Goal: Task Accomplishment & Management: Use online tool/utility

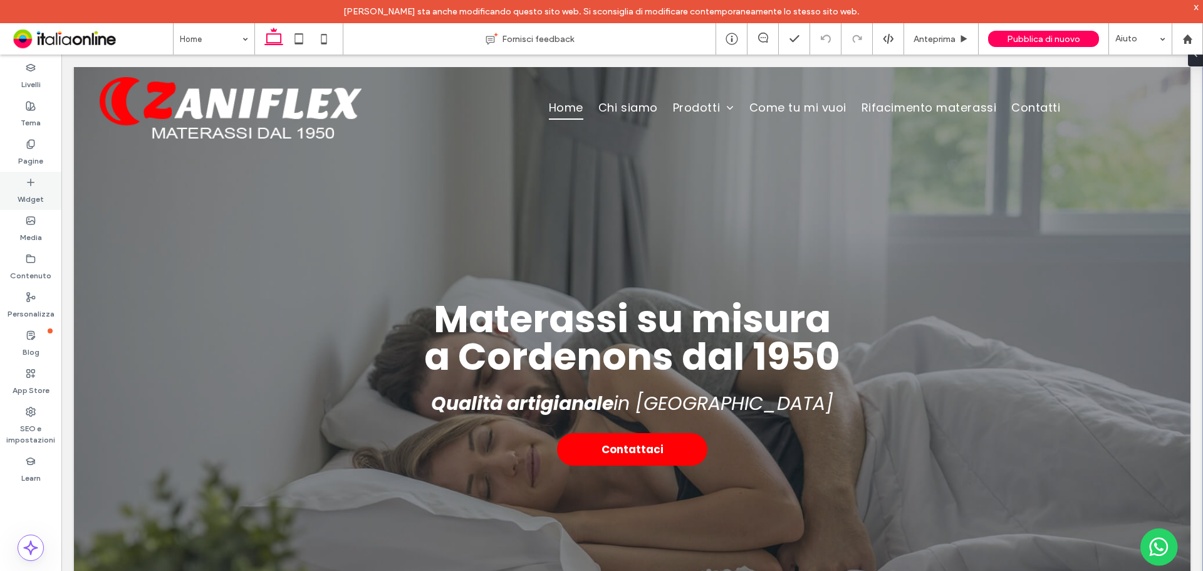
click at [28, 197] on label "Widget" at bounding box center [31, 196] width 26 height 18
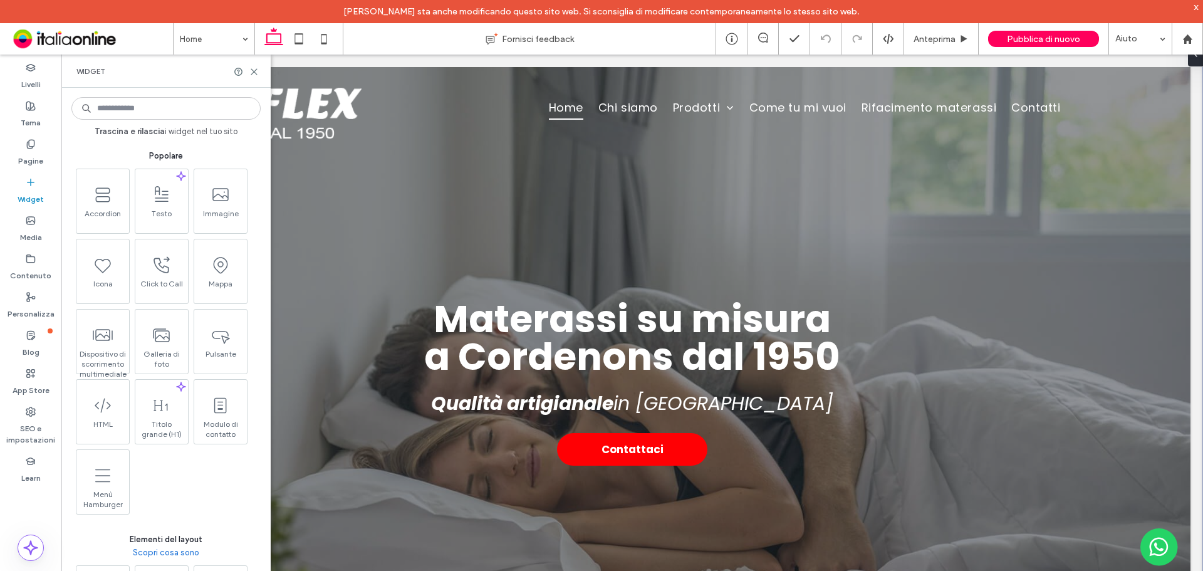
click at [157, 108] on input at bounding box center [165, 108] width 189 height 23
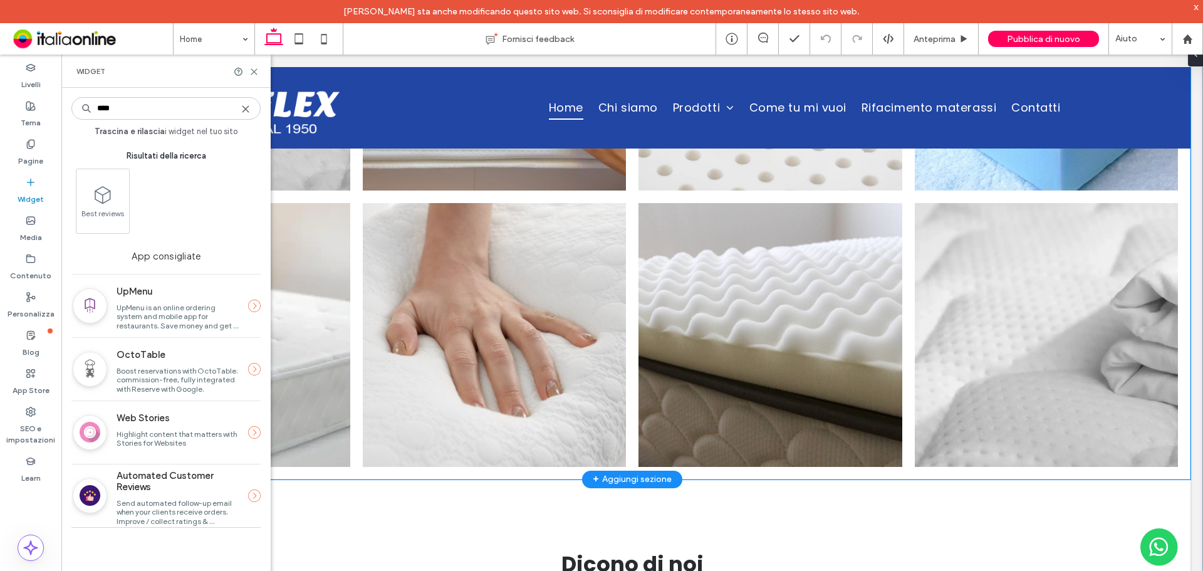
scroll to position [4385, 0]
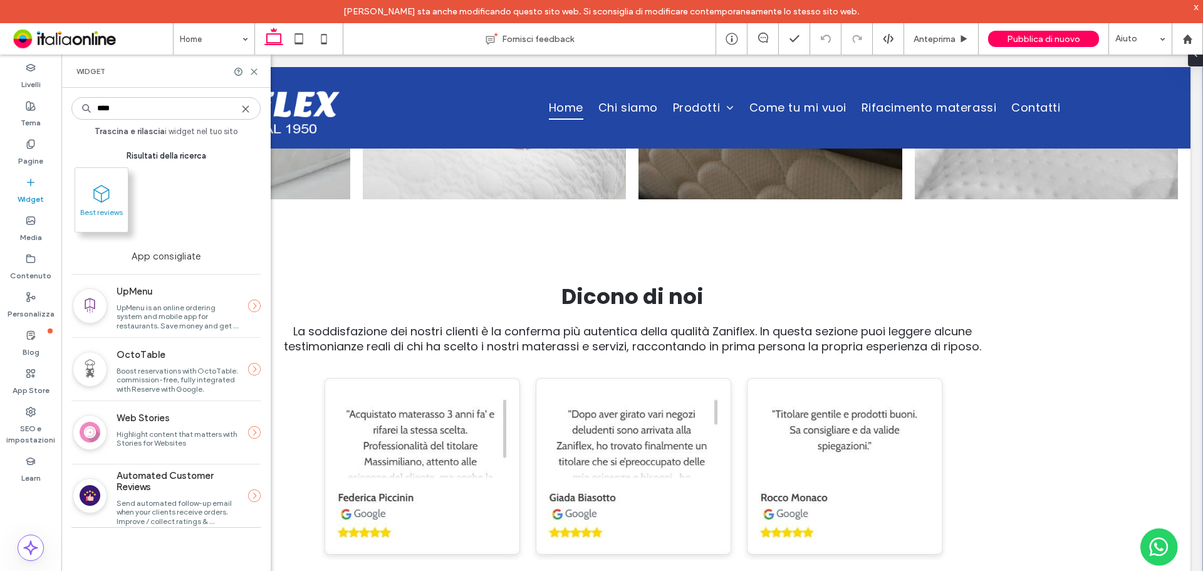
type input "****"
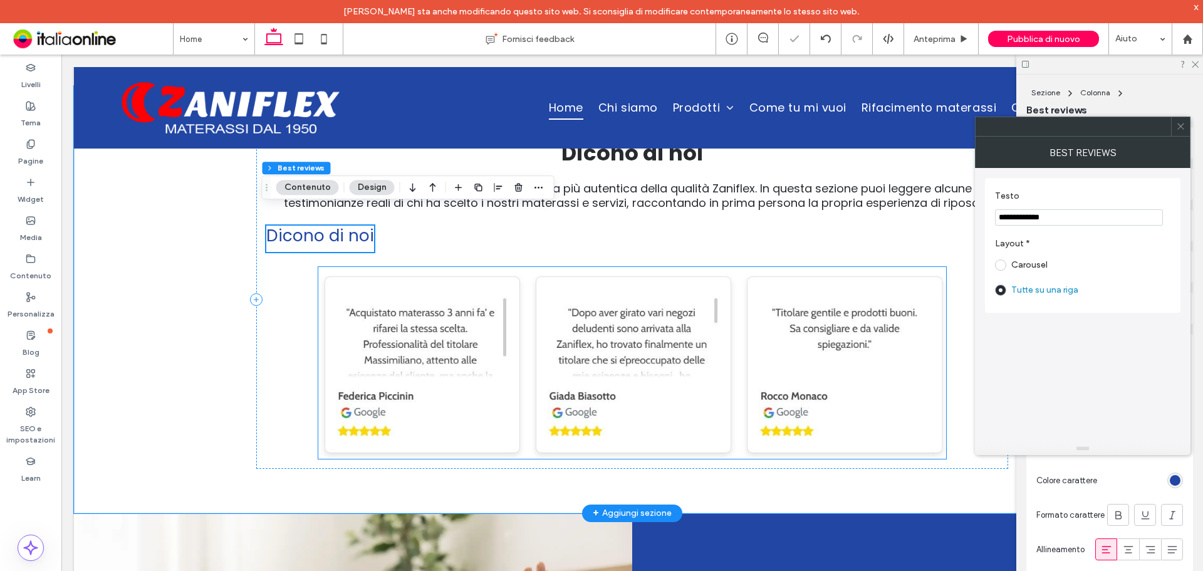
scroll to position [4510, 0]
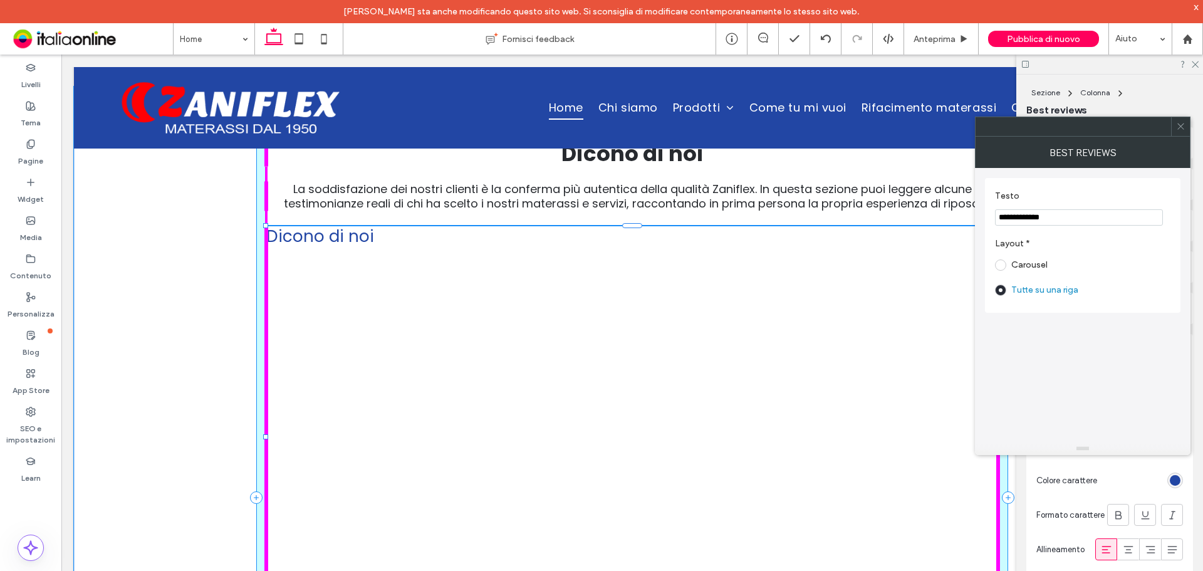
drag, startPoint x: 366, startPoint y: 236, endPoint x: 1055, endPoint y: 433, distance: 716.7
click at [855, 375] on div "Dicono di noi La soddisfazione dei nostri clienti è la conferma più autentica d…" at bounding box center [632, 497] width 1116 height 822
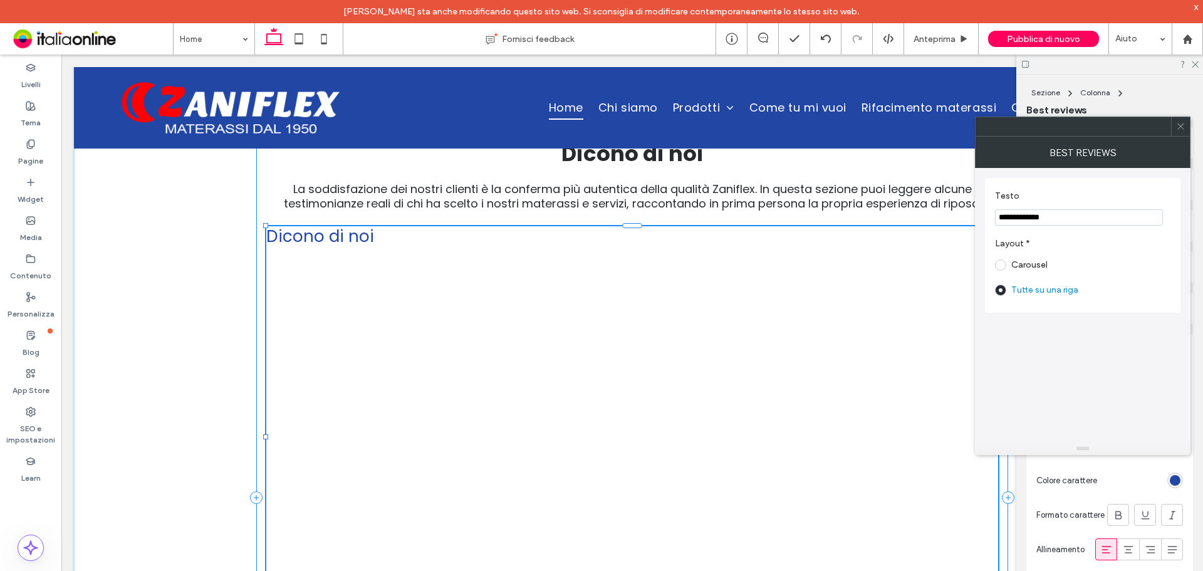
type input "****"
type input "***"
type input "****"
type input "***"
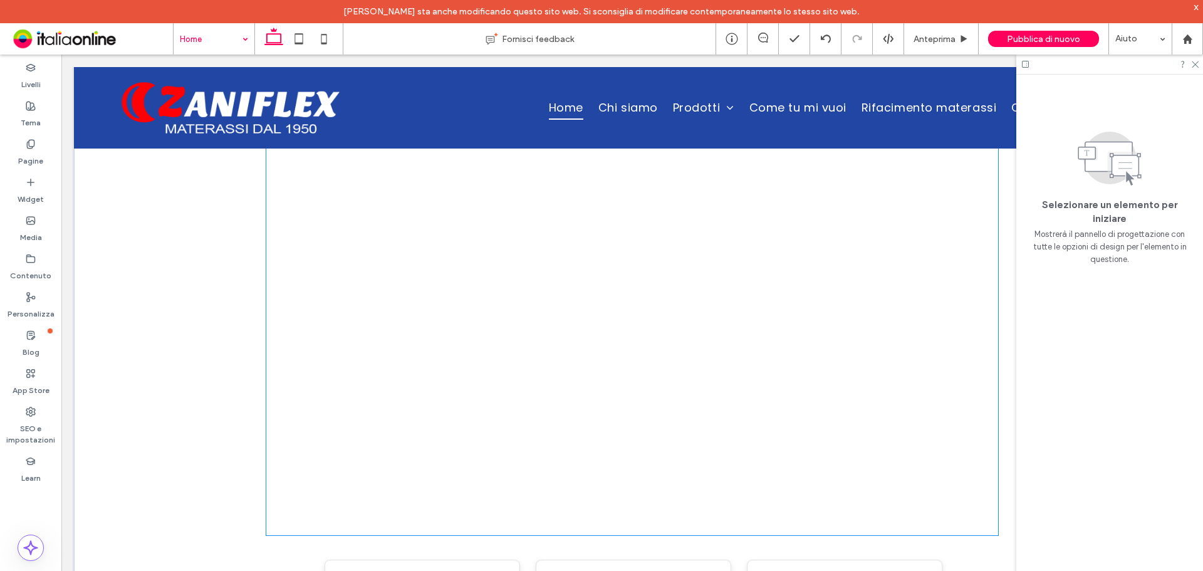
scroll to position [4573, 0]
click at [574, 320] on div "Dicono di noi" at bounding box center [632, 373] width 732 height 421
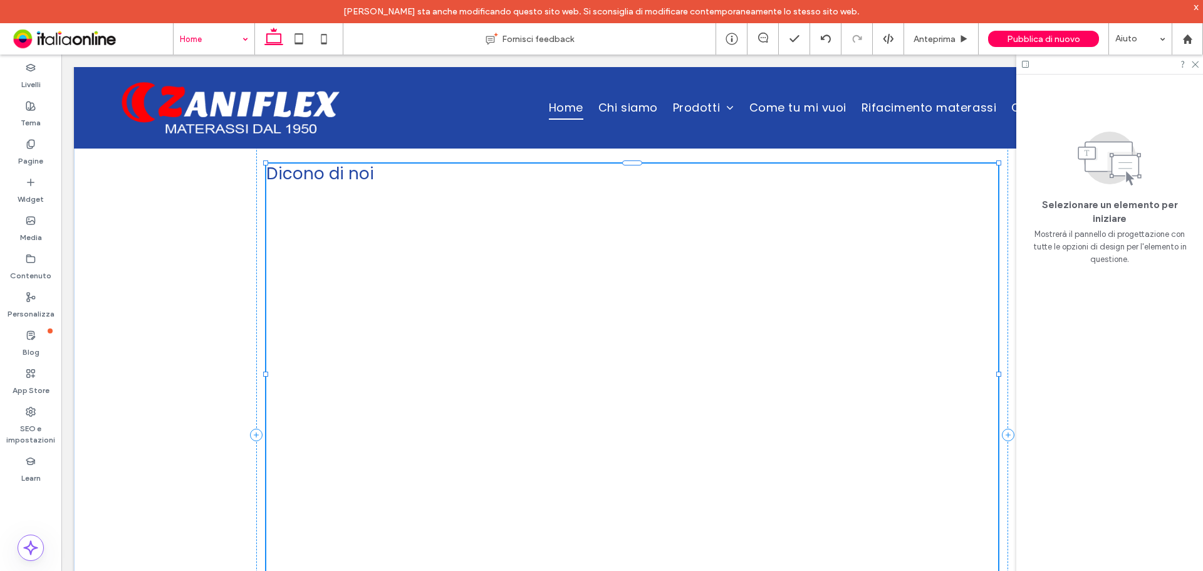
click at [540, 262] on div "Dicono di noi" at bounding box center [632, 373] width 732 height 421
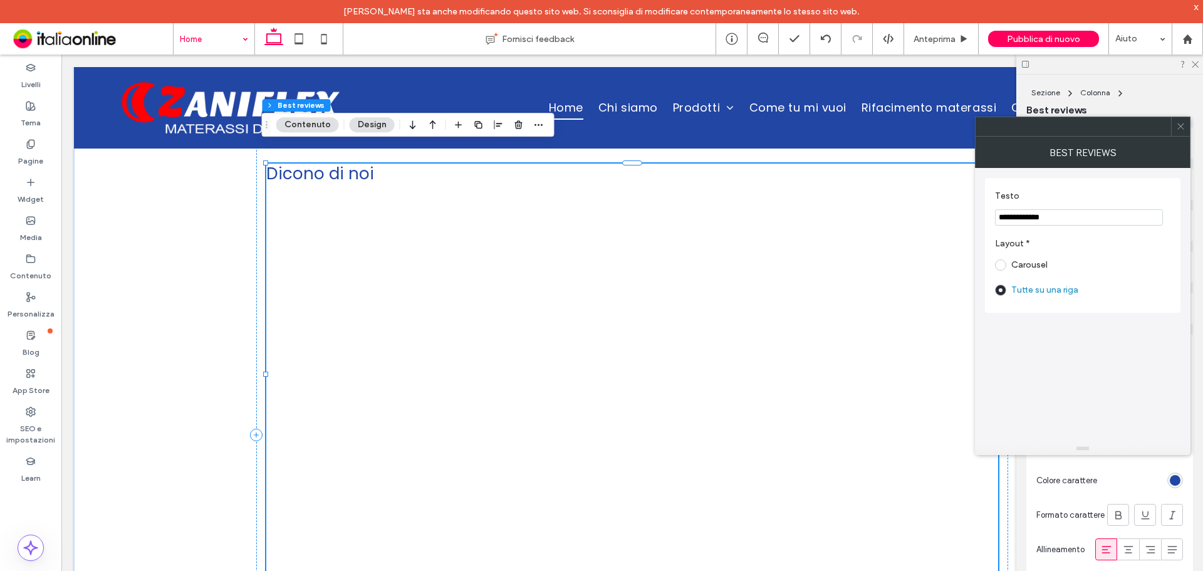
click at [855, 128] on icon at bounding box center [1180, 126] width 9 height 9
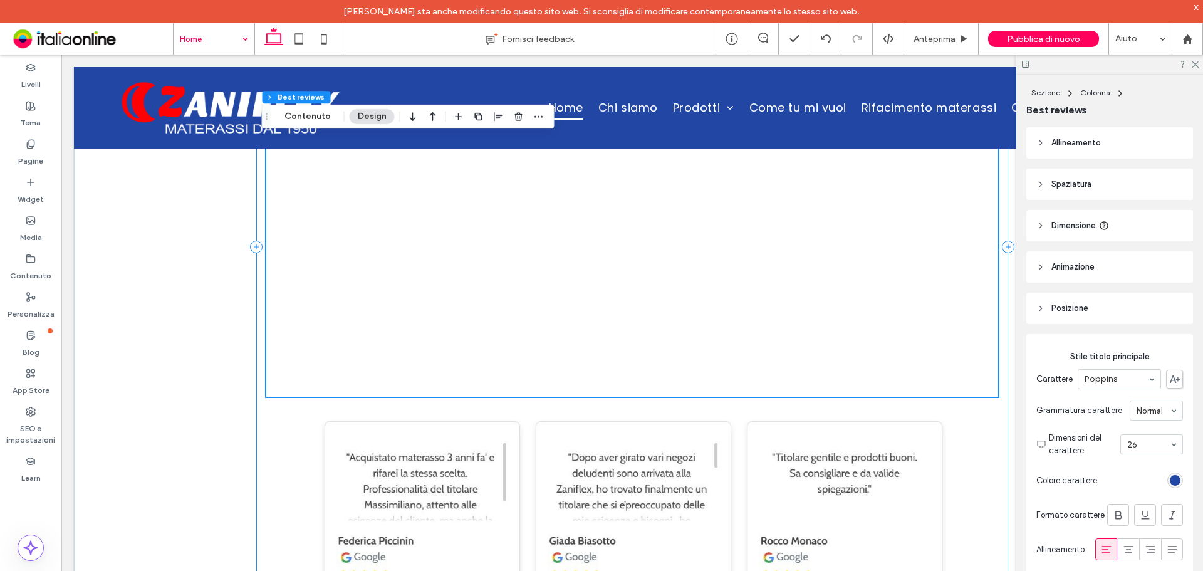
scroll to position [4823, 0]
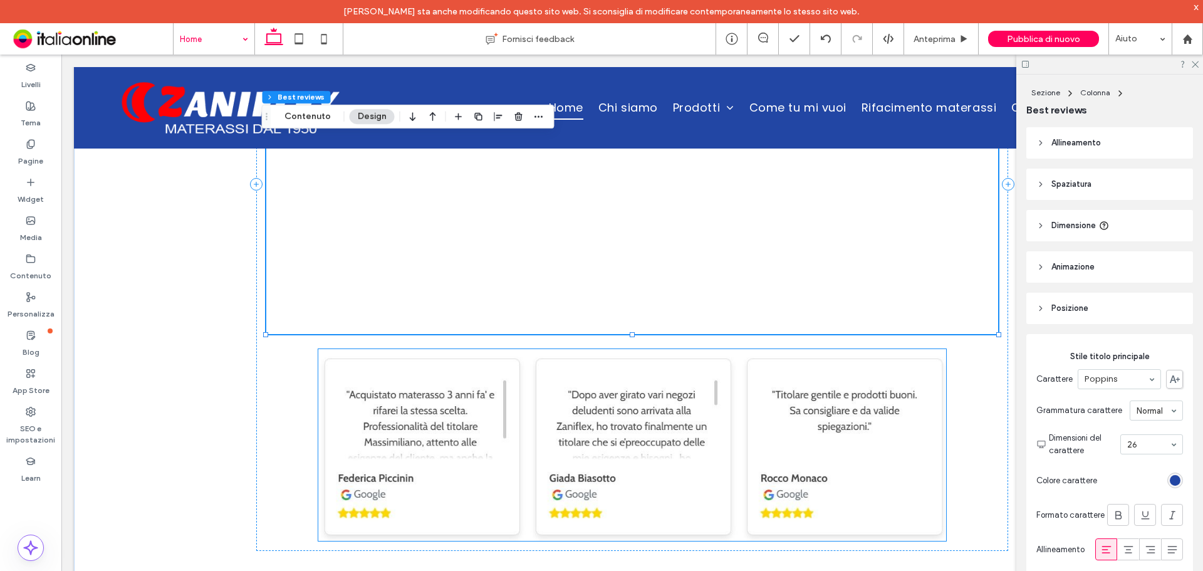
click at [638, 373] on img at bounding box center [632, 445] width 628 height 192
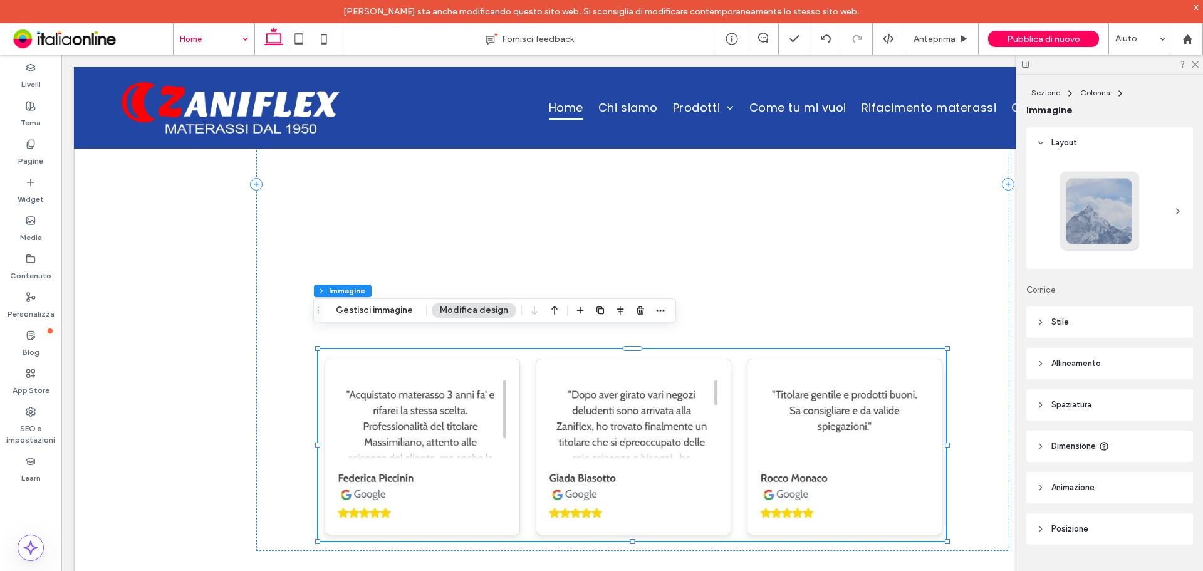
click at [621, 375] on img at bounding box center [632, 445] width 628 height 192
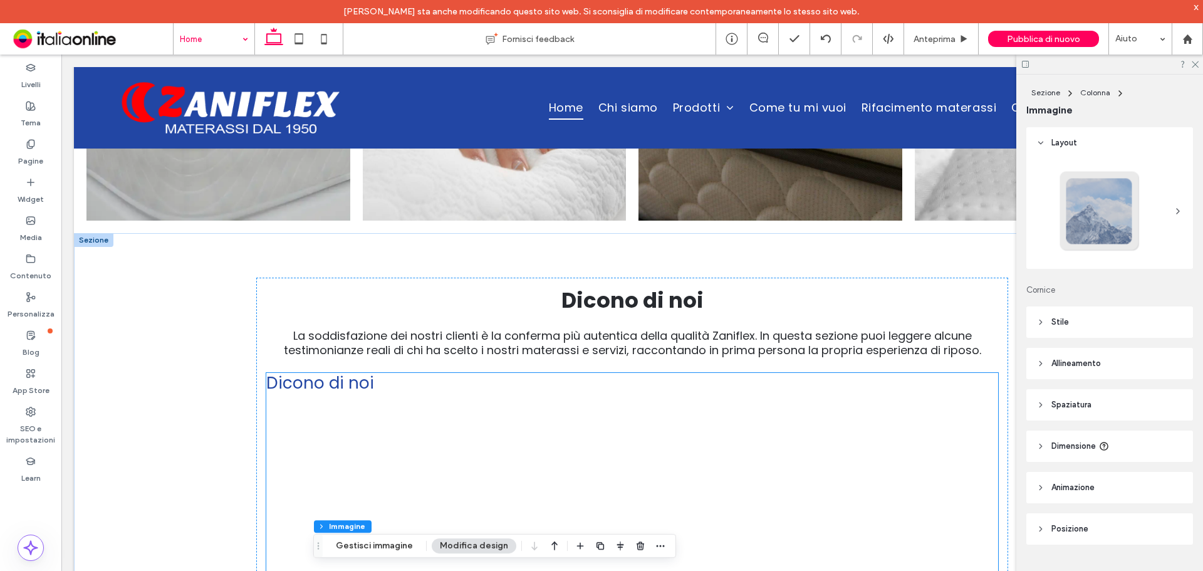
scroll to position [4447, 0]
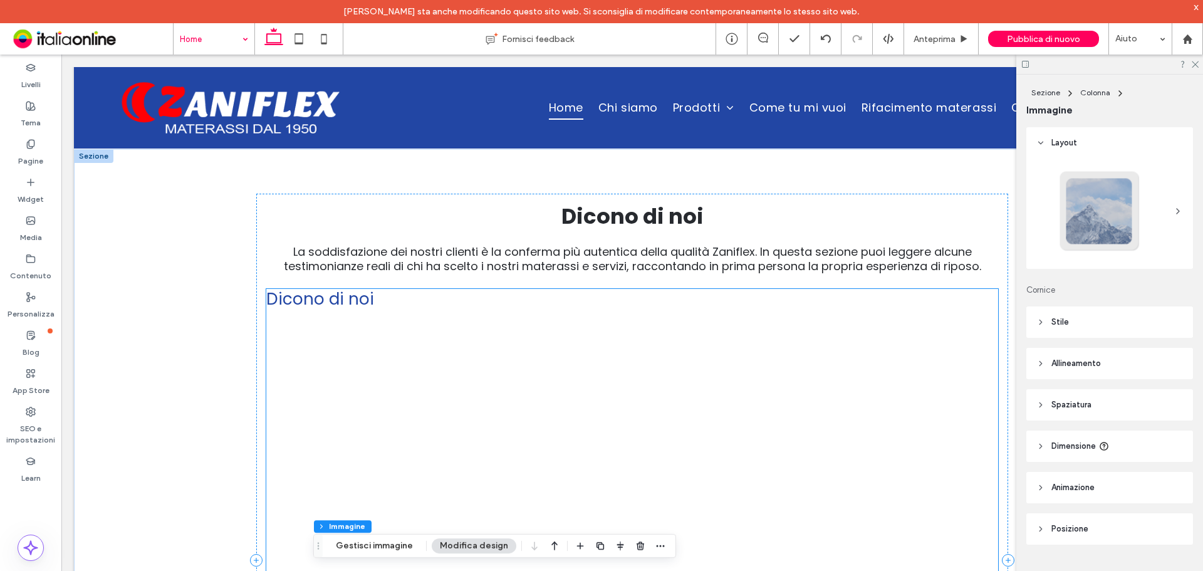
click at [518, 326] on div "Dicono di noi" at bounding box center [632, 499] width 732 height 421
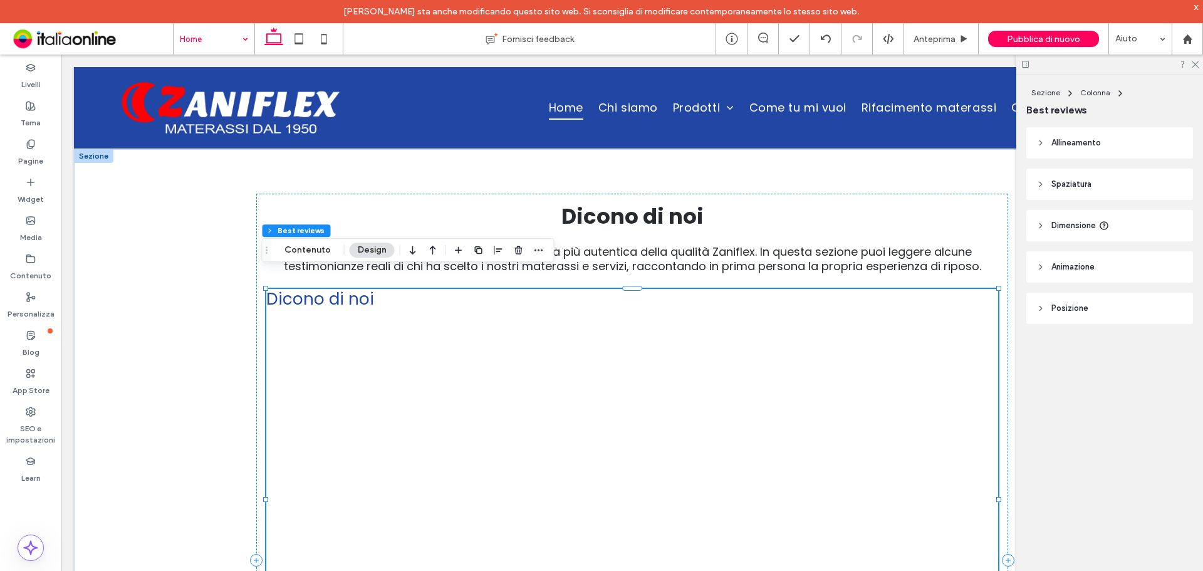
click at [465, 334] on div "Dicono di noi" at bounding box center [632, 499] width 732 height 421
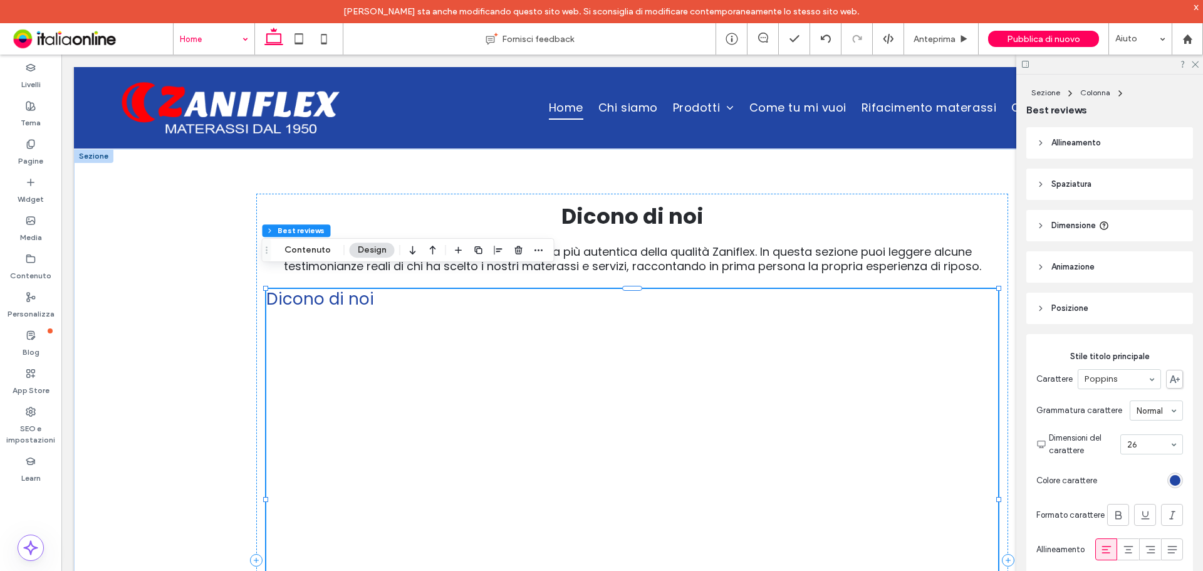
click at [465, 334] on div "Dicono di noi" at bounding box center [632, 499] width 732 height 421
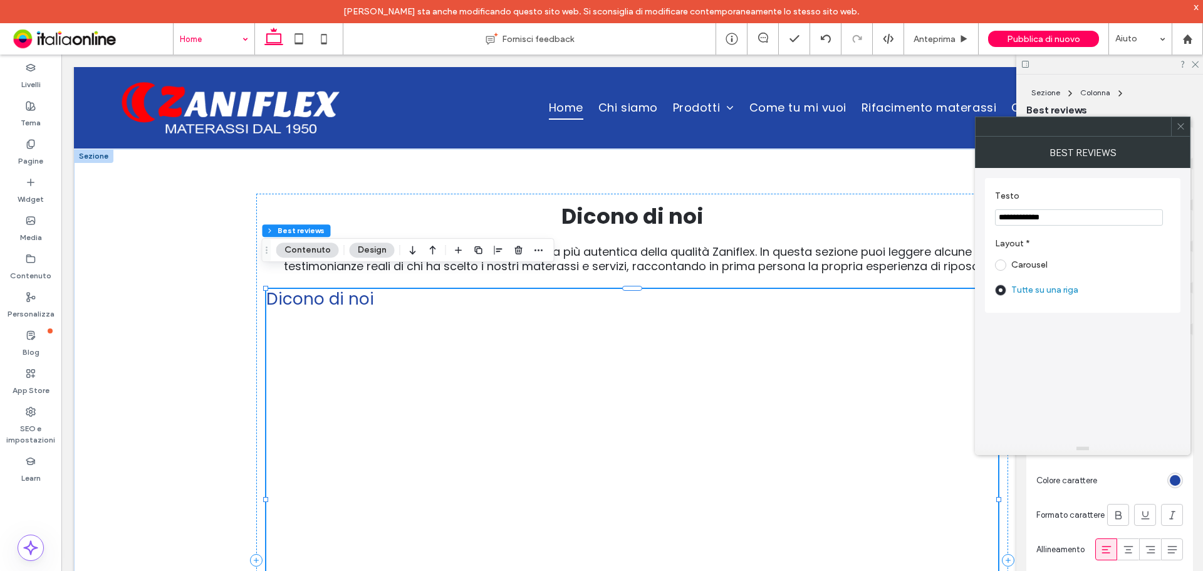
click at [855, 120] on div at bounding box center [1180, 126] width 19 height 19
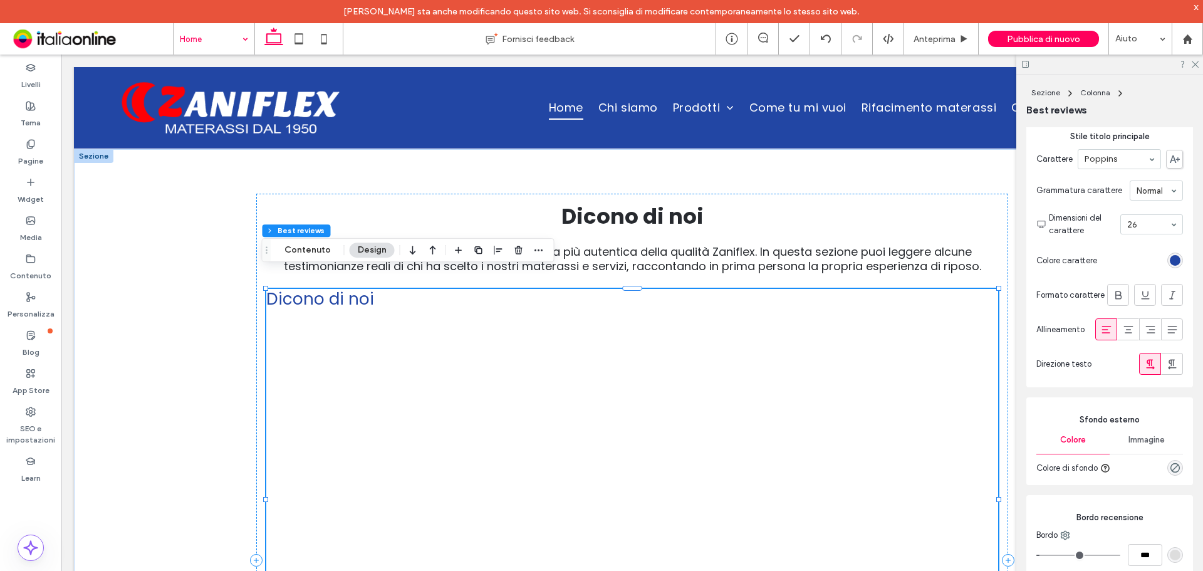
scroll to position [313, 0]
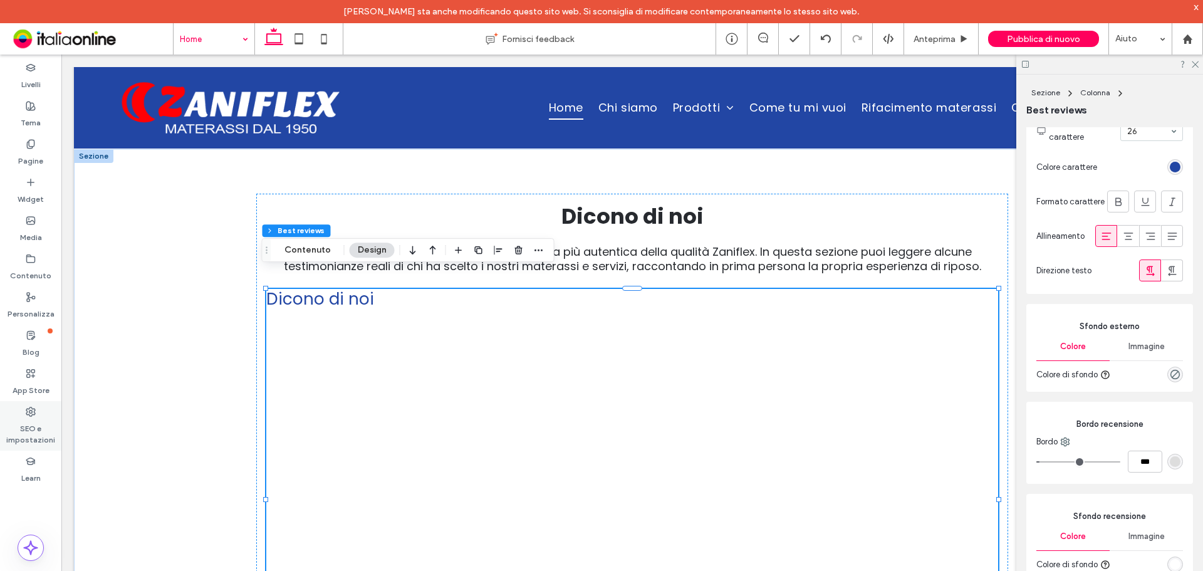
click at [32, 375] on label "SEO e impostazioni" at bounding box center [30, 431] width 61 height 29
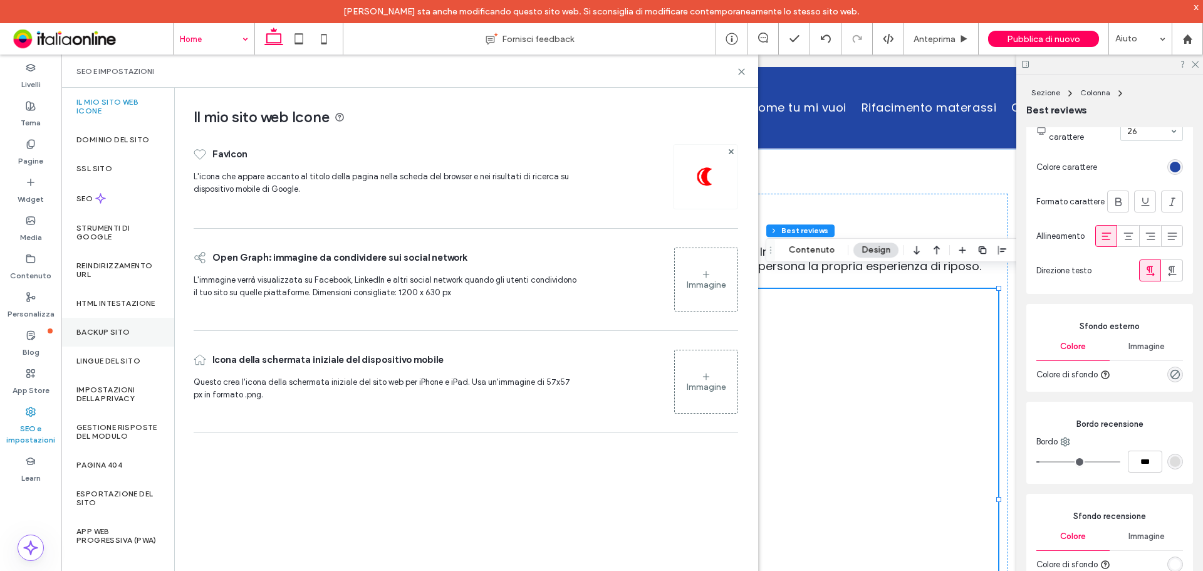
click at [113, 328] on label "Backup sito" at bounding box center [102, 332] width 53 height 9
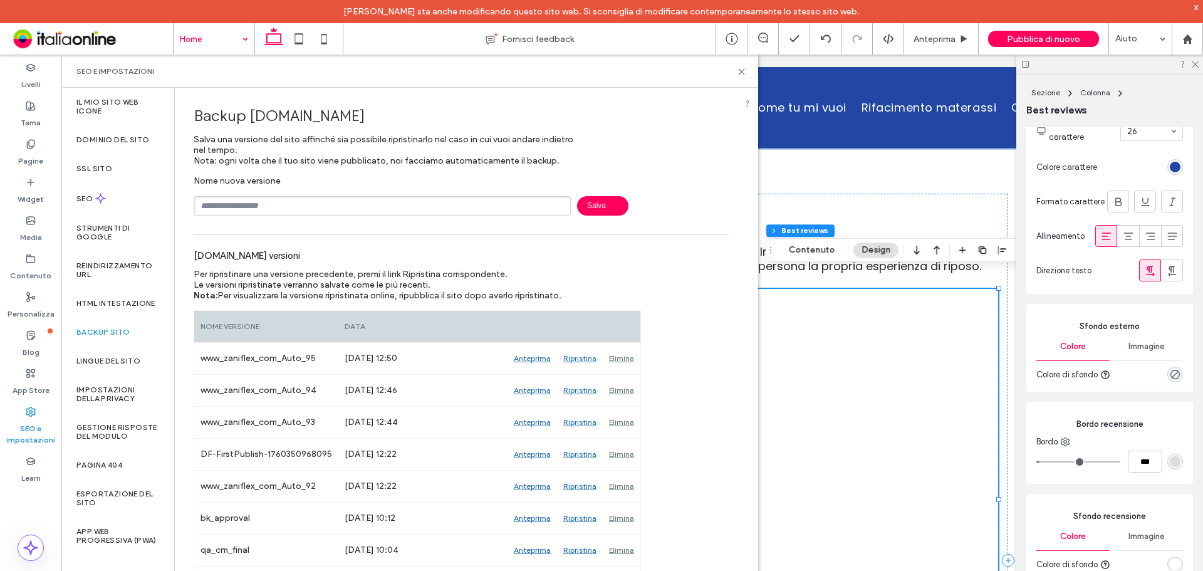
click at [827, 375] on div "Dicono di noi" at bounding box center [632, 499] width 732 height 421
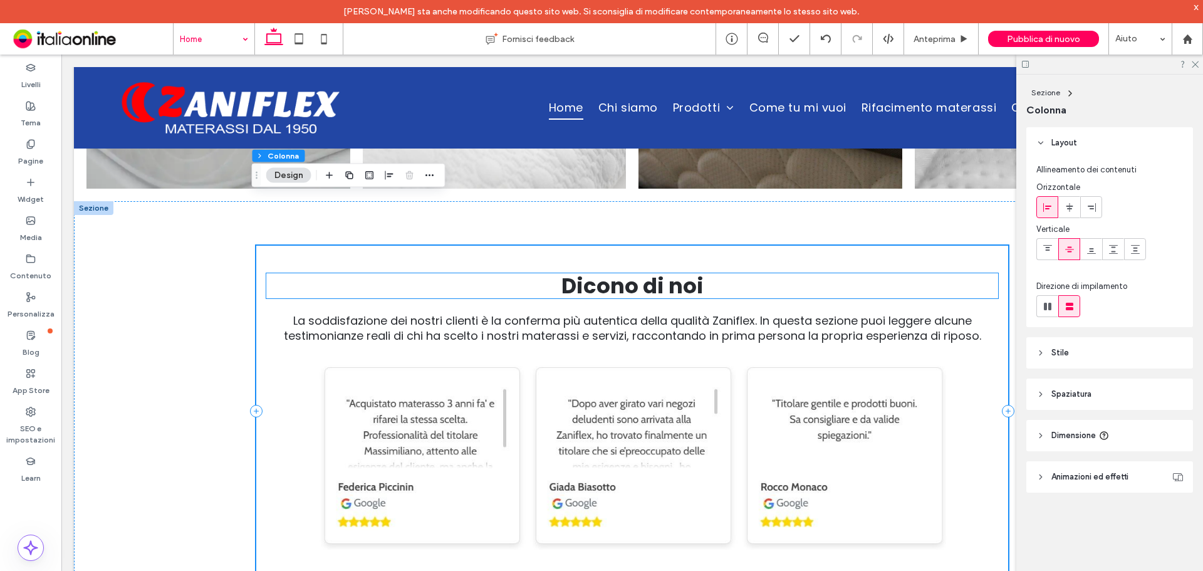
scroll to position [4323, 0]
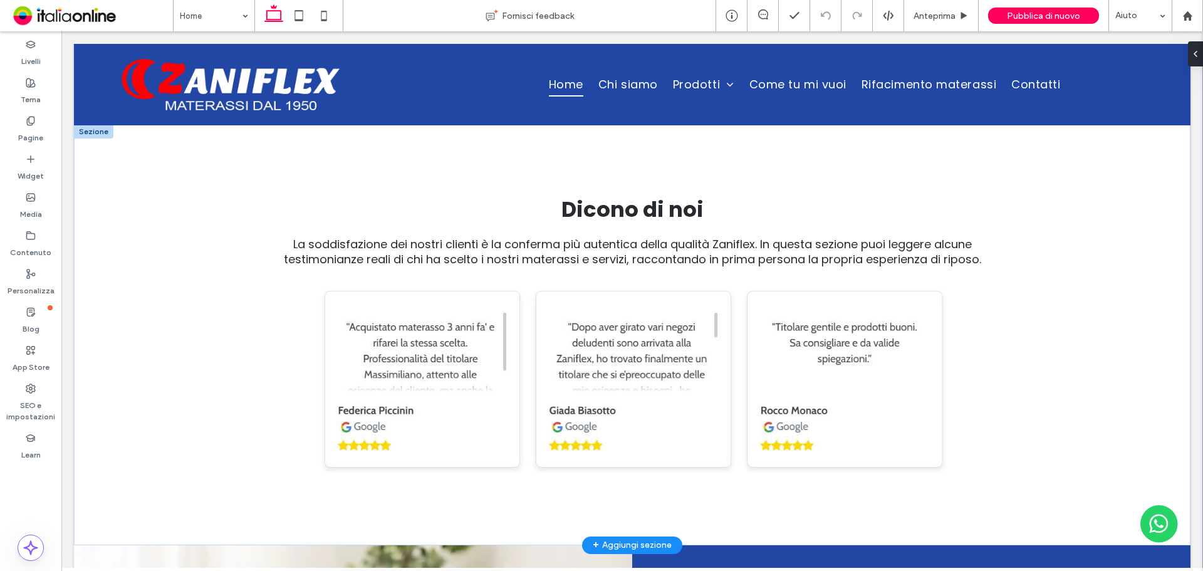
scroll to position [4439, 0]
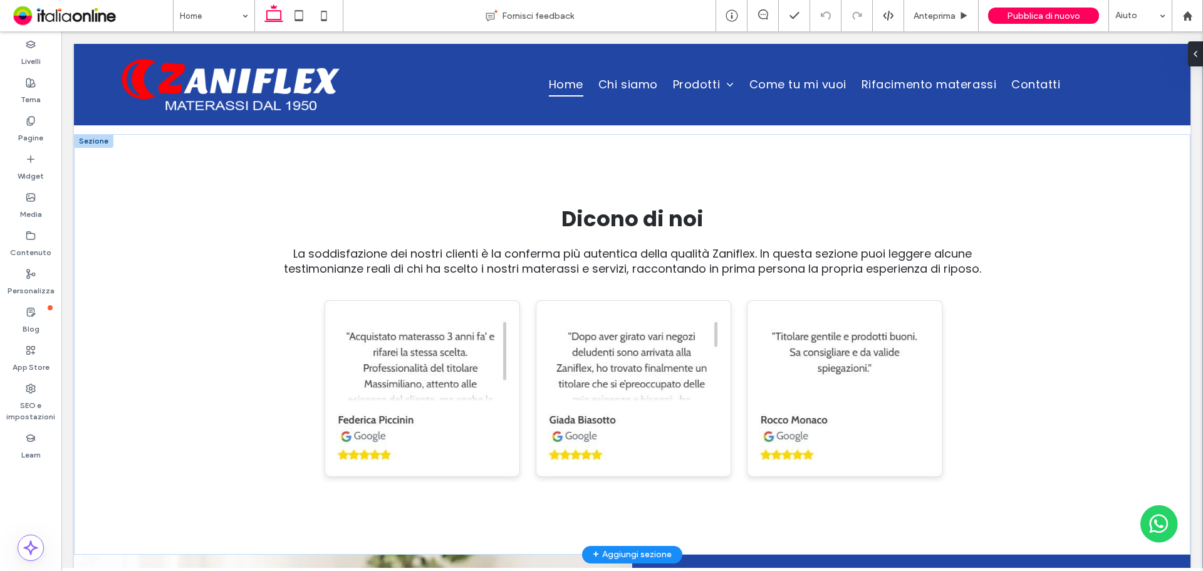
drag, startPoint x: 1183, startPoint y: 290, endPoint x: 609, endPoint y: 490, distance: 607.6
click at [607, 490] on div "Dicono di noi La soddisfazione dei nostri clienti è la conferma più autentica d…" at bounding box center [632, 344] width 752 height 331
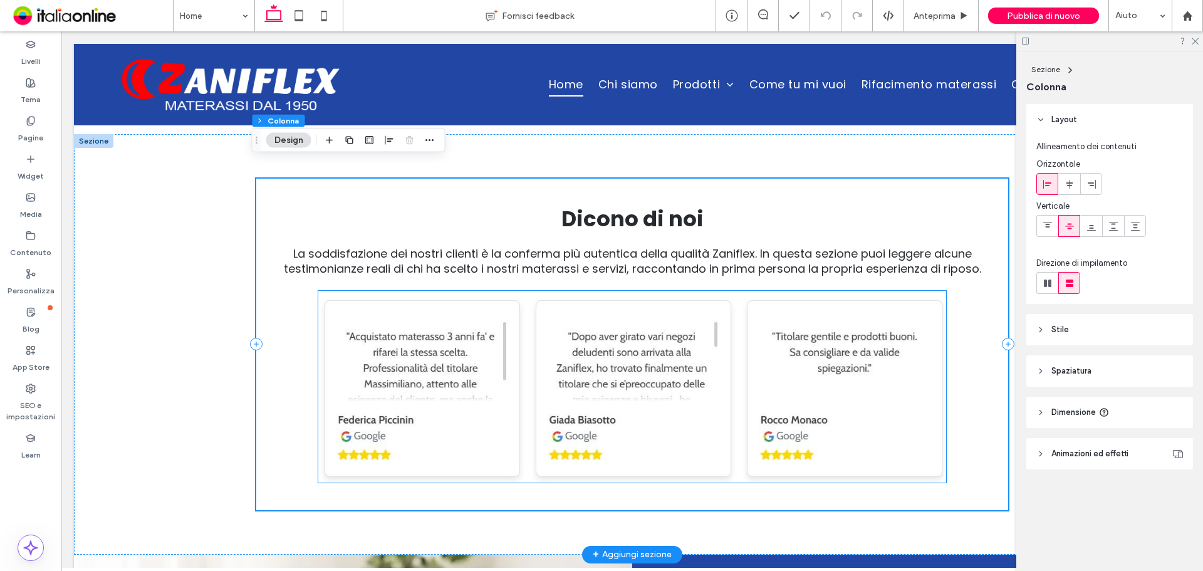
click at [489, 424] on img at bounding box center [632, 387] width 628 height 192
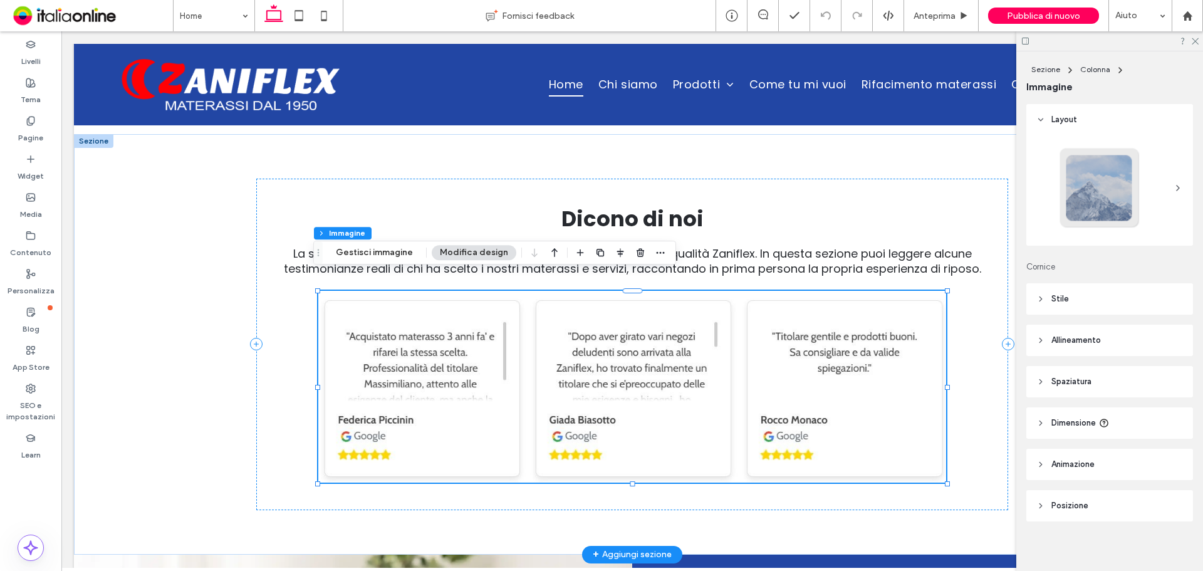
click at [489, 405] on img at bounding box center [632, 387] width 628 height 192
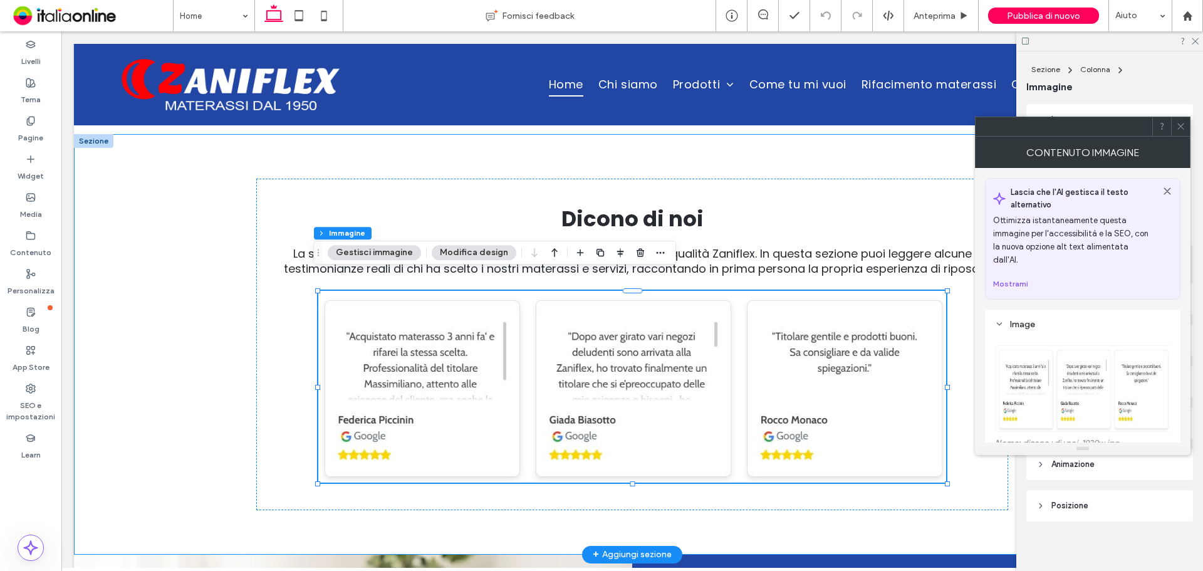
click at [157, 333] on div "Dicono di noi La soddisfazione dei nostri clienti è la conferma più autentica d…" at bounding box center [632, 344] width 1116 height 420
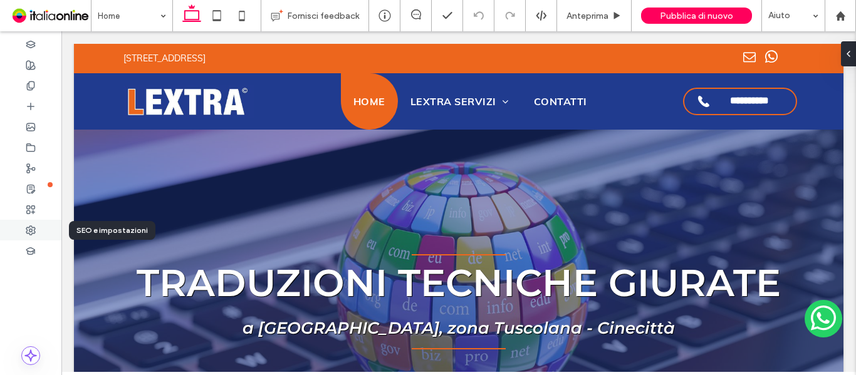
click at [32, 227] on use at bounding box center [30, 230] width 9 height 9
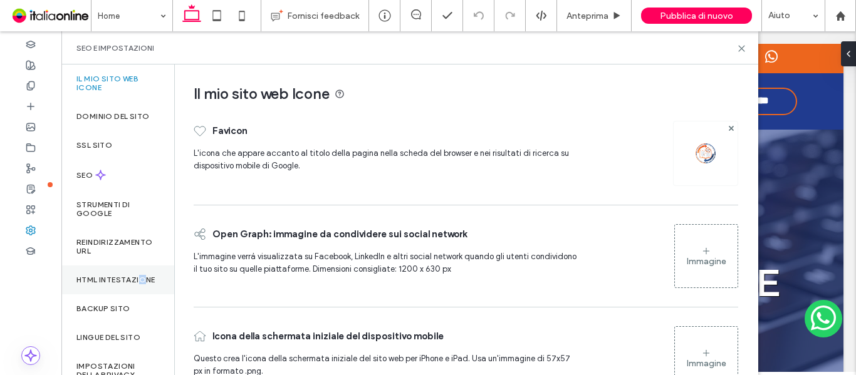
click at [118, 284] on label "HTML intestazione" at bounding box center [115, 280] width 79 height 9
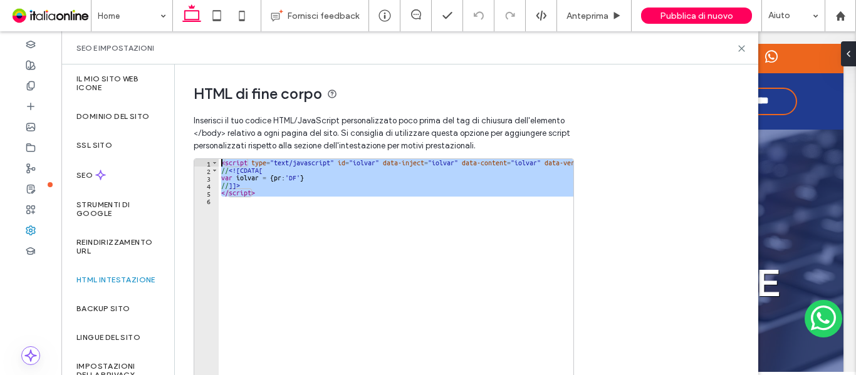
drag, startPoint x: 304, startPoint y: 210, endPoint x: 188, endPoint y: 150, distance: 131.1
click at [188, 150] on div "HTML di fine corpo Inserisci il tuo codice HTML/​JavaScript personalizzato poco…" at bounding box center [378, 266] width 407 height 402
type textarea "**********"
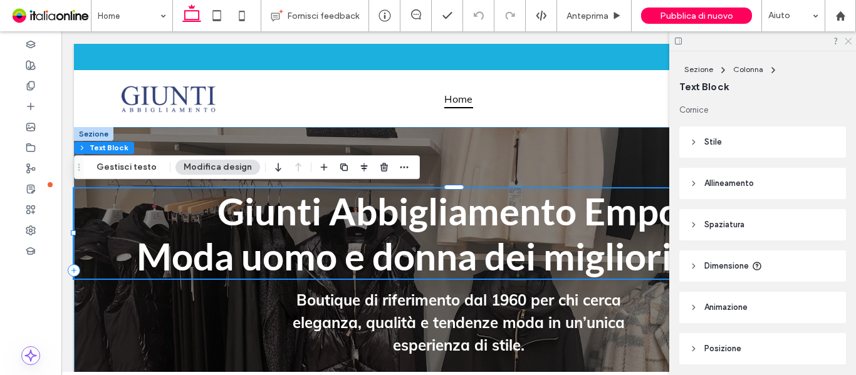
click at [847, 44] on icon at bounding box center [847, 40] width 8 height 8
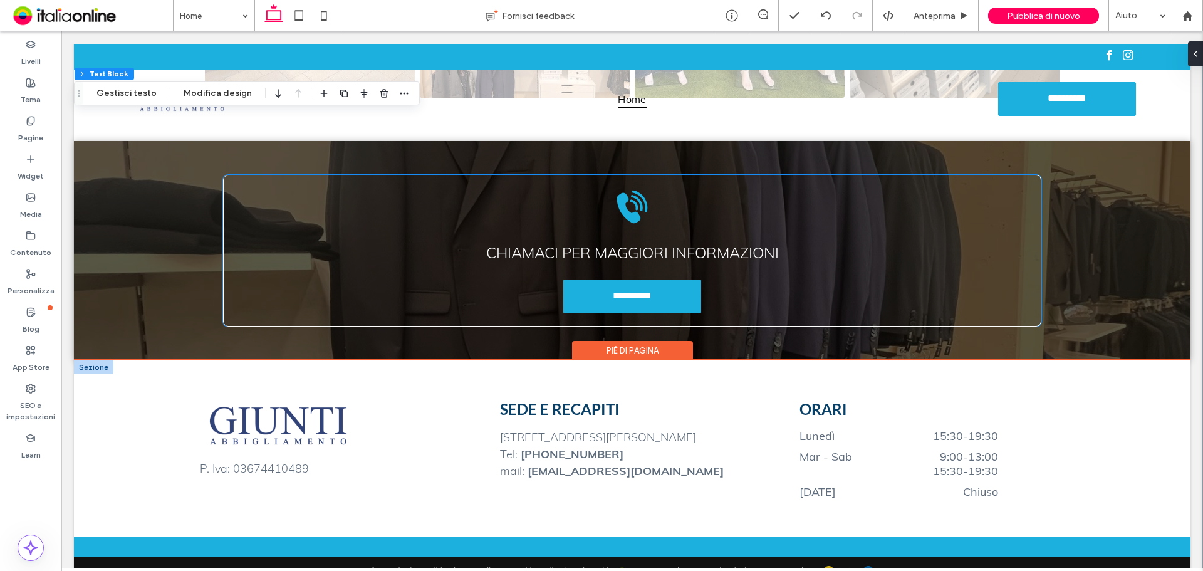
scroll to position [1683, 0]
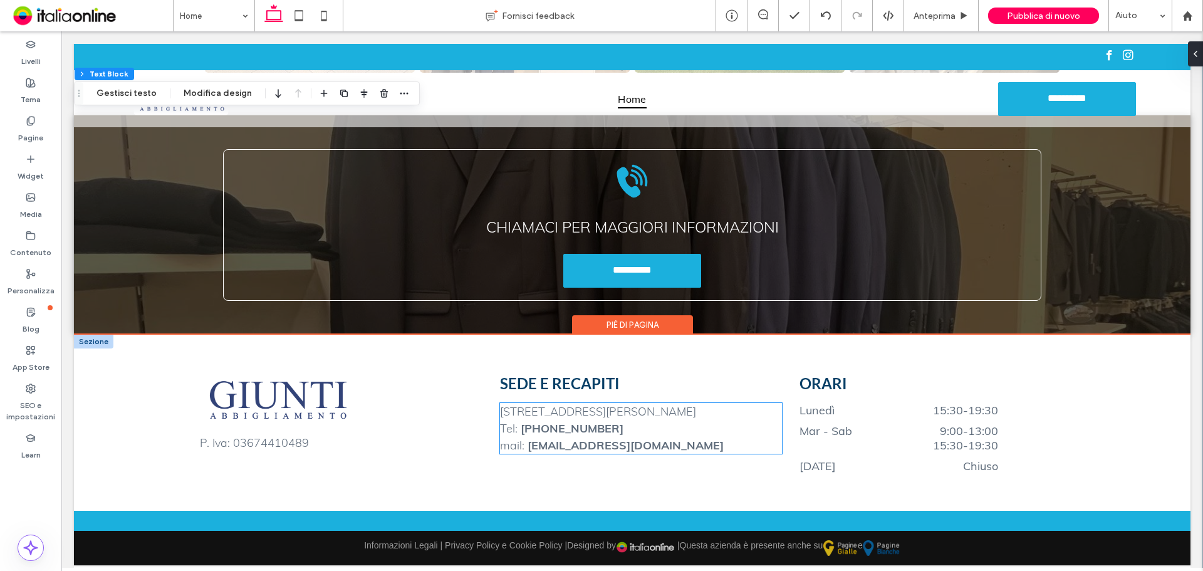
click at [707, 375] on p "Tel: +39 0571 590455" at bounding box center [641, 428] width 282 height 17
click at [707, 375] on div "Via Leopoldo Giuntini, 23 - 50053 Empoli (FI) Tel: +39 0571 590455 mail: info@g…" at bounding box center [641, 428] width 282 height 51
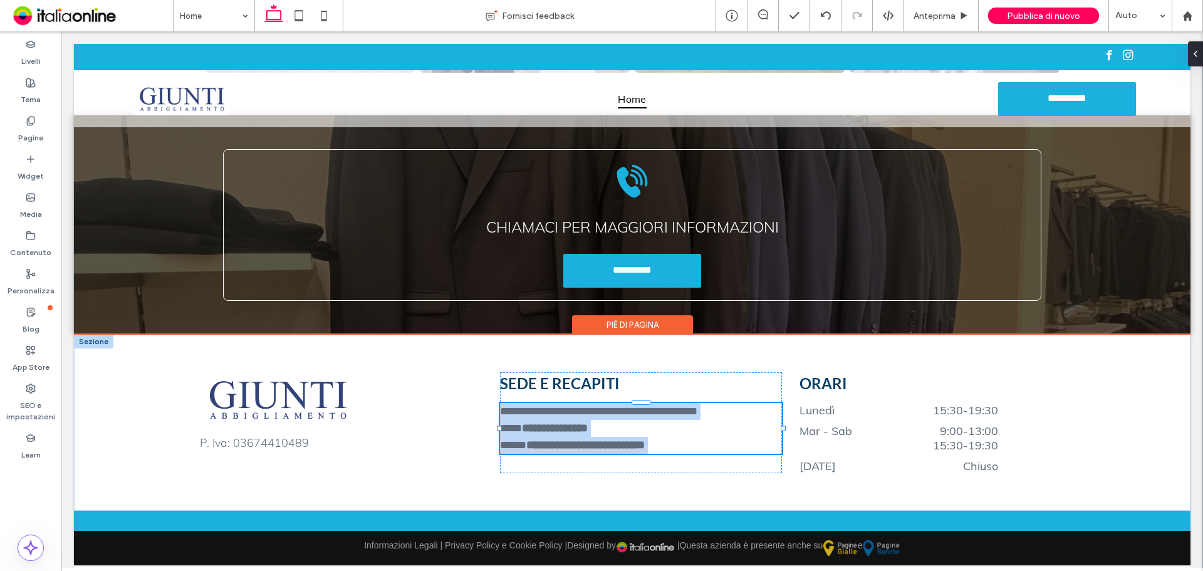
type input "****"
type input "**"
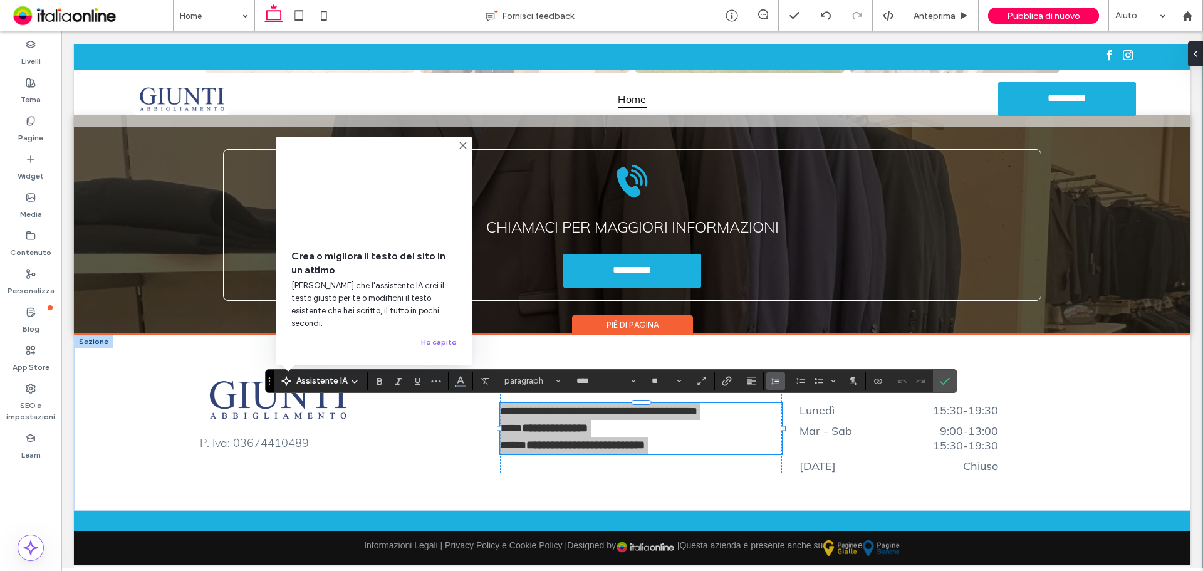
click at [774, 375] on icon "Altezza riga" at bounding box center [775, 381] width 10 height 10
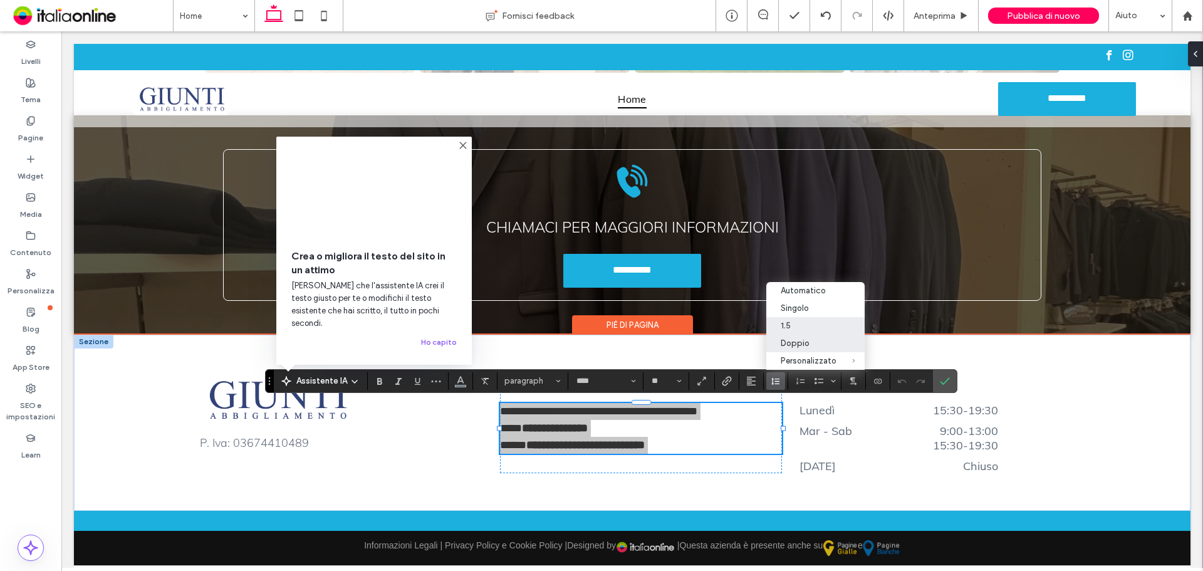
click at [816, 340] on div "Doppio" at bounding box center [808, 342] width 56 height 9
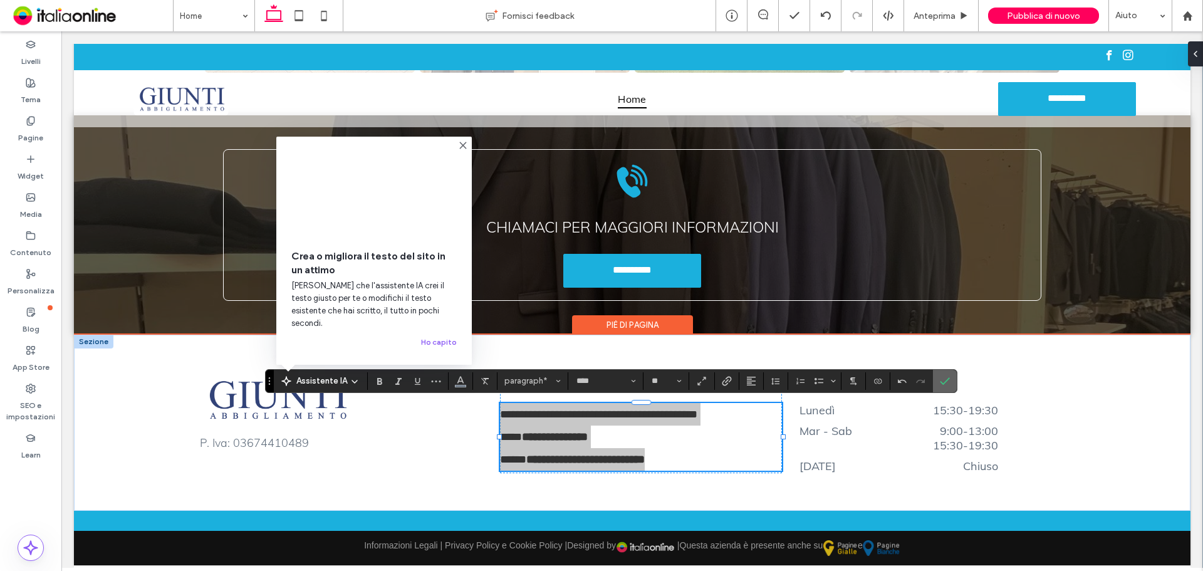
click at [855, 375] on label "Conferma" at bounding box center [944, 381] width 19 height 23
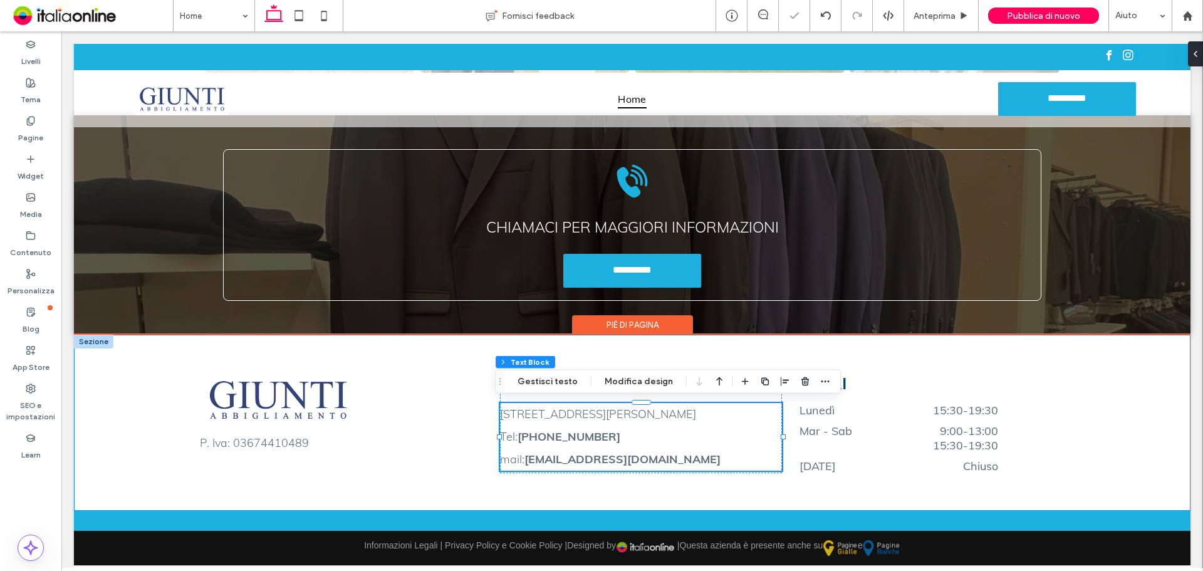
click at [433, 369] on div "P. Iva: 03674410489 SEDE E RECAPITI Via Leopoldo Giuntini, 23 - 50053 Empoli (F…" at bounding box center [632, 422] width 902 height 176
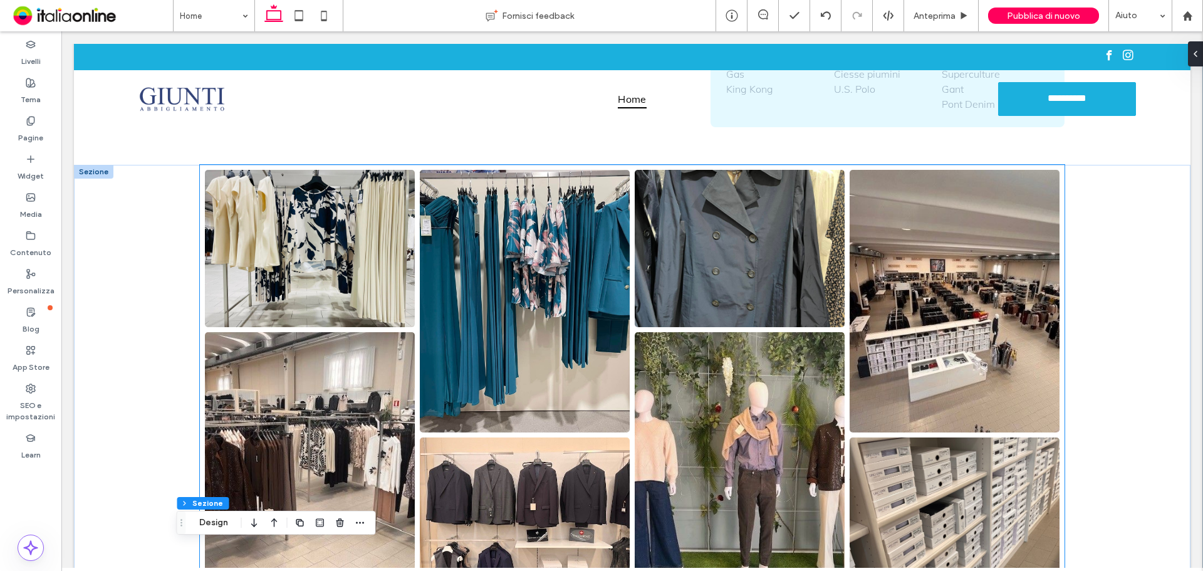
scroll to position [1182, 0]
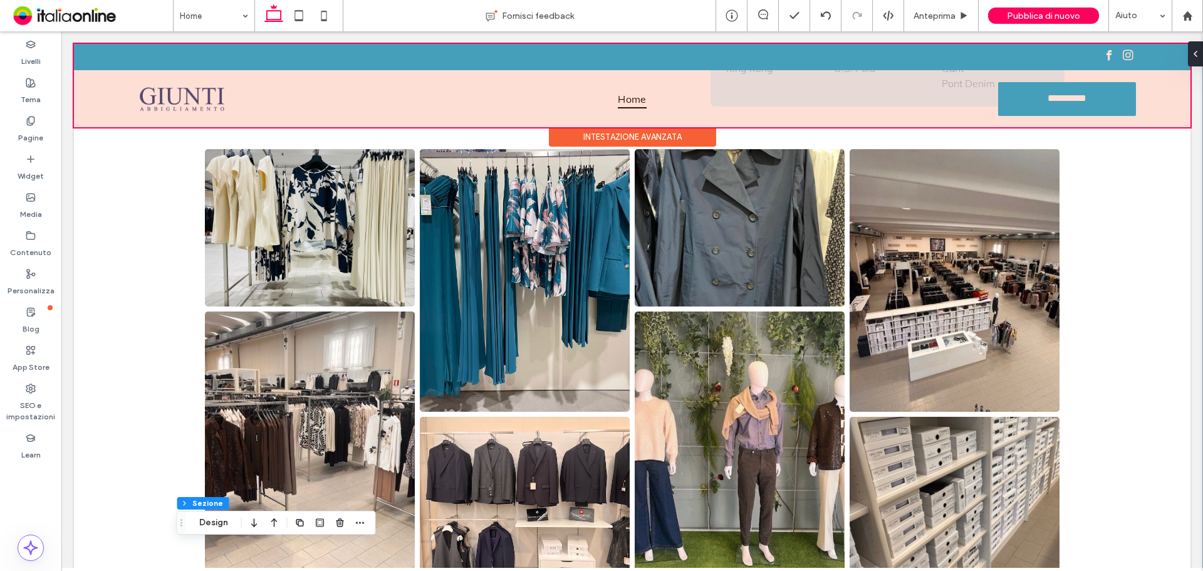
click at [855, 98] on div at bounding box center [632, 85] width 1116 height 83
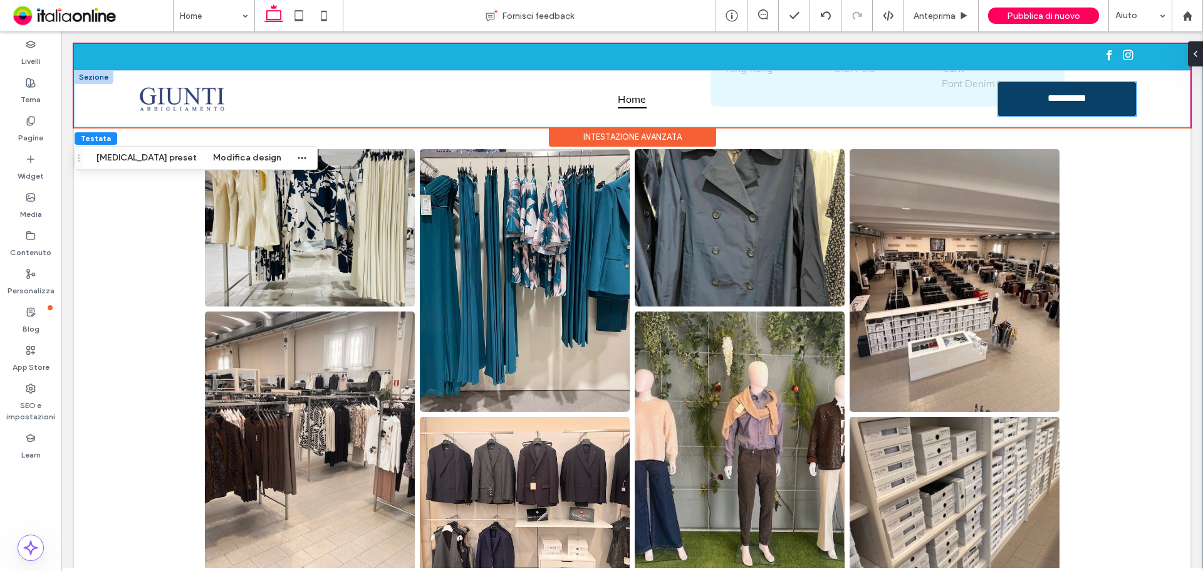
click at [855, 103] on span "**********" at bounding box center [1067, 99] width 54 height 13
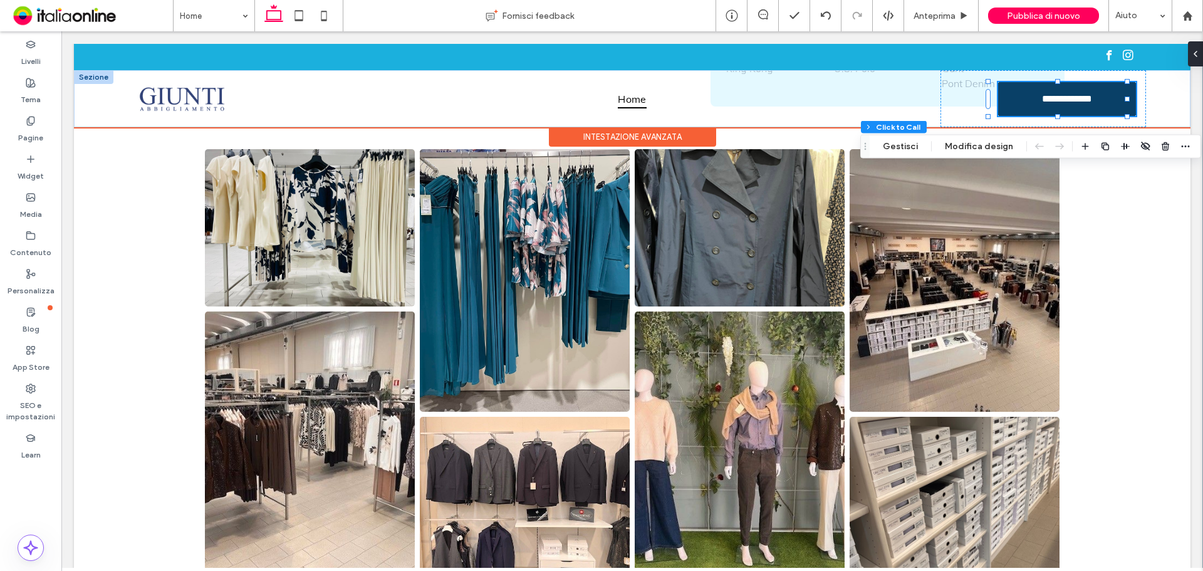
type input "**"
type input "*"
type input "***"
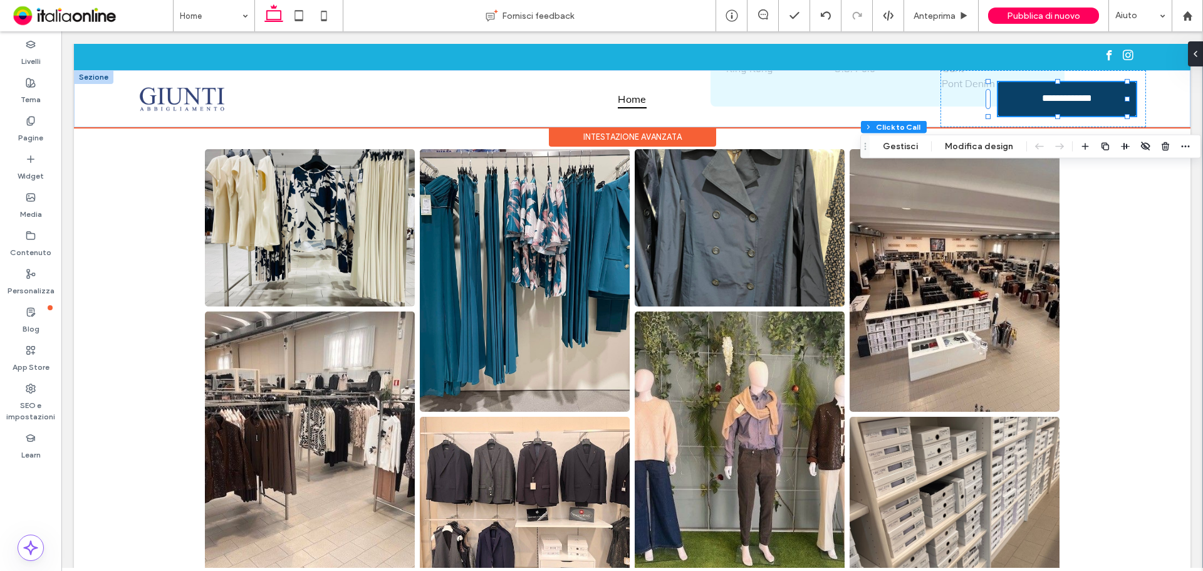
click at [855, 109] on link "**********" at bounding box center [1067, 99] width 138 height 34
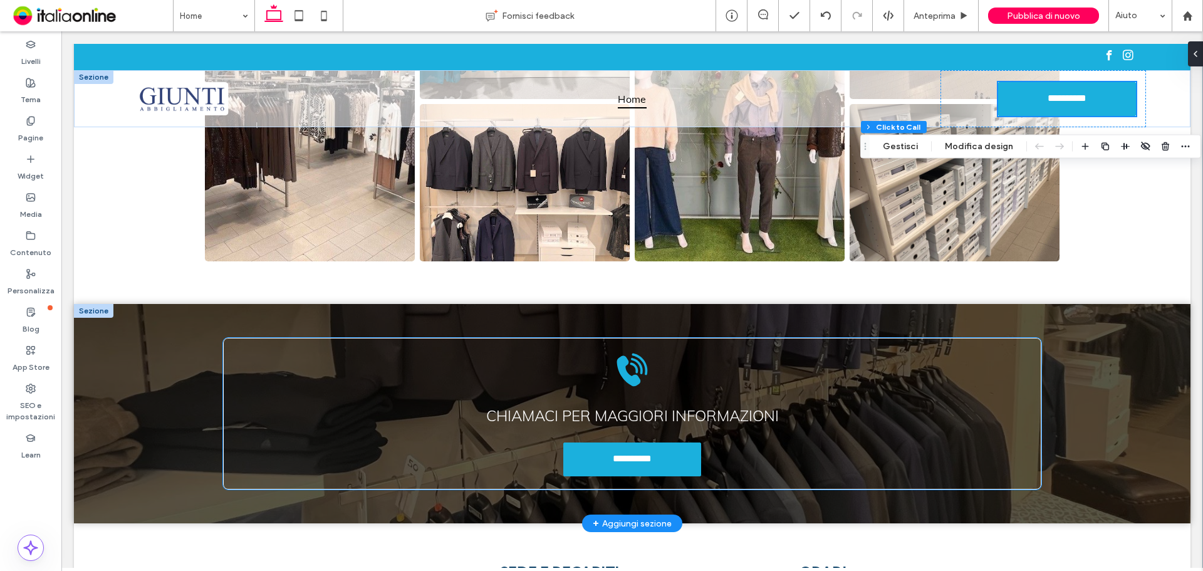
scroll to position [1495, 0]
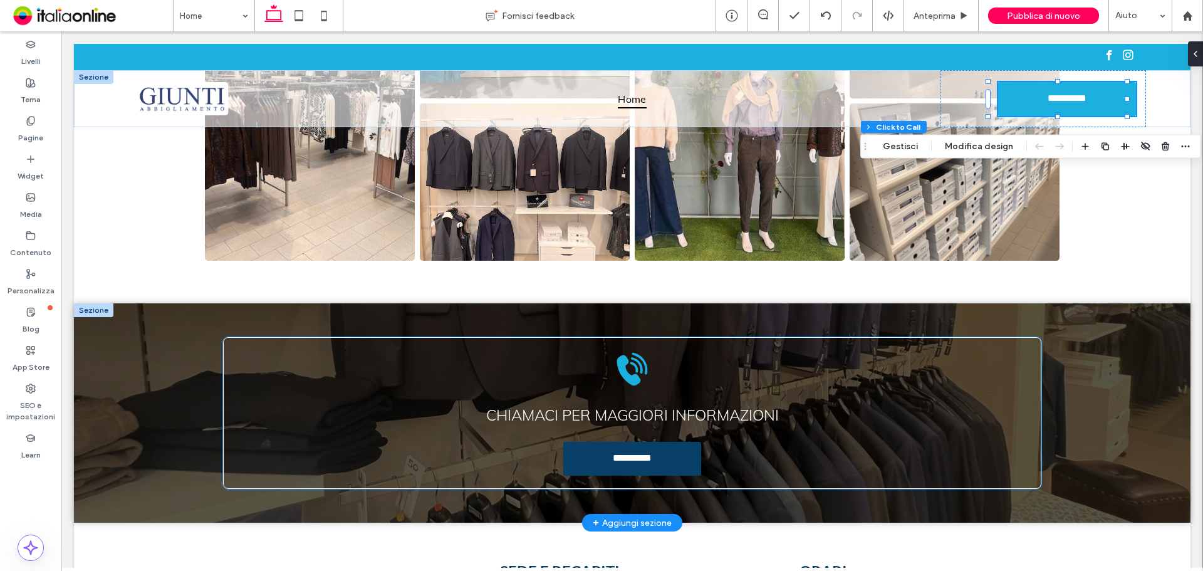
click at [685, 375] on link "**********" at bounding box center [632, 459] width 138 height 34
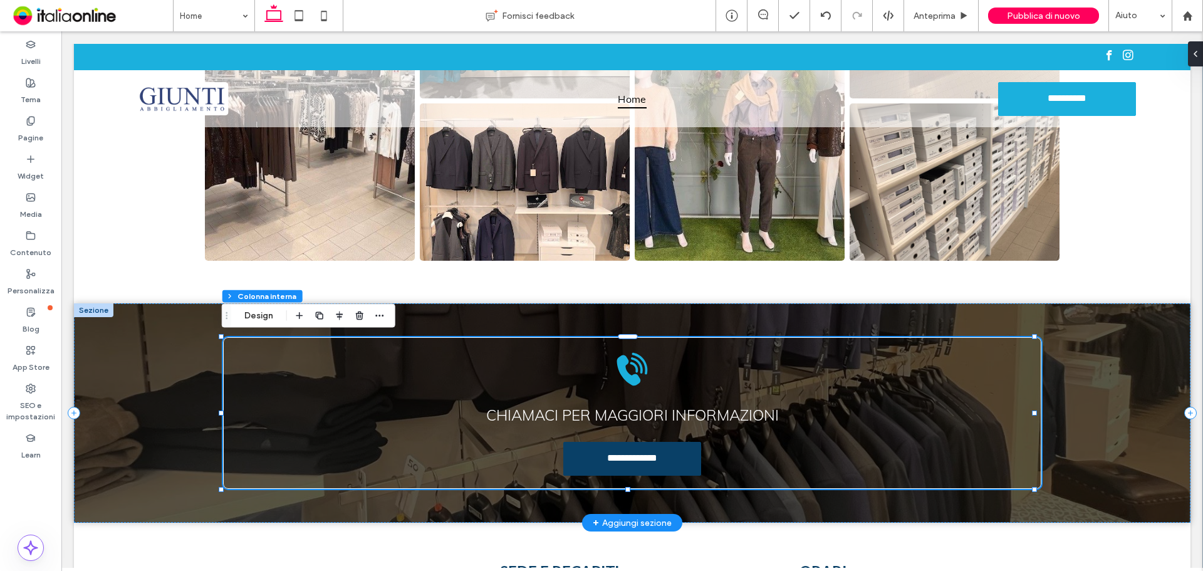
click at [675, 375] on link "**********" at bounding box center [632, 459] width 138 height 34
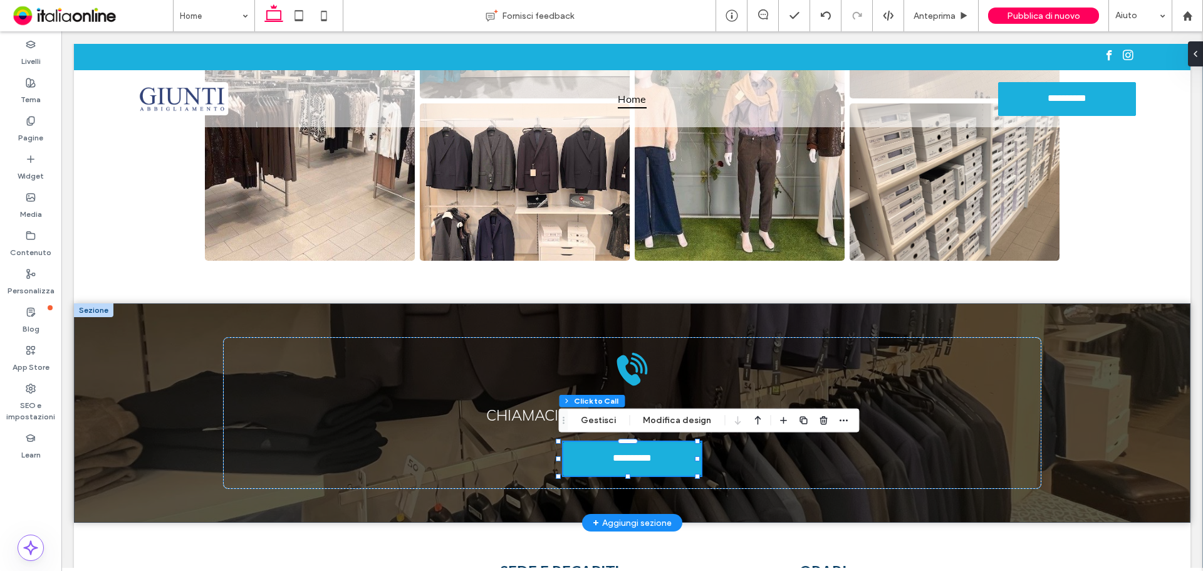
type input "*"
type input "***"
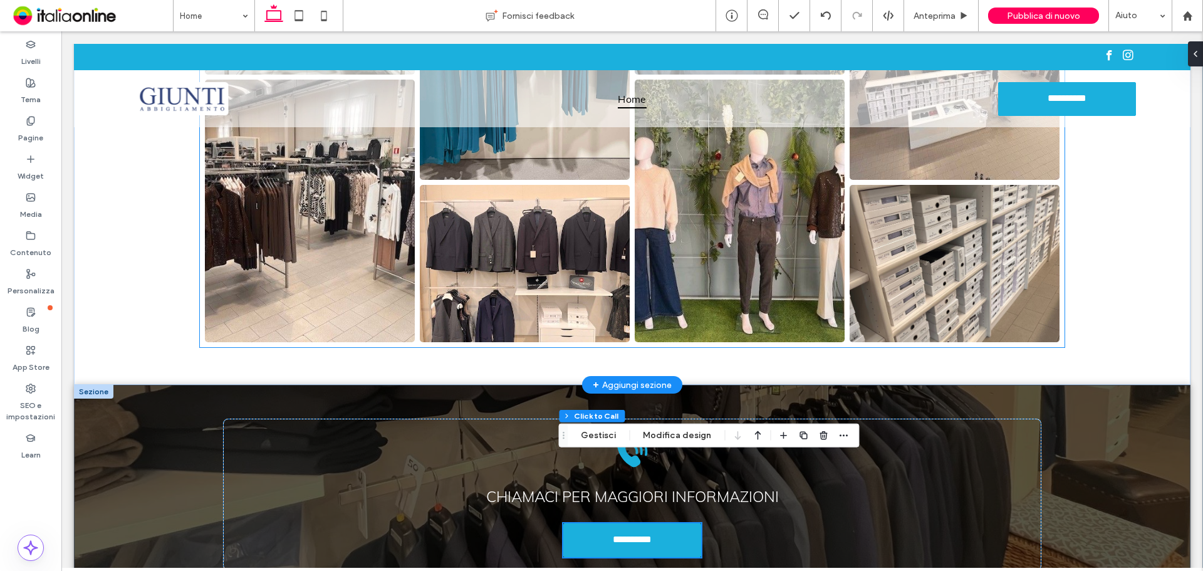
scroll to position [1503, 0]
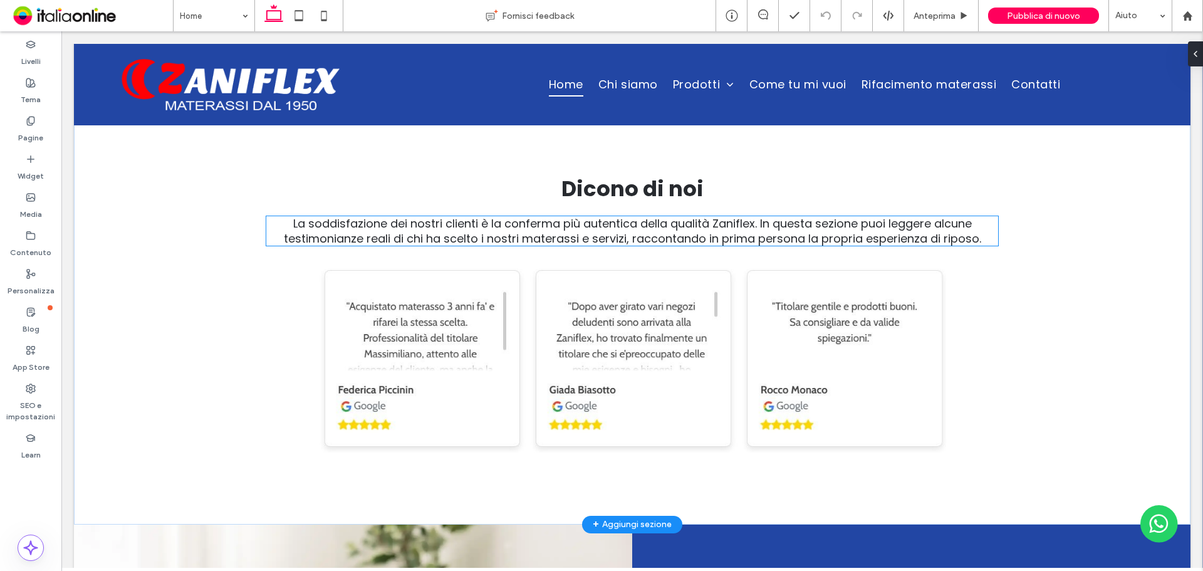
scroll to position [4502, 0]
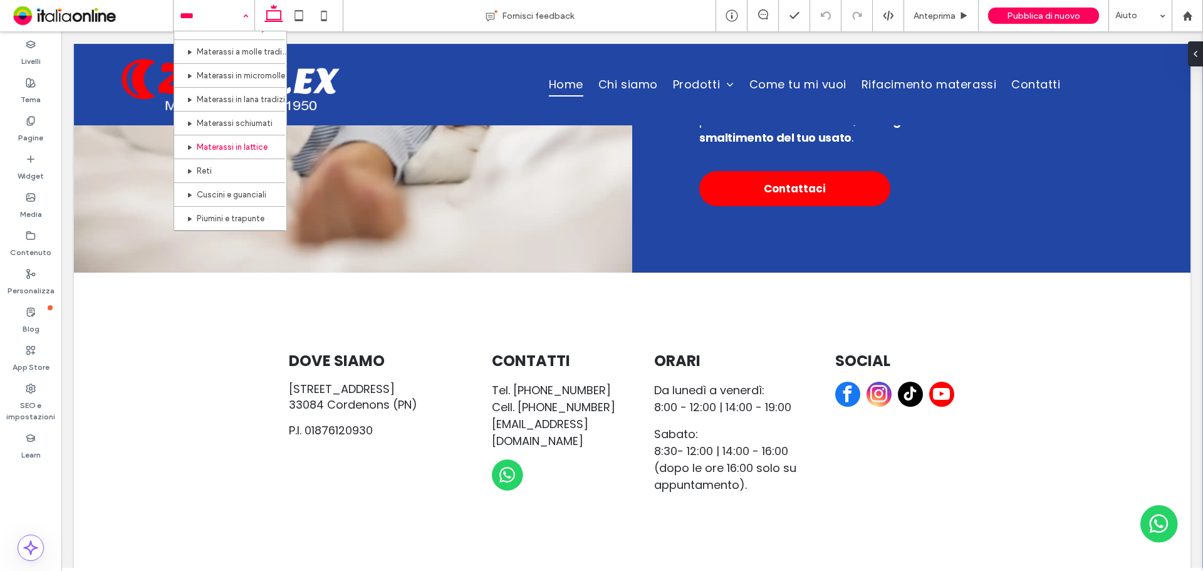
scroll to position [132, 0]
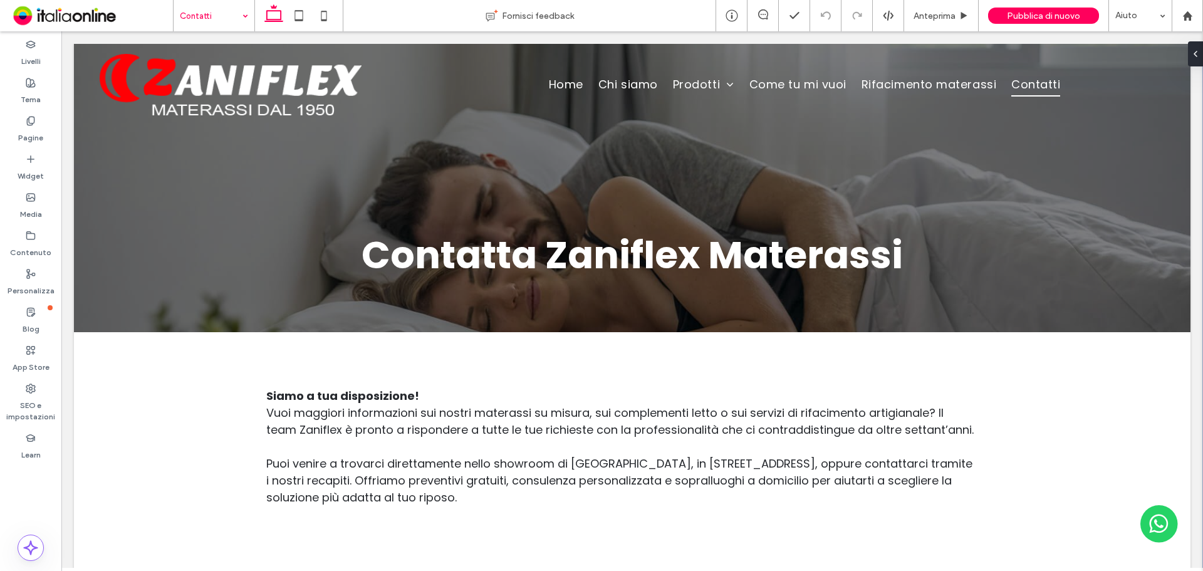
click at [207, 16] on input at bounding box center [211, 15] width 62 height 31
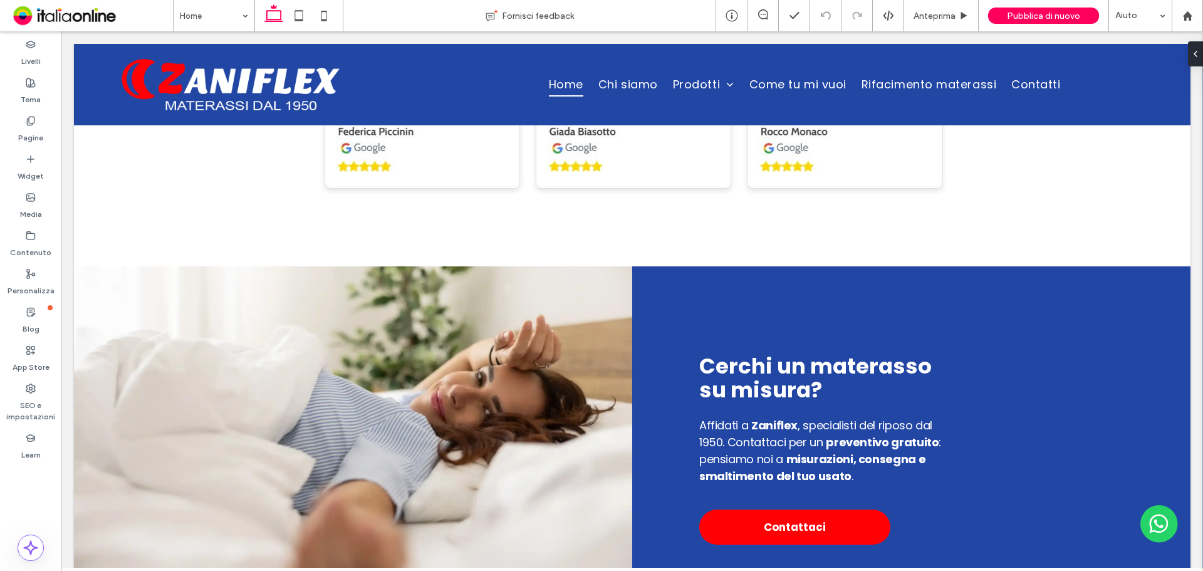
scroll to position [4575, 0]
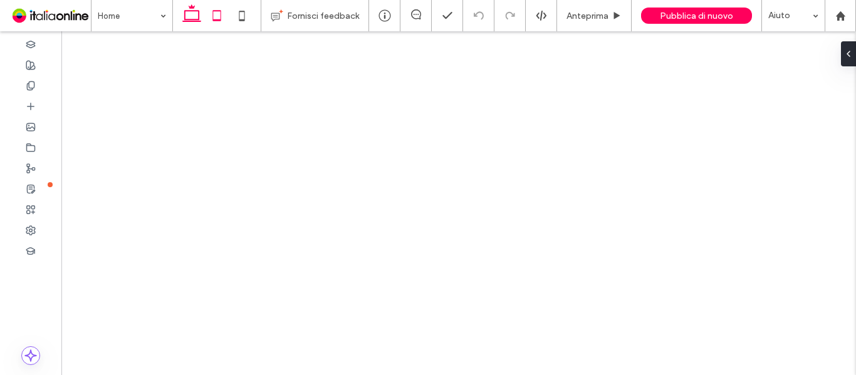
click at [215, 13] on icon at bounding box center [216, 15] width 25 height 25
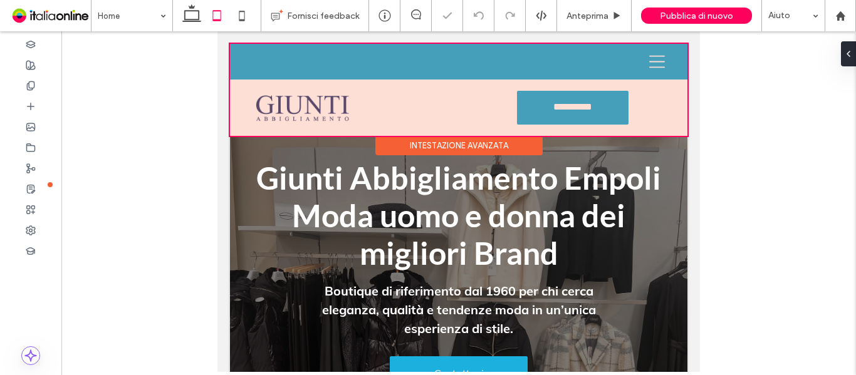
click at [645, 60] on div at bounding box center [458, 90] width 457 height 92
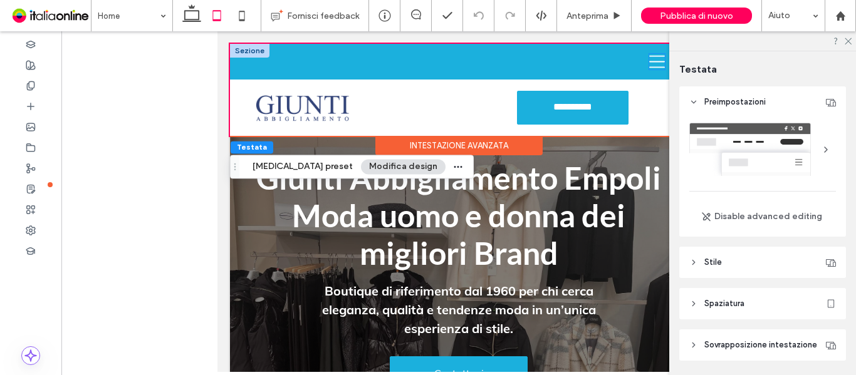
click at [649, 60] on icon at bounding box center [657, 62] width 16 height 16
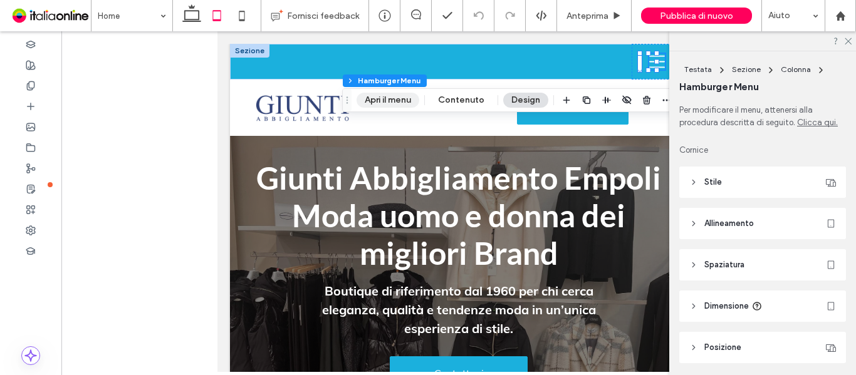
drag, startPoint x: 399, startPoint y: 96, endPoint x: 182, endPoint y: 65, distance: 219.6
click at [399, 96] on button "Apri il menu" at bounding box center [387, 100] width 63 height 15
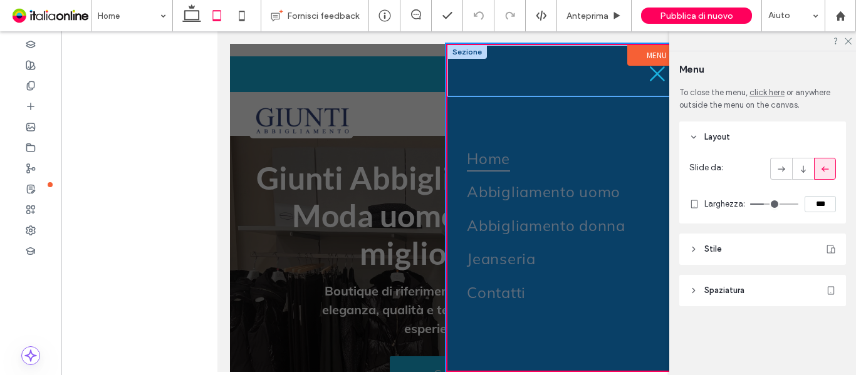
click at [651, 78] on icon at bounding box center [657, 73] width 15 height 15
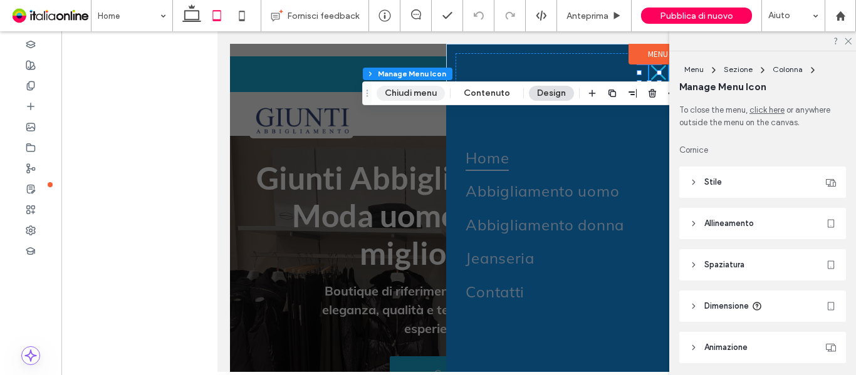
drag, startPoint x: 422, startPoint y: 87, endPoint x: 196, endPoint y: 58, distance: 227.4
click at [422, 87] on button "Chiudi menu" at bounding box center [410, 93] width 68 height 15
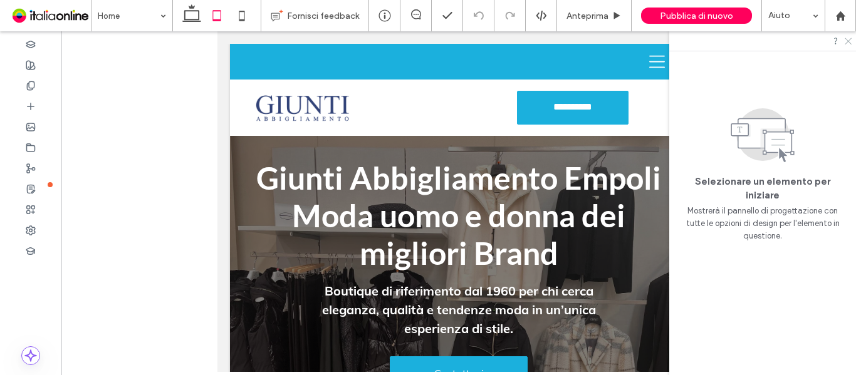
click at [850, 42] on icon at bounding box center [847, 40] width 8 height 8
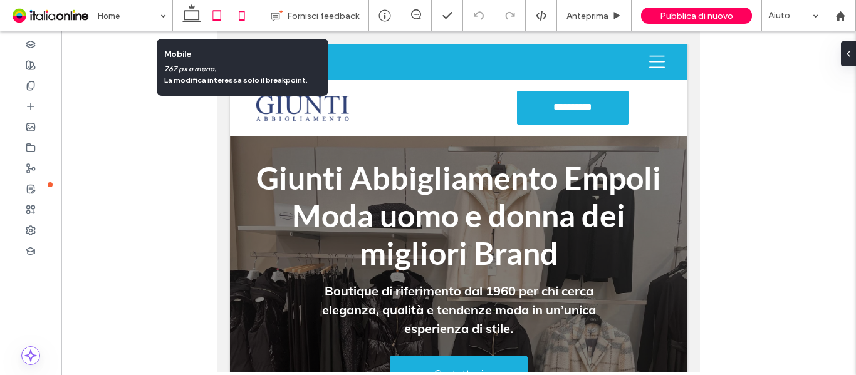
click at [246, 13] on icon at bounding box center [241, 15] width 25 height 25
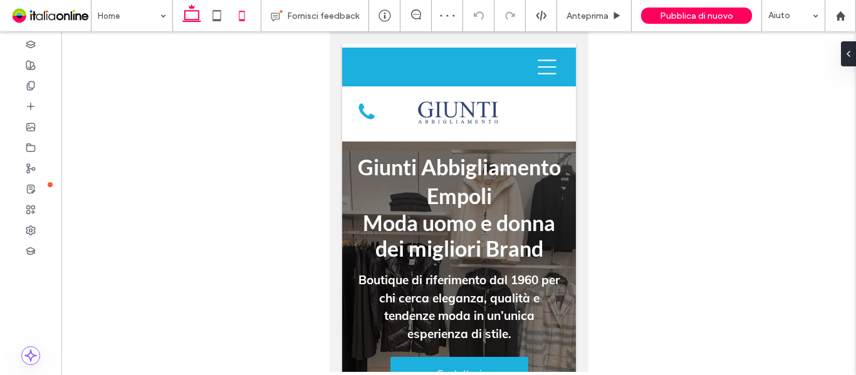
click at [185, 21] on icon at bounding box center [191, 15] width 25 height 25
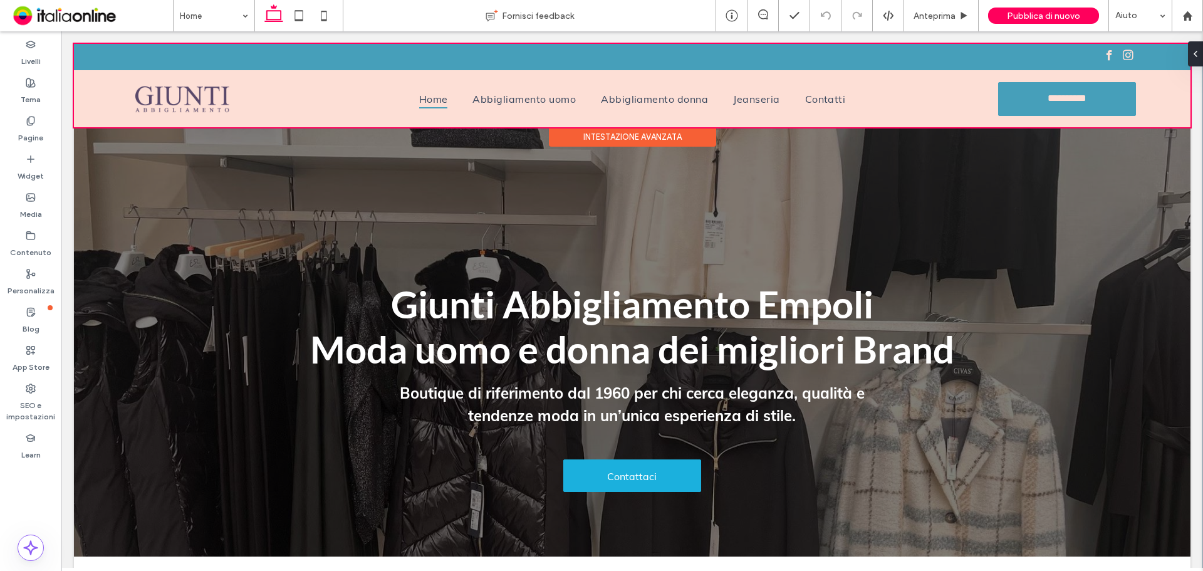
click at [117, 58] on div at bounding box center [632, 85] width 1116 height 83
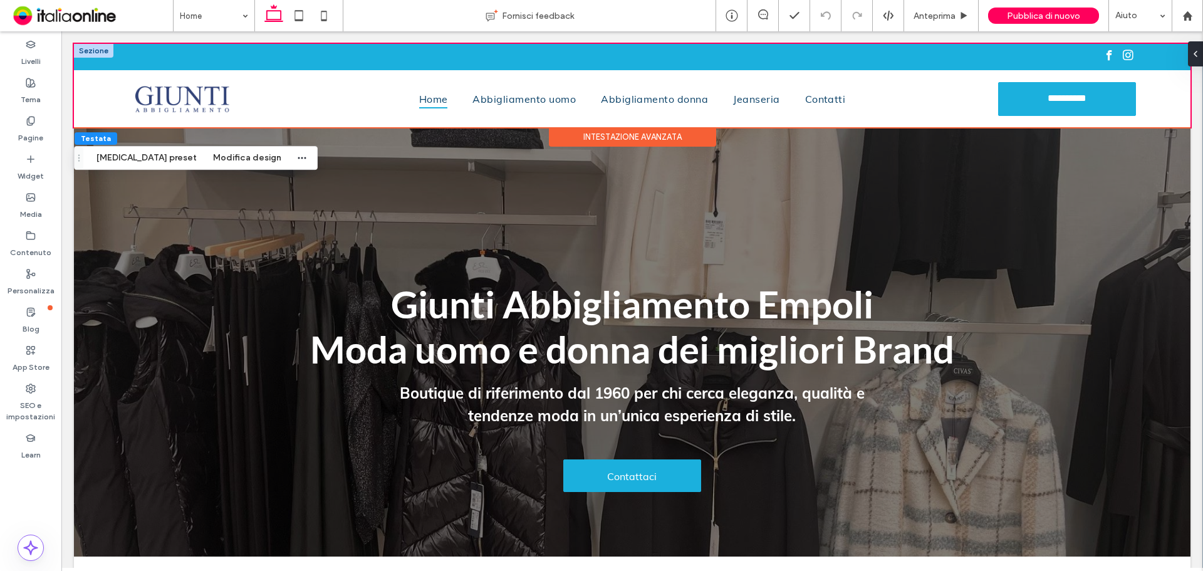
click at [97, 49] on div at bounding box center [93, 51] width 39 height 14
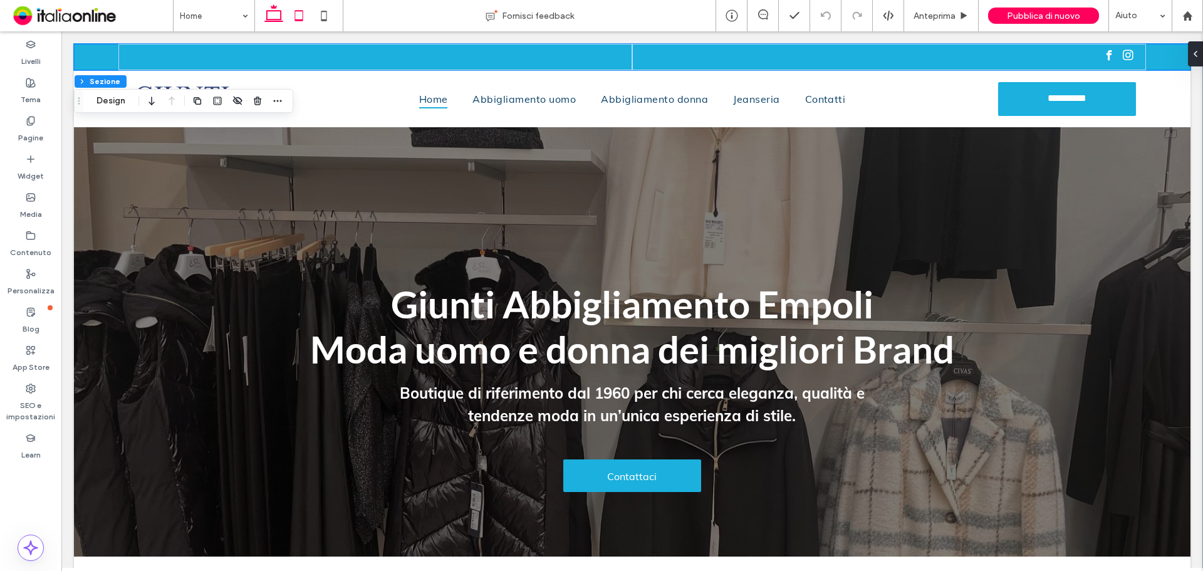
click at [299, 9] on icon at bounding box center [298, 15] width 25 height 25
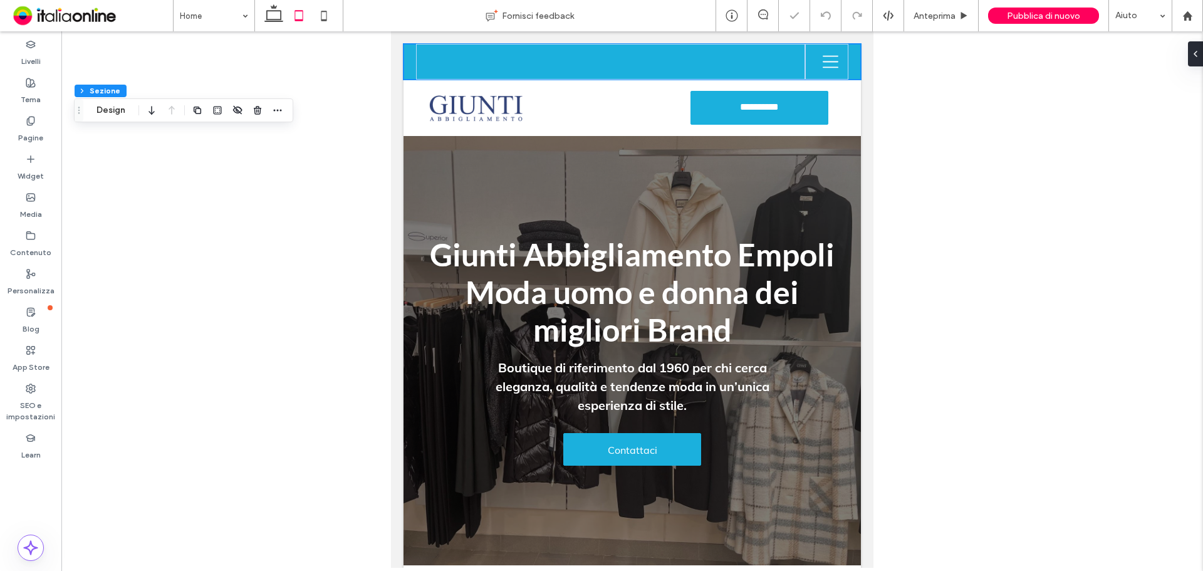
type input "**"
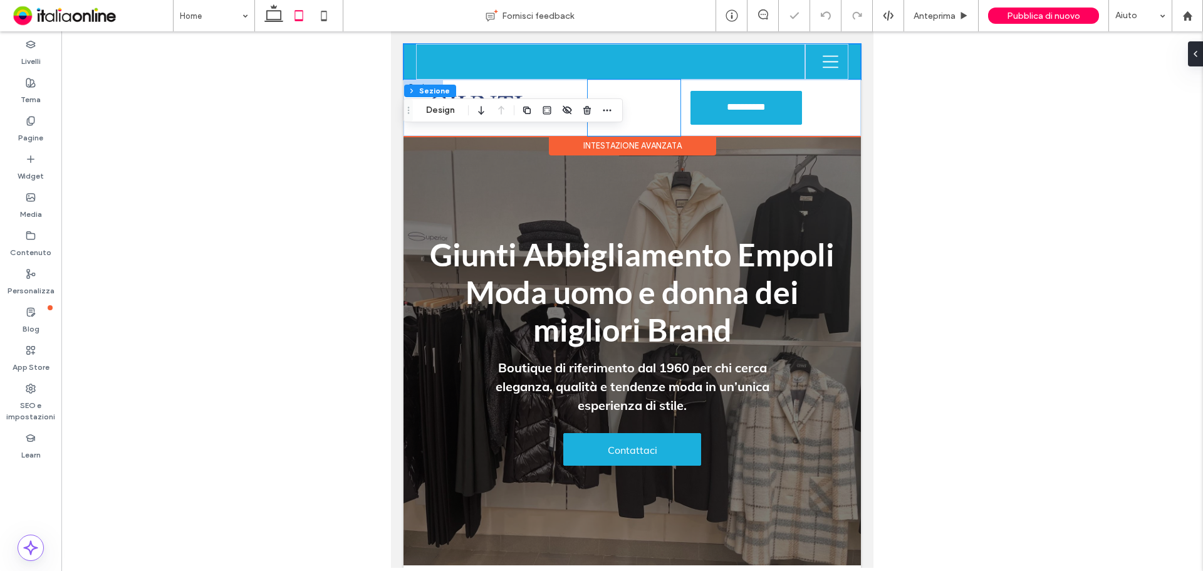
click at [654, 103] on div "Home Abbigliamento uomo Abbigliamento donna Jeanseria Contatti" at bounding box center [634, 108] width 93 height 56
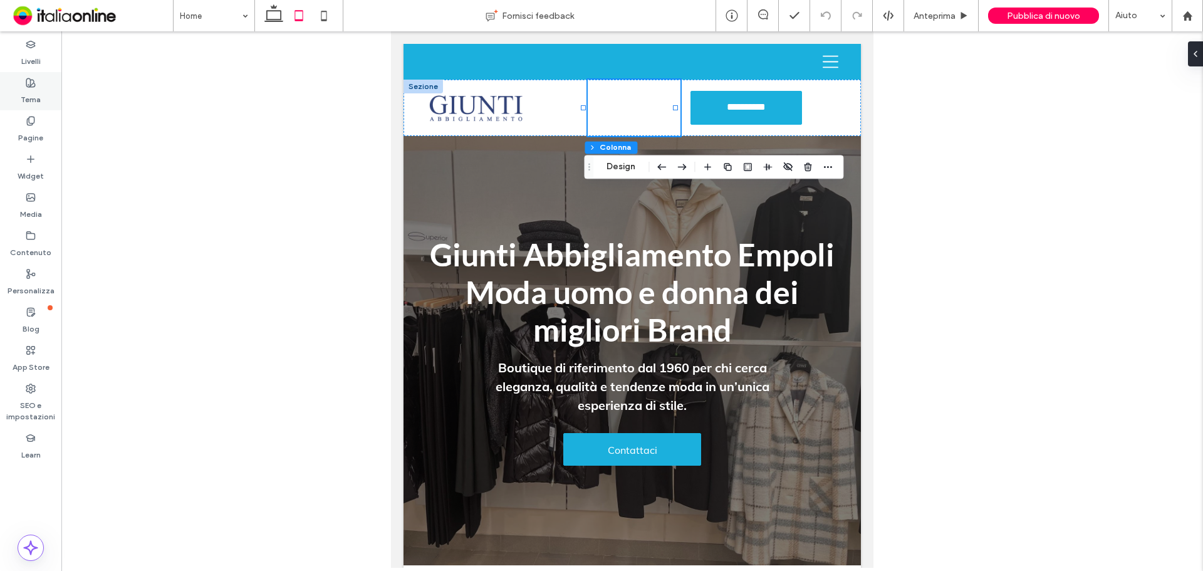
click at [21, 85] on div "Tema" at bounding box center [30, 91] width 61 height 38
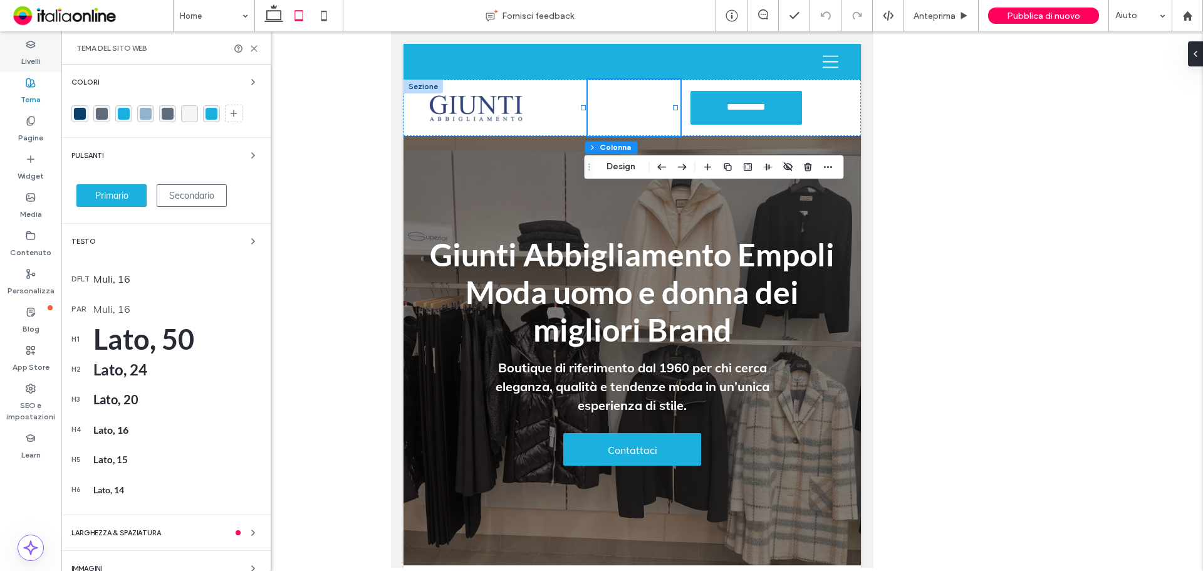
click at [40, 44] on div "Livelli" at bounding box center [30, 53] width 61 height 38
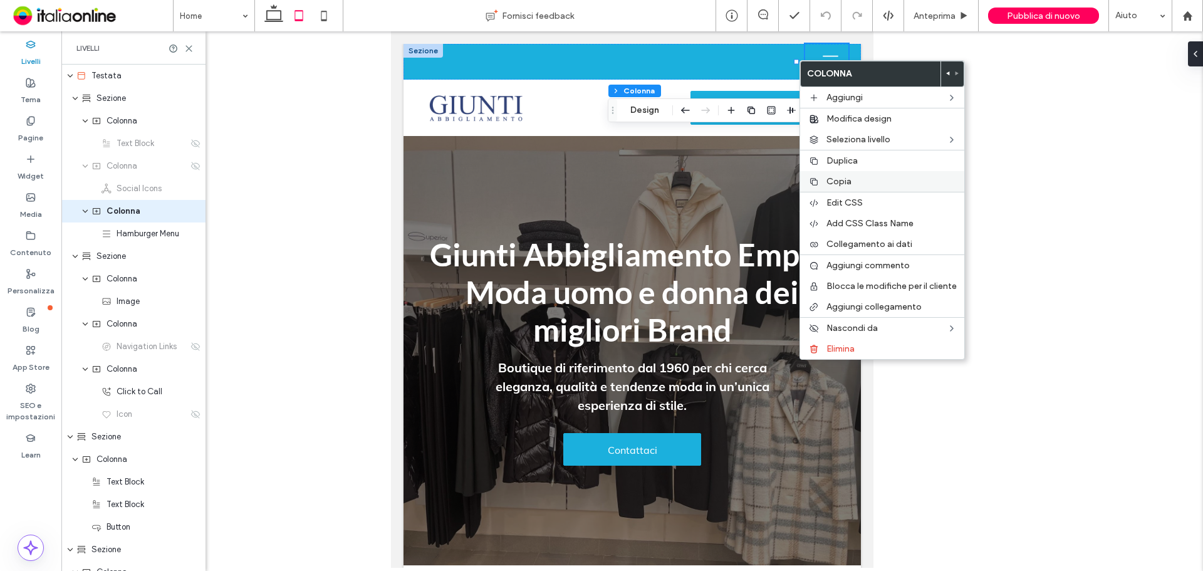
click at [831, 176] on span "Copia" at bounding box center [838, 181] width 25 height 11
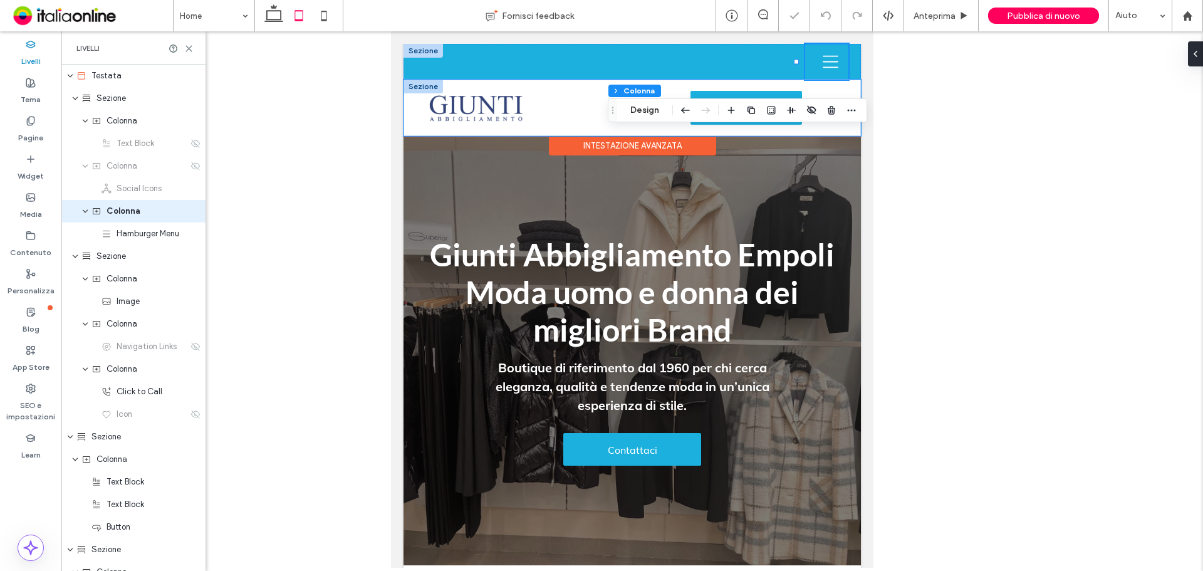
click at [809, 94] on div "**********" at bounding box center [631, 108] width 457 height 56
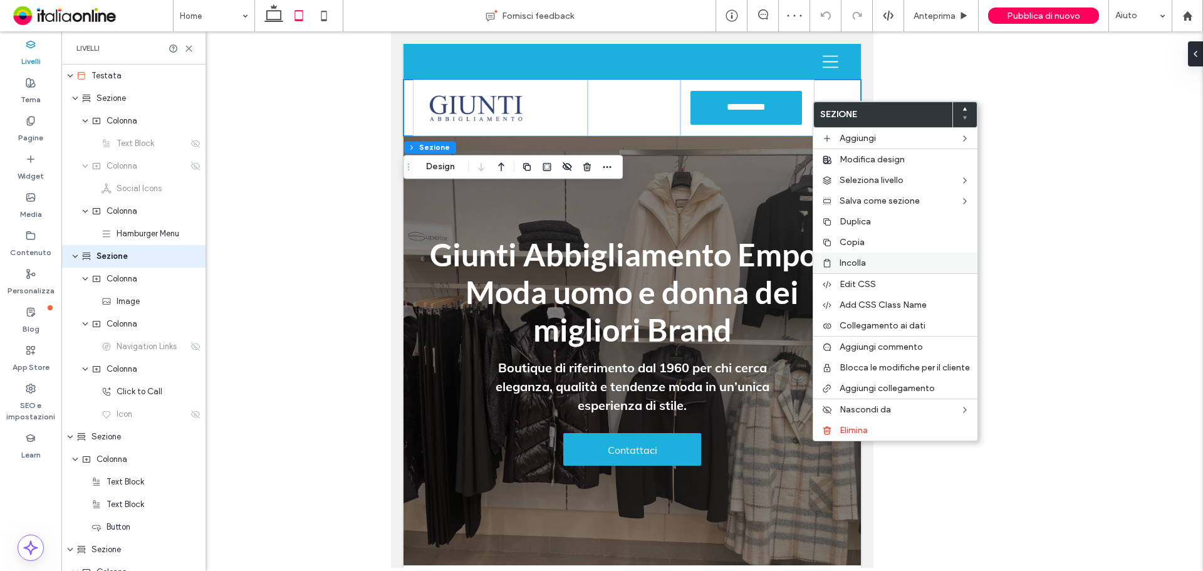
click at [847, 259] on span "Incolla" at bounding box center [852, 262] width 26 height 11
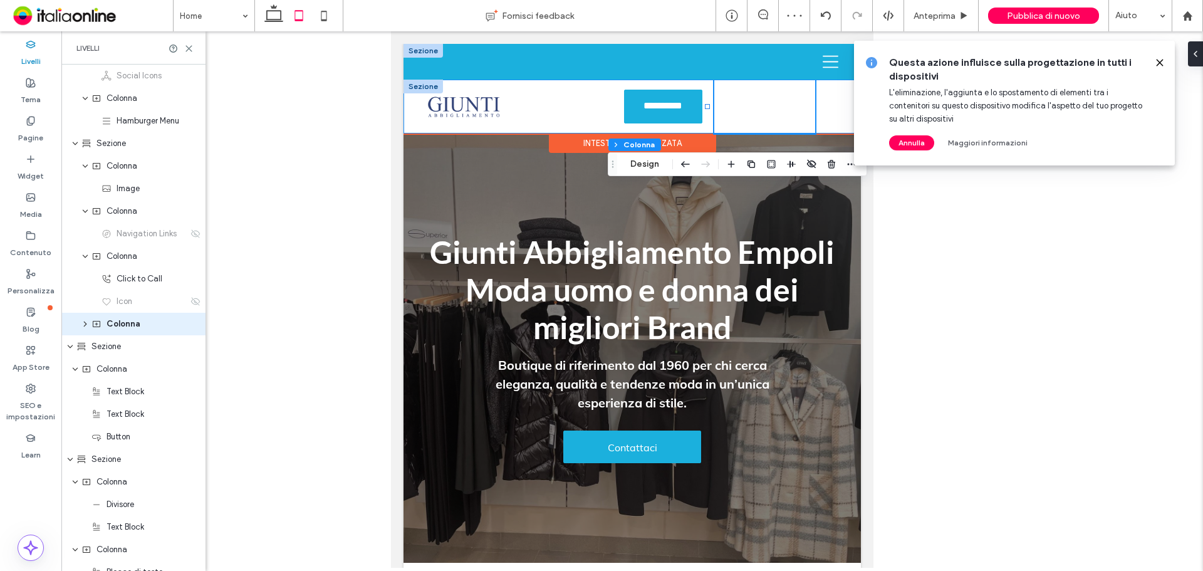
scroll to position [119, 0]
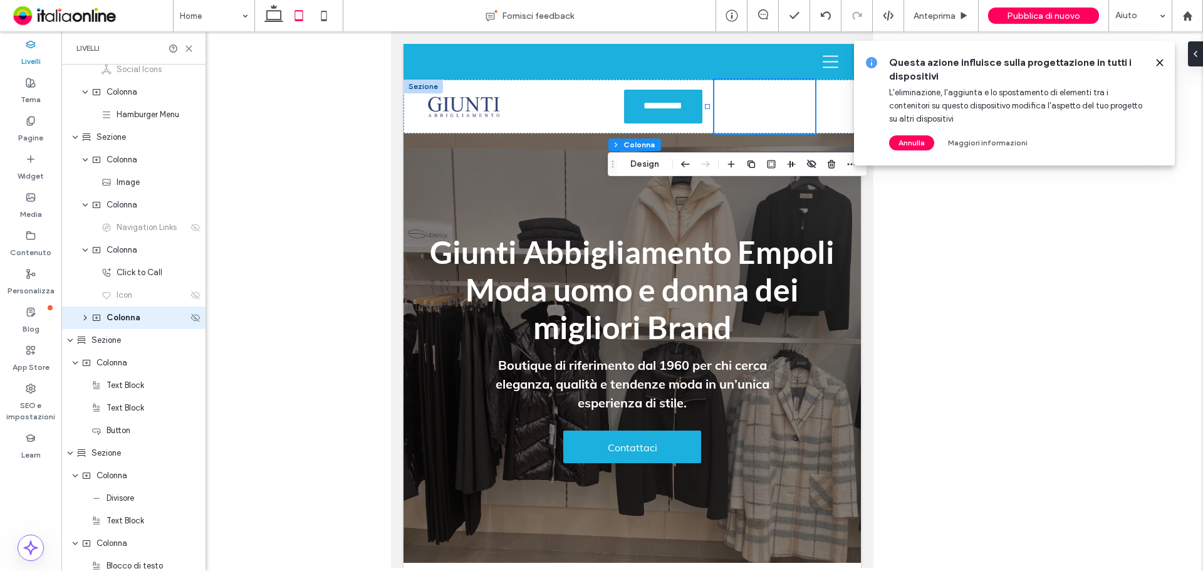
click at [86, 320] on icon "expand Colonna" at bounding box center [85, 318] width 10 height 8
click at [191, 342] on use at bounding box center [195, 340] width 9 height 8
click at [191, 341] on use at bounding box center [195, 340] width 9 height 8
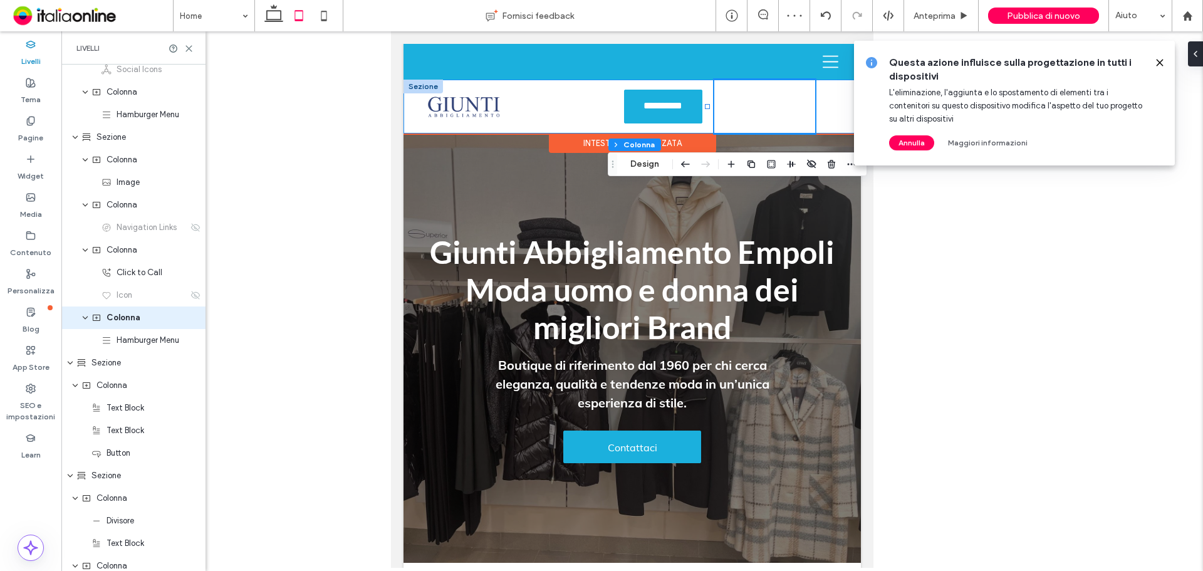
click at [818, 103] on div "**********" at bounding box center [631, 107] width 457 height 54
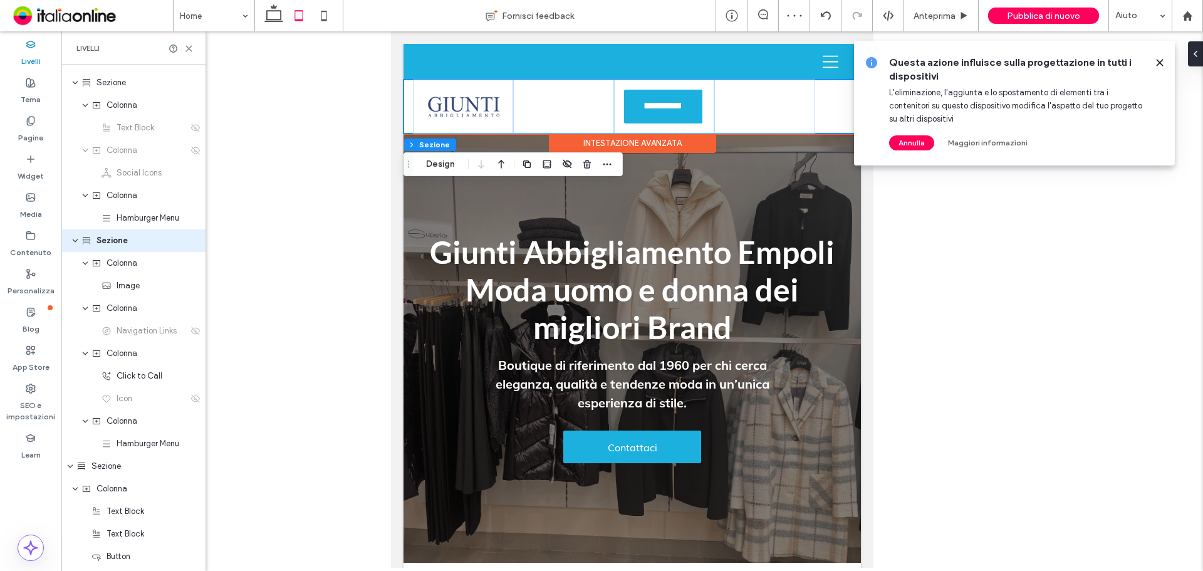
scroll to position [0, 0]
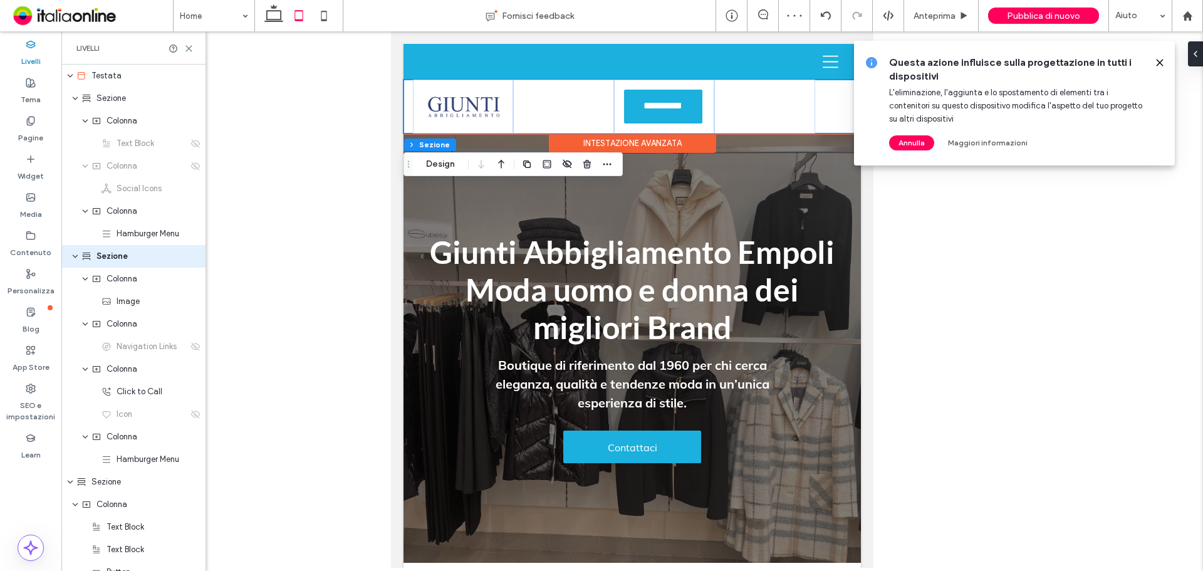
click at [826, 105] on div "**********" at bounding box center [631, 107] width 457 height 54
click at [787, 111] on icon at bounding box center [795, 106] width 19 height 19
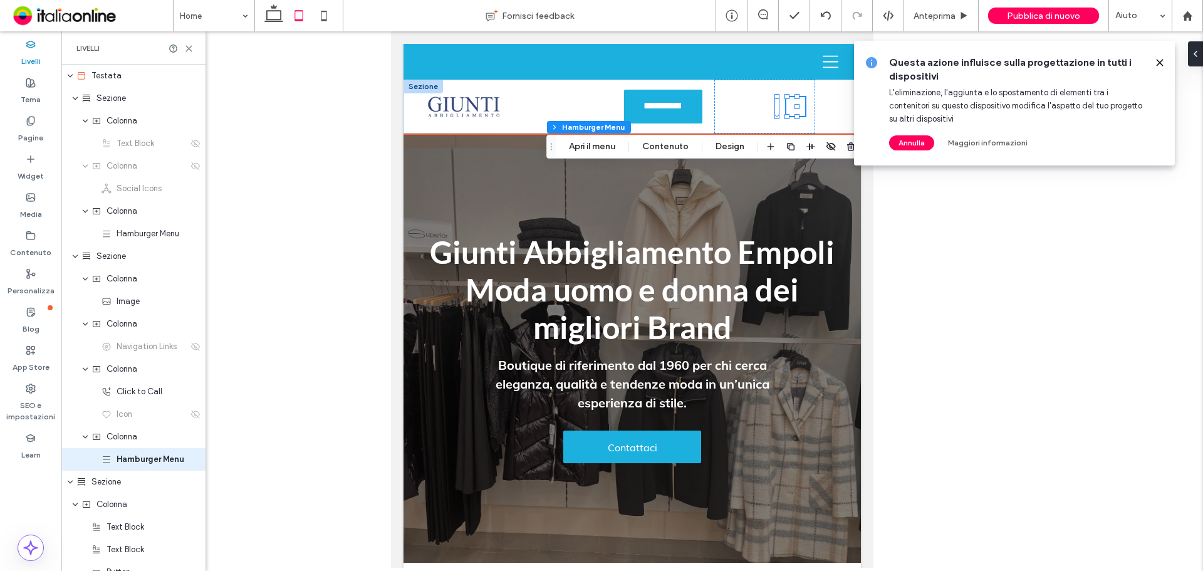
scroll to position [142, 0]
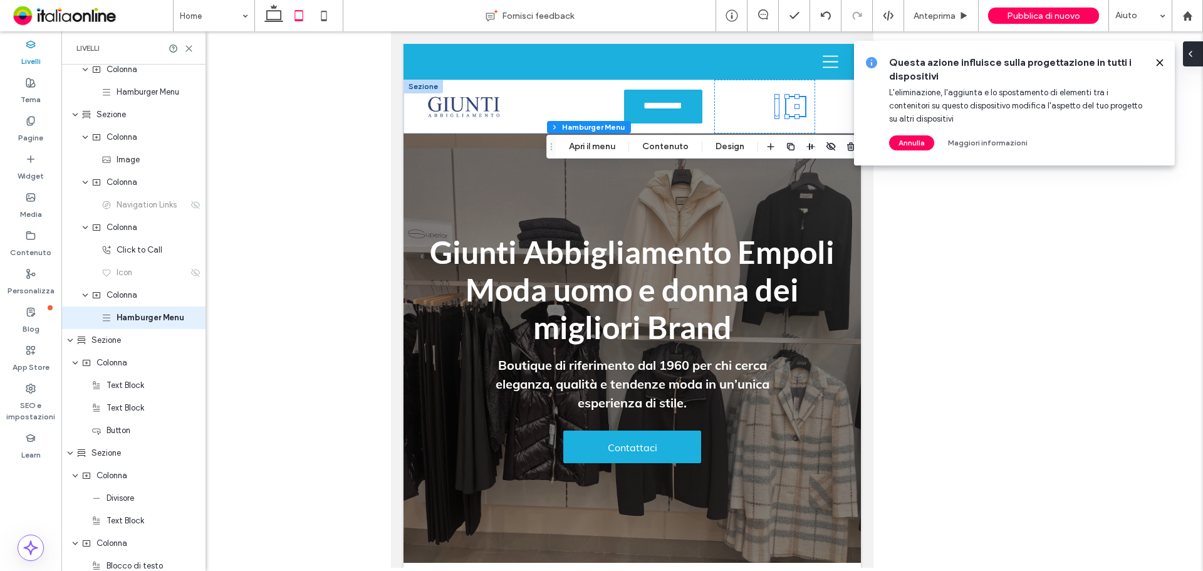
click at [855, 51] on div at bounding box center [1193, 53] width 20 height 25
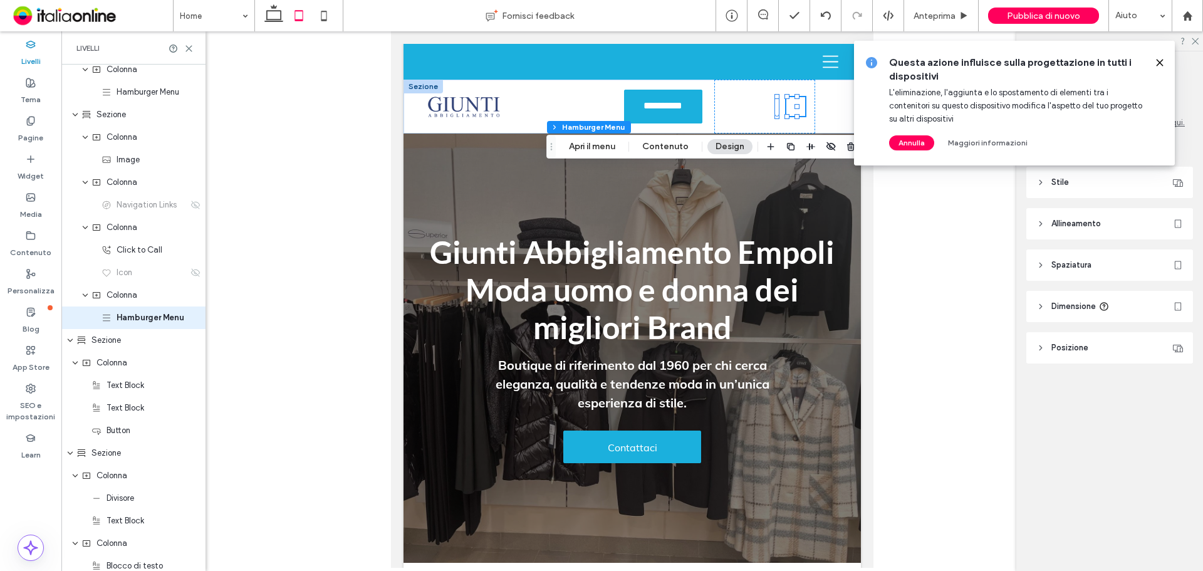
click at [855, 61] on icon at bounding box center [1159, 63] width 10 height 10
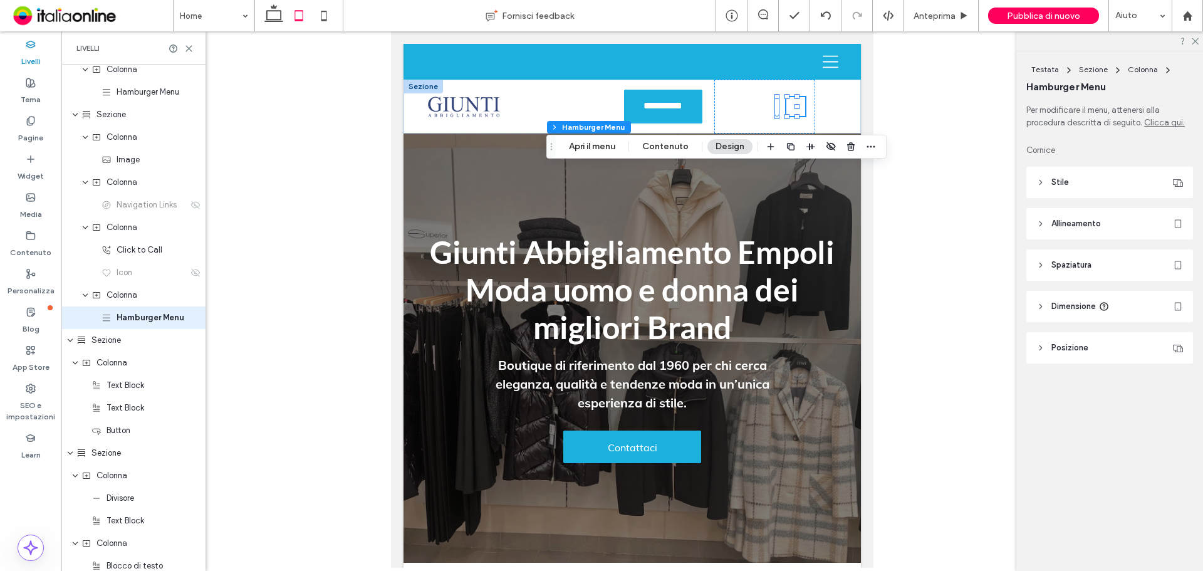
click at [855, 174] on header "Stile" at bounding box center [1109, 182] width 167 height 31
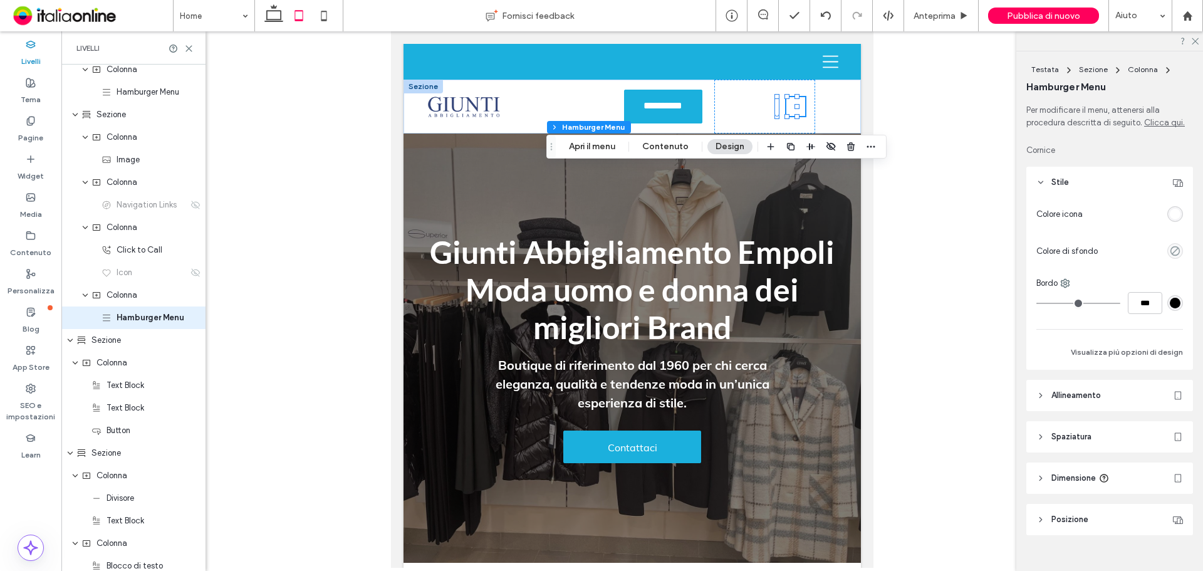
click at [855, 219] on div "rgba(255, 255, 255, 1)" at bounding box center [1174, 214] width 11 height 11
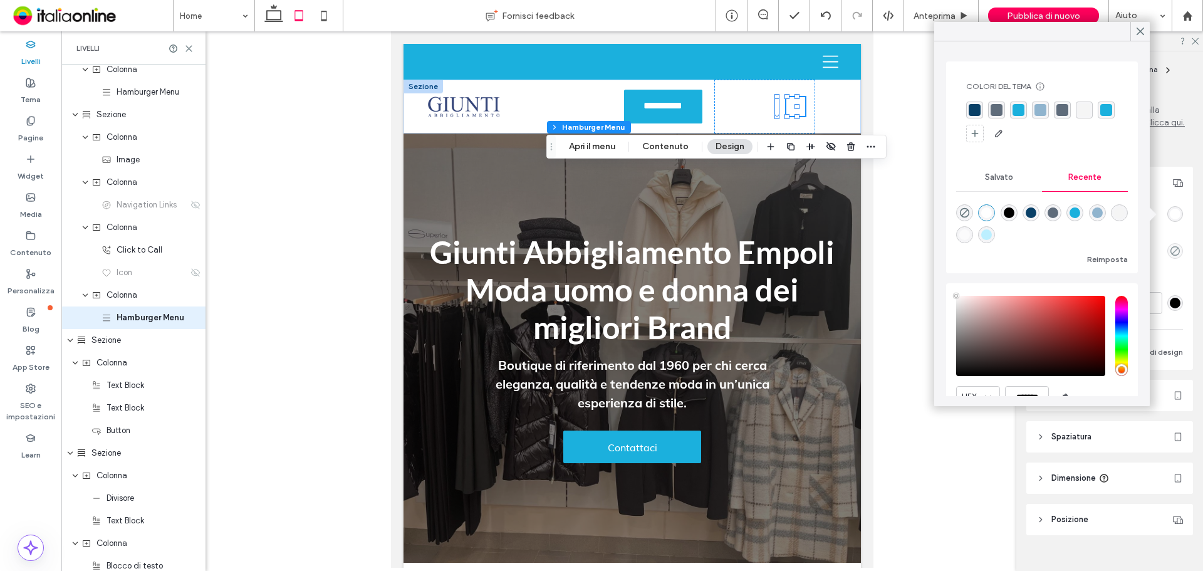
click at [855, 108] on div "rgba(27, 176, 221, 1)" at bounding box center [1018, 110] width 12 height 12
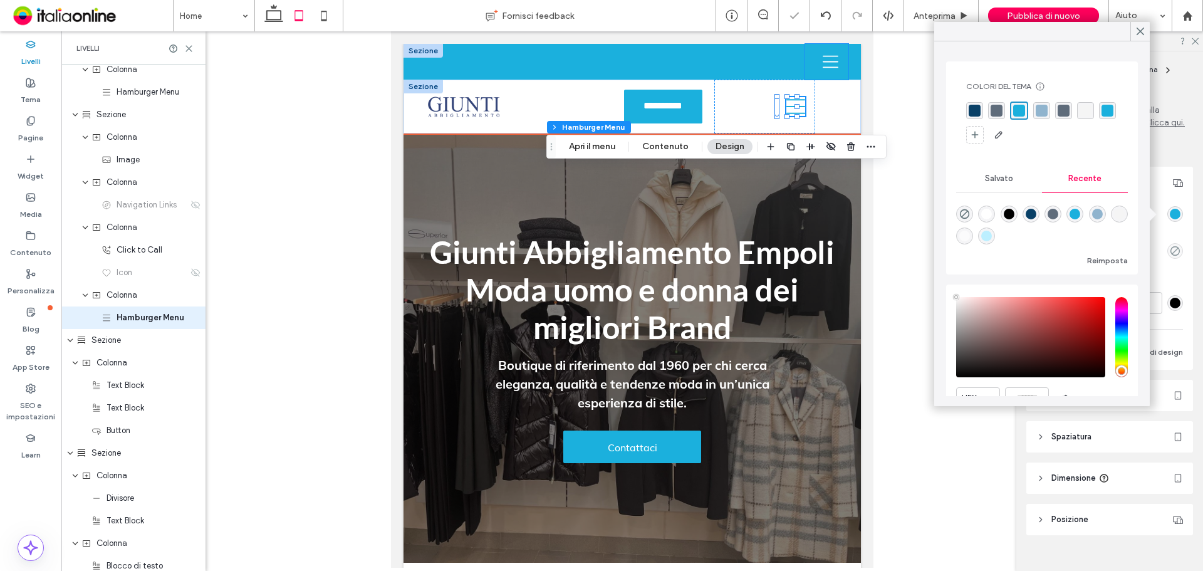
click at [805, 57] on div at bounding box center [826, 62] width 43 height 36
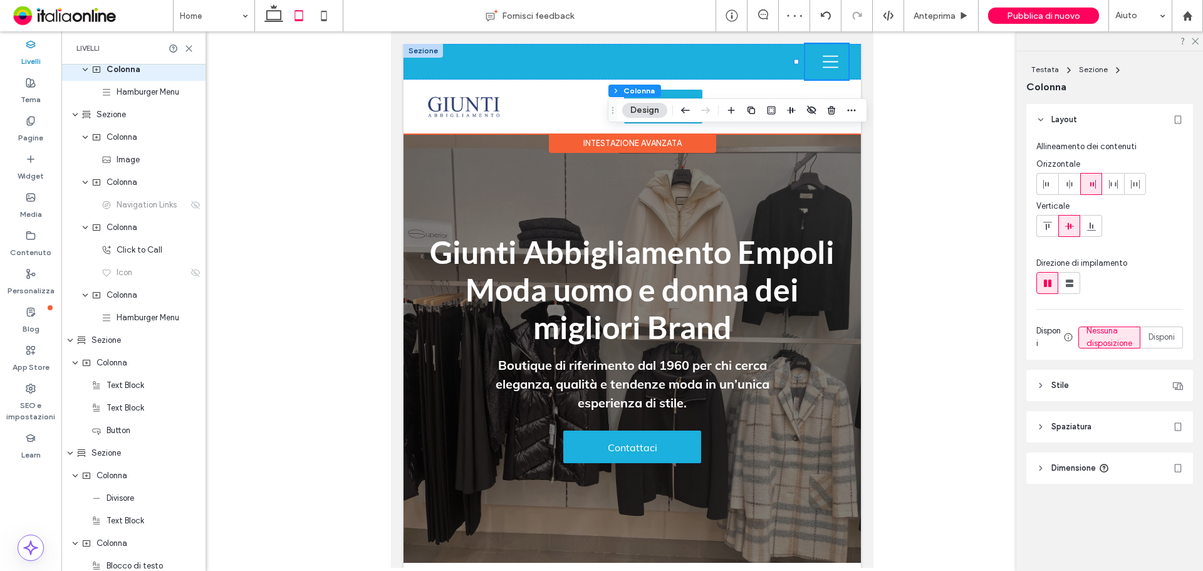
scroll to position [0, 0]
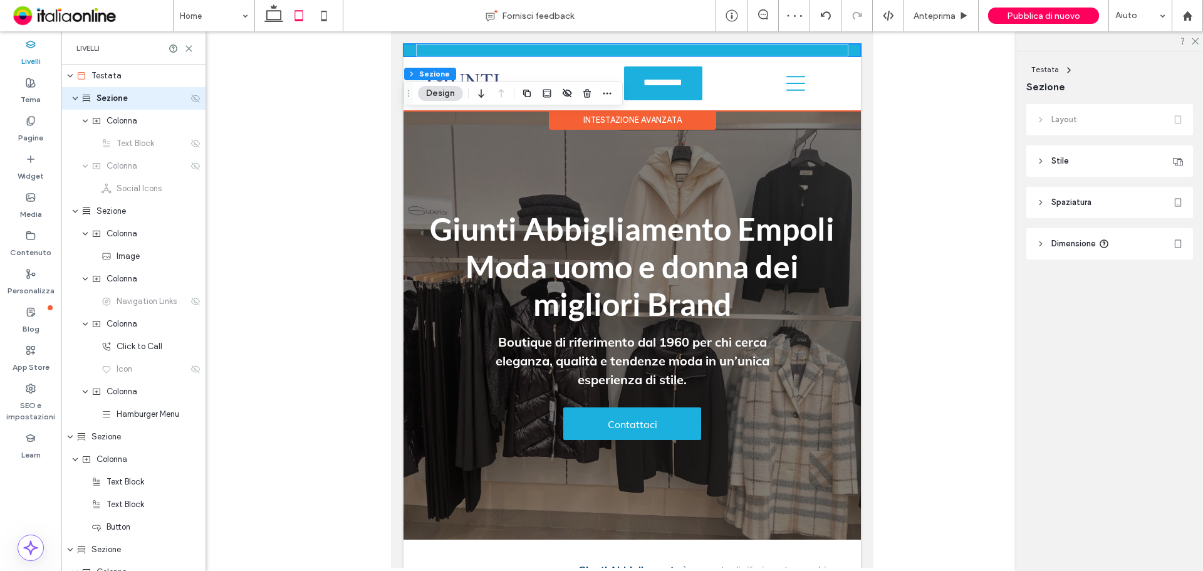
click at [191, 97] on use at bounding box center [195, 98] width 9 height 8
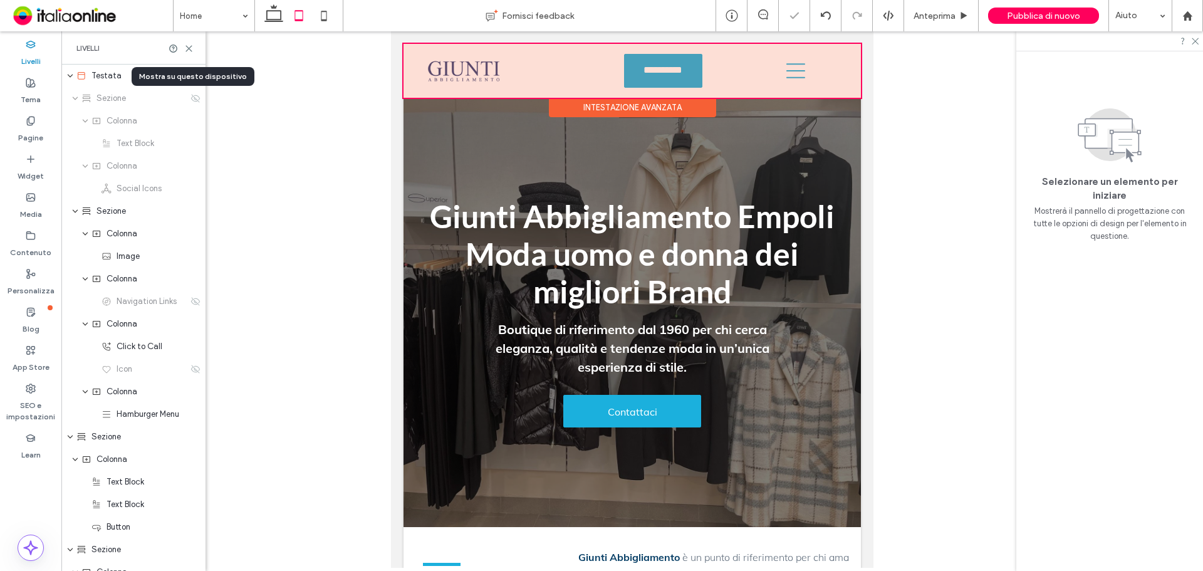
click at [762, 70] on div at bounding box center [631, 71] width 457 height 54
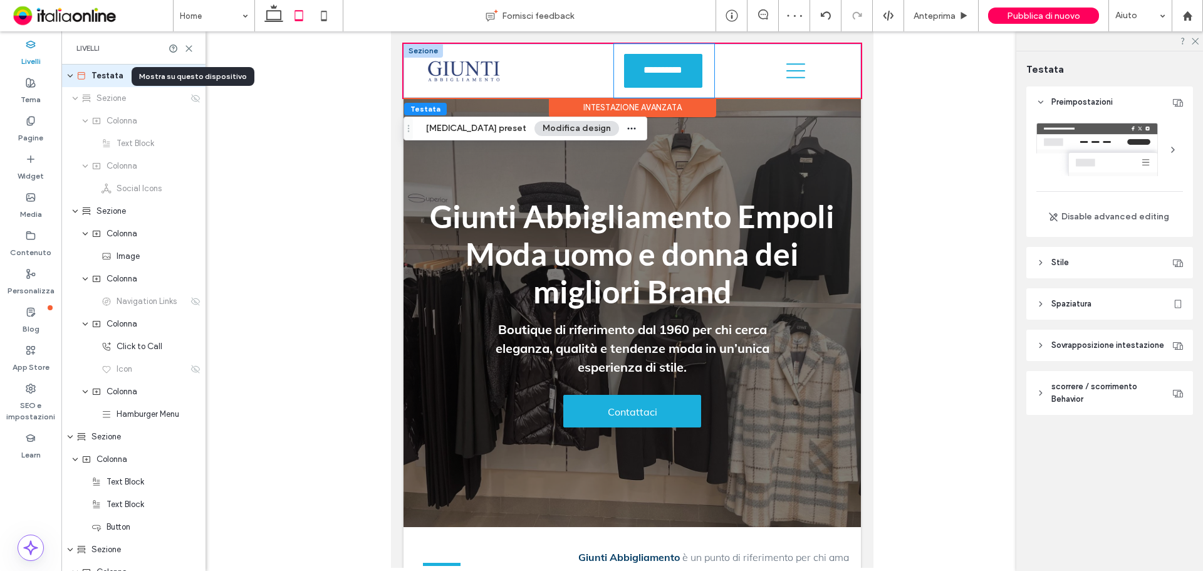
click at [673, 90] on div "**********" at bounding box center [664, 71] width 101 height 54
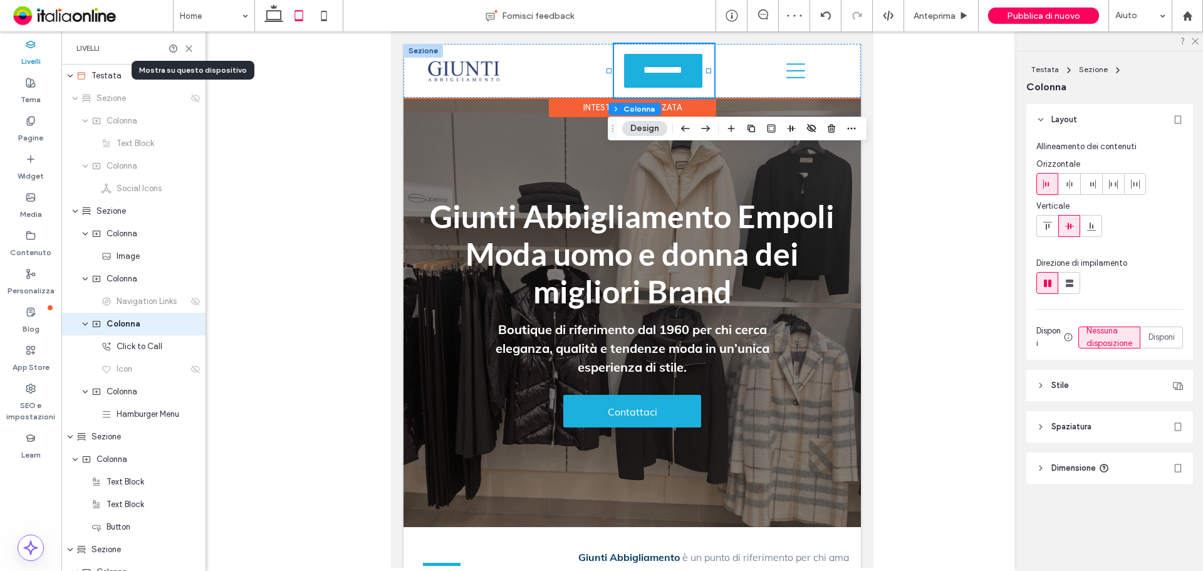
scroll to position [6, 0]
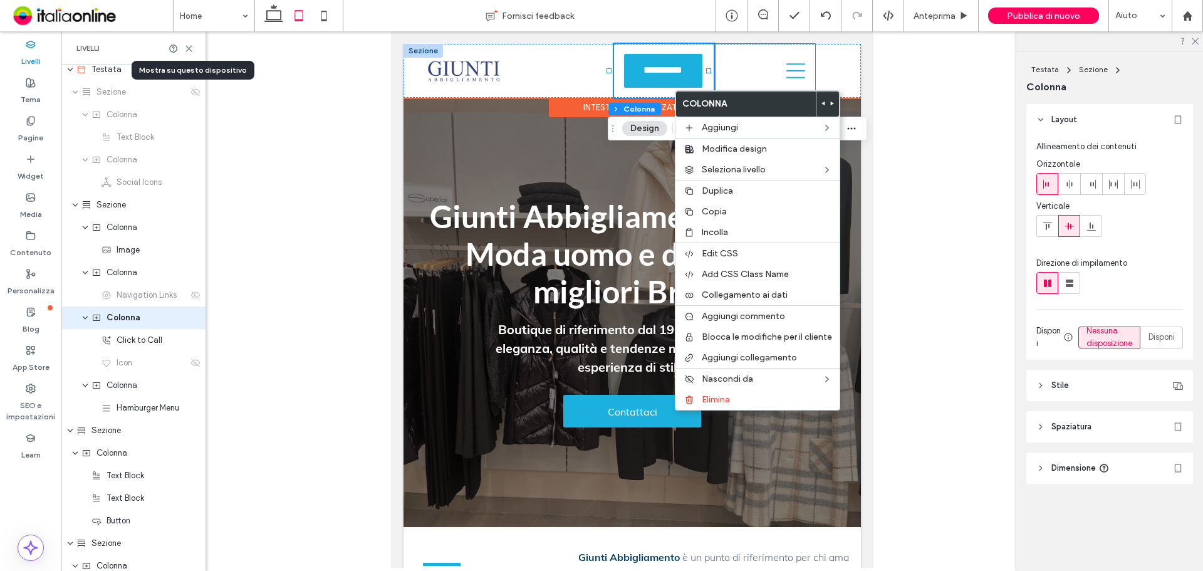
click at [745, 71] on div at bounding box center [764, 71] width 101 height 54
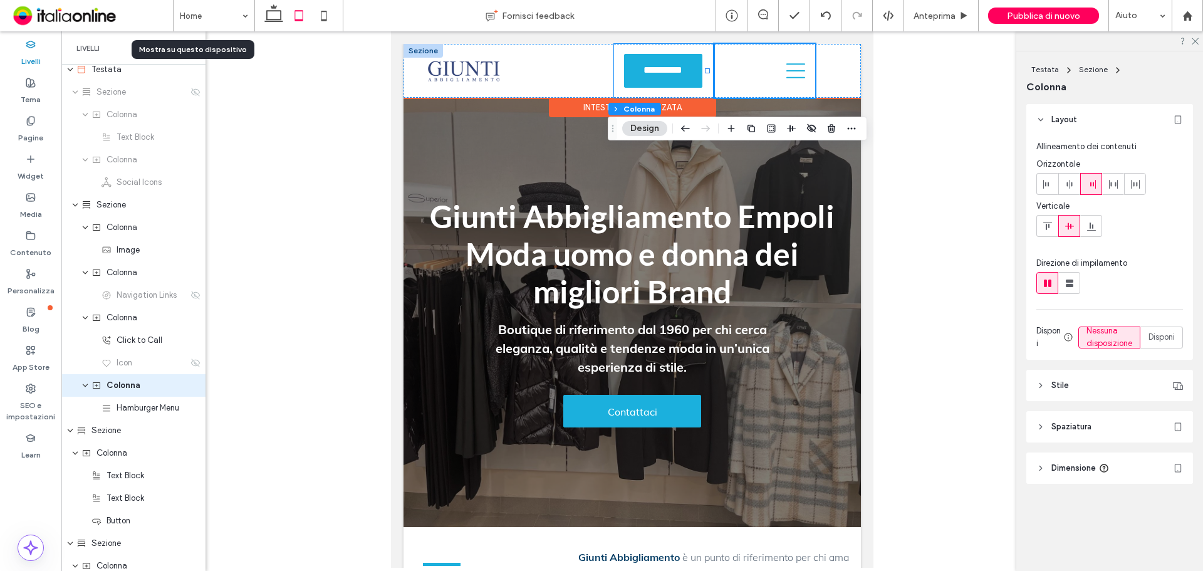
scroll to position [74, 0]
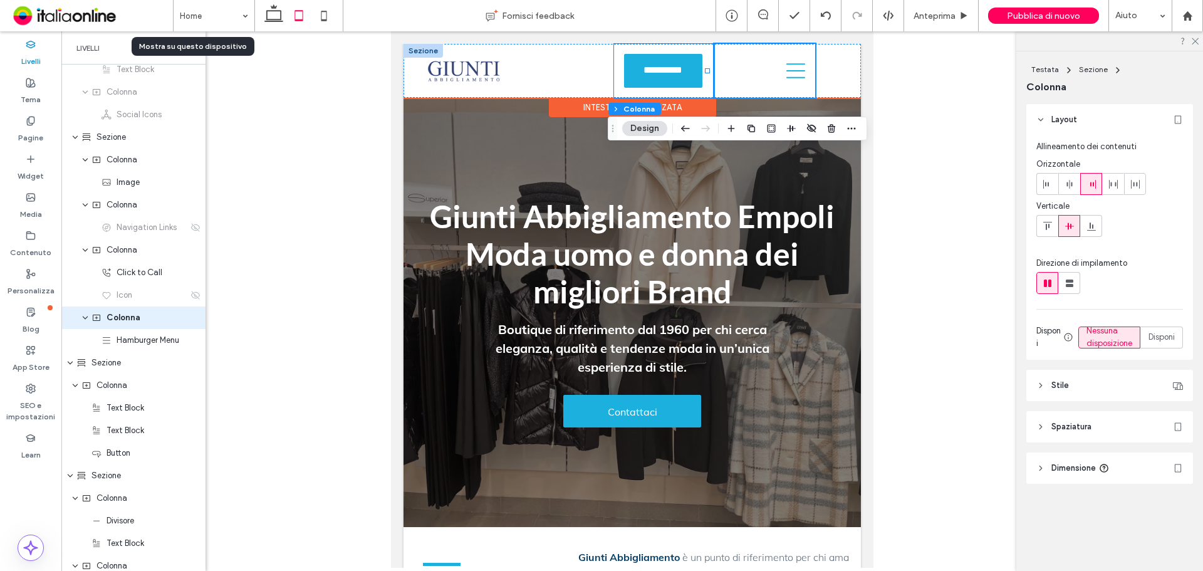
click at [693, 91] on div "**********" at bounding box center [664, 71] width 101 height 54
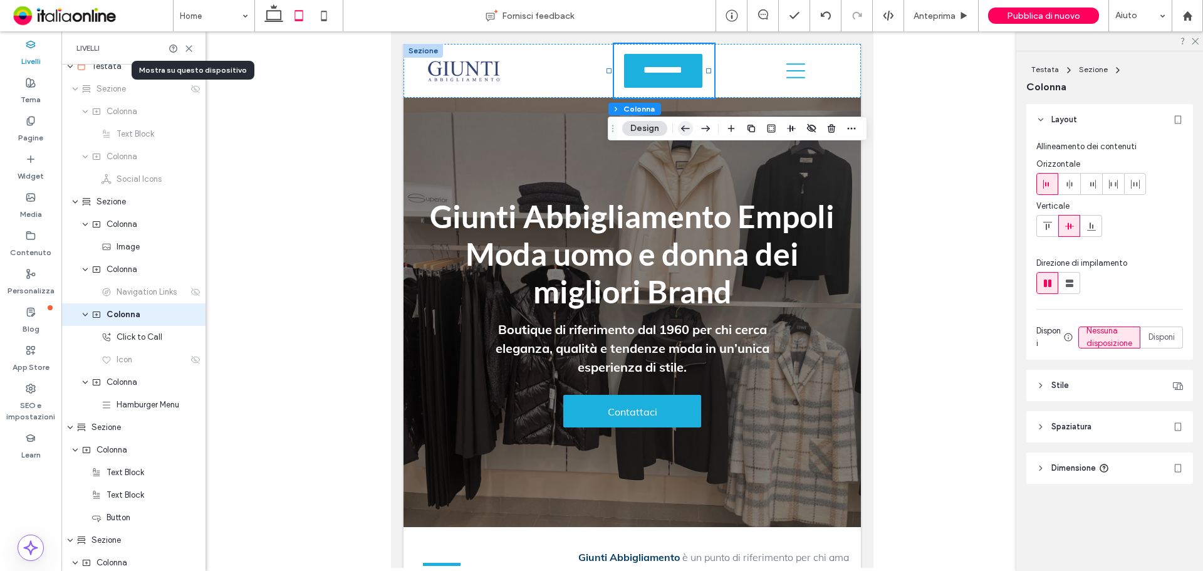
scroll to position [6, 0]
click at [683, 130] on use "button" at bounding box center [685, 128] width 9 height 6
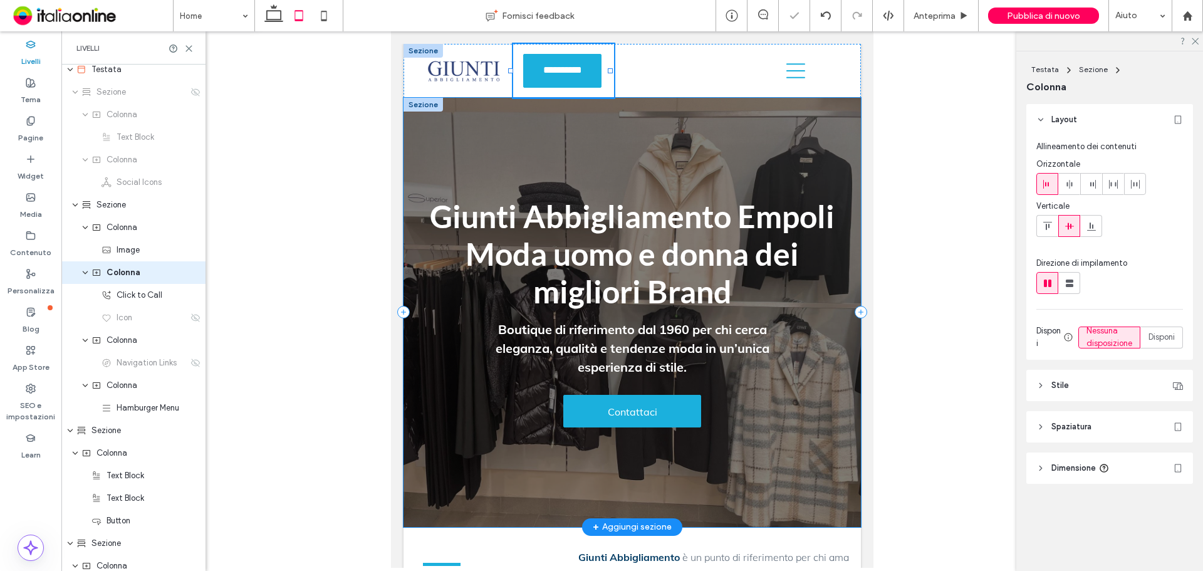
click at [685, 130] on div "Giunti Abbigliamento Empoli Moda uomo e donna dei migliori Brand Boutique di ri…" at bounding box center [631, 312] width 457 height 429
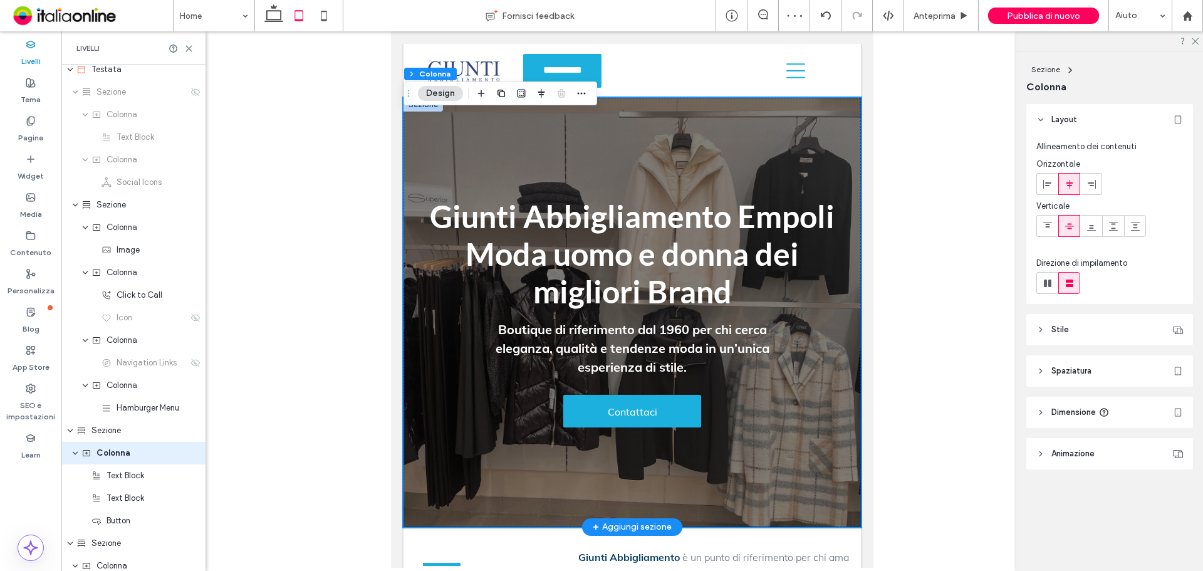
scroll to position [142, 0]
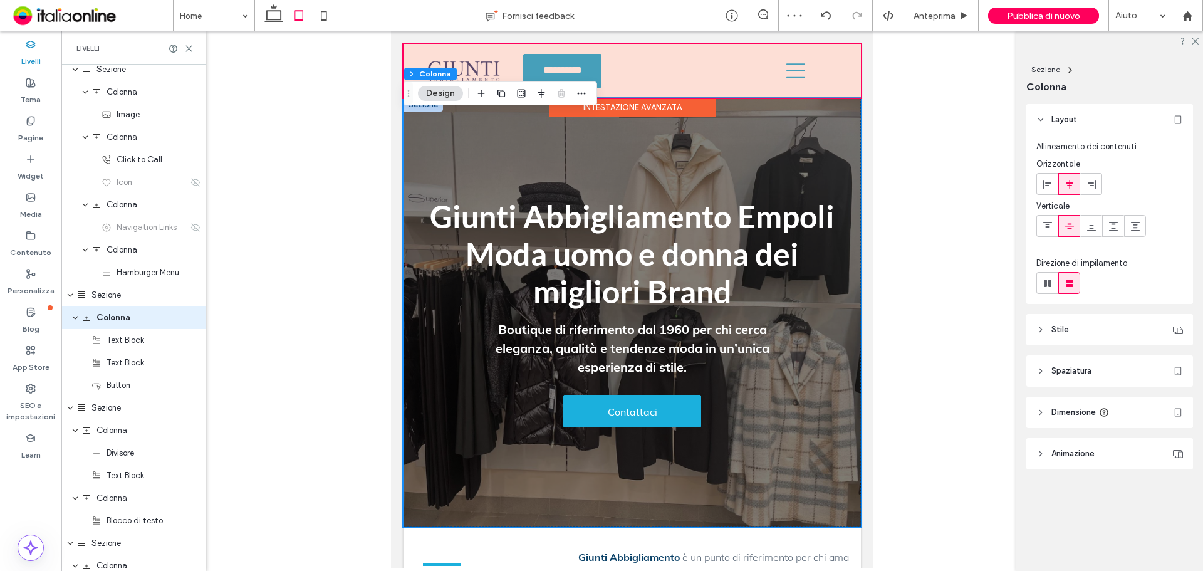
click at [658, 69] on div at bounding box center [631, 71] width 457 height 54
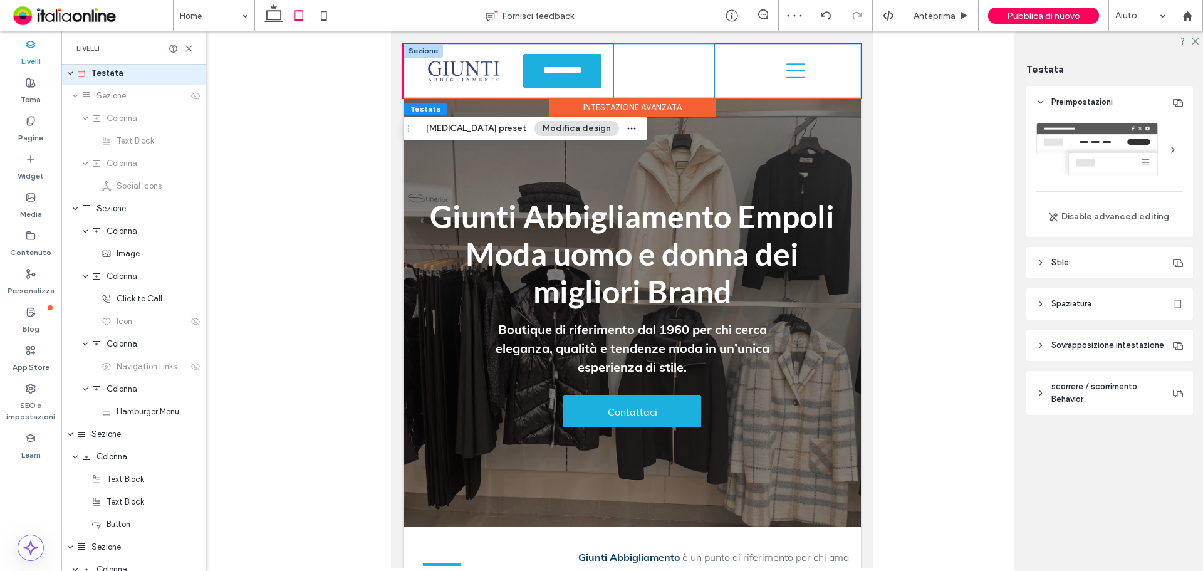
scroll to position [0, 0]
click at [675, 73] on div "Home Abbigliamento uomo Abbigliamento donna Jeanseria Contatti" at bounding box center [664, 71] width 101 height 54
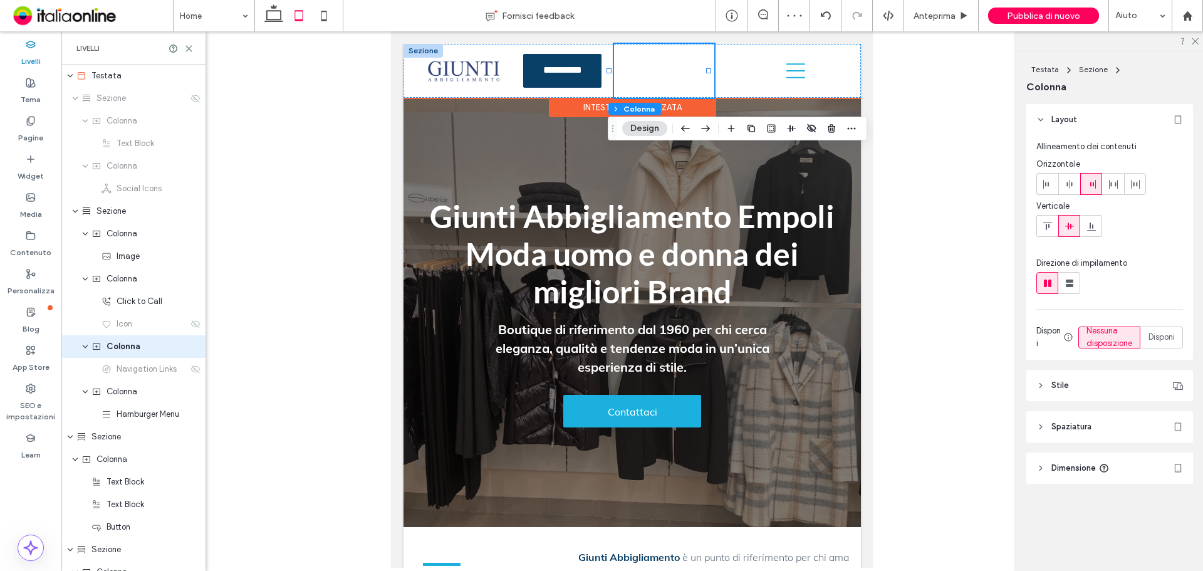
scroll to position [29, 0]
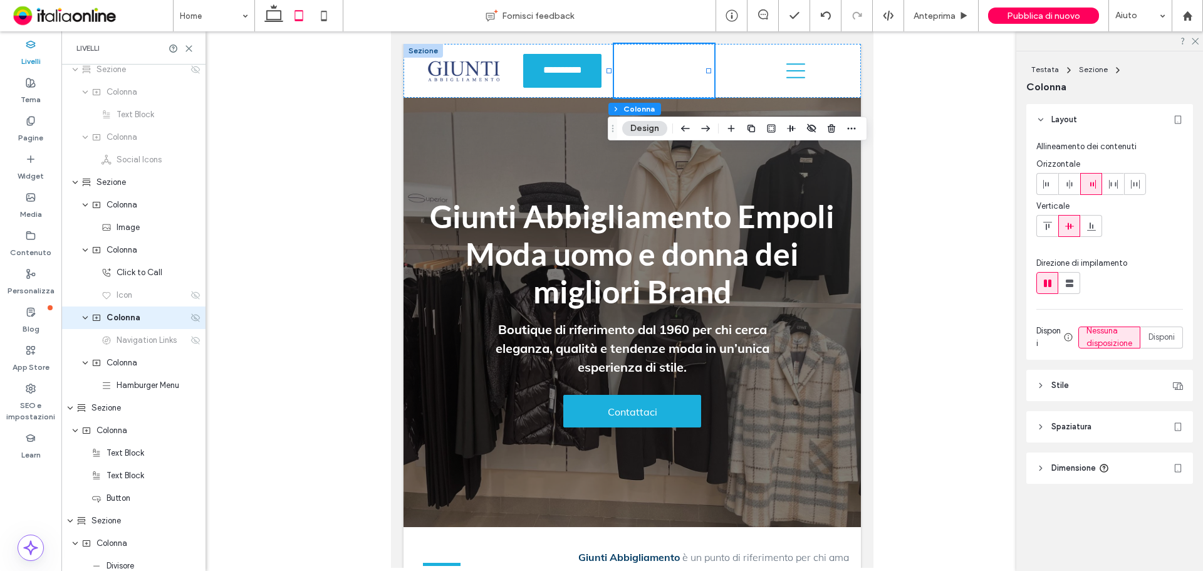
click at [190, 318] on icon at bounding box center [195, 318] width 10 height 10
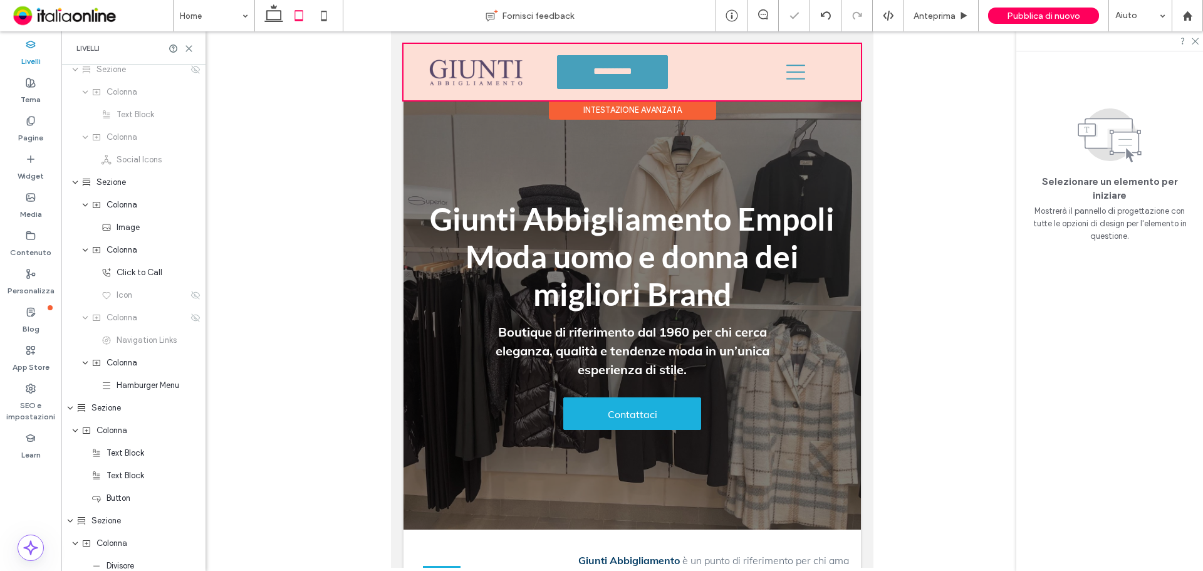
click at [682, 85] on div at bounding box center [631, 72] width 457 height 56
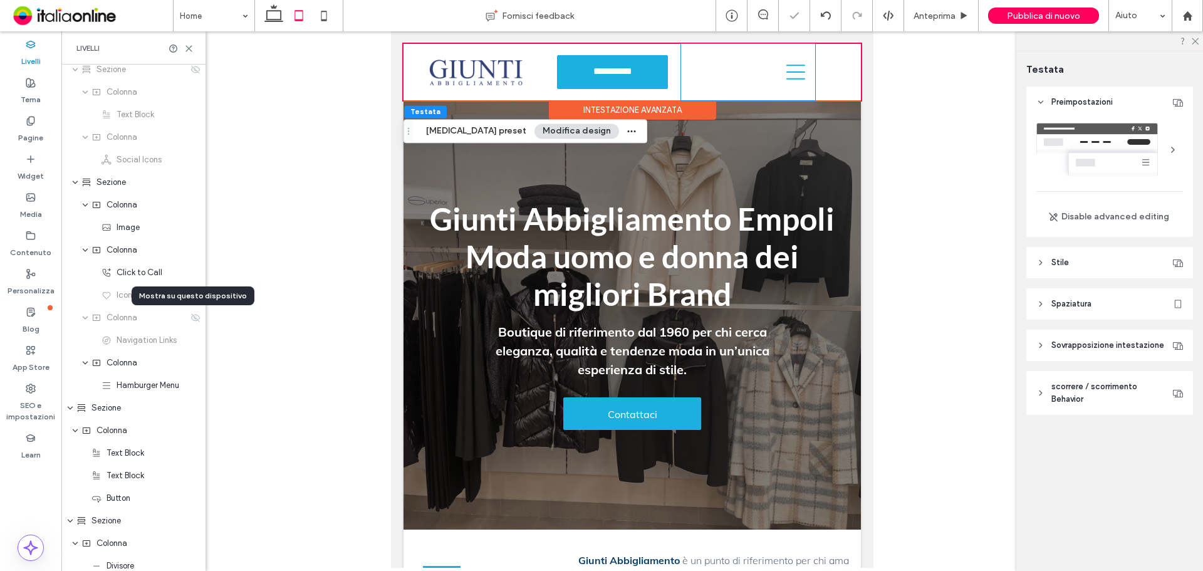
scroll to position [0, 0]
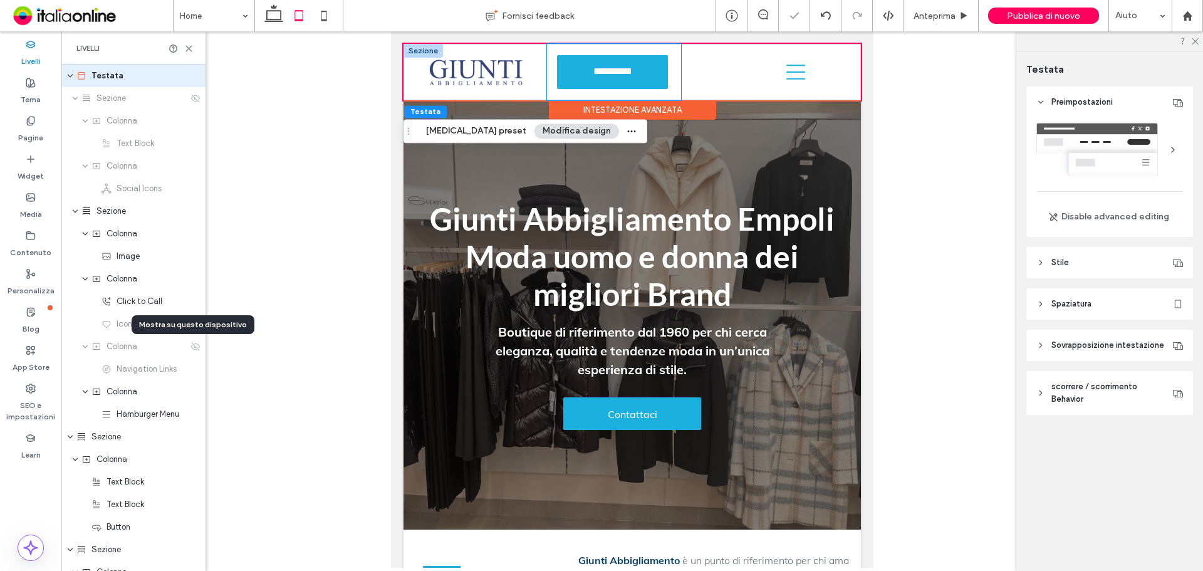
click at [666, 95] on div "**********" at bounding box center [614, 72] width 134 height 56
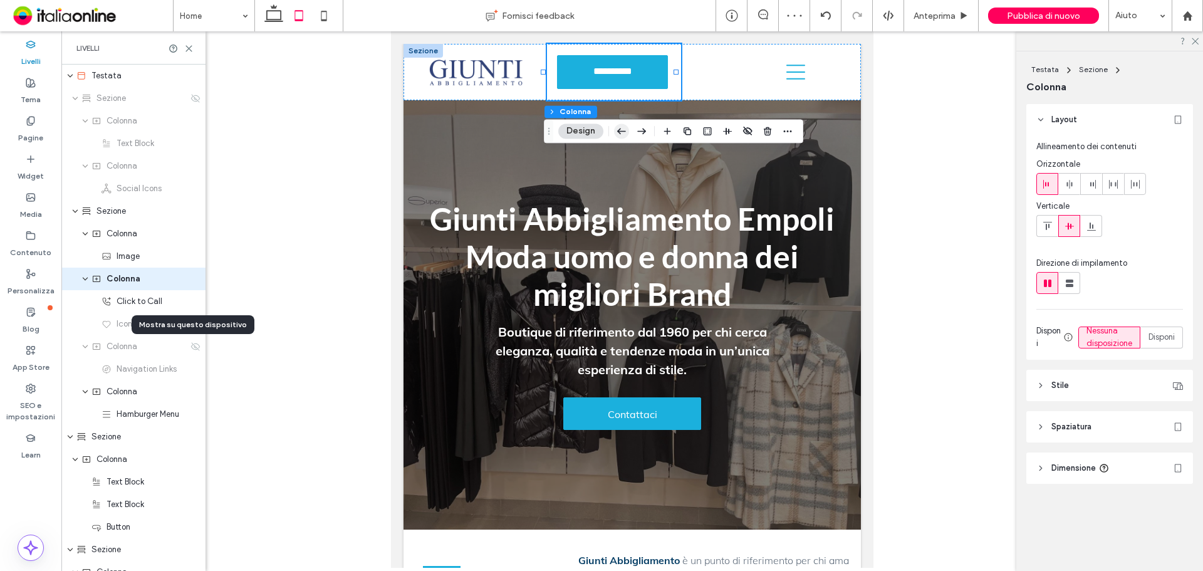
click at [619, 136] on icon "button" at bounding box center [621, 131] width 15 height 23
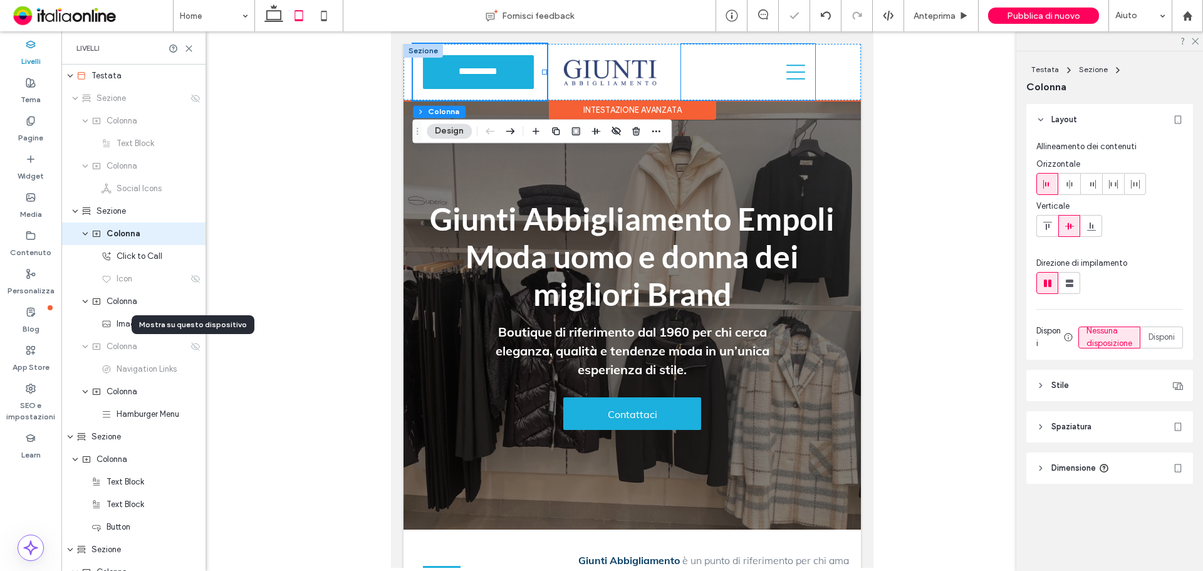
click at [681, 70] on div at bounding box center [748, 72] width 134 height 56
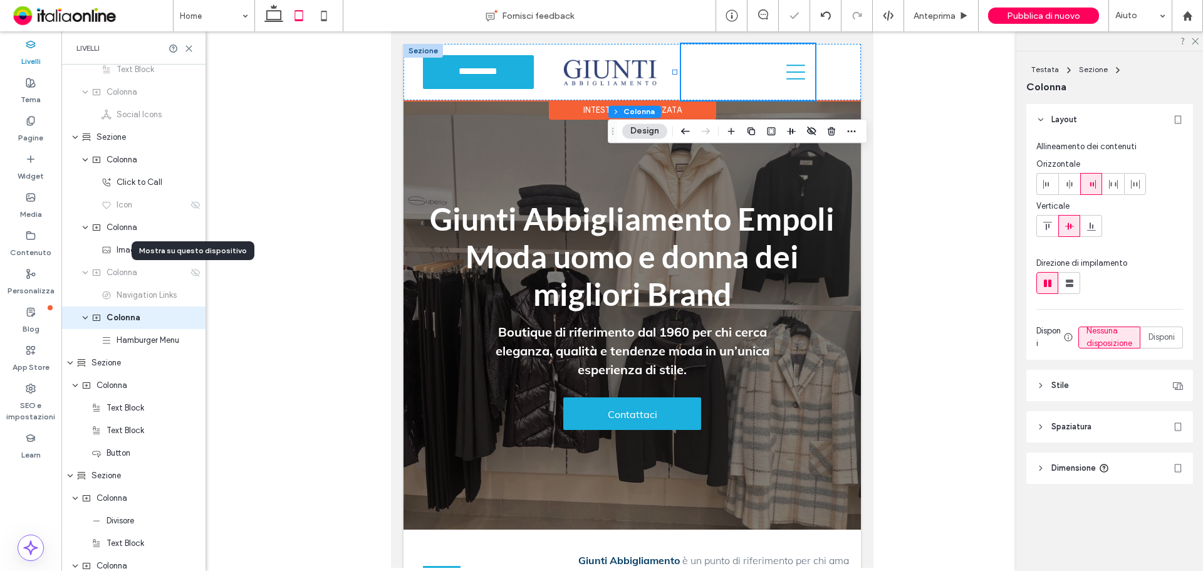
click at [826, 75] on div "**********" at bounding box center [631, 72] width 457 height 56
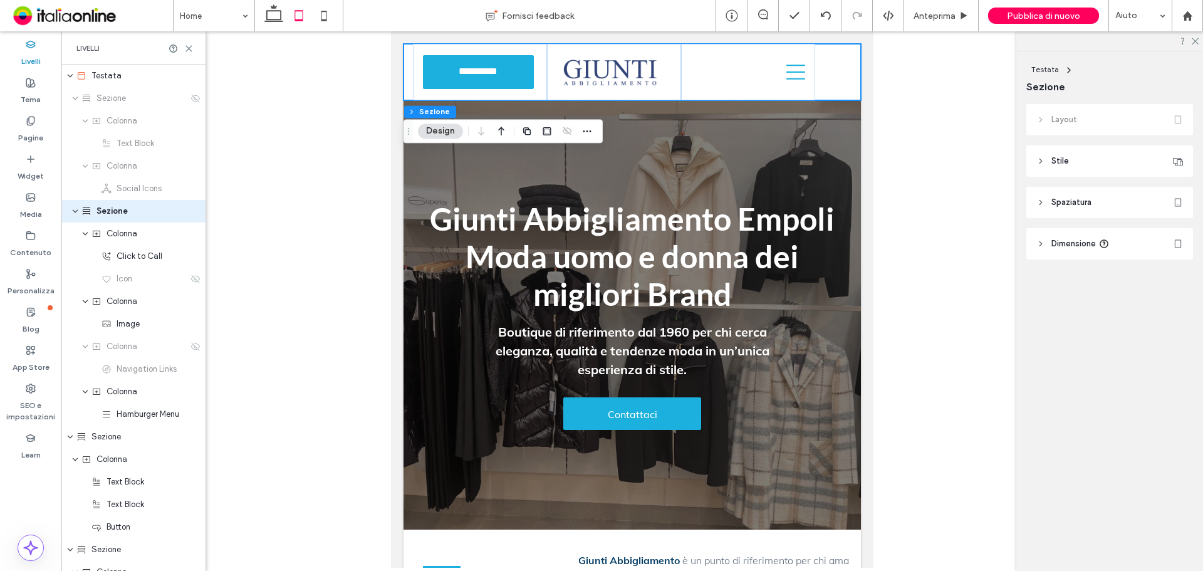
click at [855, 200] on header "Spaziatura" at bounding box center [1109, 202] width 167 height 31
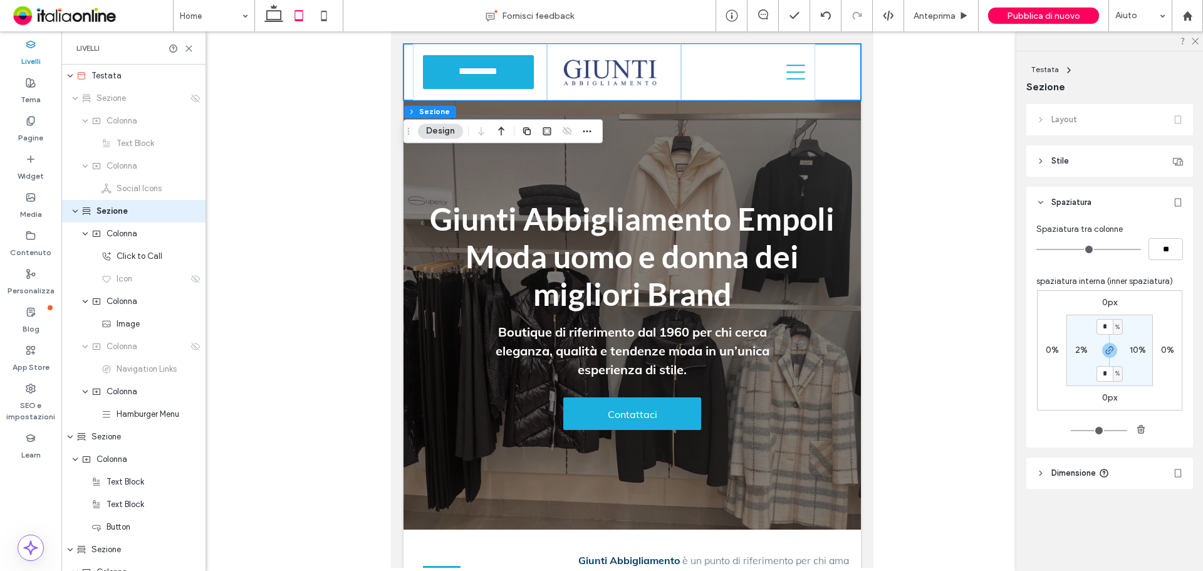
click at [855, 352] on label "10%" at bounding box center [1137, 350] width 16 height 11
type input "*"
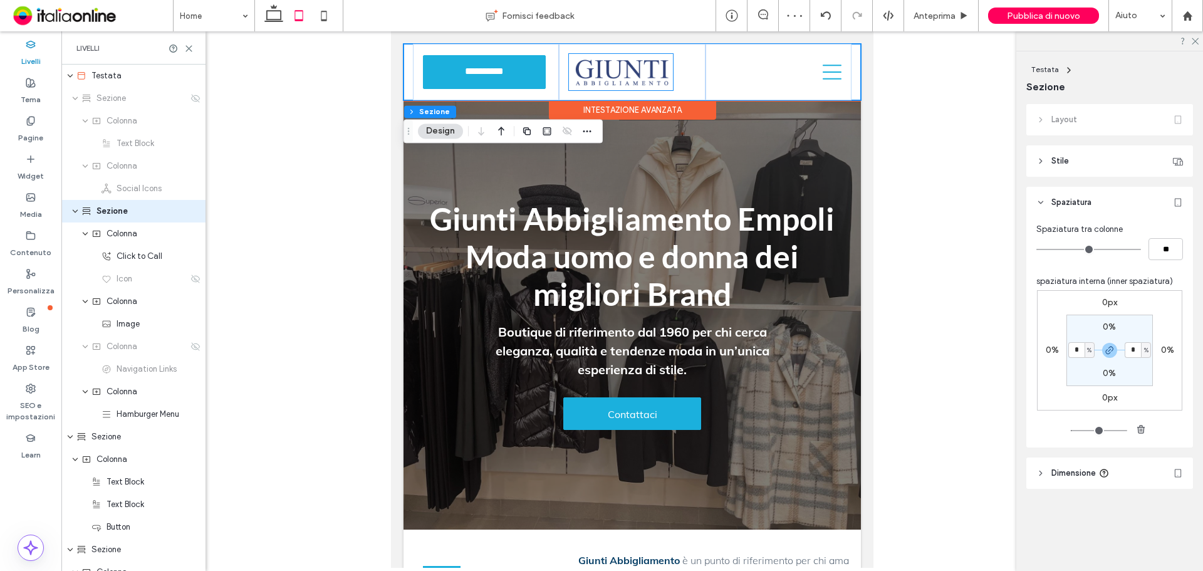
click at [659, 71] on img at bounding box center [621, 72] width 104 height 36
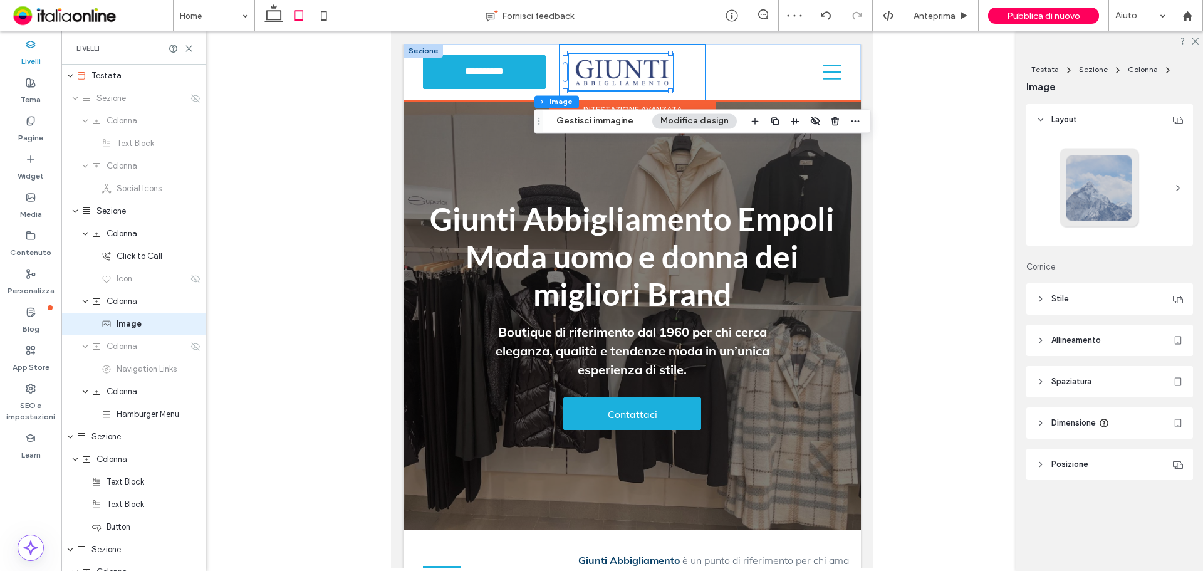
type input "*"
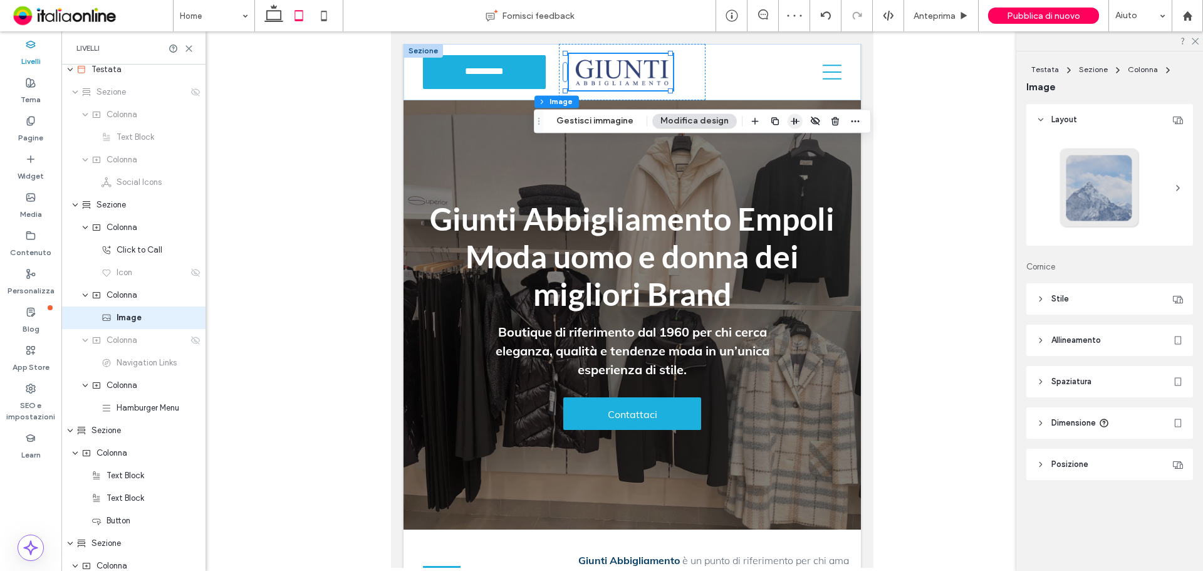
click at [790, 122] on icon "button" at bounding box center [795, 121] width 10 height 10
drag, startPoint x: 779, startPoint y: 145, endPoint x: 478, endPoint y: 93, distance: 305.7
click at [779, 145] on use "center" at bounding box center [781, 145] width 9 height 7
click at [855, 296] on header "Stile" at bounding box center [1109, 298] width 167 height 31
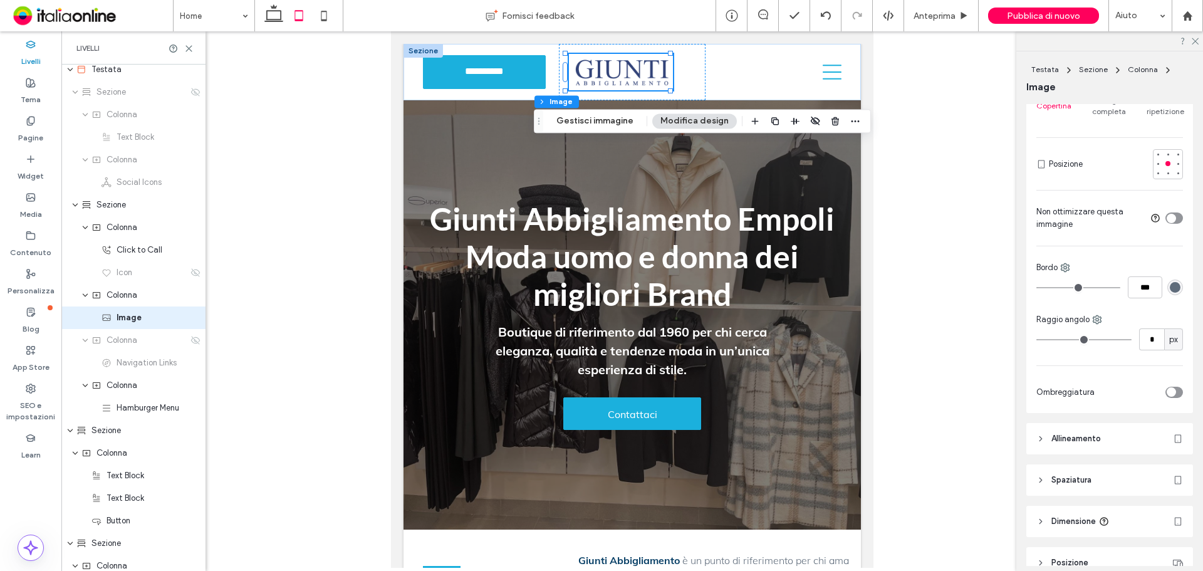
scroll to position [311, 0]
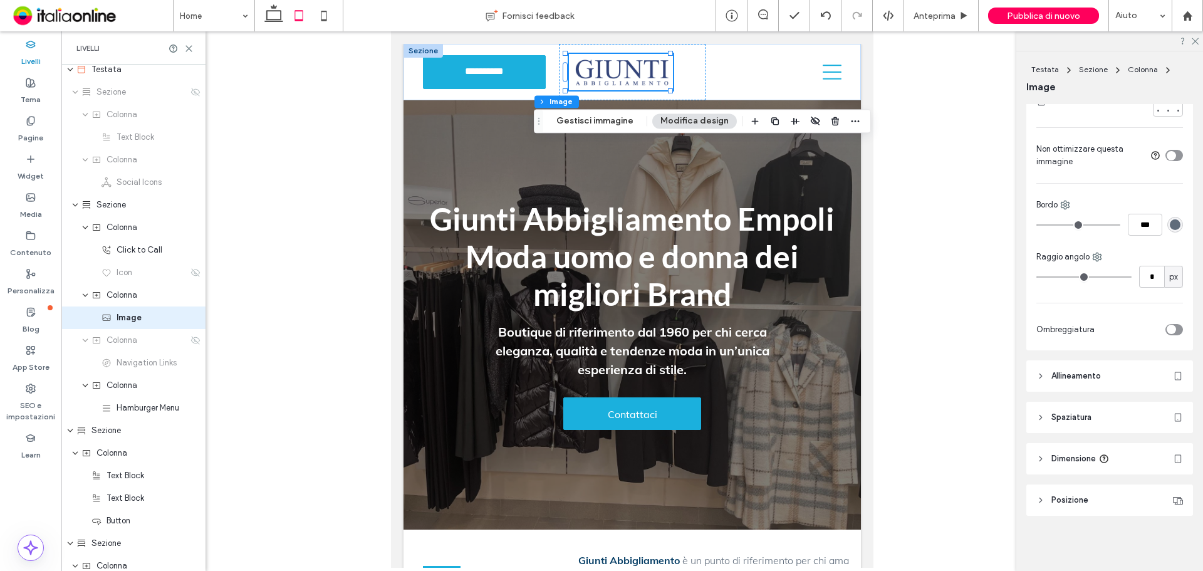
click at [855, 375] on span "Allineamento" at bounding box center [1075, 376] width 49 height 13
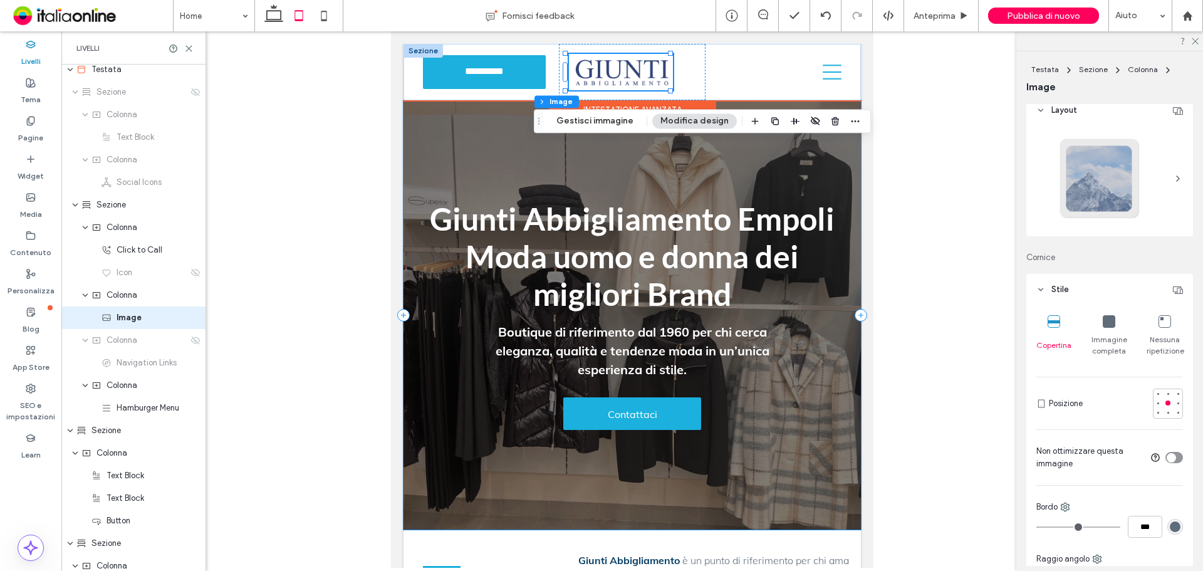
scroll to position [0, 0]
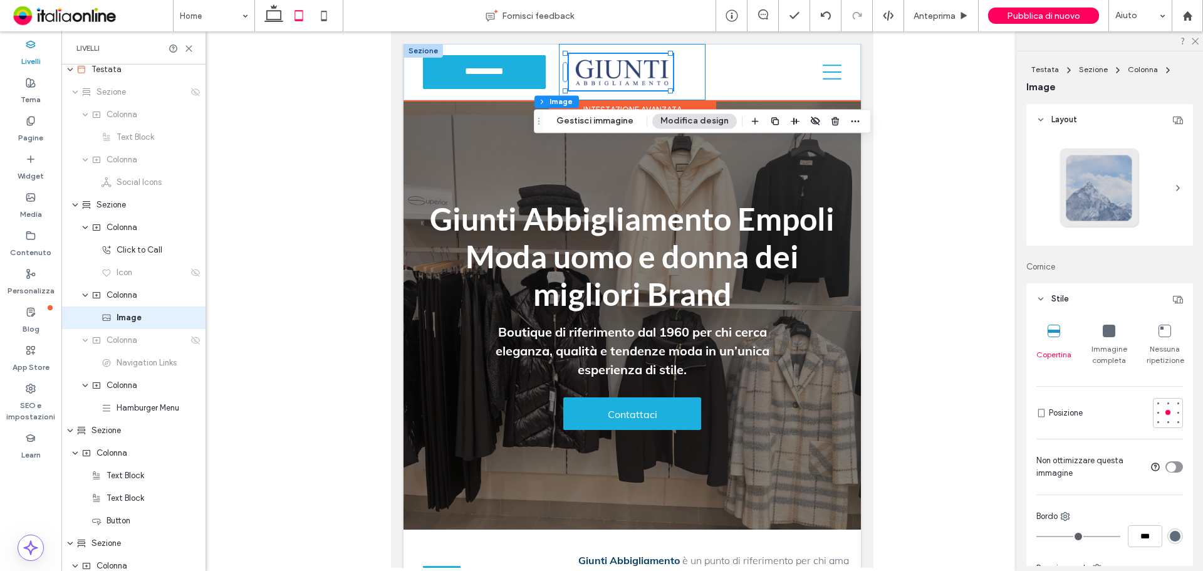
drag, startPoint x: 689, startPoint y: 70, endPoint x: 752, endPoint y: 88, distance: 65.4
click at [689, 70] on div at bounding box center [632, 72] width 147 height 56
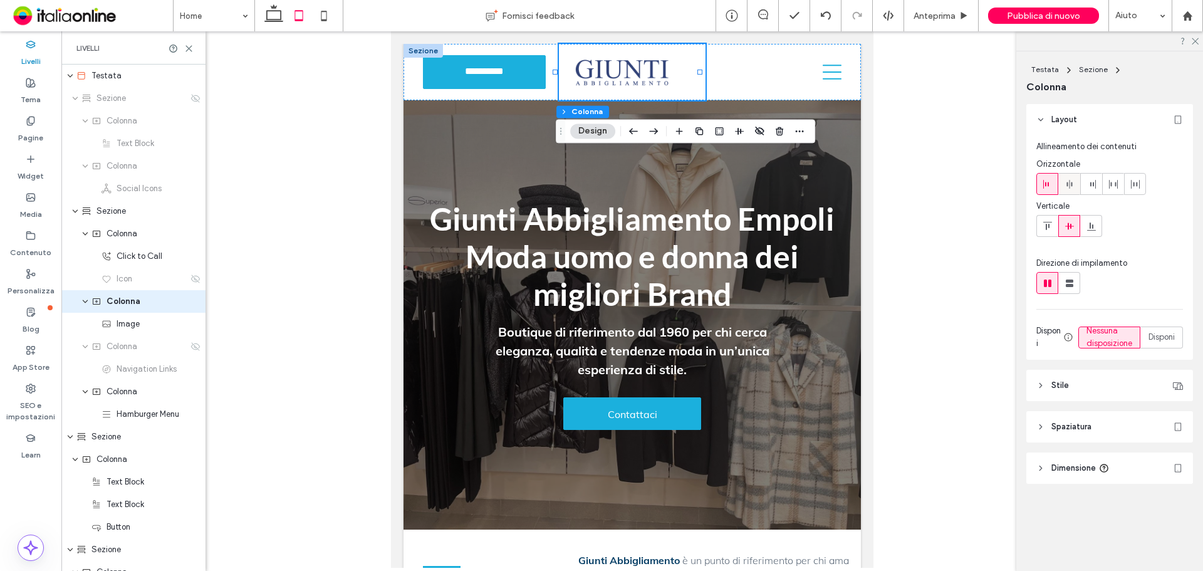
click at [855, 183] on use at bounding box center [1069, 184] width 6 height 9
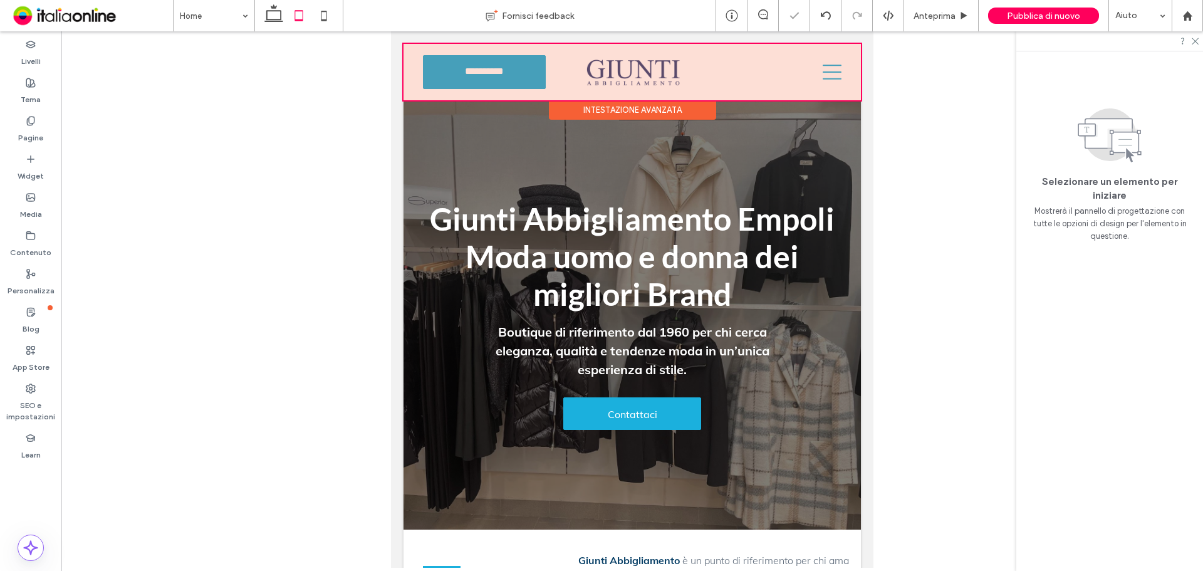
click at [676, 76] on div at bounding box center [631, 72] width 457 height 56
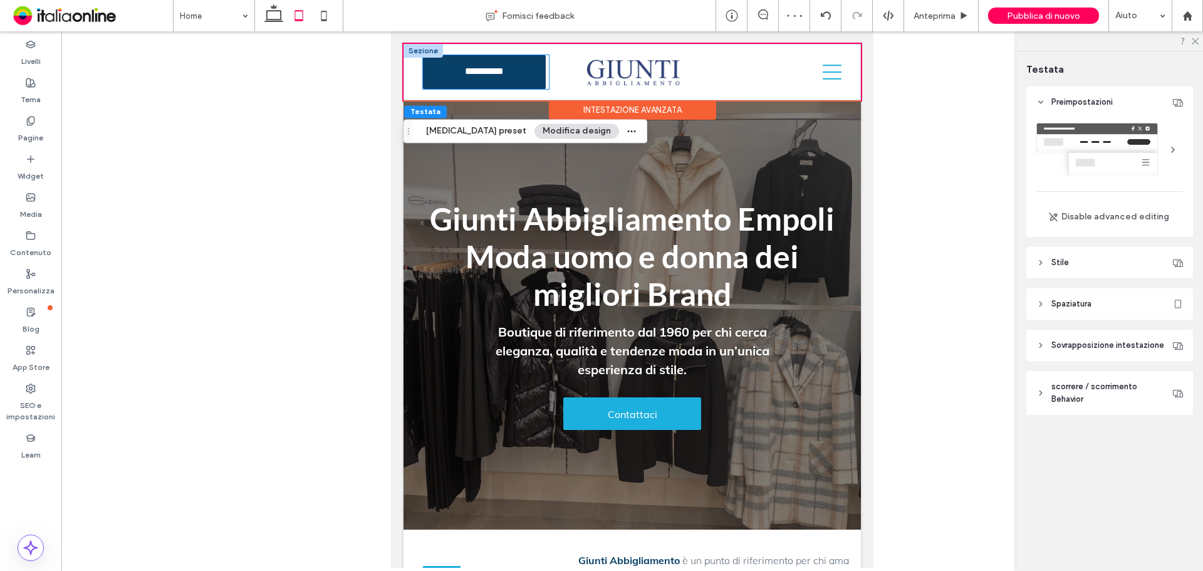
click at [498, 72] on span "**********" at bounding box center [484, 72] width 54 height 13
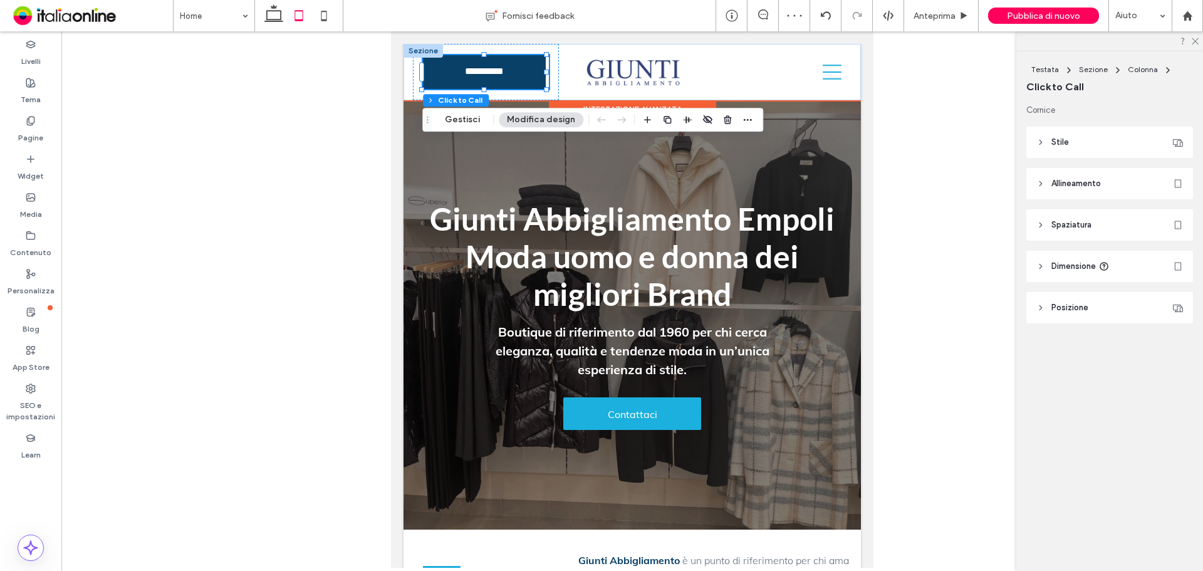
type input "**"
type input "*"
type input "***"
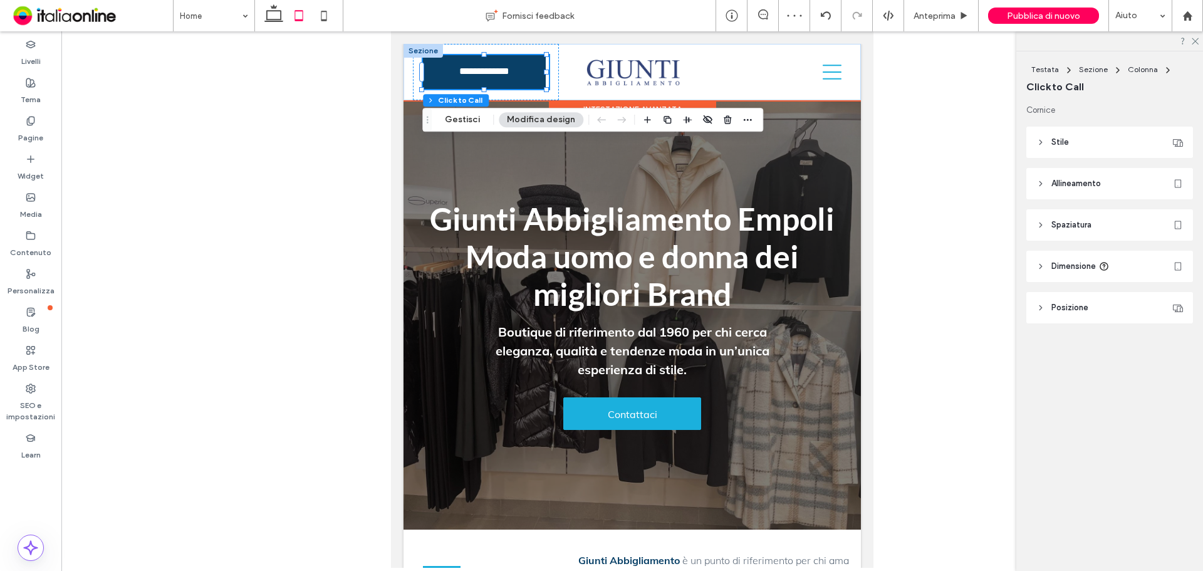
click at [519, 73] on span "**********" at bounding box center [484, 72] width 78 height 13
click at [825, 77] on icon at bounding box center [831, 72] width 19 height 19
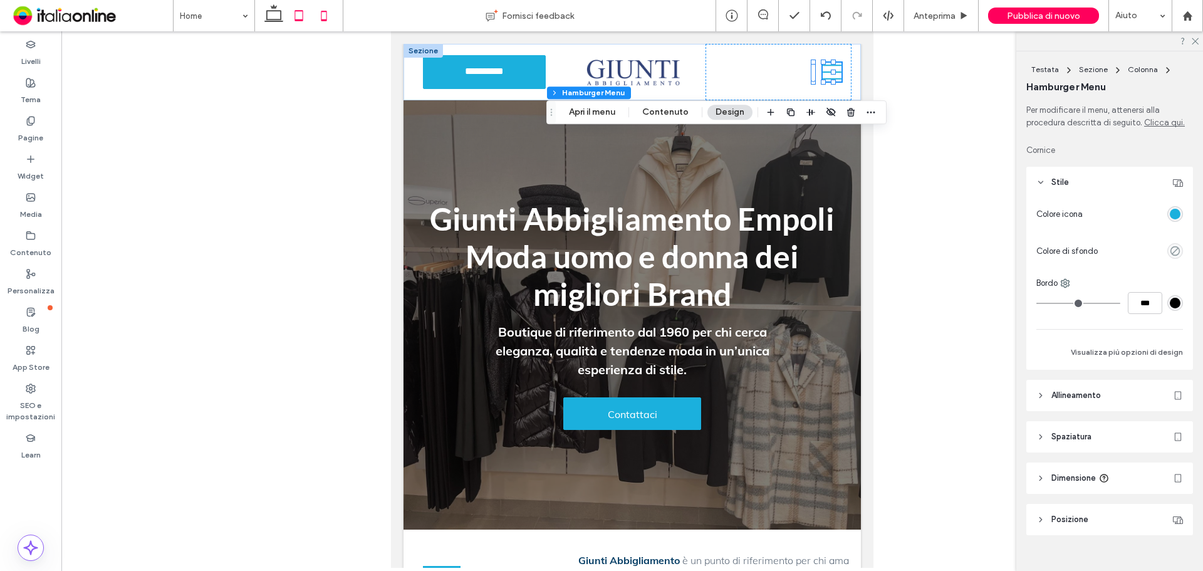
click at [324, 14] on icon at bounding box center [323, 15] width 25 height 25
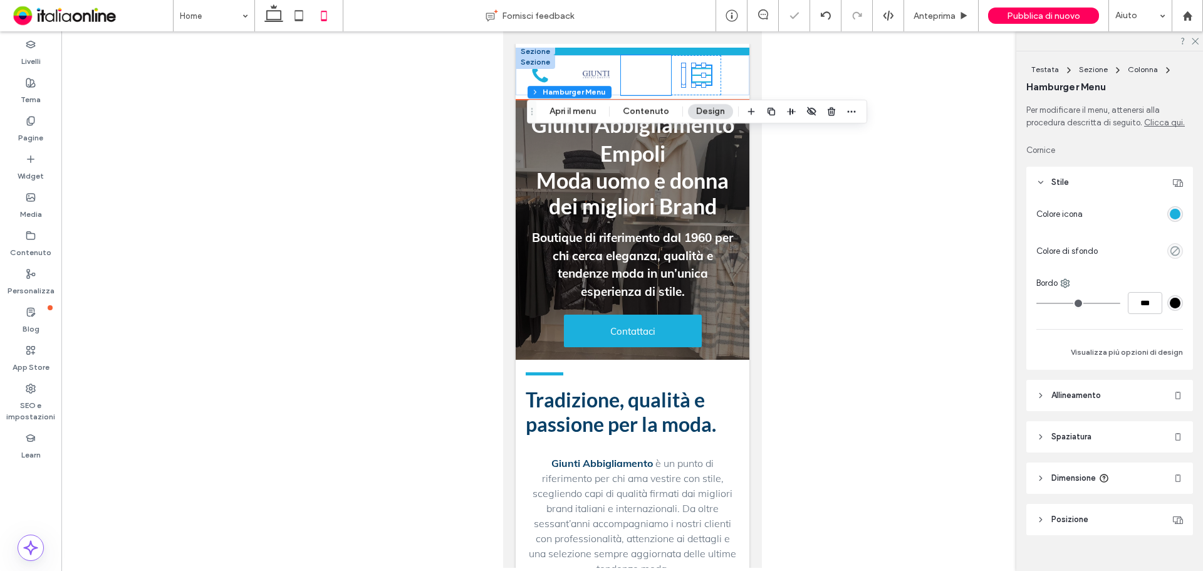
click at [632, 75] on div "Home Abbigliamento uomo Abbigliamento donna Jeanseria Contatti" at bounding box center [645, 75] width 50 height 40
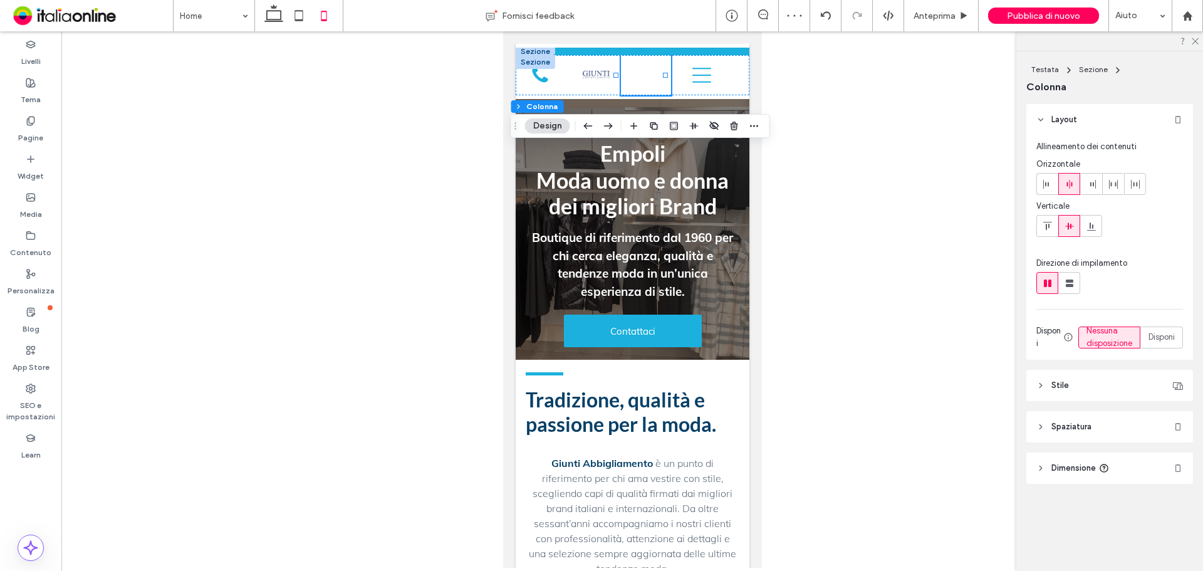
click at [32, 49] on icon at bounding box center [31, 44] width 10 height 10
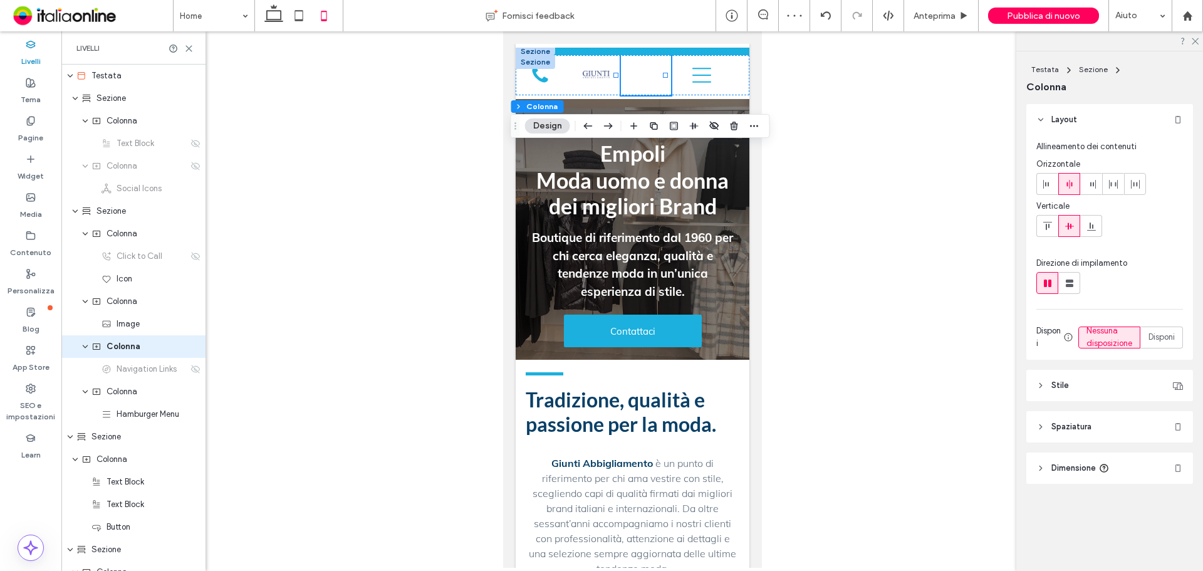
scroll to position [29, 0]
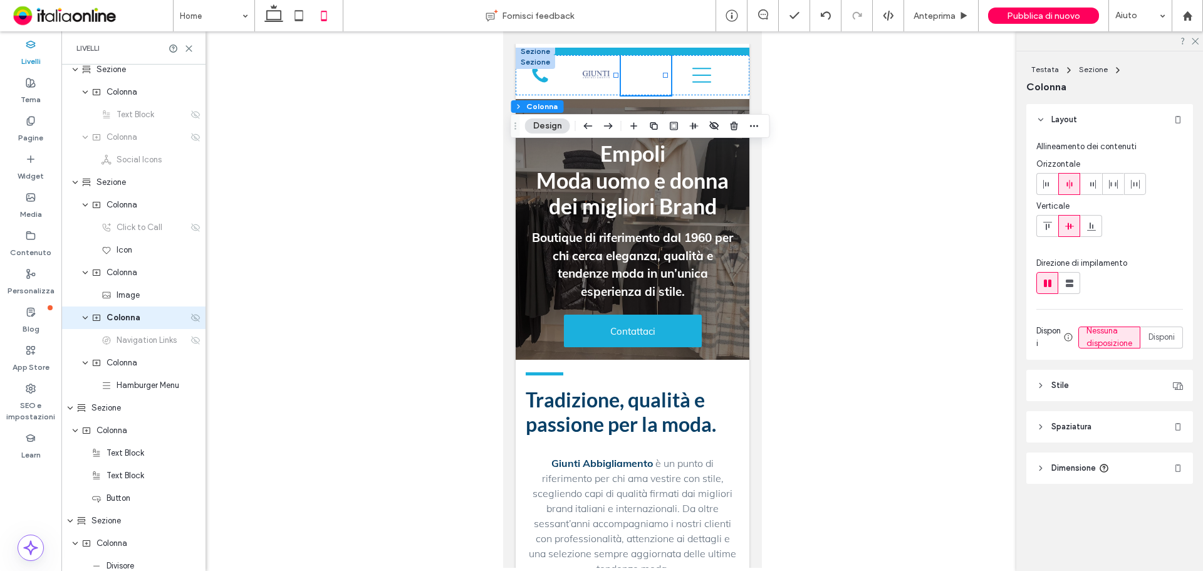
click at [190, 316] on icon at bounding box center [195, 318] width 10 height 10
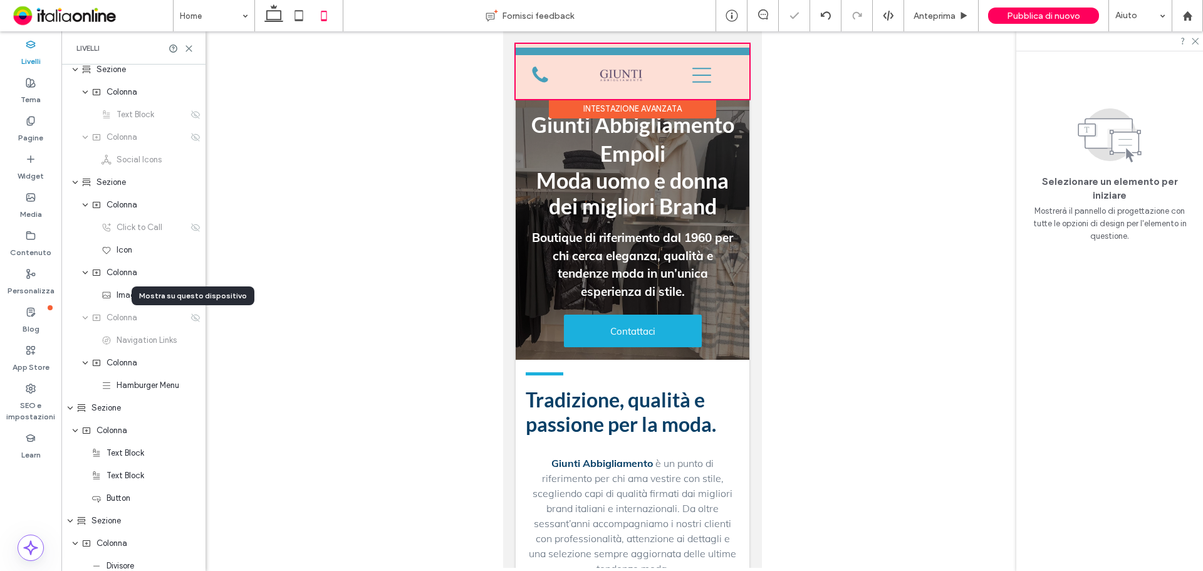
click at [715, 66] on div at bounding box center [632, 71] width 234 height 55
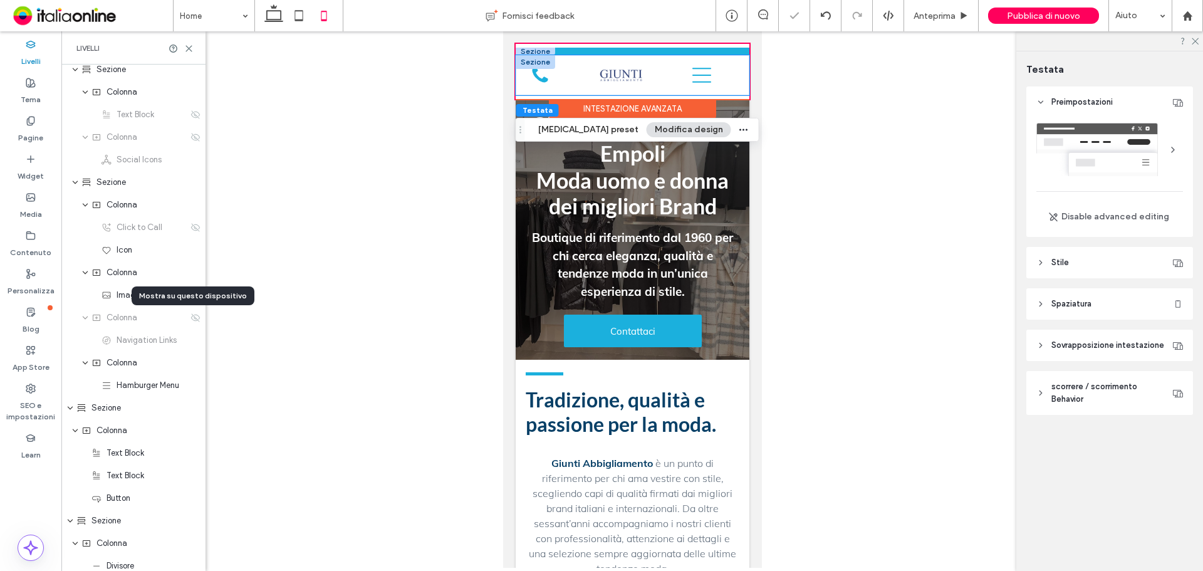
scroll to position [0, 0]
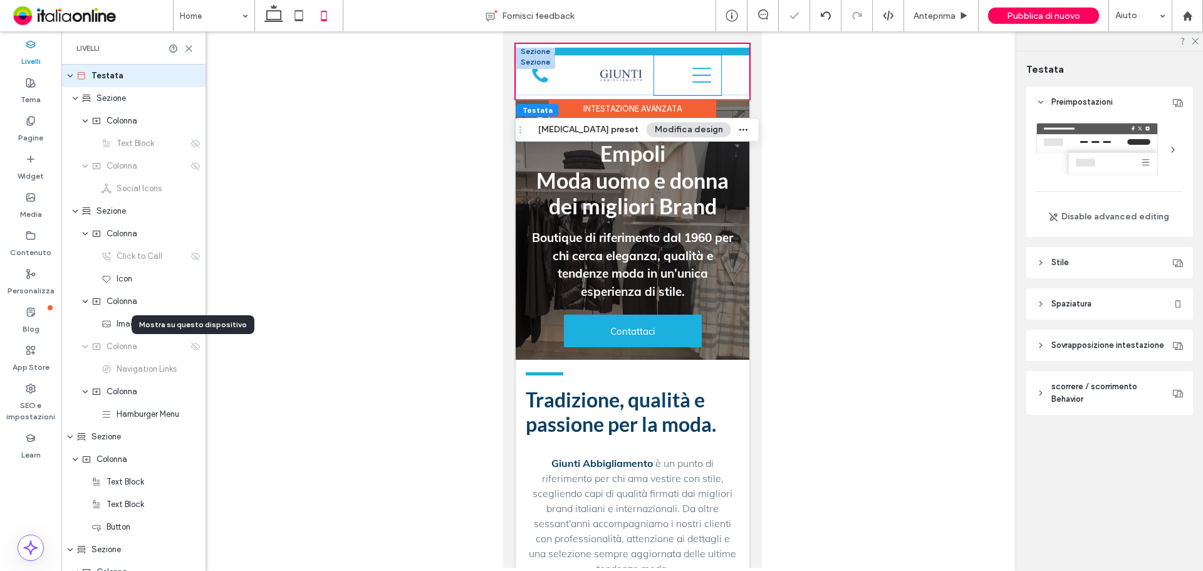
click at [715, 81] on div "**********" at bounding box center [632, 75] width 234 height 40
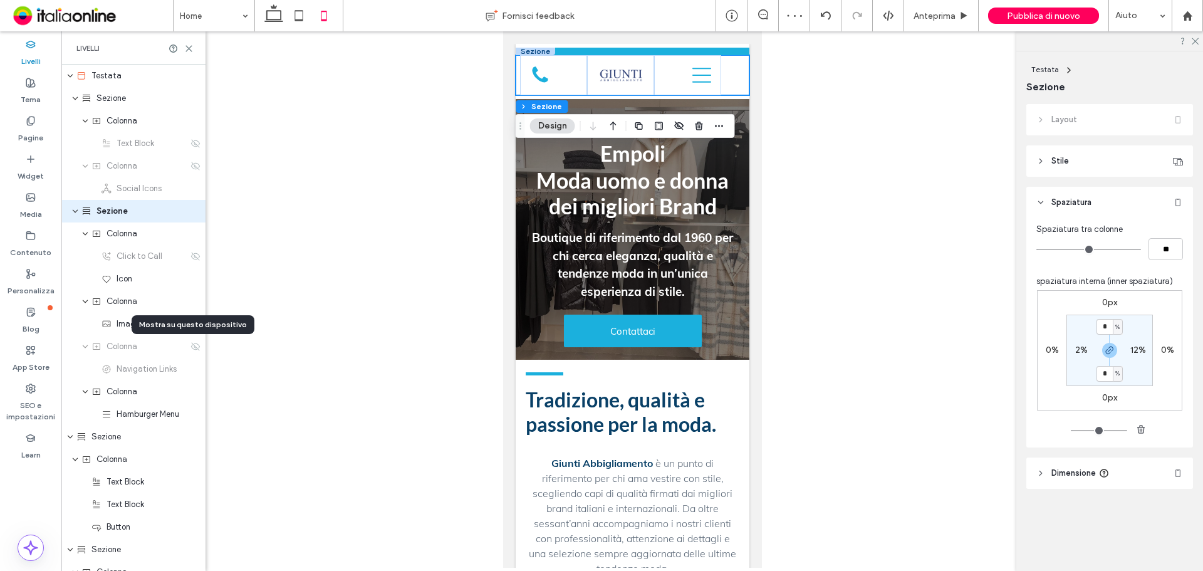
click at [855, 350] on label "12%" at bounding box center [1138, 350] width 16 height 11
type input "**"
click at [855, 353] on input "**" at bounding box center [1132, 350] width 16 height 16
type input "*"
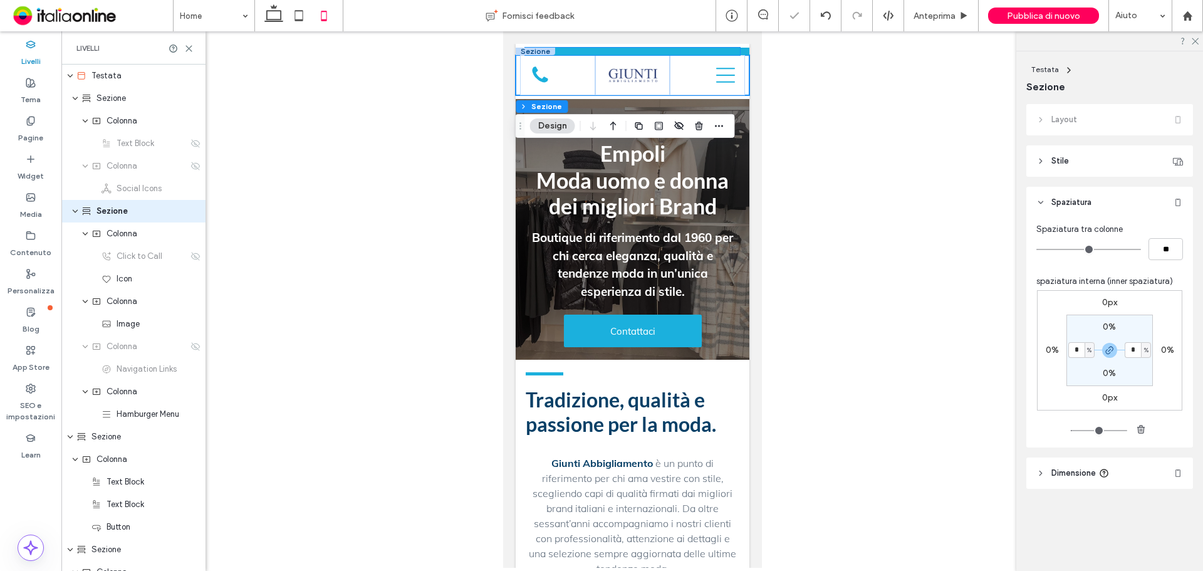
click at [574, 48] on div "Number, Street, City, State, Zip Code" at bounding box center [631, 52] width 215 height 8
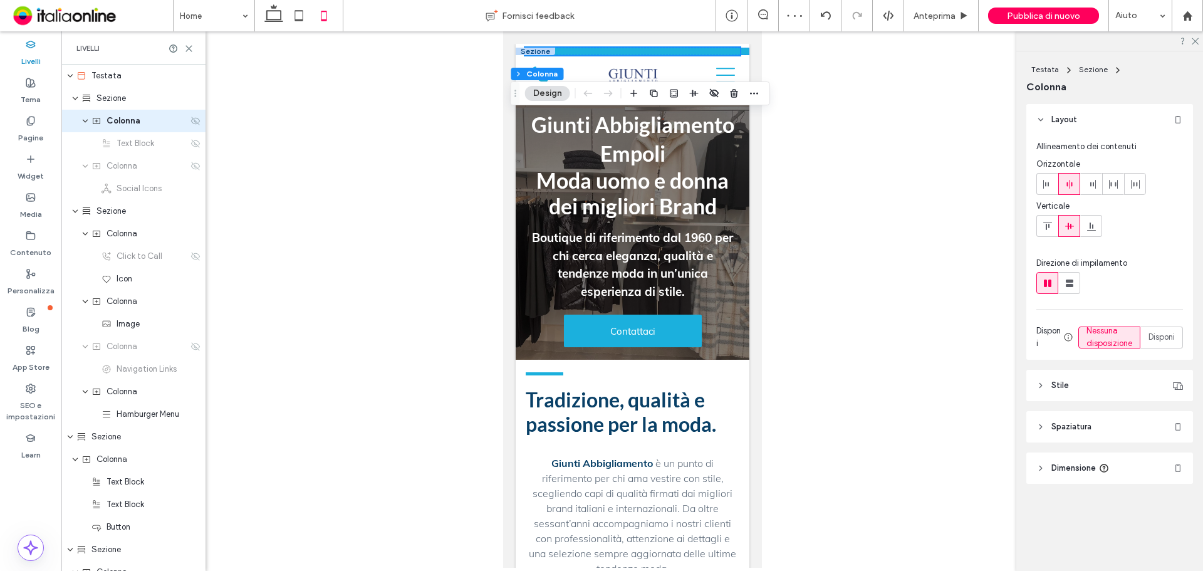
click at [190, 122] on icon at bounding box center [195, 121] width 10 height 10
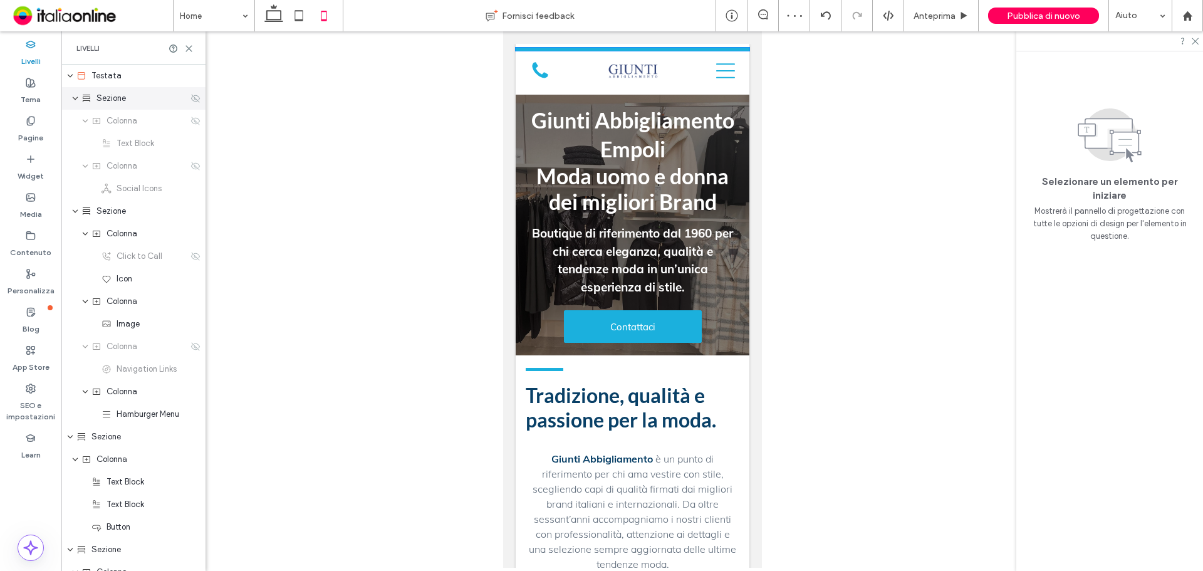
click at [190, 96] on icon at bounding box center [195, 98] width 10 height 10
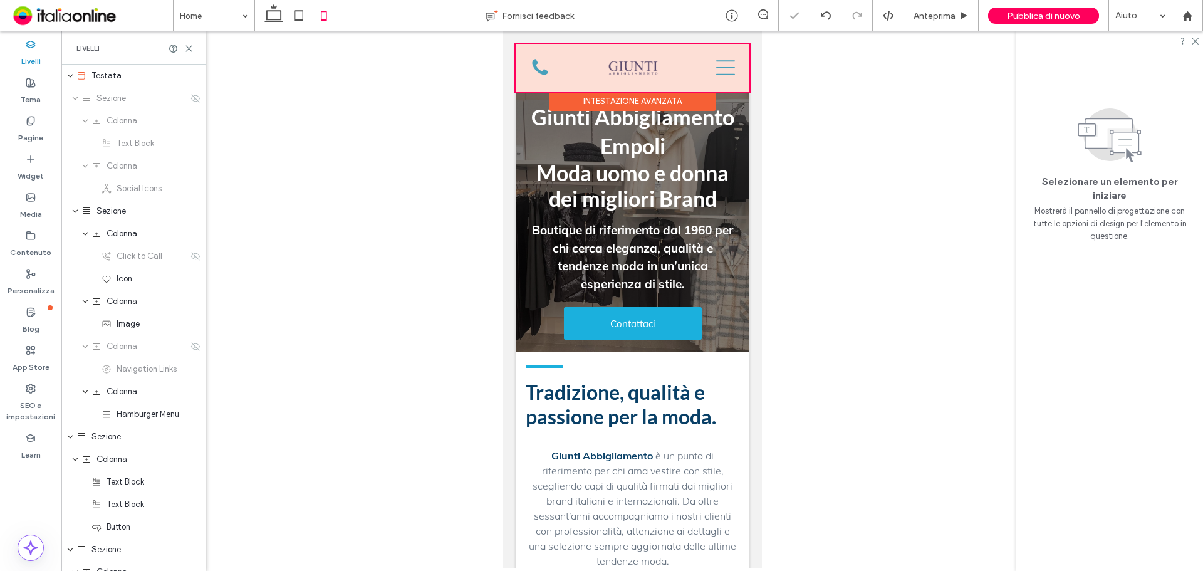
click at [640, 71] on div at bounding box center [632, 68] width 234 height 48
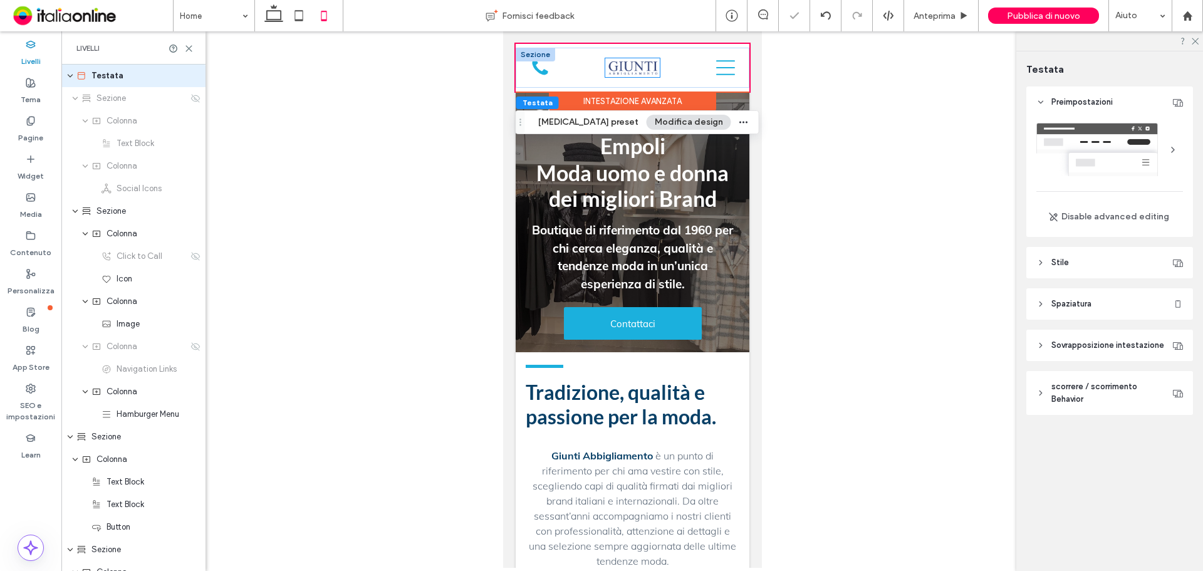
click at [643, 72] on img at bounding box center [631, 67] width 54 height 19
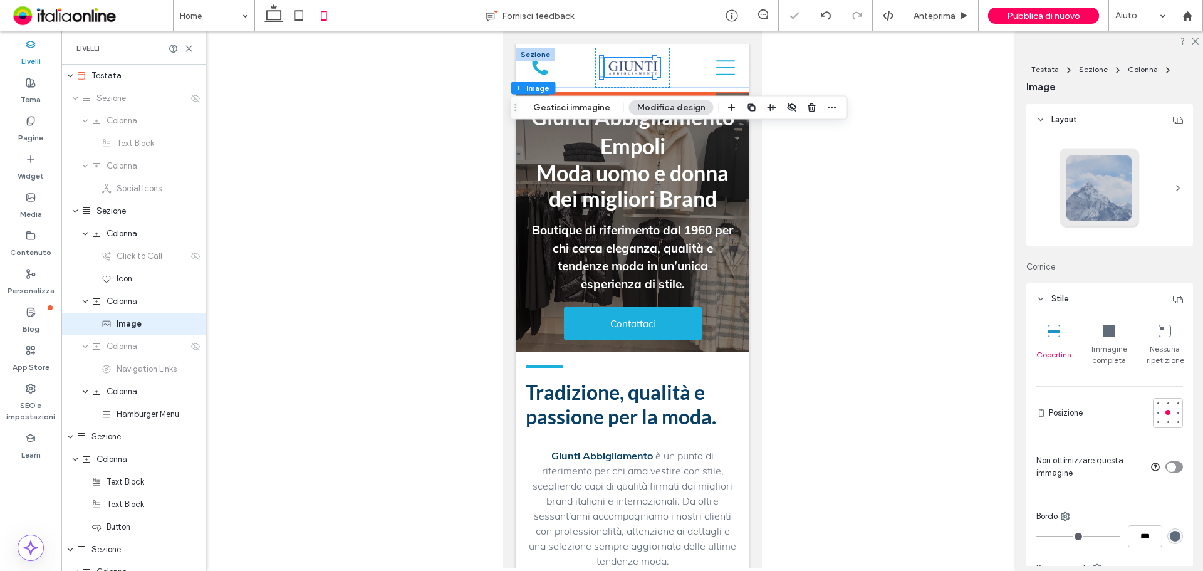
scroll to position [6, 0]
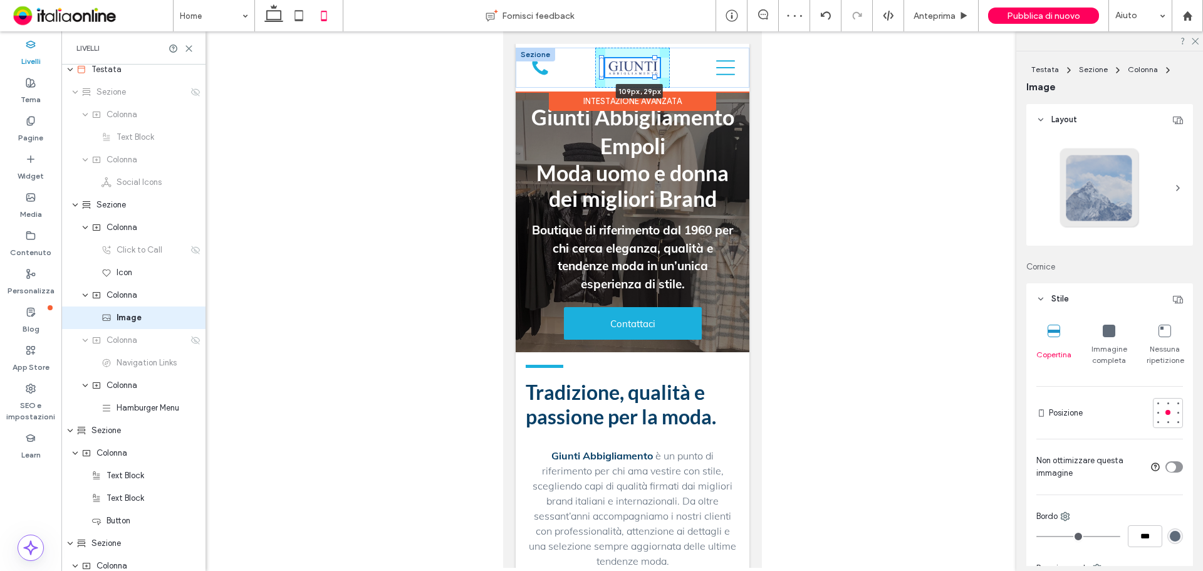
drag, startPoint x: 656, startPoint y: 79, endPoint x: 665, endPoint y: 83, distance: 9.8
click at [665, 83] on div "**********" at bounding box center [632, 68] width 234 height 40
type input "**"
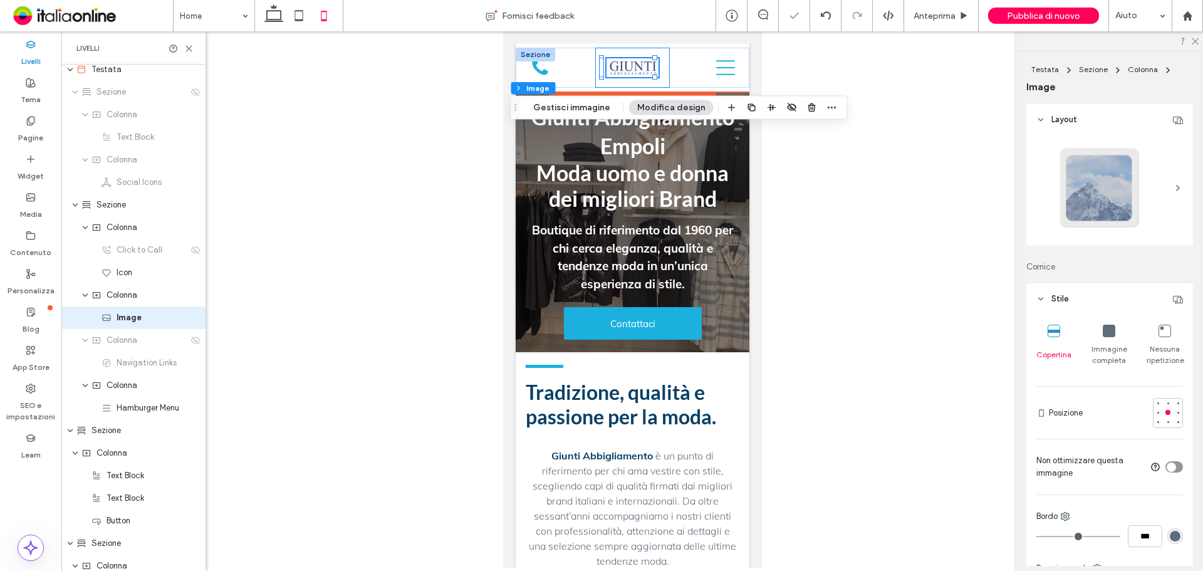
click at [660, 68] on div "111px , 29px" at bounding box center [631, 68] width 75 height 40
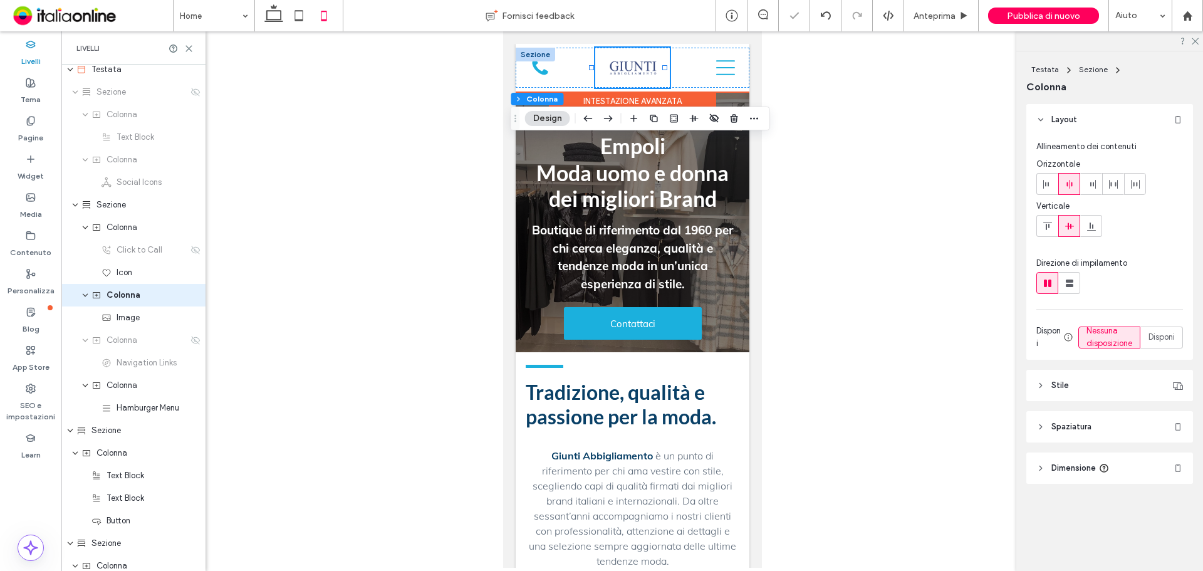
scroll to position [0, 0]
click at [666, 65] on div "**********" at bounding box center [632, 68] width 234 height 40
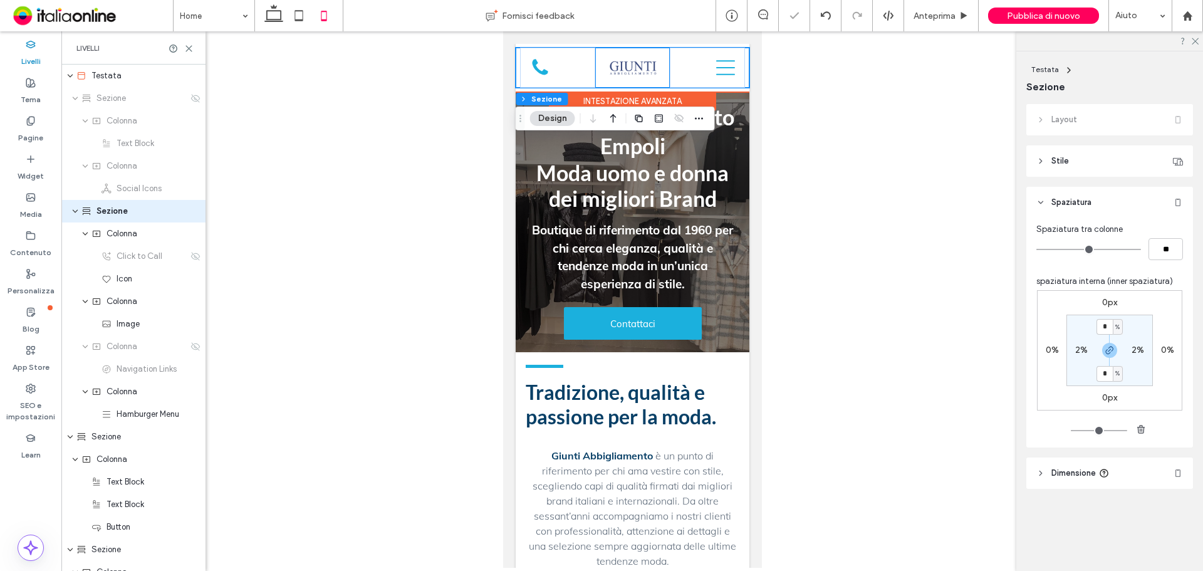
click at [661, 68] on div at bounding box center [631, 68] width 75 height 40
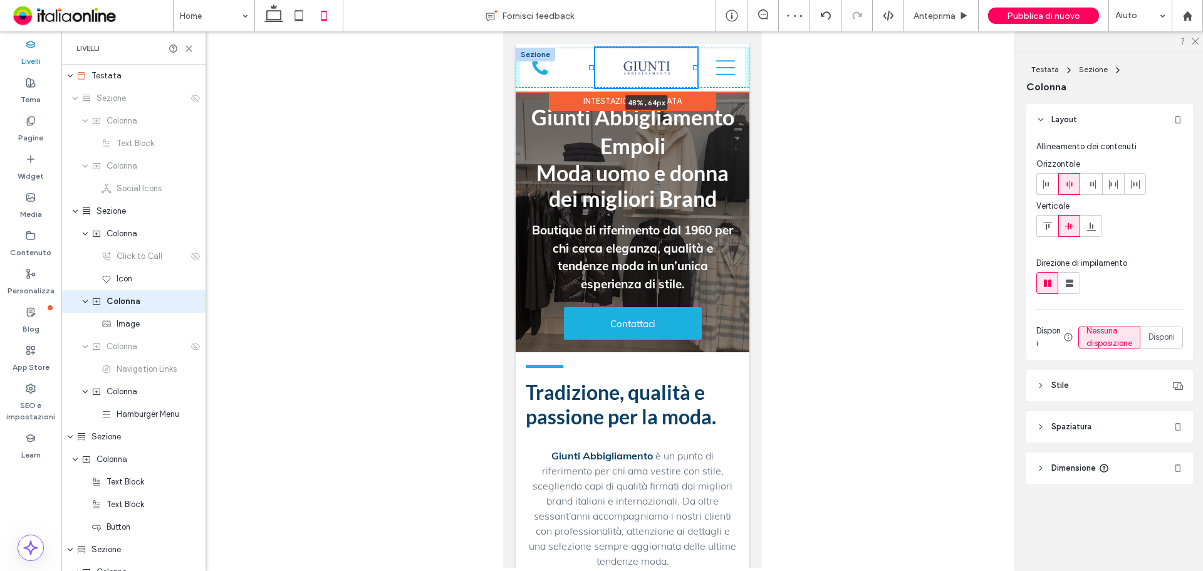
drag, startPoint x: 661, startPoint y: 68, endPoint x: 693, endPoint y: 67, distance: 31.3
click at [693, 67] on div at bounding box center [694, 67] width 5 height 5
type input "**"
type input "*****"
drag, startPoint x: 589, startPoint y: 66, endPoint x: 557, endPoint y: 66, distance: 32.0
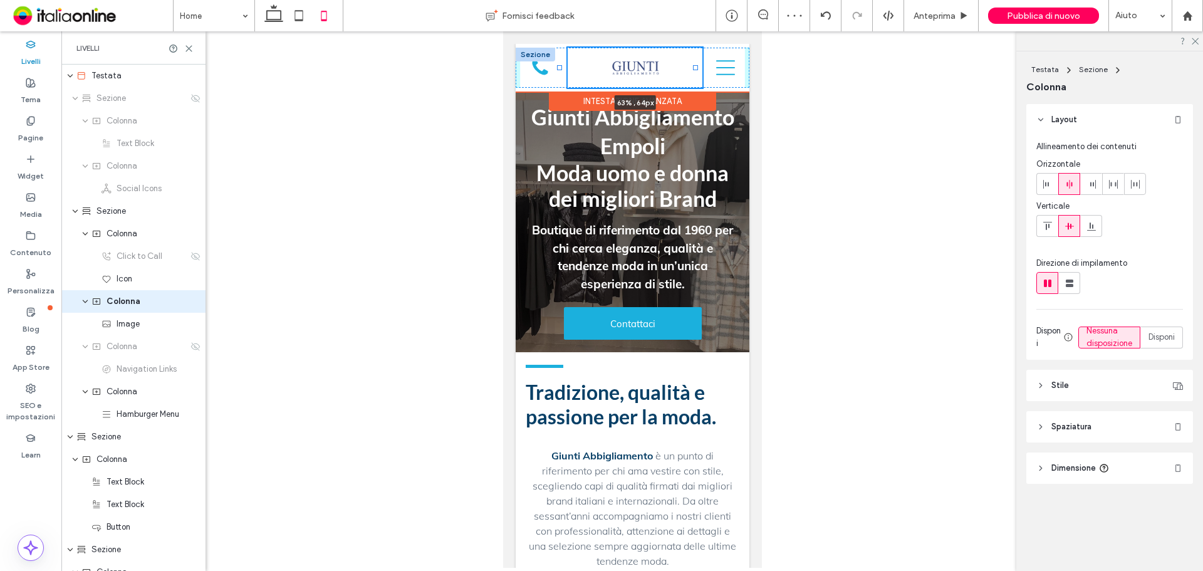
click at [557, 66] on div at bounding box center [558, 67] width 5 height 5
type input "**"
type input "*****"
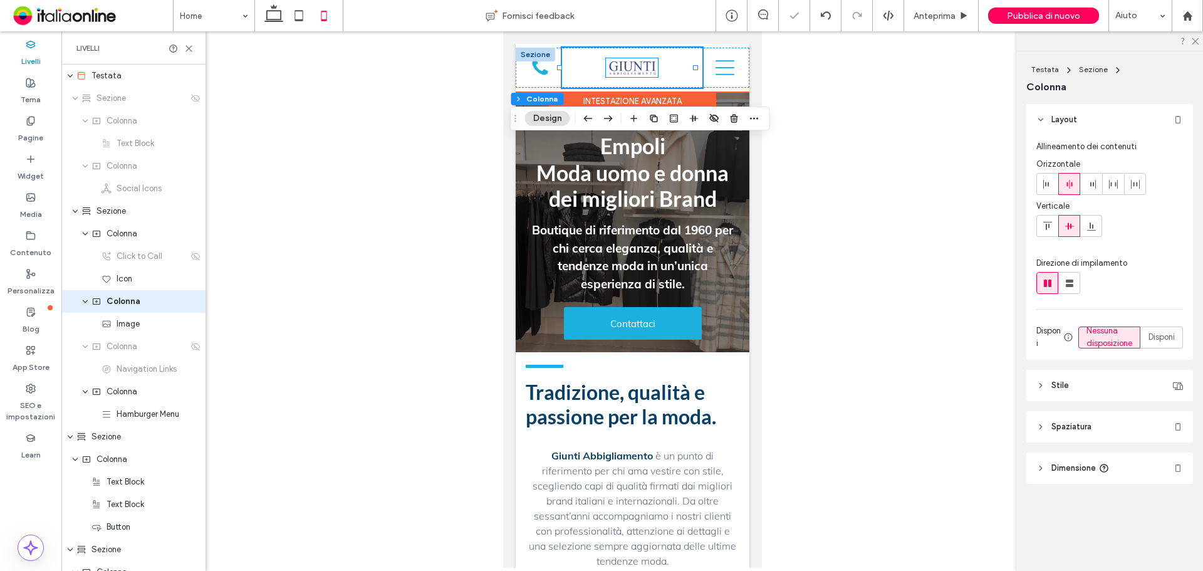
click at [625, 70] on img at bounding box center [631, 67] width 52 height 18
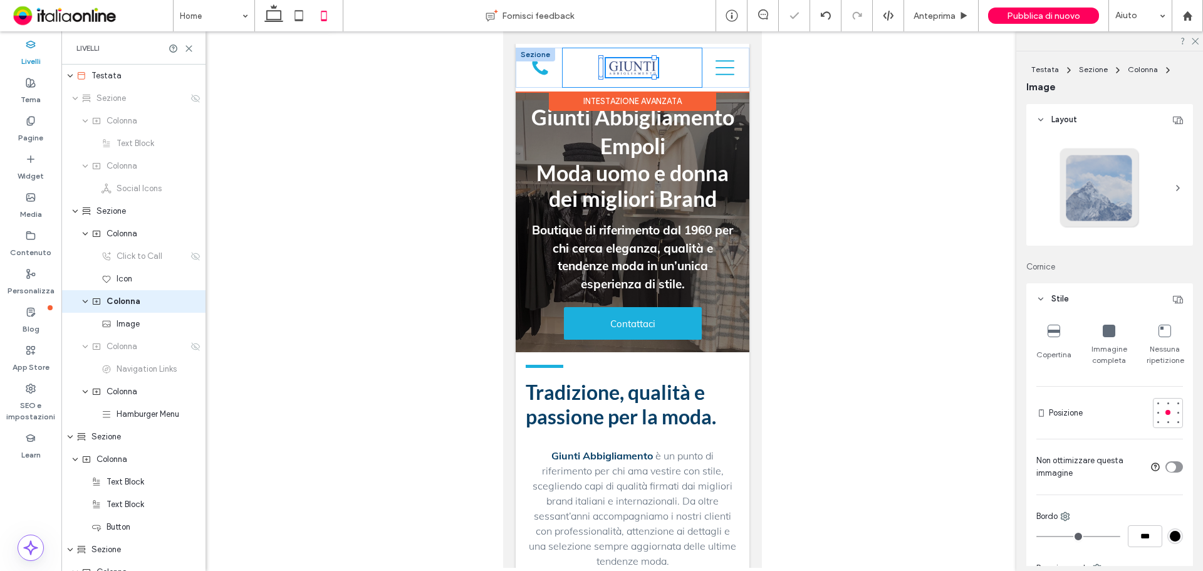
type input "*"
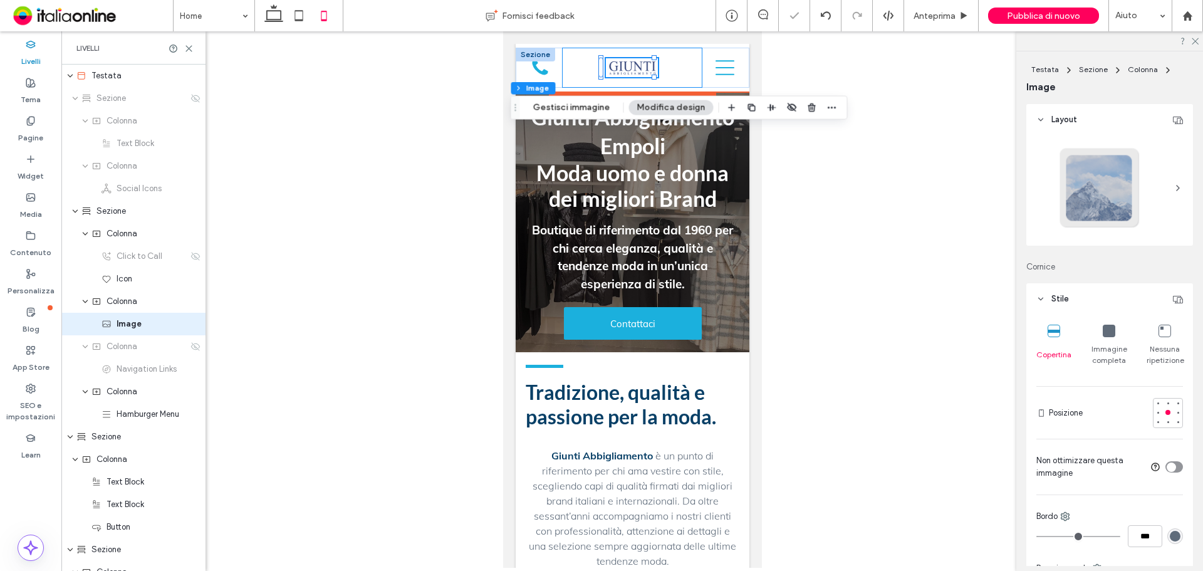
scroll to position [6, 0]
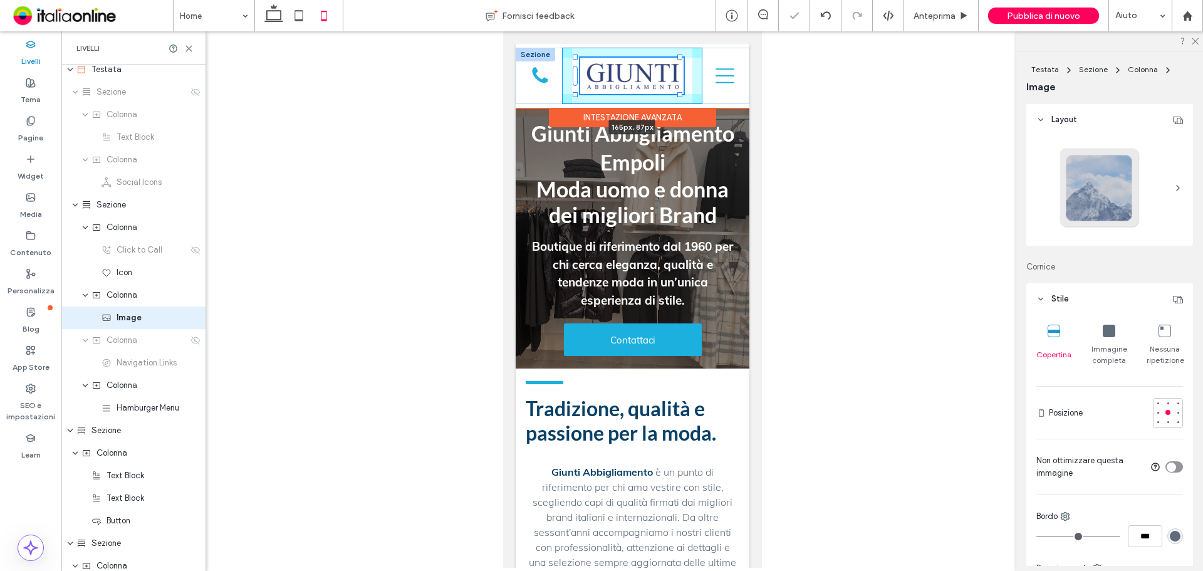
drag, startPoint x: 652, startPoint y: 77, endPoint x: 675, endPoint y: 91, distance: 27.3
click at [675, 91] on div "**********" at bounding box center [632, 76] width 234 height 56
type input "***"
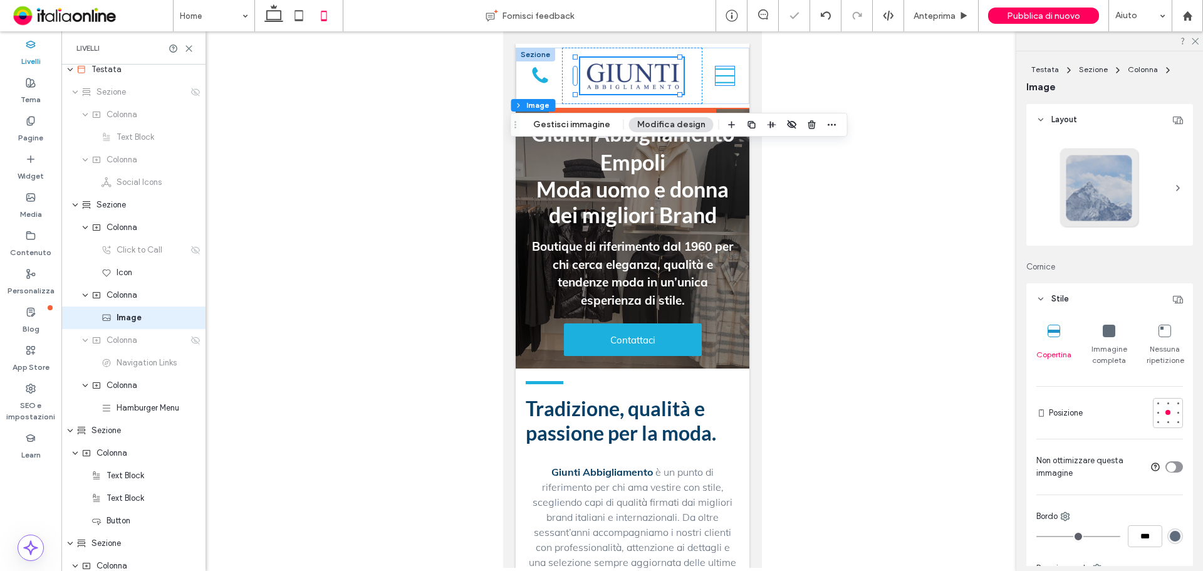
click at [720, 77] on icon at bounding box center [724, 75] width 19 height 19
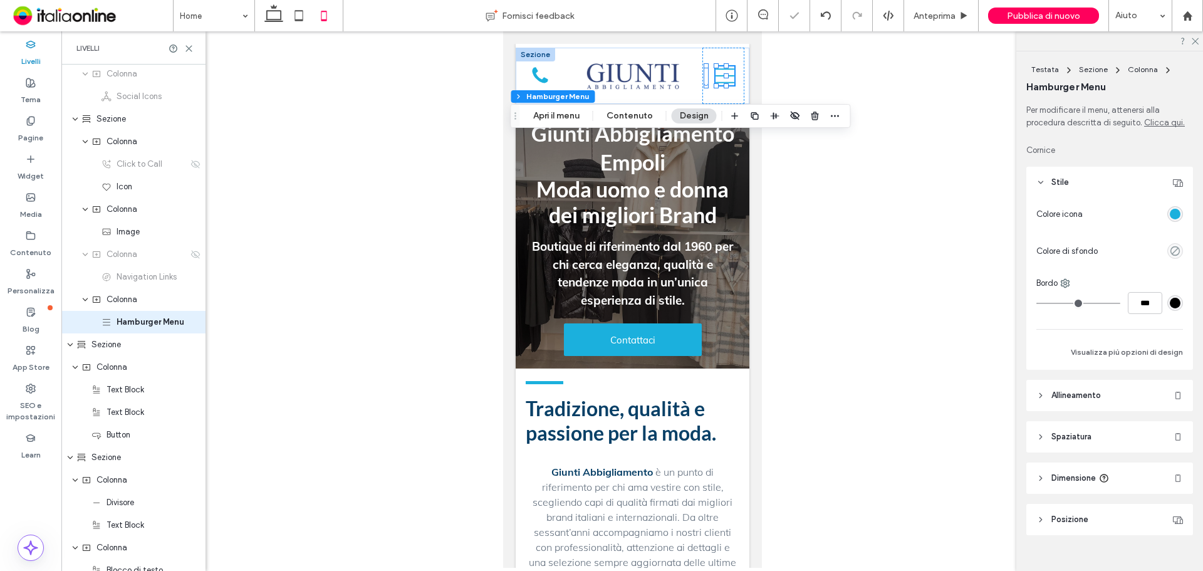
scroll to position [96, 0]
click at [552, 110] on button "Apri il menu" at bounding box center [556, 115] width 63 height 15
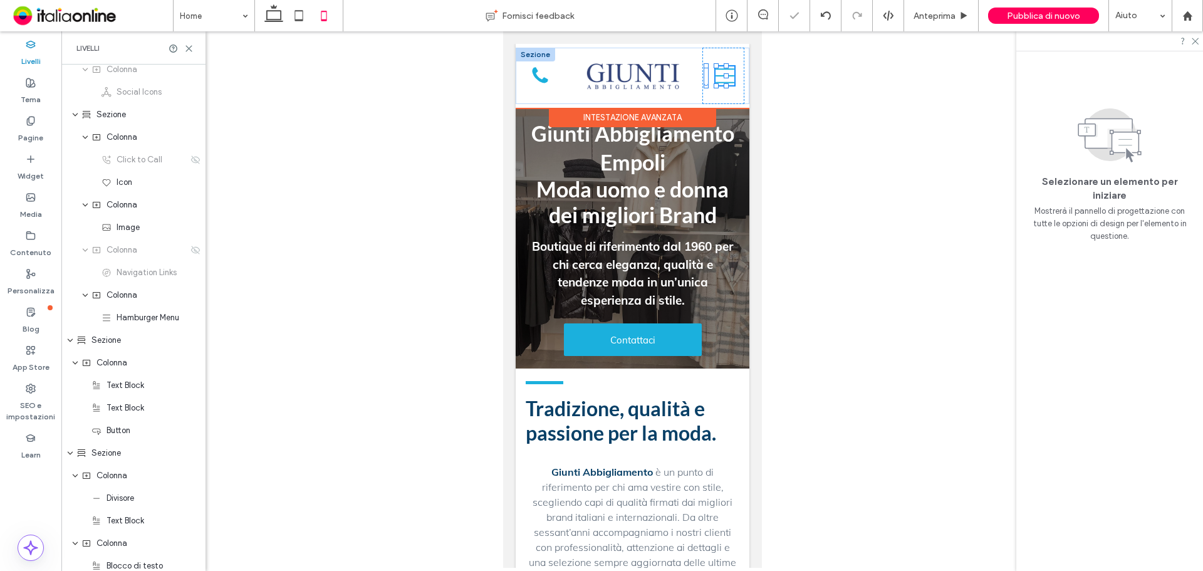
scroll to position [0, 0]
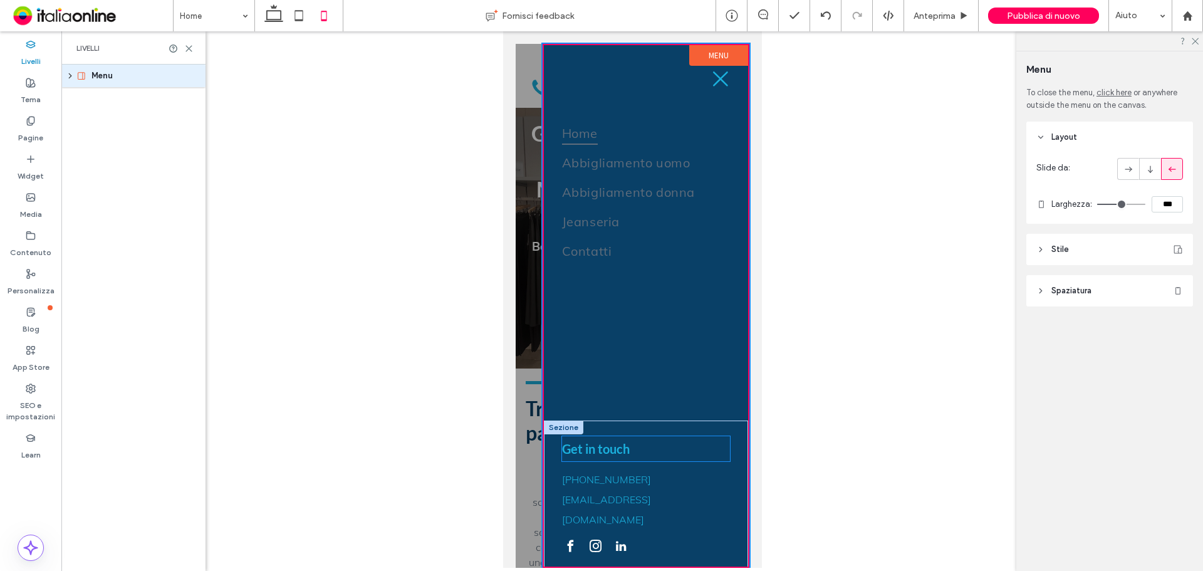
click at [628, 375] on span "Get in touch" at bounding box center [595, 448] width 68 height 15
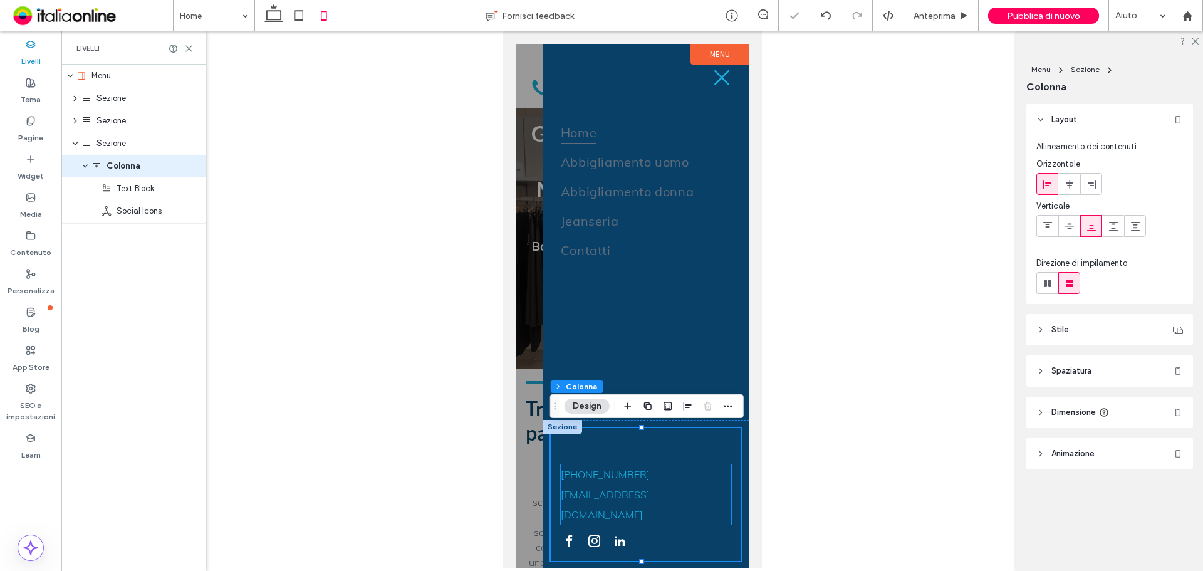
click at [628, 375] on span "+390571590455" at bounding box center [604, 474] width 89 height 13
click at [616, 375] on span "linkedin" at bounding box center [619, 541] width 18 height 18
click at [369, 375] on div at bounding box center [631, 299] width 1141 height 536
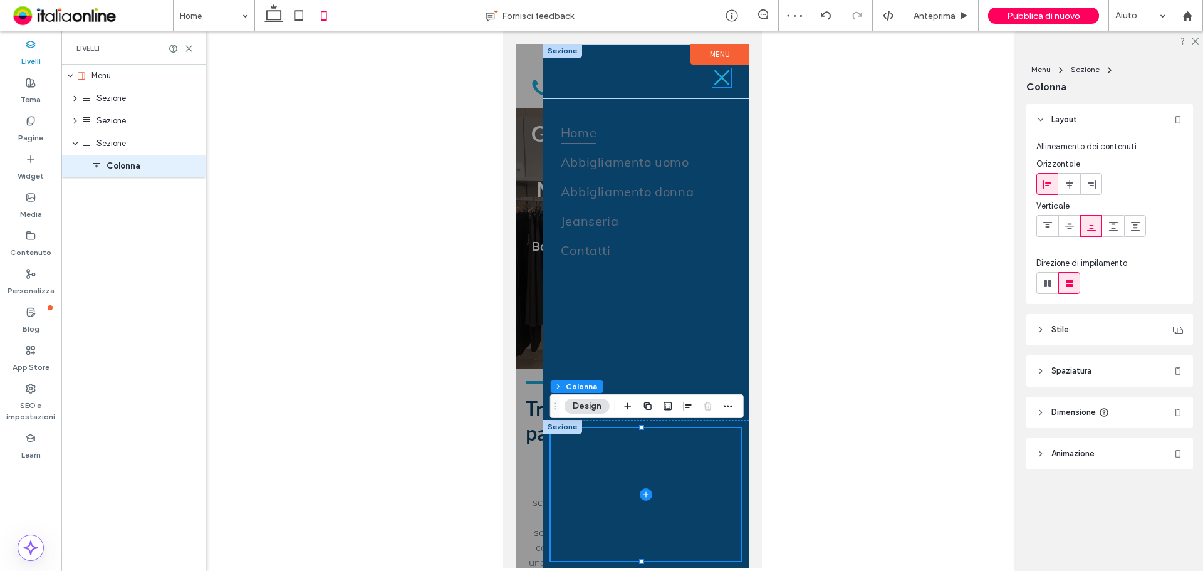
click at [715, 76] on icon at bounding box center [721, 77] width 19 height 19
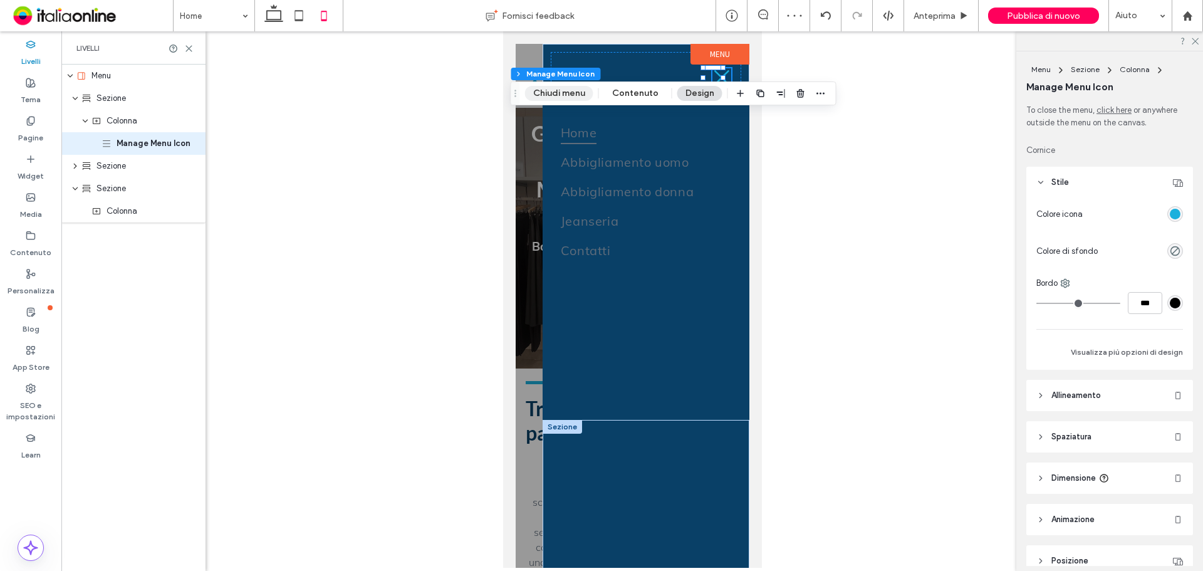
drag, startPoint x: 559, startPoint y: 91, endPoint x: 24, endPoint y: 136, distance: 537.4
click at [559, 91] on button "Chiudi menu" at bounding box center [559, 93] width 68 height 15
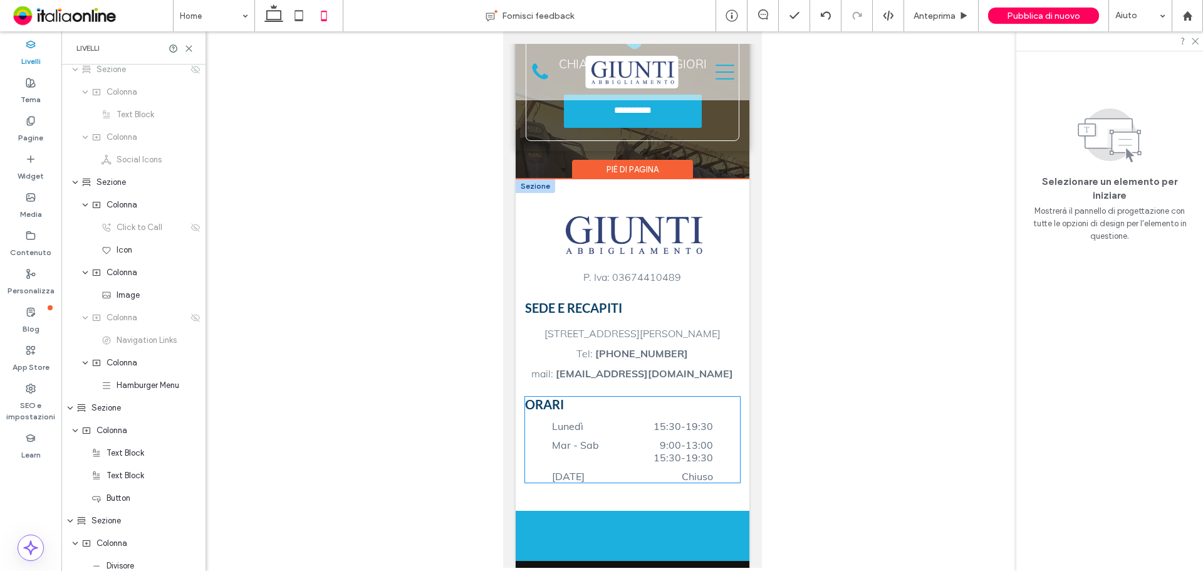
scroll to position [2119, 0]
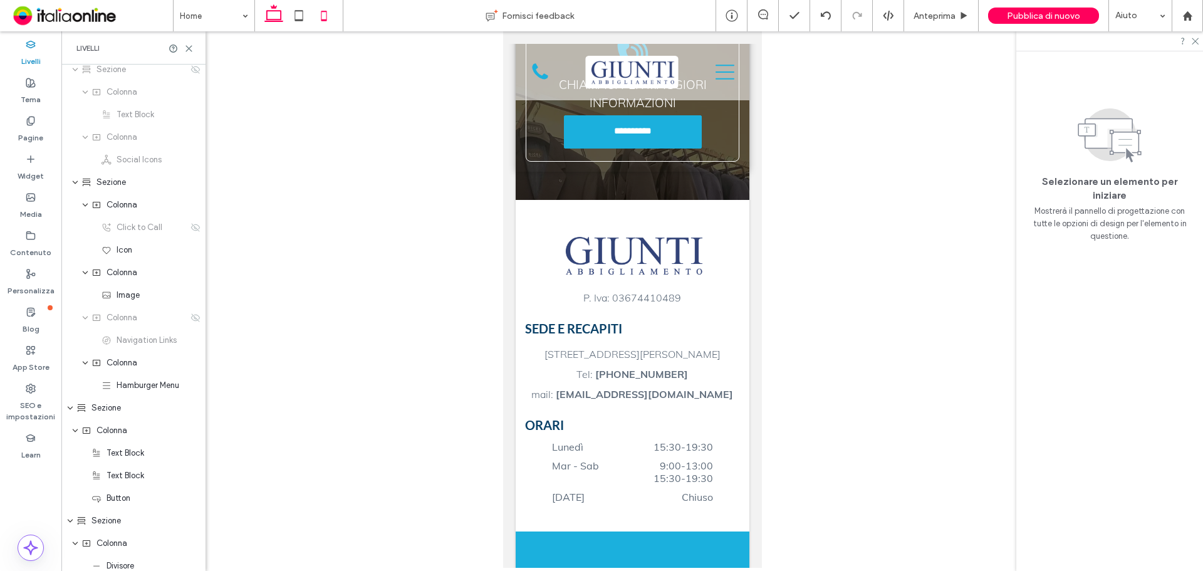
click at [267, 8] on icon at bounding box center [273, 15] width 25 height 25
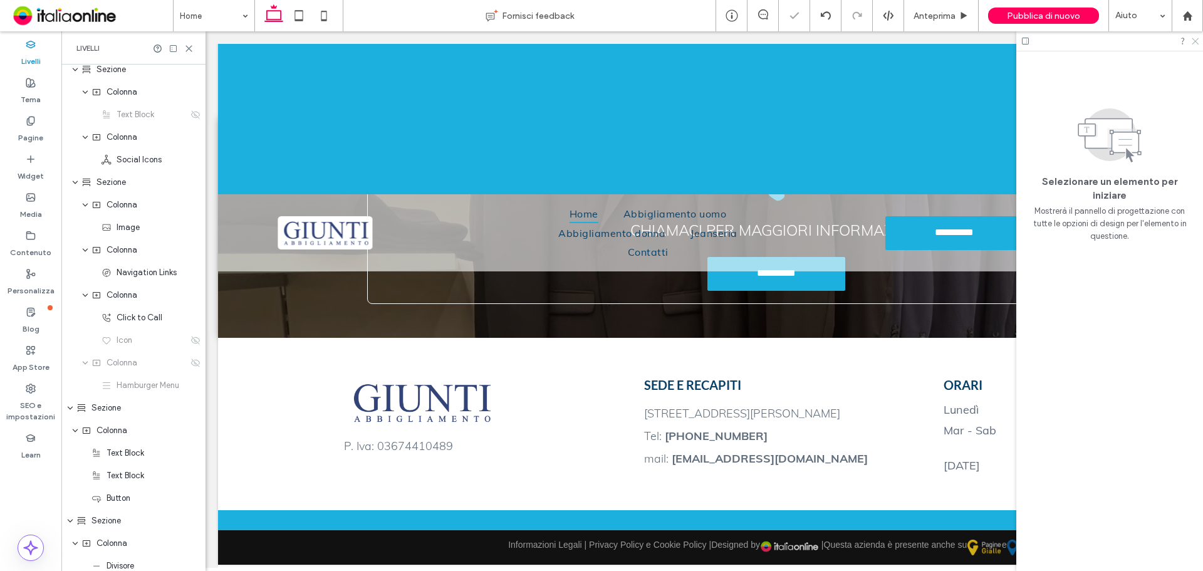
click at [855, 39] on icon at bounding box center [1194, 40] width 8 height 8
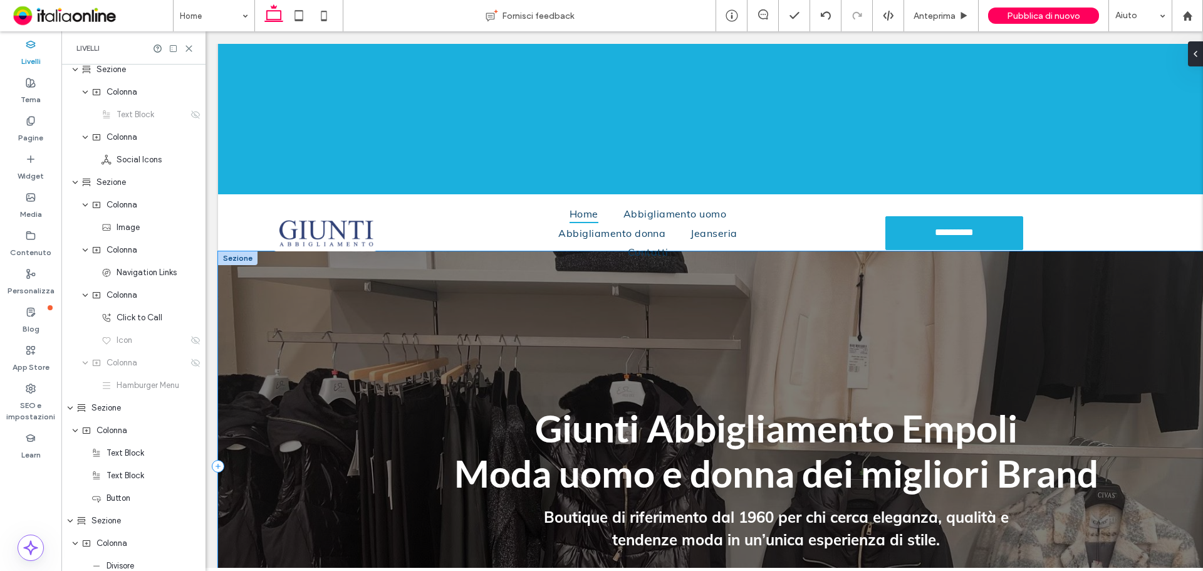
scroll to position [0, 0]
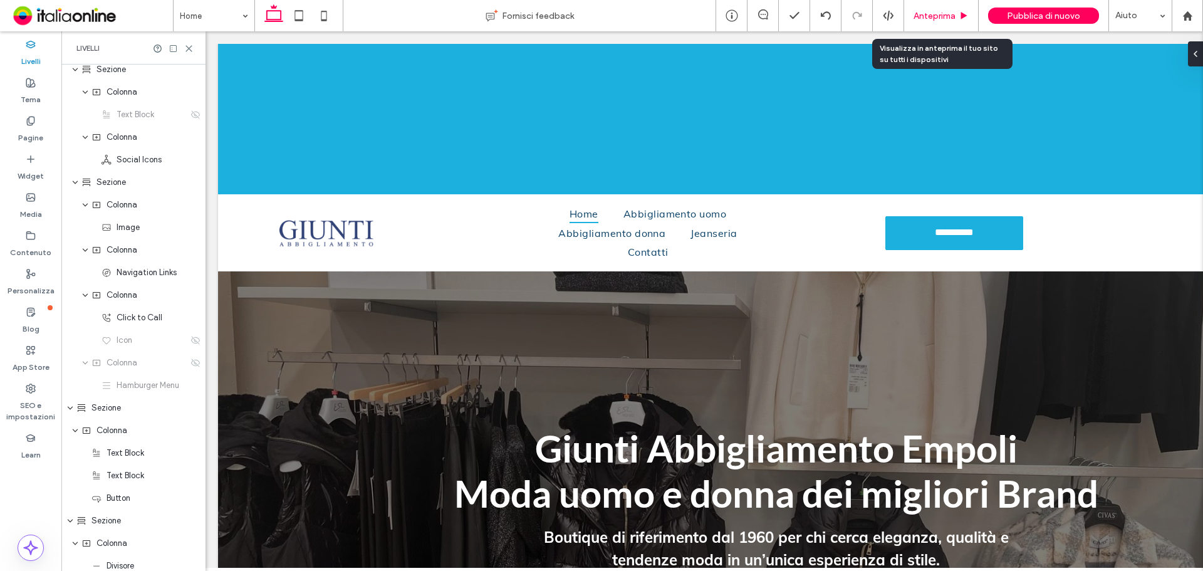
click at [855, 16] on span "Anteprima" at bounding box center [934, 16] width 42 height 11
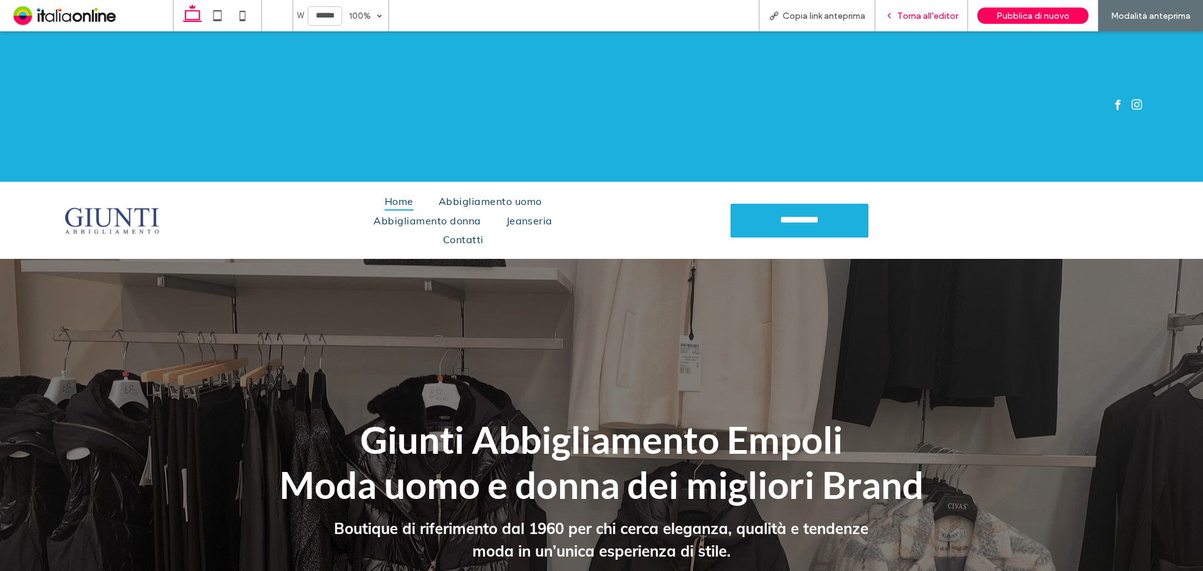
click at [855, 13] on span "Torna all'editor" at bounding box center [927, 16] width 61 height 11
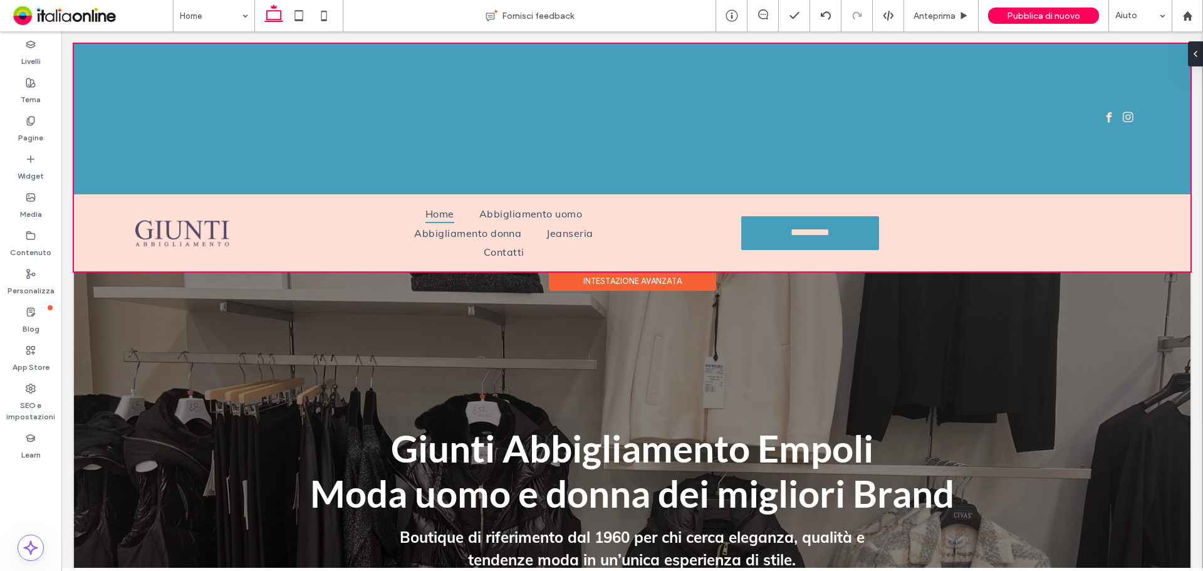
click at [673, 192] on div at bounding box center [632, 157] width 1116 height 227
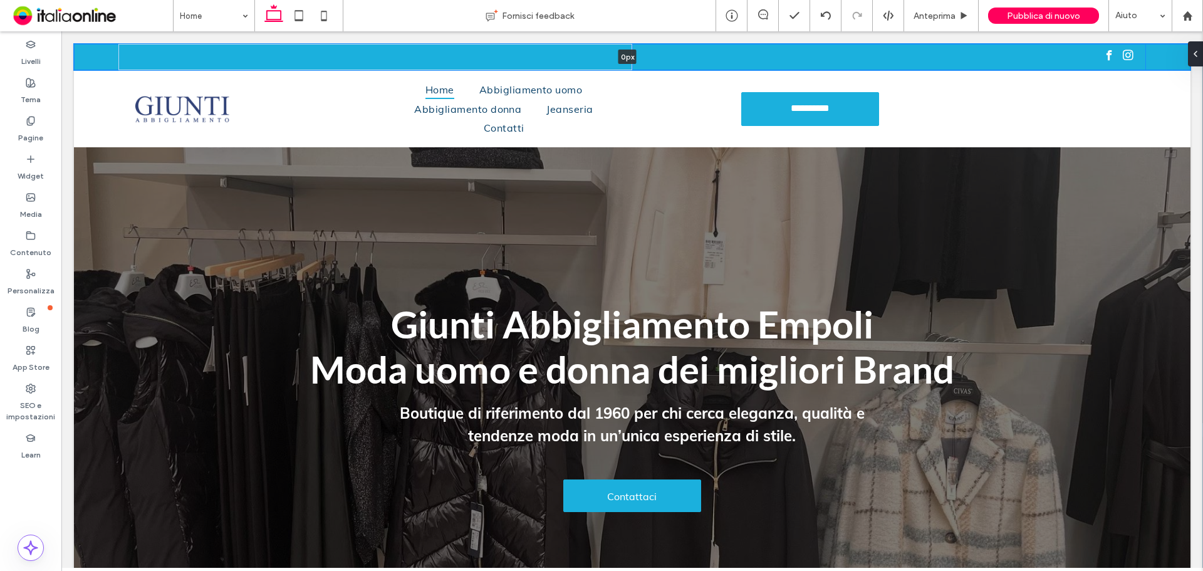
drag, startPoint x: 660, startPoint y: 195, endPoint x: 697, endPoint y: 13, distance: 185.9
type input "*"
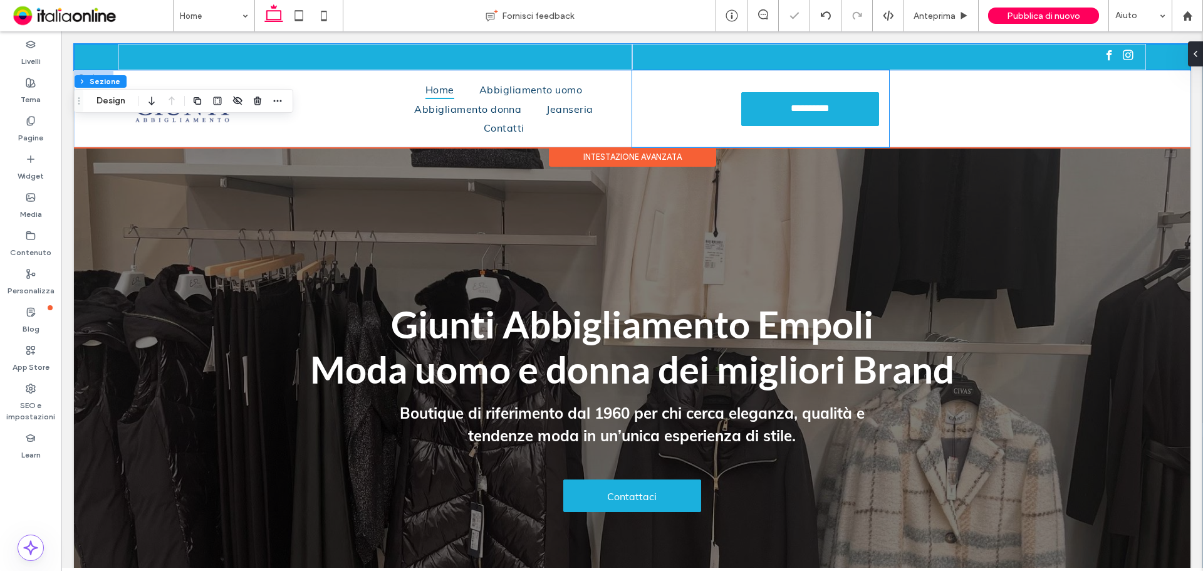
click at [669, 109] on div "**********" at bounding box center [760, 108] width 257 height 77
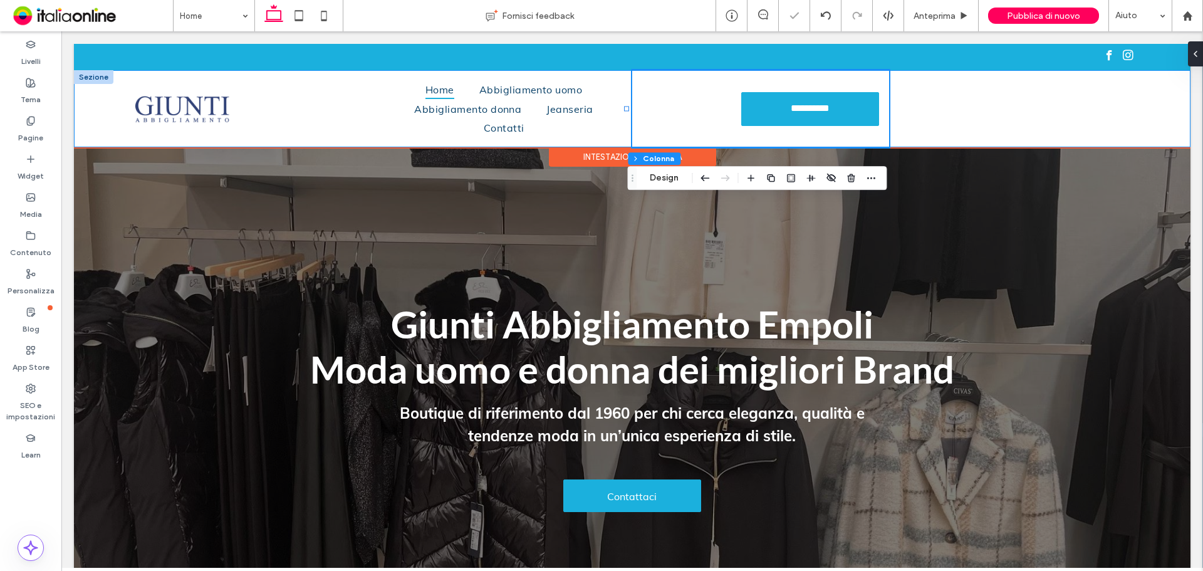
click at [855, 98] on div "**********" at bounding box center [632, 108] width 1116 height 77
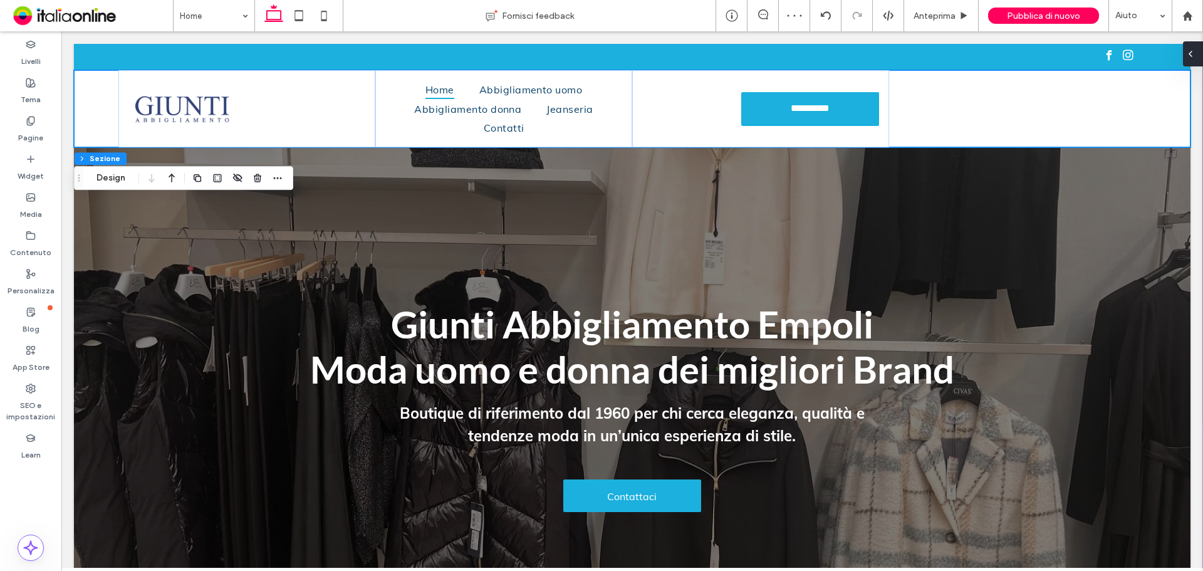
click at [855, 46] on div at bounding box center [1193, 53] width 20 height 25
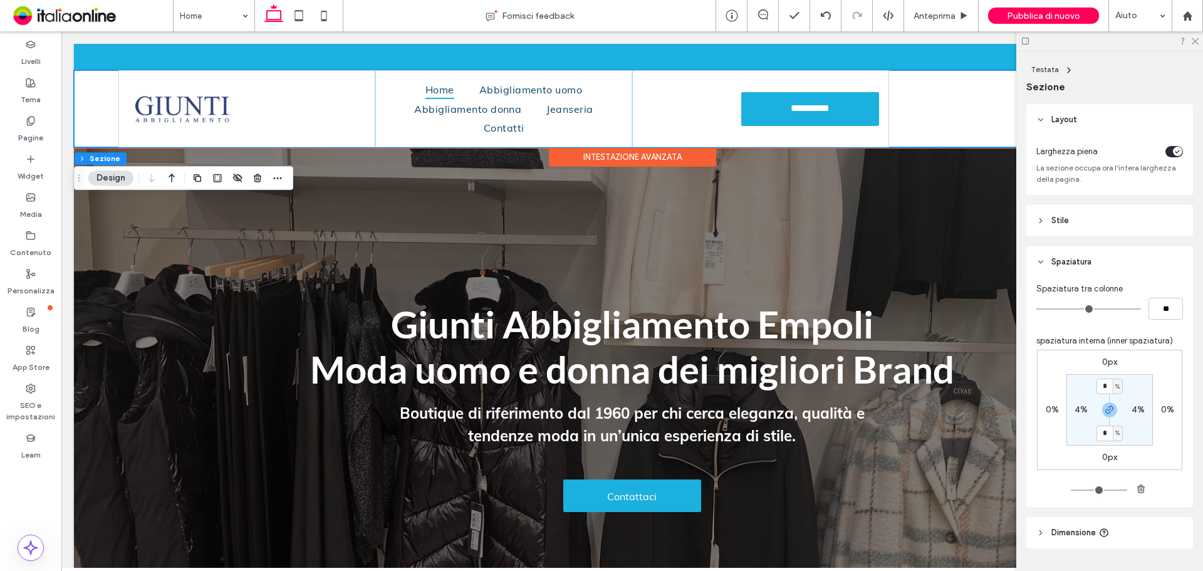
click at [855, 83] on div "**********" at bounding box center [632, 108] width 1116 height 77
click at [855, 103] on div "**********" at bounding box center [632, 108] width 1116 height 77
click at [31, 90] on label "Tema" at bounding box center [31, 97] width 20 height 18
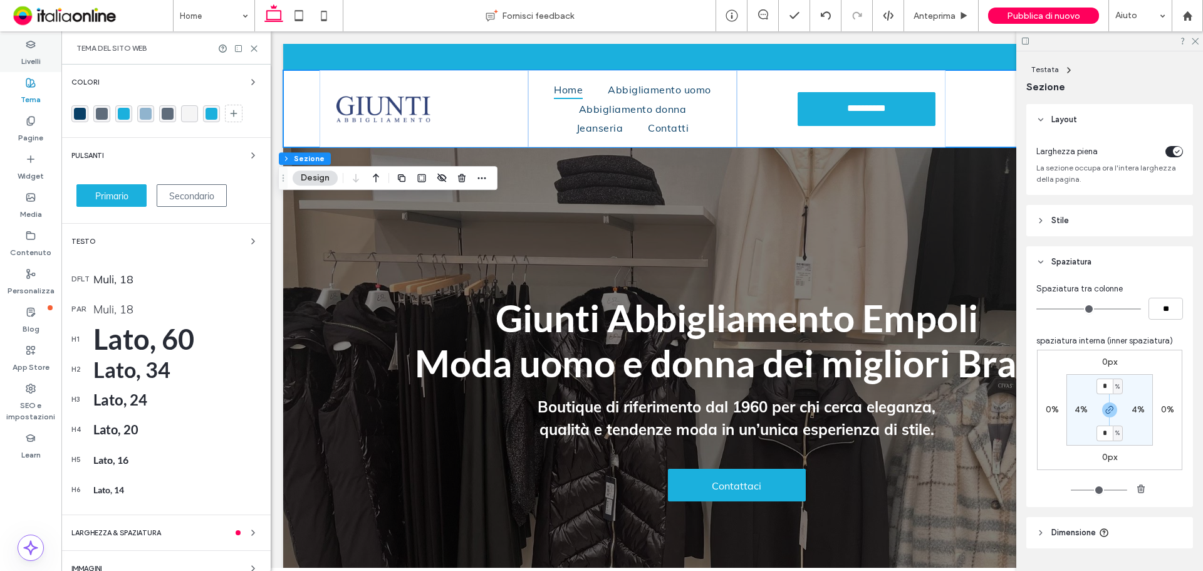
click at [40, 61] on label "Livelli" at bounding box center [30, 58] width 19 height 18
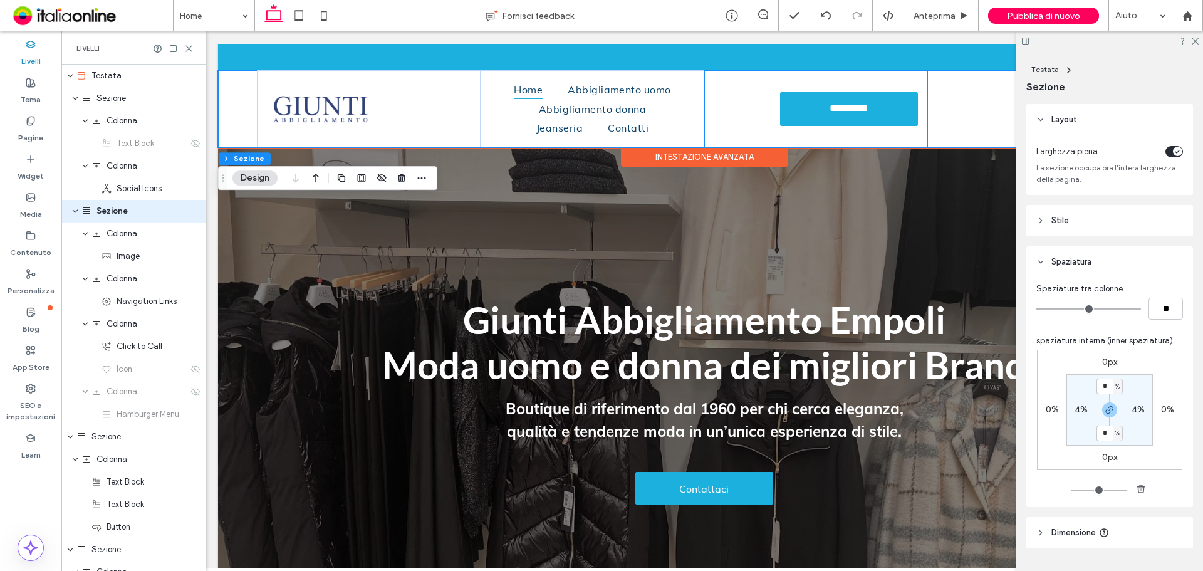
click at [855, 100] on div "**********" at bounding box center [816, 108] width 224 height 77
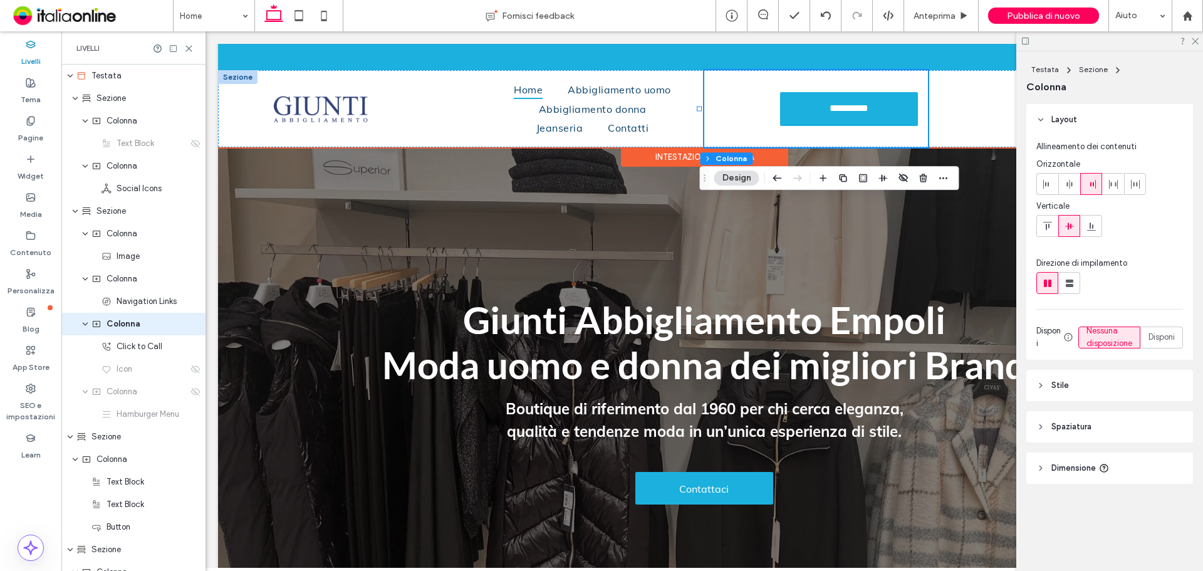
scroll to position [6, 0]
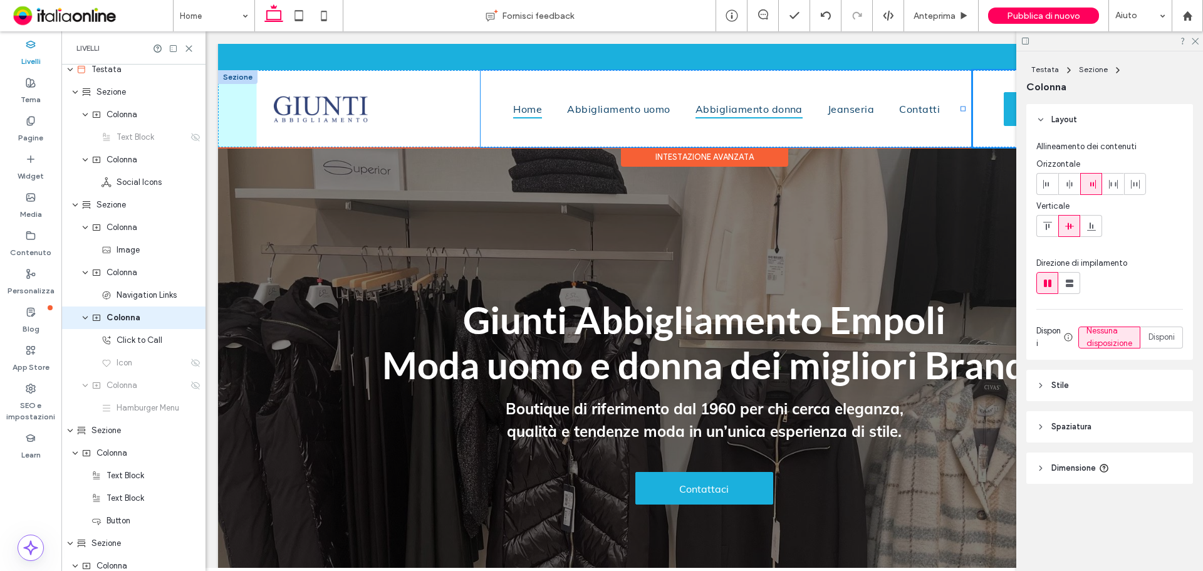
drag, startPoint x: 699, startPoint y: 109, endPoint x: 742, endPoint y: 100, distance: 43.5
click at [742, 100] on div "**********" at bounding box center [704, 108] width 972 height 77
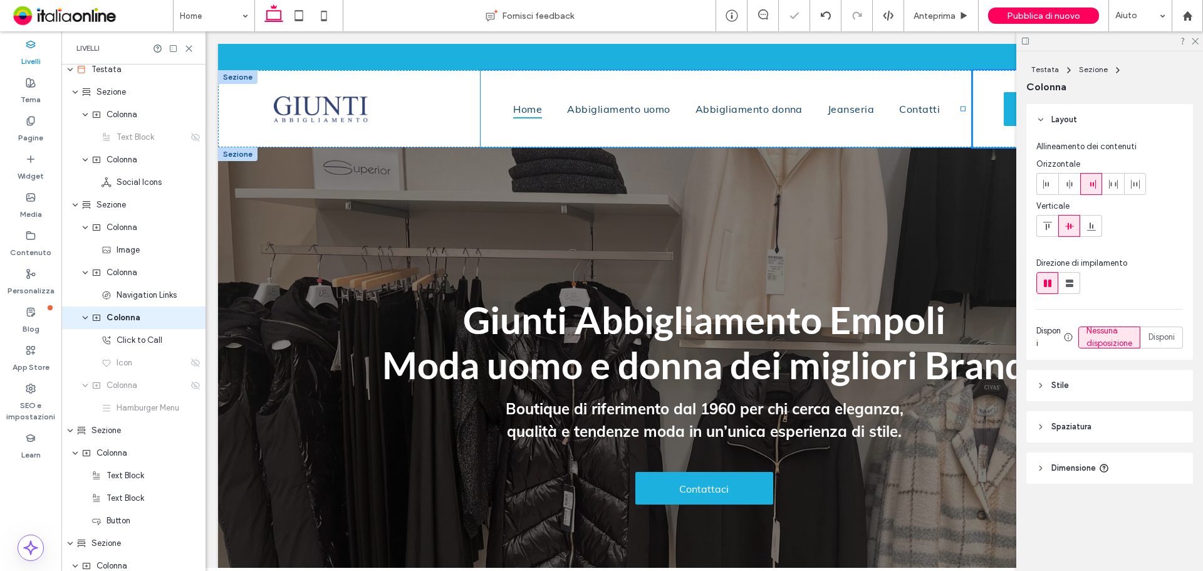
type input "**"
type input "*****"
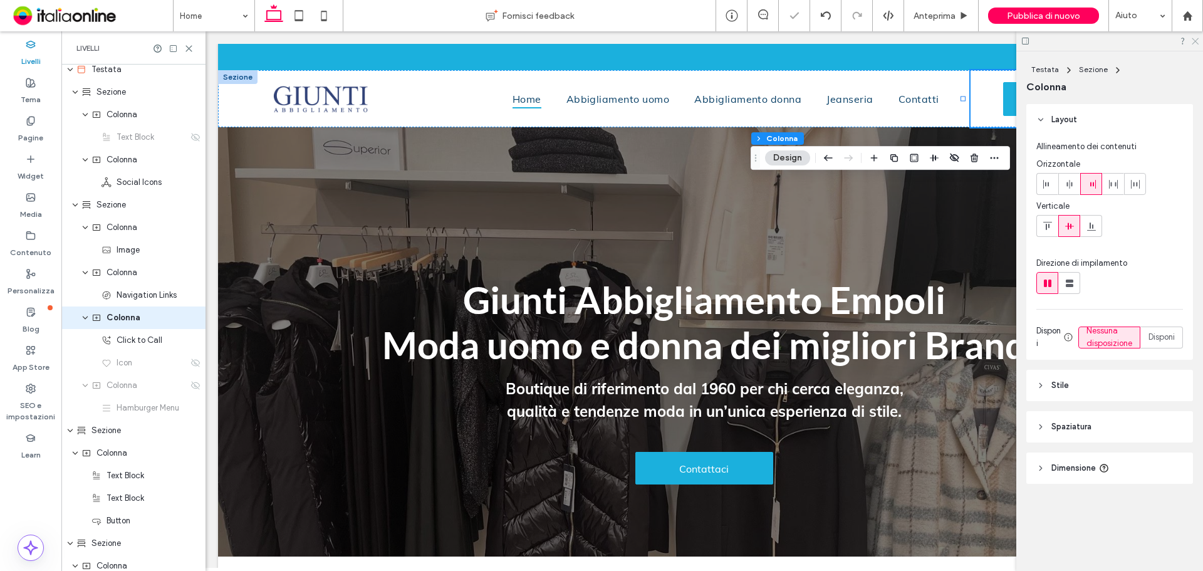
click at [855, 39] on icon at bounding box center [1194, 40] width 8 height 8
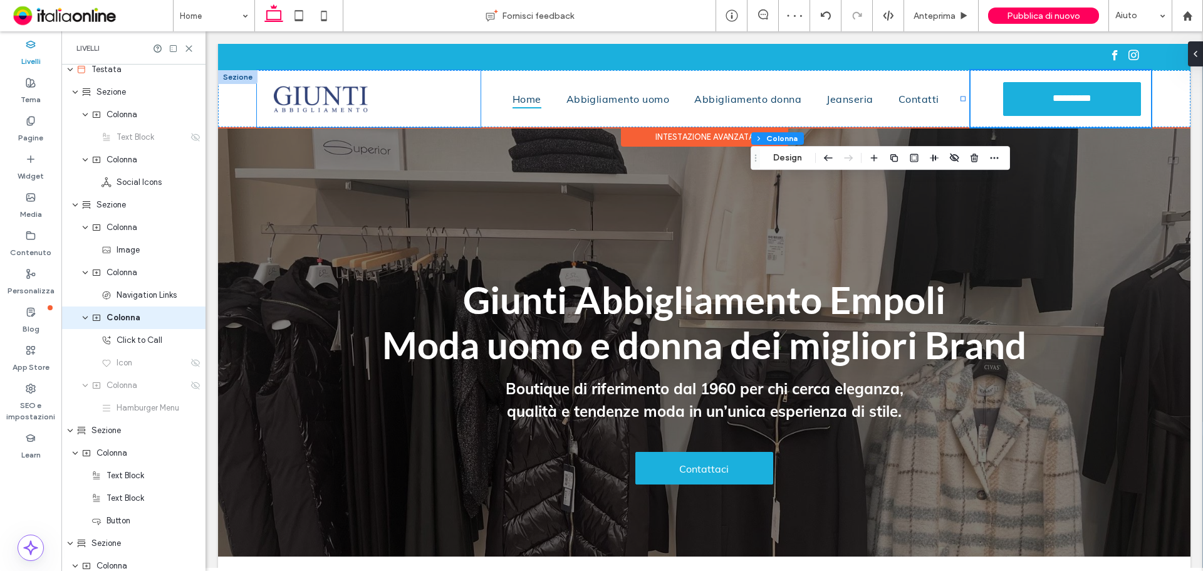
click at [472, 101] on div at bounding box center [369, 98] width 224 height 57
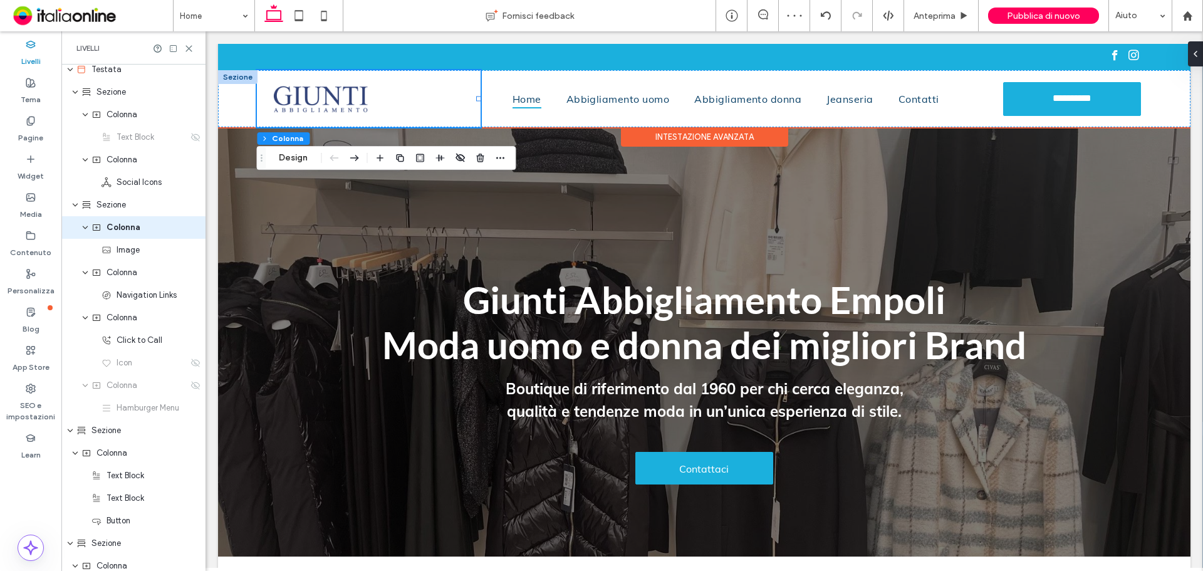
scroll to position [0, 0]
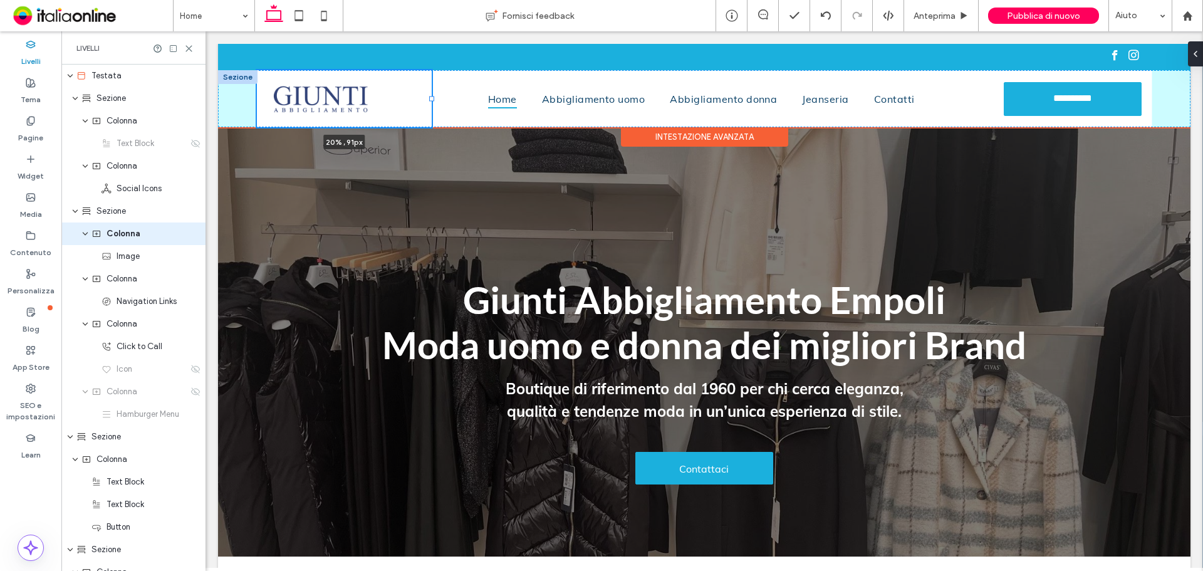
drag, startPoint x: 479, startPoint y: 97, endPoint x: 432, endPoint y: 101, distance: 47.2
click at [432, 101] on div "**********" at bounding box center [704, 98] width 972 height 57
type input "**"
type input "*****"
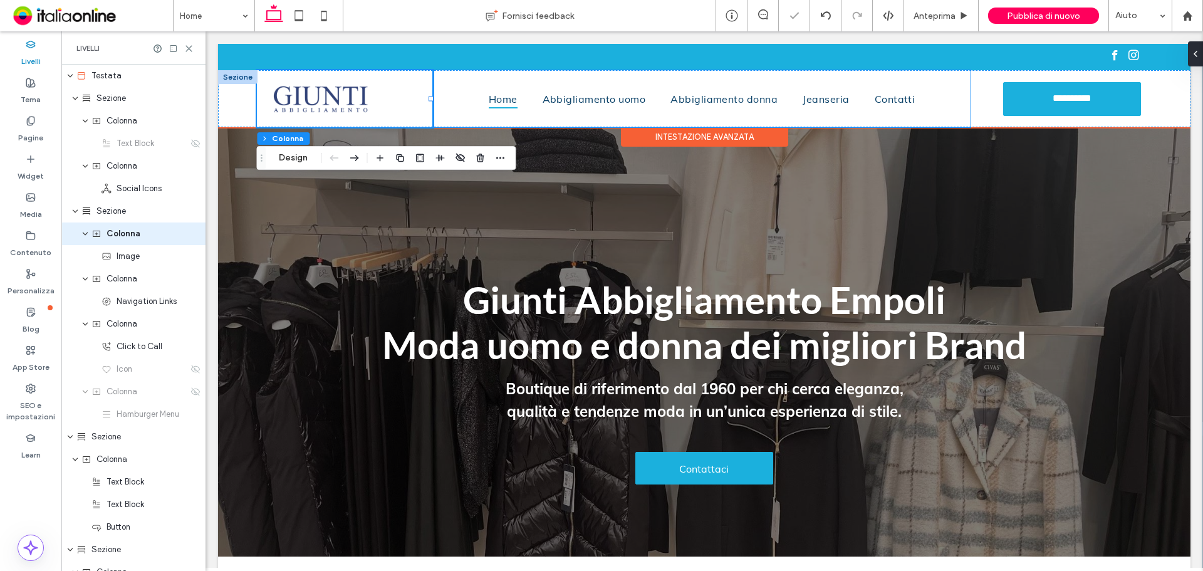
click at [855, 98] on div "Home Abbigliamento uomo Abbigliamento donna Jeanseria Contatti" at bounding box center [701, 98] width 537 height 57
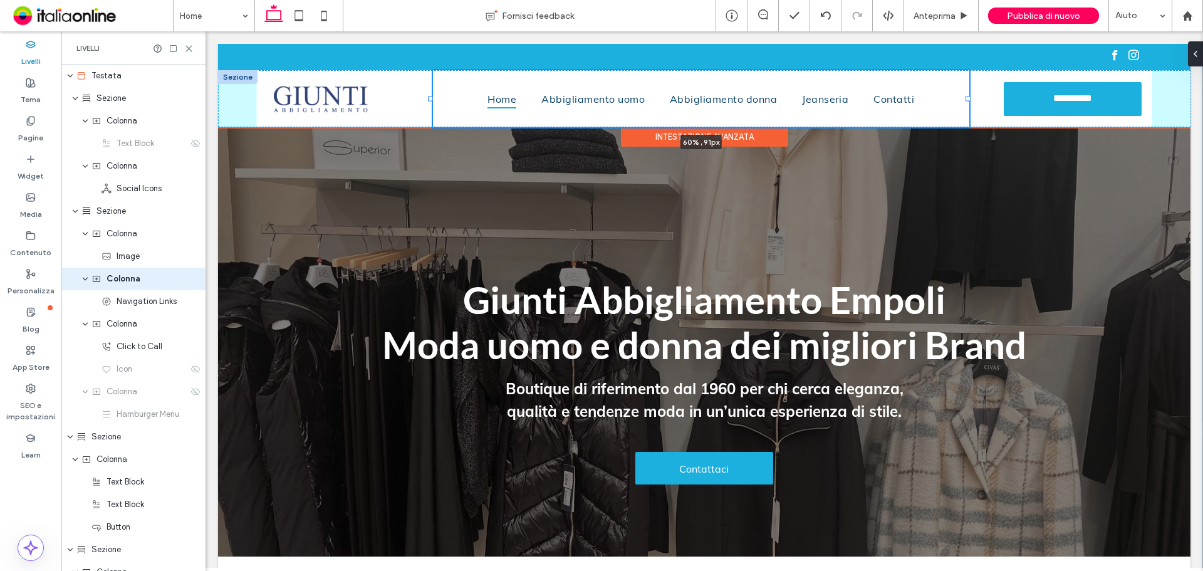
click at [855, 100] on div at bounding box center [967, 98] width 5 height 5
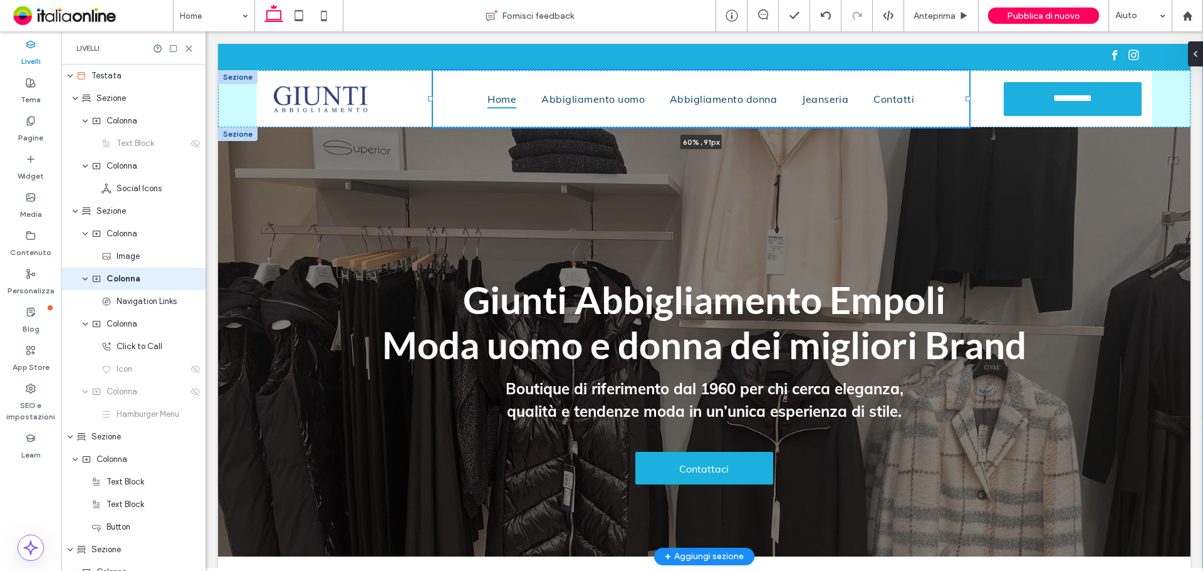
type input "*****"
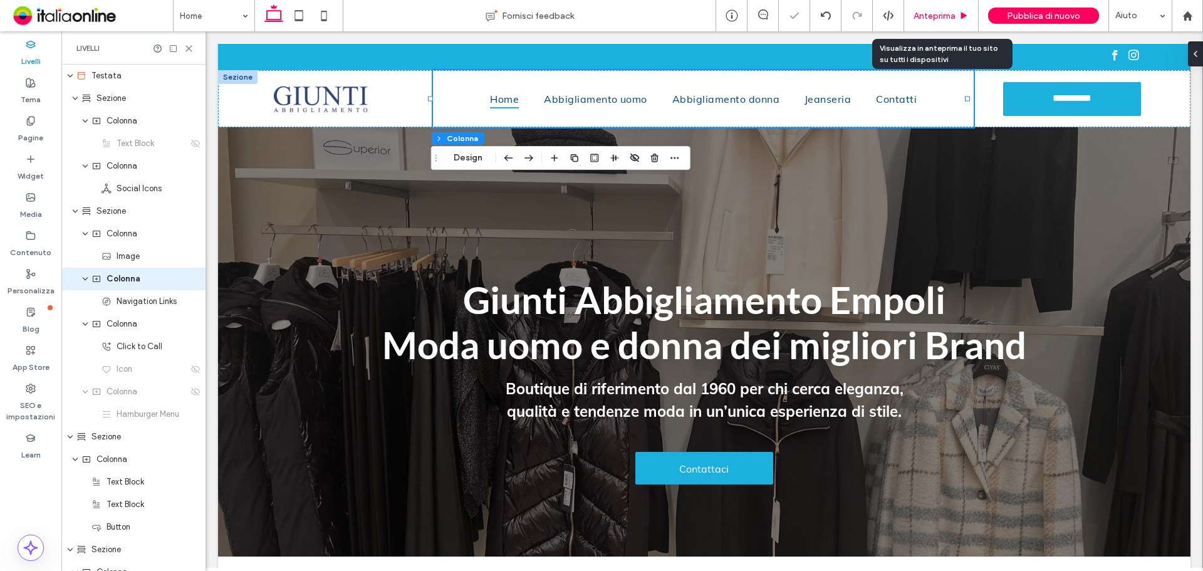
click at [855, 9] on div "Anteprima" at bounding box center [941, 15] width 75 height 31
drag, startPoint x: 946, startPoint y: 14, endPoint x: 834, endPoint y: 201, distance: 218.3
click at [855, 14] on span "Anteprima" at bounding box center [934, 16] width 42 height 11
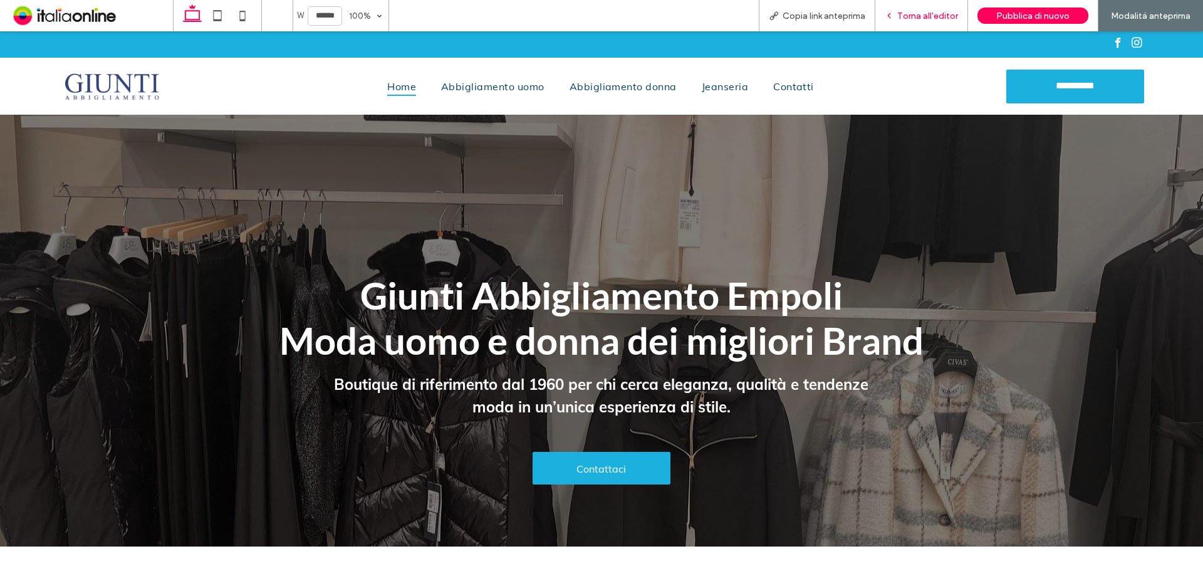
click at [855, 12] on span "Torna all'editor" at bounding box center [927, 16] width 61 height 11
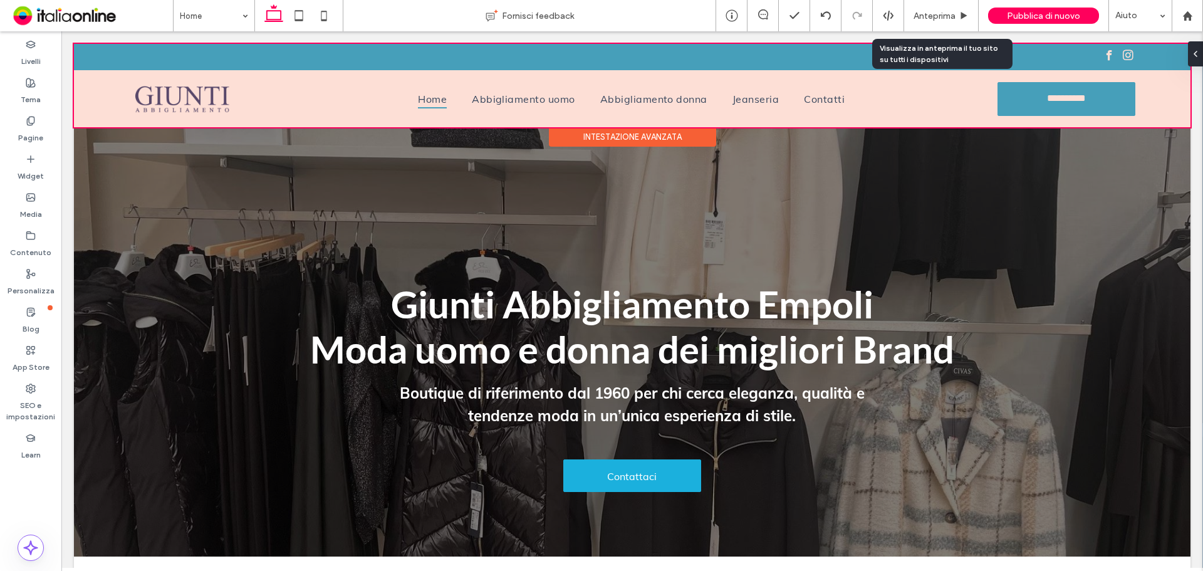
click at [497, 101] on div at bounding box center [632, 85] width 1116 height 83
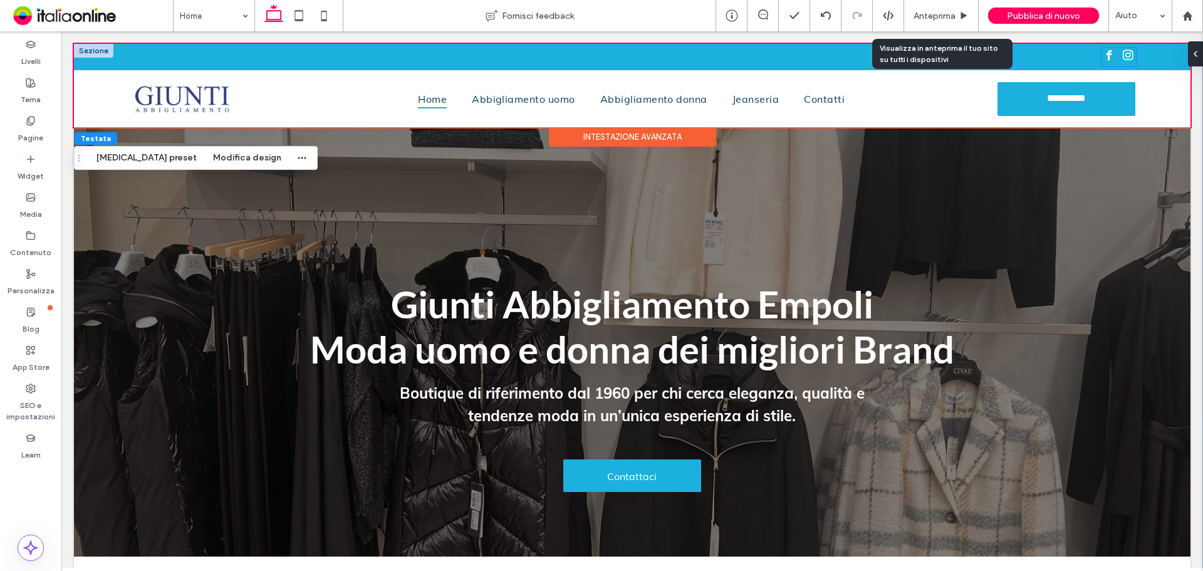
click at [855, 63] on span "facebook" at bounding box center [1109, 56] width 16 height 16
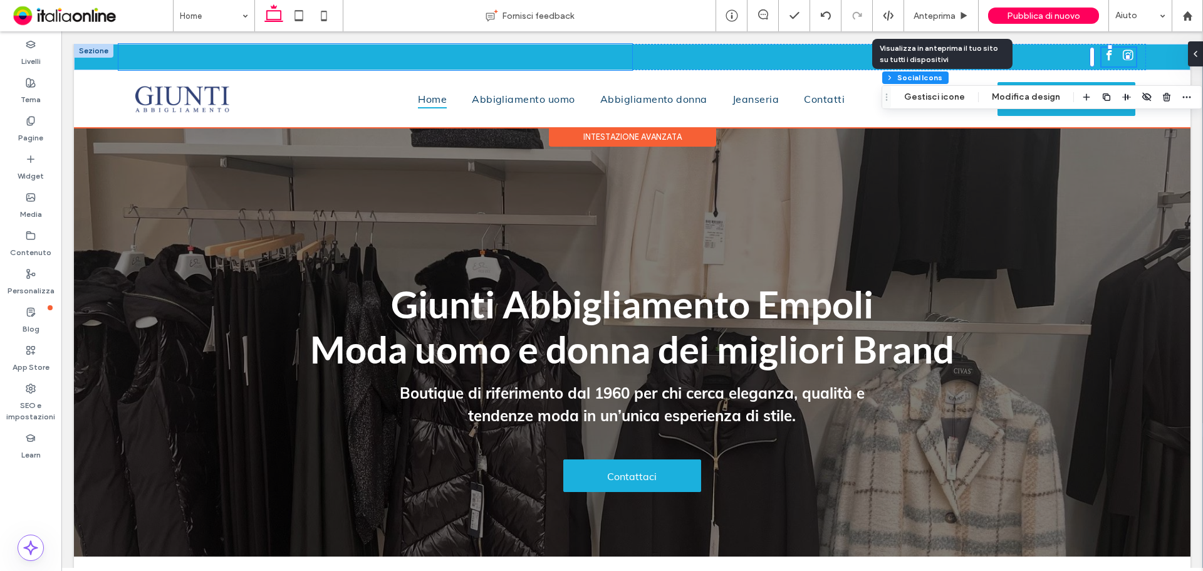
click at [243, 53] on div "Number, Street, City, State, Zip Code" at bounding box center [375, 57] width 514 height 26
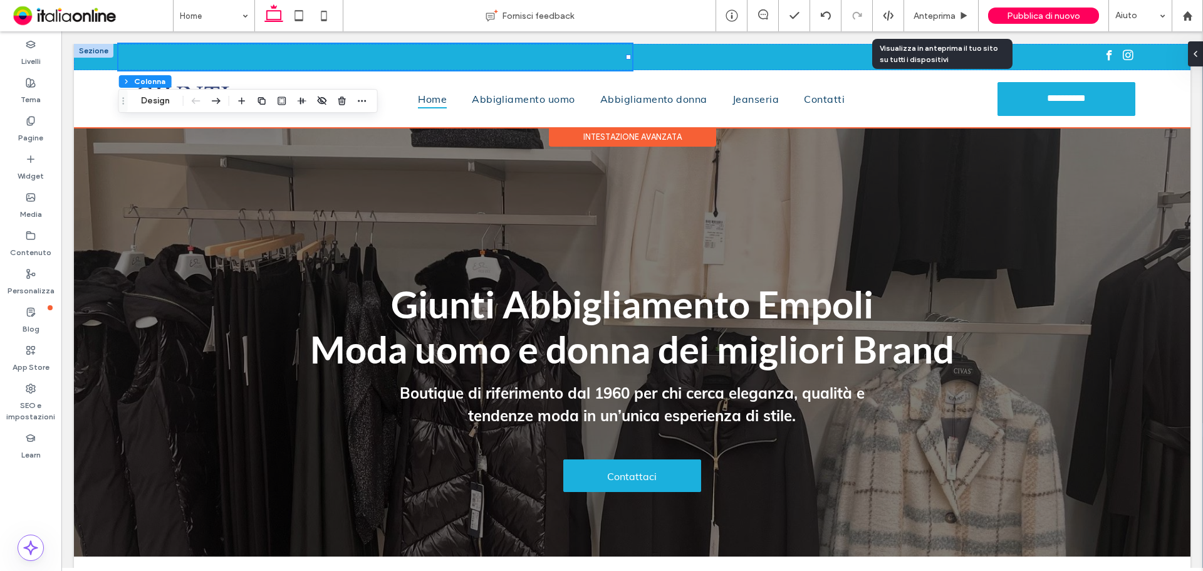
click at [628, 141] on div "Intestazione avanzata" at bounding box center [632, 136] width 167 height 19
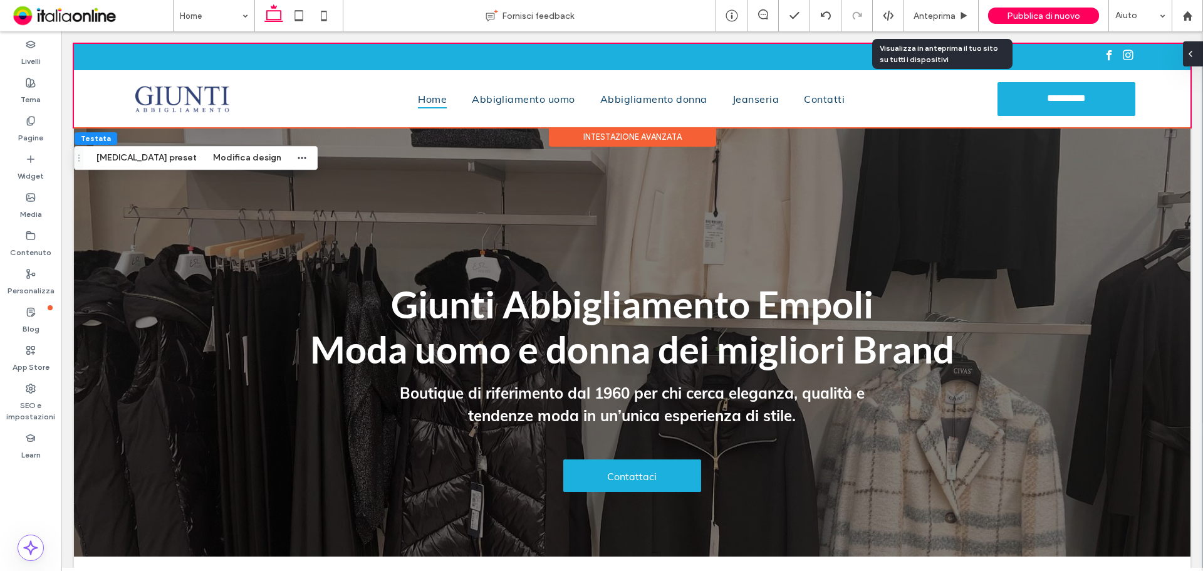
click at [855, 56] on div at bounding box center [1193, 53] width 20 height 25
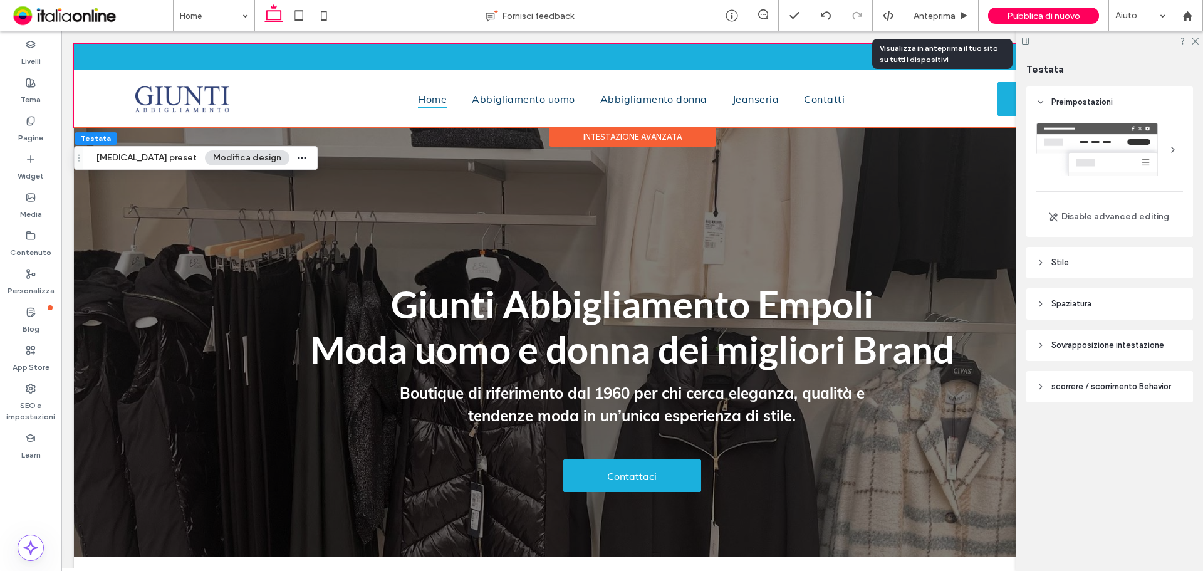
click at [855, 259] on header "Stile" at bounding box center [1109, 262] width 167 height 31
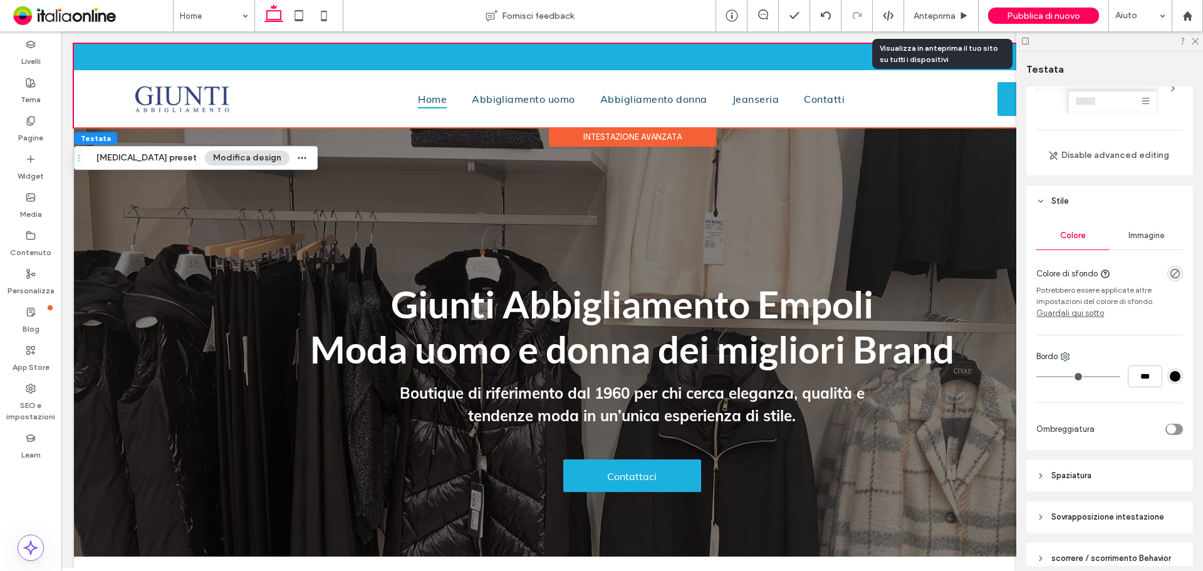
scroll to position [120, 0]
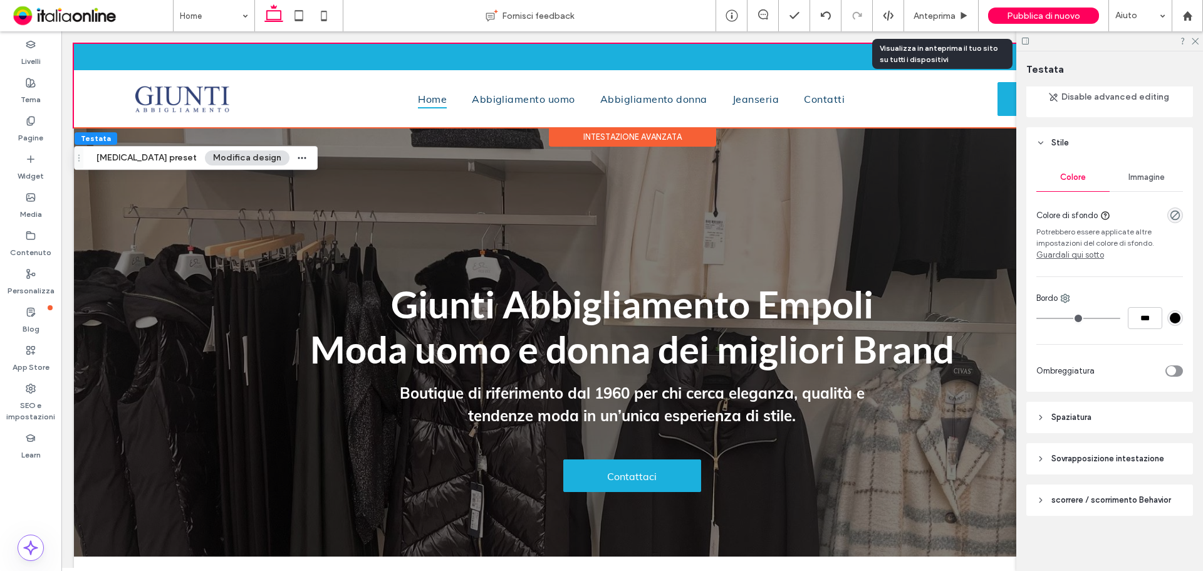
click at [855, 375] on span "Sovrapposizione intestazione" at bounding box center [1107, 458] width 113 height 13
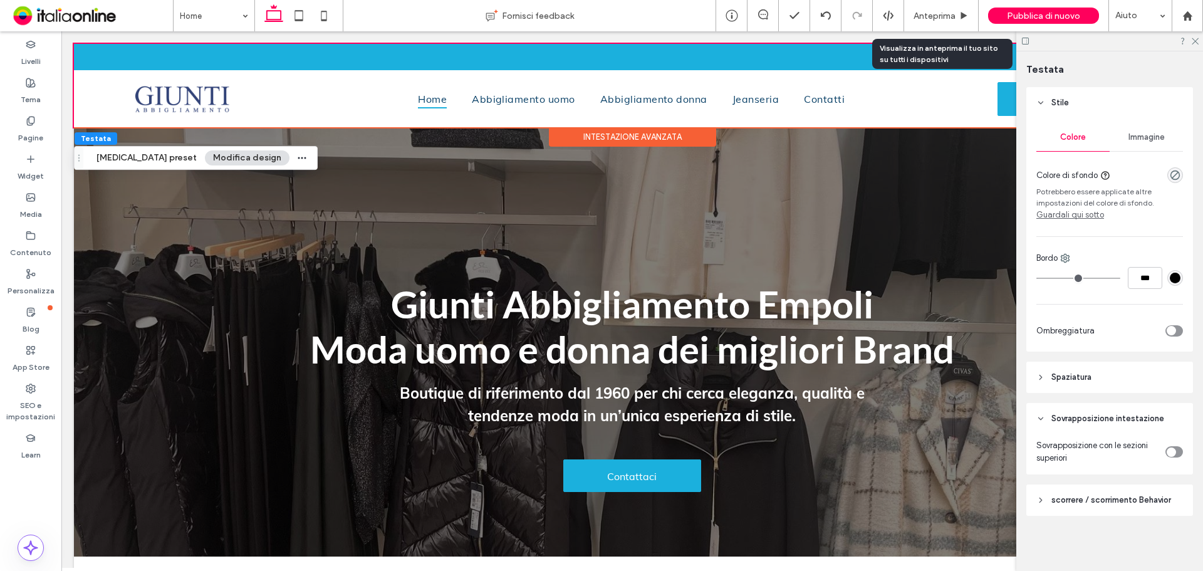
click at [855, 375] on span "scorrere / scorrimento Behavior" at bounding box center [1111, 500] width 120 height 13
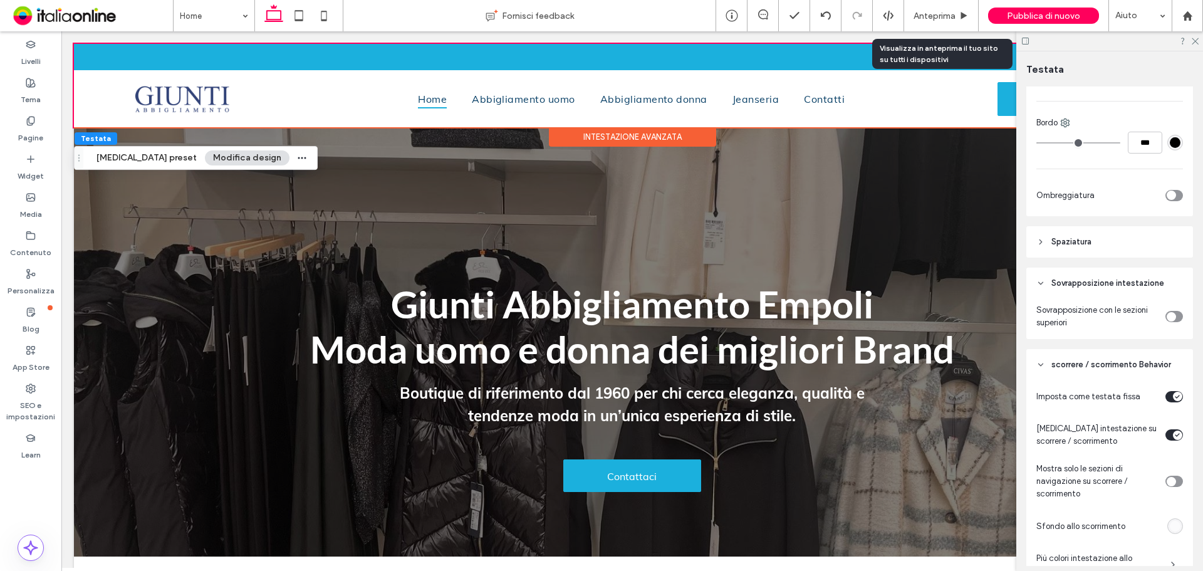
scroll to position [410, 0]
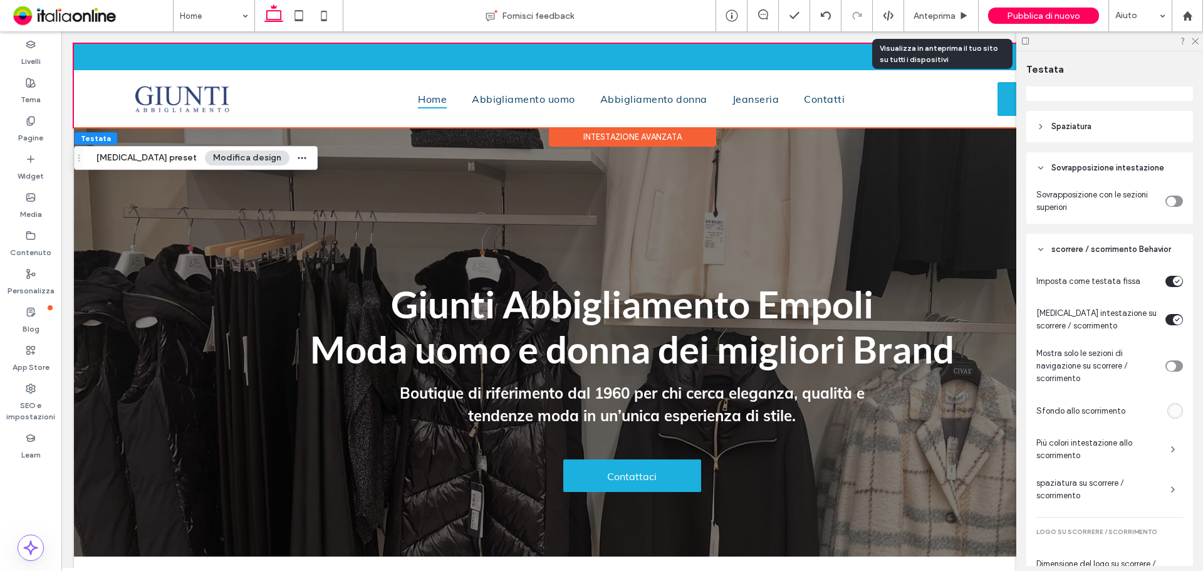
click at [855, 375] on div "rgba(255, 255, 255, 0.6)" at bounding box center [1174, 410] width 11 height 11
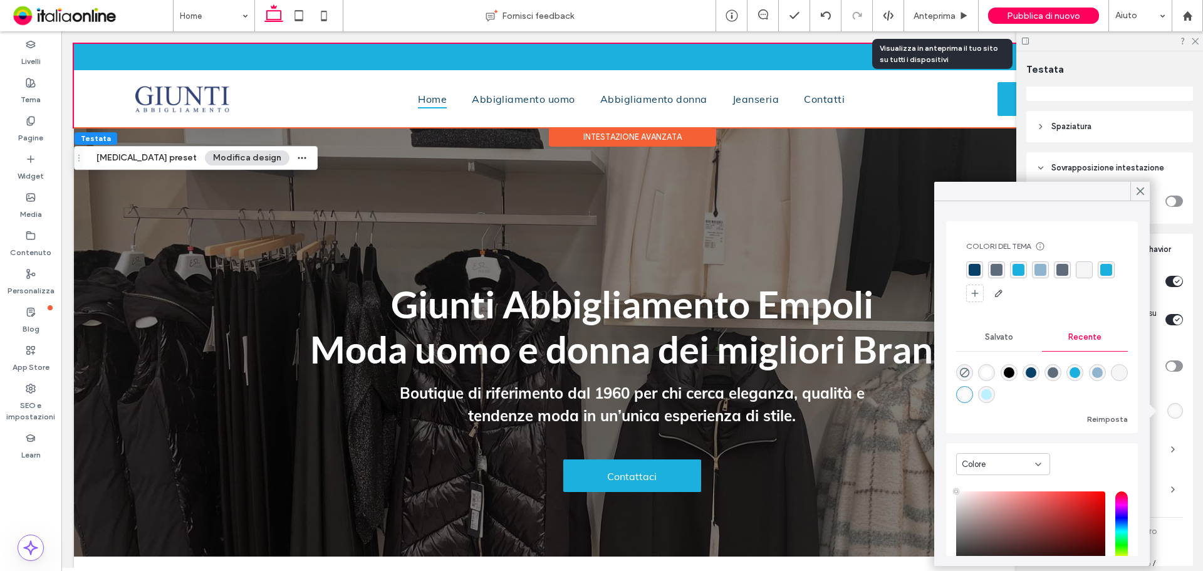
click at [855, 375] on div "rgba(255, 255, 255, 1)" at bounding box center [986, 372] width 11 height 11
type input "***"
type input "****"
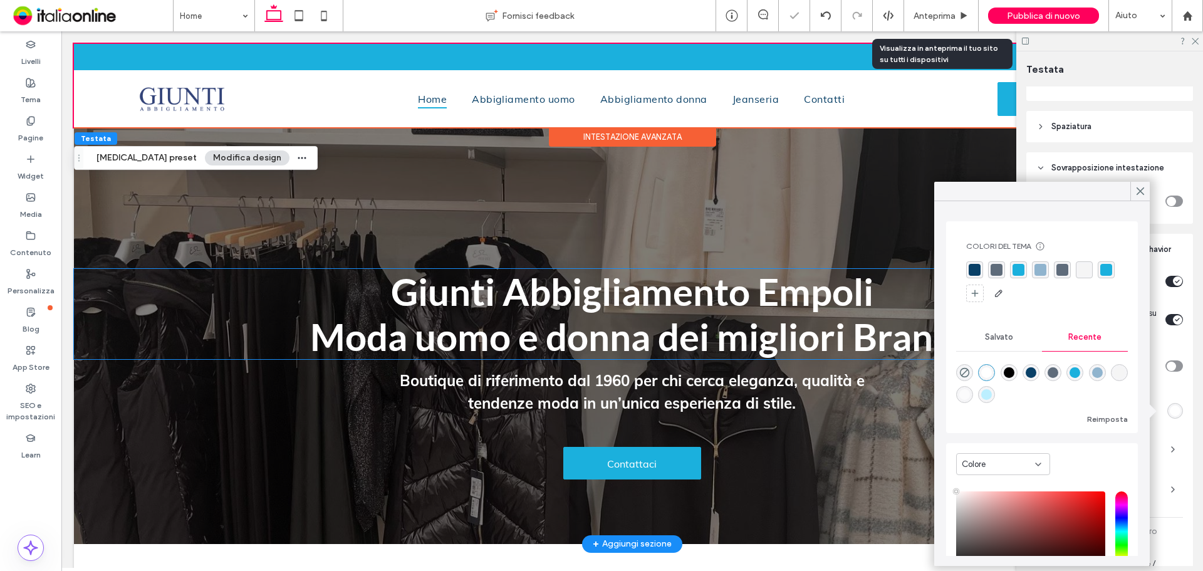
scroll to position [0, 0]
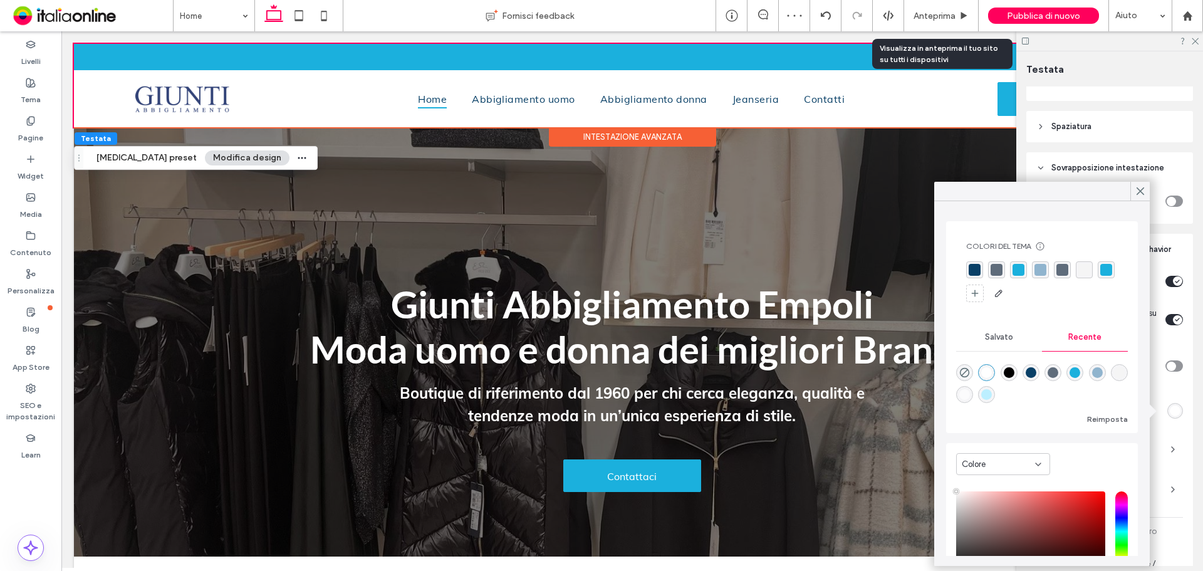
click at [855, 375] on div "Imposta come testata fissa Cambia intestazione su scorrere / scorrimento Mostra…" at bounding box center [1109, 463] width 167 height 397
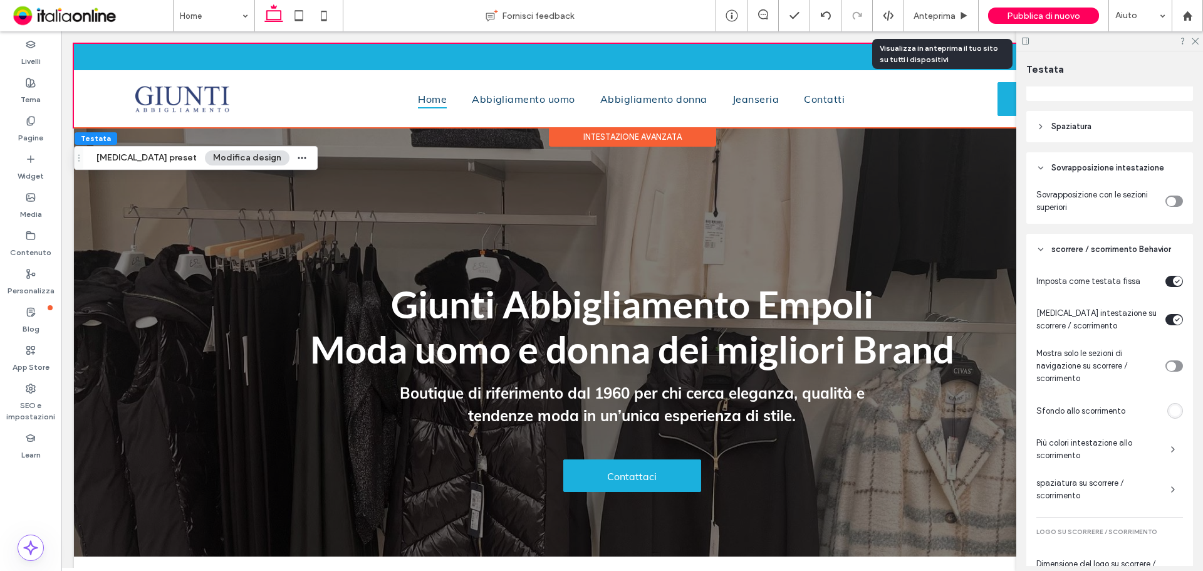
click at [855, 367] on div "toggle" at bounding box center [1170, 365] width 9 height 9
click at [855, 41] on icon at bounding box center [1194, 40] width 8 height 8
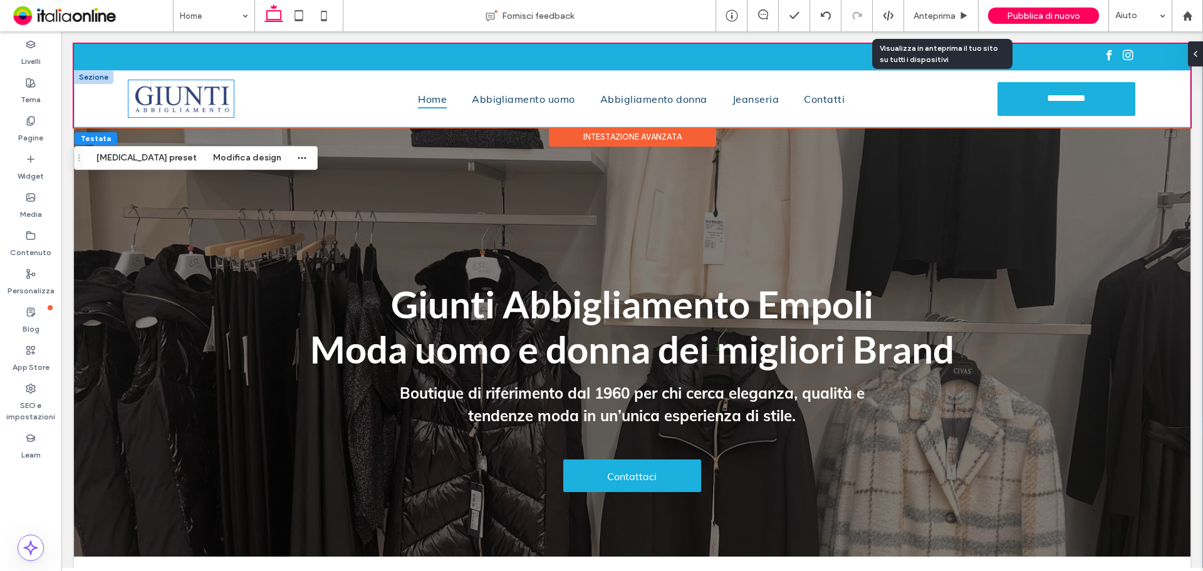
click at [186, 101] on img at bounding box center [180, 98] width 105 height 37
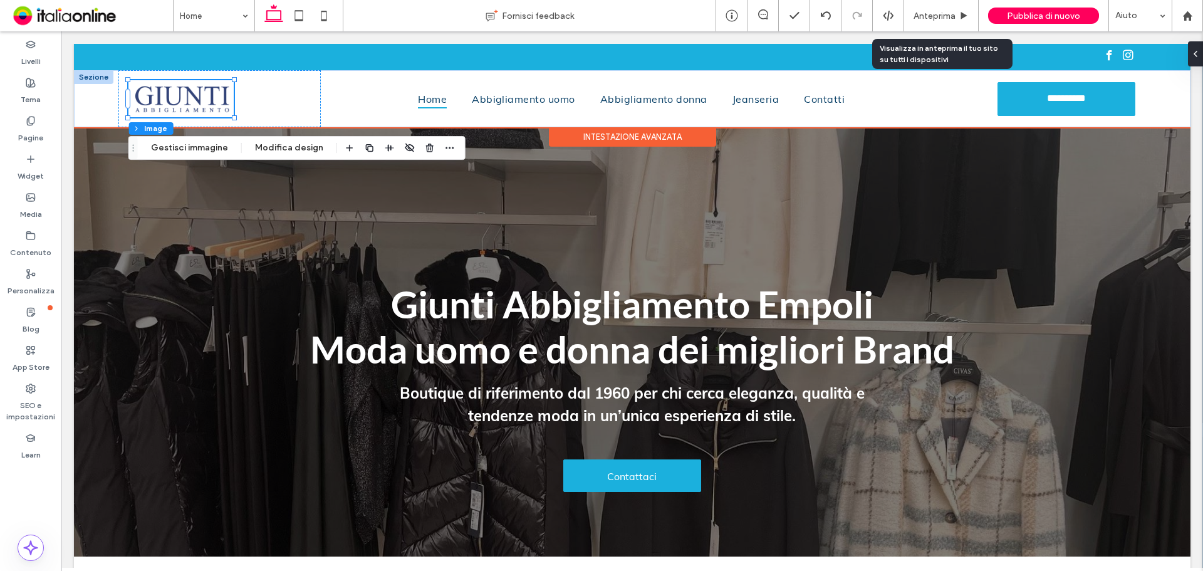
type input "*"
click at [186, 101] on img at bounding box center [180, 98] width 105 height 37
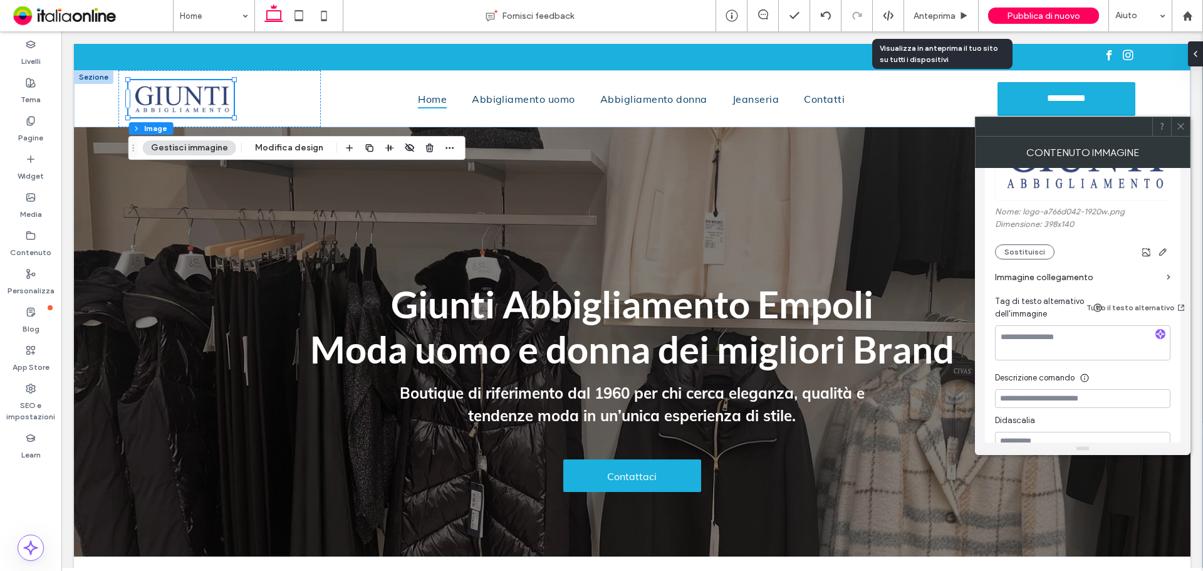
scroll to position [251, 0]
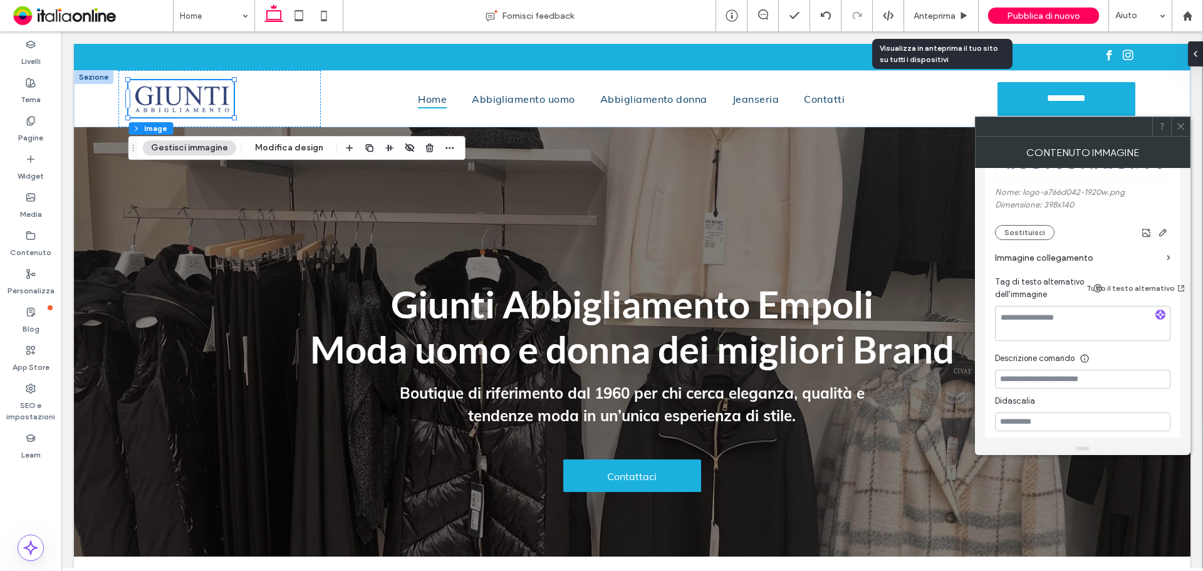
click at [855, 246] on label "Immagine collegamento" at bounding box center [1078, 257] width 167 height 23
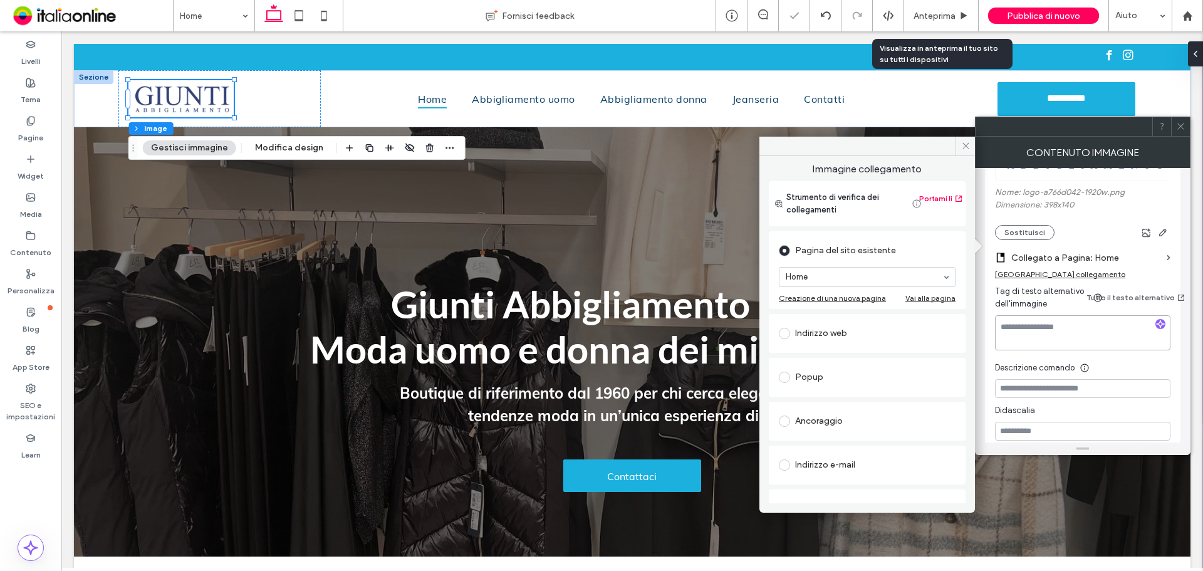
click at [855, 315] on textarea at bounding box center [1082, 332] width 175 height 35
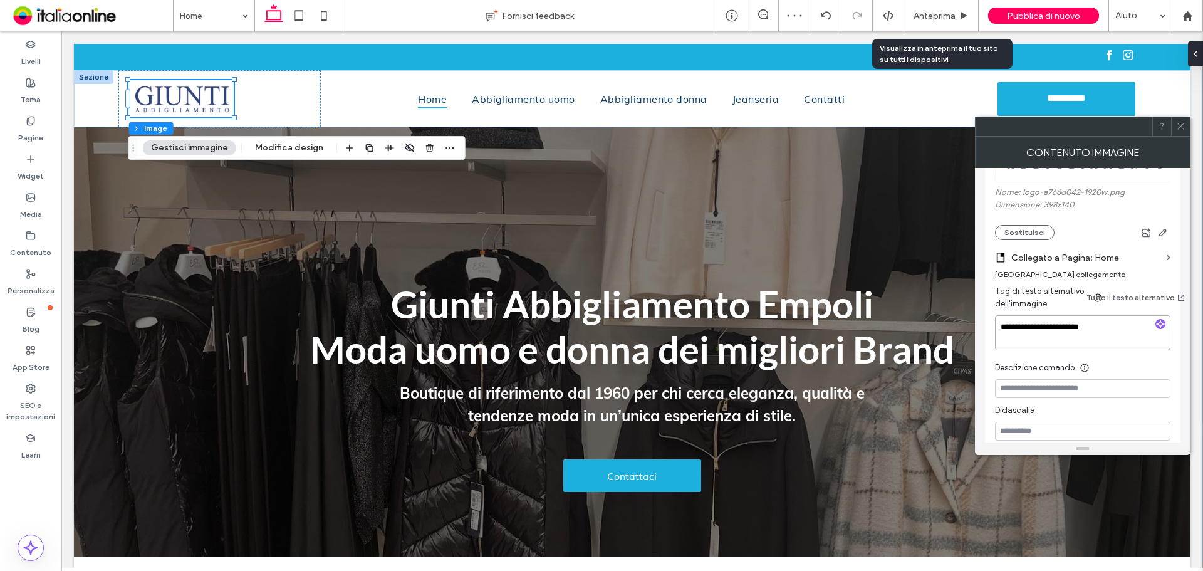
type textarea "**********"
click at [855, 355] on div "Descrizione comando" at bounding box center [1082, 364] width 175 height 19
click at [855, 123] on icon at bounding box center [1180, 126] width 9 height 9
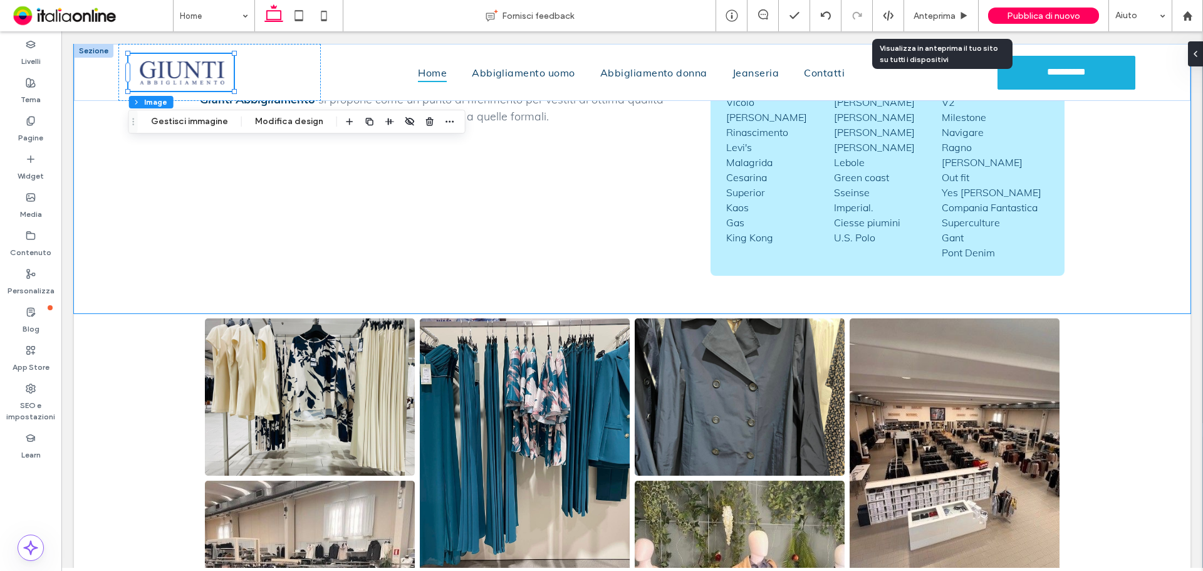
scroll to position [877, 0]
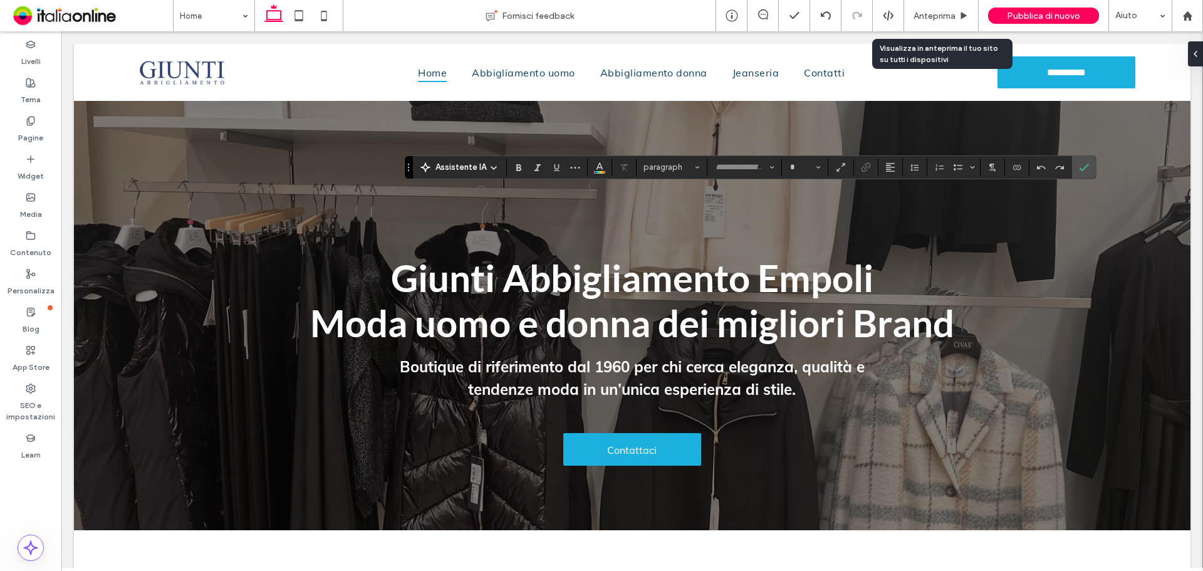
type input "****"
type input "**"
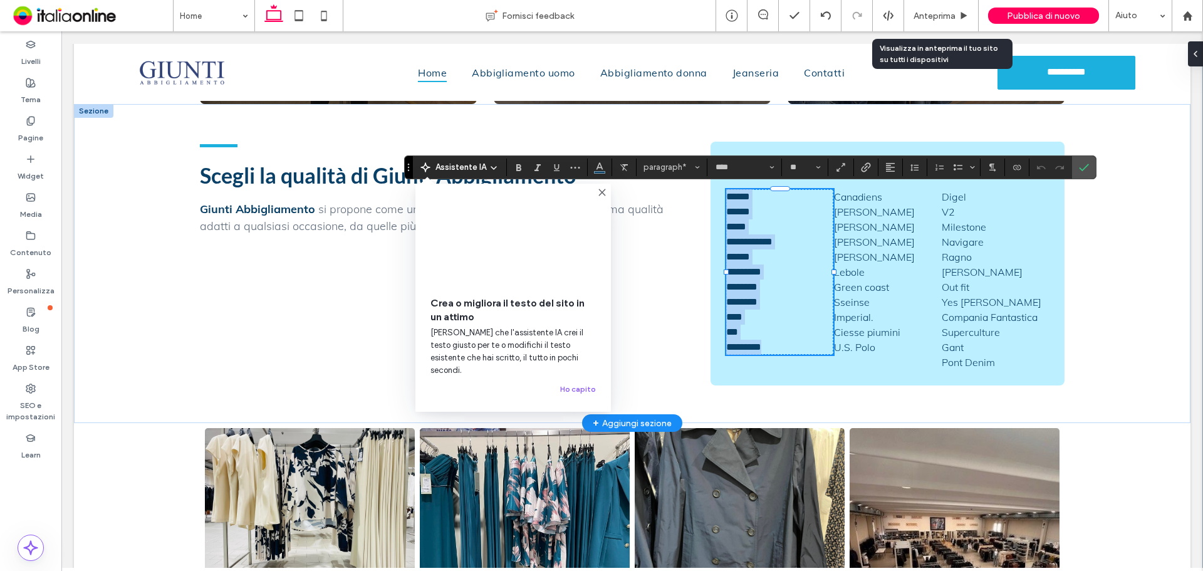
scroll to position [877, 0]
click at [1082, 165] on icon "Conferma" at bounding box center [1084, 167] width 10 height 10
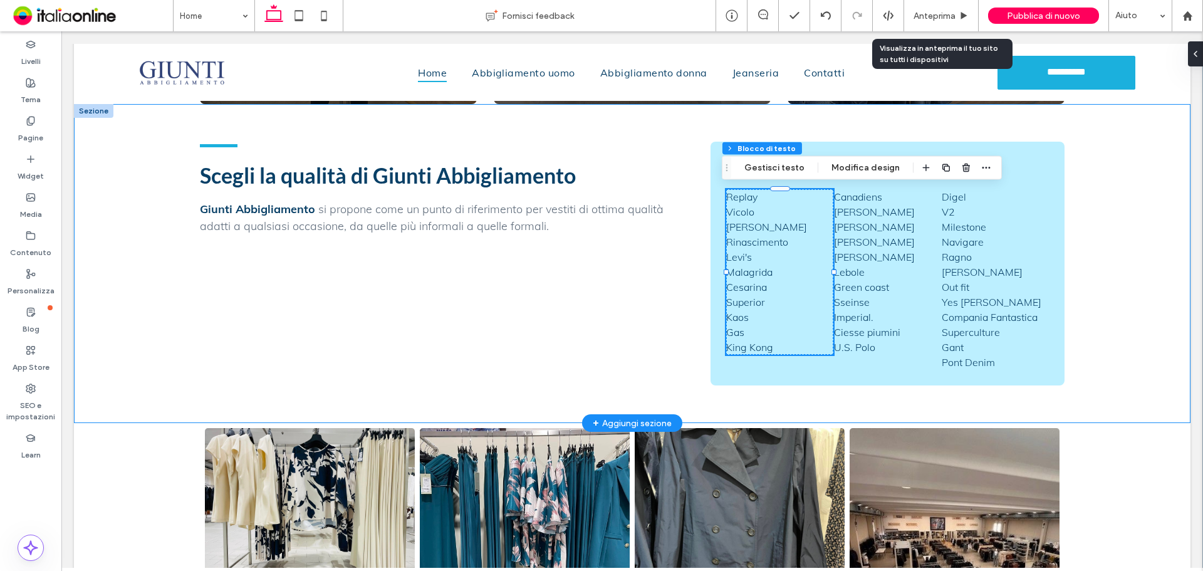
click at [972, 128] on div "Scegli la qualità di Giunti Abbigliamento Giunti Abbigliamento si propone come …" at bounding box center [632, 263] width 902 height 319
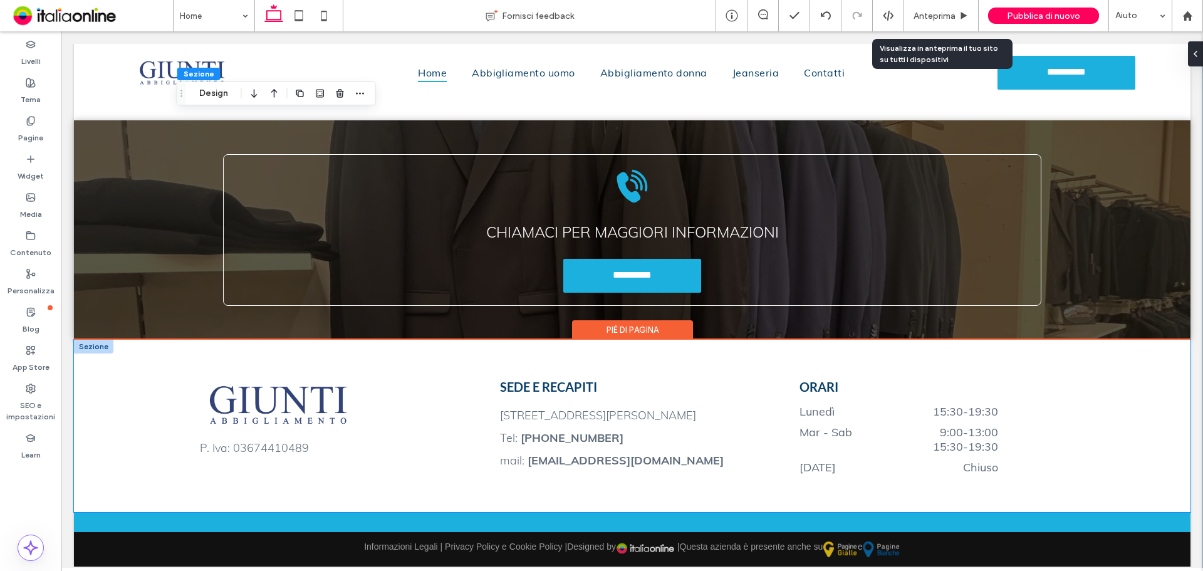
scroll to position [1653, 0]
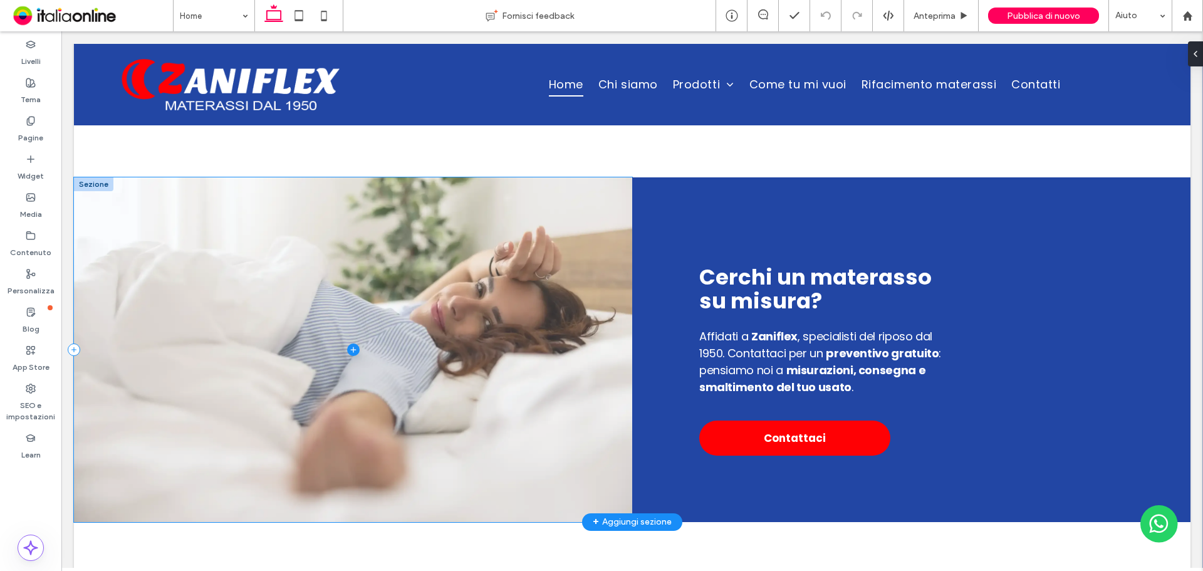
scroll to position [4815, 0]
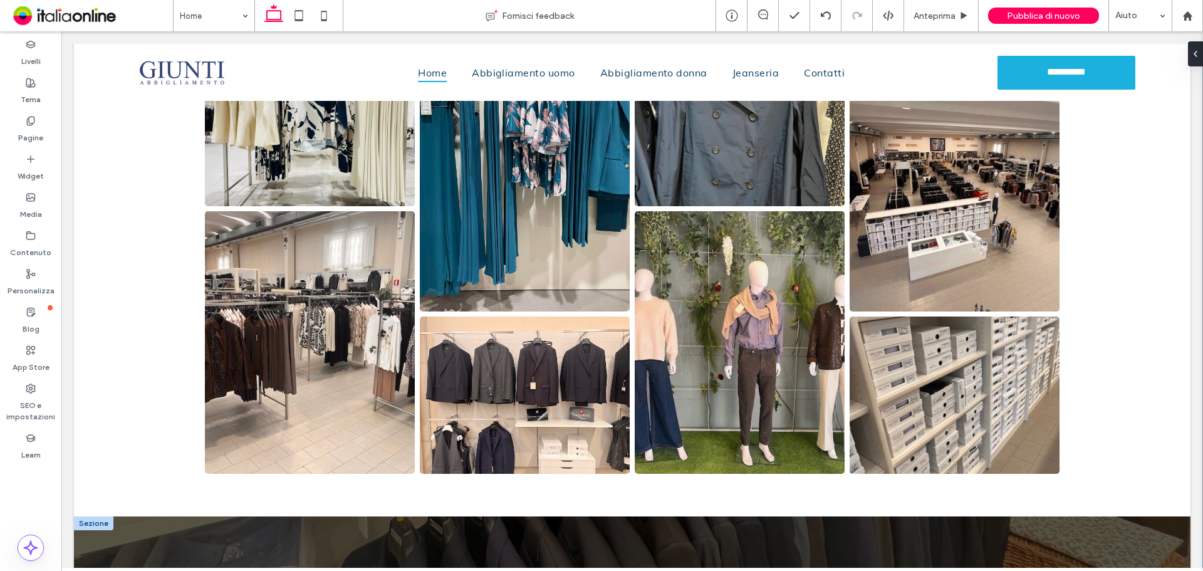
scroll to position [1713, 0]
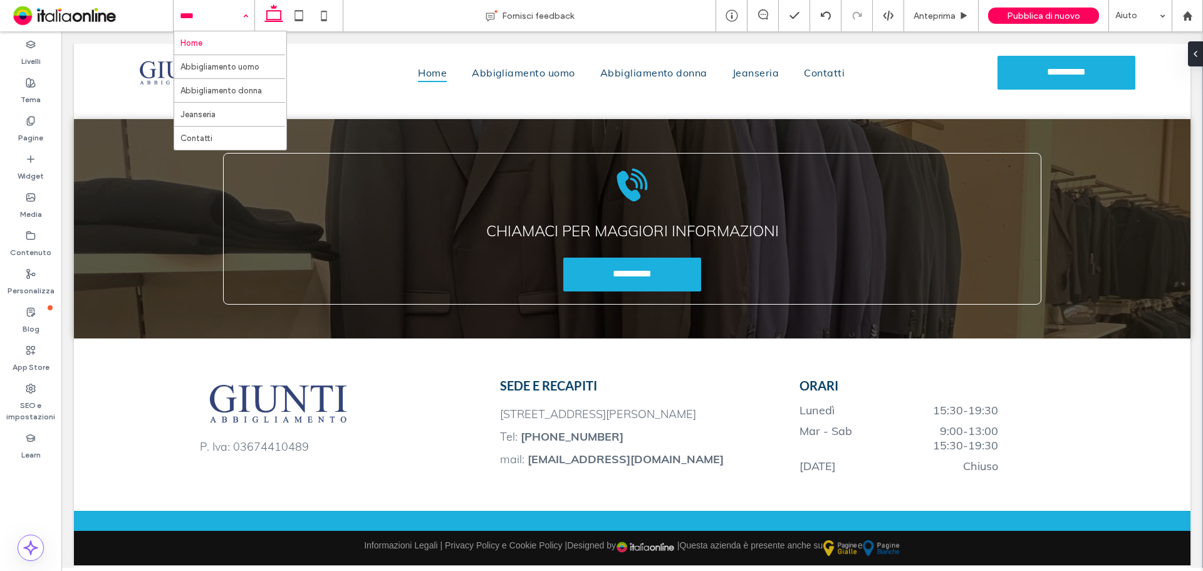
click at [219, 19] on input at bounding box center [211, 15] width 62 height 31
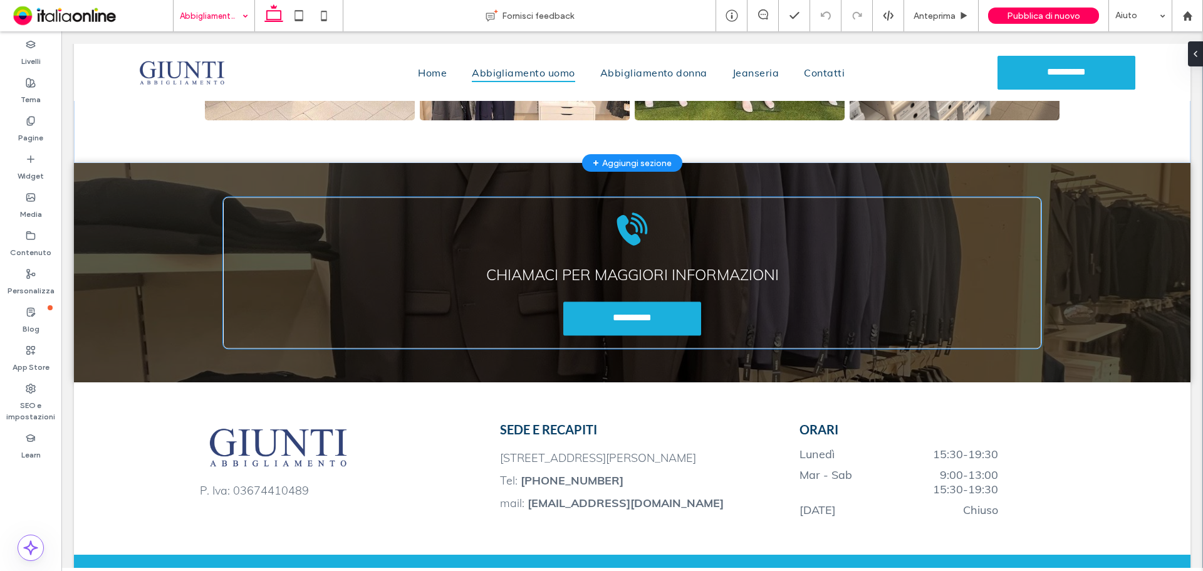
scroll to position [1801, 0]
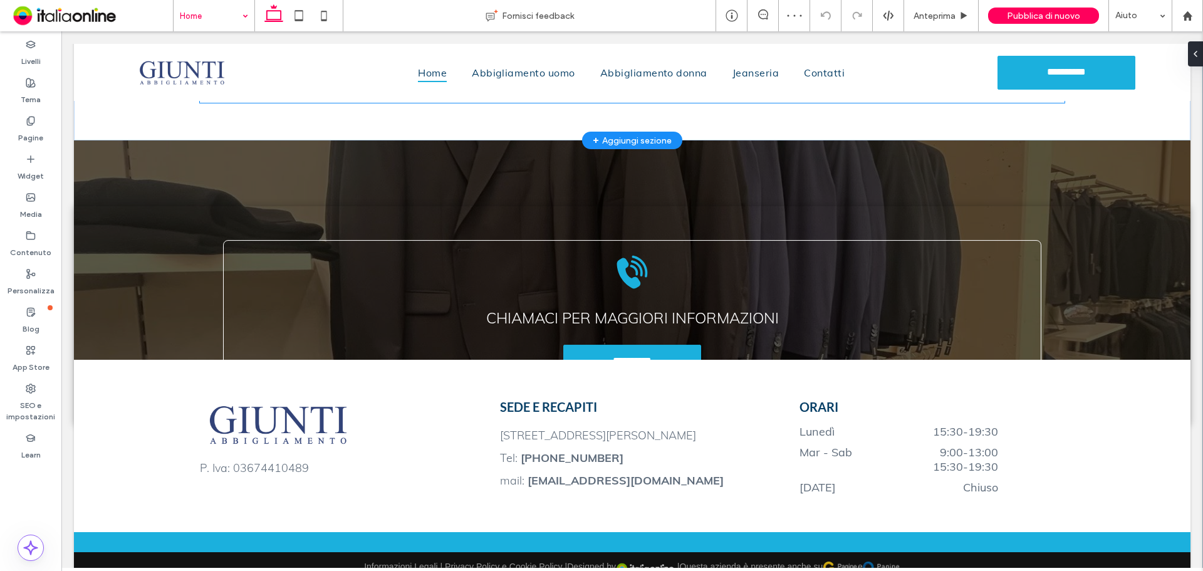
scroll to position [1713, 0]
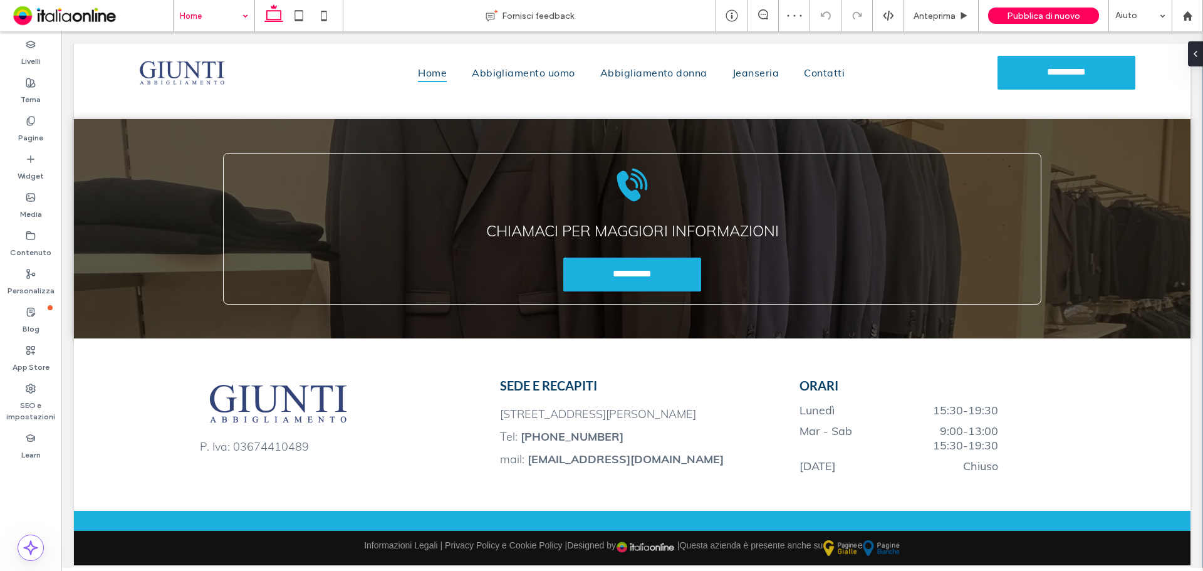
click at [221, 20] on input at bounding box center [211, 15] width 62 height 31
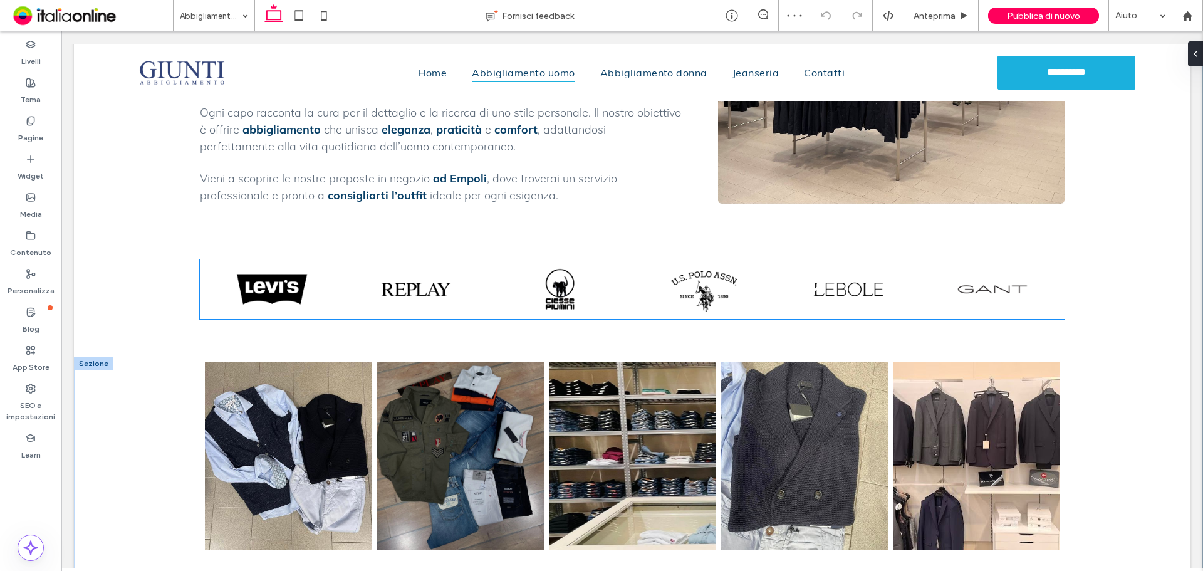
scroll to position [438, 0]
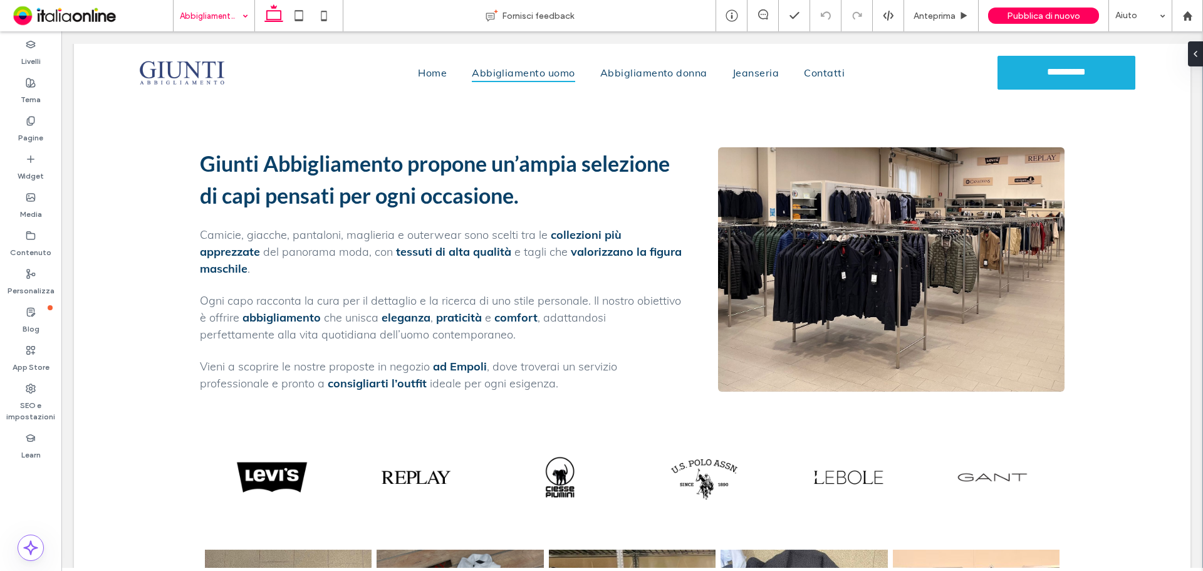
click at [195, 18] on input at bounding box center [211, 15] width 62 height 31
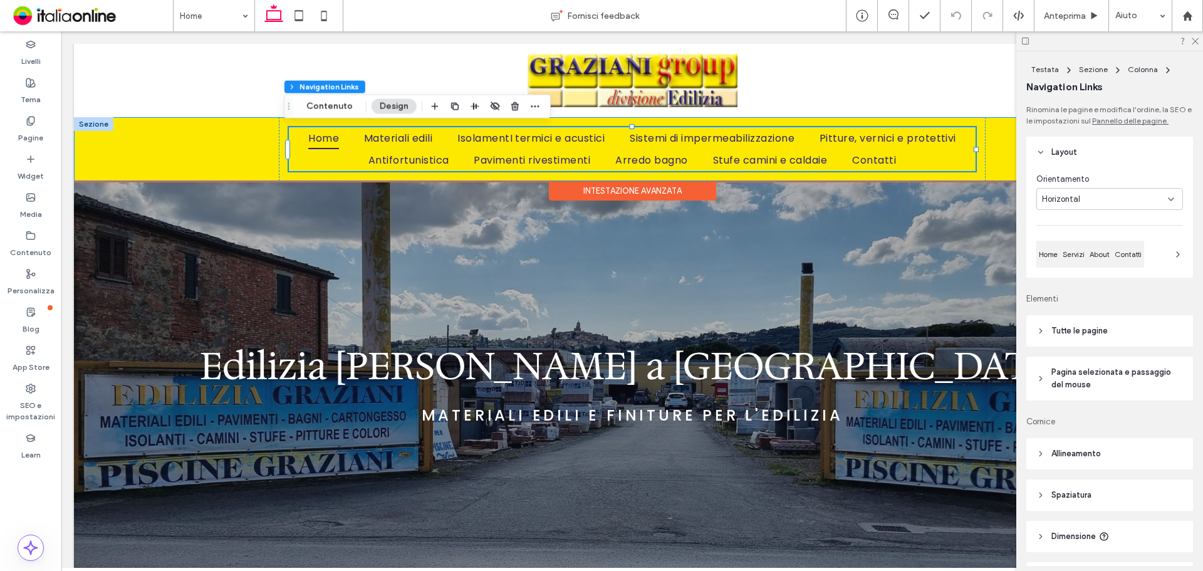
click at [244, 163] on div "Home Materiali edili IsolamentI termici e acustici Sistemi di impermeabilizzazi…" at bounding box center [632, 149] width 1116 height 65
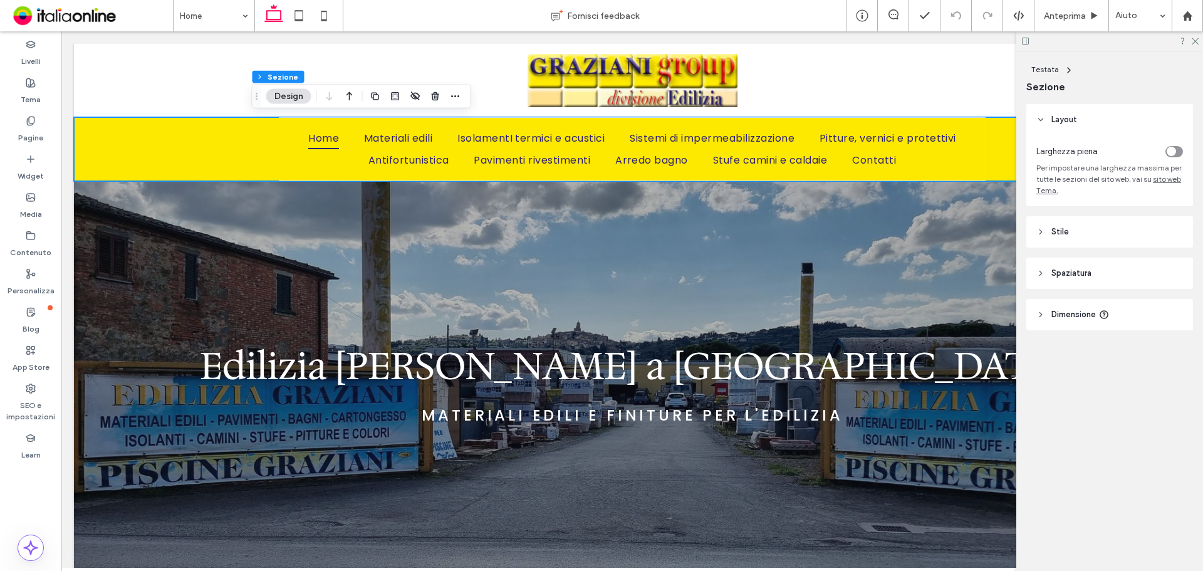
click at [1177, 151] on div "toggle" at bounding box center [1174, 151] width 18 height 11
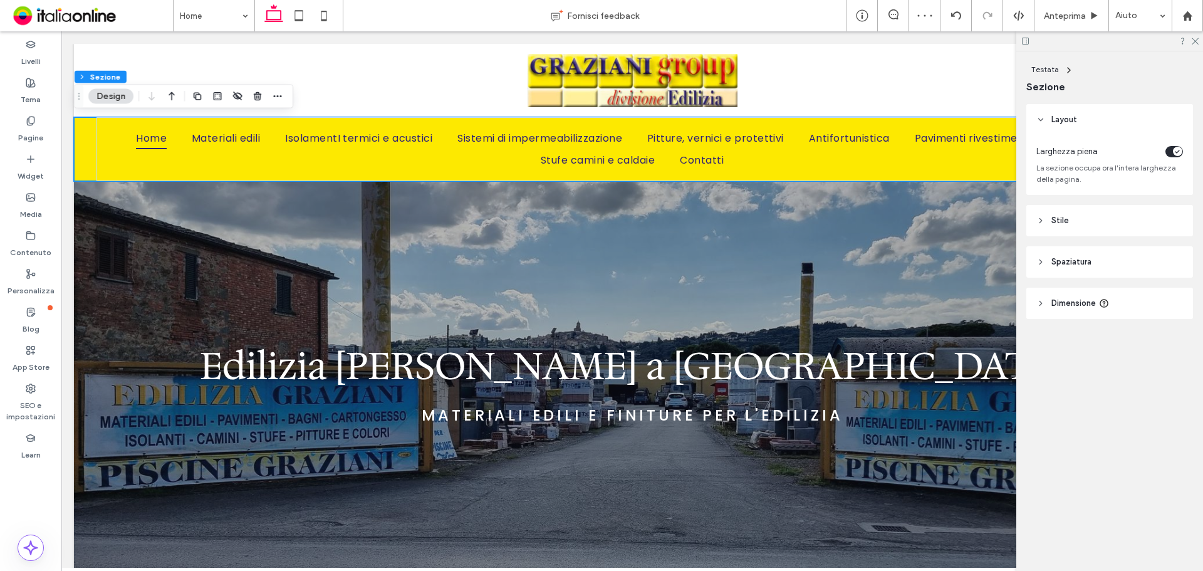
click at [1077, 259] on span "Spaziatura" at bounding box center [1071, 262] width 40 height 13
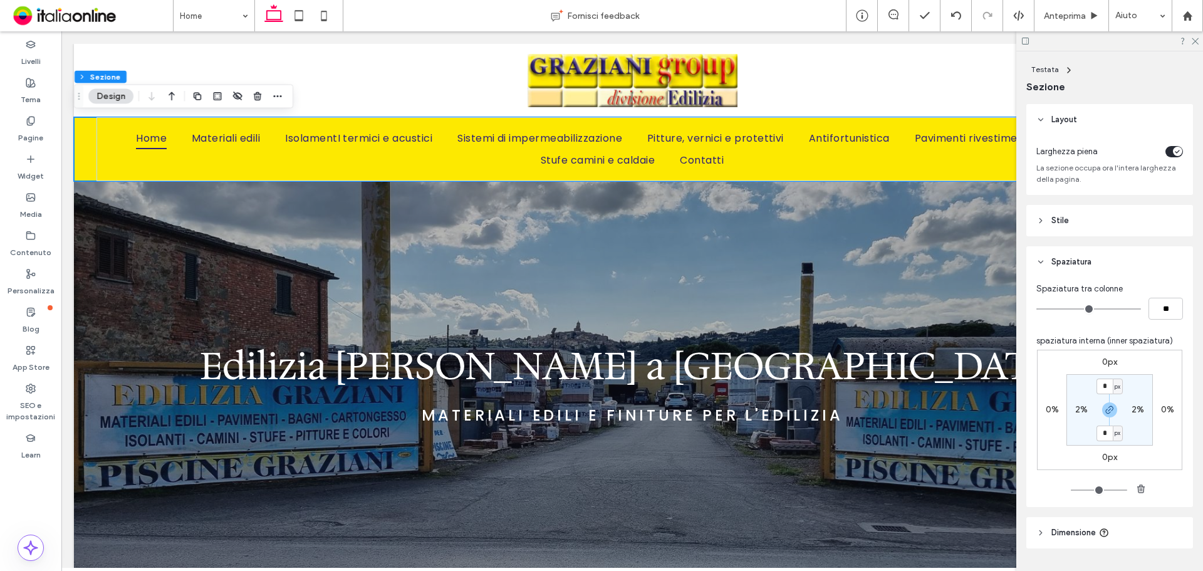
click at [1136, 405] on label "2%" at bounding box center [1137, 409] width 13 height 11
type input "*"
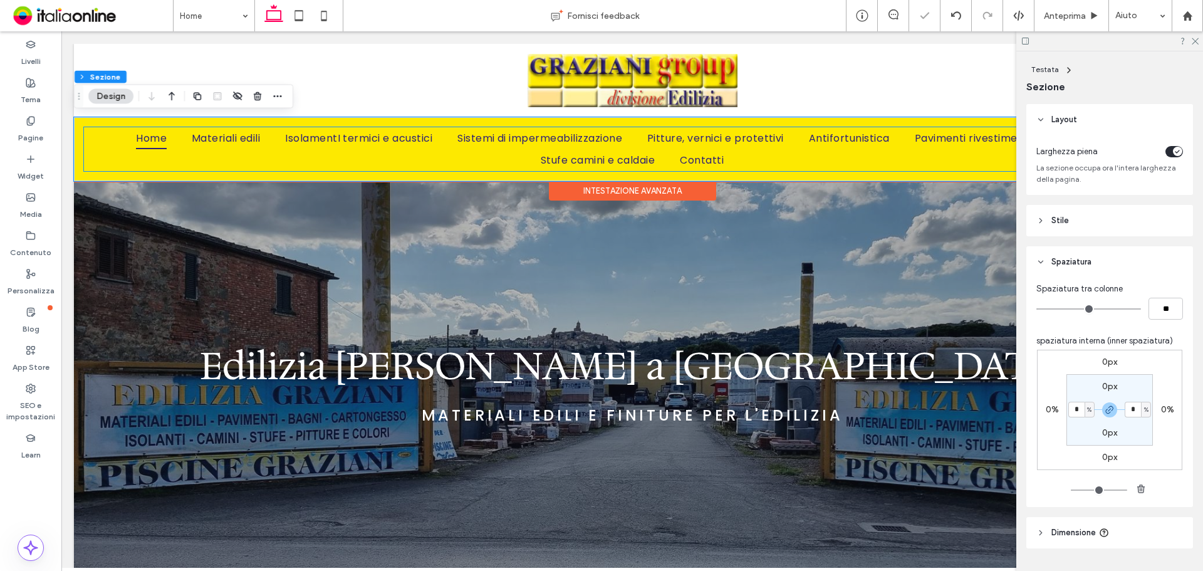
click at [136, 142] on span "Home" at bounding box center [151, 138] width 31 height 22
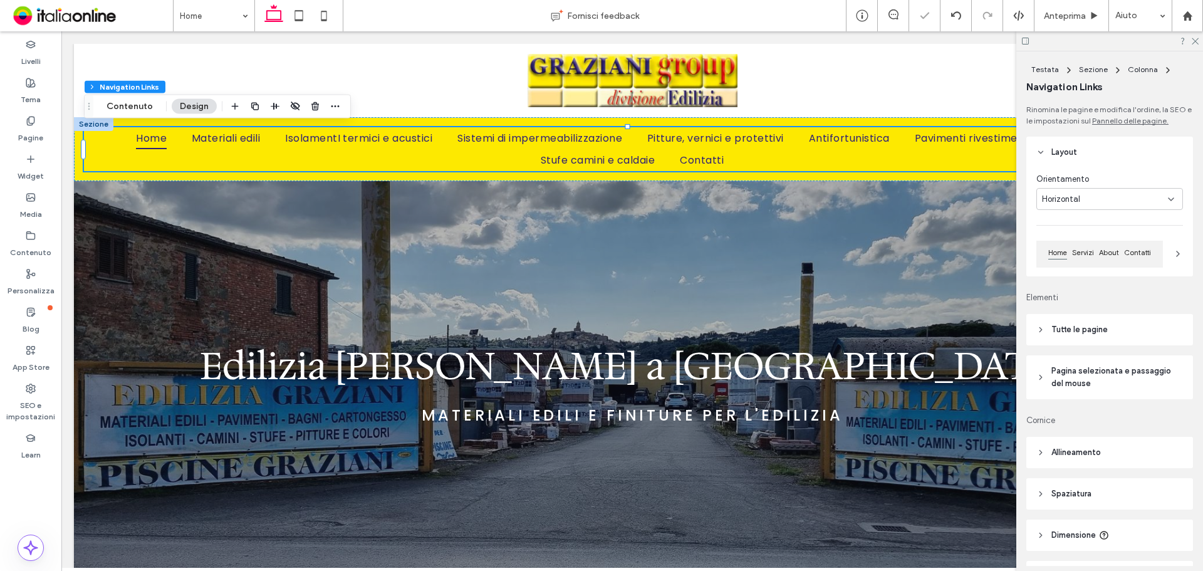
click at [1096, 492] on header "Spaziatura" at bounding box center [1109, 493] width 167 height 31
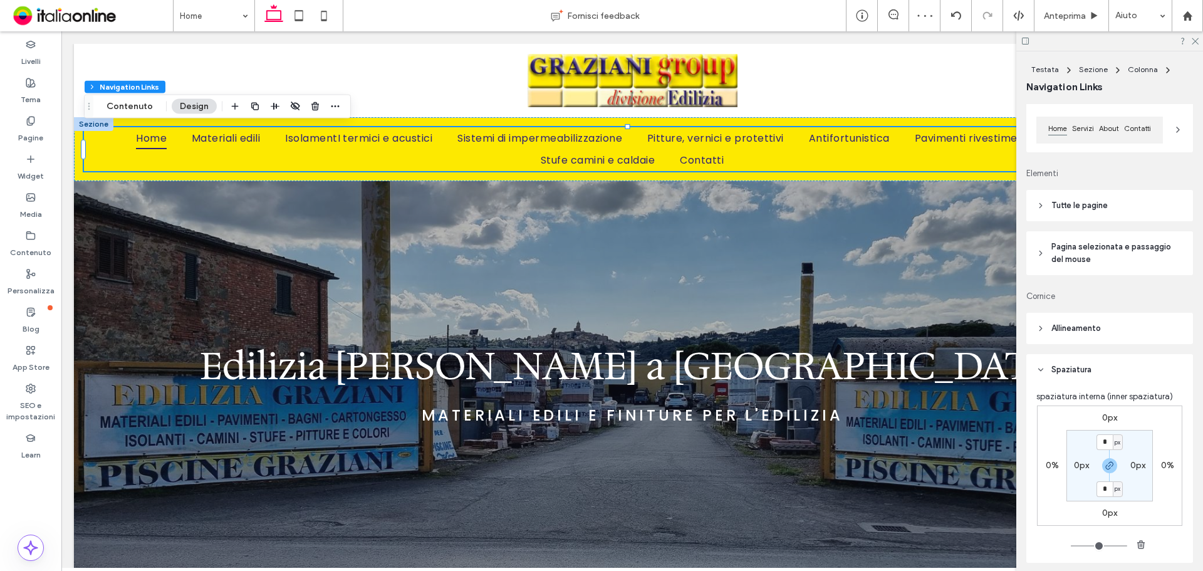
scroll to position [125, 0]
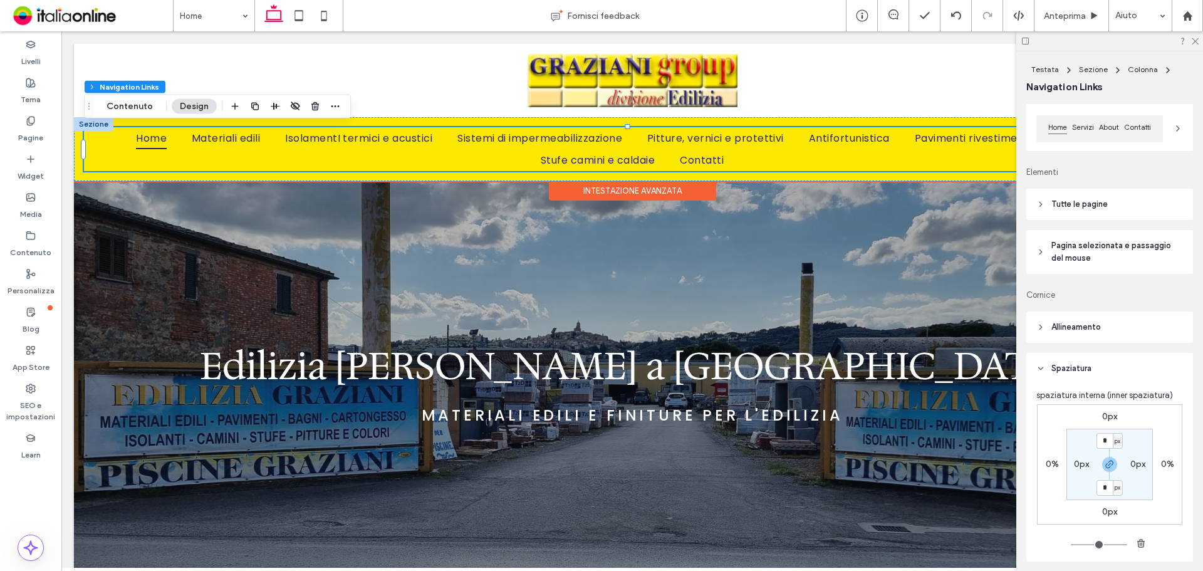
click at [109, 161] on ul "Home Materiali edili IsolamentI termici e acustici Sistemi di impermeabilizzazi…" at bounding box center [632, 149] width 1096 height 44
click at [651, 122] on div "Home Materiali edili IsolamentI termici e acustici Sistemi di impermeabilizzazi…" at bounding box center [632, 149] width 1116 height 65
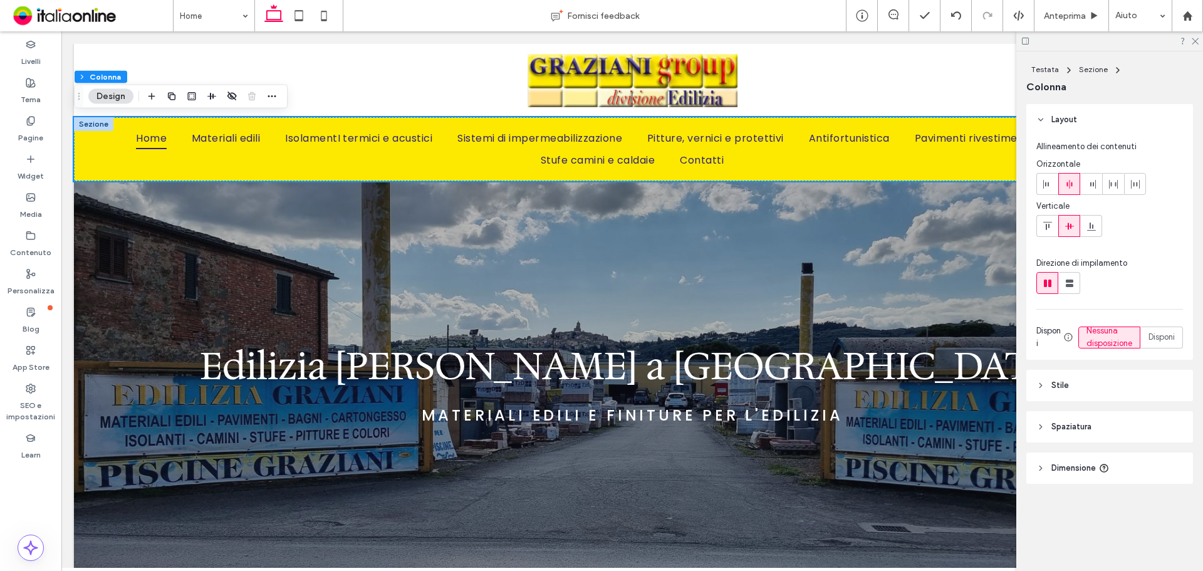
click at [1076, 393] on header "Stile" at bounding box center [1109, 385] width 167 height 31
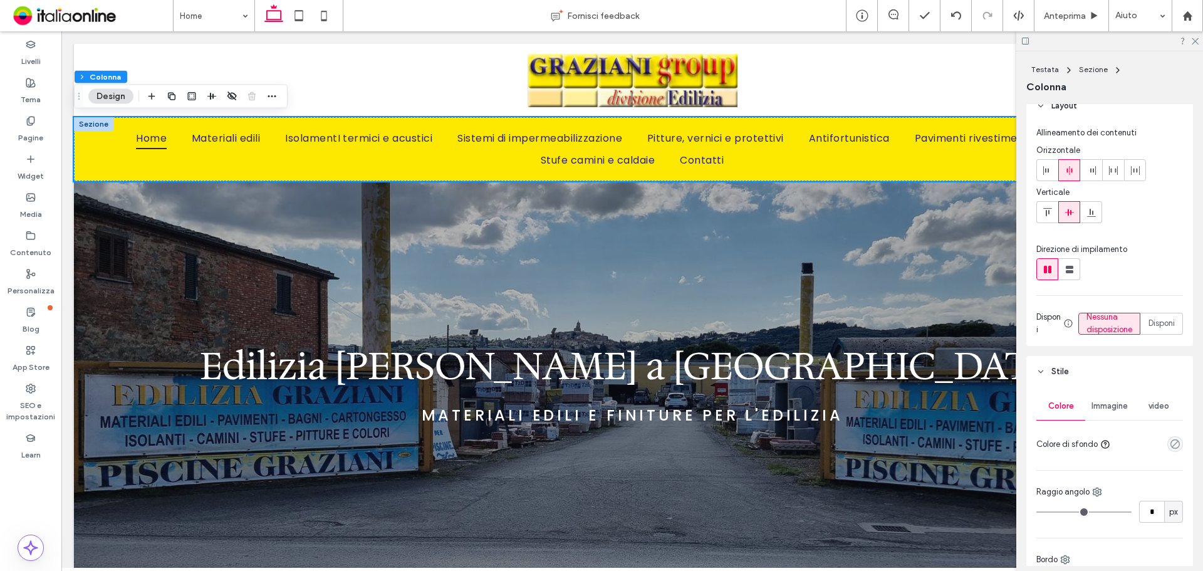
scroll to position [0, 0]
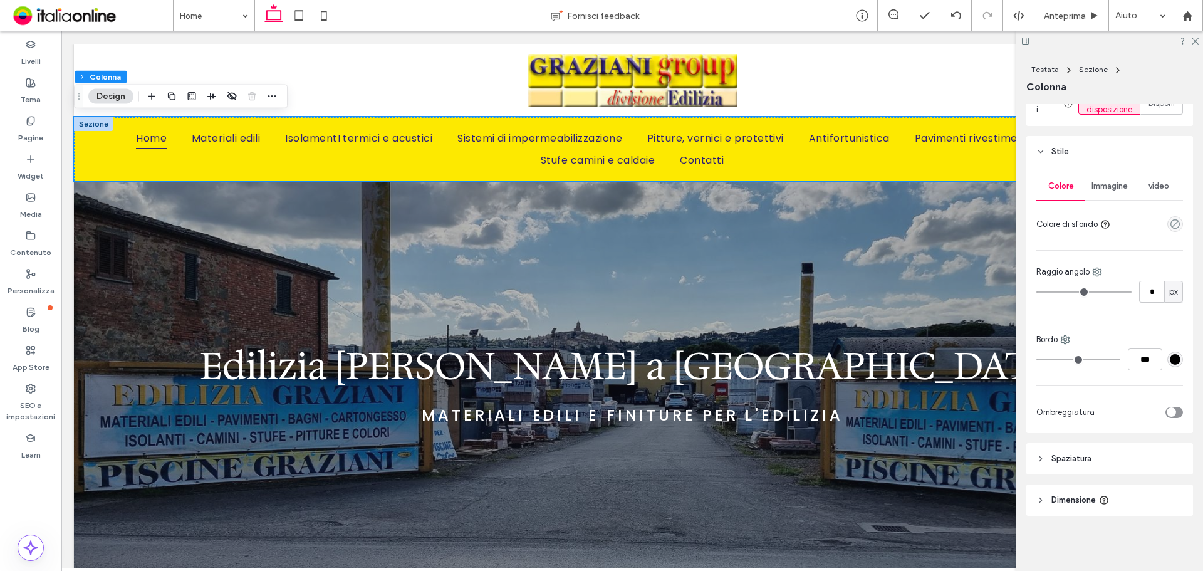
click at [1089, 459] on span "Spaziatura" at bounding box center [1071, 458] width 40 height 13
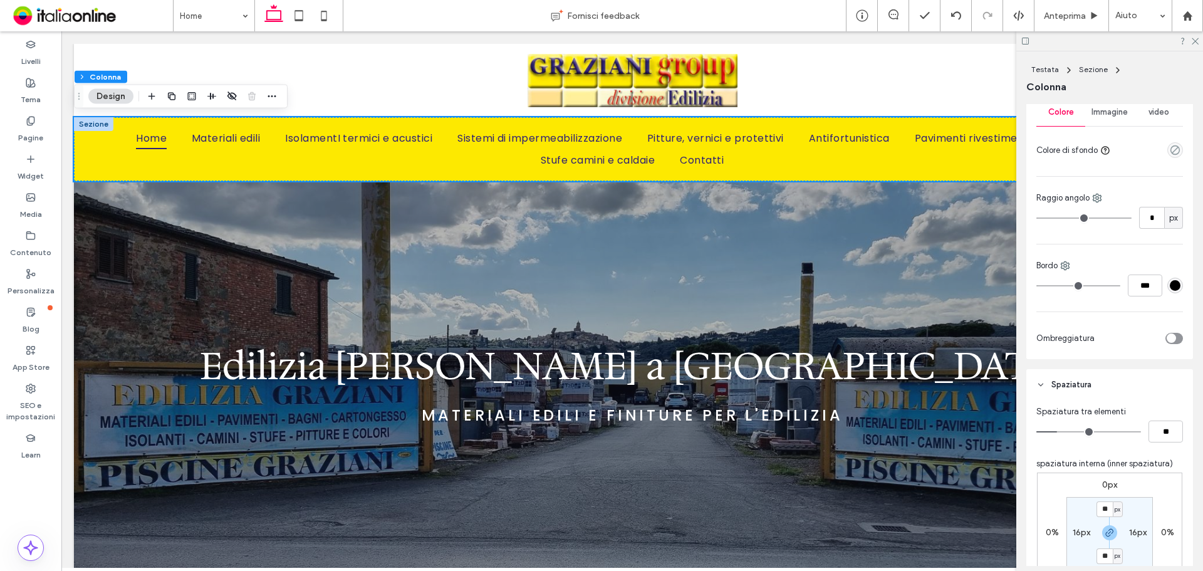
scroll to position [371, 0]
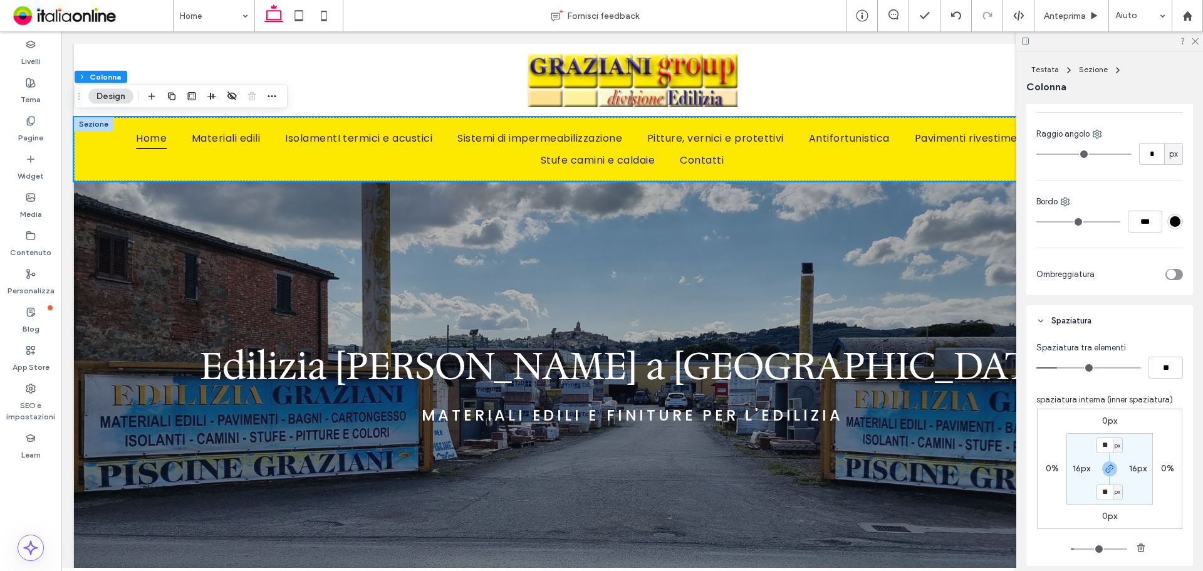
click at [1131, 474] on label "16px" at bounding box center [1138, 468] width 18 height 11
type input "*"
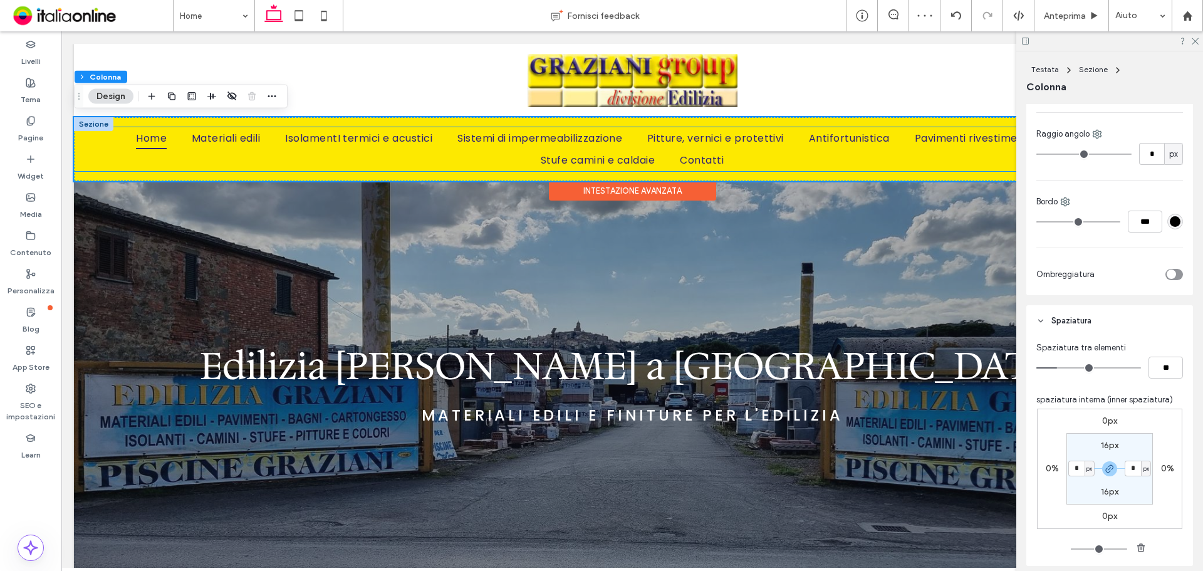
click at [122, 152] on ul "Home Materiali edili IsolamentI termici e acustici Sistemi di impermeabilizzazi…" at bounding box center [632, 149] width 1116 height 44
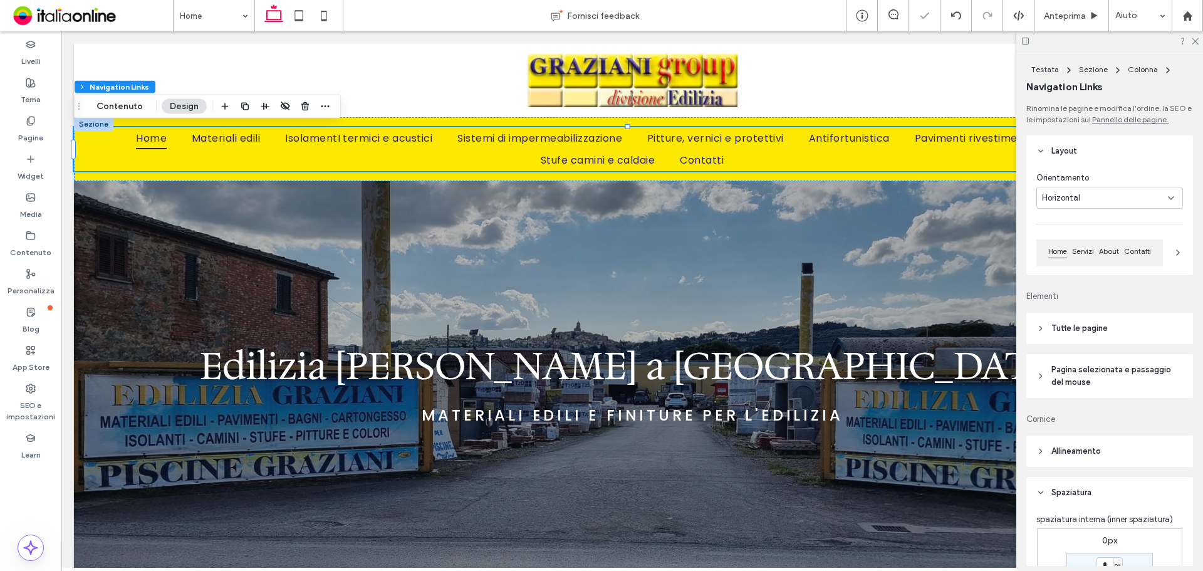
scroll to position [0, 0]
click at [1070, 314] on header "Tutte le pagine" at bounding box center [1109, 329] width 167 height 31
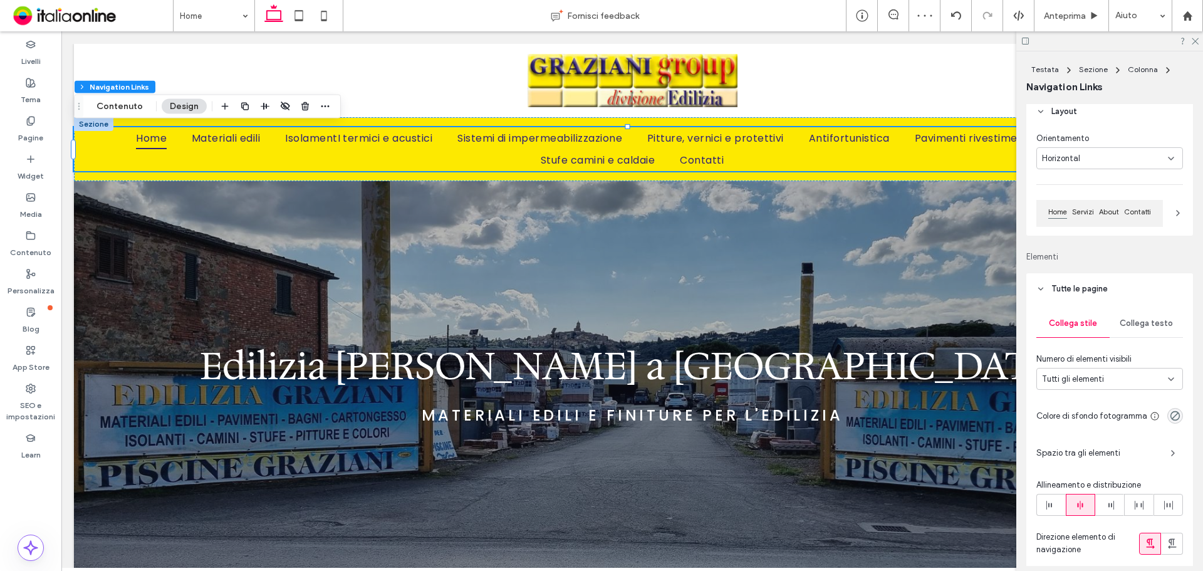
scroll to position [63, 0]
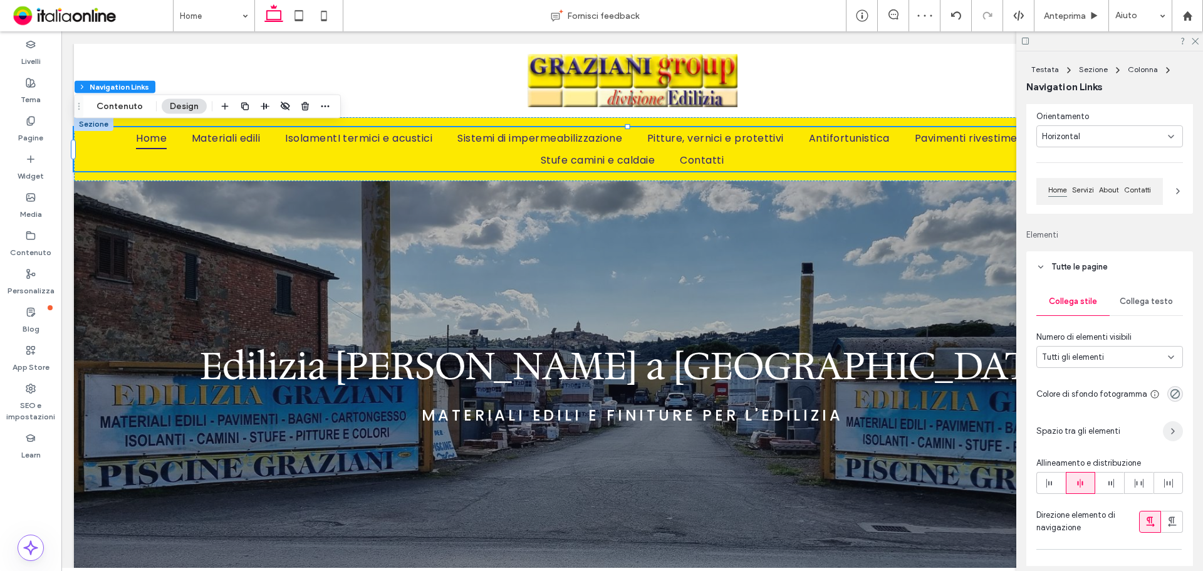
click at [1168, 432] on icon "button" at bounding box center [1173, 431] width 10 height 10
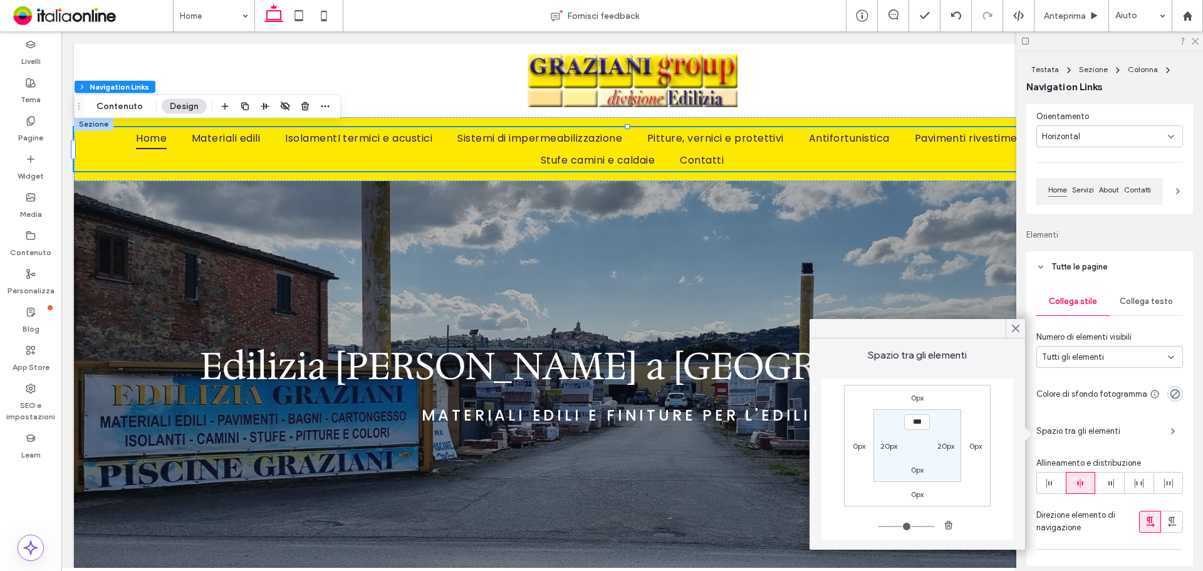
click at [948, 447] on label "20px" at bounding box center [945, 445] width 17 height 9
type input "**"
click at [942, 442] on input "****" at bounding box center [946, 445] width 26 height 16
type input "**"
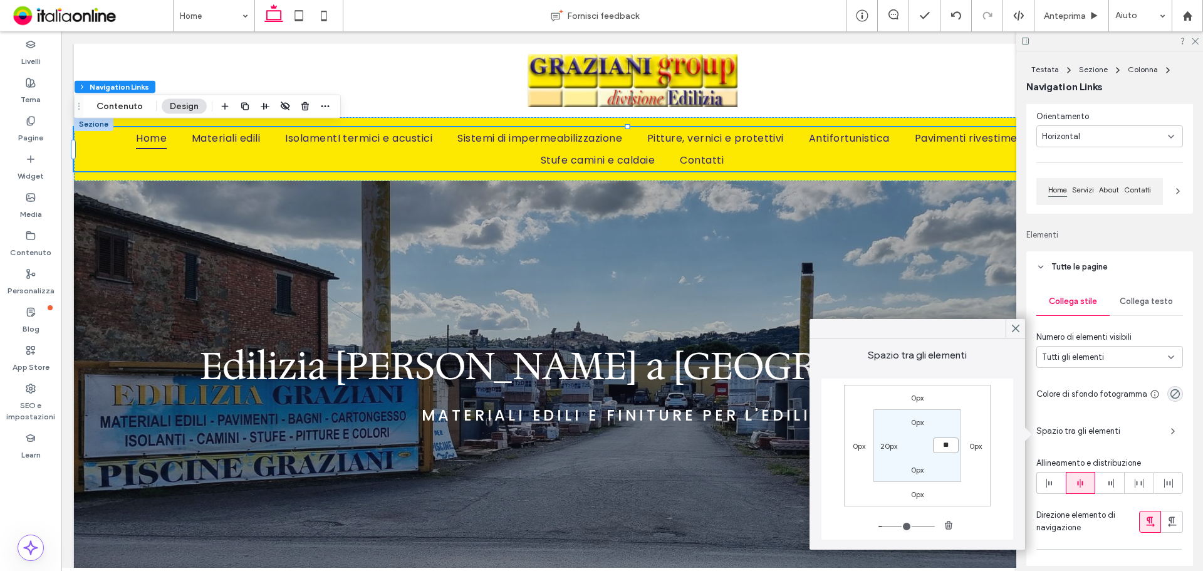
type input "****"
click at [889, 447] on label "20px" at bounding box center [888, 445] width 17 height 9
type input "**"
click at [893, 447] on input "****" at bounding box center [889, 445] width 26 height 16
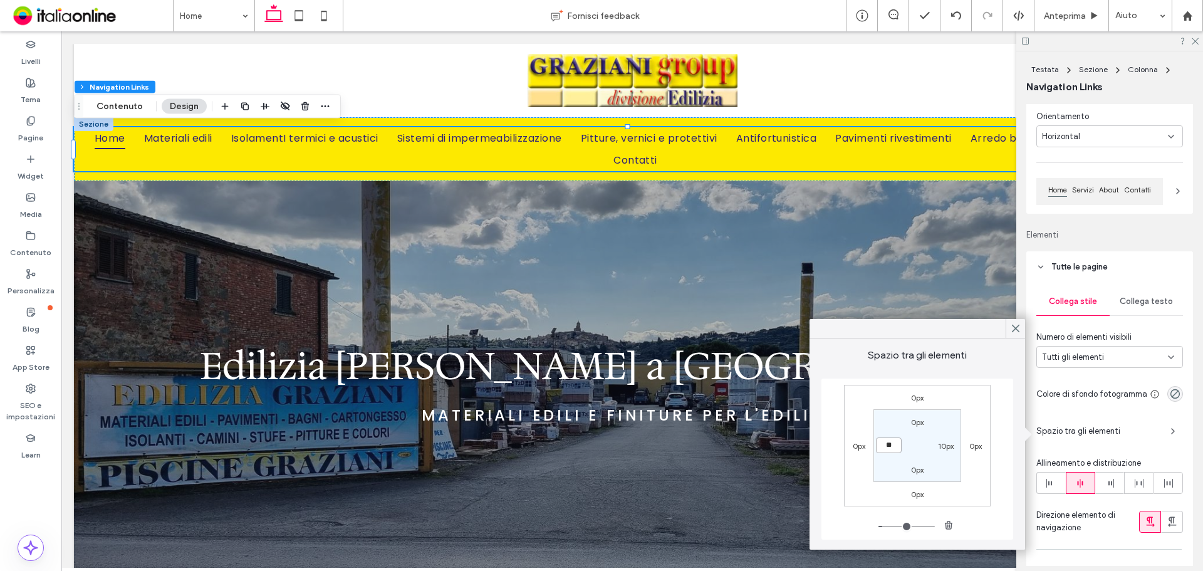
type input "**"
type input "****"
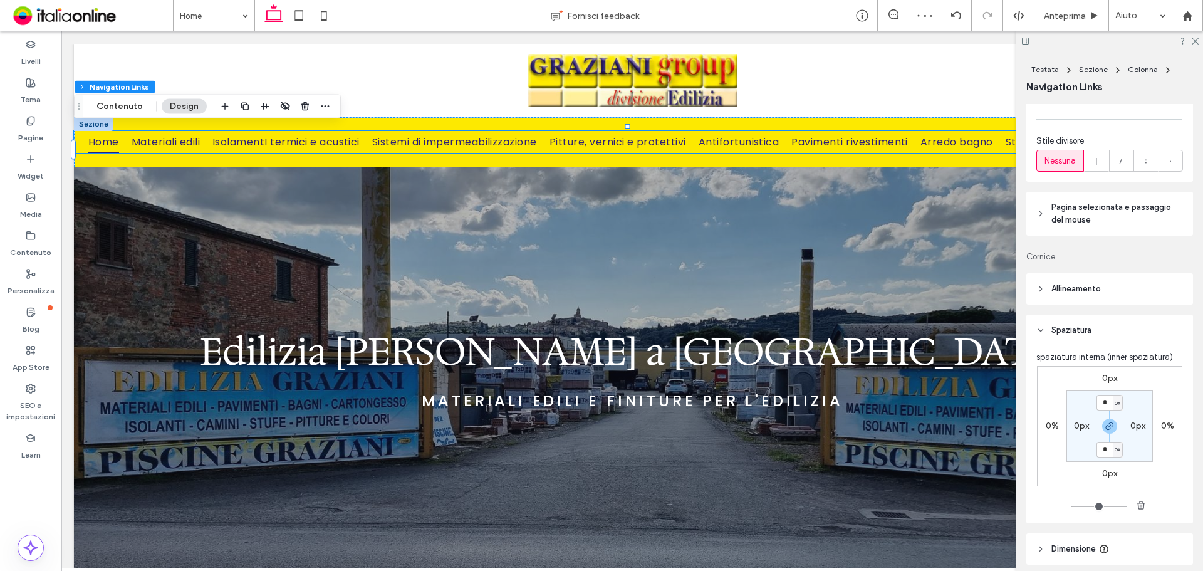
scroll to position [501, 0]
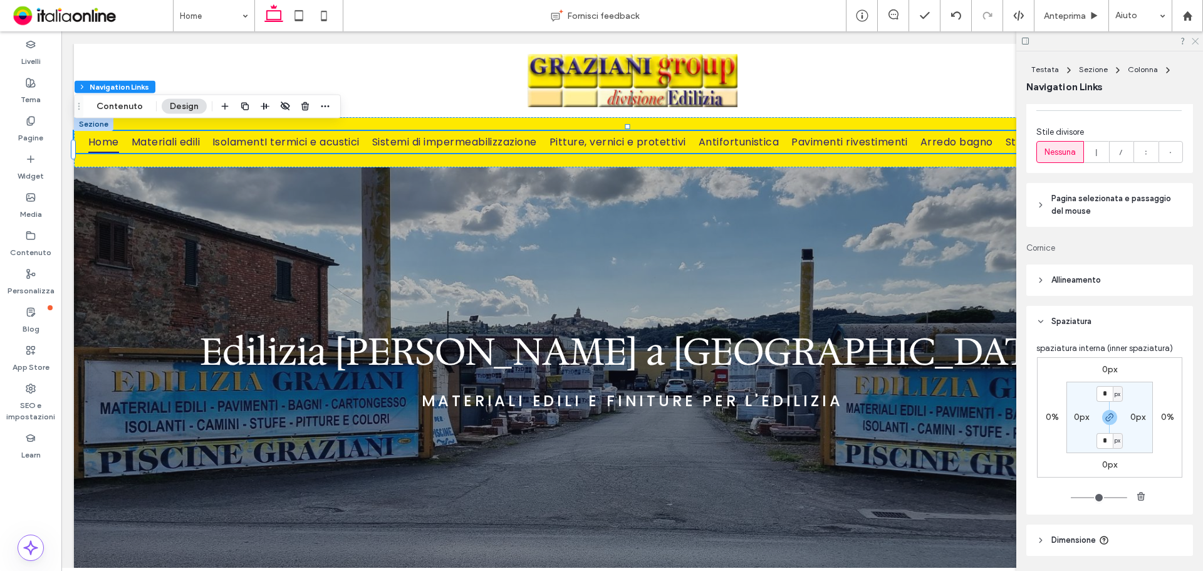
click at [1192, 44] on use at bounding box center [1194, 41] width 7 height 7
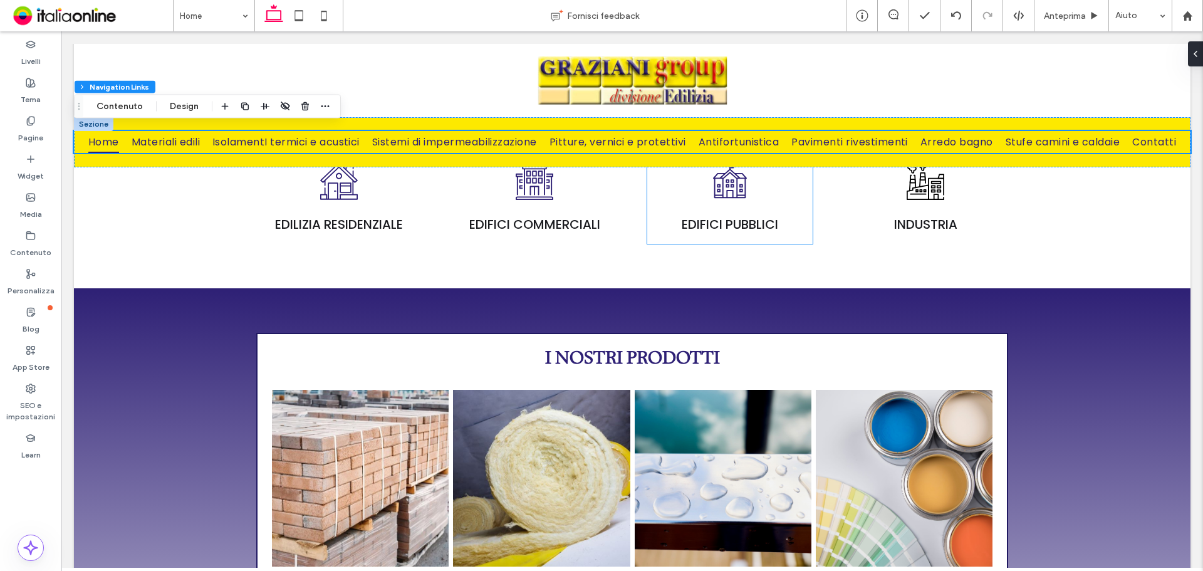
scroll to position [1127, 0]
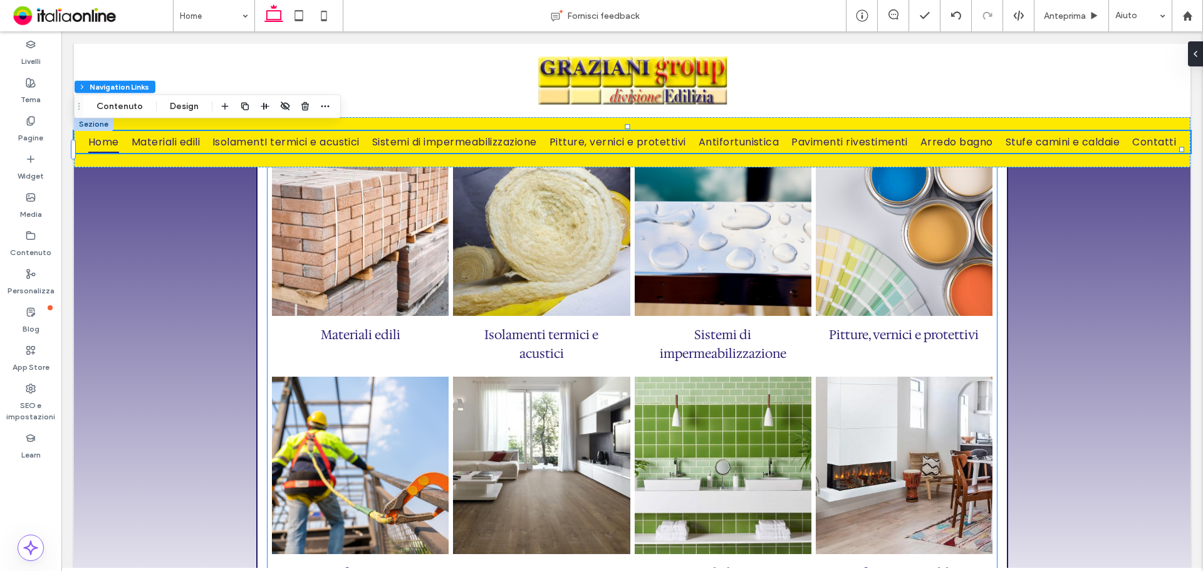
click at [730, 267] on link at bounding box center [722, 227] width 187 height 187
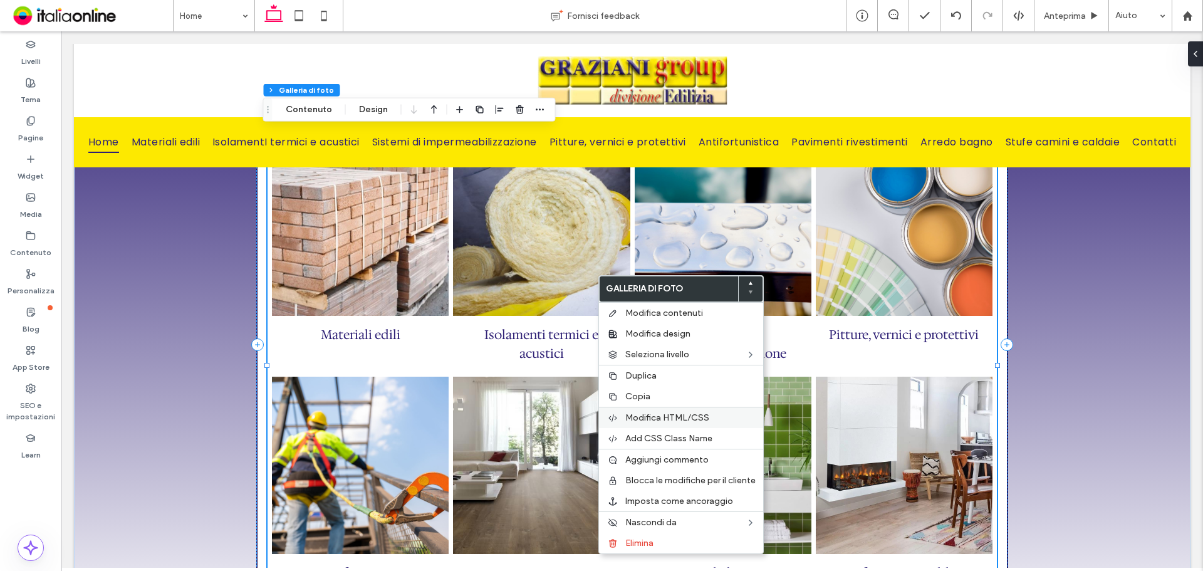
click at [678, 420] on span "Modifica HTML/CSS" at bounding box center [667, 417] width 84 height 11
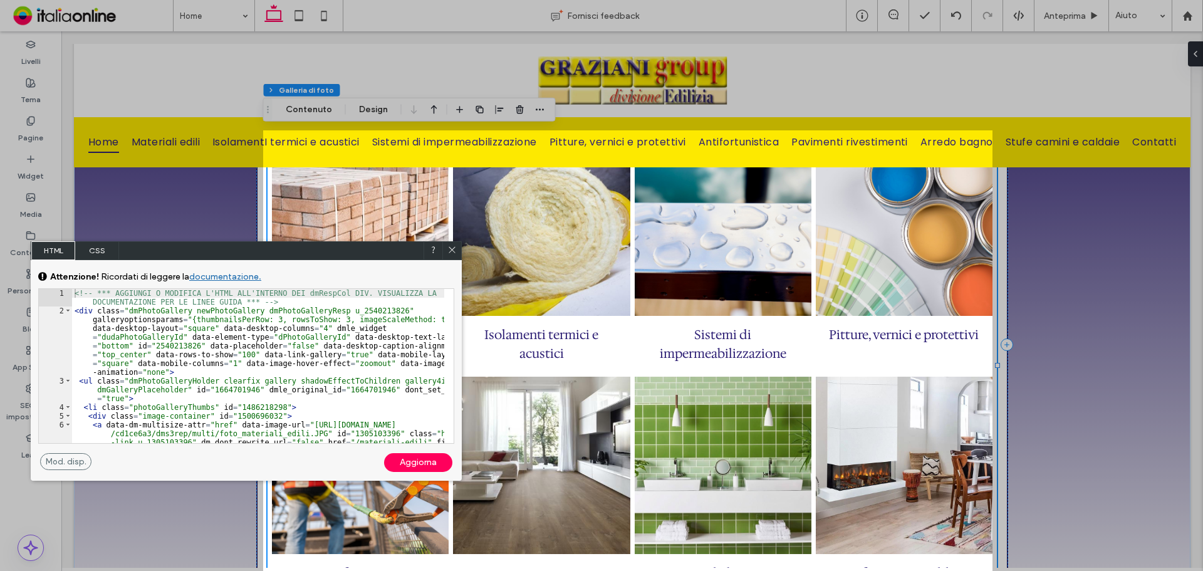
click at [90, 254] on span "CSS" at bounding box center [97, 250] width 44 height 19
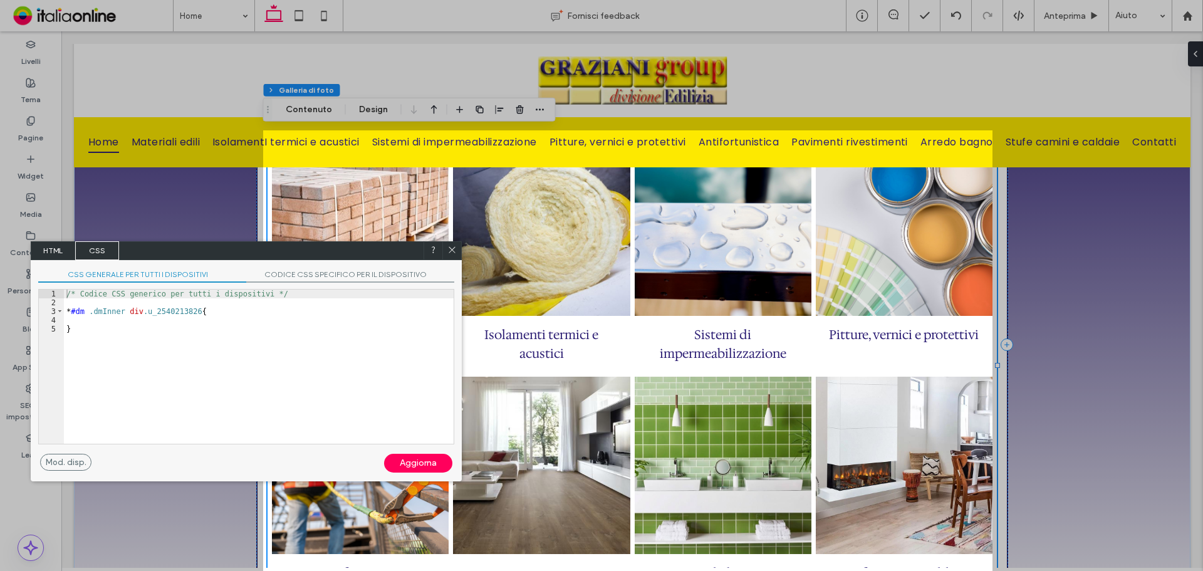
click at [97, 318] on div "/* Codice CSS generico per tutti i dispositivi */ * #dm .dmInner div .u_2540213…" at bounding box center [259, 375] width 390 height 172
type textarea "**"
click at [418, 462] on div "Aggiorna" at bounding box center [418, 463] width 68 height 19
click at [406, 466] on div "Aggiorna" at bounding box center [418, 463] width 68 height 19
click at [449, 252] on icon at bounding box center [451, 249] width 9 height 9
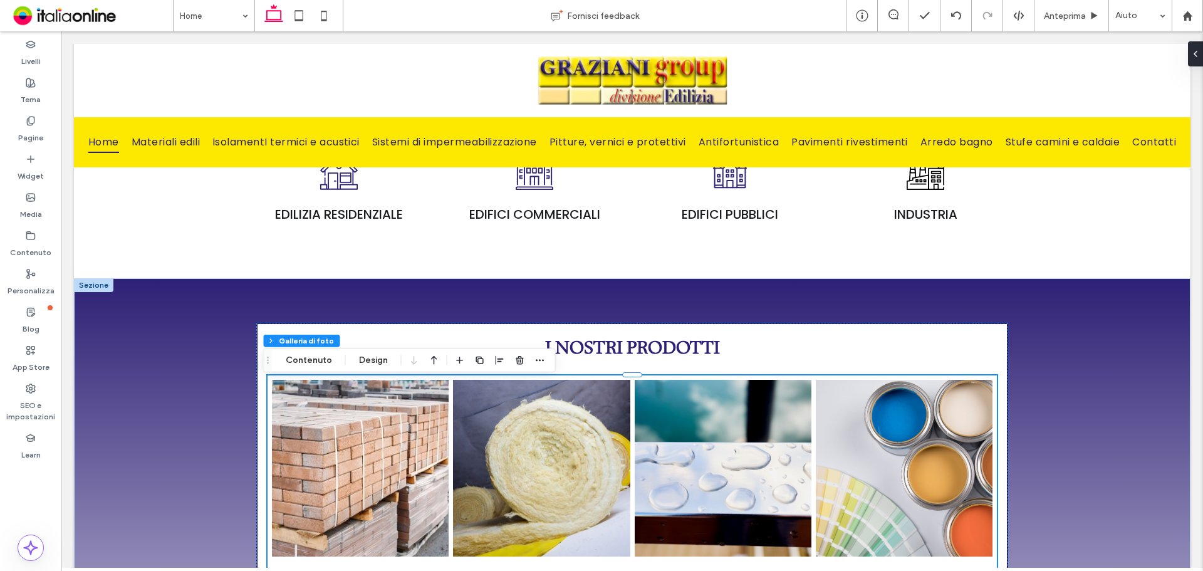
scroll to position [1065, 0]
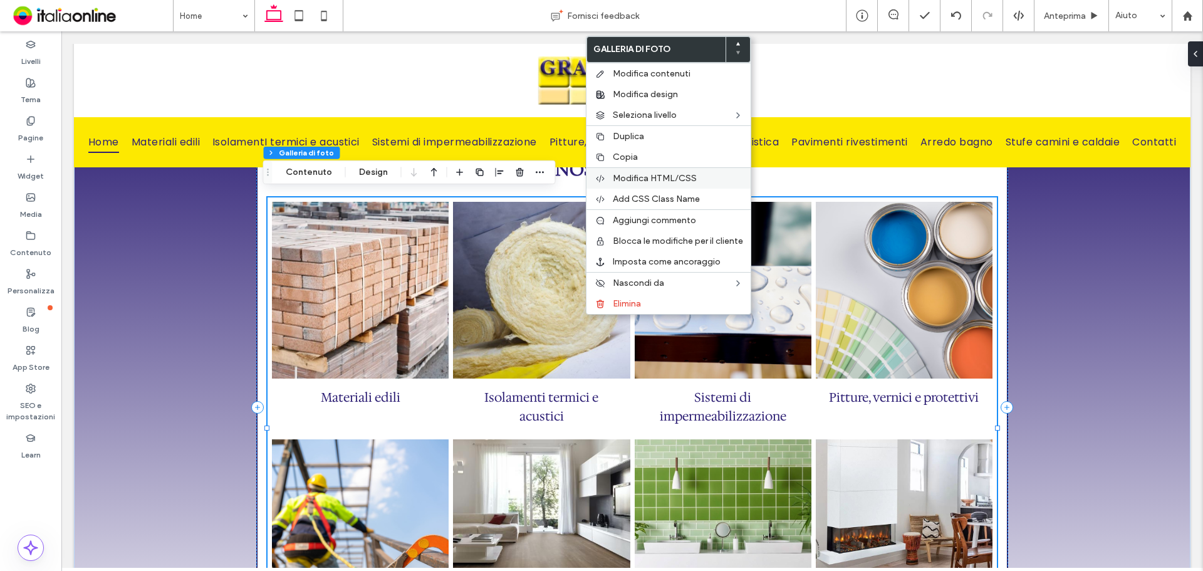
click at [655, 183] on span "Modifica HTML/CSS" at bounding box center [655, 178] width 84 height 11
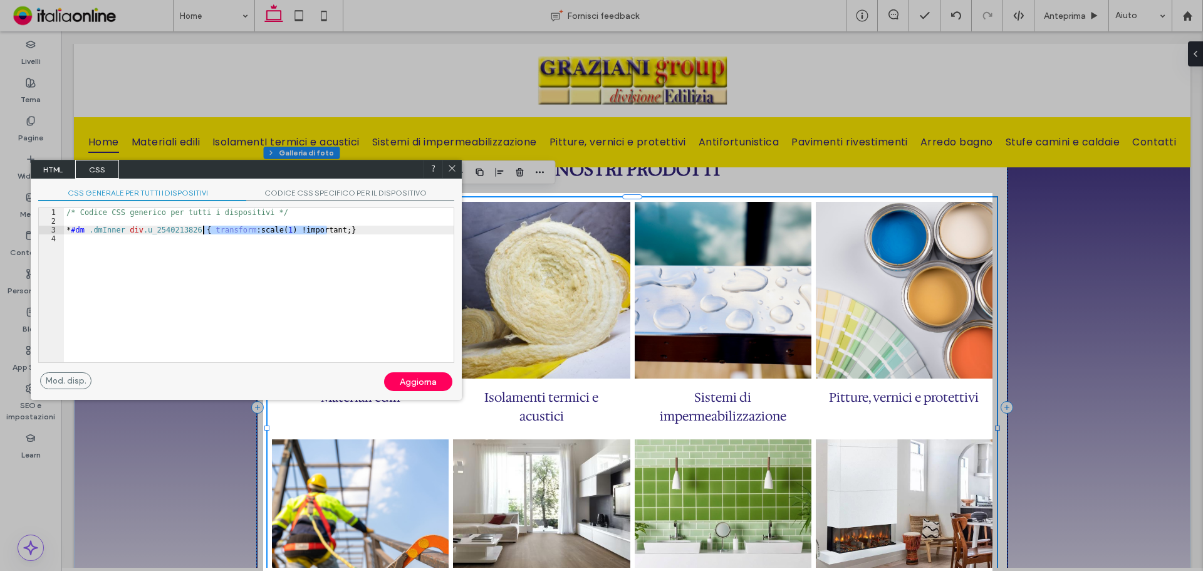
drag, startPoint x: 327, startPoint y: 231, endPoint x: 204, endPoint y: 231, distance: 123.4
click at [204, 231] on div "/* Codice CSS generico per tutti i dispositivi */ * #dm .dmInner div .u_2540213…" at bounding box center [259, 294] width 390 height 172
click at [403, 379] on div "Aggiorna" at bounding box center [418, 381] width 68 height 19
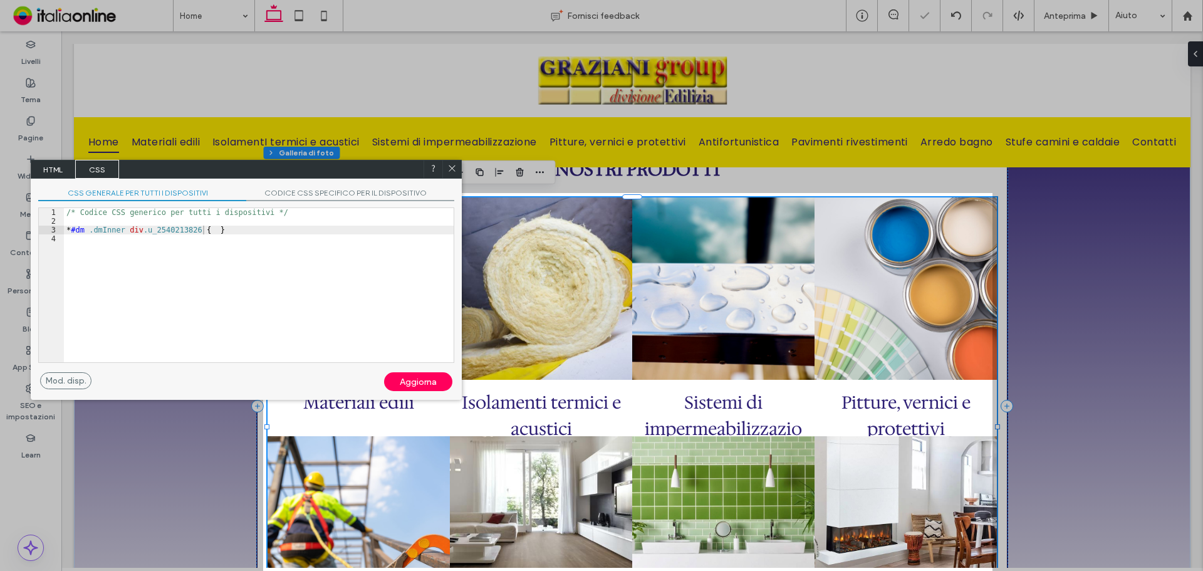
drag, startPoint x: 452, startPoint y: 171, endPoint x: 433, endPoint y: 308, distance: 137.8
click at [452, 171] on icon at bounding box center [451, 167] width 9 height 9
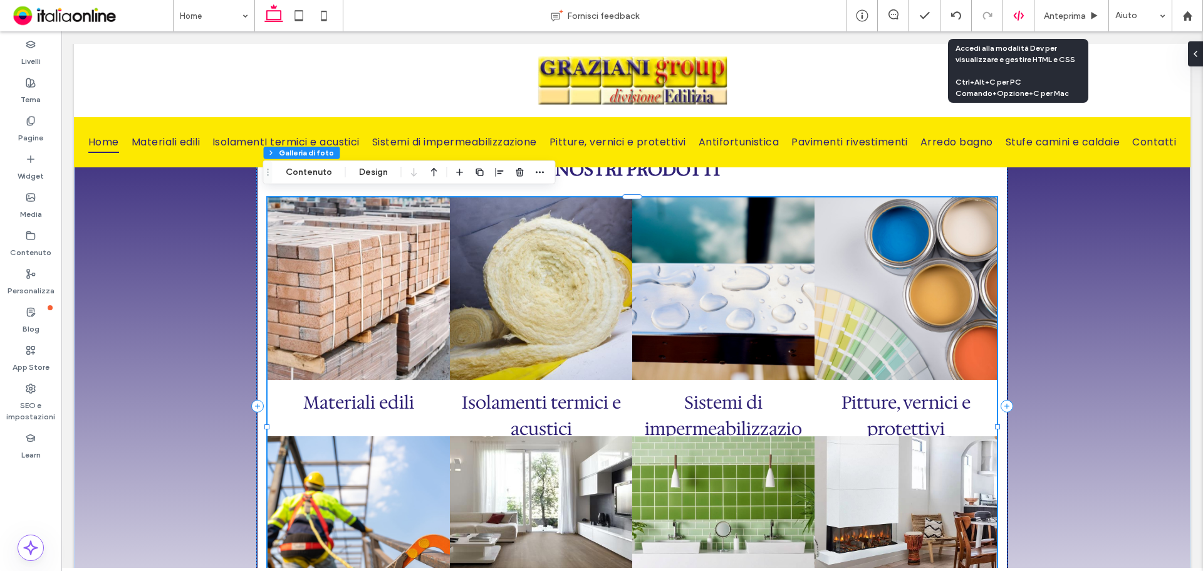
click at [1014, 8] on div at bounding box center [1018, 15] width 31 height 31
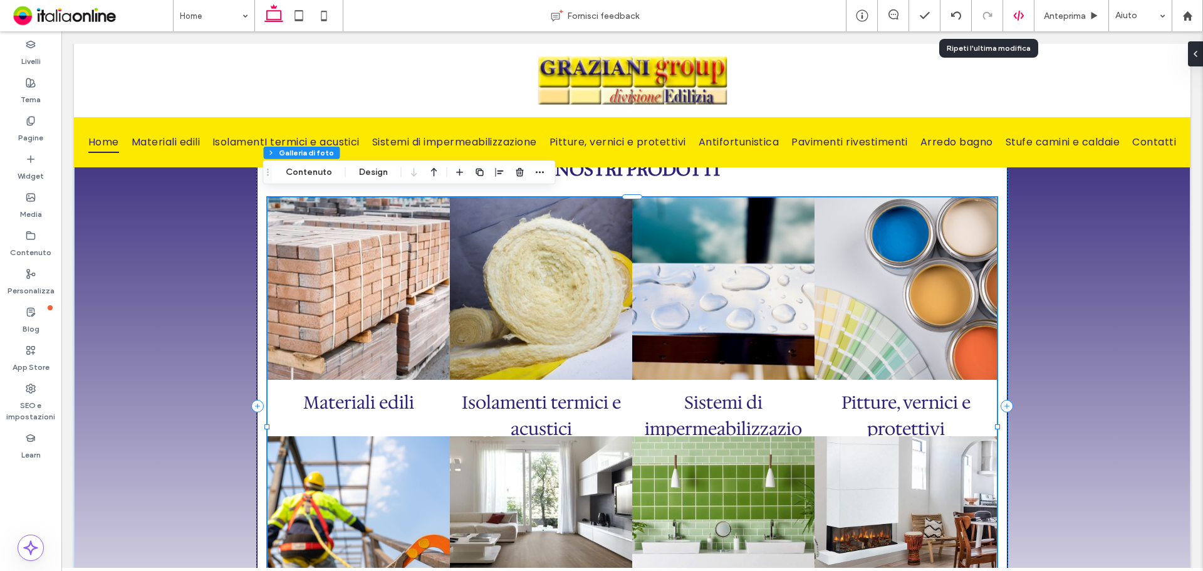
click at [1025, 13] on div at bounding box center [1018, 15] width 31 height 11
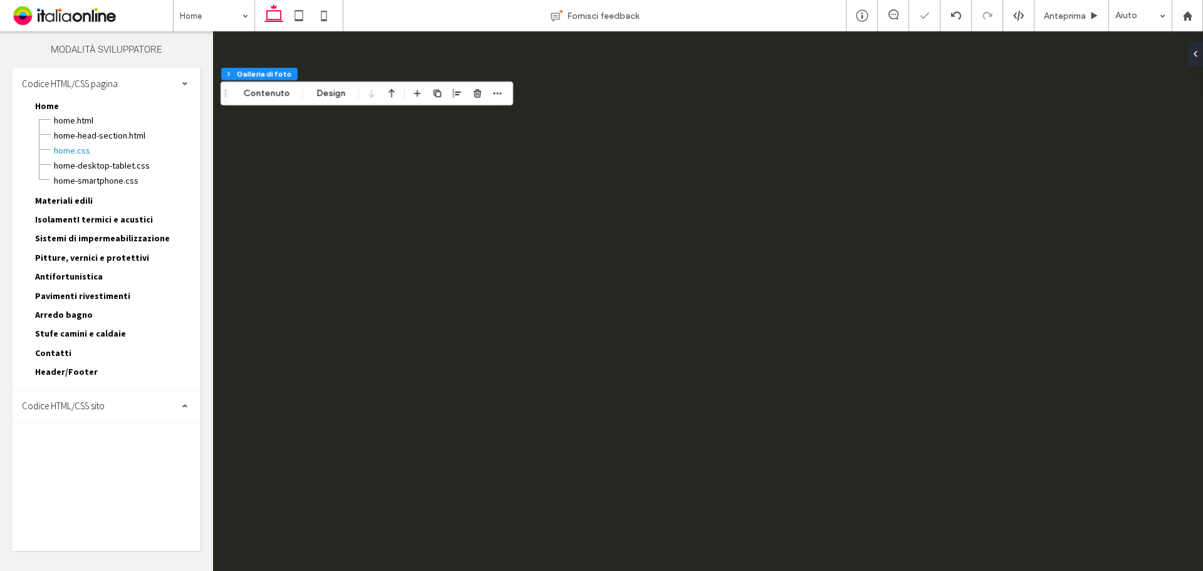
scroll to position [0, 0]
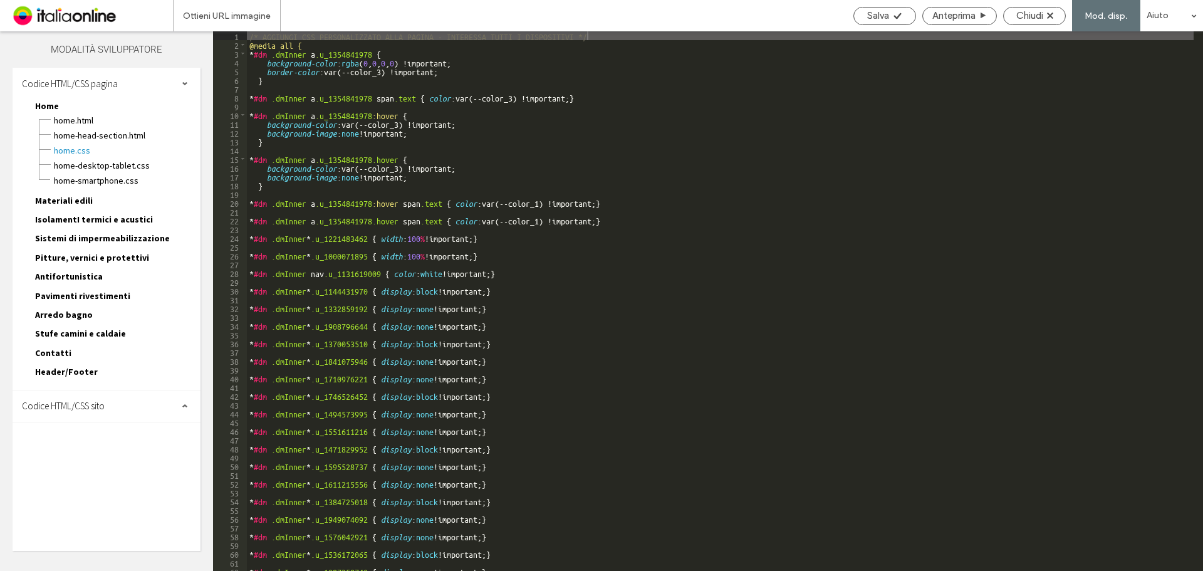
click at [91, 409] on span "Codice HTML/CSS sito" at bounding box center [63, 406] width 83 height 12
click at [89, 454] on span "site.css" at bounding box center [129, 460] width 142 height 13
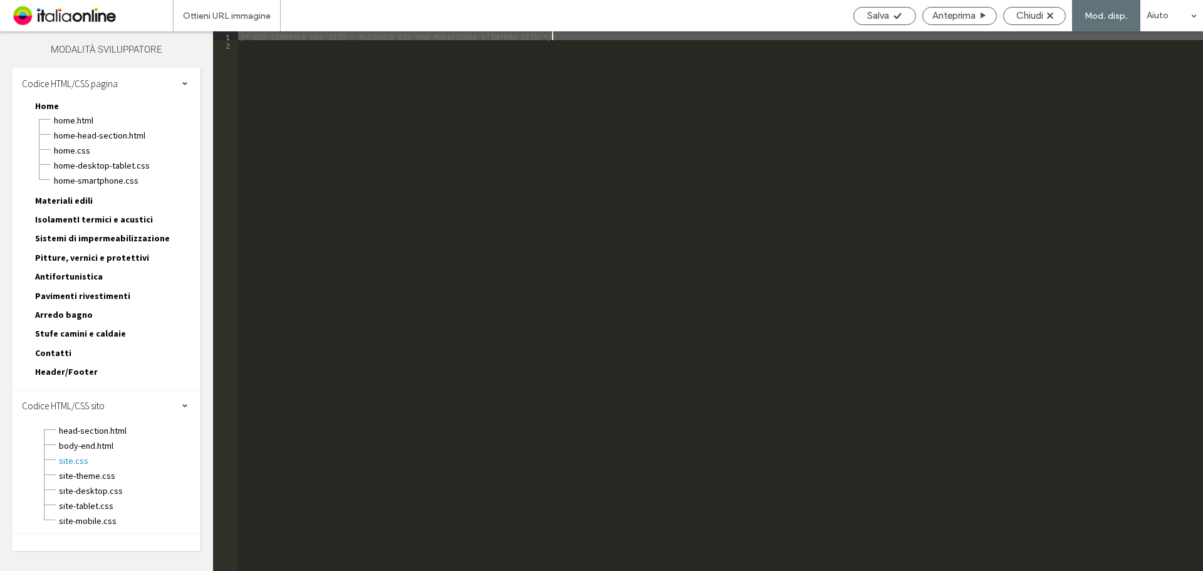
click at [430, 341] on div "/* CSS GENERALE DEL SITO - AGGIUNGI CSS PER MODIFICARE L'INTERO SITO */" at bounding box center [720, 309] width 965 height 557
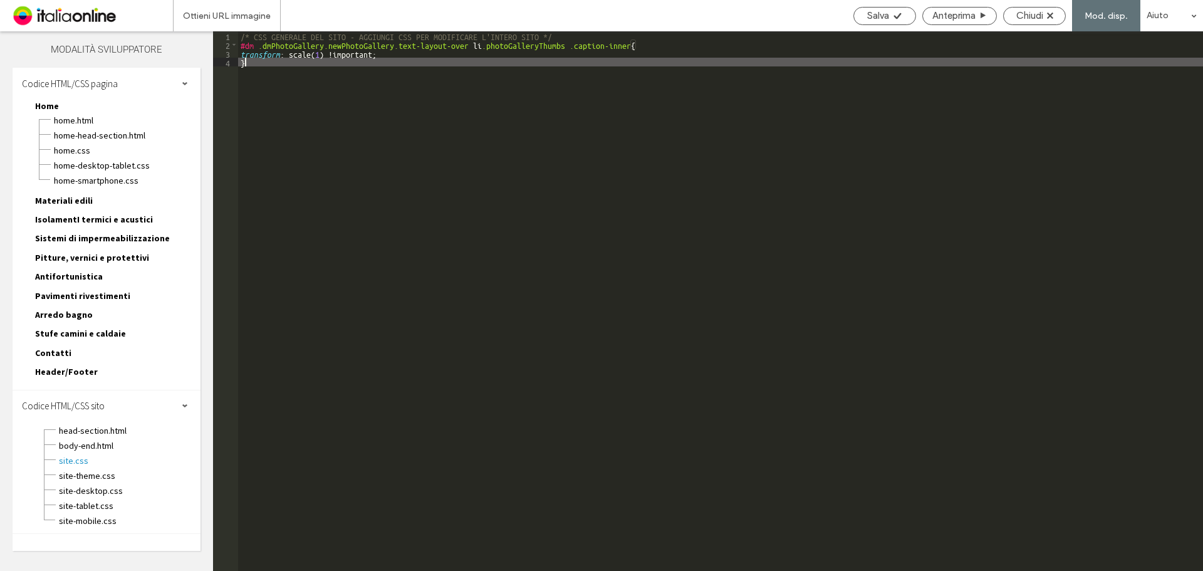
click at [315, 52] on div "/* CSS GENERALE DEL SITO - AGGIUNGI CSS PER MODIFICARE L'INTERO SITO */ #dm .dm…" at bounding box center [720, 309] width 965 height 557
type textarea "**"
click at [868, 13] on span "Salva" at bounding box center [878, 15] width 22 height 11
click at [1034, 19] on span "Chiudi" at bounding box center [1029, 15] width 27 height 11
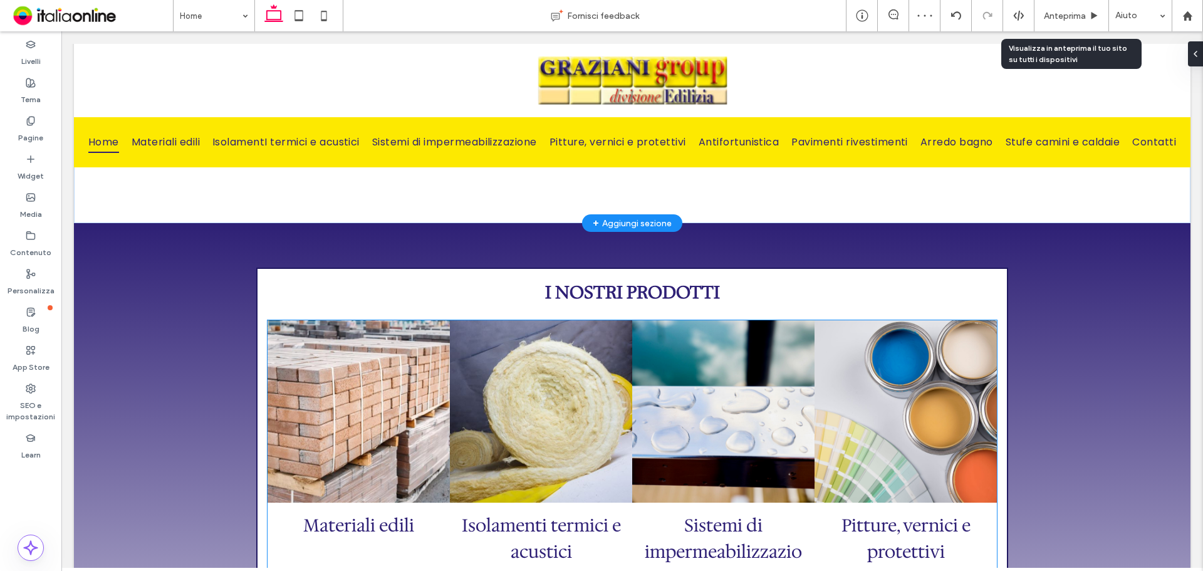
scroll to position [940, 0]
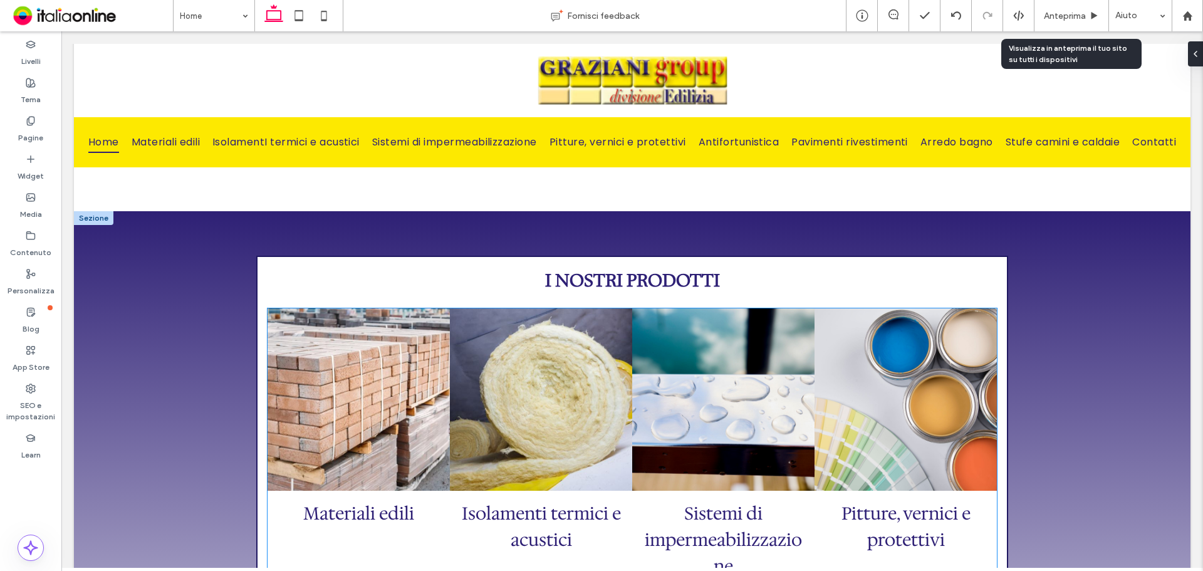
click at [586, 375] on link at bounding box center [540, 399] width 193 height 193
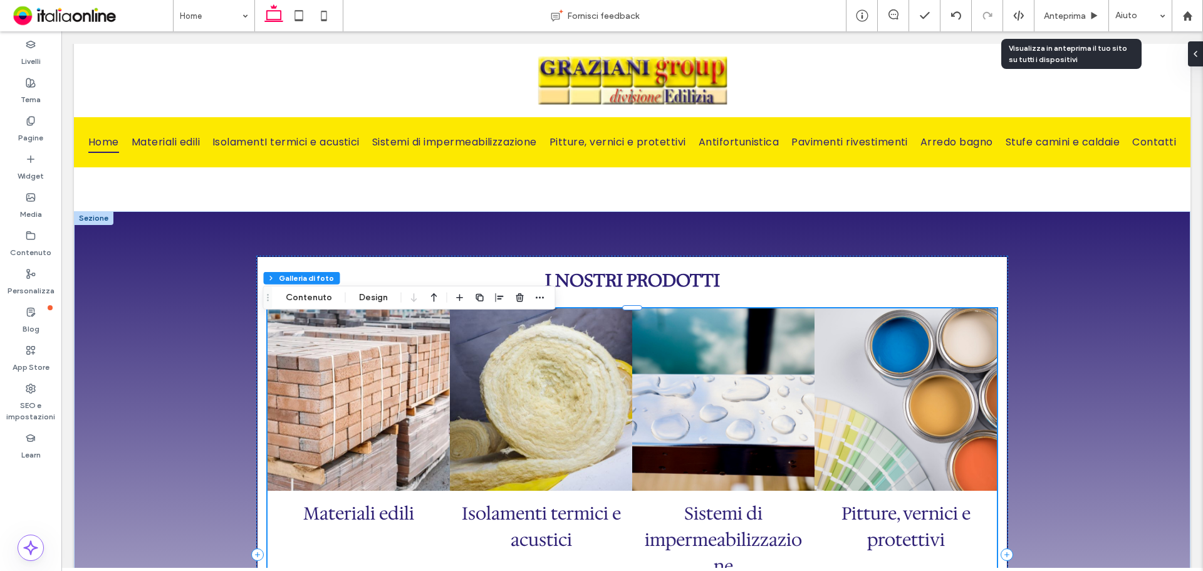
click at [544, 360] on link at bounding box center [540, 399] width 193 height 193
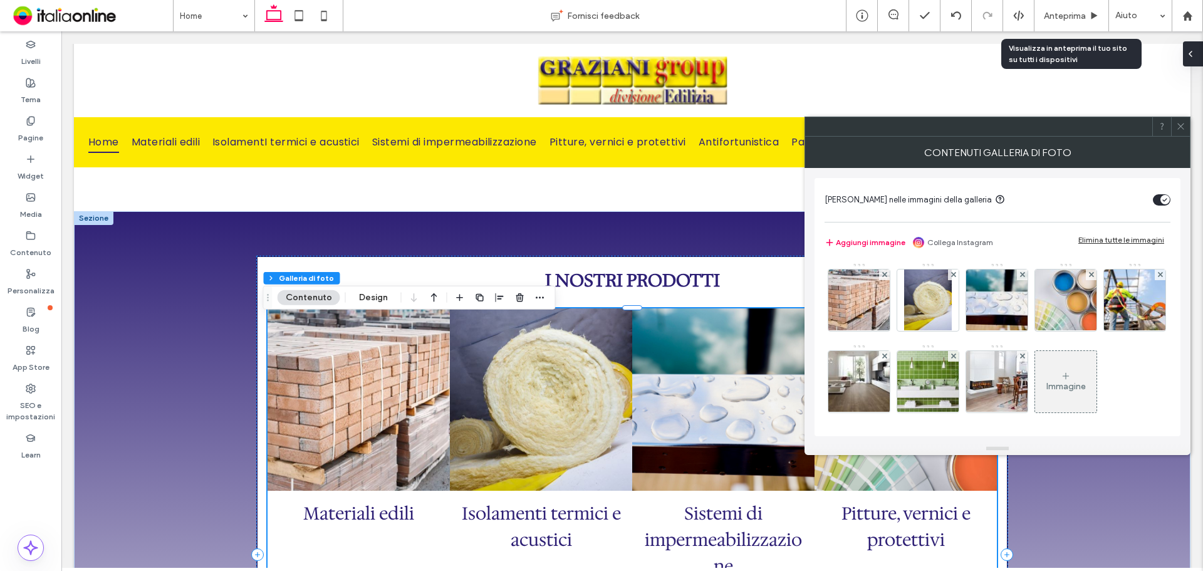
click at [1193, 53] on icon at bounding box center [1190, 54] width 10 height 10
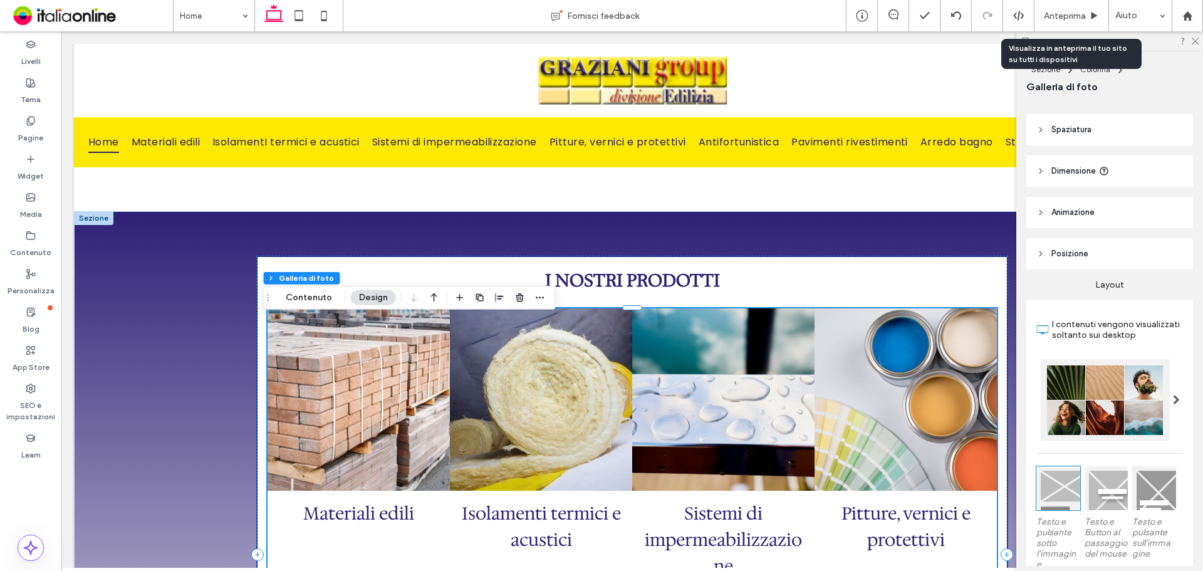
scroll to position [125, 0]
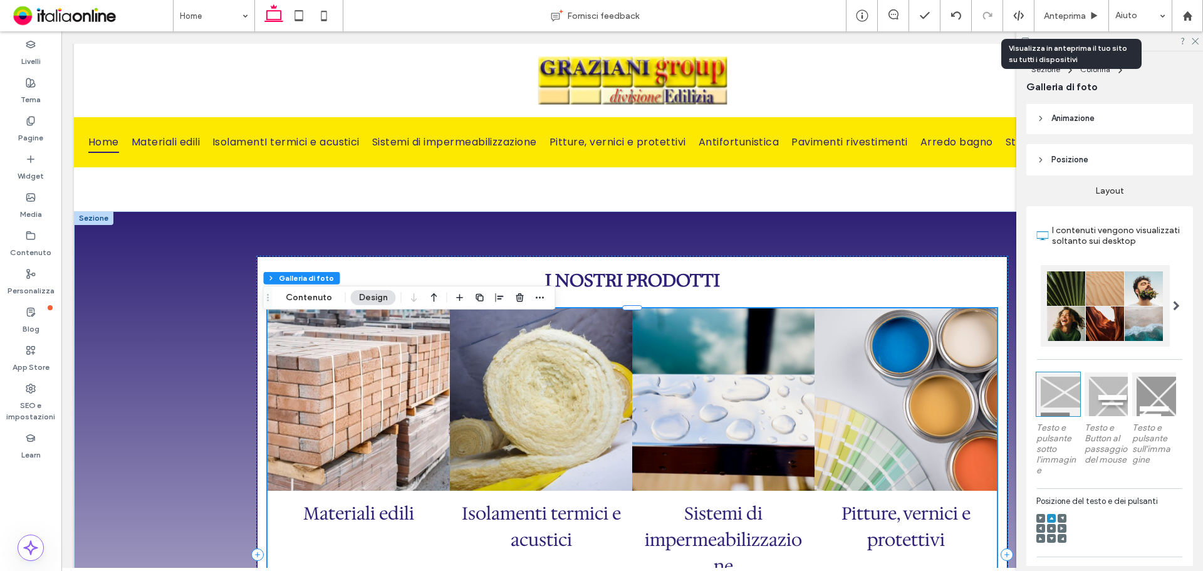
click at [1097, 410] on div at bounding box center [1106, 394] width 44 height 44
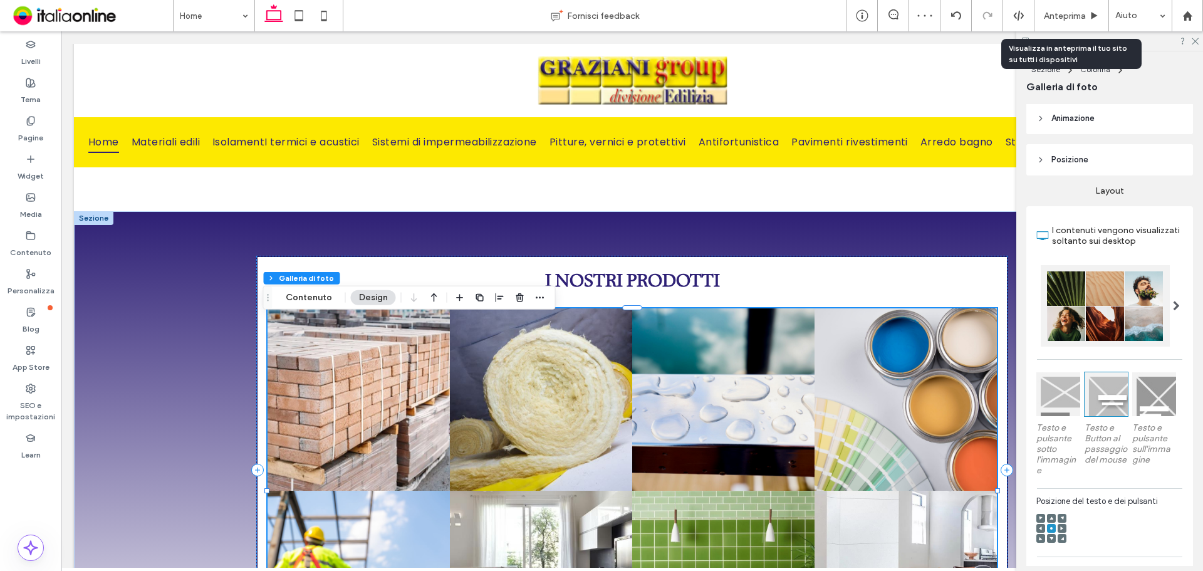
click at [1161, 410] on div at bounding box center [1154, 394] width 44 height 44
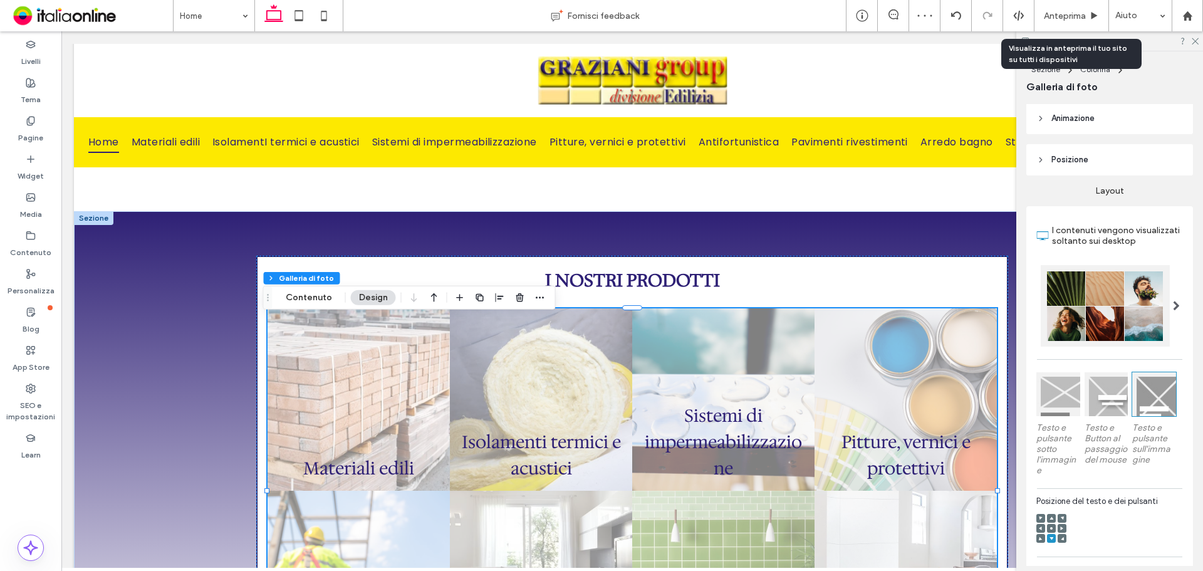
click at [1069, 399] on div at bounding box center [1058, 394] width 44 height 44
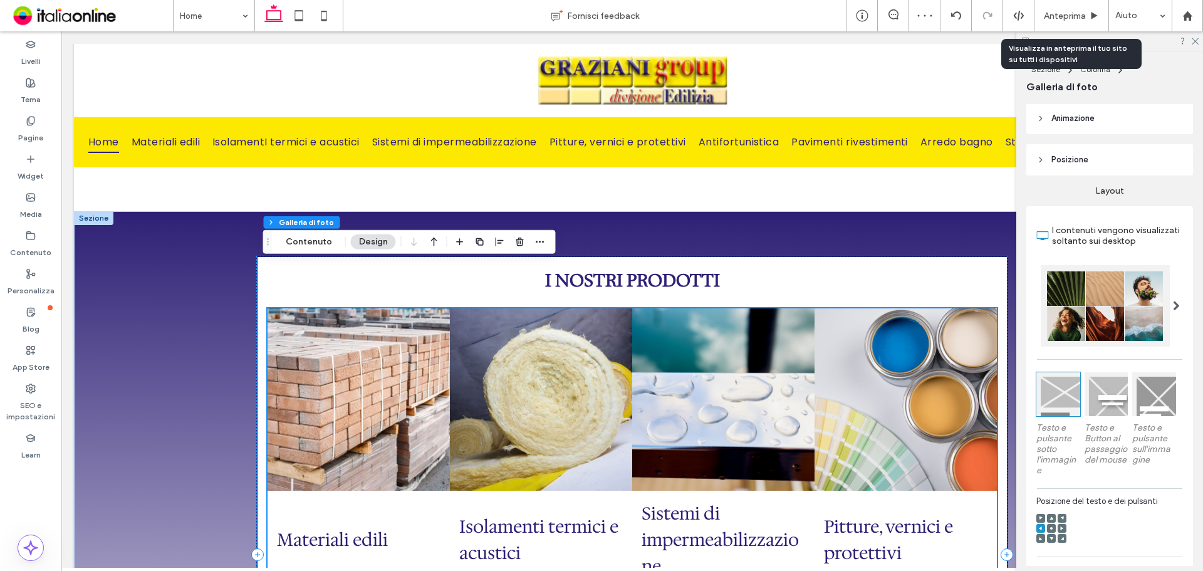
scroll to position [1127, 0]
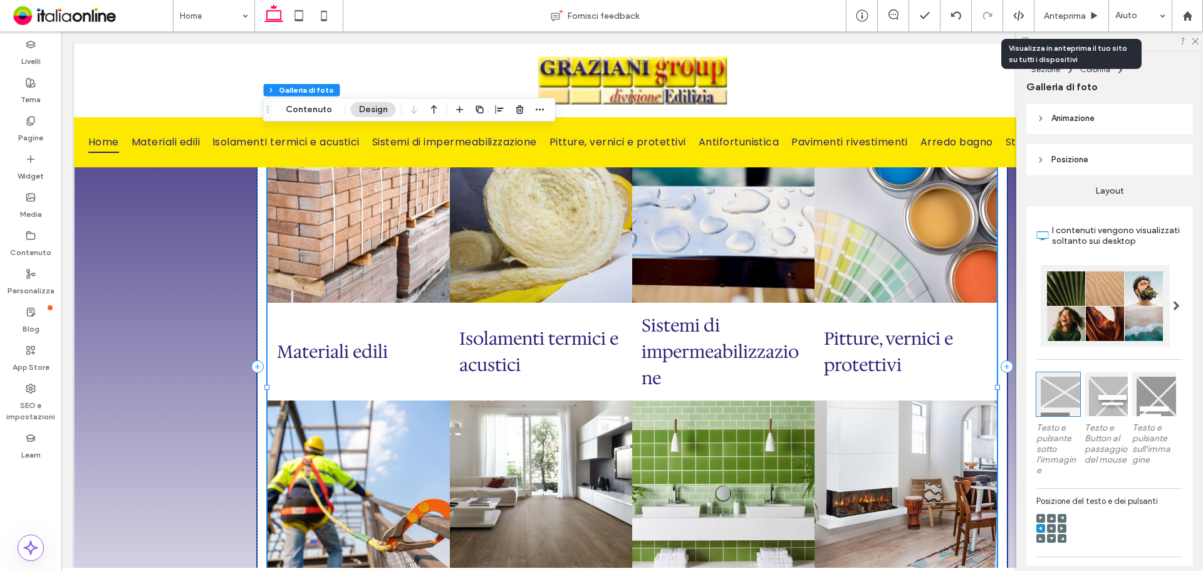
click at [1054, 532] on div at bounding box center [1051, 528] width 9 height 9
click at [1049, 532] on div at bounding box center [1051, 528] width 9 height 9
click at [1050, 529] on use at bounding box center [1051, 528] width 3 height 3
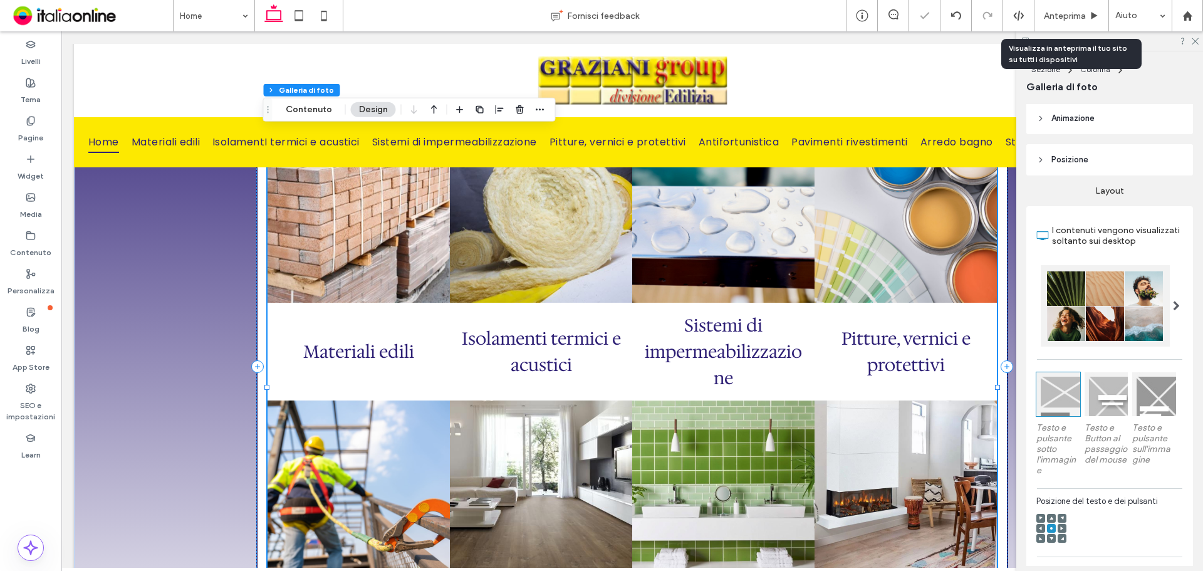
click at [1050, 520] on icon at bounding box center [1051, 518] width 4 height 4
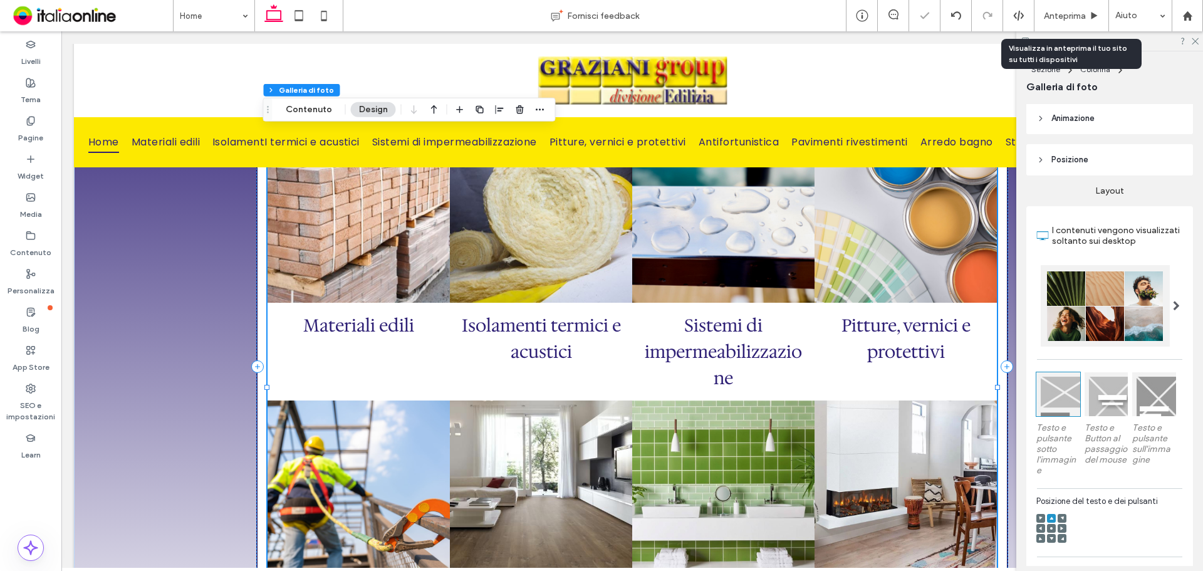
click at [1052, 530] on icon at bounding box center [1051, 528] width 4 height 4
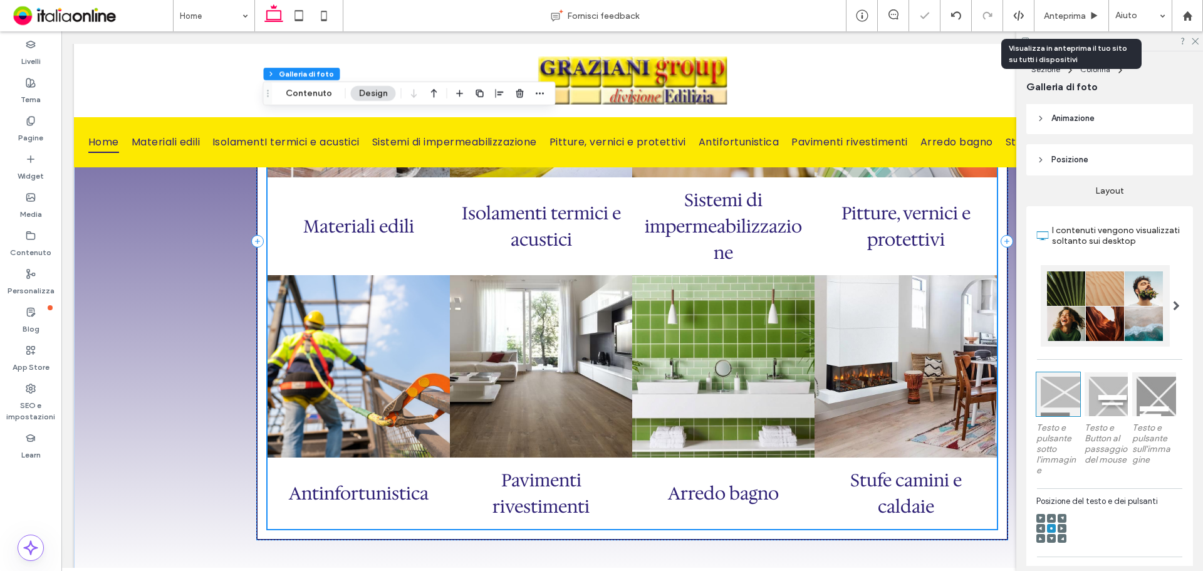
scroll to position [1378, 0]
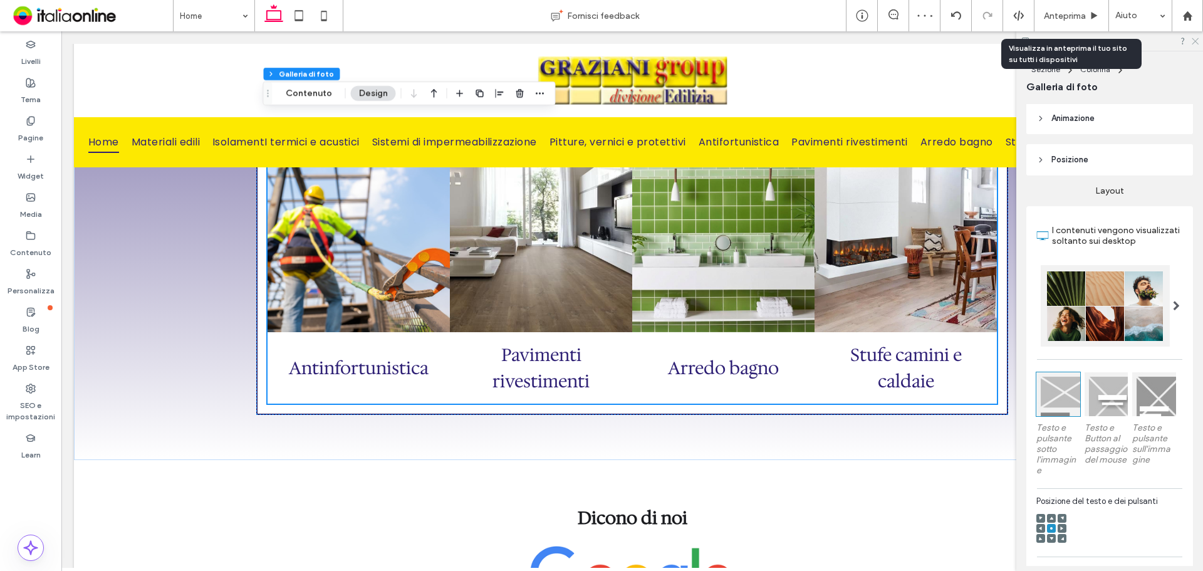
click at [1195, 40] on icon at bounding box center [1194, 40] width 8 height 8
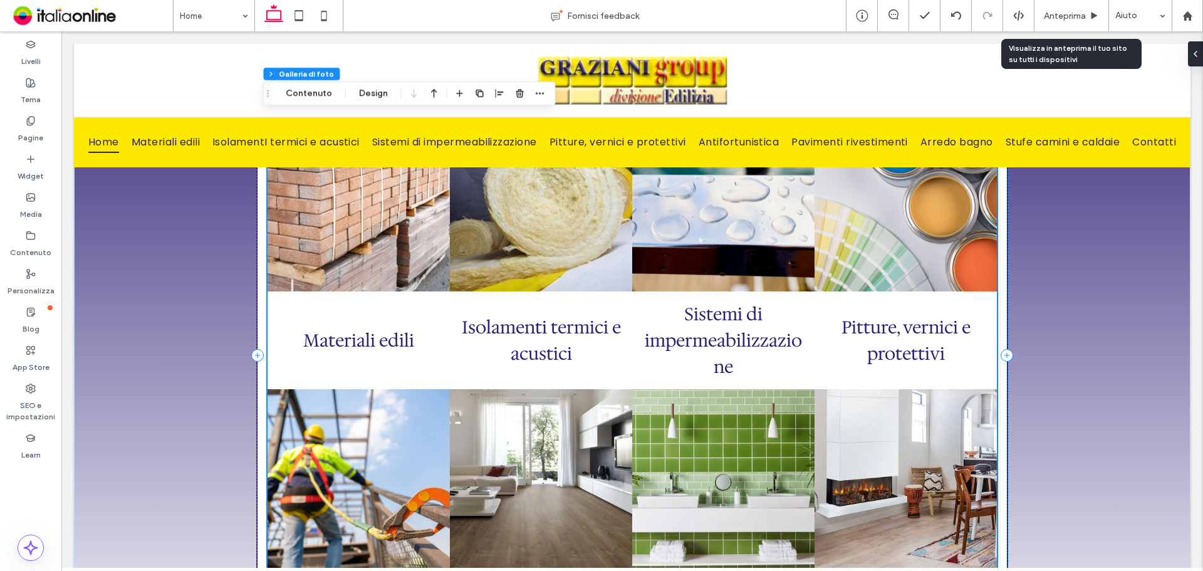
scroll to position [1127, 0]
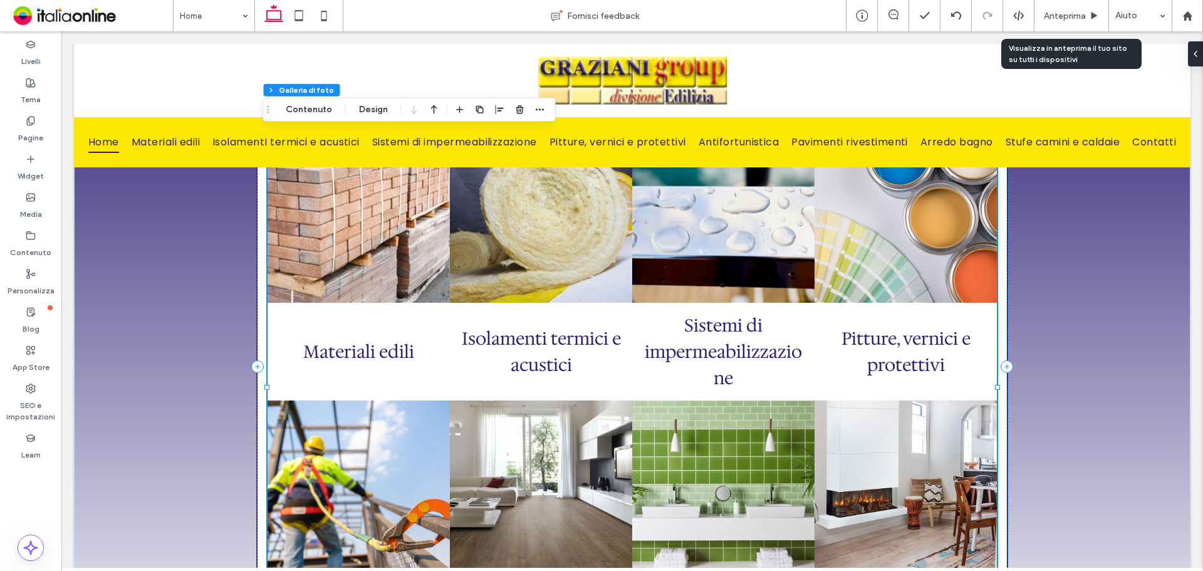
click at [620, 376] on span "Isolamenti termici e acustici Button" at bounding box center [541, 352] width 182 height 98
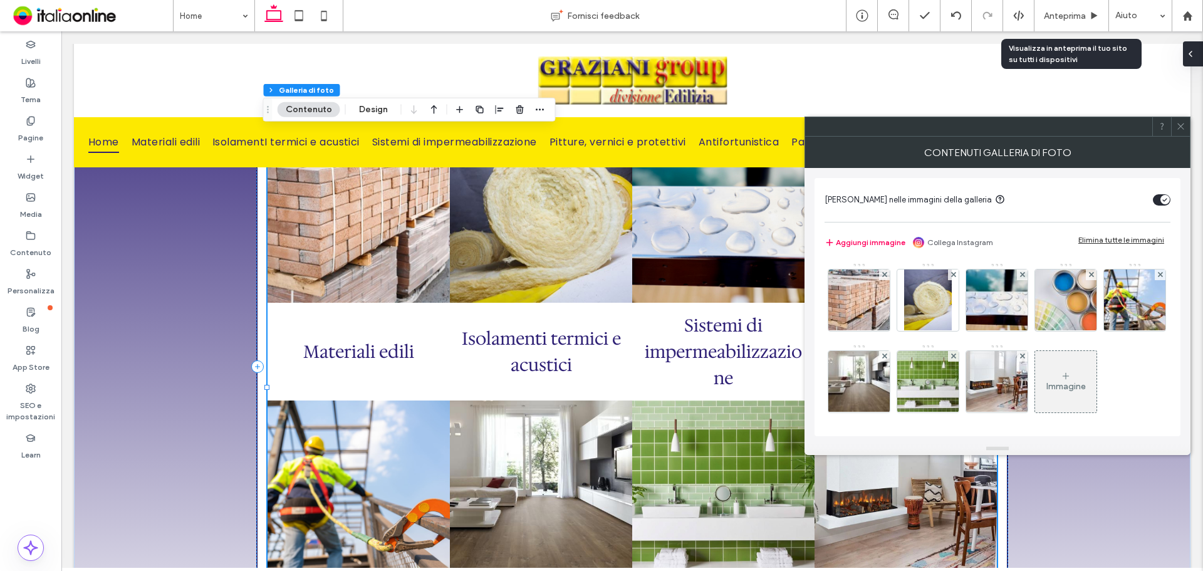
drag, startPoint x: 1191, startPoint y: 54, endPoint x: 1130, endPoint y: 23, distance: 68.9
click at [1191, 54] on icon at bounding box center [1190, 54] width 10 height 10
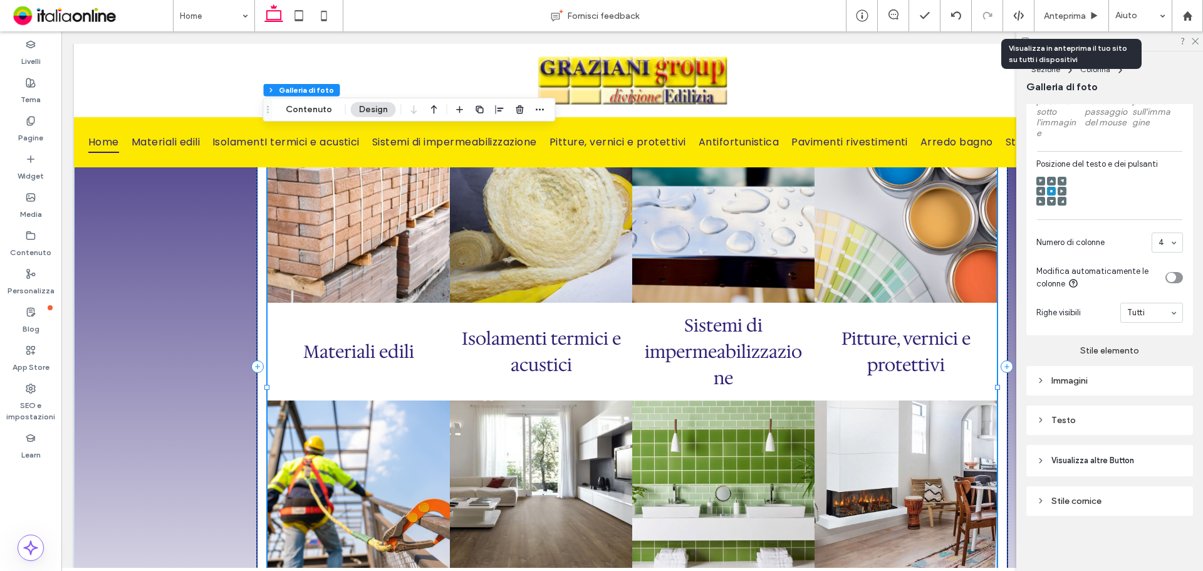
scroll to position [471, 0]
click at [1086, 439] on div "Layout I contenuti vengono visualizzati soltanto sui desktop Testo e pulsante s…" at bounding box center [1109, 176] width 167 height 677
click at [1088, 418] on div "Testo" at bounding box center [1109, 420] width 147 height 11
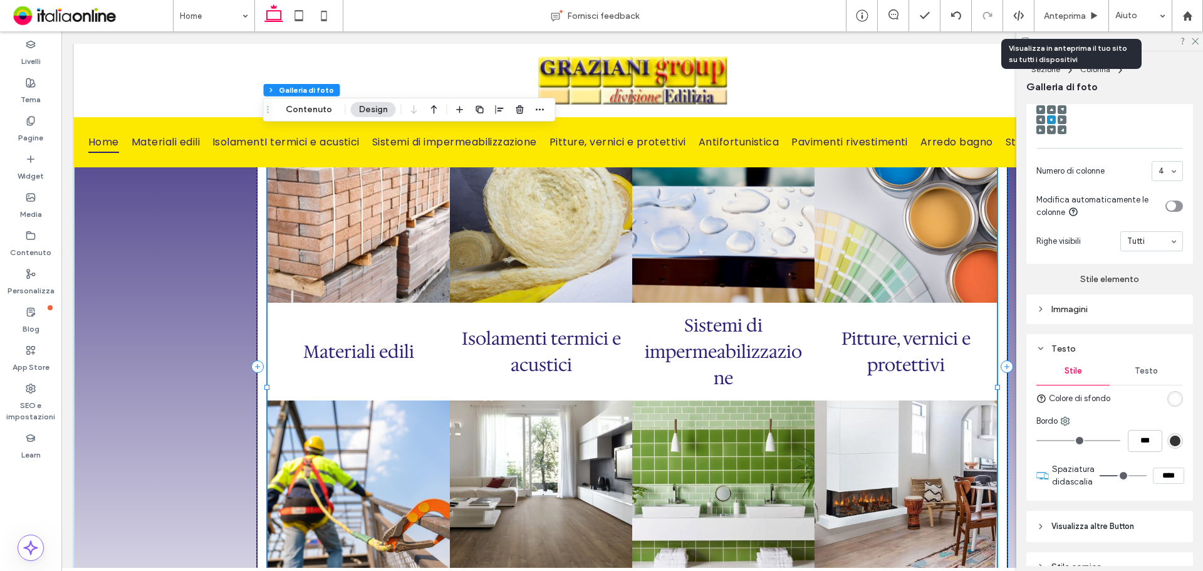
click at [1148, 371] on div "Testo" at bounding box center [1145, 371] width 73 height 28
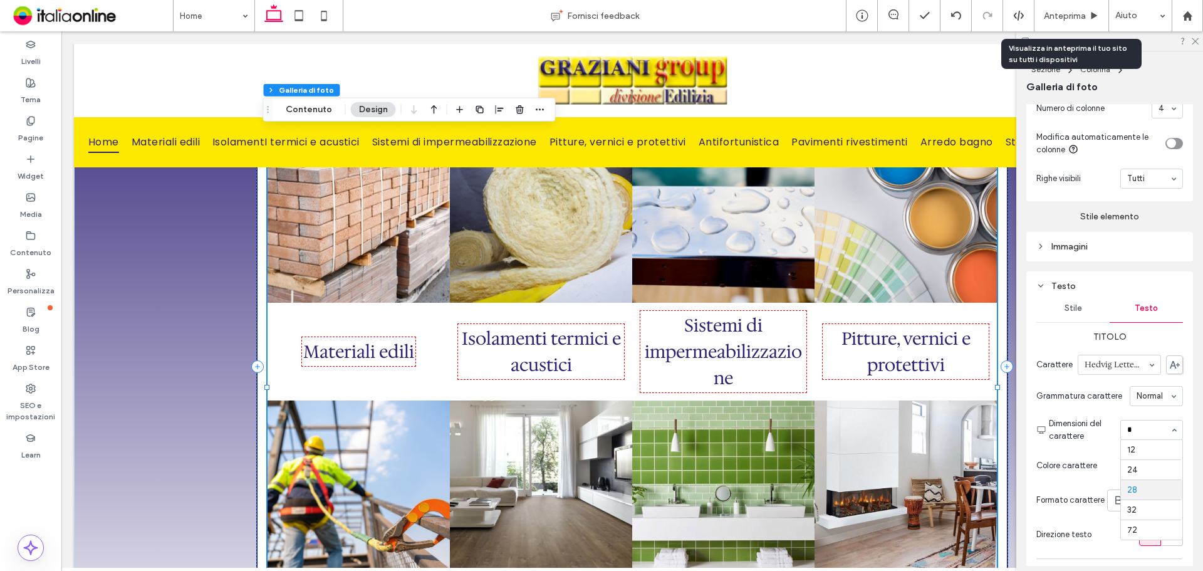
scroll to position [0, 0]
type input "**"
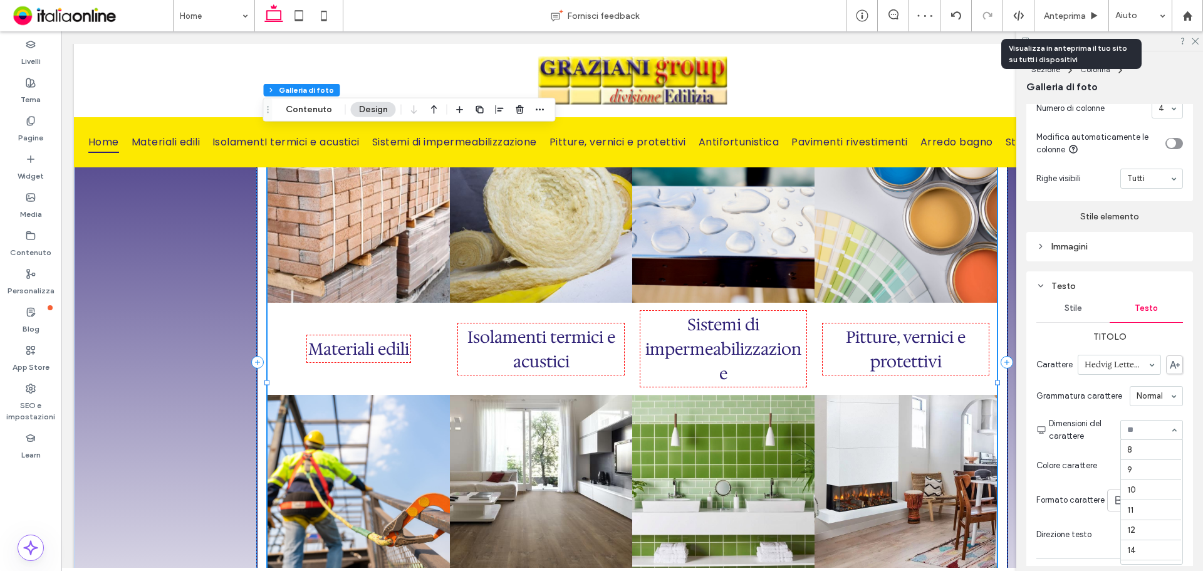
click at [1150, 433] on input at bounding box center [1148, 429] width 43 height 9
type input "**"
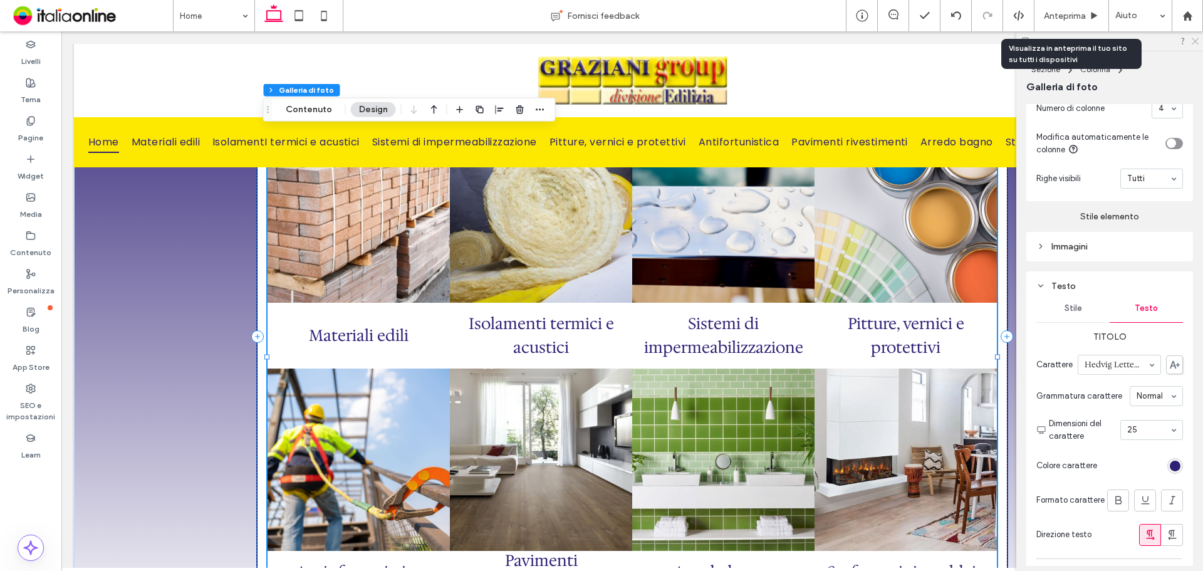
drag, startPoint x: 1192, startPoint y: 38, endPoint x: 1050, endPoint y: 73, distance: 146.3
click at [1192, 38] on use at bounding box center [1194, 41] width 7 height 7
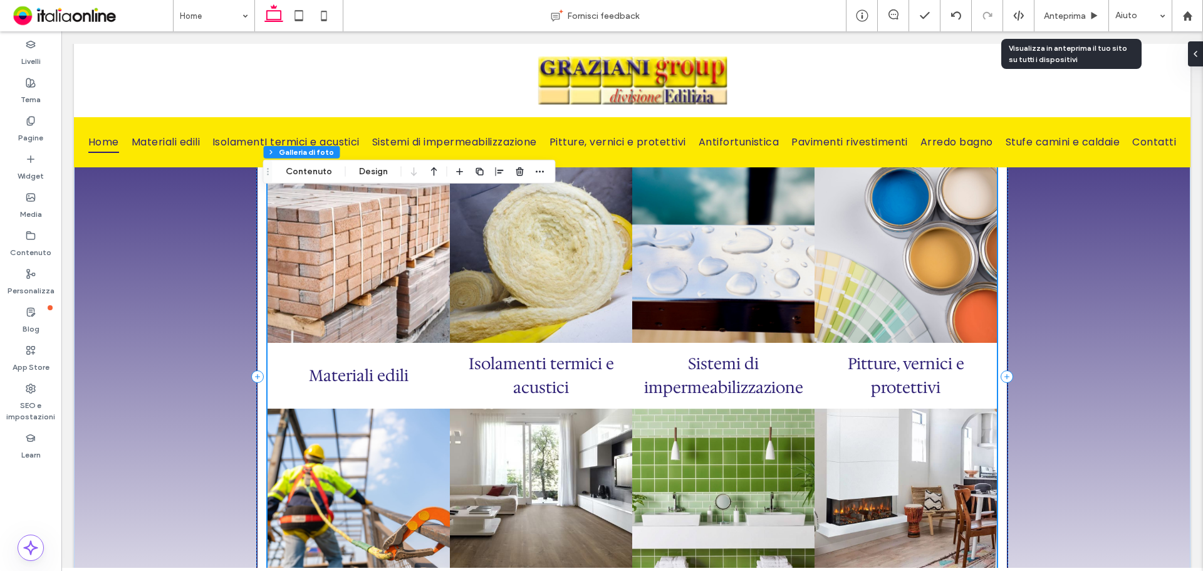
scroll to position [1065, 0]
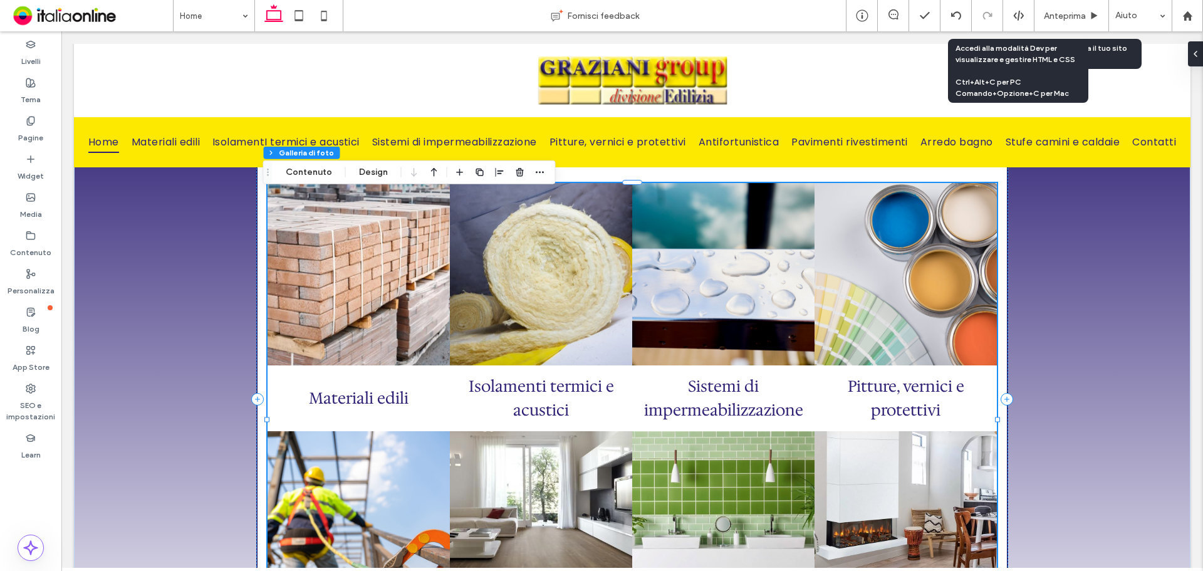
click at [1016, 16] on icon at bounding box center [1018, 15] width 11 height 11
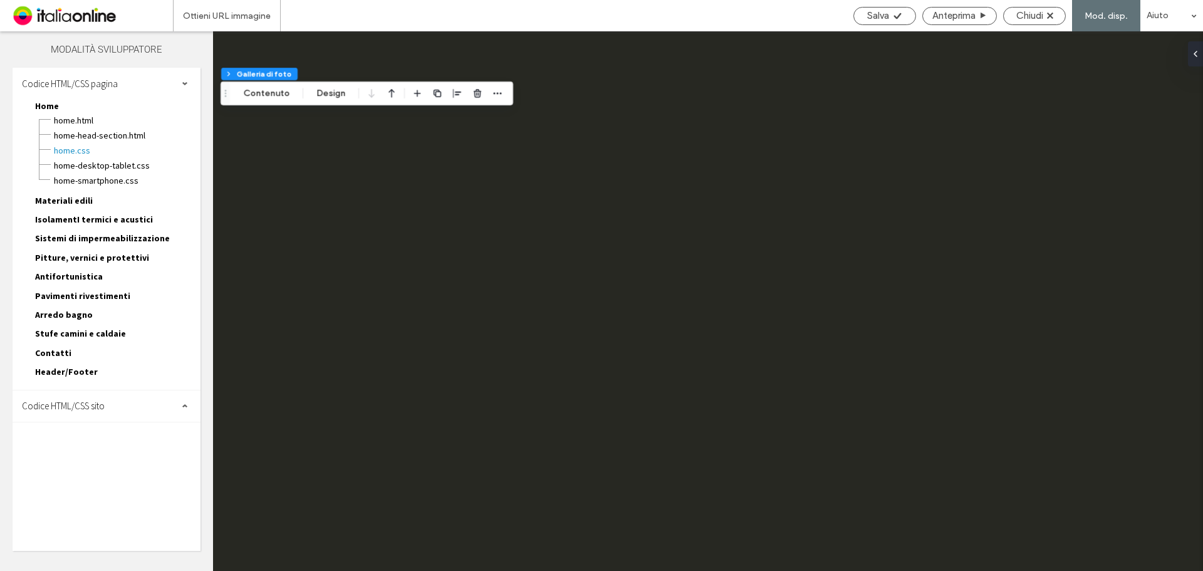
scroll to position [0, 0]
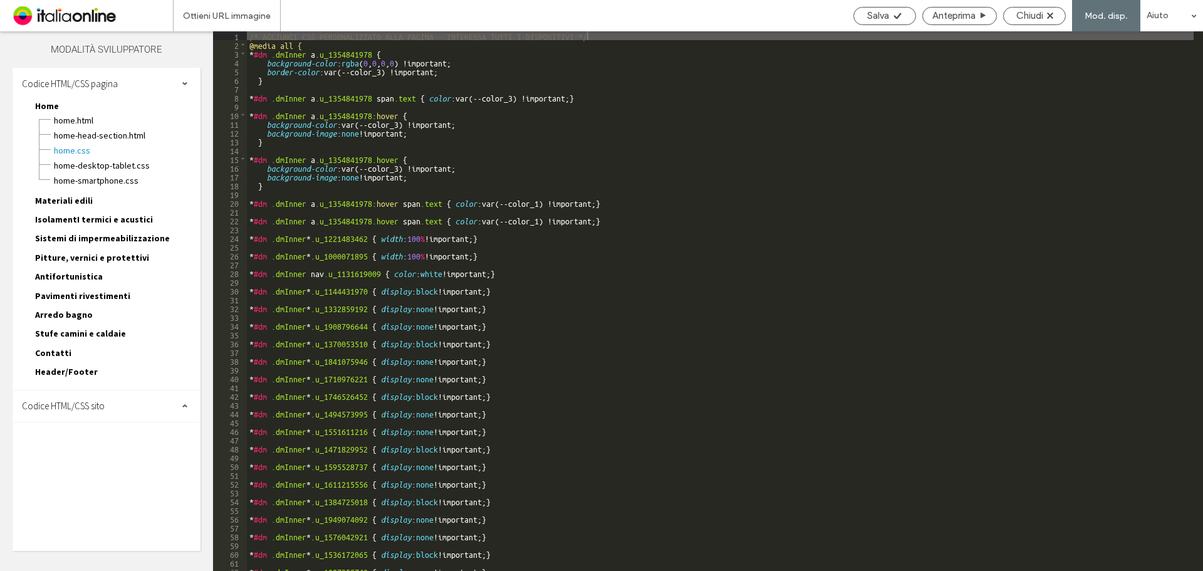
click at [85, 411] on span "Codice HTML/CSS sito" at bounding box center [63, 406] width 83 height 12
click at [81, 458] on span "site.css" at bounding box center [129, 460] width 142 height 13
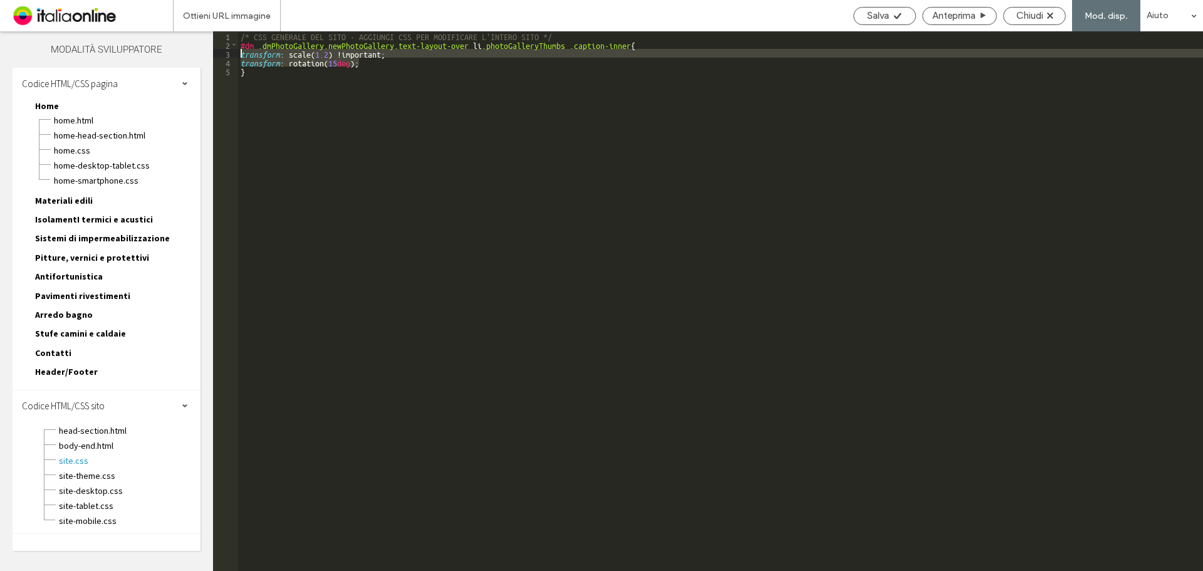
drag, startPoint x: 368, startPoint y: 63, endPoint x: 238, endPoint y: 53, distance: 130.1
click at [238, 53] on div "/* CSS GENERALE DEL SITO - AGGIUNGI CSS PER MODIFICARE L'INTERO SITO */ #dm .dm…" at bounding box center [720, 309] width 965 height 557
paste textarea
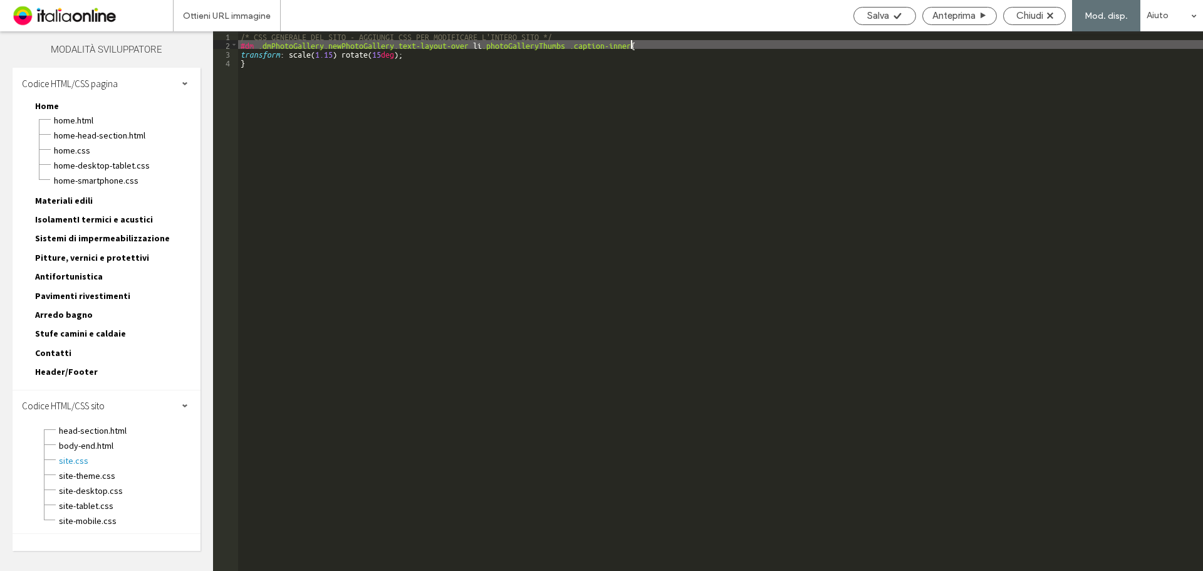
click at [629, 44] on div "/* CSS GENERALE DEL SITO - AGGIUNGI CSS PER MODIFICARE L'INTERO SITO */ #dm .dm…" at bounding box center [720, 309] width 965 height 557
type textarea "**"
click at [878, 15] on span "Salva" at bounding box center [878, 15] width 22 height 11
click at [1016, 16] on span "Chiudi" at bounding box center [1029, 15] width 27 height 11
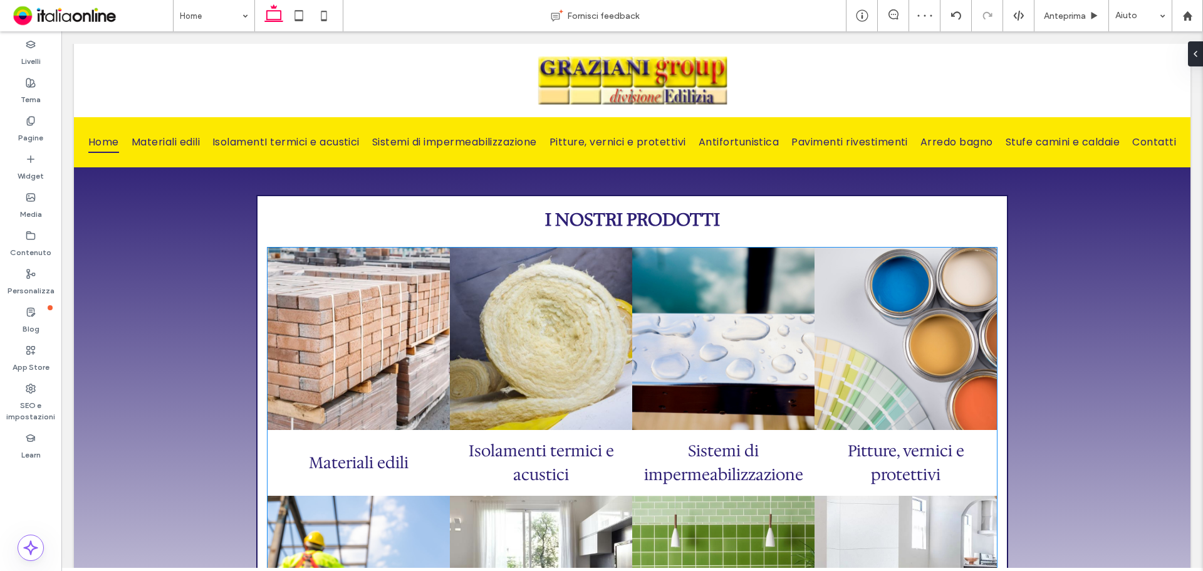
scroll to position [1002, 0]
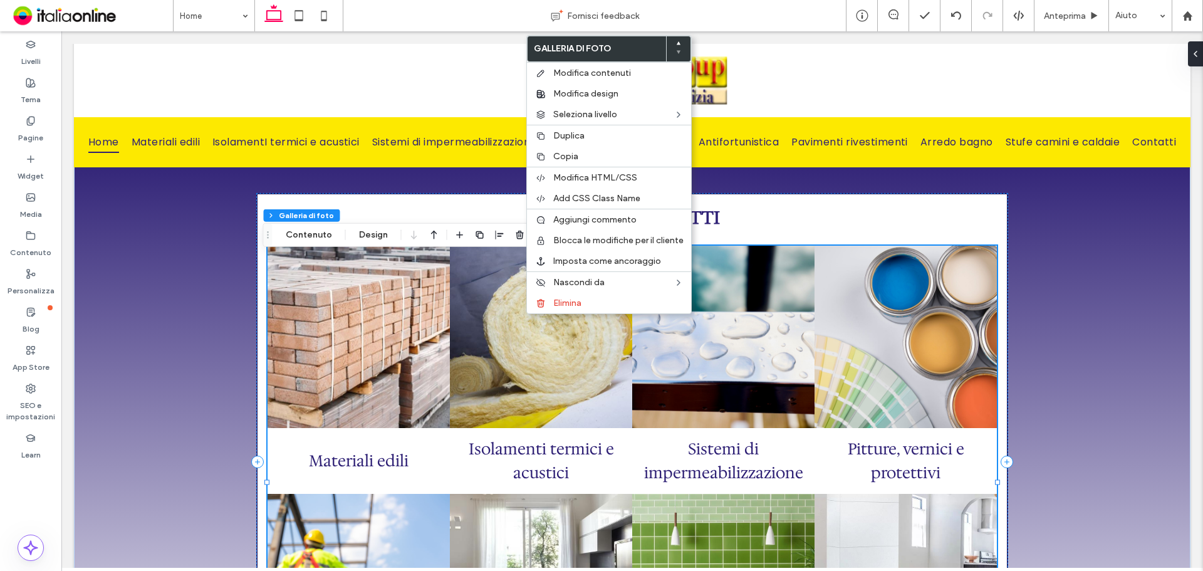
click at [387, 366] on link at bounding box center [358, 337] width 193 height 193
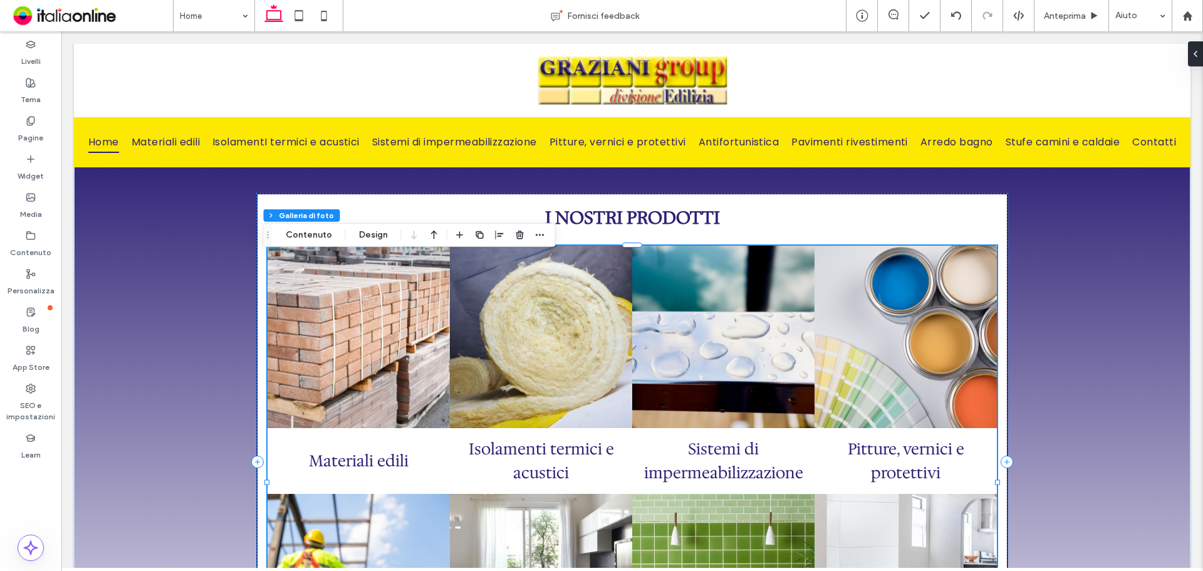
click at [511, 323] on link at bounding box center [540, 337] width 193 height 193
click at [506, 313] on link at bounding box center [540, 337] width 193 height 193
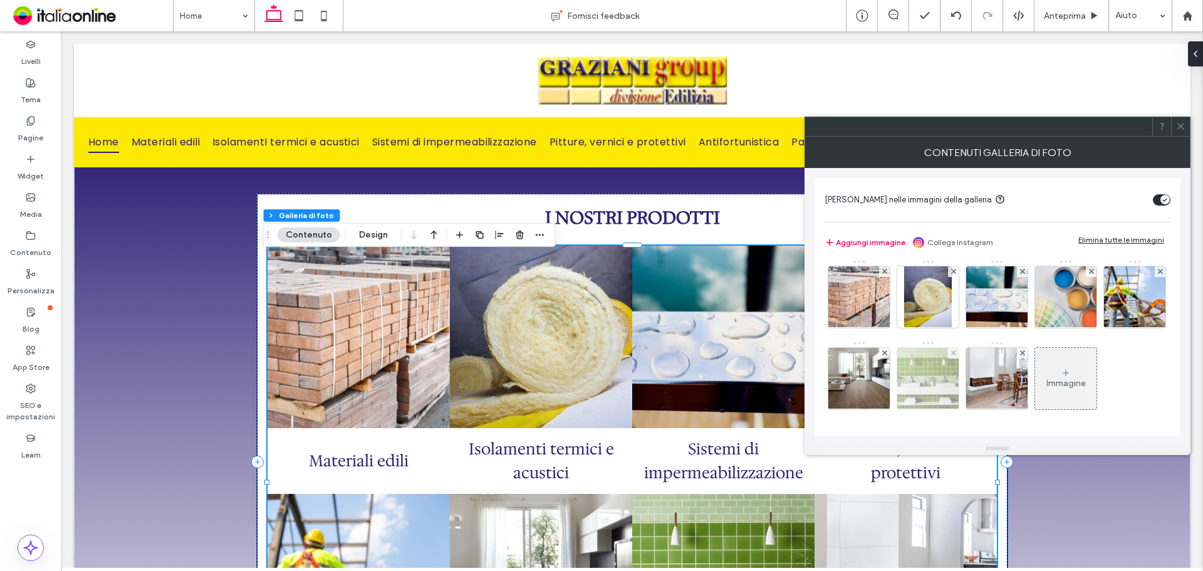
scroll to position [85, 0]
click at [1179, 127] on icon at bounding box center [1180, 126] width 9 height 9
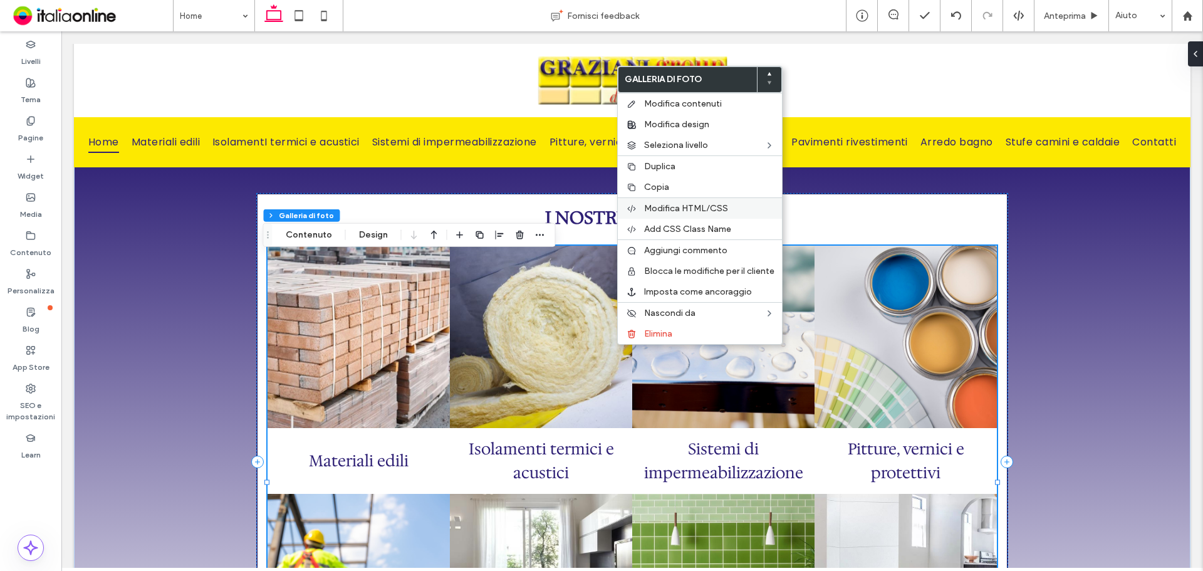
click at [680, 214] on div "Modifica HTML/CSS" at bounding box center [700, 207] width 164 height 21
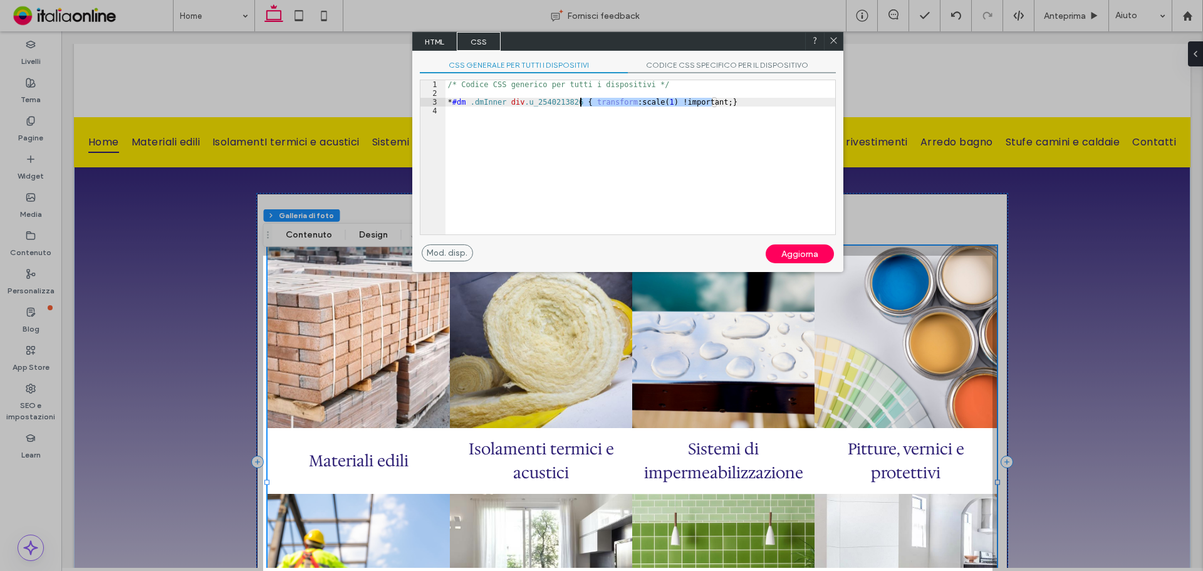
drag, startPoint x: 711, startPoint y: 101, endPoint x: 581, endPoint y: 103, distance: 129.7
click at [581, 103] on div "/* Codice CSS generico per tutti i dispositivi */ * #dm .dmInner div .u_2540213…" at bounding box center [640, 166] width 390 height 172
click at [782, 256] on div "Aggiorna" at bounding box center [799, 253] width 68 height 19
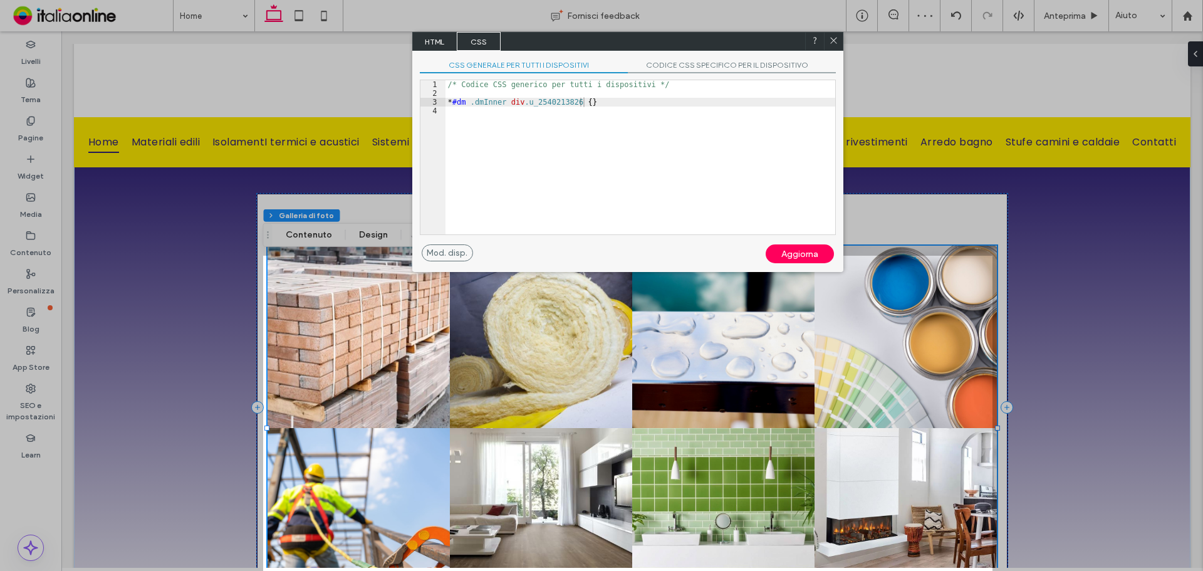
click at [840, 41] on div at bounding box center [833, 41] width 19 height 19
click at [831, 43] on icon at bounding box center [833, 40] width 9 height 9
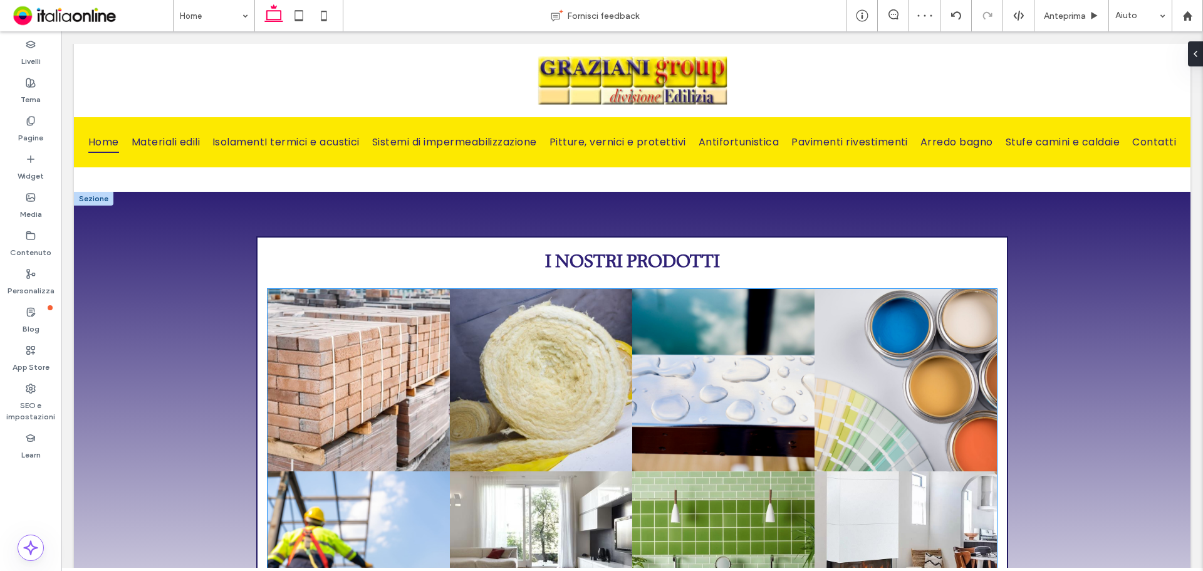
scroll to position [1002, 0]
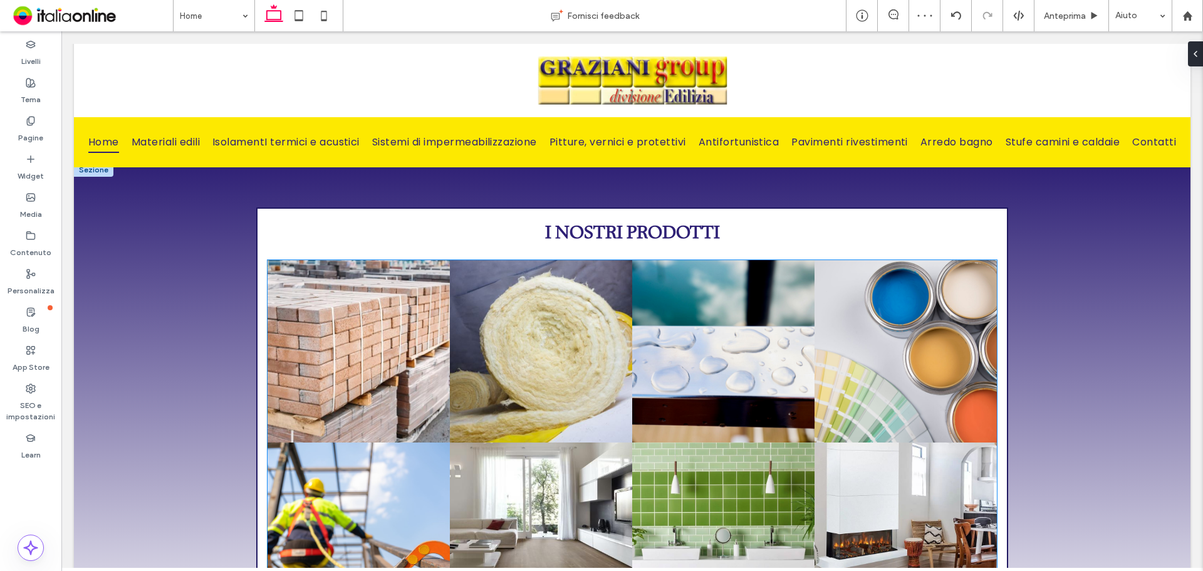
click at [557, 317] on link at bounding box center [540, 350] width 193 height 193
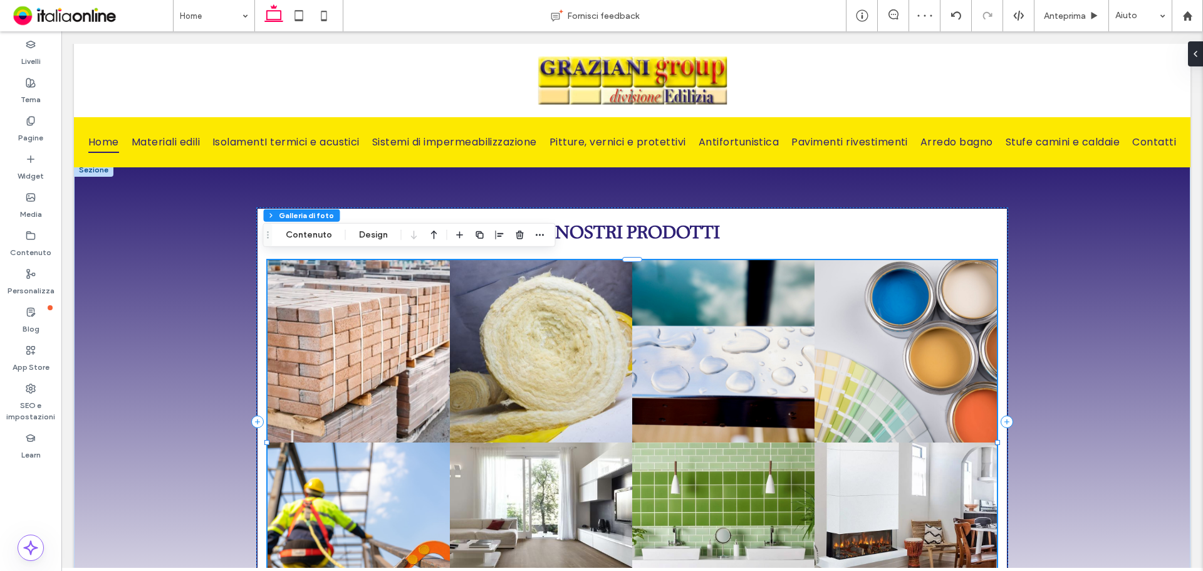
click at [524, 323] on link at bounding box center [540, 350] width 193 height 193
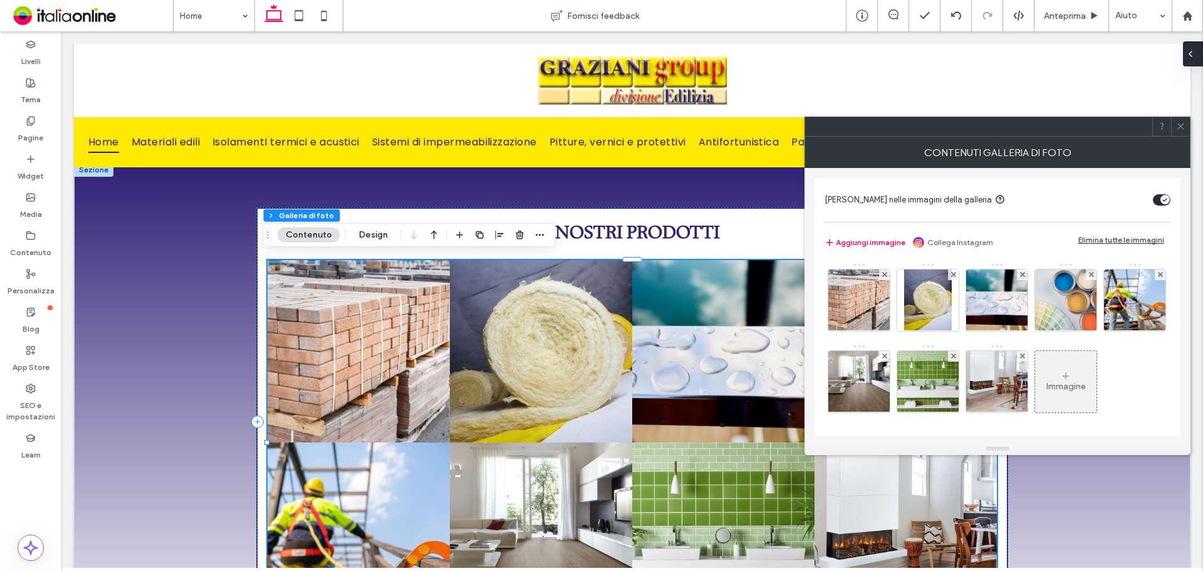
drag, startPoint x: 1190, startPoint y: 63, endPoint x: 1128, endPoint y: 31, distance: 69.2
click at [1190, 63] on span at bounding box center [1190, 53] width 10 height 25
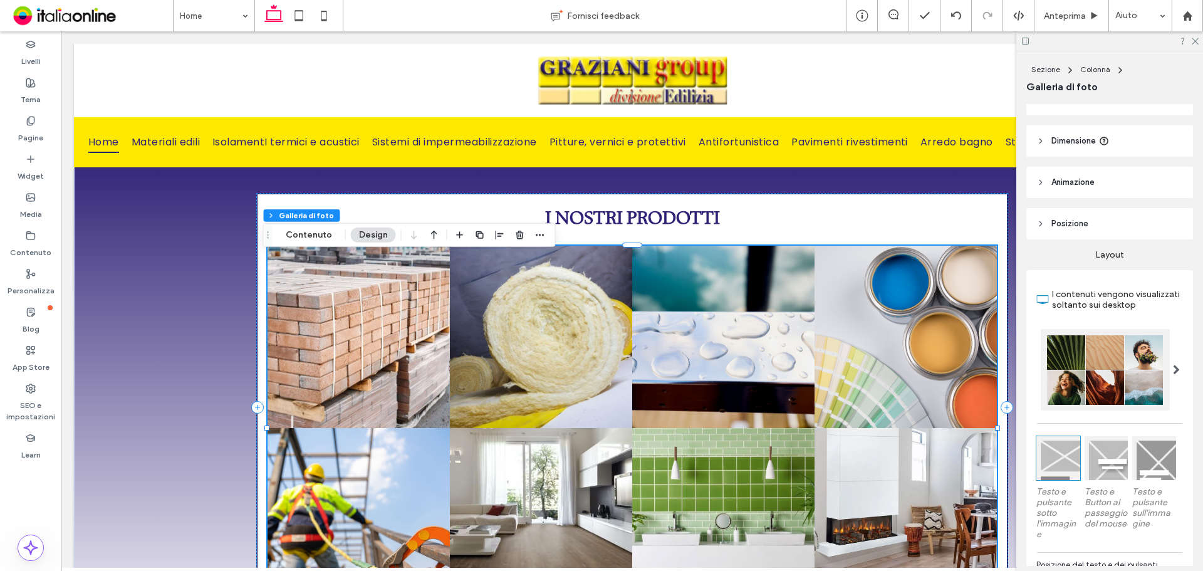
scroll to position [188, 0]
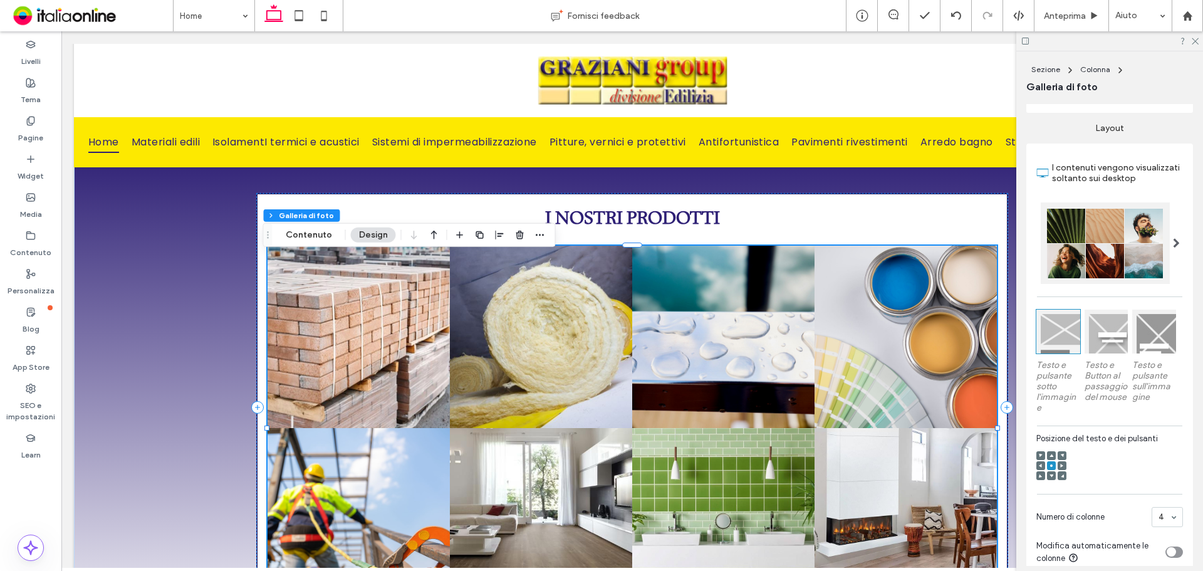
click at [1059, 332] on div at bounding box center [1058, 331] width 44 height 44
click at [1087, 334] on div at bounding box center [1106, 331] width 44 height 44
click at [1053, 353] on div at bounding box center [1058, 331] width 44 height 44
click at [1053, 470] on div at bounding box center [1051, 465] width 9 height 9
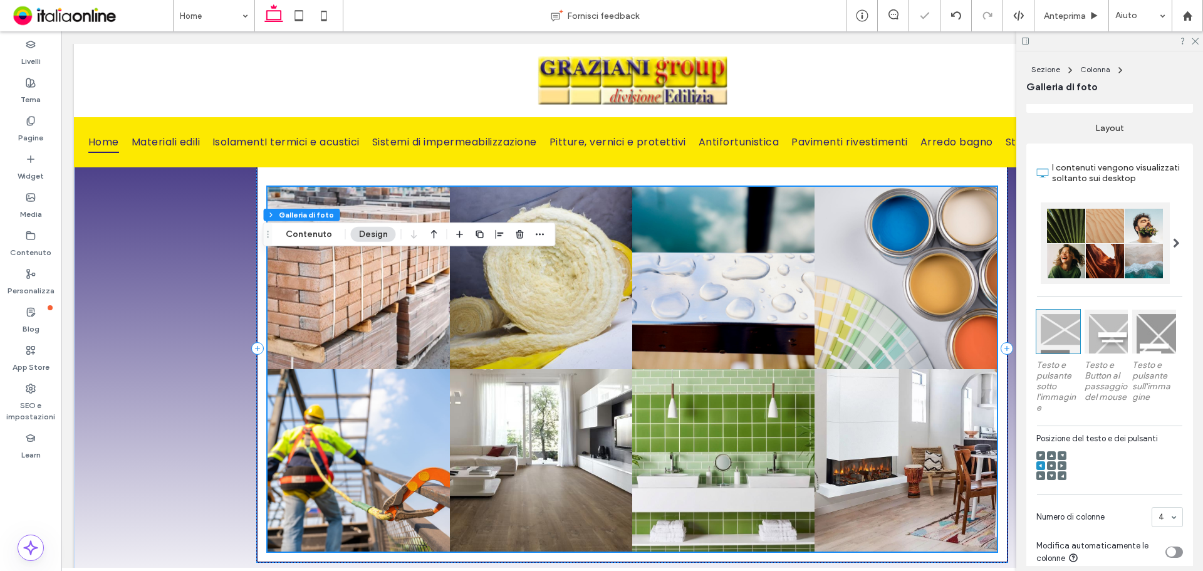
scroll to position [1127, 0]
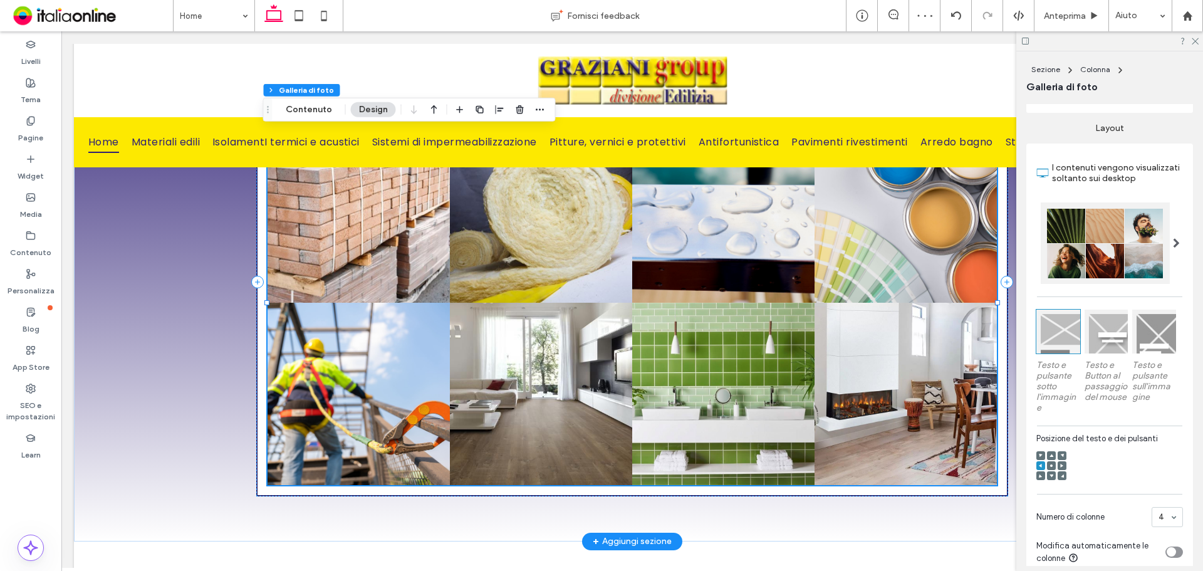
click at [645, 303] on link at bounding box center [722, 211] width 193 height 193
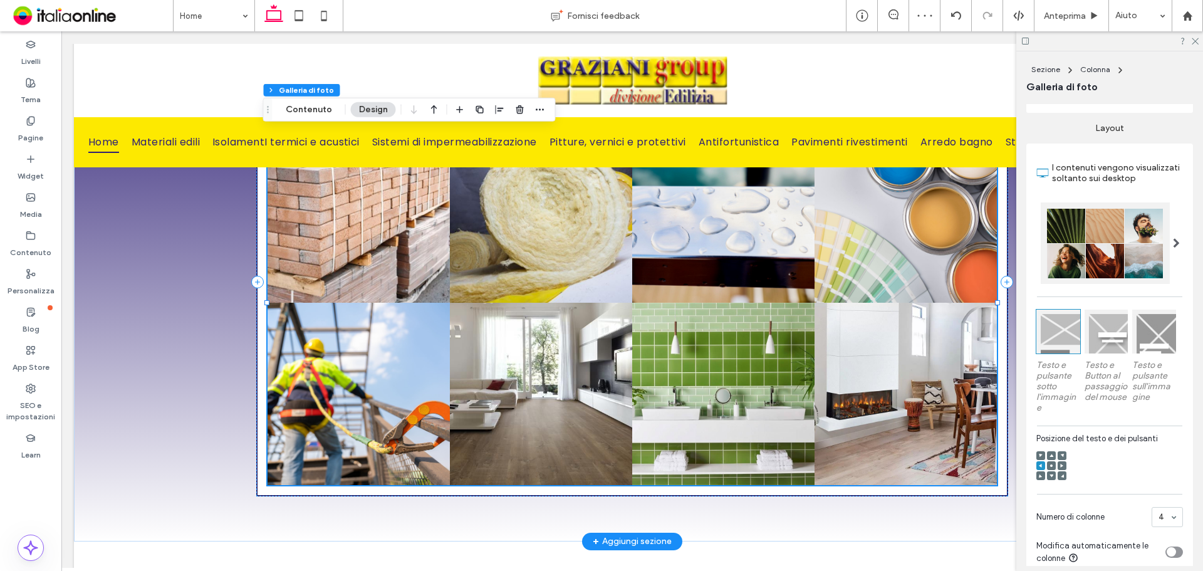
click at [480, 250] on link at bounding box center [540, 211] width 193 height 193
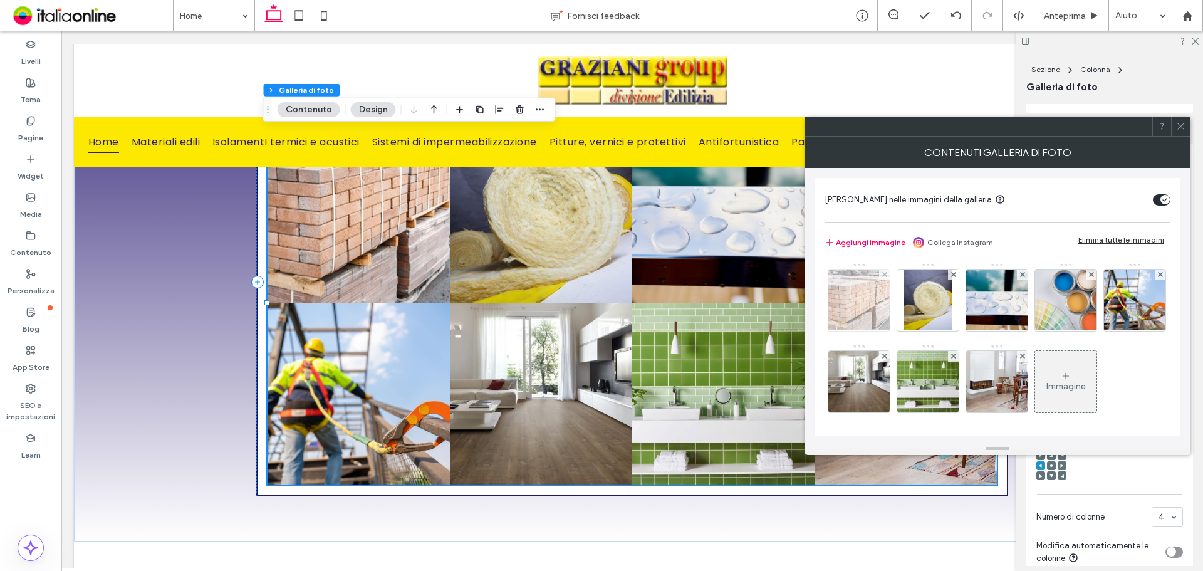
click at [865, 314] on img at bounding box center [858, 299] width 71 height 61
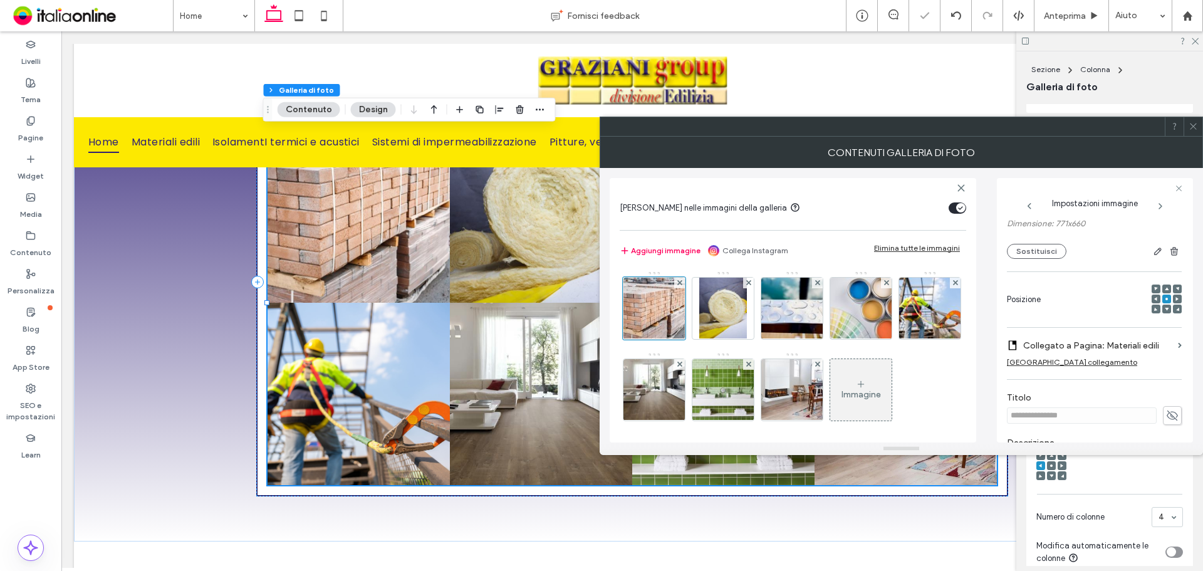
scroll to position [188, 0]
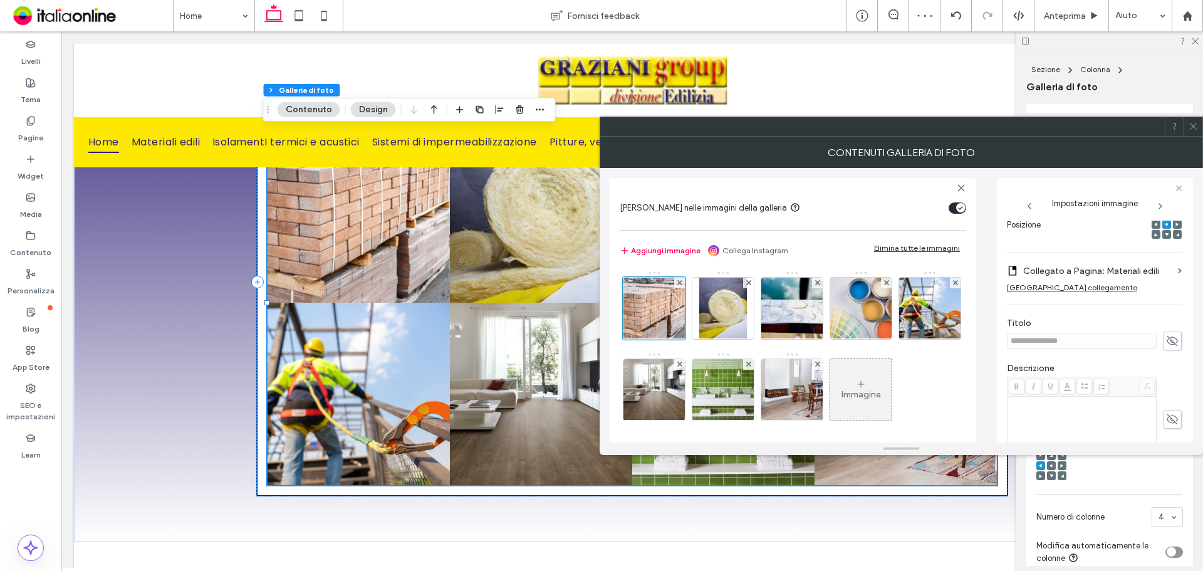
click at [1168, 342] on use at bounding box center [1171, 341] width 11 height 10
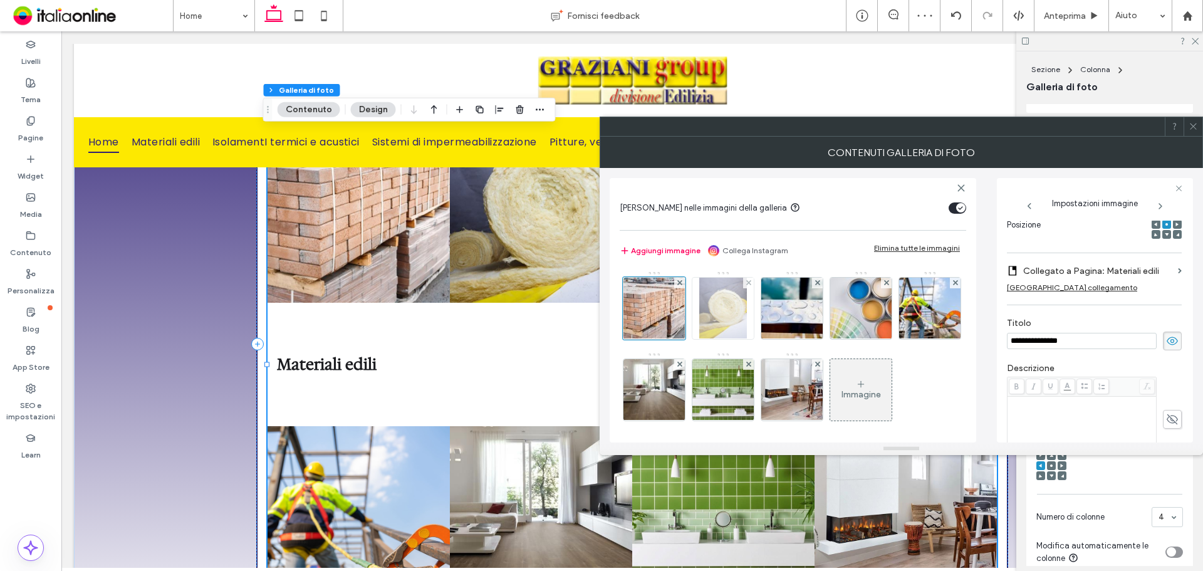
click at [741, 308] on img at bounding box center [722, 307] width 47 height 61
click at [1168, 340] on icon at bounding box center [1172, 341] width 13 height 14
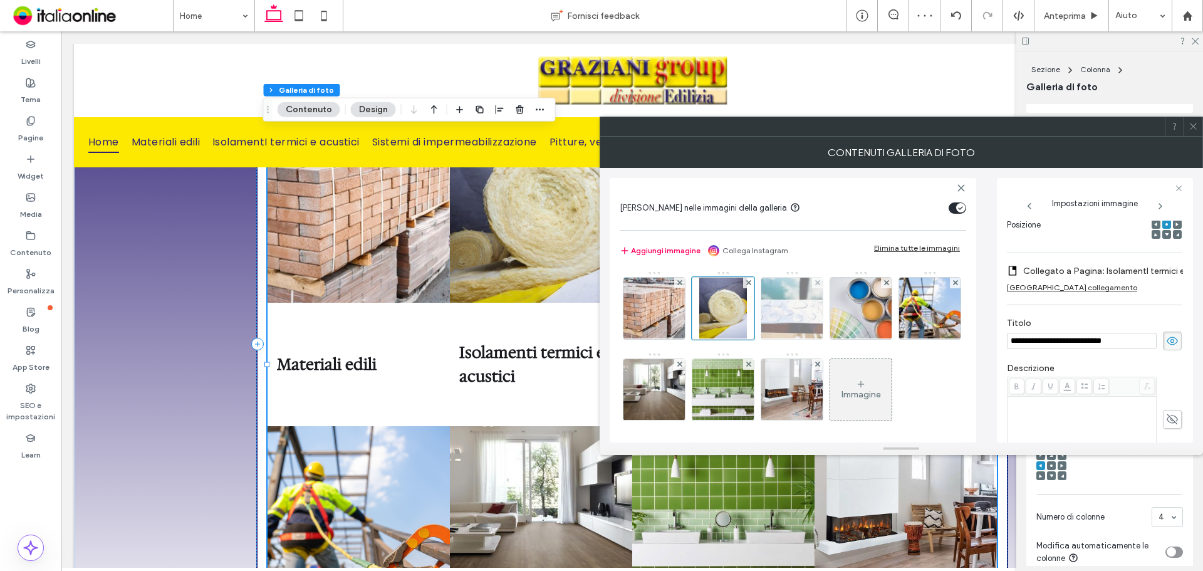
click at [794, 307] on img at bounding box center [792, 307] width 92 height 61
click at [1166, 340] on use at bounding box center [1171, 341] width 11 height 10
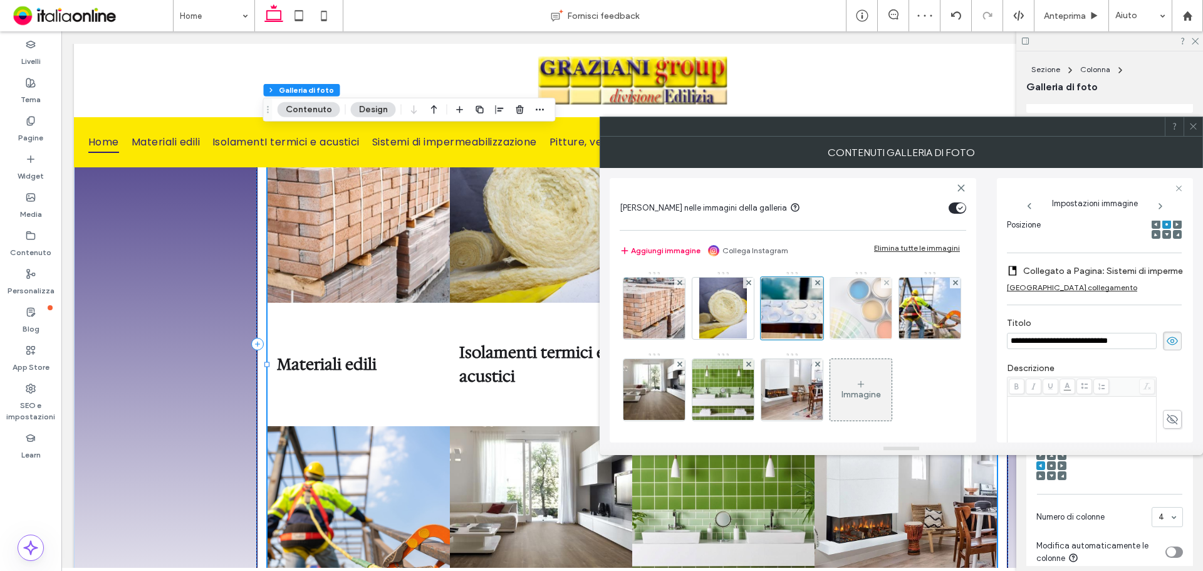
click at [876, 321] on img at bounding box center [861, 307] width 92 height 61
click at [1170, 344] on use at bounding box center [1171, 341] width 11 height 10
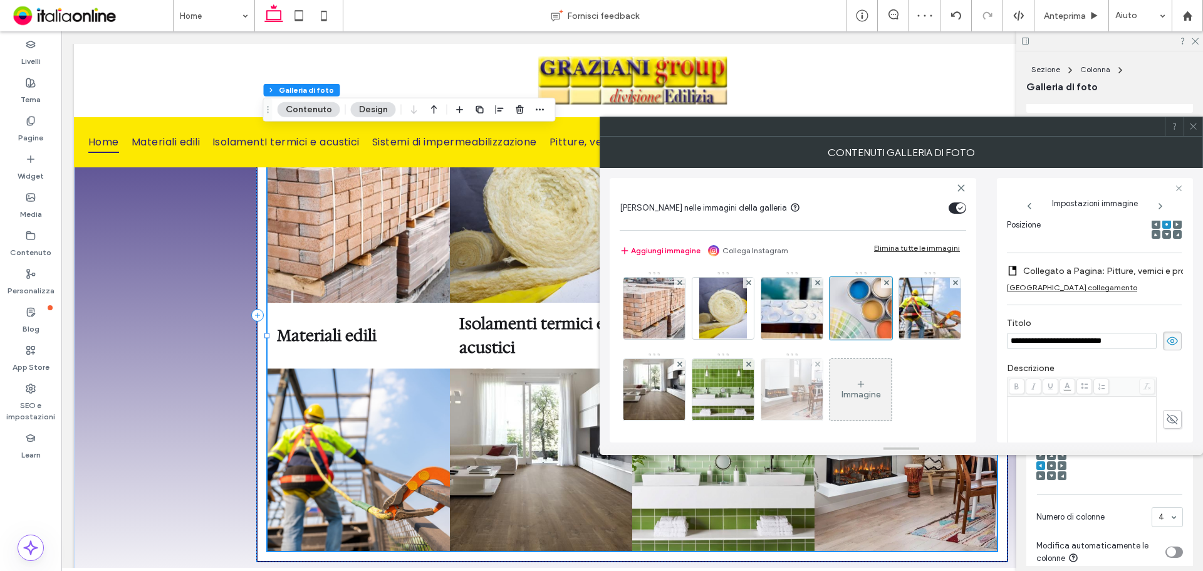
click at [830, 390] on img at bounding box center [792, 389] width 76 height 61
click at [1168, 340] on icon at bounding box center [1172, 341] width 13 height 14
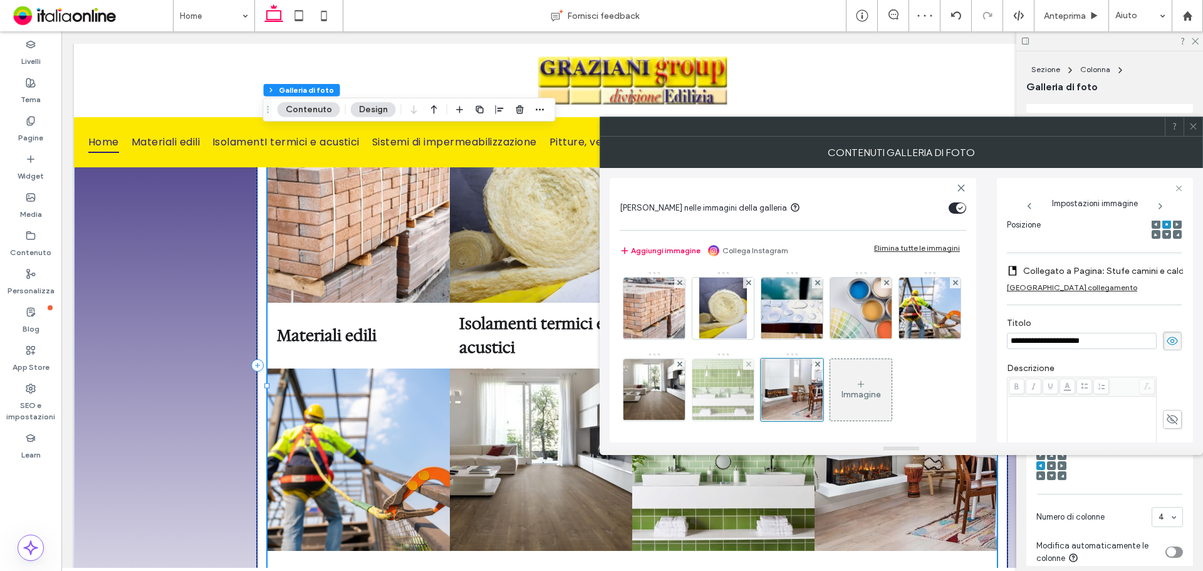
click at [755, 395] on img at bounding box center [723, 389] width 64 height 61
click at [1166, 339] on icon at bounding box center [1172, 341] width 13 height 14
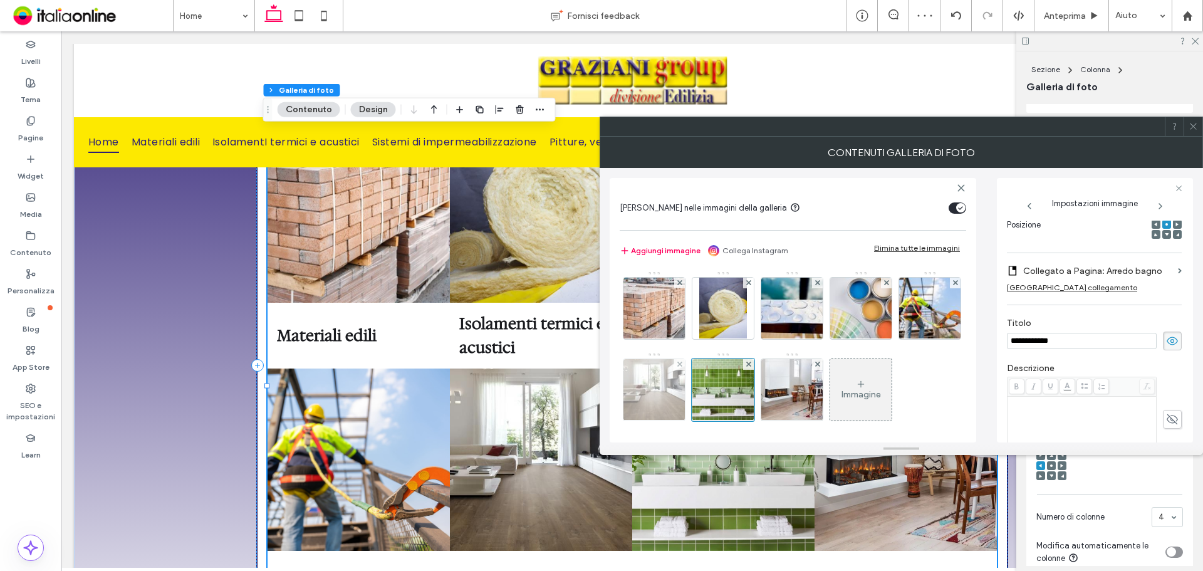
click at [700, 382] on img at bounding box center [654, 389] width 92 height 61
click at [1166, 335] on icon at bounding box center [1172, 341] width 13 height 14
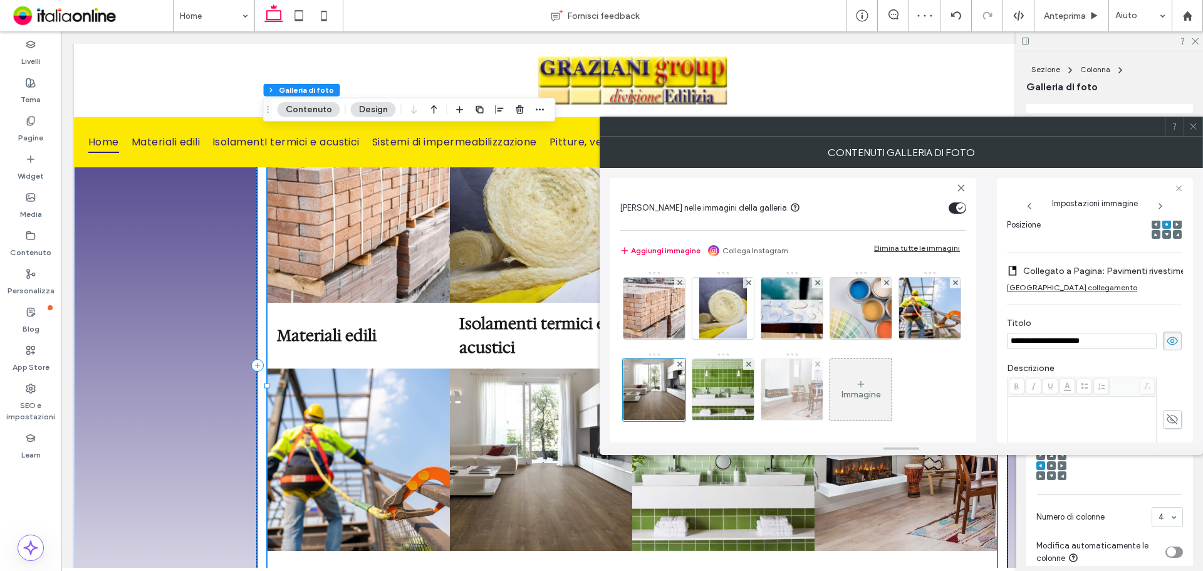
click at [830, 396] on img at bounding box center [792, 389] width 76 height 61
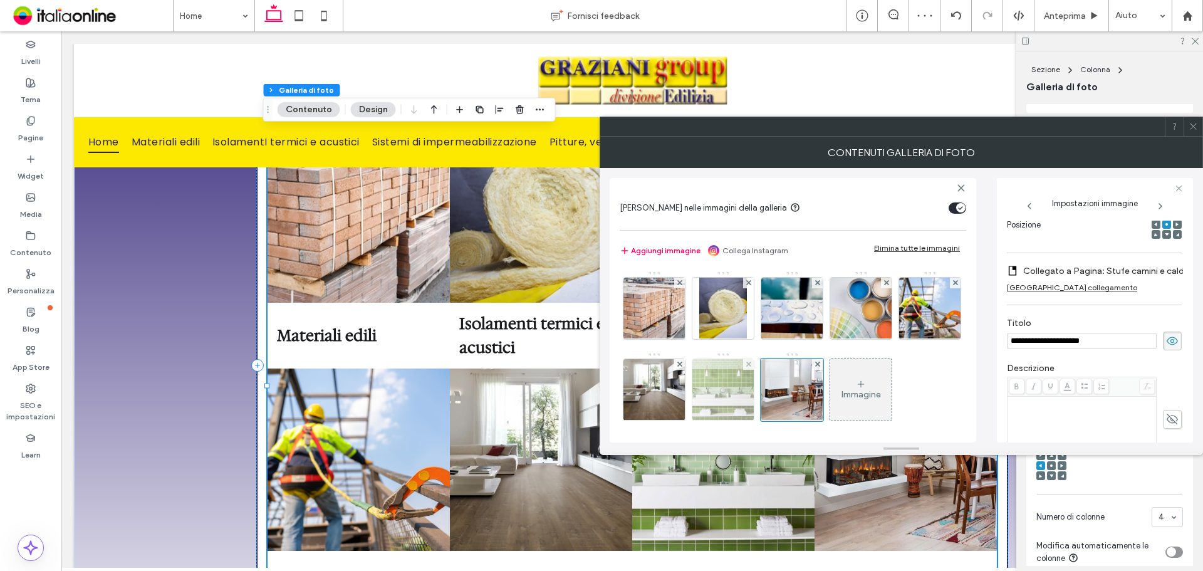
click at [755, 402] on img at bounding box center [723, 389] width 64 height 61
click at [688, 385] on div "Immagine" at bounding box center [791, 352] width 345 height 163
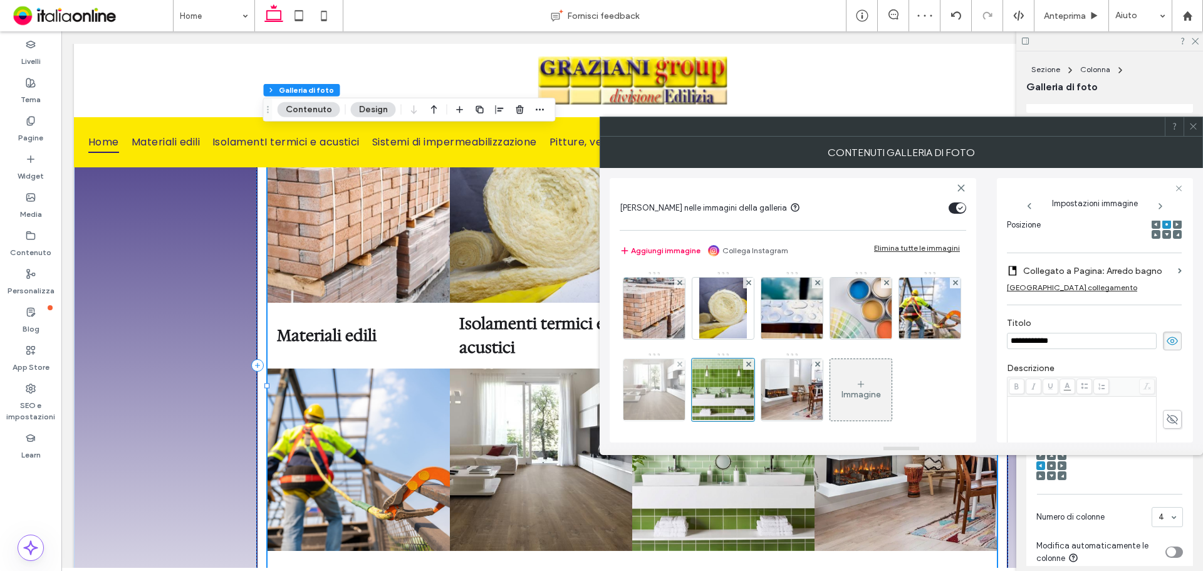
click at [700, 390] on img at bounding box center [654, 389] width 92 height 61
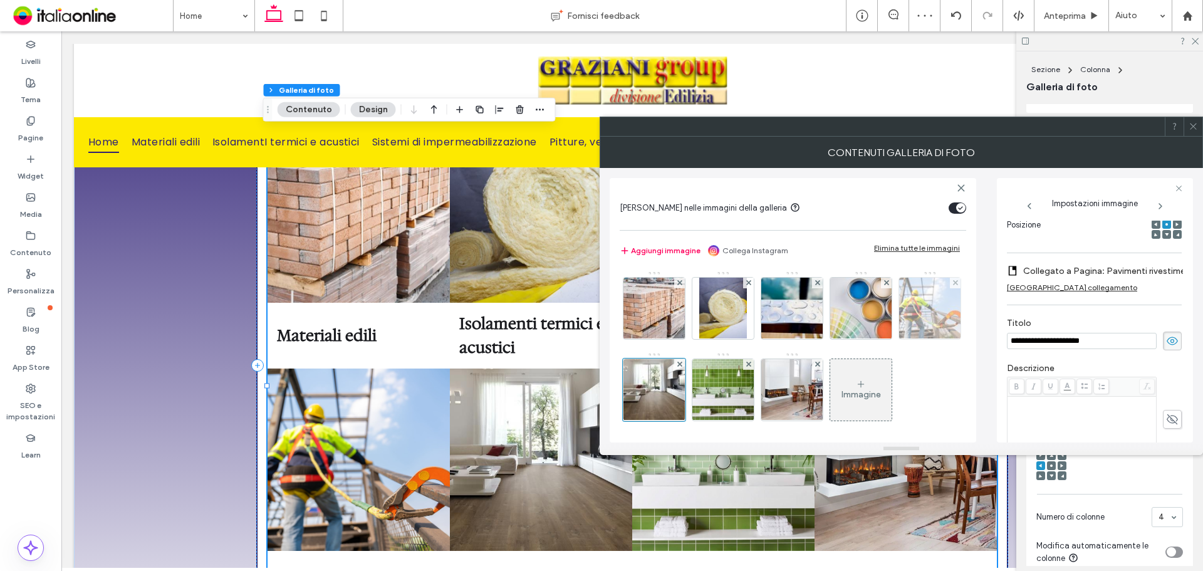
click at [884, 339] on img at bounding box center [930, 307] width 92 height 61
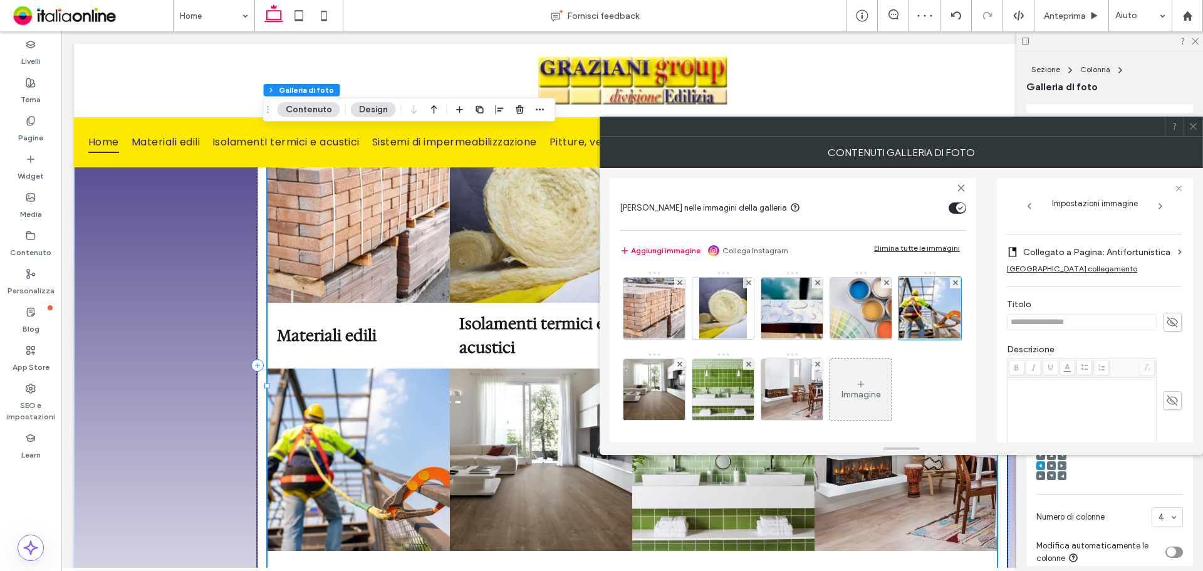
scroll to position [188, 0]
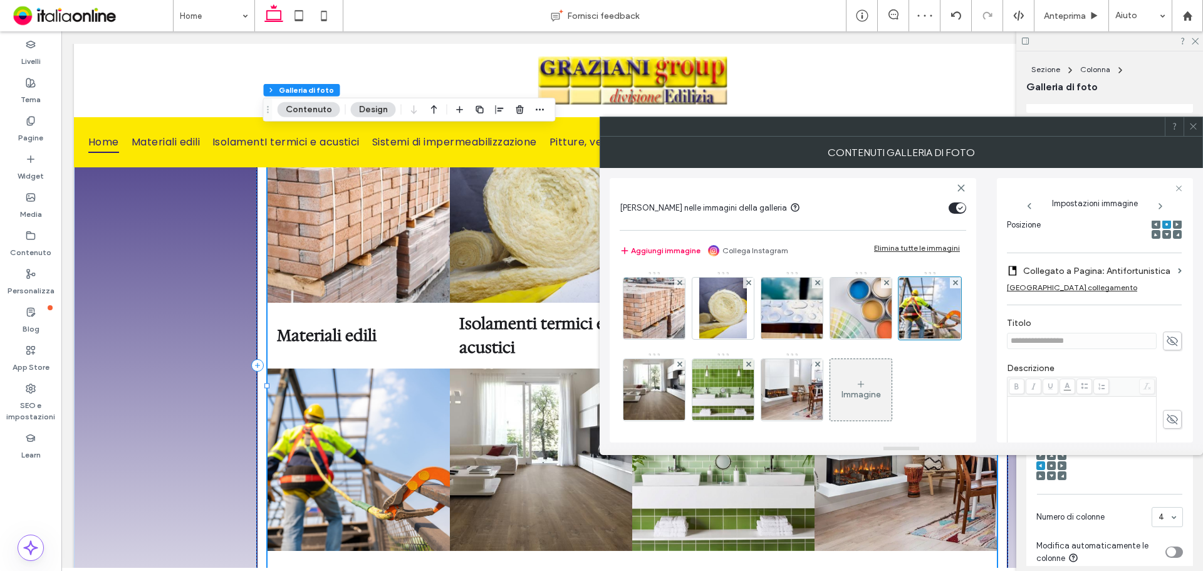
click at [1166, 338] on icon at bounding box center [1172, 341] width 13 height 14
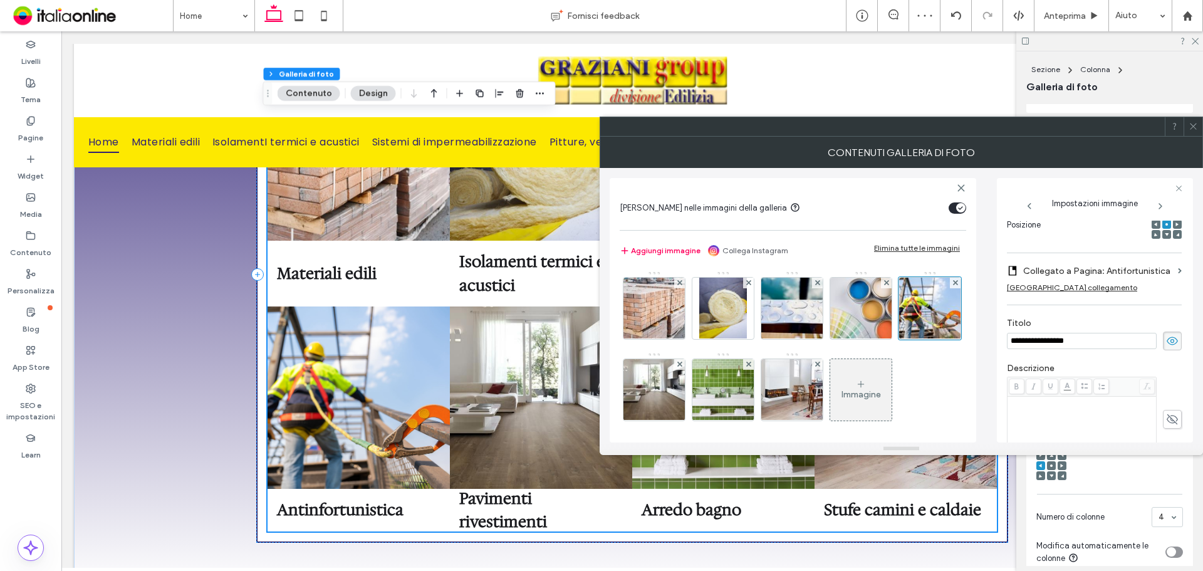
scroll to position [1190, 0]
click at [1190, 127] on icon at bounding box center [1192, 126] width 9 height 9
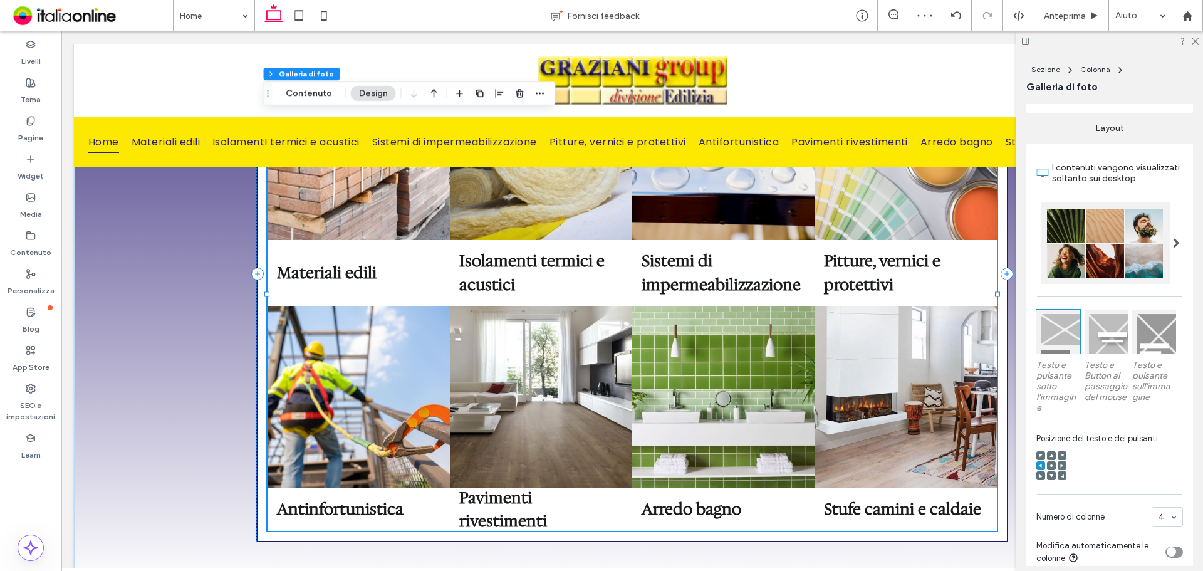
click at [1052, 460] on span at bounding box center [1051, 455] width 4 height 9
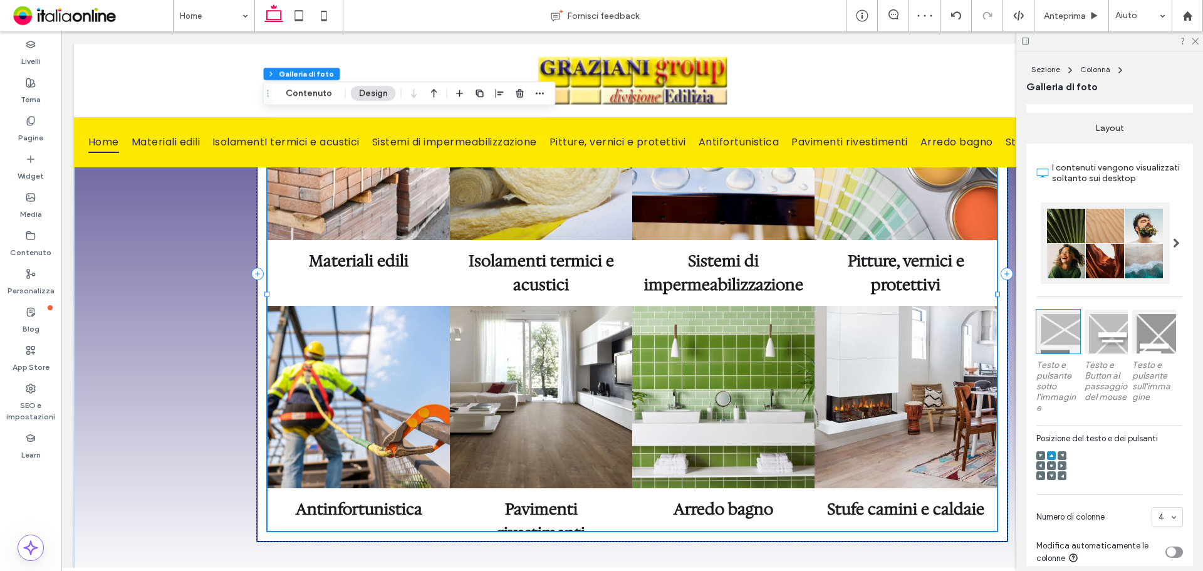
click at [1050, 470] on span at bounding box center [1051, 465] width 4 height 9
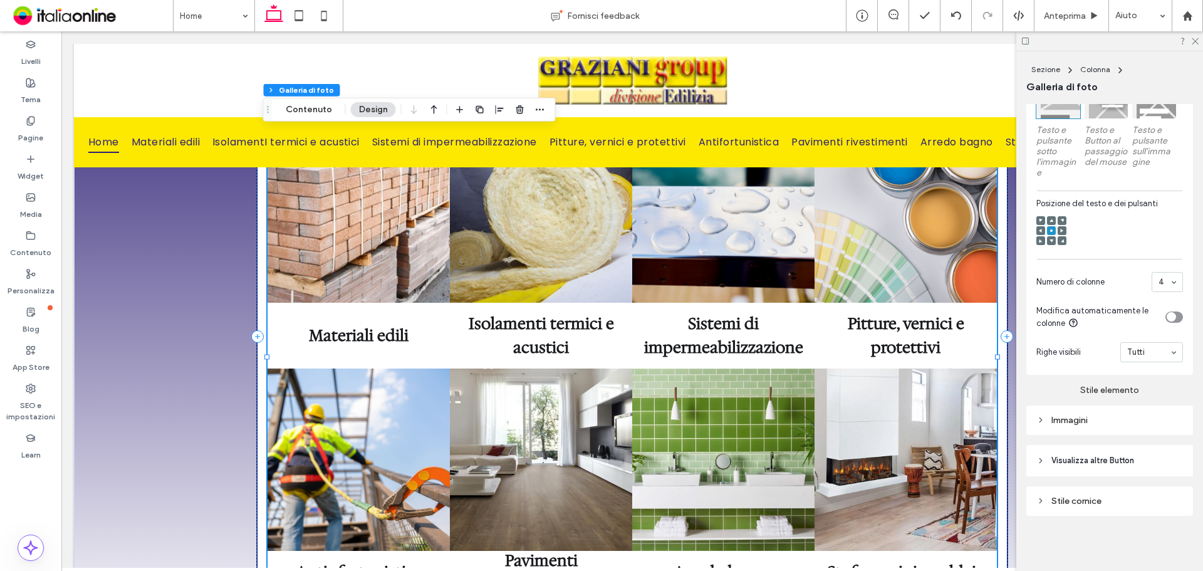
scroll to position [432, 0]
click at [1078, 419] on div "Immagini" at bounding box center [1109, 420] width 147 height 11
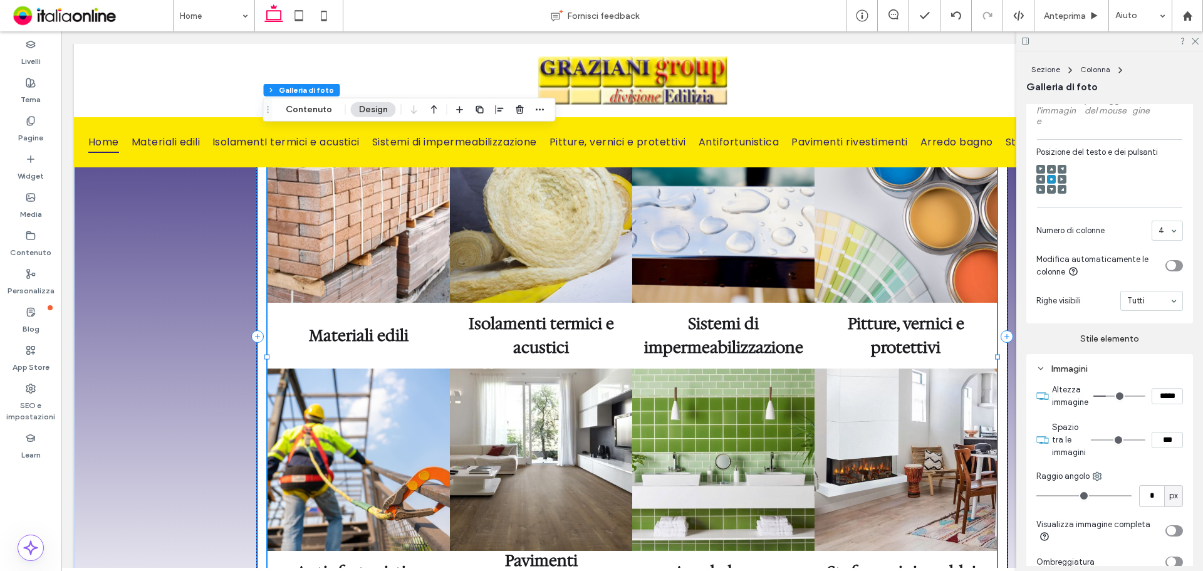
scroll to position [494, 0]
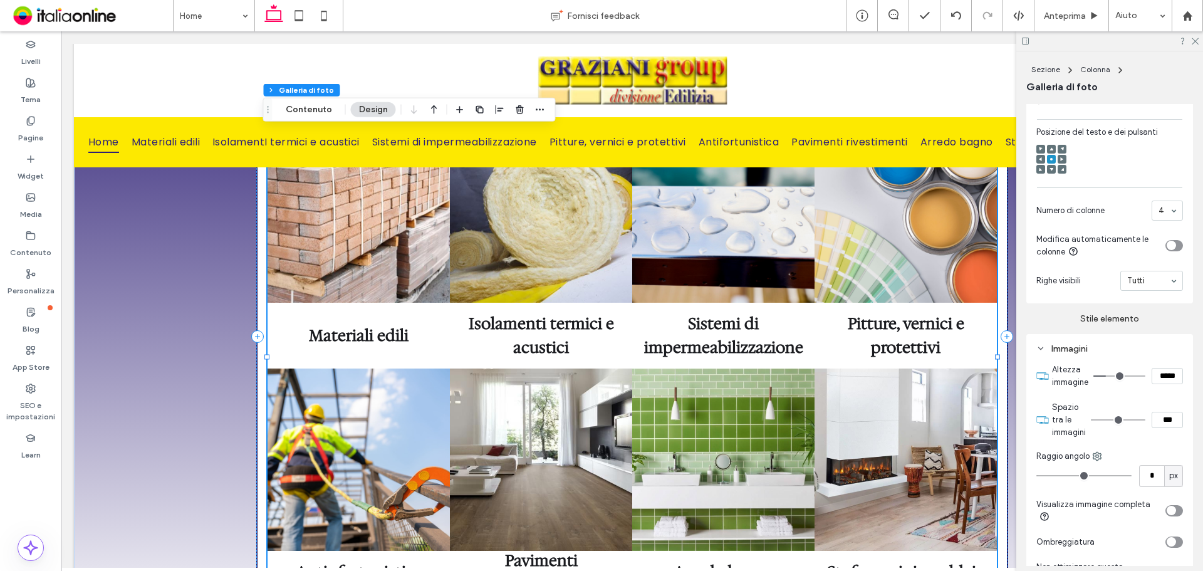
click at [1151, 425] on input "***" at bounding box center [1166, 420] width 31 height 16
type input "****"
type input "**"
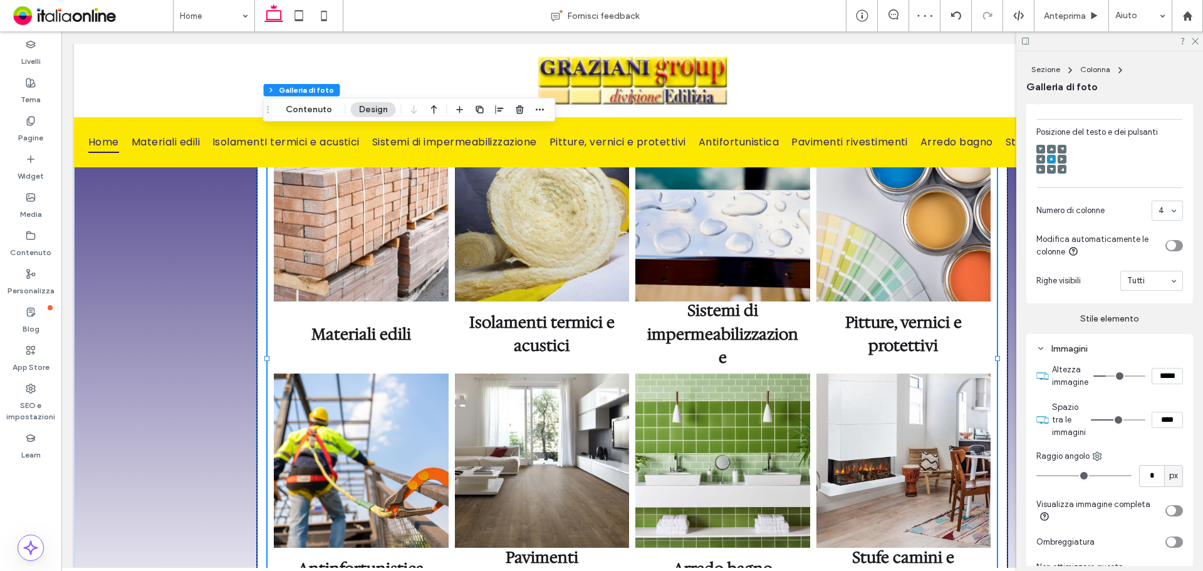
drag, startPoint x: 1157, startPoint y: 425, endPoint x: 1107, endPoint y: 428, distance: 50.2
click at [1107, 428] on div "****" at bounding box center [1137, 420] width 92 height 16
type input "***"
type input "*"
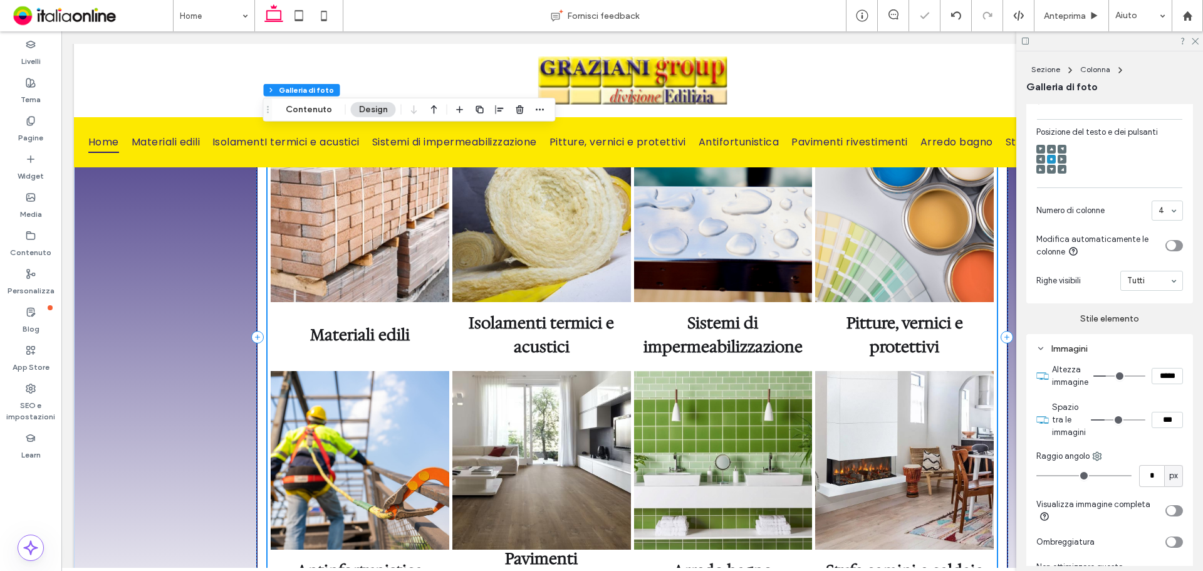
scroll to position [1002, 0]
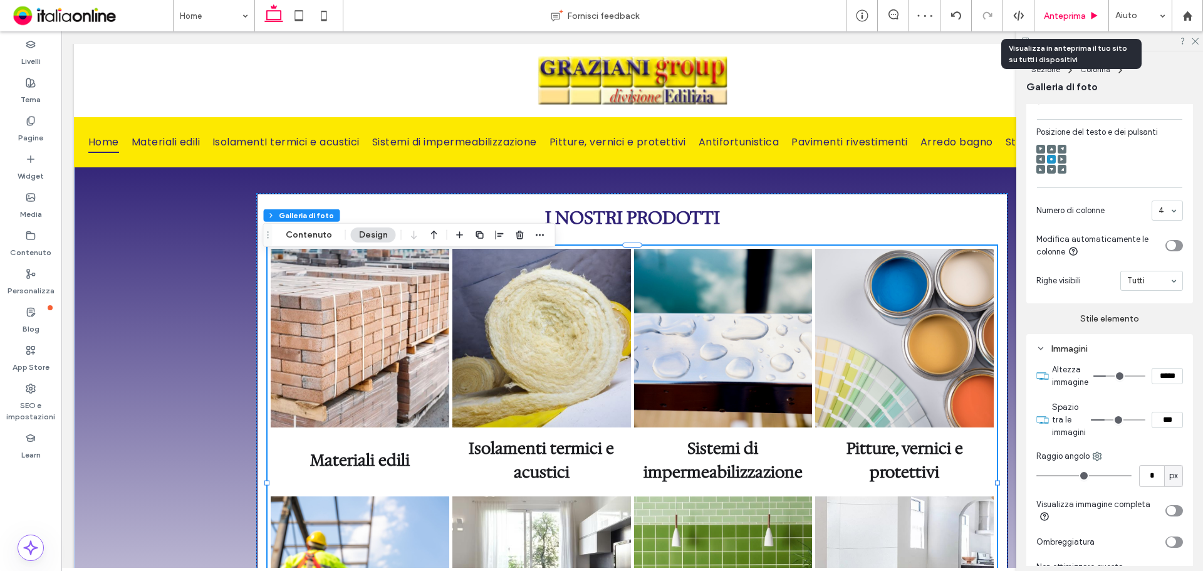
click at [1037, 8] on div "Anteprima" at bounding box center [1071, 15] width 75 height 31
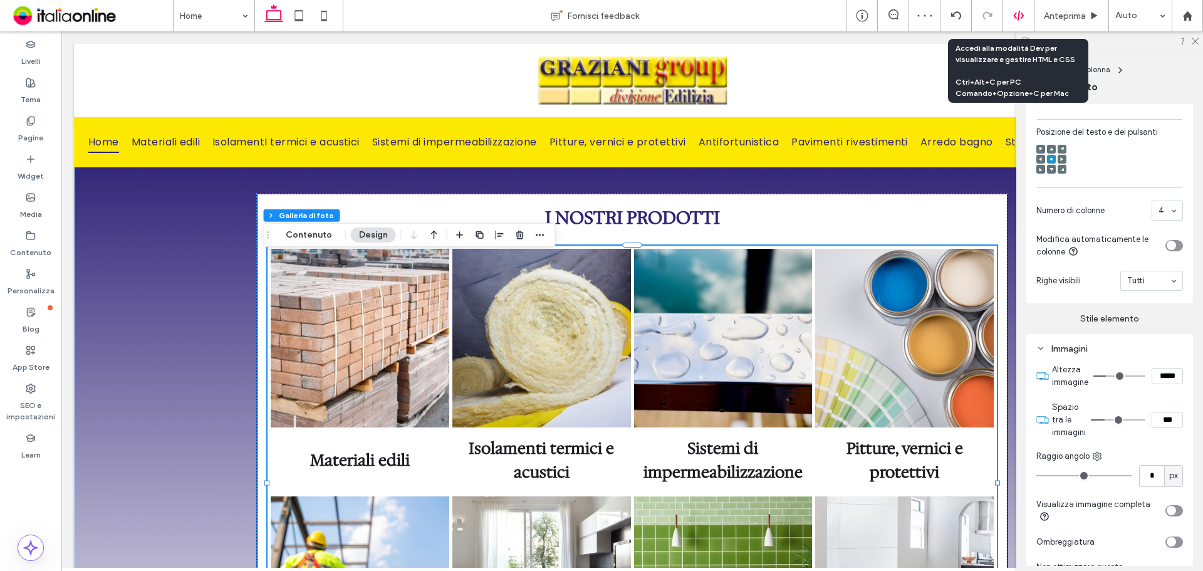
click at [1019, 15] on icon at bounding box center [1018, 15] width 11 height 11
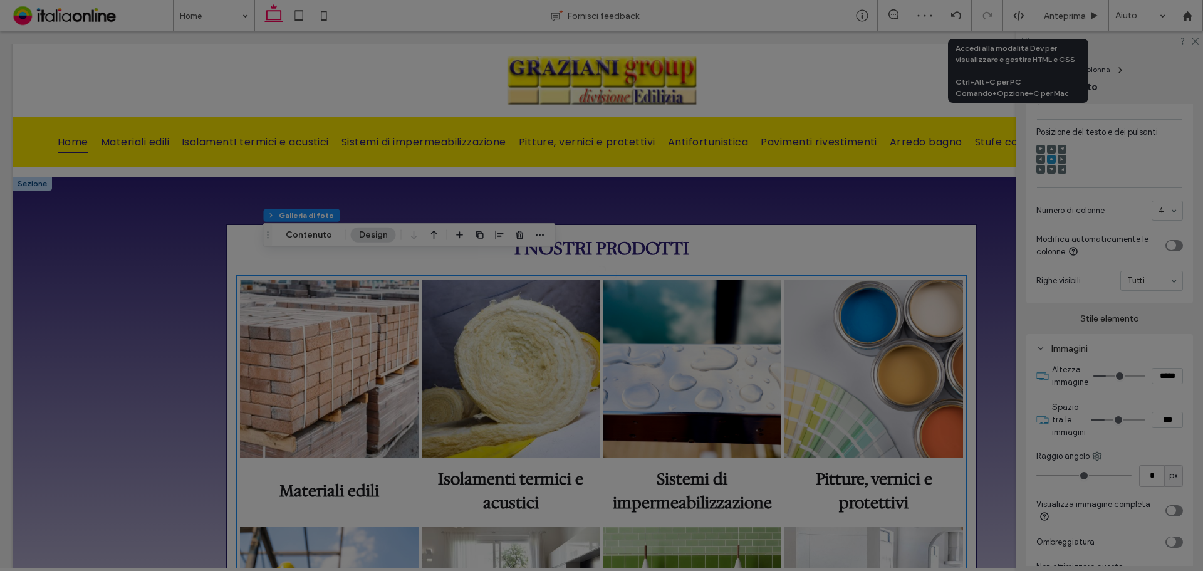
scroll to position [0, 0]
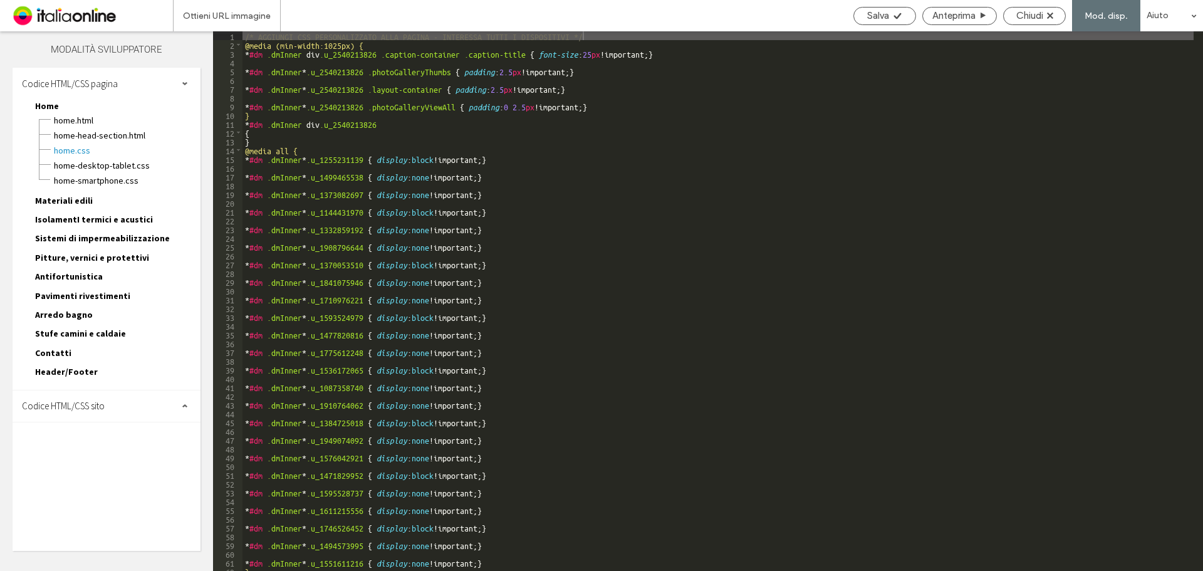
click at [77, 410] on span "Codice HTML/CSS sito" at bounding box center [63, 406] width 83 height 12
click at [82, 454] on span "site.css" at bounding box center [129, 460] width 142 height 13
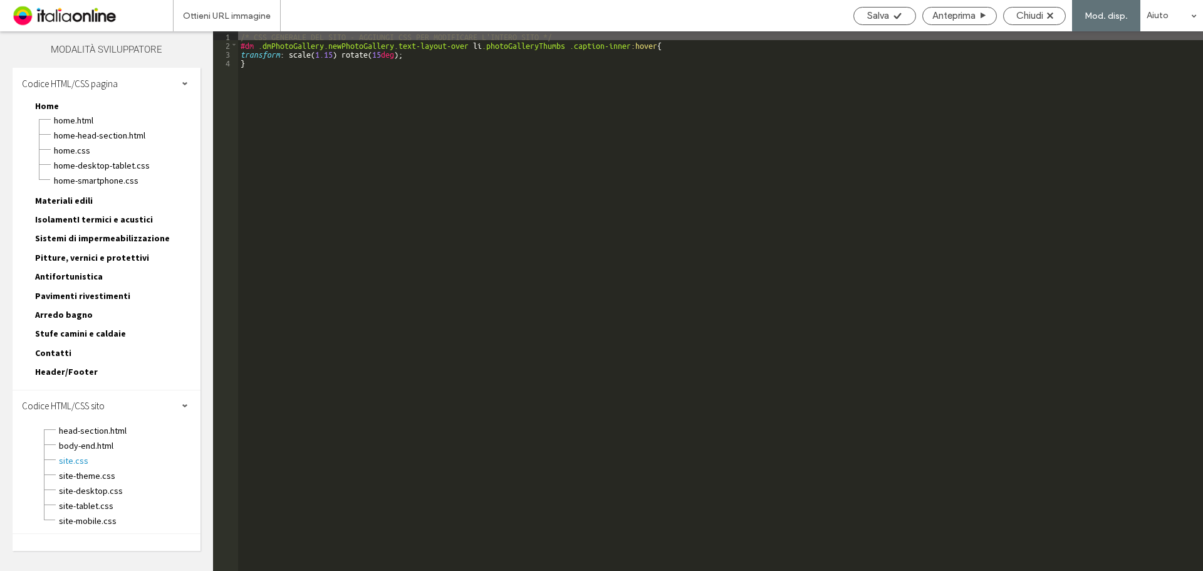
click at [358, 179] on div "/* CSS GENERALE DEL SITO - AGGIUNGI CSS PER MODIFICARE L'INTERO SITO */ #dm .dm…" at bounding box center [720, 309] width 965 height 557
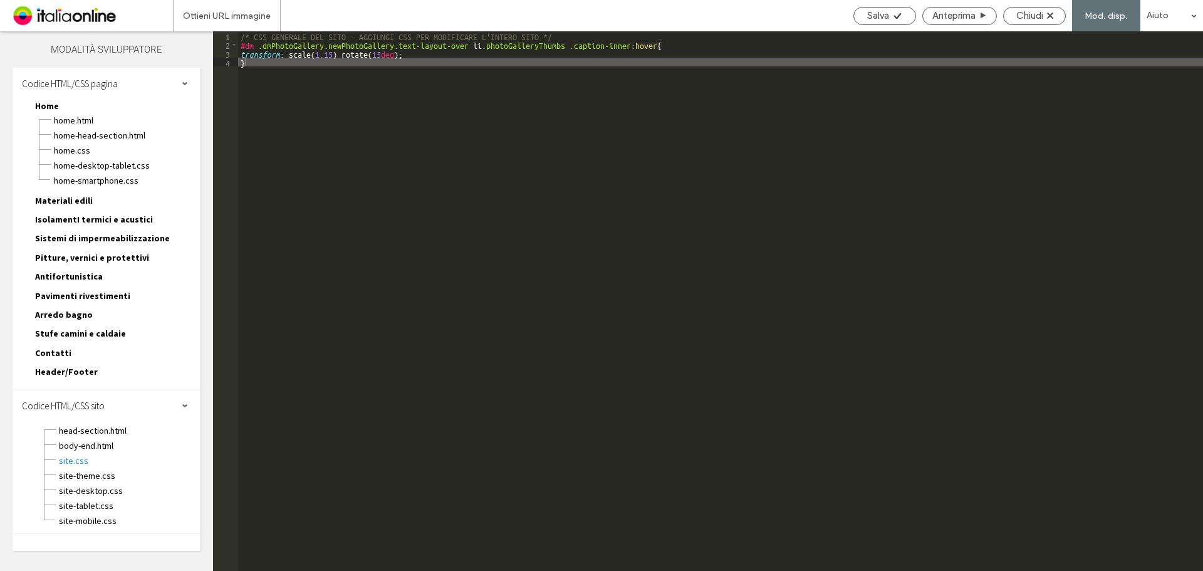
drag, startPoint x: 631, startPoint y: 46, endPoint x: 641, endPoint y: 49, distance: 10.5
click at [631, 46] on div "/* CSS GENERALE DEL SITO - AGGIUNGI CSS PER MODIFICARE L'INTERO SITO */ #dm .dm…" at bounding box center [720, 309] width 965 height 557
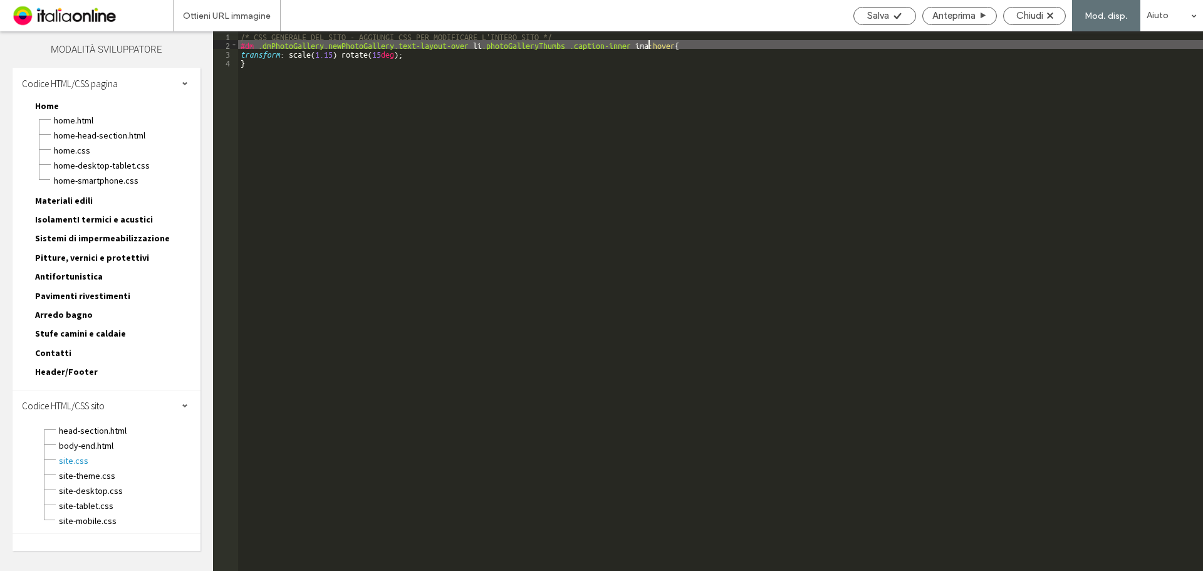
type textarea "**"
click at [888, 16] on div "Salva" at bounding box center [884, 15] width 61 height 11
click at [1019, 15] on span "Chiudi" at bounding box center [1029, 15] width 27 height 11
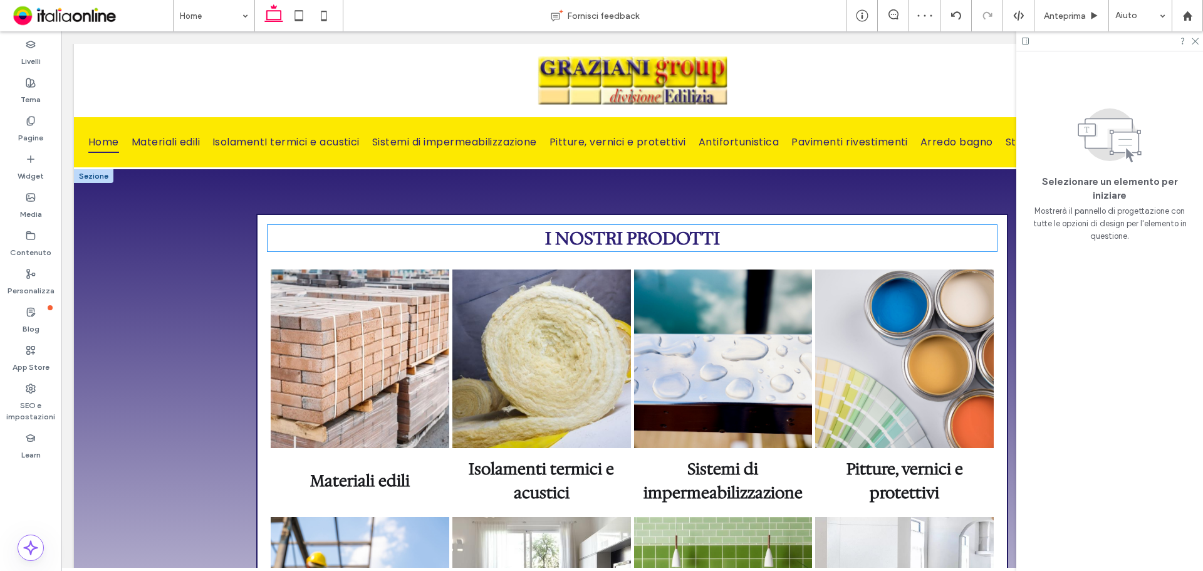
scroll to position [1002, 0]
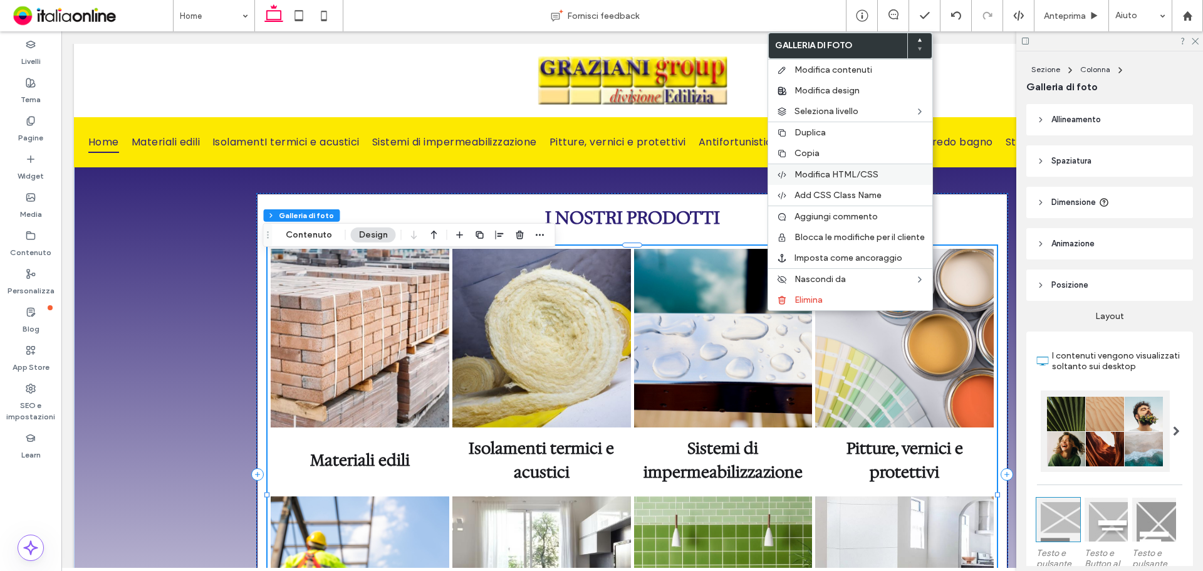
click at [834, 176] on span "Modifica HTML/CSS" at bounding box center [836, 174] width 84 height 11
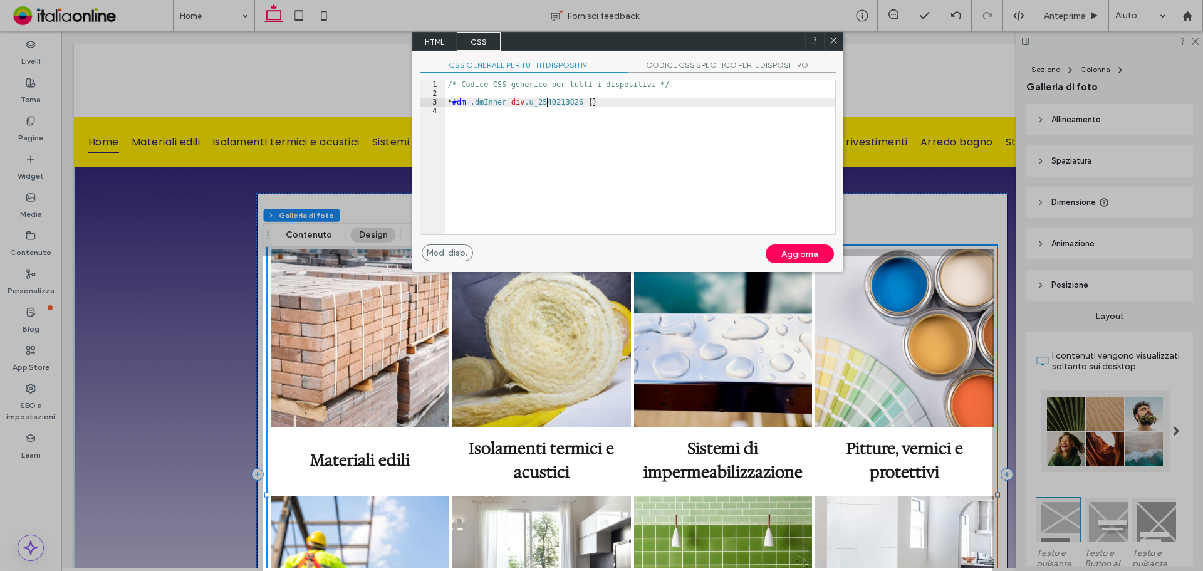
click at [547, 101] on div "/* Codice CSS generico per tutti i dispositivi */ * #dm .dmInner div .u_2540213…" at bounding box center [640, 166] width 390 height 172
click at [495, 101] on div "/* Codice CSS generico per tutti i dispositivi */ * #dm .dmInner div .u_2540213…" at bounding box center [640, 166] width 390 height 172
drag, startPoint x: 503, startPoint y: 100, endPoint x: 544, endPoint y: 101, distance: 41.4
click at [544, 101] on div "/* Codice CSS generico per tutti i dispositivi */ * #dm .dmInner div .u_2540213…" at bounding box center [640, 166] width 390 height 172
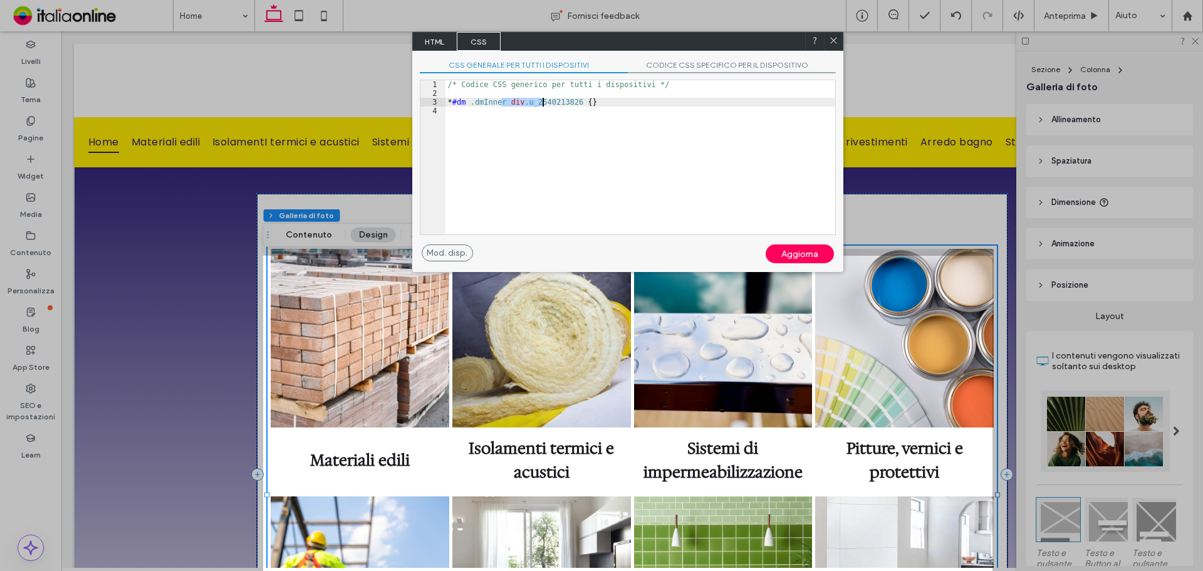
click at [529, 103] on div "/* Codice CSS generico per tutti i dispositivi */ * #dm .dmInner div .u_2540213…" at bounding box center [640, 157] width 390 height 154
drag, startPoint x: 506, startPoint y: 103, endPoint x: 571, endPoint y: 101, distance: 65.2
click at [571, 101] on div "/* Codice CSS generico per tutti i dispositivi */ * #dm .dmInner div .u_2540213…" at bounding box center [640, 166] width 390 height 172
click at [830, 41] on icon at bounding box center [833, 40] width 9 height 9
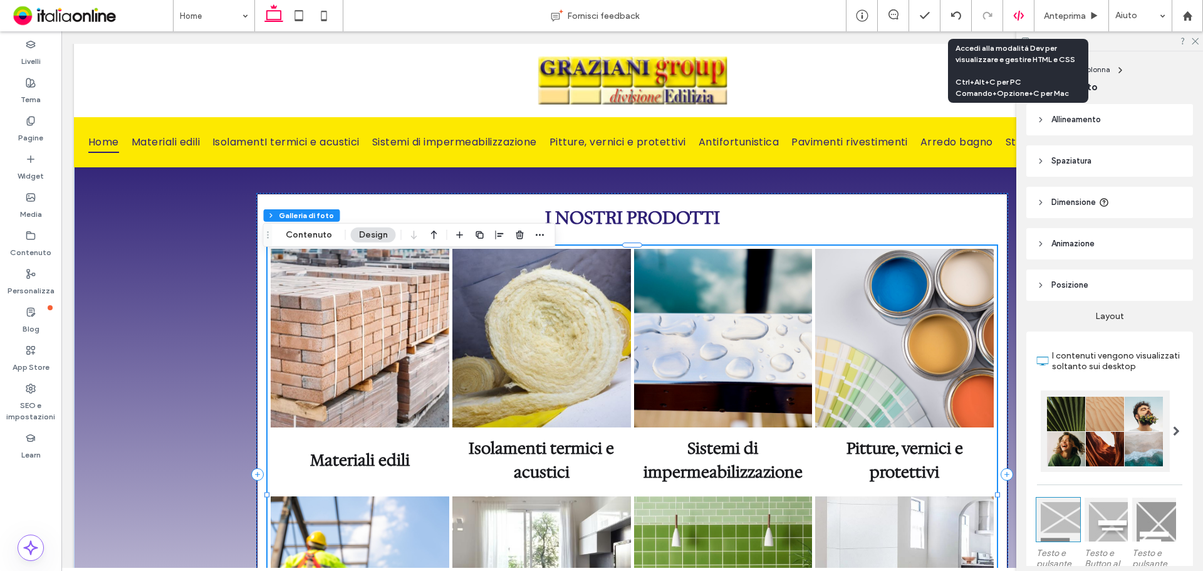
click at [1025, 14] on div at bounding box center [1018, 15] width 31 height 11
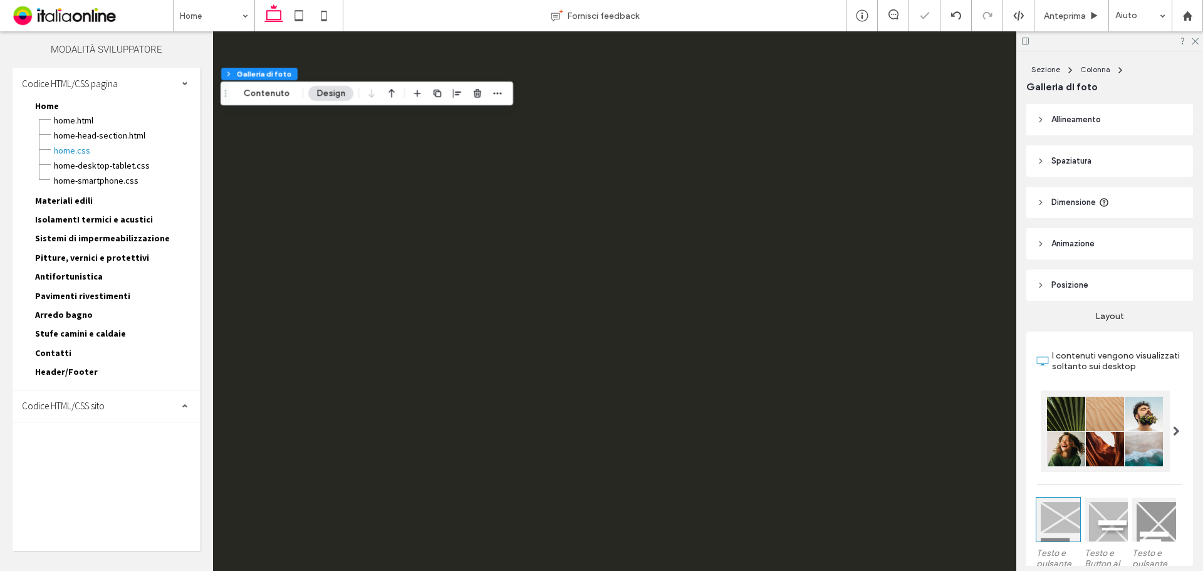
scroll to position [0, 0]
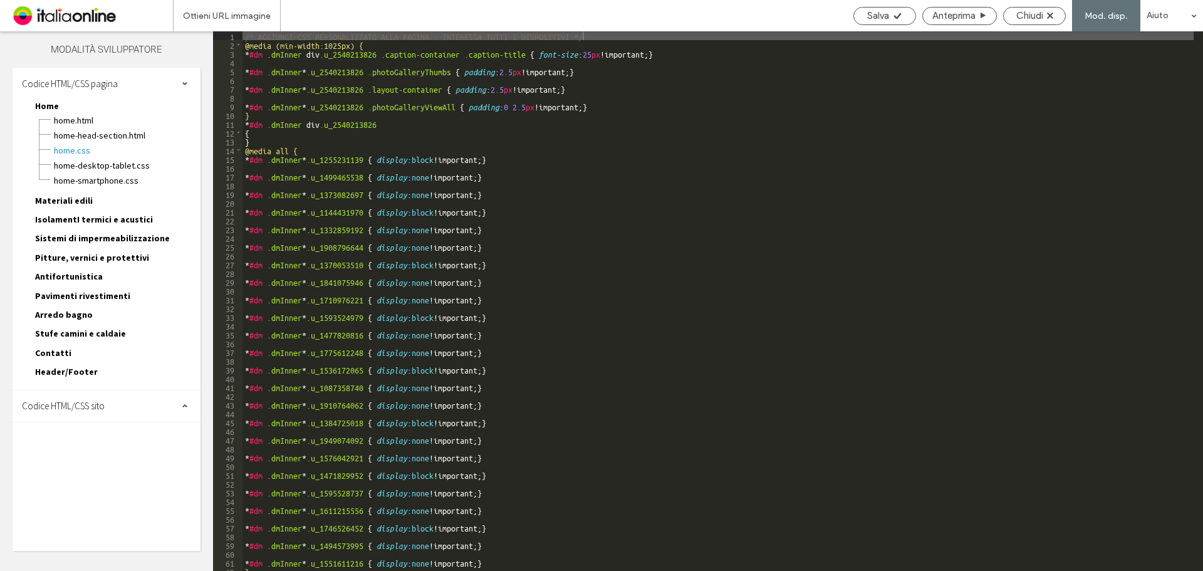
click at [87, 404] on span "Codice HTML/CSS sito" at bounding box center [63, 406] width 83 height 12
click at [89, 457] on span "site.css" at bounding box center [129, 460] width 142 height 13
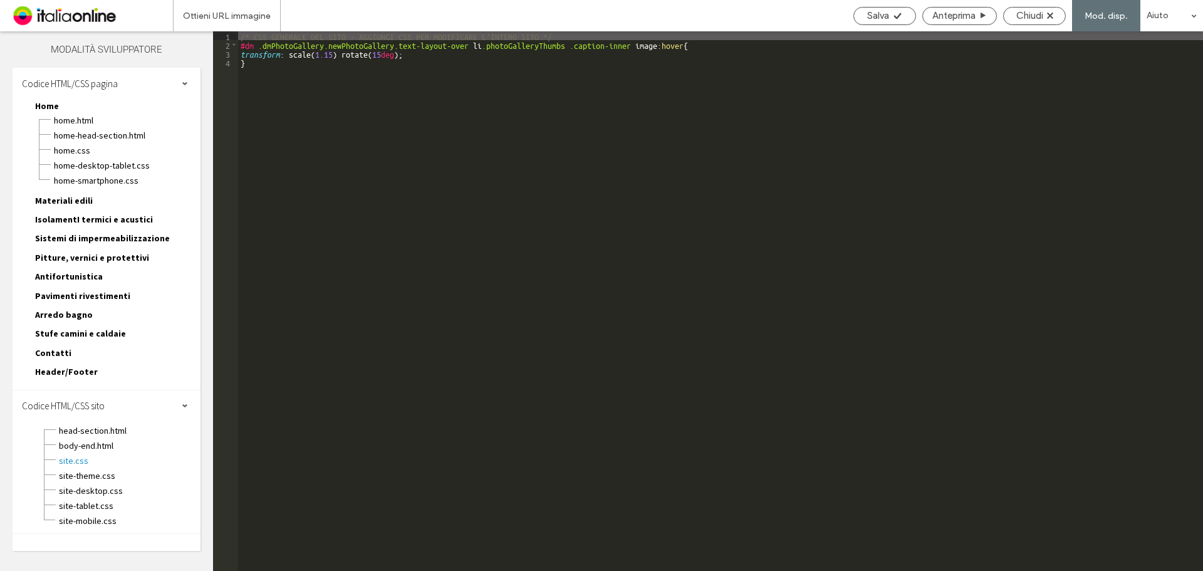
click at [256, 45] on div "/* CSS GENERALE DEL SITO - AGGIUNGI CSS PER MODIFICARE L'INTERO SITO */ #dm .dm…" at bounding box center [720, 309] width 965 height 557
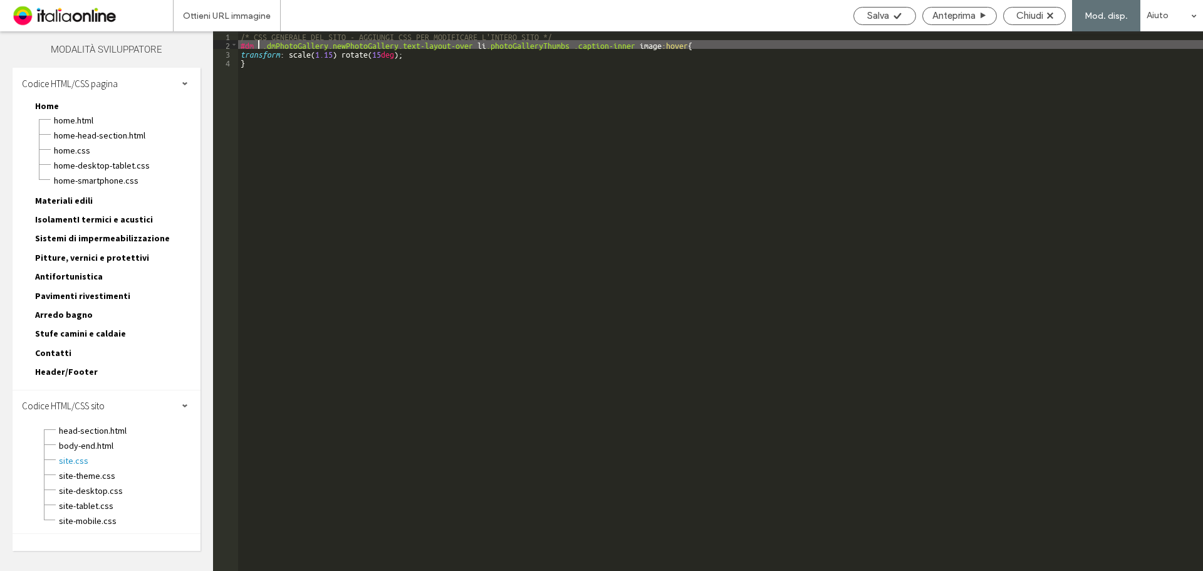
paste textarea
type textarea "**"
click at [884, 8] on div "Salva" at bounding box center [884, 16] width 63 height 18
click at [1023, 17] on span "Chiudi" at bounding box center [1029, 15] width 27 height 11
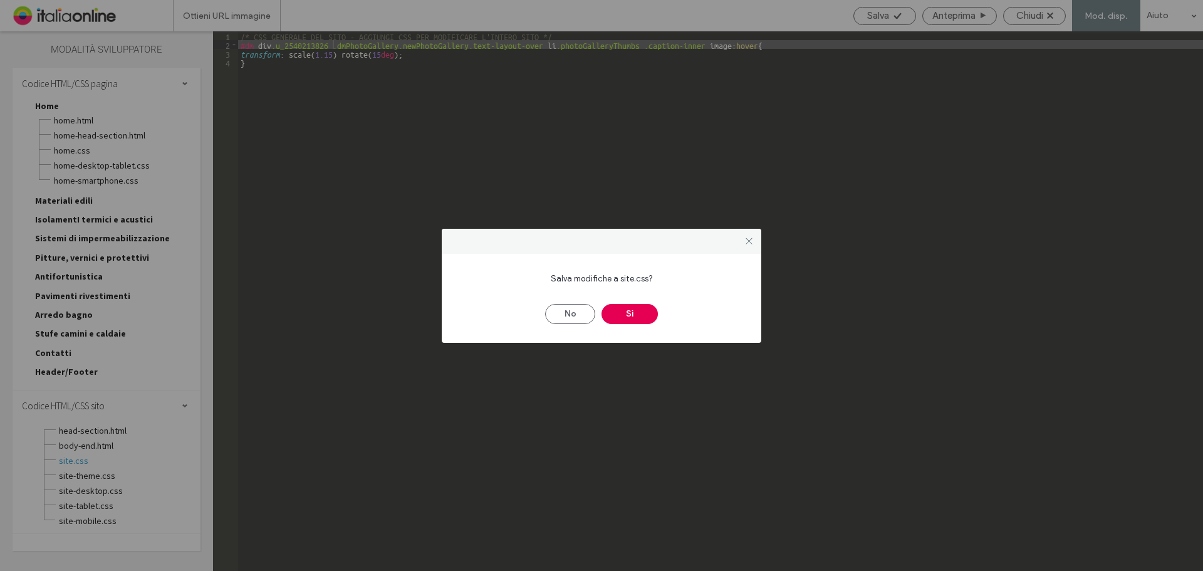
click at [610, 321] on button "Sì" at bounding box center [629, 314] width 56 height 20
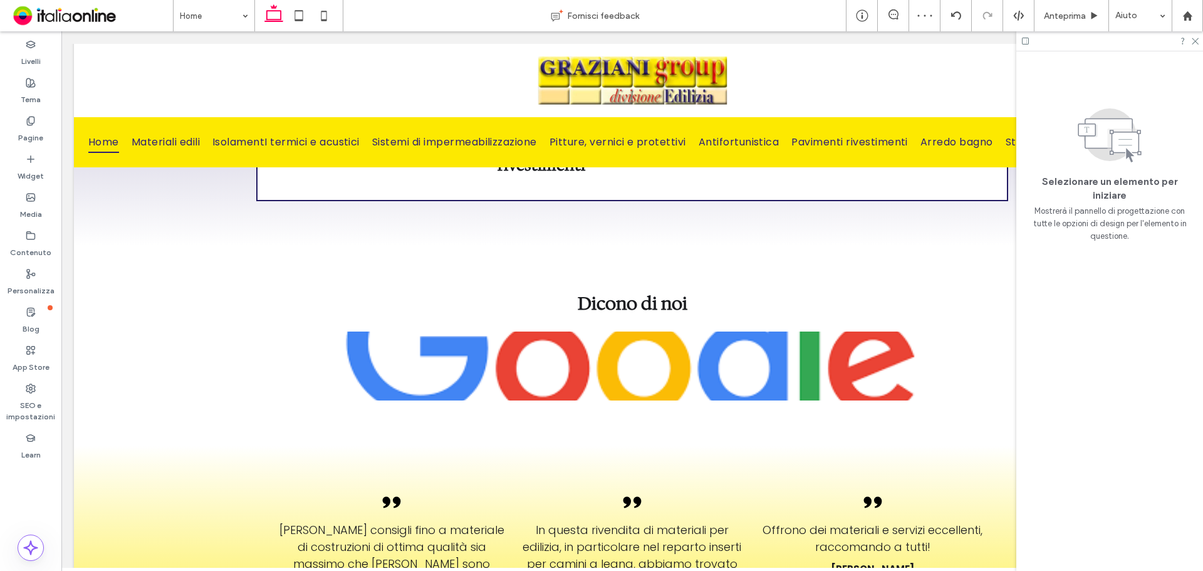
scroll to position [1691, 0]
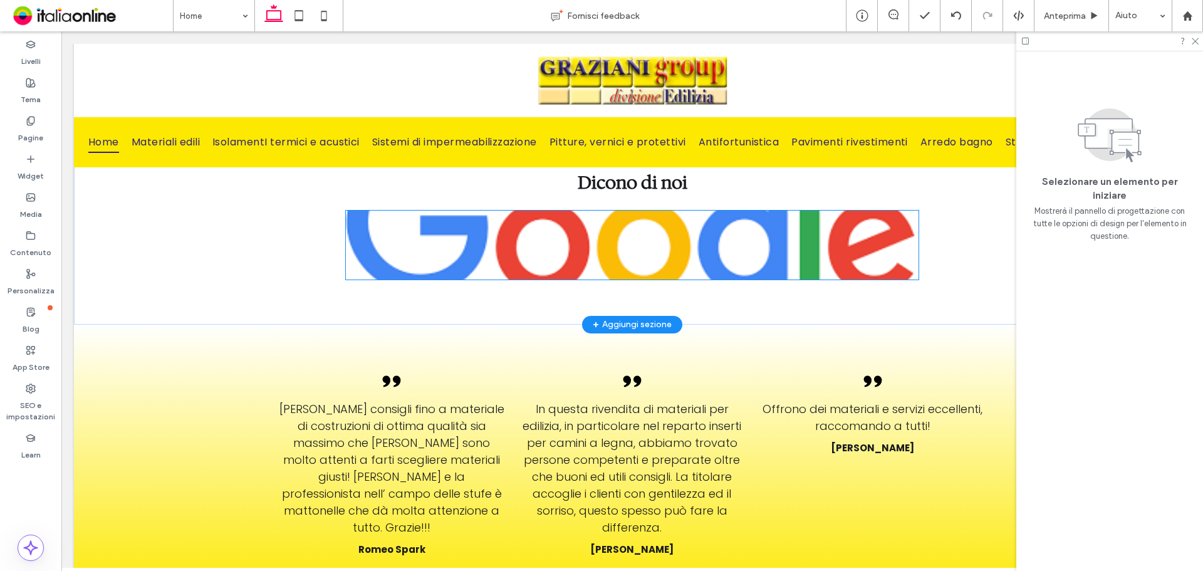
click at [659, 229] on img at bounding box center [632, 244] width 573 height 69
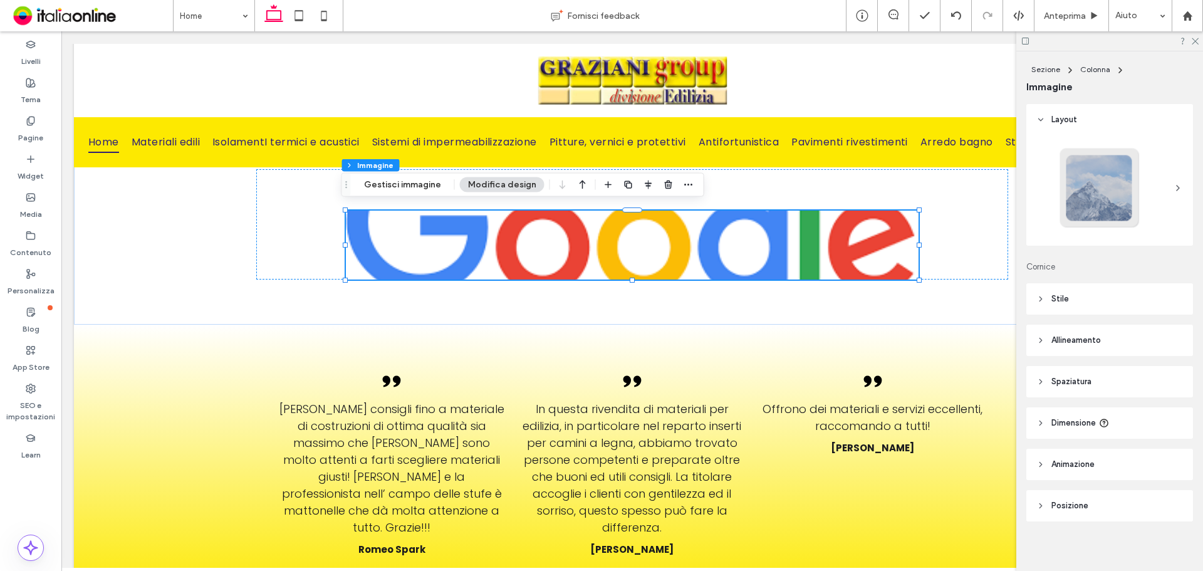
click at [1073, 302] on header "Stile" at bounding box center [1109, 298] width 167 height 31
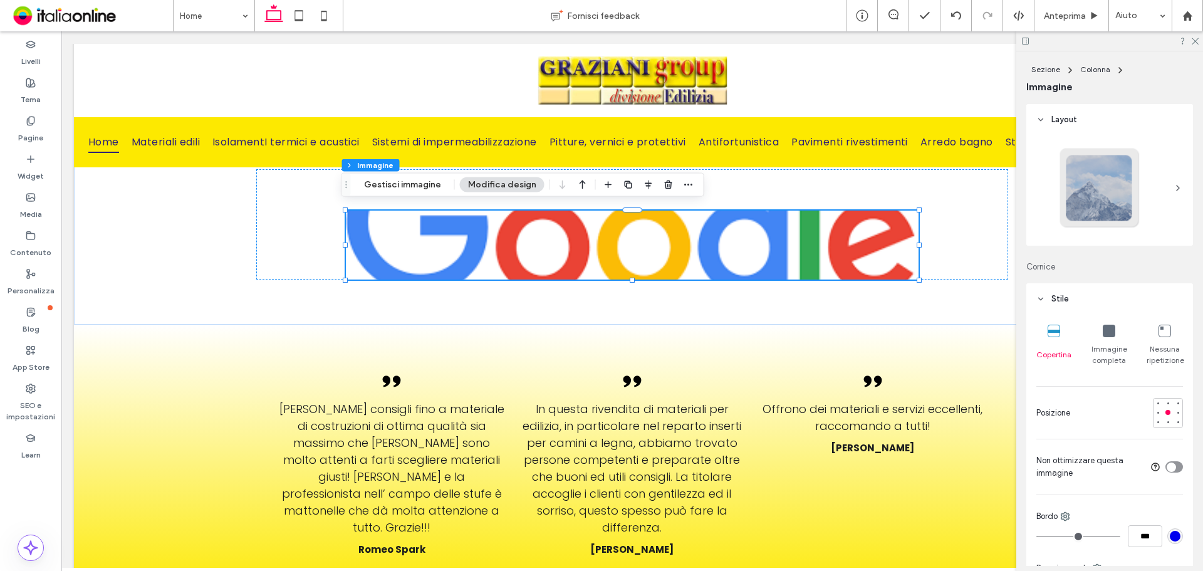
click at [1107, 333] on icon at bounding box center [1108, 330] width 13 height 13
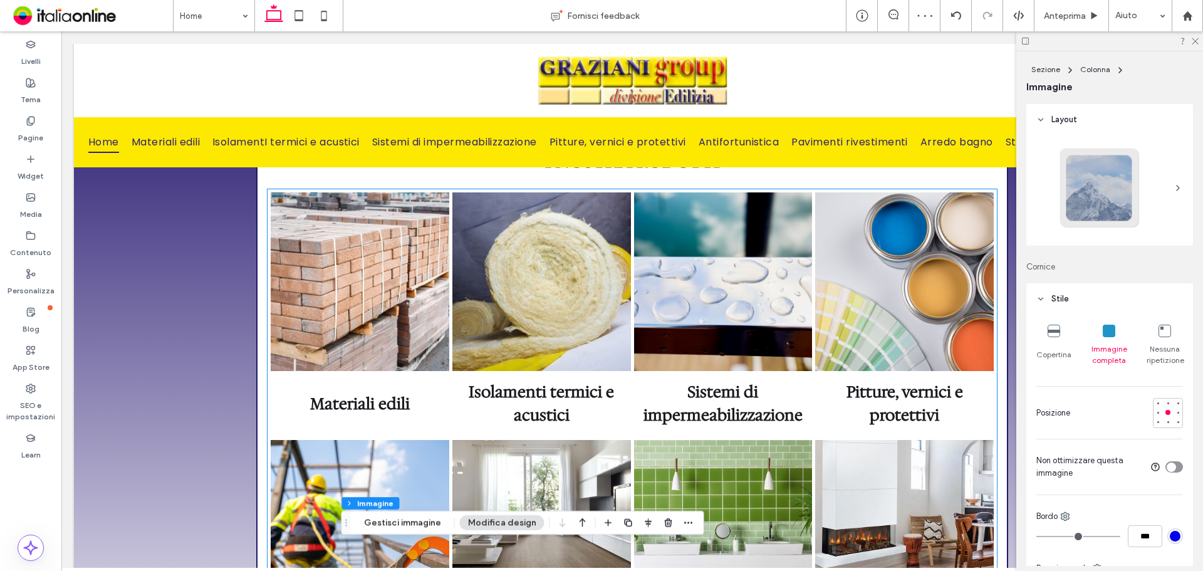
scroll to position [940, 0]
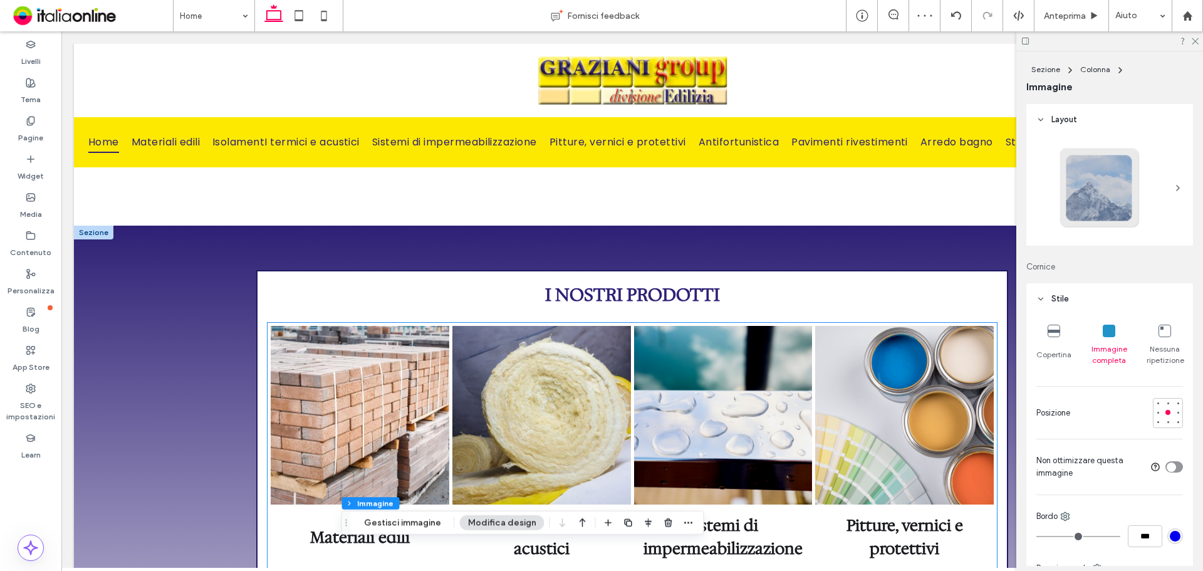
click at [619, 372] on link at bounding box center [541, 415] width 189 height 189
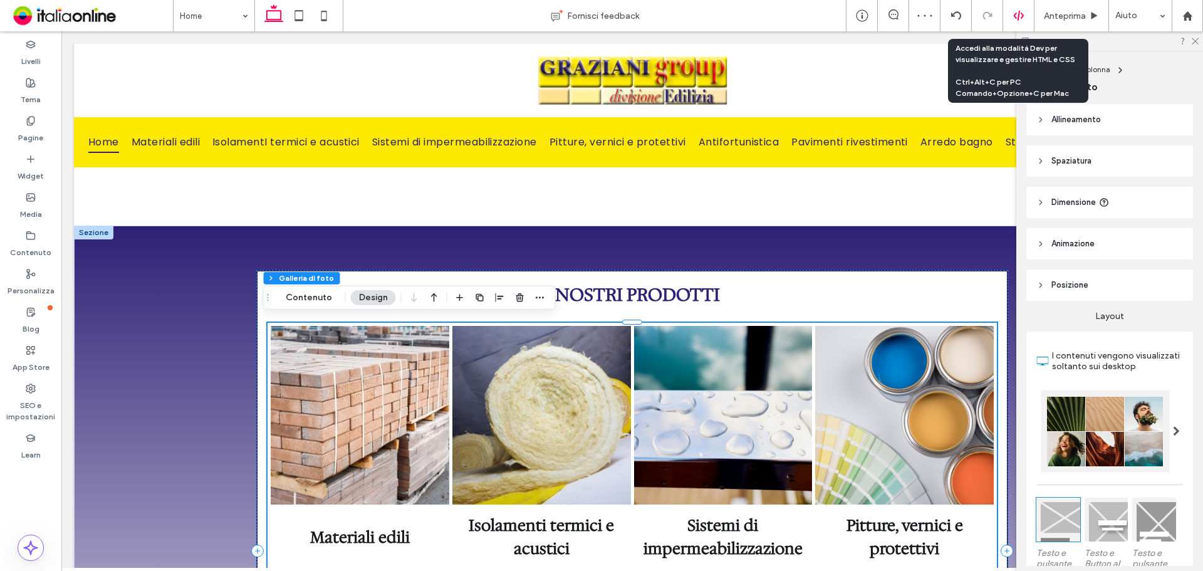
click at [1013, 19] on icon at bounding box center [1018, 15] width 11 height 11
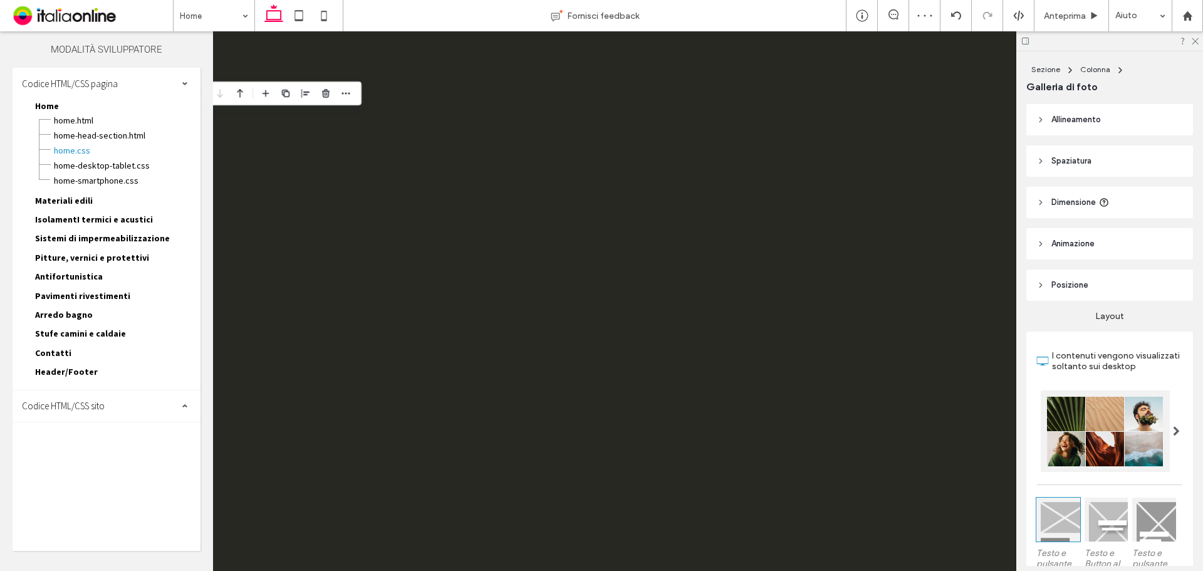
scroll to position [0, 0]
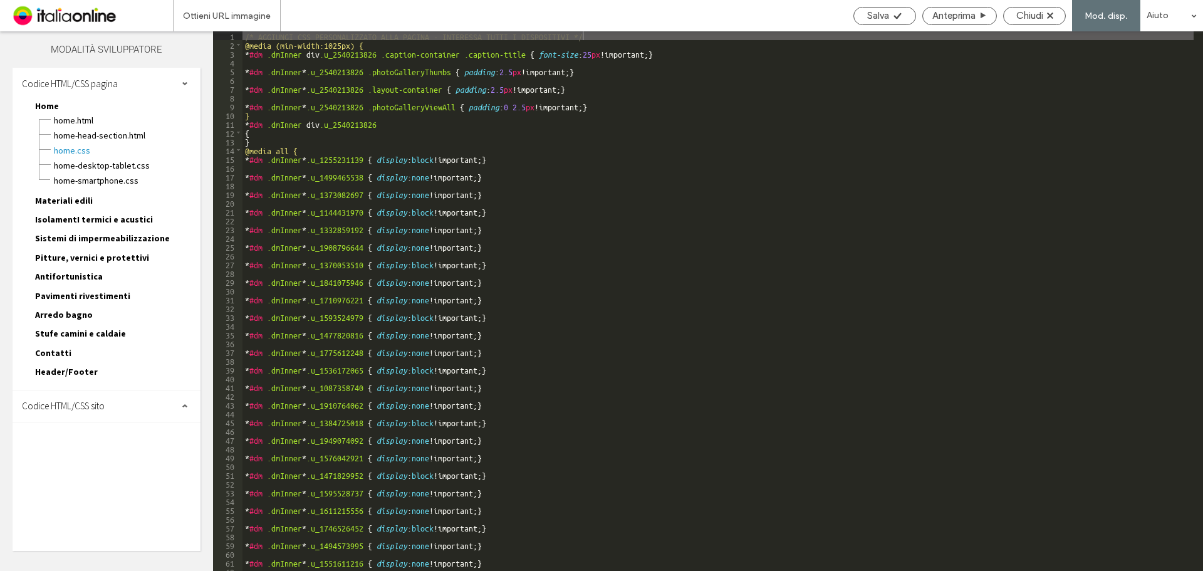
click at [76, 397] on div "Codice HTML/CSS sito" at bounding box center [107, 405] width 188 height 31
click at [71, 456] on span "site.css" at bounding box center [129, 460] width 142 height 13
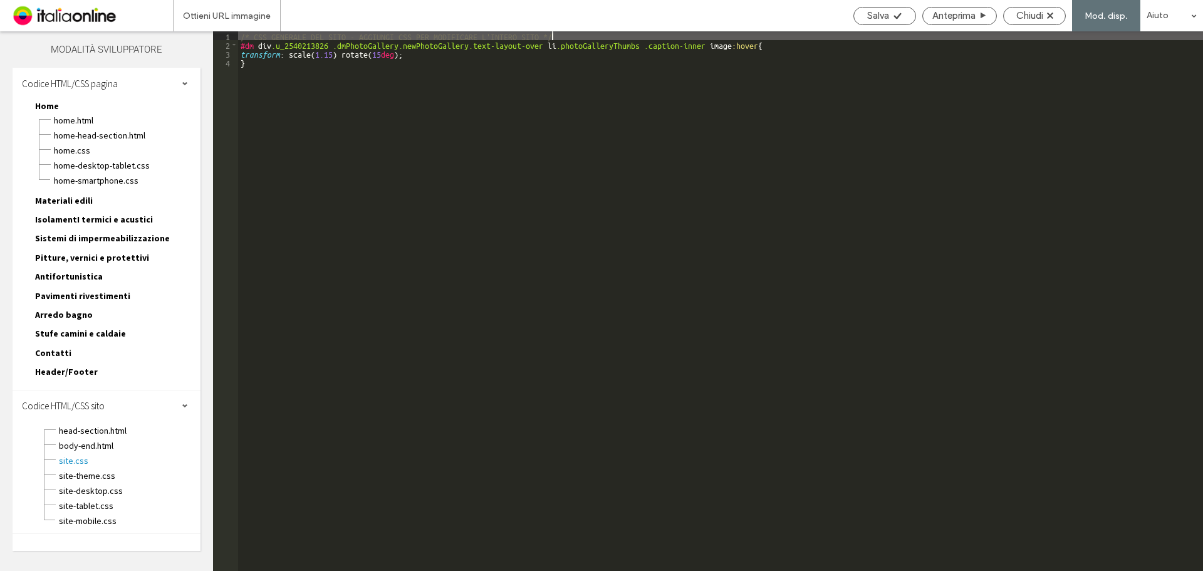
click at [450, 224] on div "/* CSS GENERALE DEL SITO - AGGIUNGI CSS PER MODIFICARE L'INTERO SITO */ #dm div…" at bounding box center [720, 309] width 965 height 557
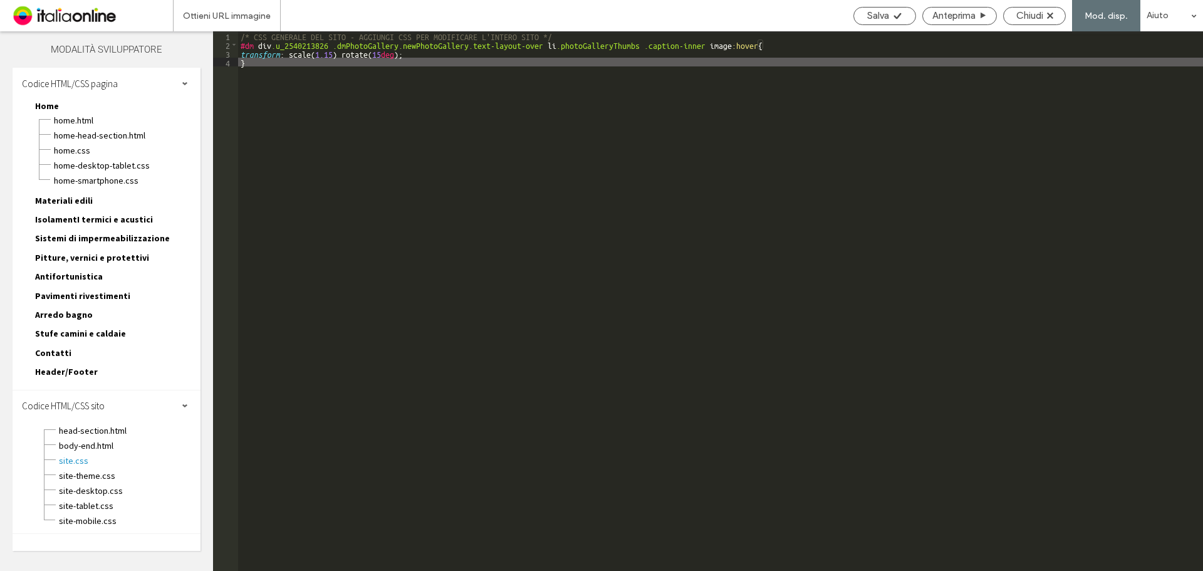
click at [304, 88] on div "/* CSS GENERALE DEL SITO - AGGIUNGI CSS PER MODIFICARE L'INTERO SITO */ #dm div…" at bounding box center [720, 309] width 965 height 557
type textarea "**"
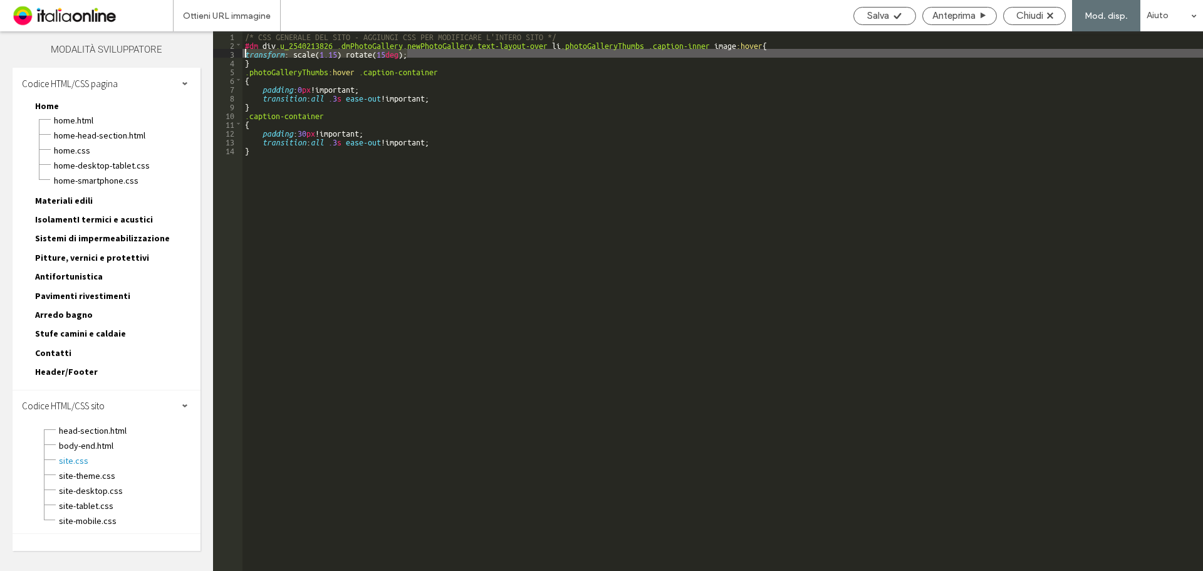
drag, startPoint x: 415, startPoint y: 55, endPoint x: 242, endPoint y: 50, distance: 173.6
click at [242, 50] on div "** 1 2 3 4 5 6 7 8 9 10 11 12 13 14 /* CSS GENERALE DEL SITO - AGGIUNGI CSS PER…" at bounding box center [708, 300] width 990 height 539
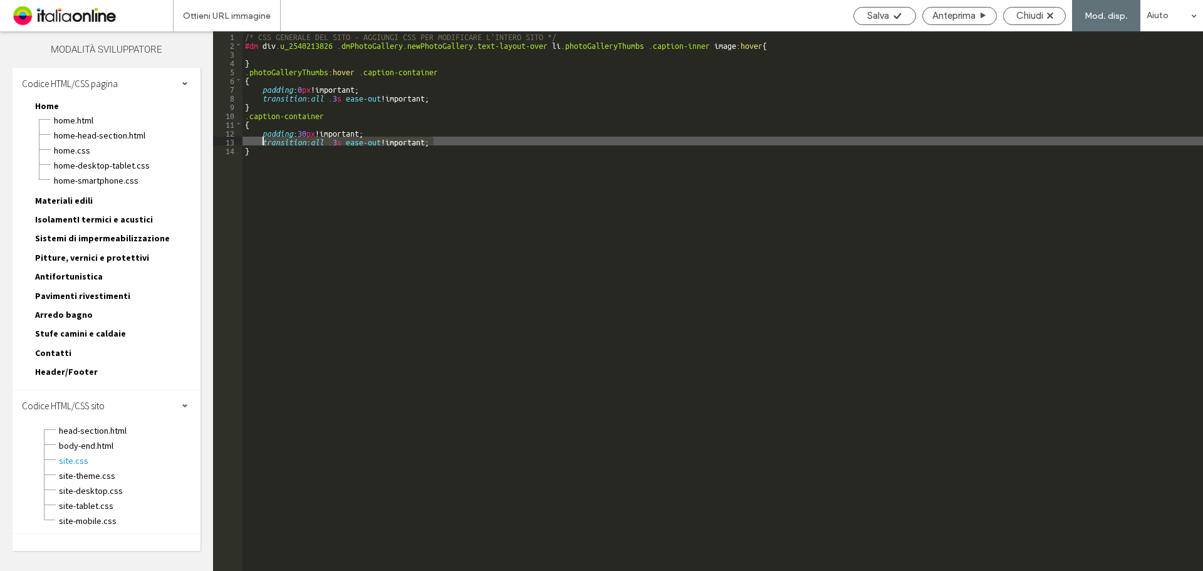
drag, startPoint x: 457, startPoint y: 143, endPoint x: 264, endPoint y: 140, distance: 193.6
click at [264, 140] on div "/* CSS GENERALE DEL SITO - AGGIUNGI CSS PER MODIFICARE L'INTERO SITO */ #dm div…" at bounding box center [722, 309] width 960 height 557
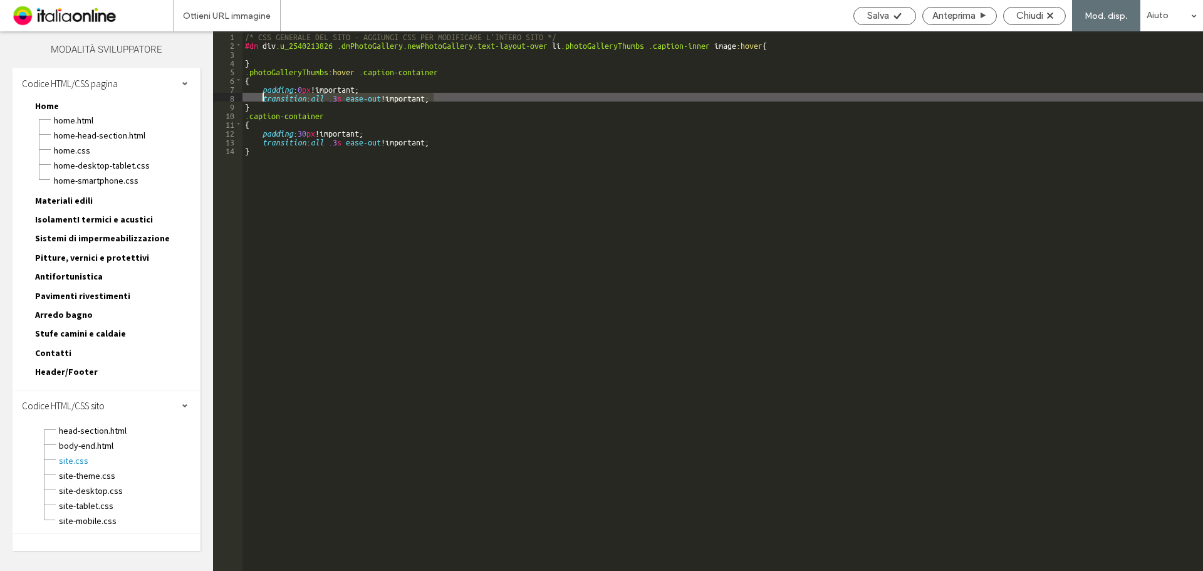
drag, startPoint x: 448, startPoint y: 98, endPoint x: 263, endPoint y: 96, distance: 184.8
click at [263, 96] on div "/* CSS GENERALE DEL SITO - AGGIUNGI CSS PER MODIFICARE L'INTERO SITO */ #dm div…" at bounding box center [722, 309] width 960 height 557
click at [859, 14] on div "Salva" at bounding box center [884, 15] width 61 height 11
click at [1027, 16] on span "Chiudi" at bounding box center [1029, 15] width 27 height 11
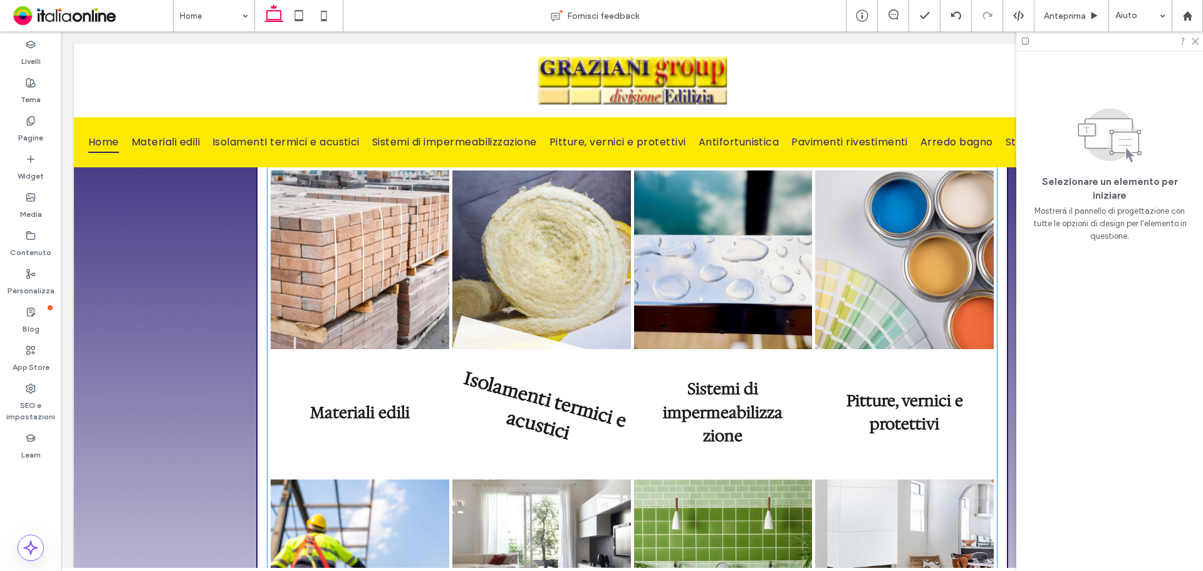
scroll to position [1082, 0]
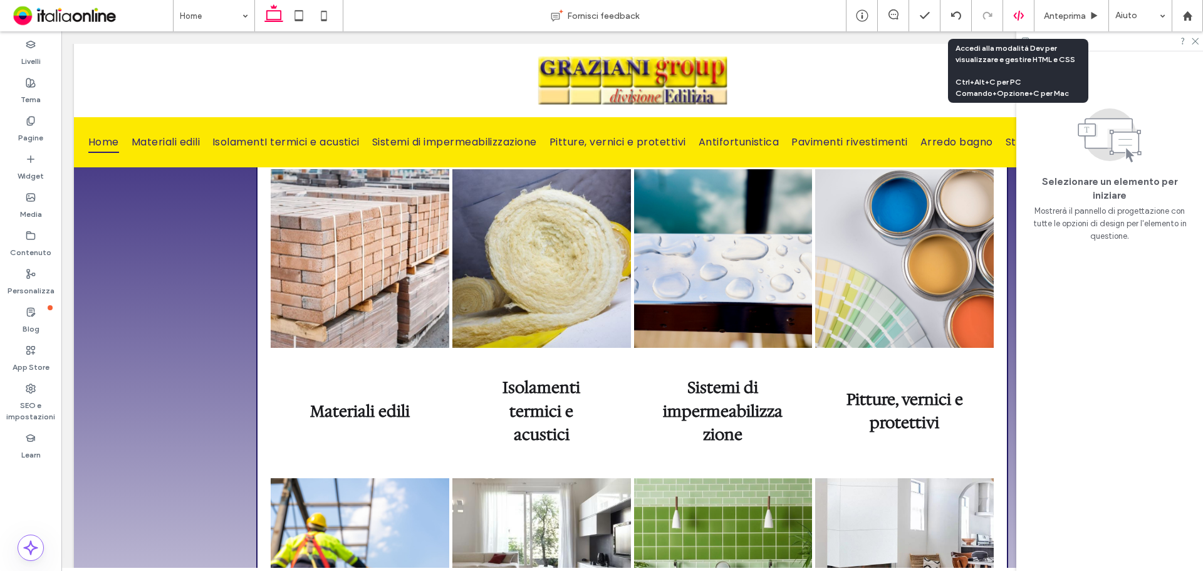
click at [1010, 20] on div at bounding box center [1018, 15] width 31 height 11
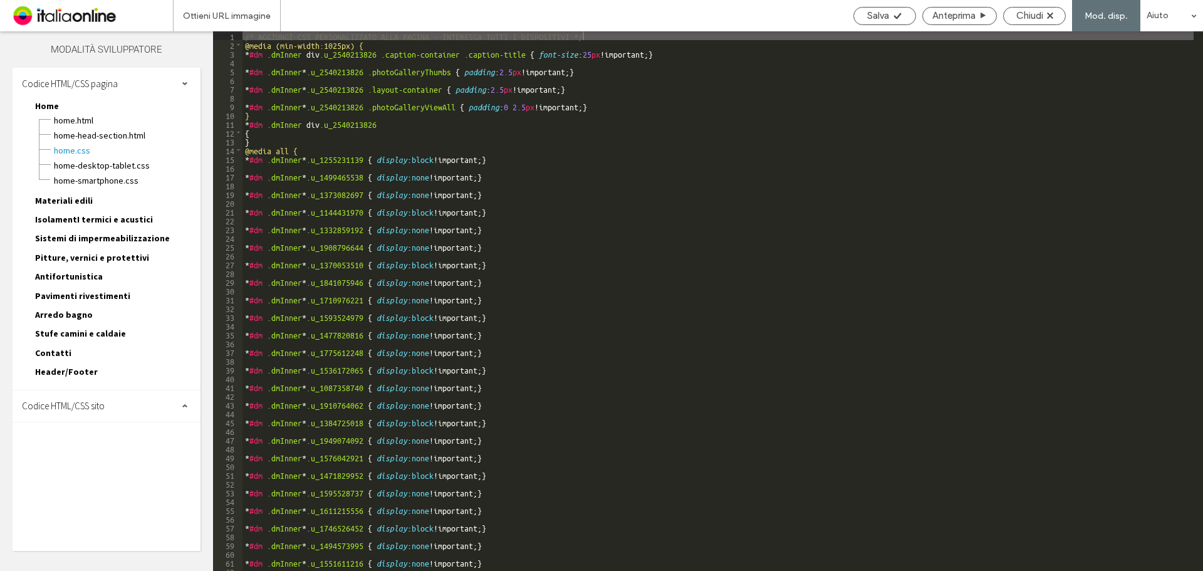
scroll to position [0, 0]
click at [57, 409] on span "Codice HTML/CSS sito" at bounding box center [63, 406] width 83 height 12
click at [69, 464] on span "site.css" at bounding box center [129, 460] width 142 height 13
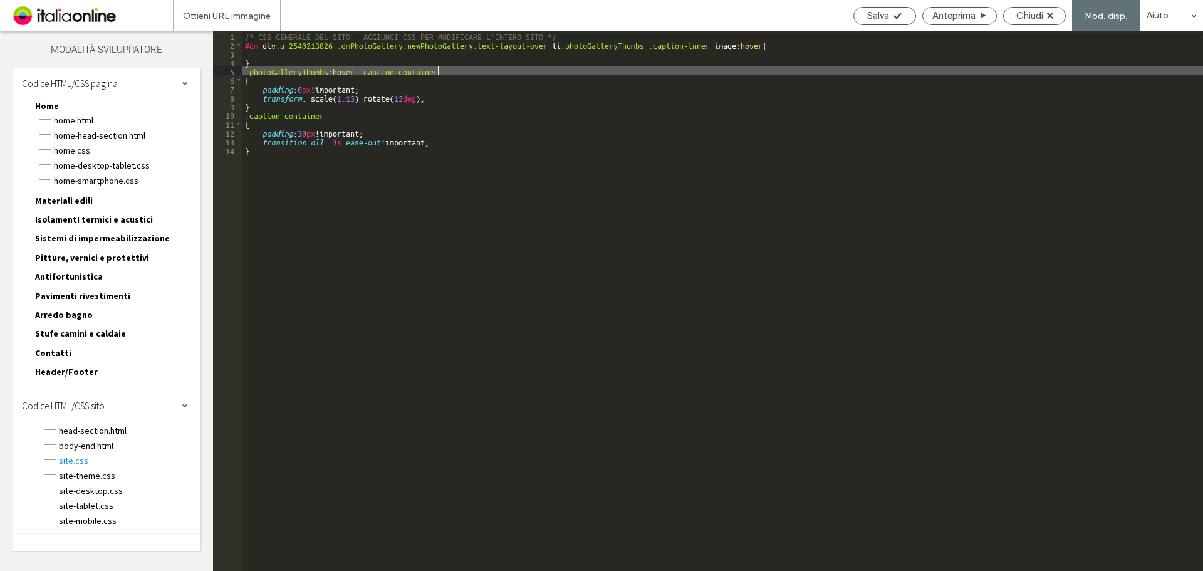
click at [442, 73] on div "/* CSS GENERALE DEL SITO - AGGIUNGI CSS PER MODIFICARE L'INTERO SITO */ #dm div…" at bounding box center [722, 309] width 960 height 557
type textarea "**"
click at [876, 14] on span "Salva" at bounding box center [878, 15] width 22 height 11
click at [1023, 14] on span "Chiudi" at bounding box center [1029, 15] width 27 height 11
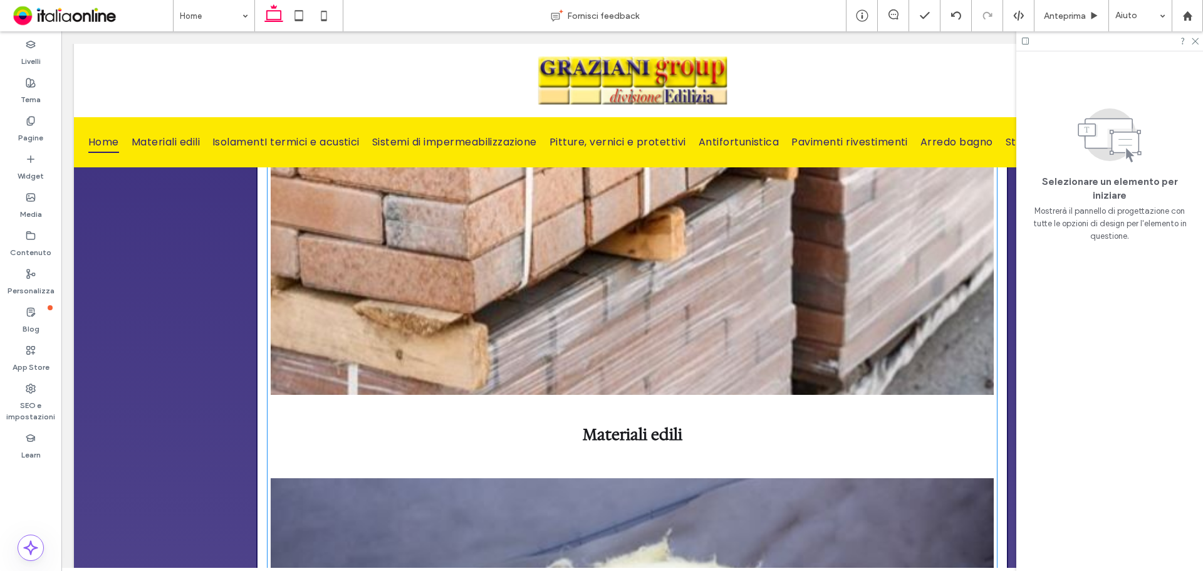
scroll to position [1566, 0]
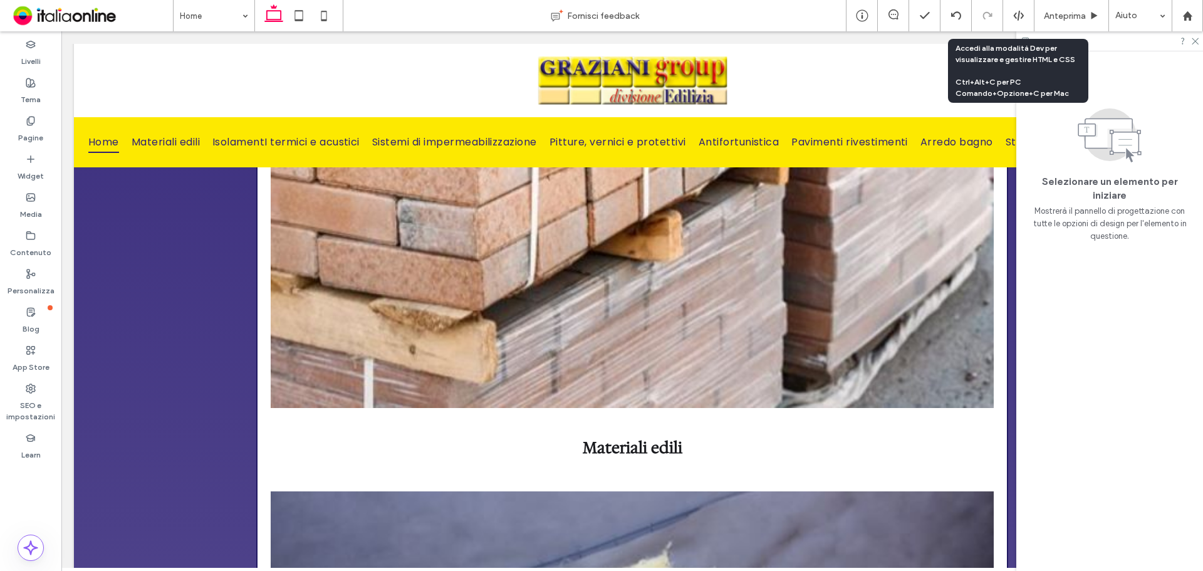
drag, startPoint x: 1019, startPoint y: 13, endPoint x: 1004, endPoint y: 43, distance: 33.3
click at [1019, 13] on icon at bounding box center [1018, 15] width 11 height 11
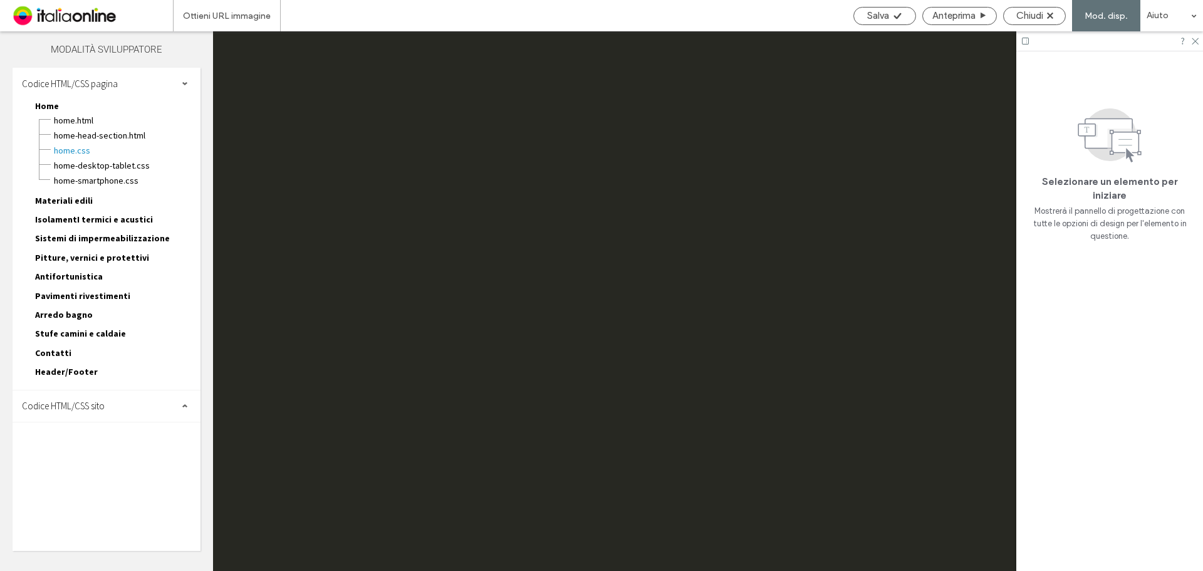
scroll to position [0, 0]
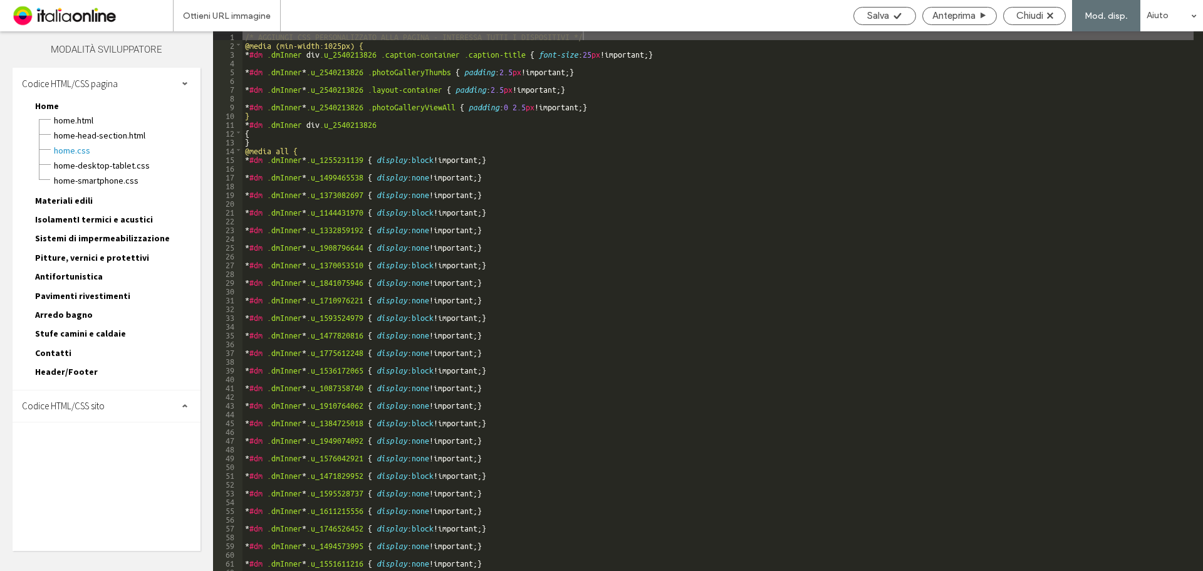
click at [79, 408] on span "Codice HTML/CSS sito" at bounding box center [63, 406] width 83 height 12
click at [83, 464] on span "site.css" at bounding box center [129, 460] width 142 height 13
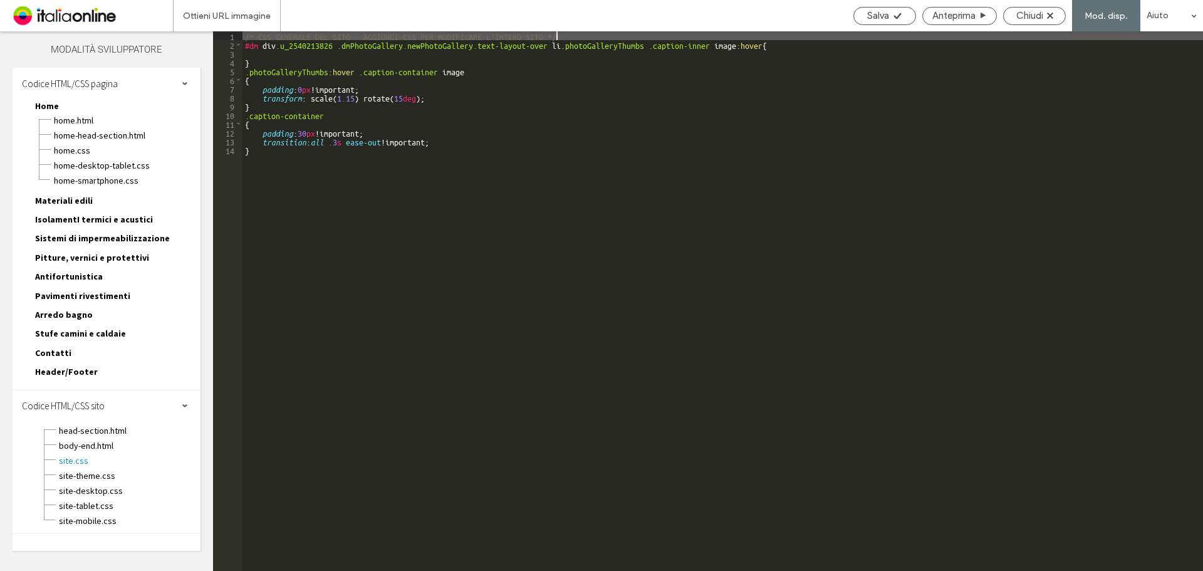
click at [479, 73] on div "/* CSS GENERALE DEL SITO - AGGIUNGI CSS PER MODIFICARE L'INTERO SITO */ #dm div…" at bounding box center [722, 309] width 960 height 557
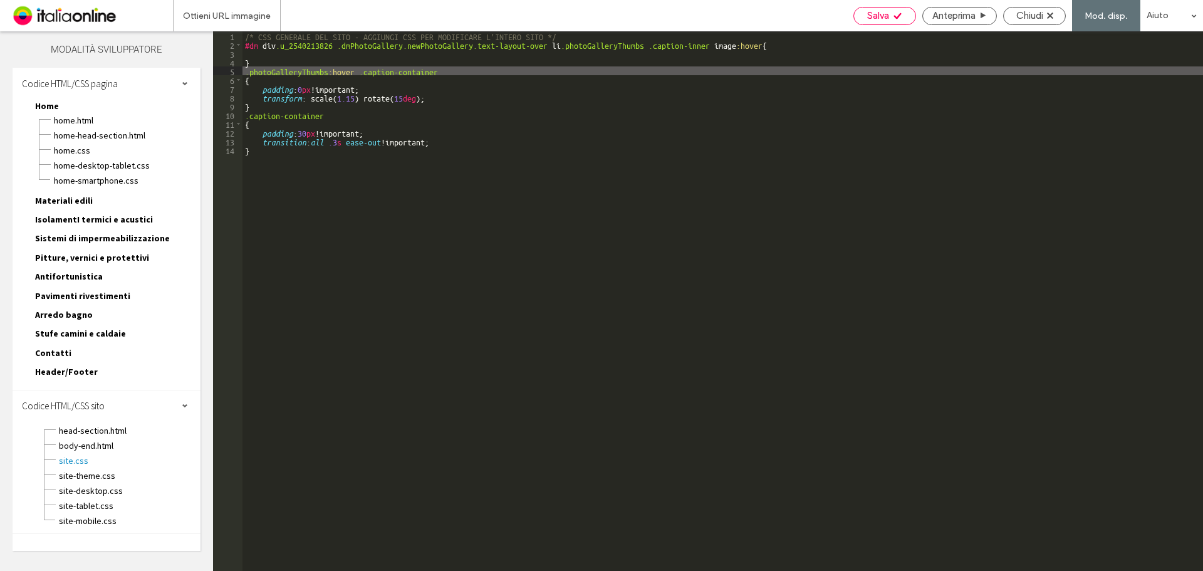
click at [867, 11] on span "Salva" at bounding box center [878, 15] width 22 height 11
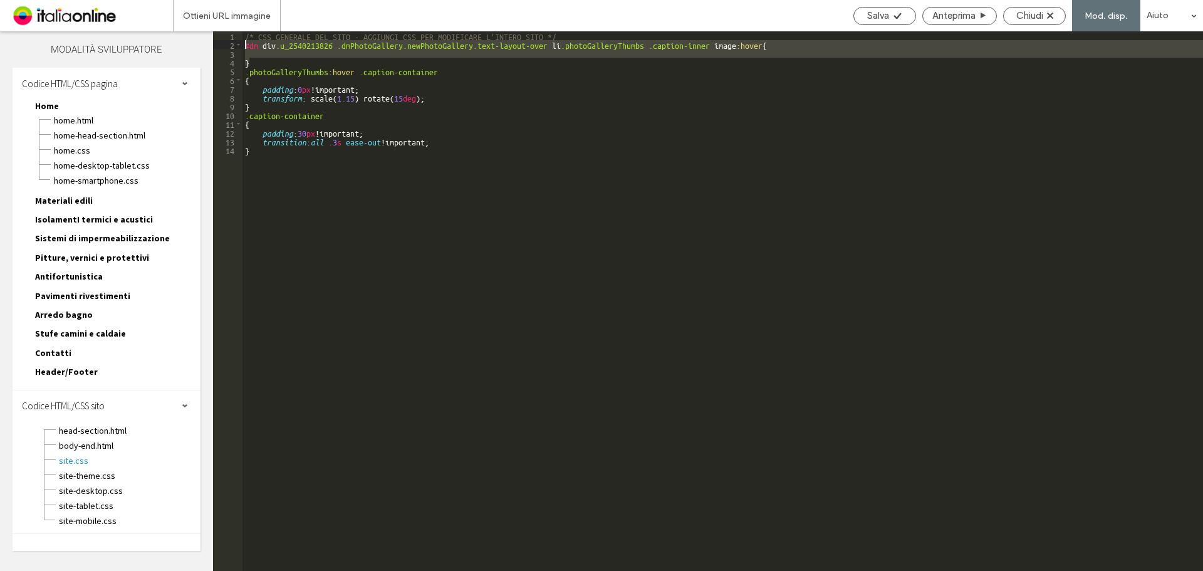
drag, startPoint x: 257, startPoint y: 63, endPoint x: 227, endPoint y: 41, distance: 37.7
click at [227, 41] on div "** 1 2 3 4 5 6 7 8 9 10 11 12 13 14 /* CSS GENERALE DEL SITO - AGGIUNGI CSS PER…" at bounding box center [708, 300] width 990 height 539
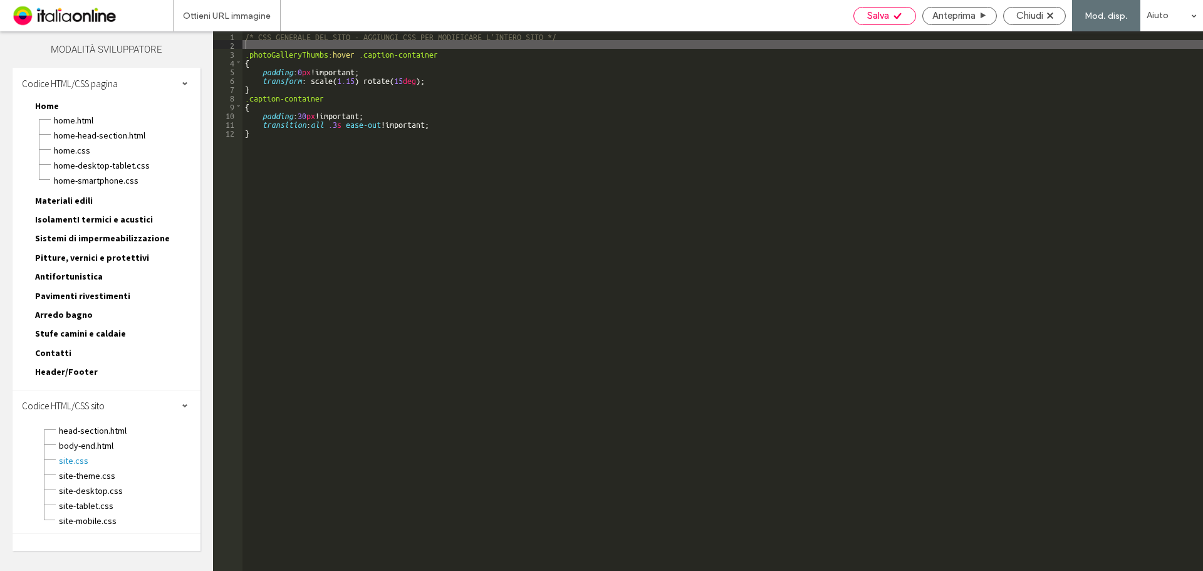
click at [896, 14] on icon at bounding box center [897, 15] width 9 height 9
click at [95, 442] on span "body-end.html" at bounding box center [129, 445] width 142 height 13
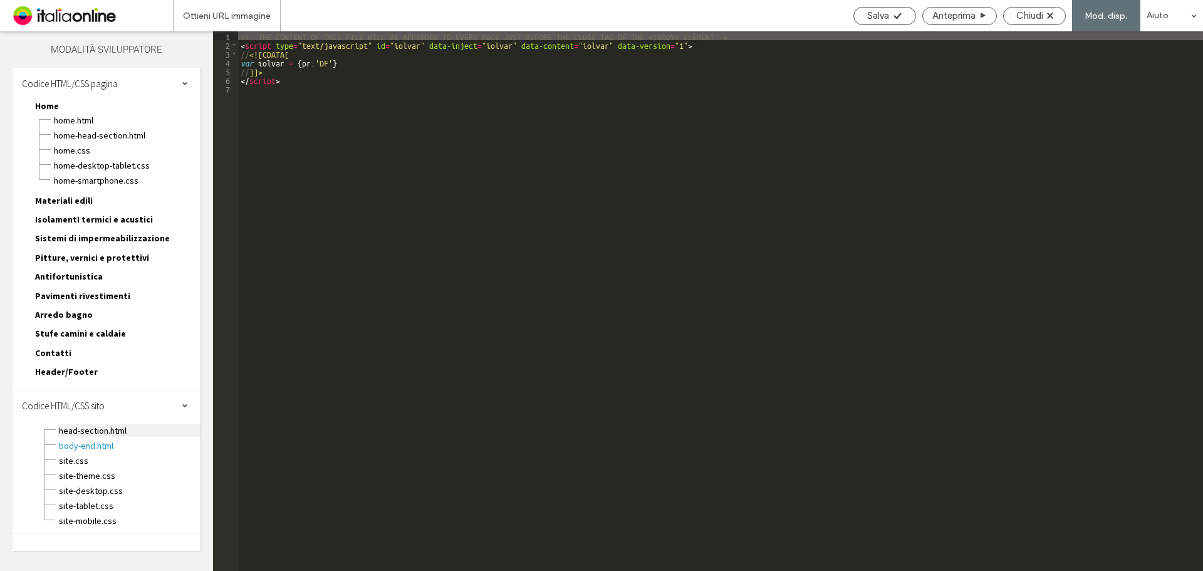
click at [96, 435] on span "head-section.html" at bounding box center [129, 430] width 142 height 13
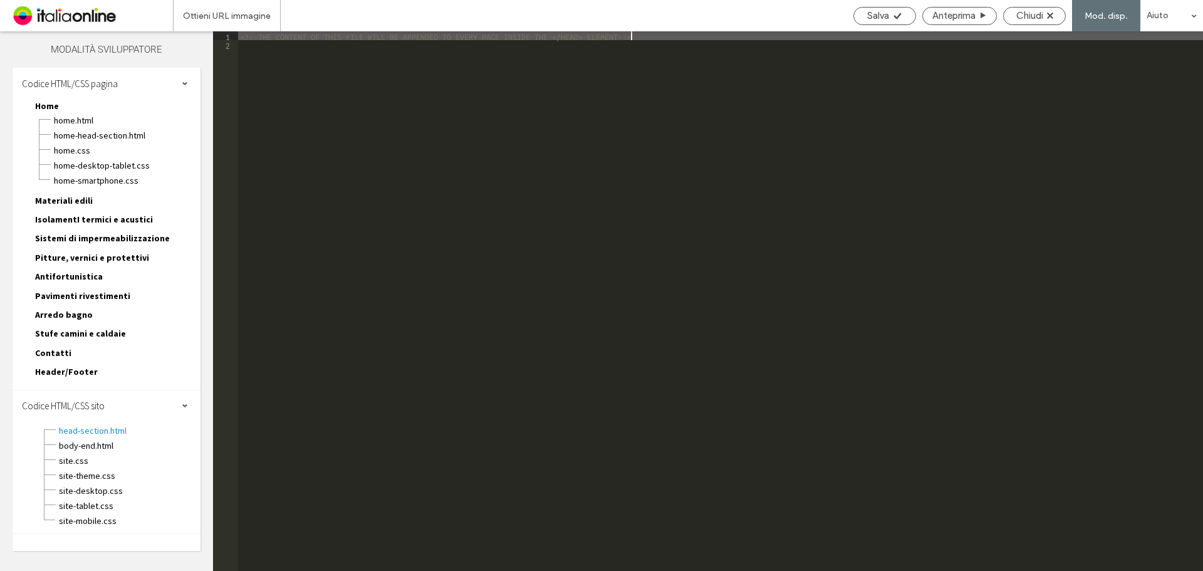
click at [98, 254] on span "Pitture, vernici e protettivi" at bounding box center [92, 257] width 114 height 11
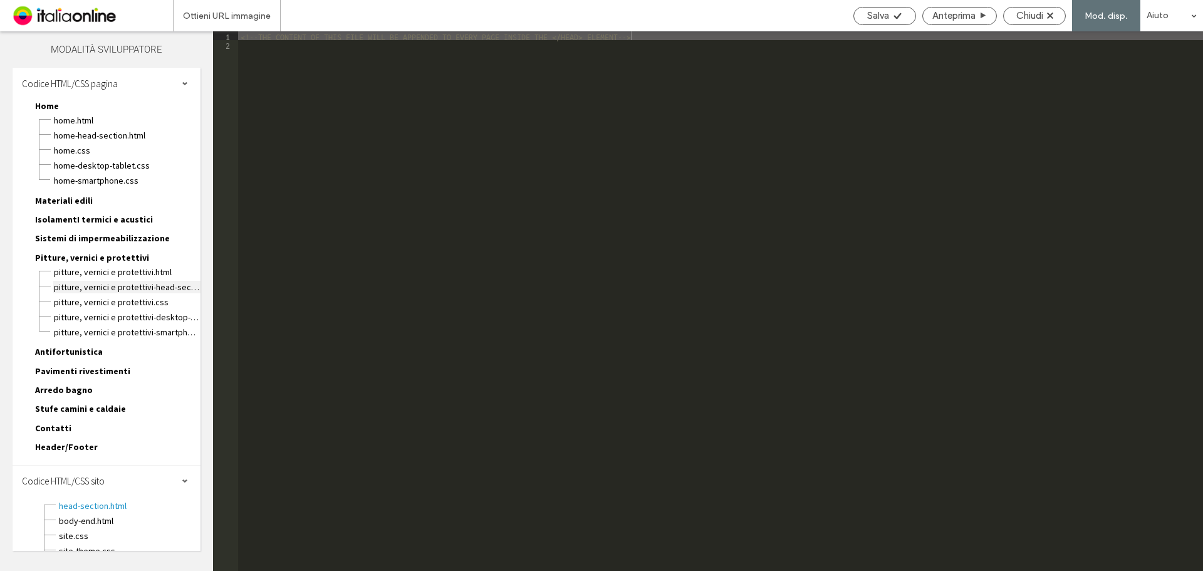
click at [100, 281] on span "Pitture, vernici e protettivi-head-section.html" at bounding box center [126, 287] width 147 height 13
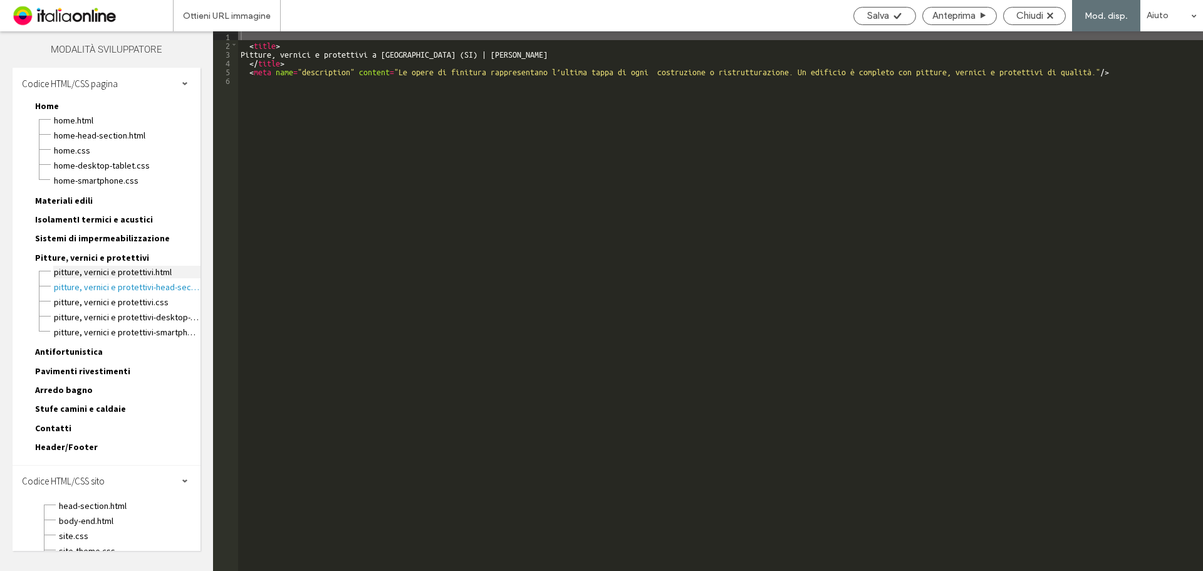
click at [100, 276] on span "Pitture, vernici e protettivi.html" at bounding box center [126, 272] width 147 height 13
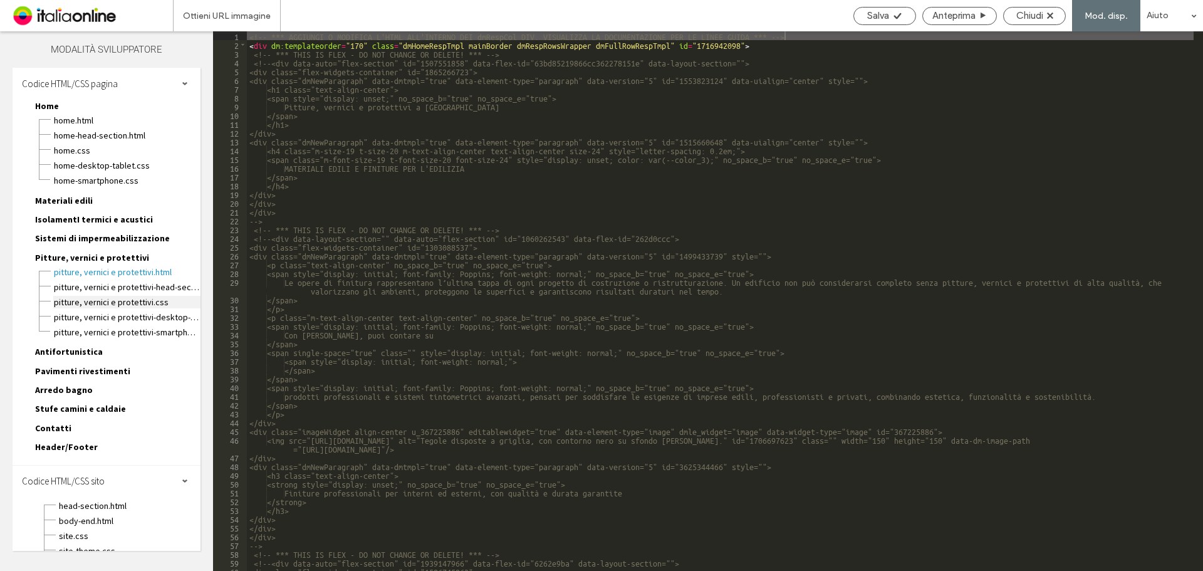
click at [98, 304] on span "Pitture, vernici e protettivi.css" at bounding box center [126, 302] width 147 height 13
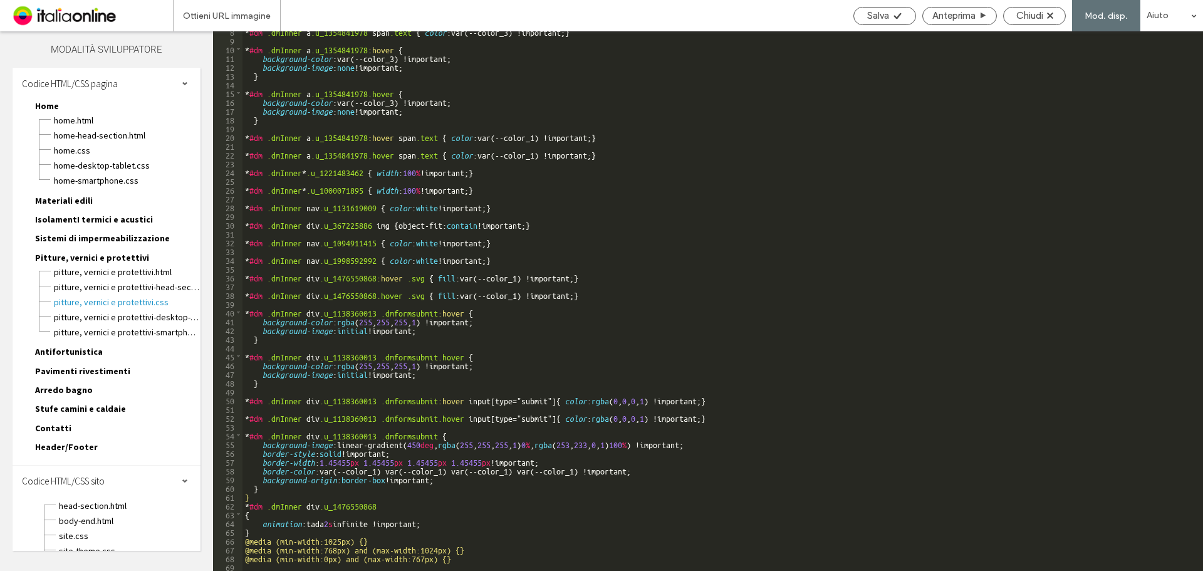
scroll to position [66, 0]
click at [84, 120] on span "Home.html" at bounding box center [126, 120] width 147 height 13
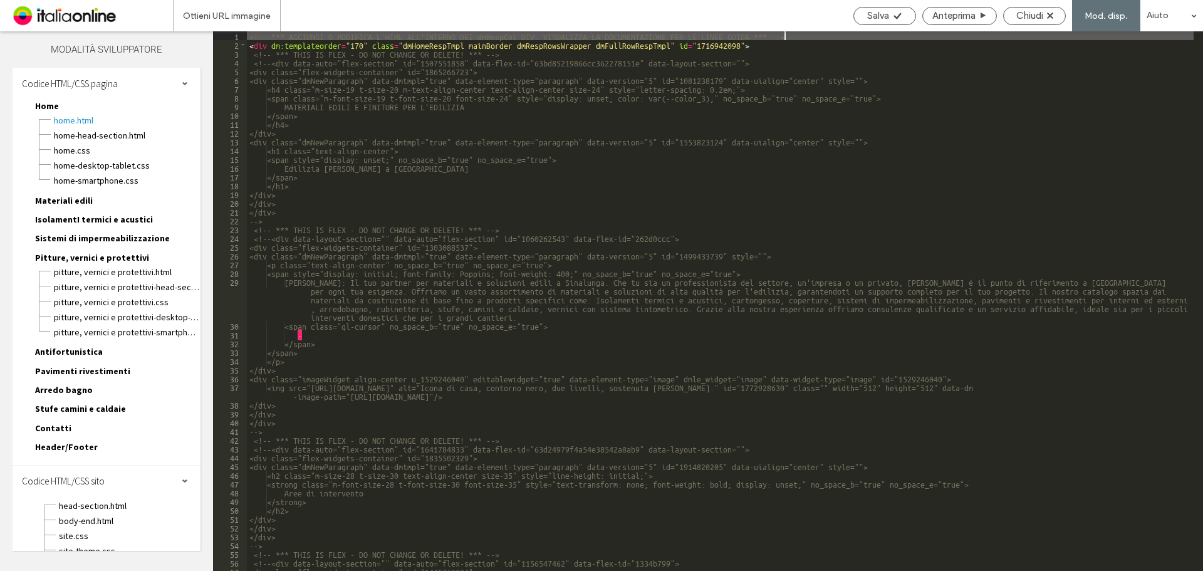
scroll to position [0, 0]
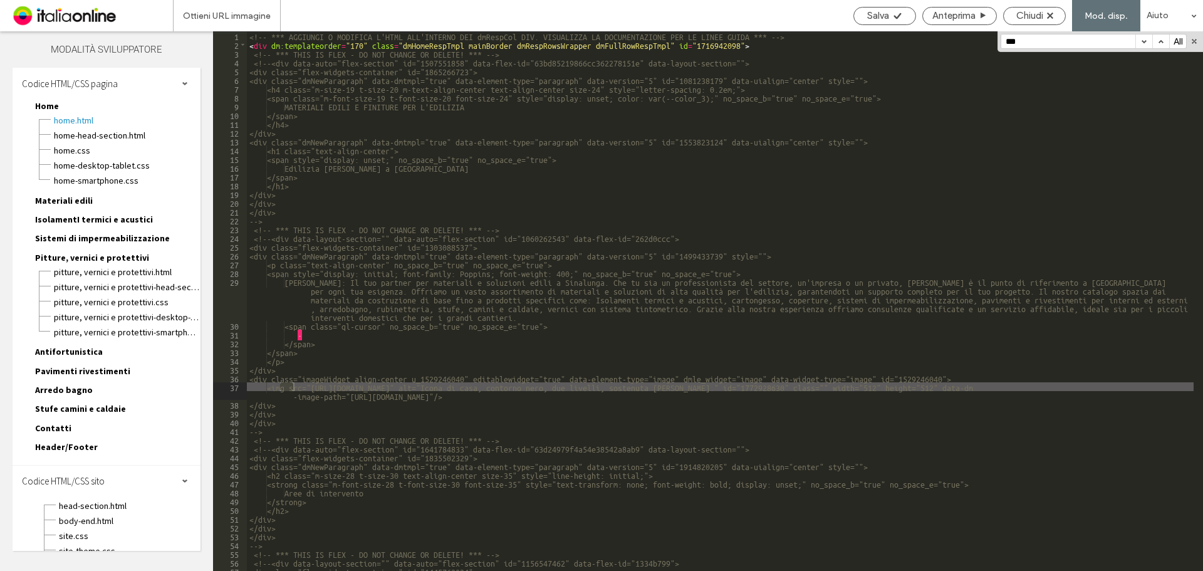
type input "***"
click at [1148, 41] on button "button" at bounding box center [1143, 41] width 17 height 14
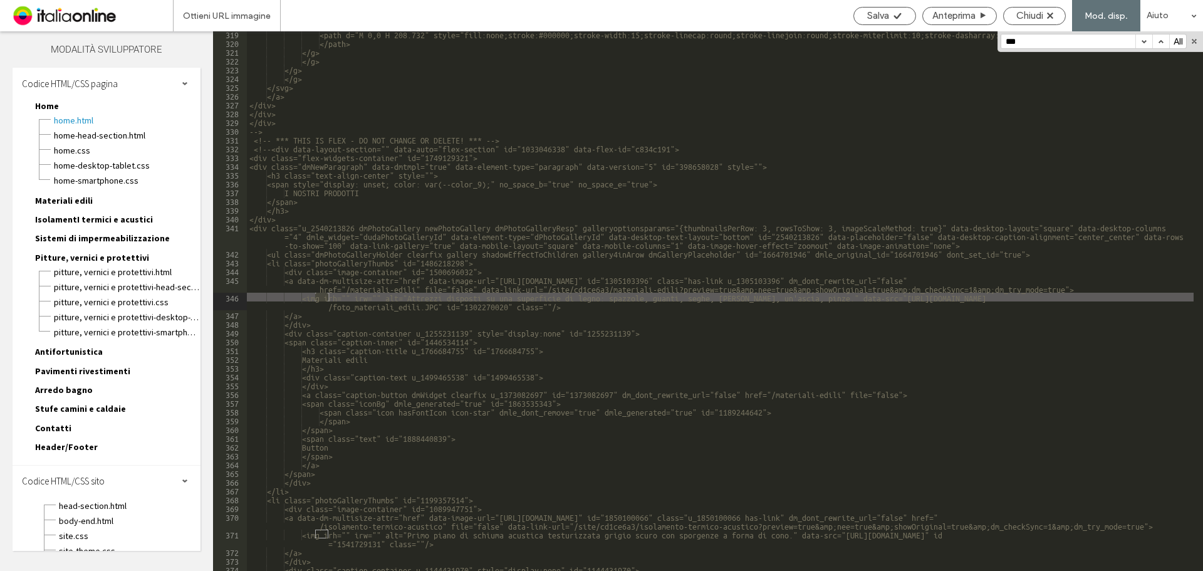
scroll to position [3089, 0]
click at [1148, 41] on button "button" at bounding box center [1143, 41] width 17 height 14
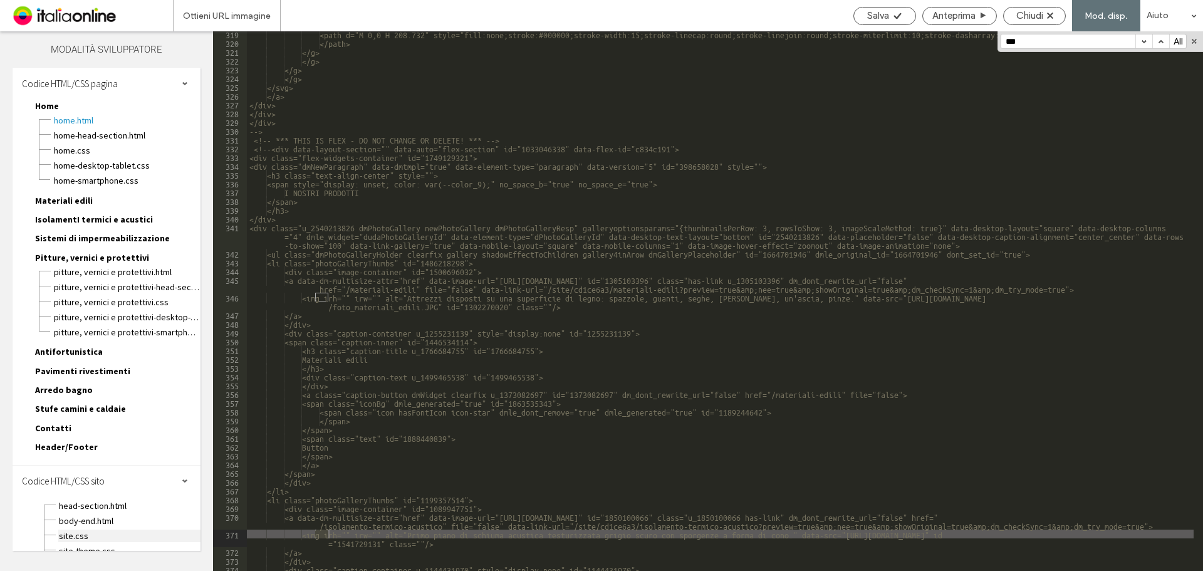
click at [82, 532] on span "site.css" at bounding box center [129, 535] width 142 height 13
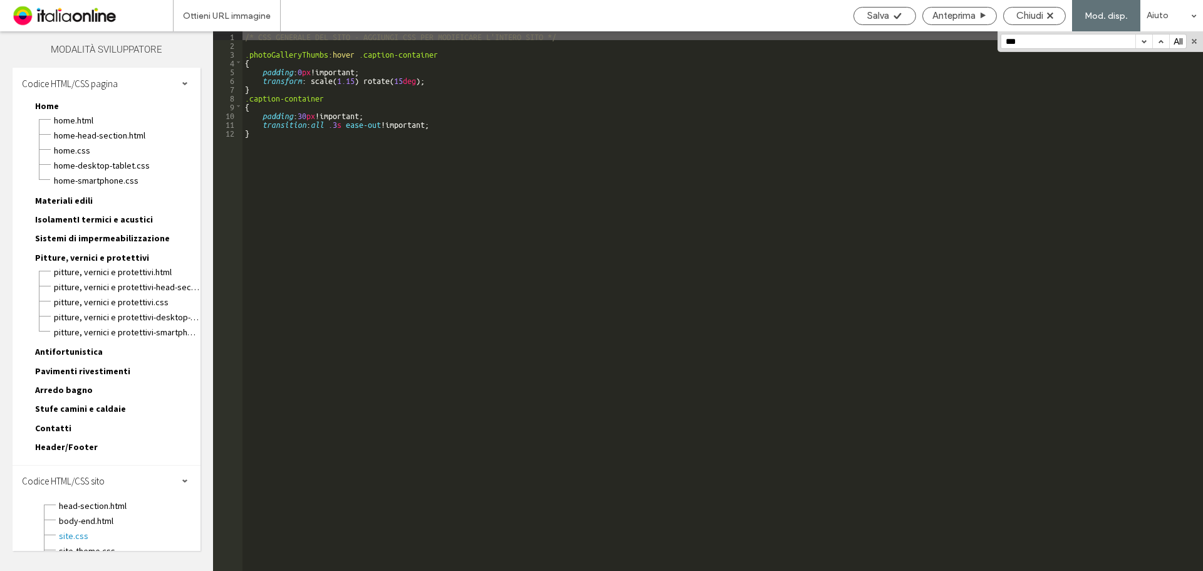
click at [450, 57] on div "/* CSS GENERALE DEL SITO - AGGIUNGI CSS PER MODIFICARE L'INTERO SITO */ .photoG…" at bounding box center [722, 309] width 960 height 557
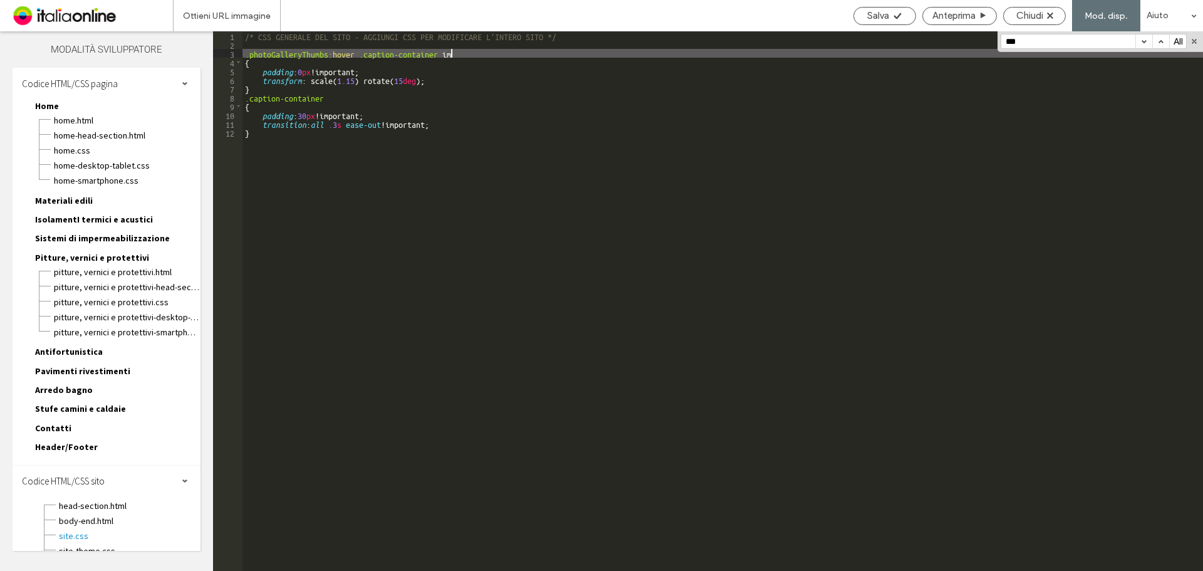
type textarea "**"
click at [881, 21] on span "Salva" at bounding box center [878, 15] width 22 height 11
click at [1034, 19] on span "Chiudi" at bounding box center [1029, 15] width 27 height 11
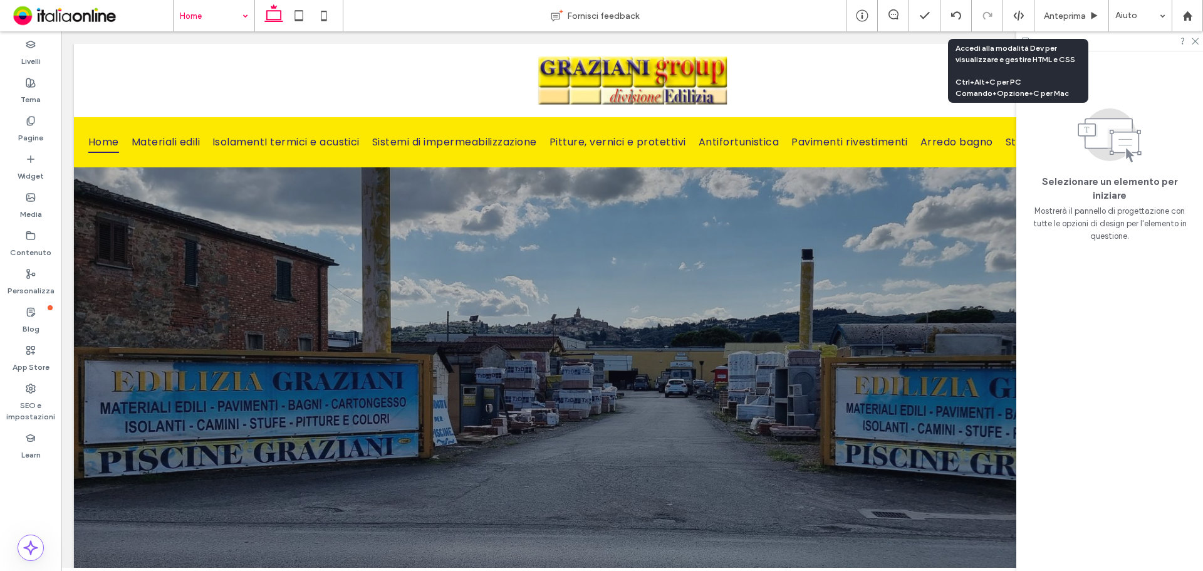
drag, startPoint x: 1019, startPoint y: 17, endPoint x: 997, endPoint y: 51, distance: 40.8
click at [1019, 17] on icon at bounding box center [1018, 15] width 11 height 11
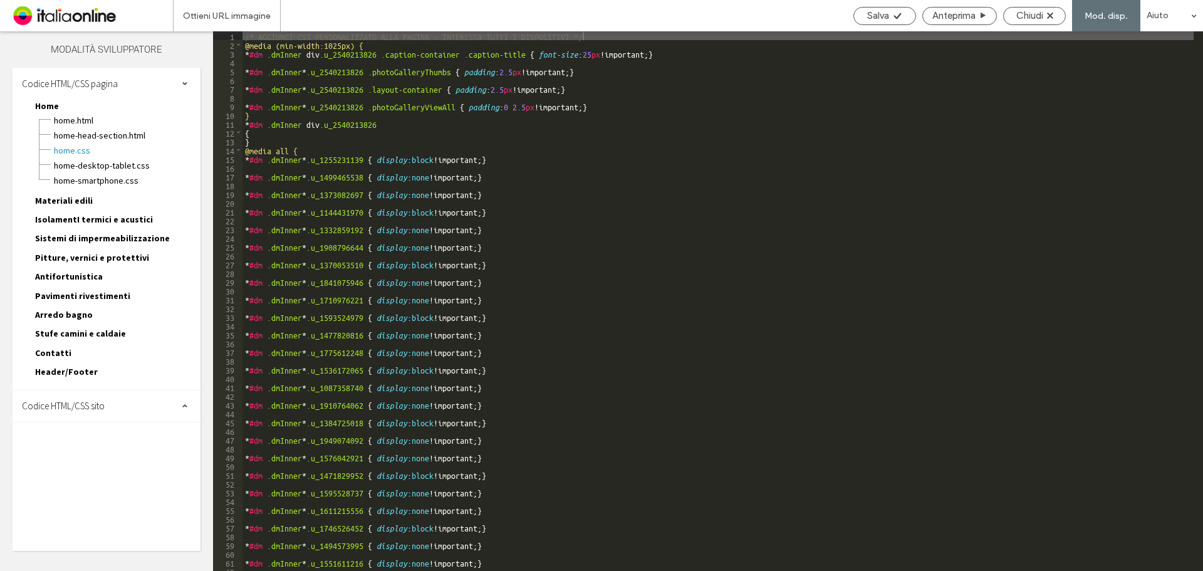
click at [100, 423] on div "Codice HTML/CSS pagina Home Home.html Home-head-section.html Home.css Home-desk…" at bounding box center [107, 309] width 188 height 483
click at [101, 405] on span "Codice HTML/CSS sito" at bounding box center [63, 406] width 83 height 12
click at [86, 462] on span "site.css" at bounding box center [129, 460] width 142 height 13
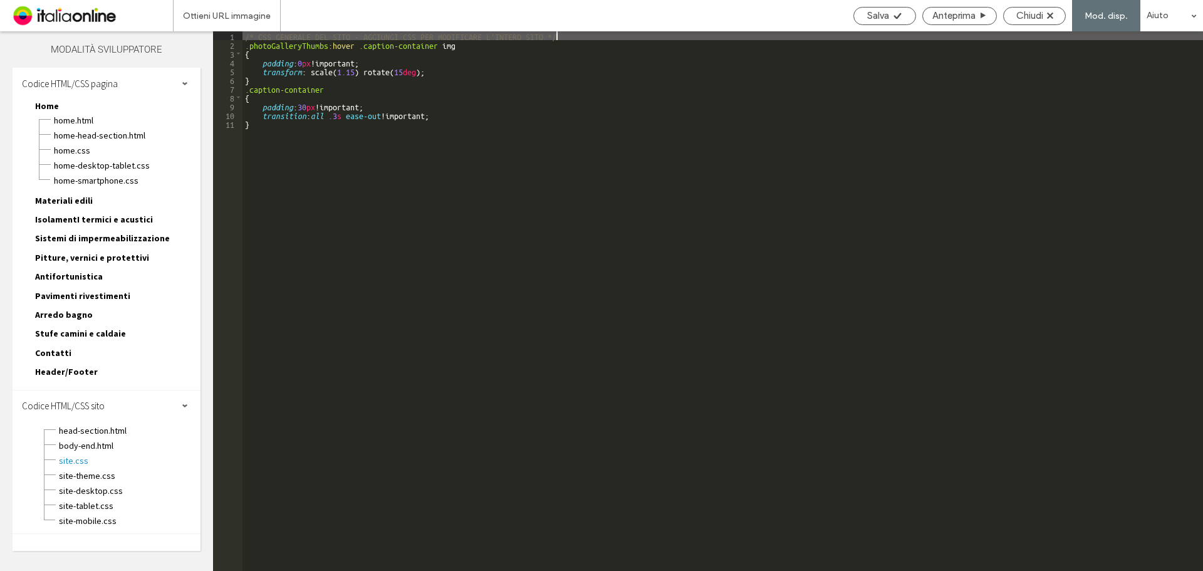
click at [358, 94] on div "/* CSS GENERALE DEL SITO - AGGIUNGI CSS PER MODIFICARE L'INTERO SITO */ .photoG…" at bounding box center [722, 309] width 960 height 557
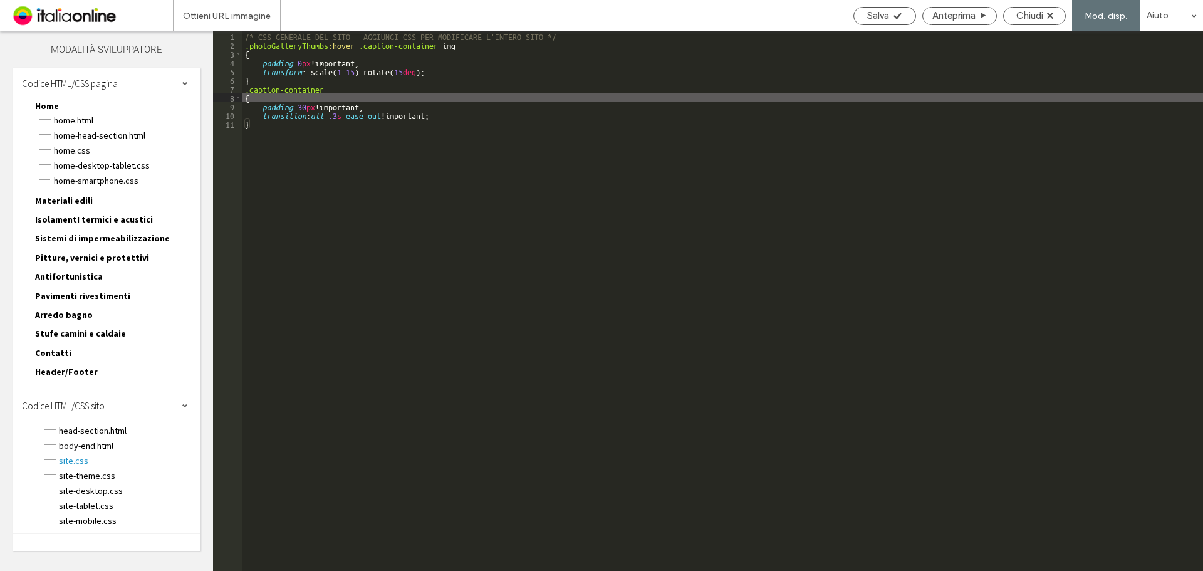
click at [393, 93] on div "/* CSS GENERALE DEL SITO - AGGIUNGI CSS PER MODIFICARE L'INTERO SITO */ .photoG…" at bounding box center [722, 309] width 960 height 557
click at [390, 86] on div "/* CSS GENERALE DEL SITO - AGGIUNGI CSS PER MODIFICARE L'INTERO SITO */ .photoG…" at bounding box center [722, 309] width 960 height 557
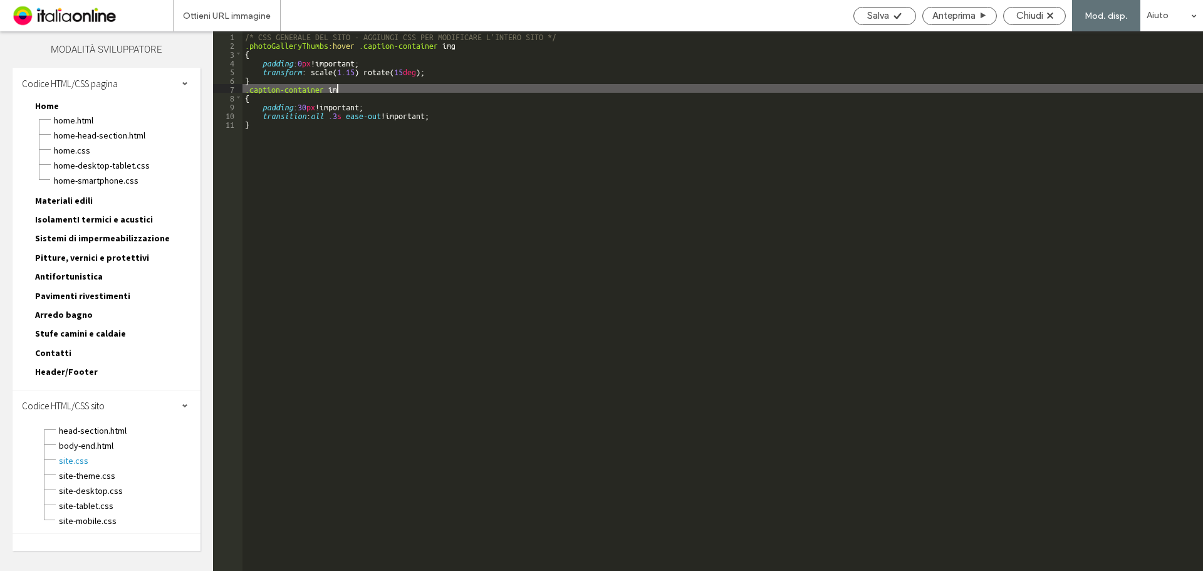
type textarea "**"
click at [874, 24] on div "Salva" at bounding box center [884, 16] width 63 height 18
click at [871, 15] on span "Salva" at bounding box center [878, 15] width 22 height 11
click at [1039, 18] on span "Chiudi" at bounding box center [1029, 15] width 27 height 11
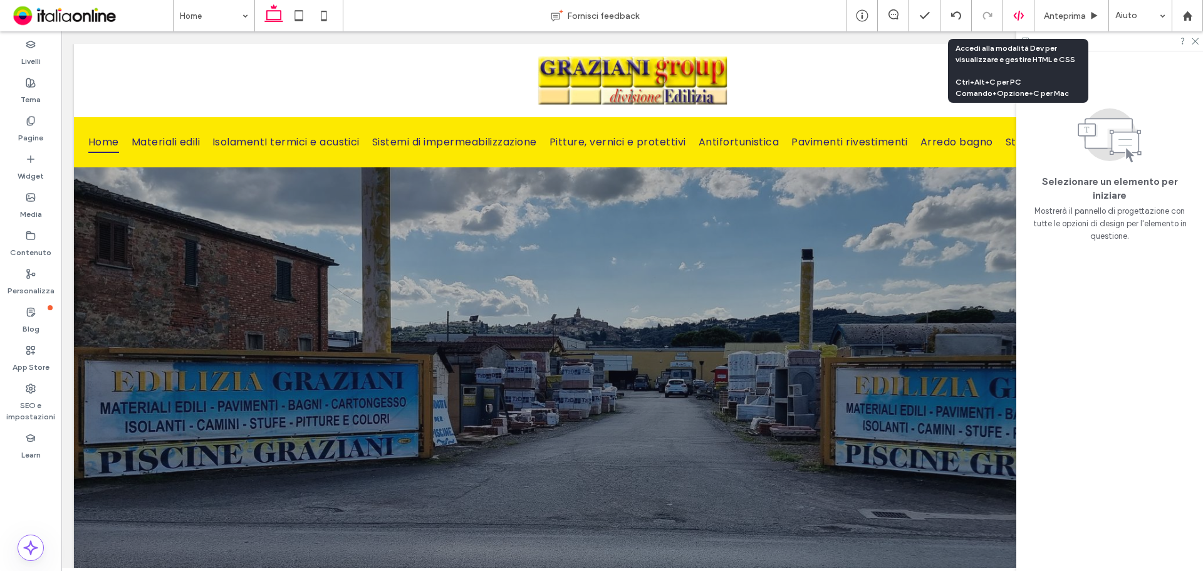
click at [1022, 19] on icon at bounding box center [1018, 15] width 11 height 11
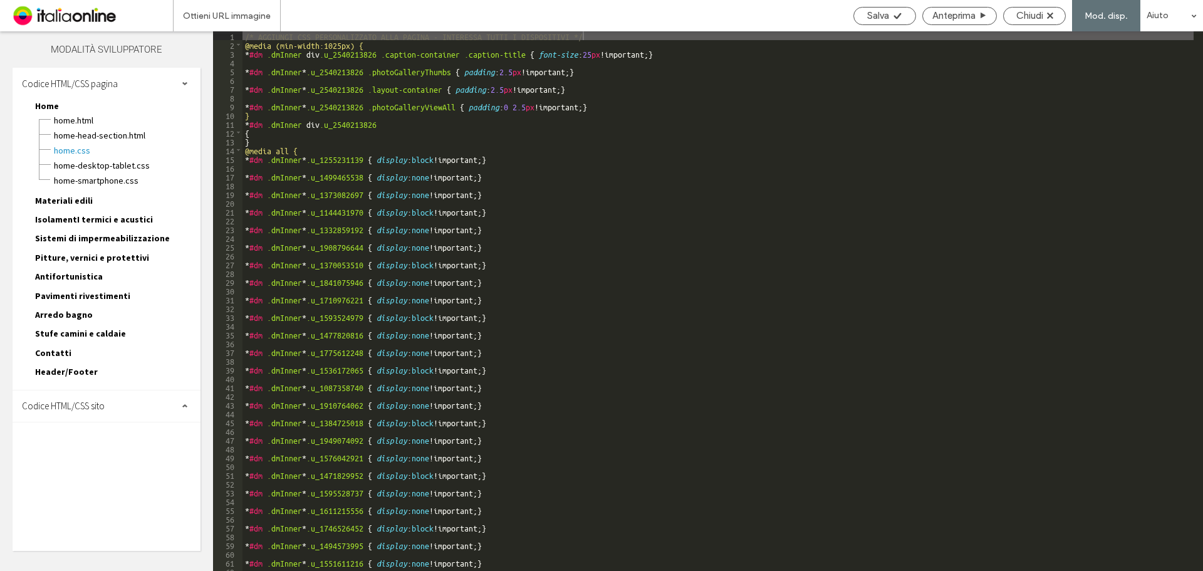
click at [47, 402] on span "Codice HTML/CSS sito" at bounding box center [63, 406] width 83 height 12
click at [81, 460] on span "site.css" at bounding box center [129, 460] width 142 height 13
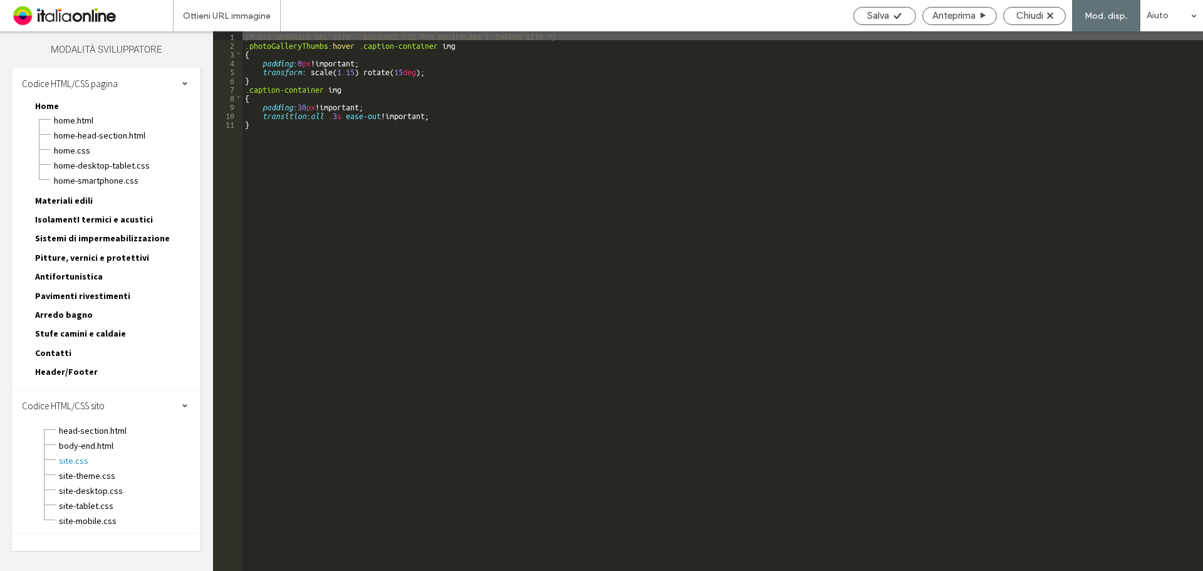
click at [452, 43] on div "/* CSS GENERALE DEL SITO - AGGIUNGI CSS PER MODIFICARE L'INTERO SITO */ .photoG…" at bounding box center [722, 309] width 960 height 557
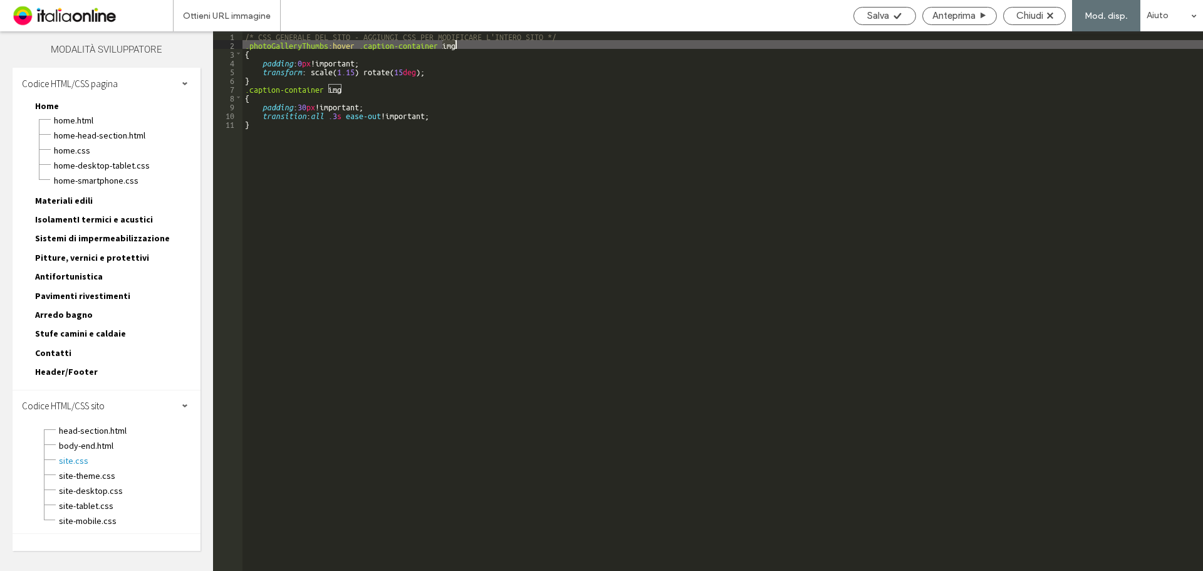
click at [452, 43] on div "/* CSS GENERALE DEL SITO - AGGIUNGI CSS PER MODIFICARE L'INTERO SITO */ .photoG…" at bounding box center [722, 309] width 960 height 557
click at [336, 88] on div "/* CSS GENERALE DEL SITO - AGGIUNGI CSS PER MODIFICARE L'INTERO SITO */ .photoG…" at bounding box center [722, 309] width 960 height 557
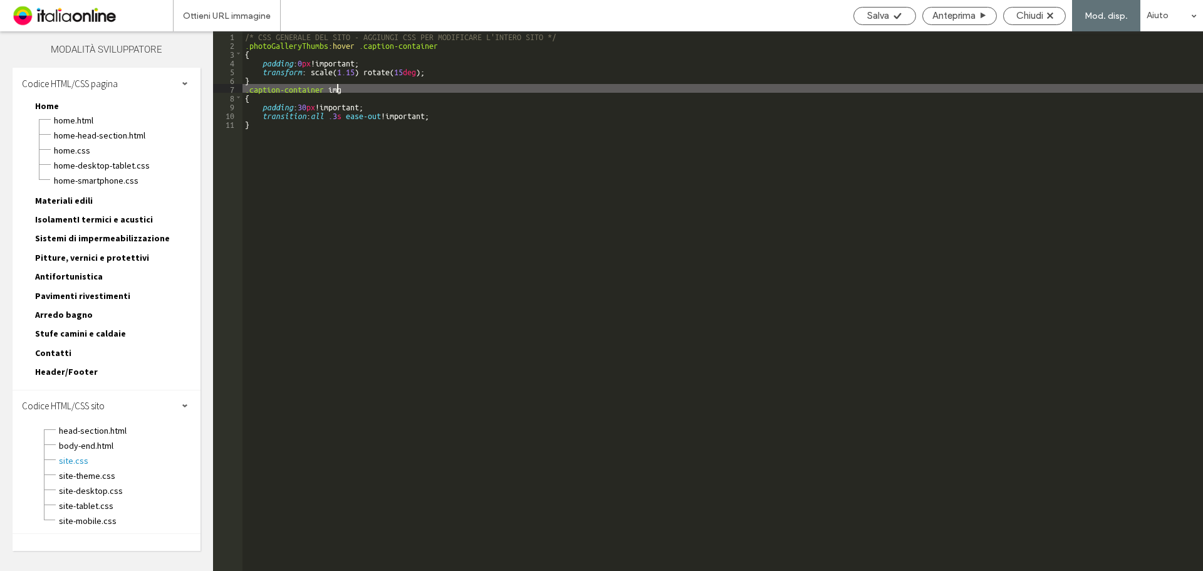
click at [336, 88] on div "/* CSS GENERALE DEL SITO - AGGIUNGI CSS PER MODIFICARE L'INTERO SITO */ .photoG…" at bounding box center [722, 309] width 960 height 557
click at [862, 16] on div "Salva" at bounding box center [884, 15] width 61 height 11
click at [1023, 16] on span "Chiudi" at bounding box center [1029, 15] width 27 height 11
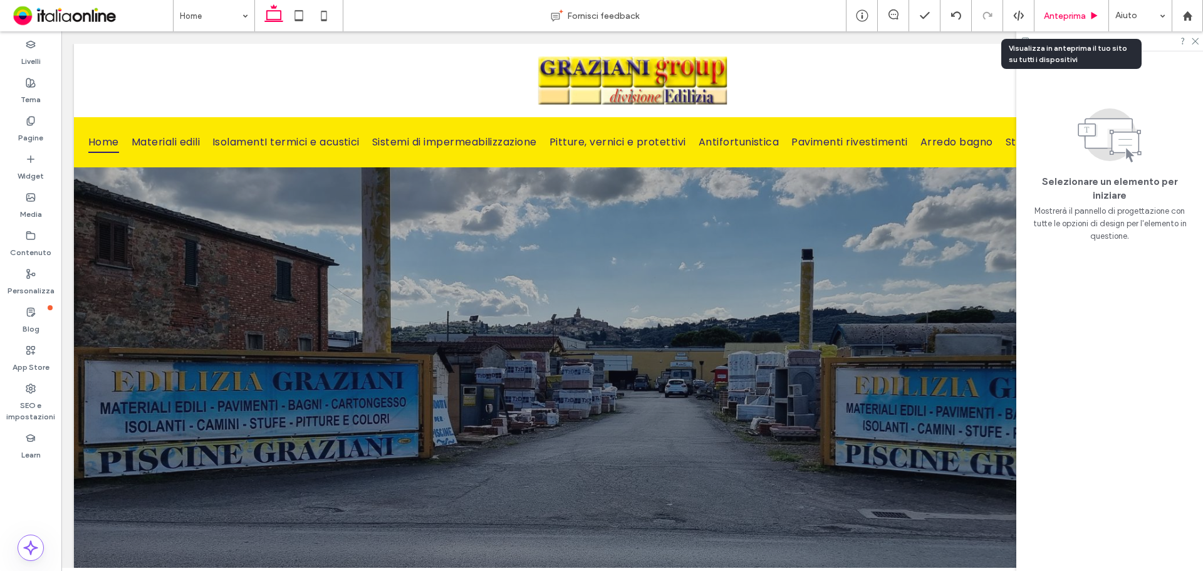
click at [1078, 15] on span "Anteprima" at bounding box center [1065, 16] width 42 height 11
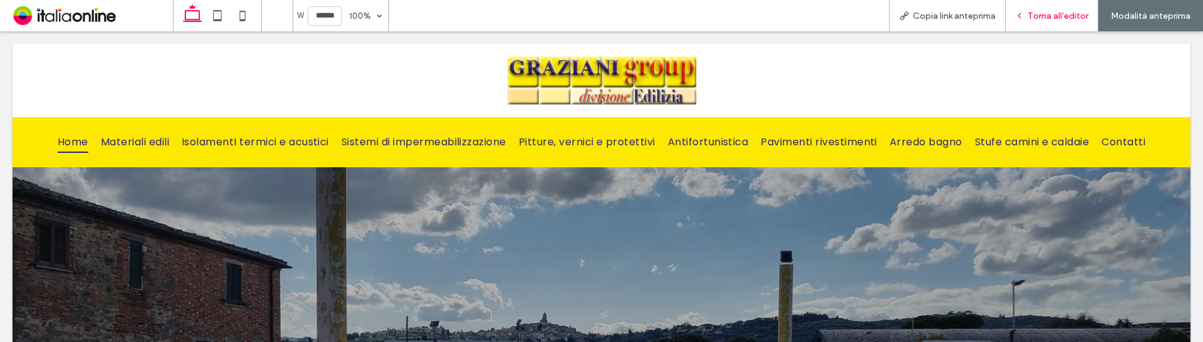
click at [1040, 1] on div "Torna all'editor" at bounding box center [1051, 15] width 93 height 31
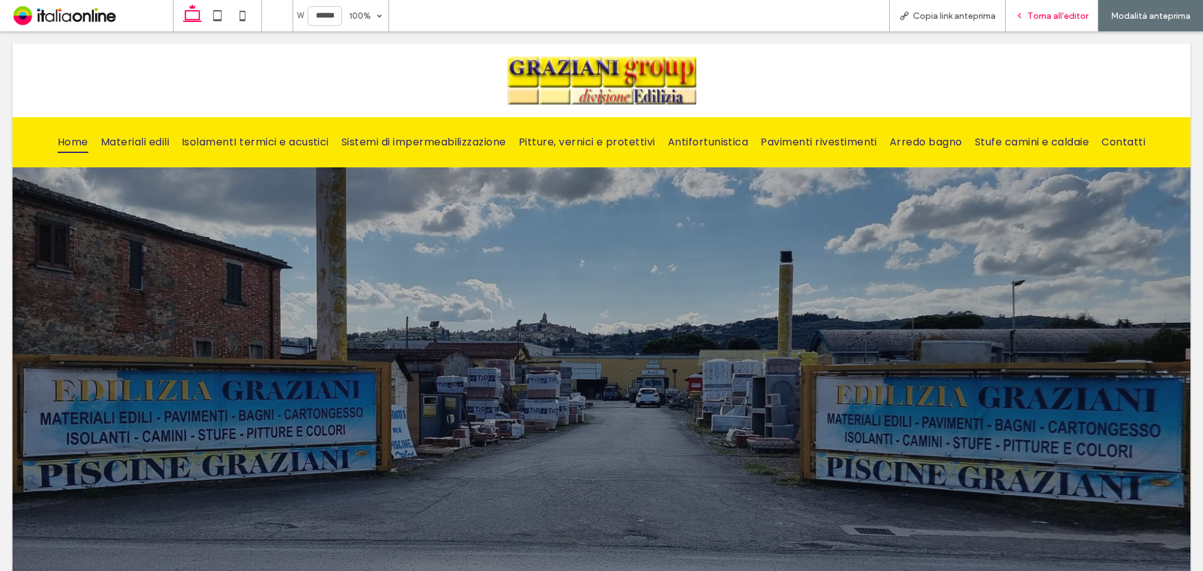
click at [1027, 19] on div "Torna all'editor" at bounding box center [1051, 16] width 92 height 11
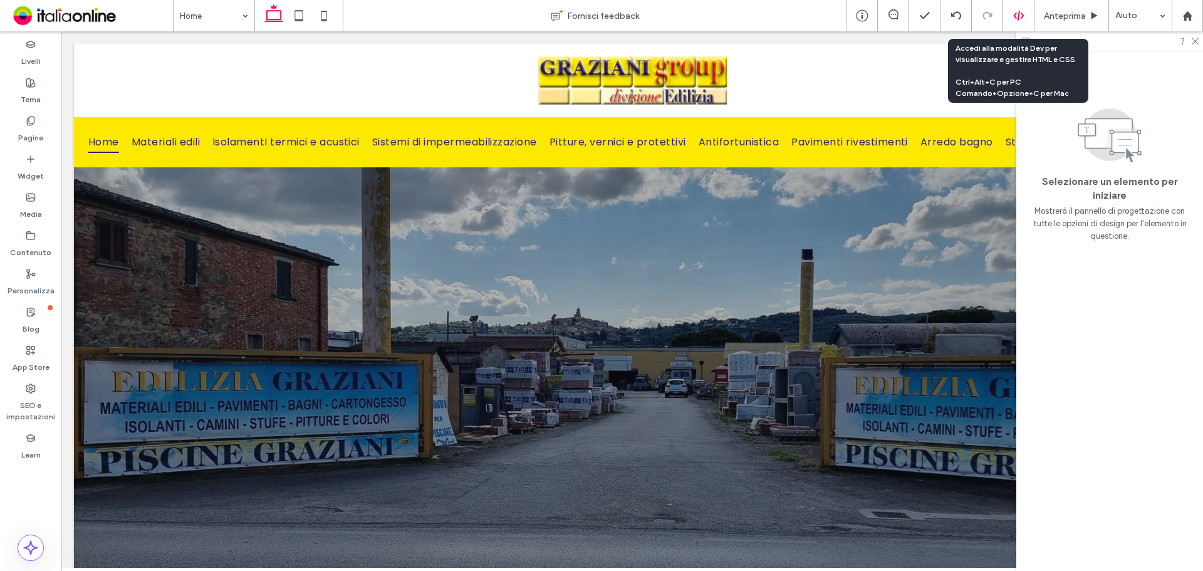
click at [1008, 18] on div at bounding box center [1018, 15] width 31 height 11
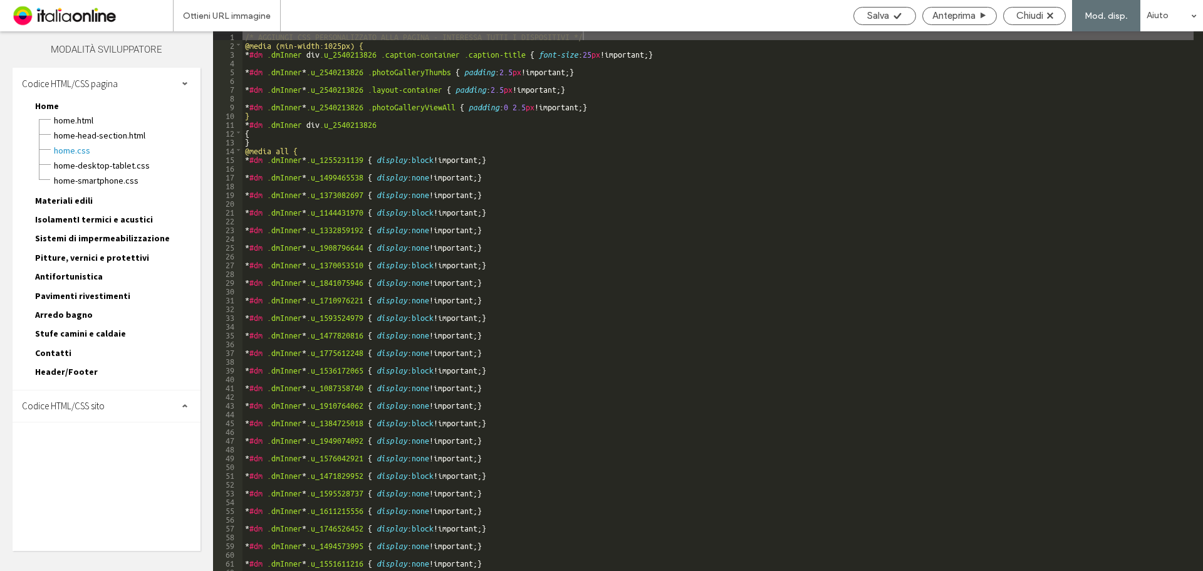
click at [104, 401] on span "Codice HTML/CSS sito" at bounding box center [63, 406] width 83 height 12
click at [90, 461] on span "site.css" at bounding box center [129, 460] width 142 height 13
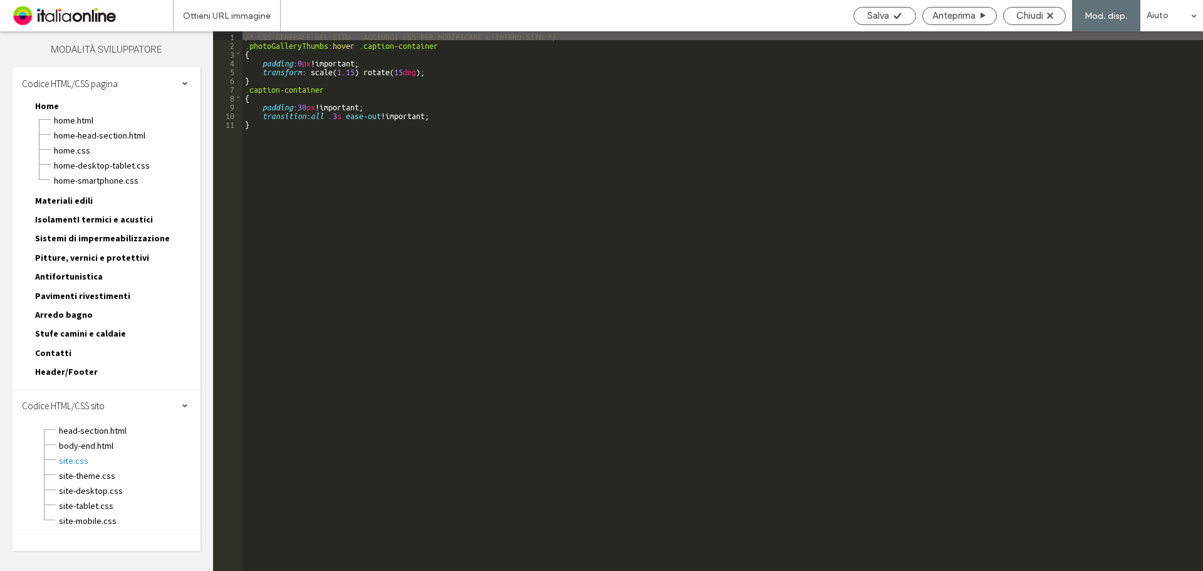
click at [274, 184] on div "/* CSS GENERALE DEL SITO - AGGIUNGI CSS PER MODIFICARE L'INTERO SITO */ .photoG…" at bounding box center [722, 309] width 960 height 557
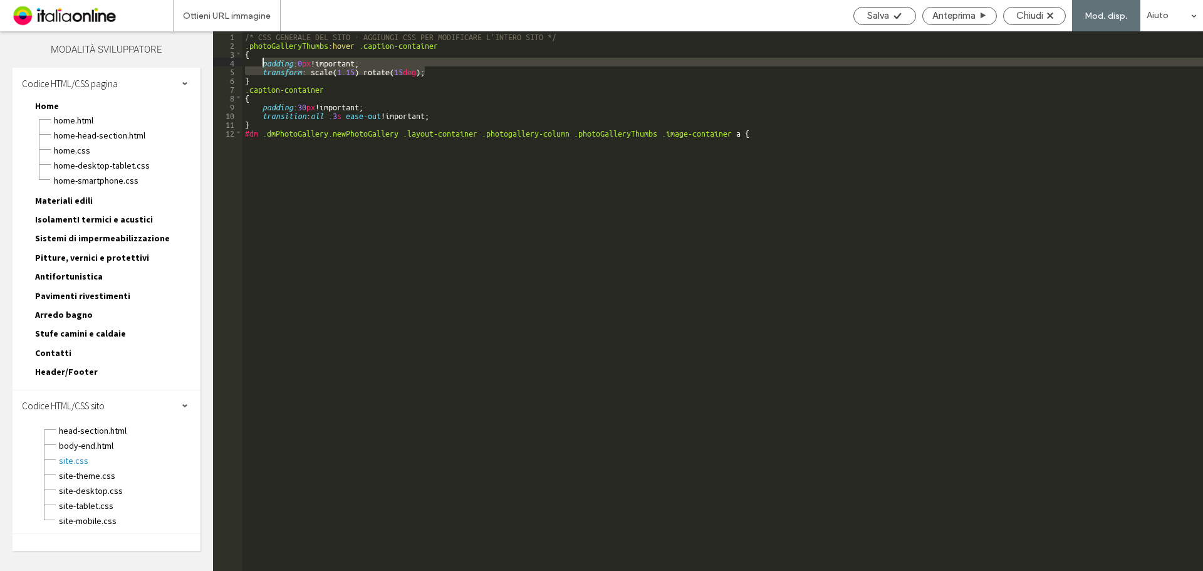
drag, startPoint x: 443, startPoint y: 73, endPoint x: 262, endPoint y: 62, distance: 180.7
click at [262, 62] on div "/* CSS GENERALE DEL SITO - AGGIUNGI CSS PER MODIFICARE L'INTERO SITO */ .photoG…" at bounding box center [722, 309] width 960 height 557
click at [469, 67] on div "/* CSS GENERALE DEL SITO - AGGIUNGI CSS PER MODIFICARE L'INTERO SITO */ .photoG…" at bounding box center [722, 300] width 960 height 539
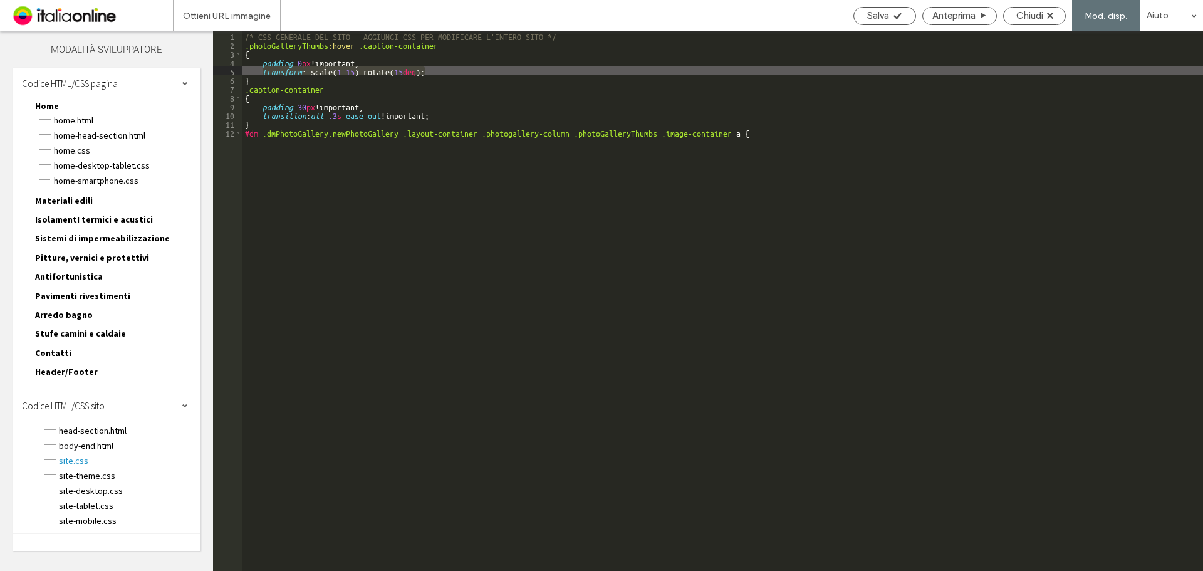
drag, startPoint x: 438, startPoint y: 75, endPoint x: 263, endPoint y: 71, distance: 174.8
click at [263, 71] on div "/* CSS GENERALE DEL SITO - AGGIUNGI CSS PER MODIFICARE L'INTERO SITO */ .photoG…" at bounding box center [722, 309] width 960 height 557
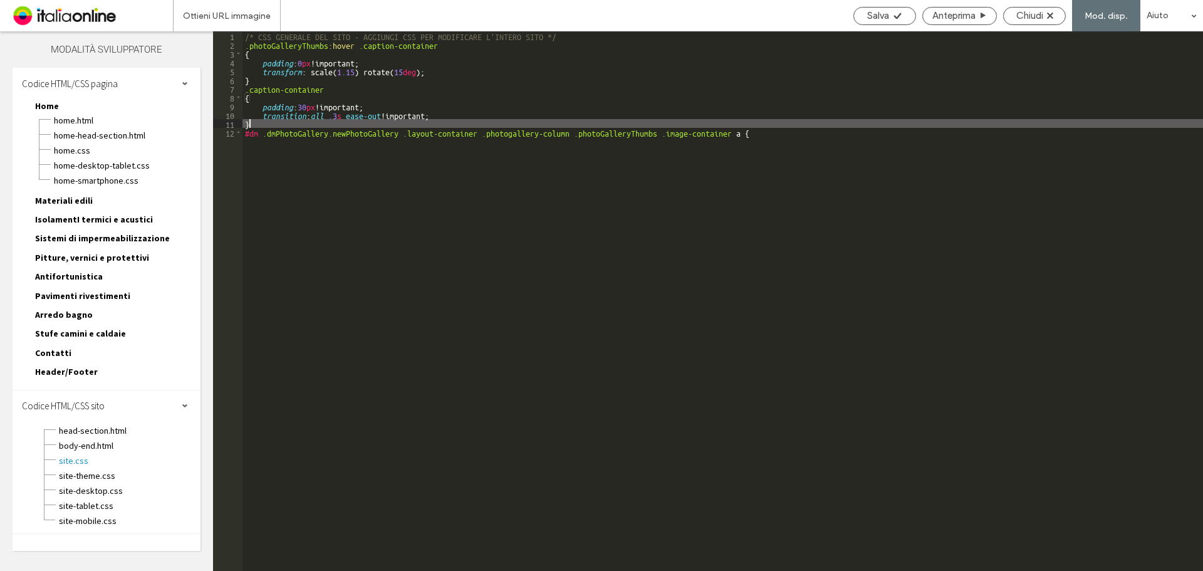
drag, startPoint x: 457, startPoint y: 123, endPoint x: 448, endPoint y: 118, distance: 10.6
click at [457, 123] on div "/* CSS GENERALE DEL SITO - AGGIUNGI CSS PER MODIFICARE L'INTERO SITO */ .photoG…" at bounding box center [722, 309] width 960 height 557
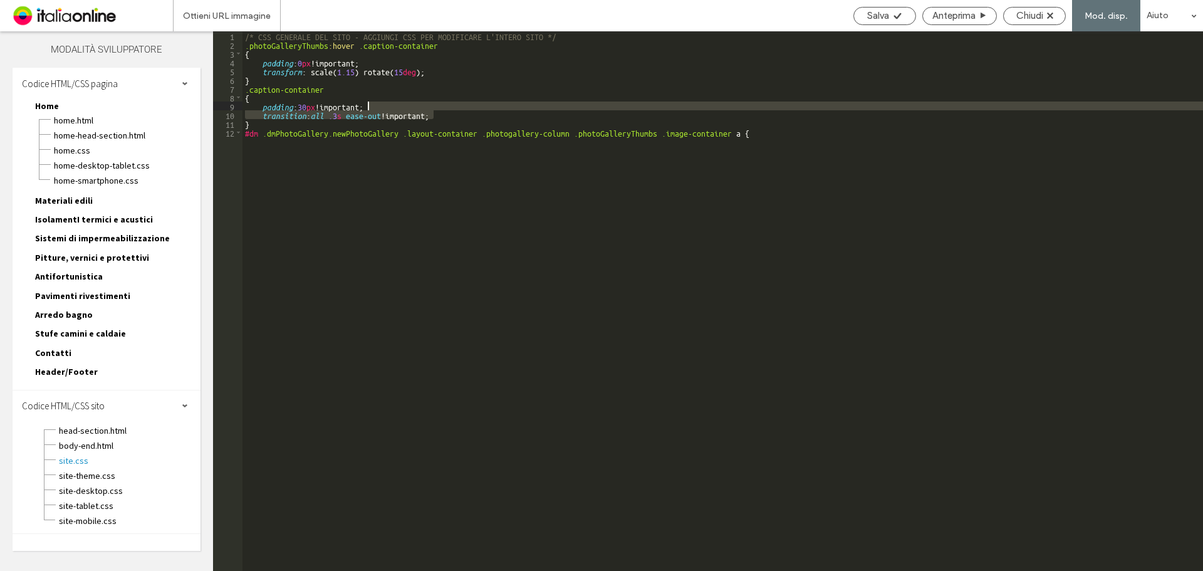
drag, startPoint x: 444, startPoint y: 115, endPoint x: 428, endPoint y: 107, distance: 18.2
click at [428, 107] on div "/* CSS GENERALE DEL SITO - AGGIUNGI CSS PER MODIFICARE L'INTERO SITO */ .photoG…" at bounding box center [722, 309] width 960 height 557
click at [784, 132] on div "/* CSS GENERALE DEL SITO - AGGIUNGI CSS PER MODIFICARE L'INTERO SITO */ .photoG…" at bounding box center [722, 309] width 960 height 557
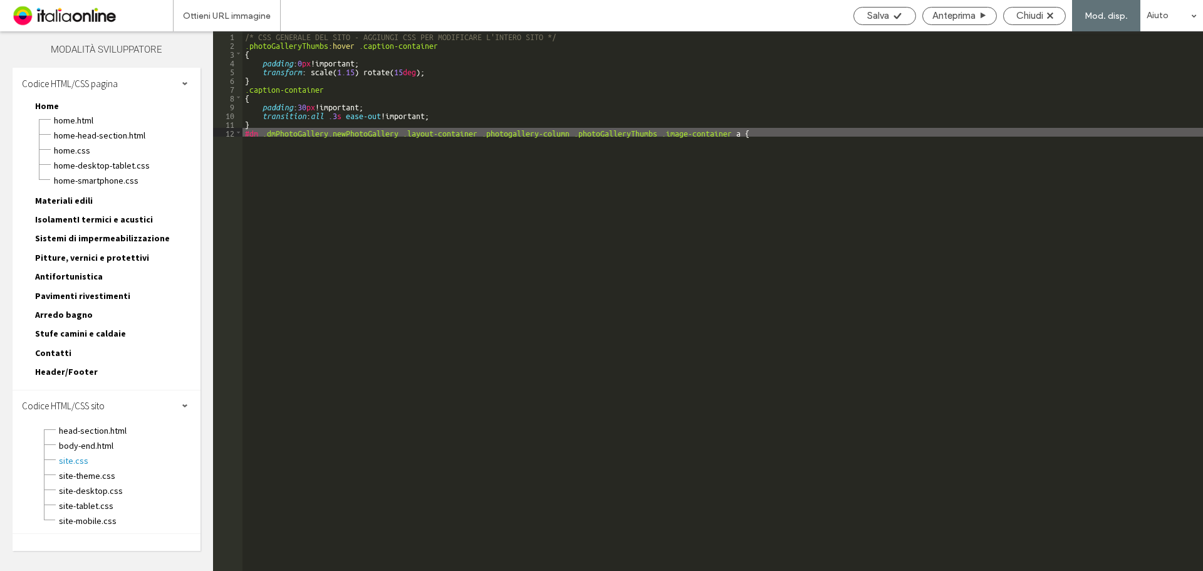
paste textarea
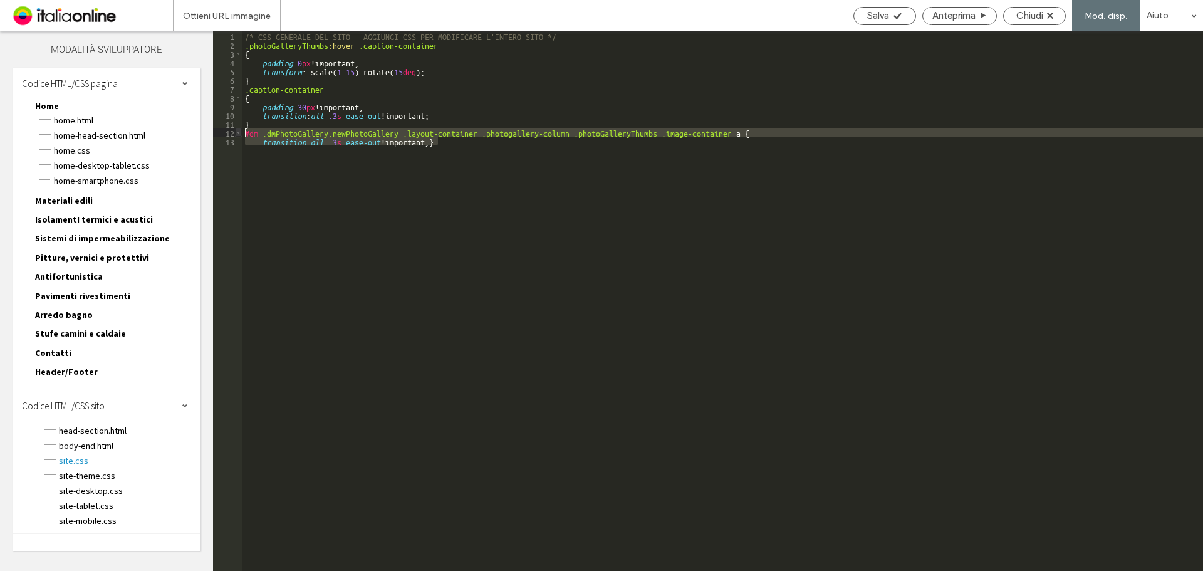
click at [238, 133] on div "** 1 2 3 4 5 6 7 8 9 10 11 12 13 /* CSS GENERALE DEL SITO - AGGIUNGI CSS PER MO…" at bounding box center [708, 300] width 990 height 539
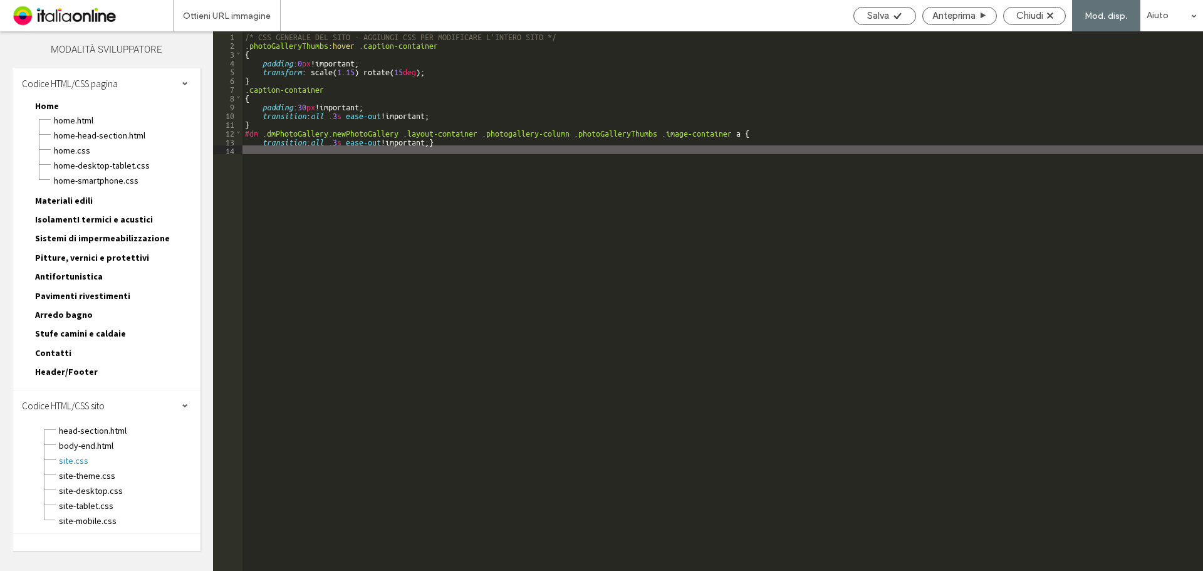
paste textarea
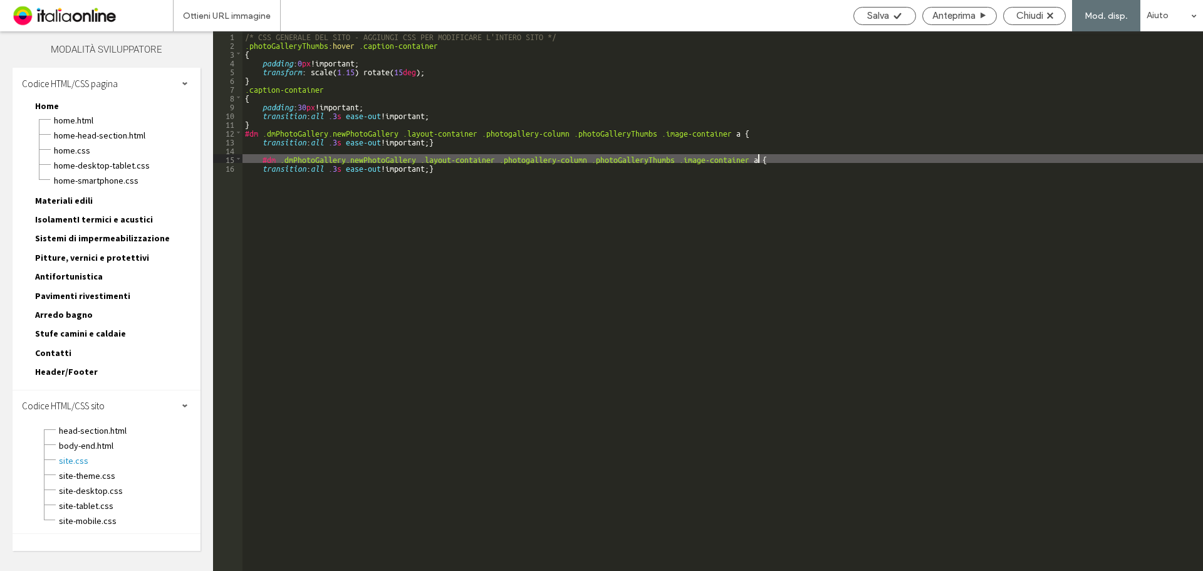
click at [757, 158] on div "/* CSS GENERALE DEL SITO - AGGIUNGI CSS PER MODIFICARE L'INTERO SITO */ .photoG…" at bounding box center [722, 309] width 960 height 557
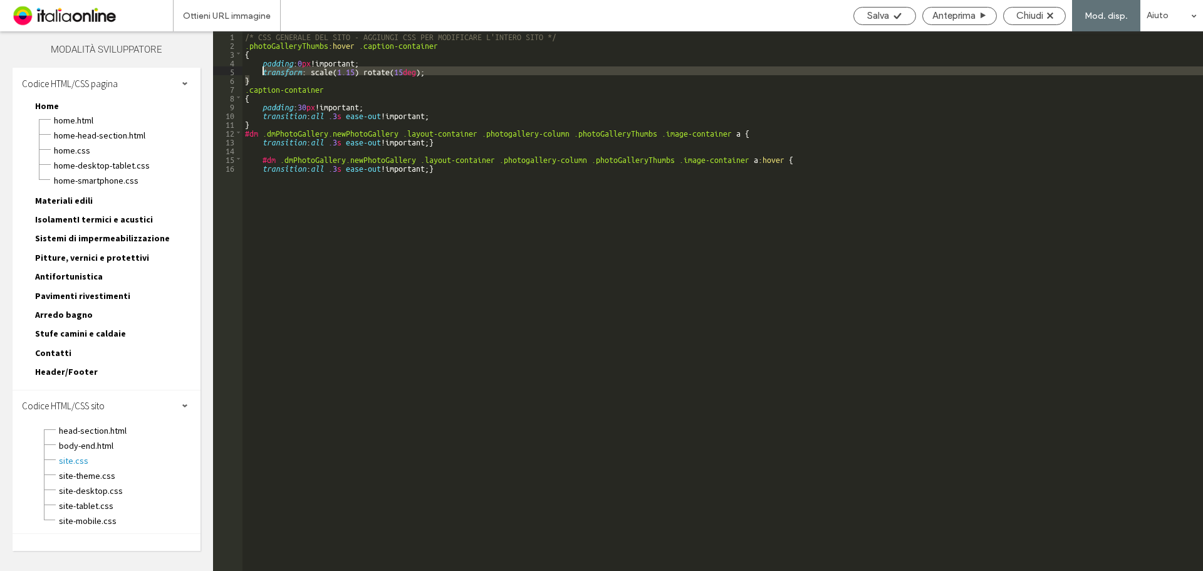
drag, startPoint x: 453, startPoint y: 77, endPoint x: 263, endPoint y: 70, distance: 189.9
click at [263, 70] on div "/* CSS GENERALE DEL SITO - AGGIUNGI CSS PER MODIFICARE L'INTERO SITO */ .photoG…" at bounding box center [722, 309] width 960 height 557
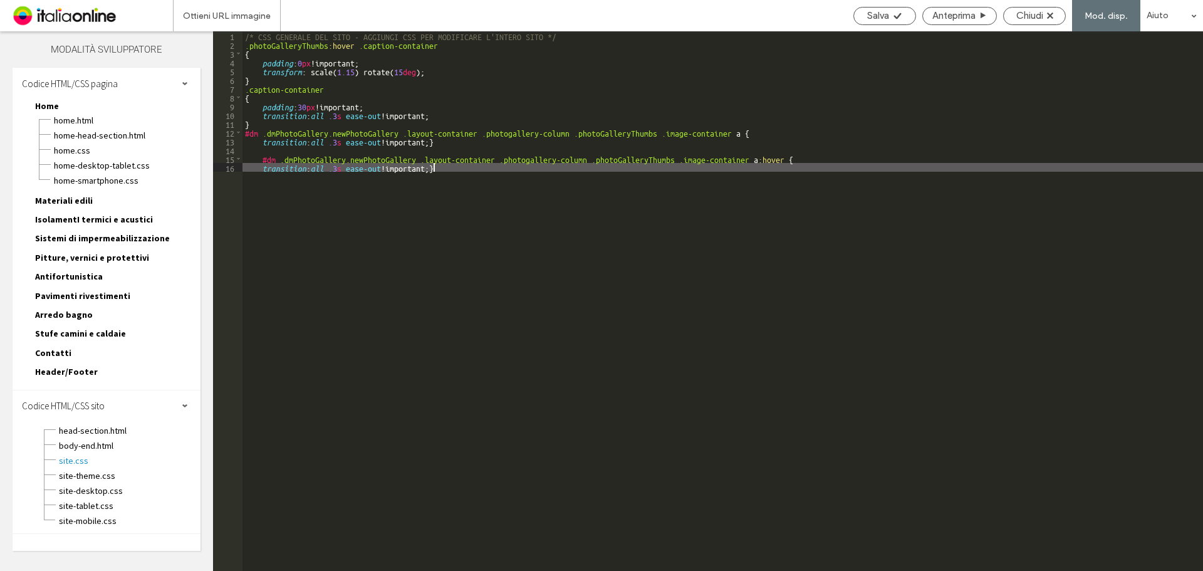
click at [432, 167] on div "/* CSS GENERALE DEL SITO - AGGIUNGI CSS PER MODIFICARE L'INTERO SITO */ .photoG…" at bounding box center [722, 309] width 960 height 557
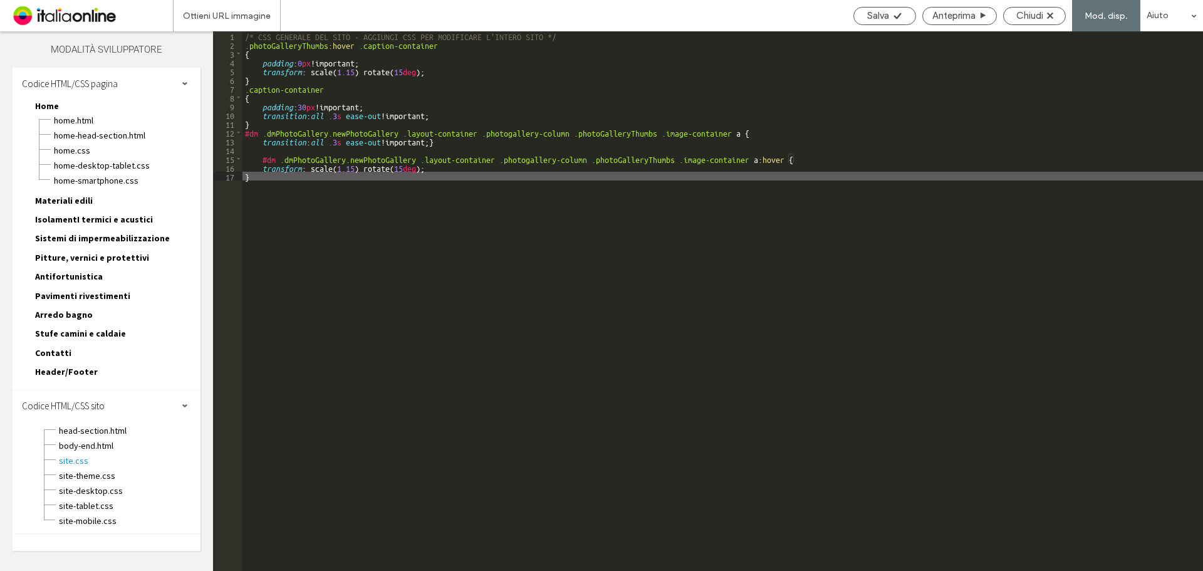
click at [438, 138] on div "/* CSS GENERALE DEL SITO - AGGIUNGI CSS PER MODIFICARE L'INTERO SITO */ .photoG…" at bounding box center [722, 309] width 960 height 557
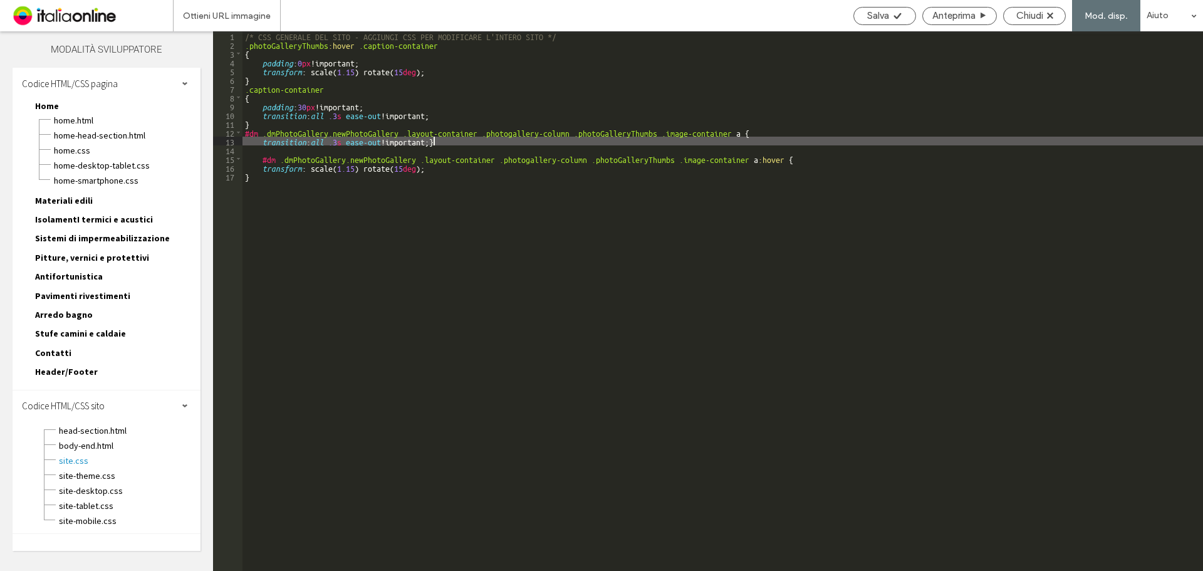
type textarea "**"
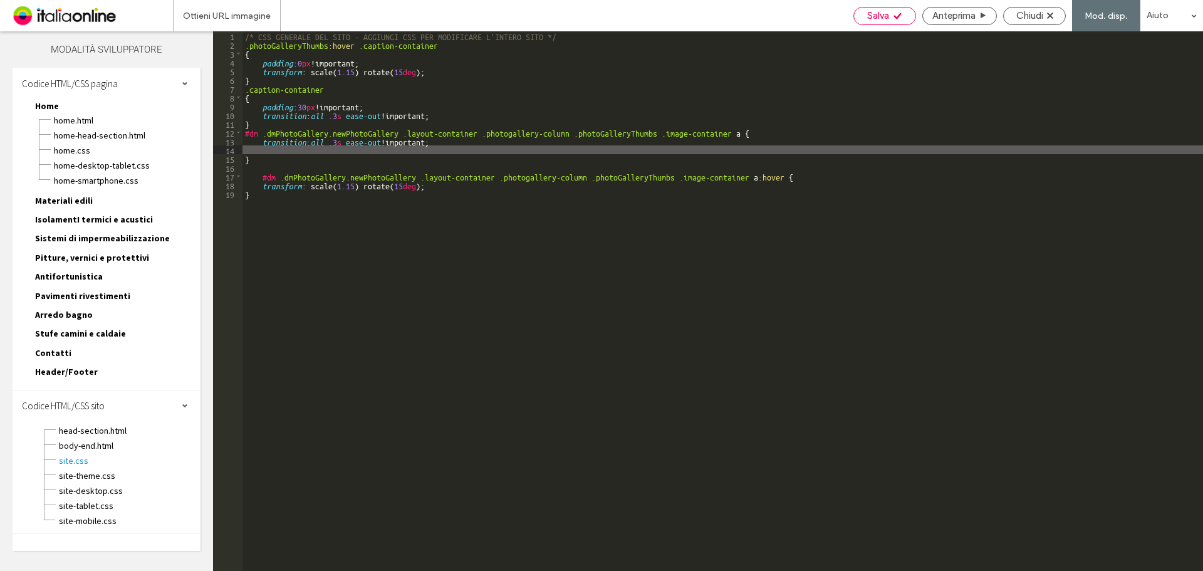
click at [879, 16] on span "Salva" at bounding box center [878, 15] width 22 height 11
click at [1034, 16] on span "Chiudi" at bounding box center [1029, 15] width 27 height 11
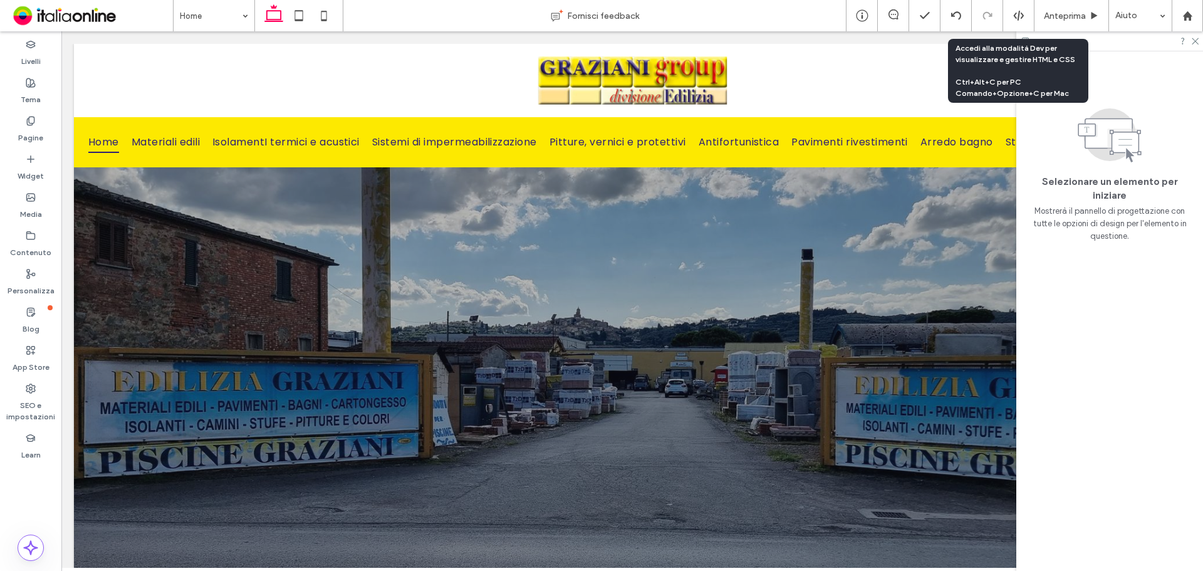
click at [1020, 18] on use at bounding box center [1018, 16] width 10 height 10
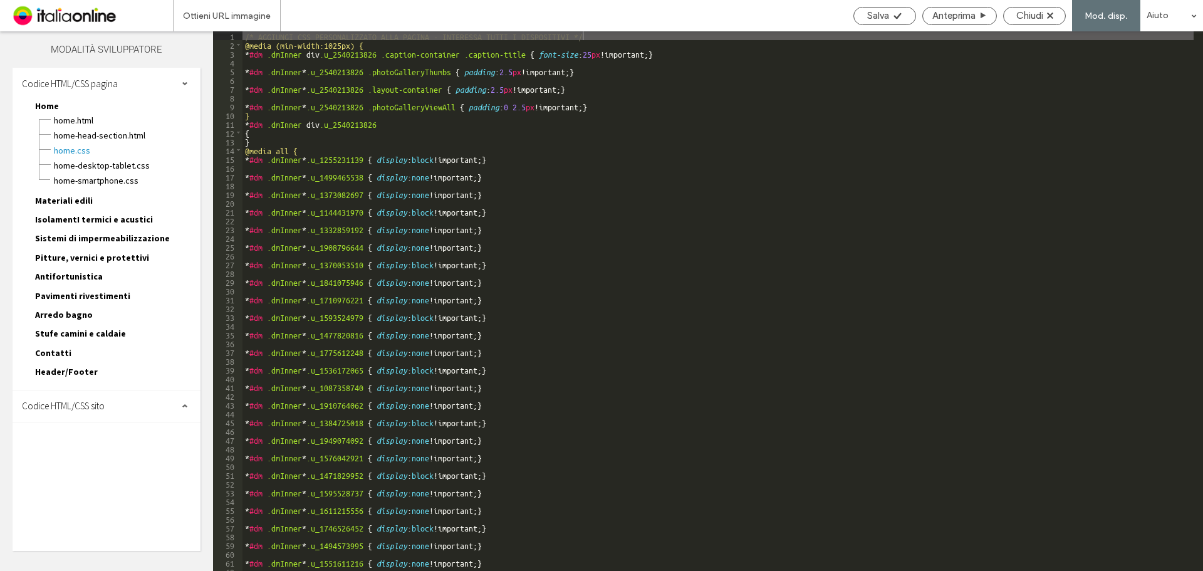
click at [104, 411] on span "Codice HTML/CSS sito" at bounding box center [63, 406] width 83 height 12
click at [92, 457] on span "site.css" at bounding box center [129, 460] width 142 height 13
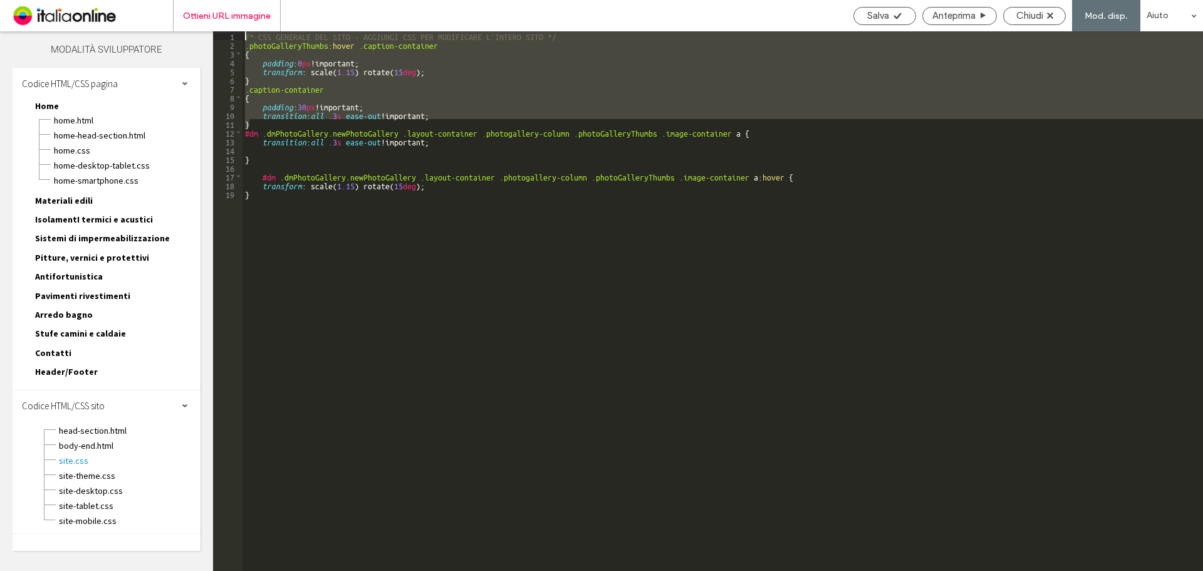
drag, startPoint x: 254, startPoint y: 121, endPoint x: 216, endPoint y: 29, distance: 99.5
click at [216, 29] on div "Ottieni URL immagine Salva Anteprima Chiudi Mod. disp. Aiuto Design Panel Comme…" at bounding box center [601, 285] width 1203 height 571
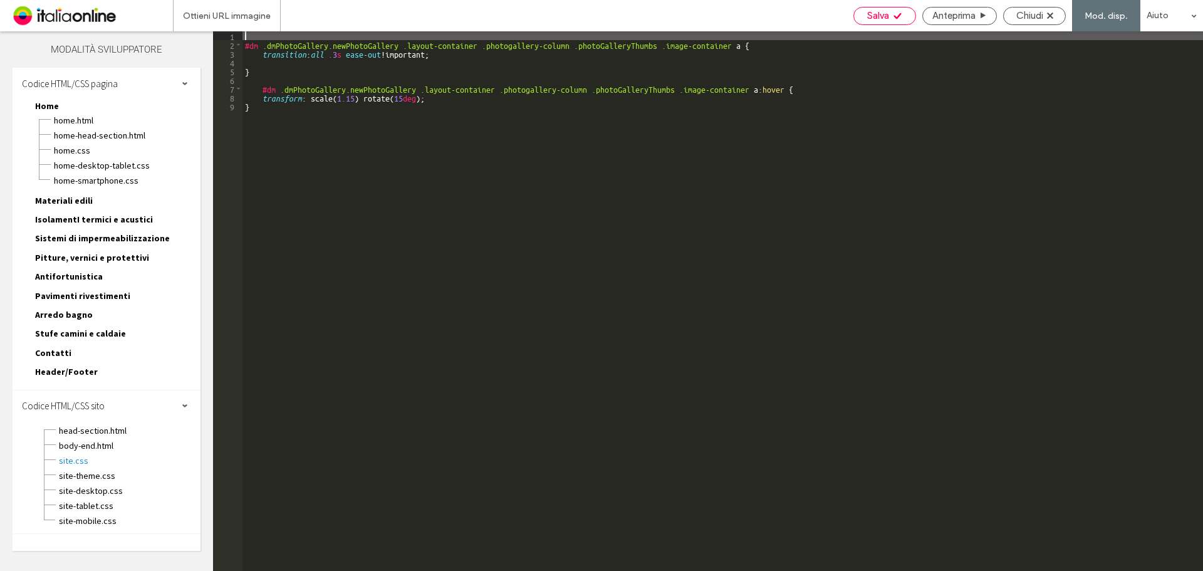
click at [870, 18] on span "Salva" at bounding box center [878, 15] width 22 height 11
click at [446, 55] on div "#dm .dmPhotoGallery.newPhotoGallery .layout-container .photogallery-column .pho…" at bounding box center [722, 309] width 960 height 557
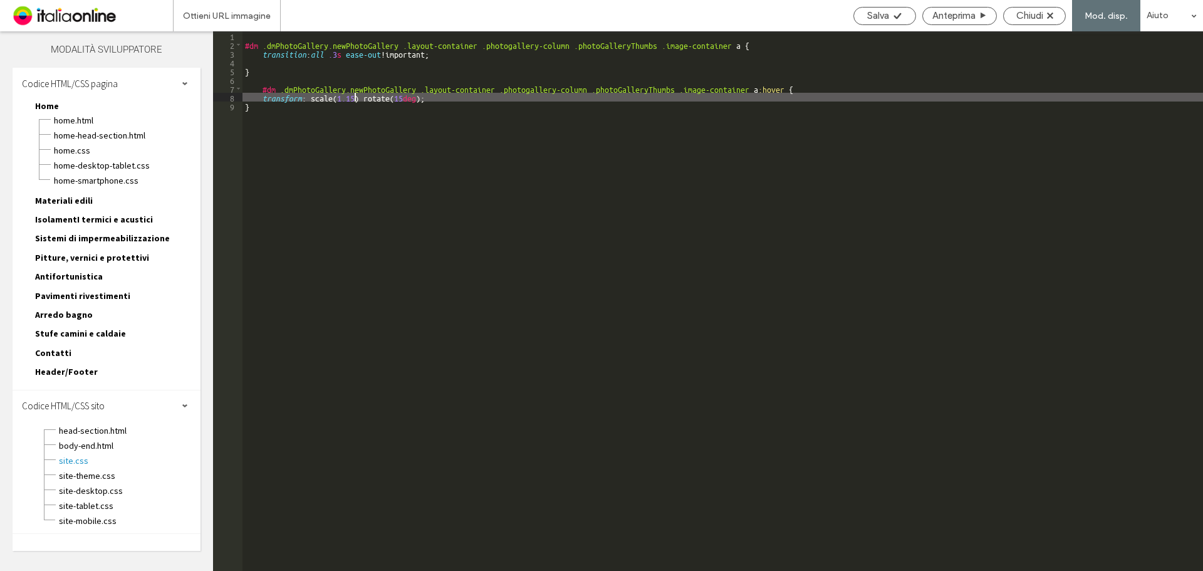
click at [354, 95] on div "#dm .dmPhotoGallery.newPhotoGallery .layout-container .photogallery-column .pho…" at bounding box center [722, 309] width 960 height 557
type textarea "**"
click at [443, 98] on div "#dm .dmPhotoGallery.newPhotoGallery .layout-container .photogallery-column .pho…" at bounding box center [722, 309] width 960 height 557
click at [881, 12] on span "Salva" at bounding box center [878, 15] width 22 height 11
click at [1013, 16] on div "Chiudi" at bounding box center [1033, 15] width 61 height 11
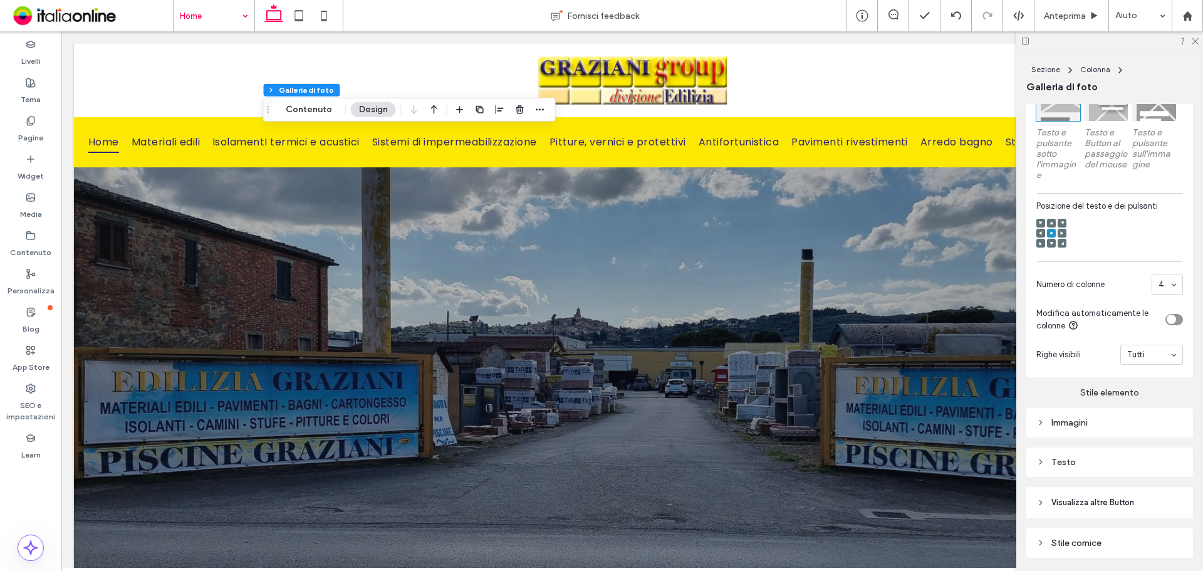
scroll to position [471, 0]
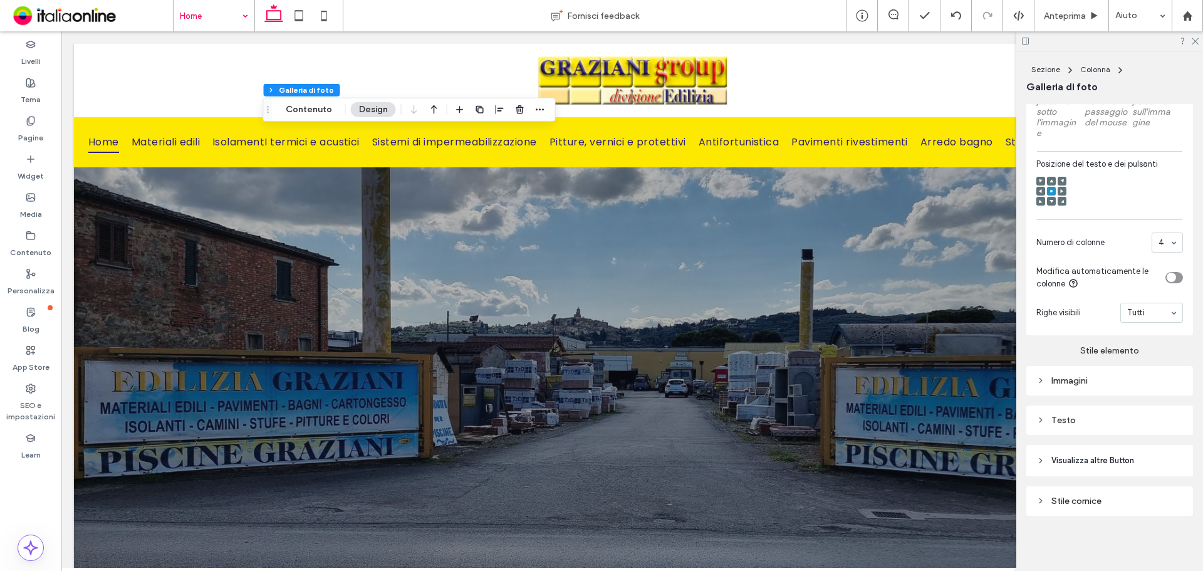
click at [1099, 412] on div "Testo" at bounding box center [1109, 420] width 147 height 17
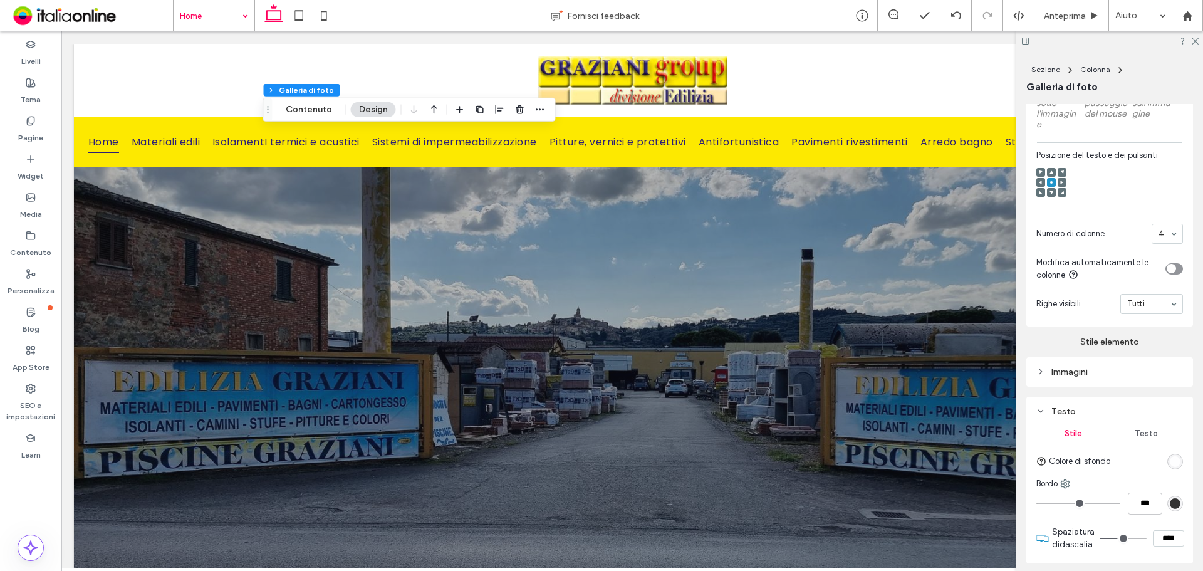
click at [1143, 438] on span "Testo" at bounding box center [1145, 433] width 23 height 10
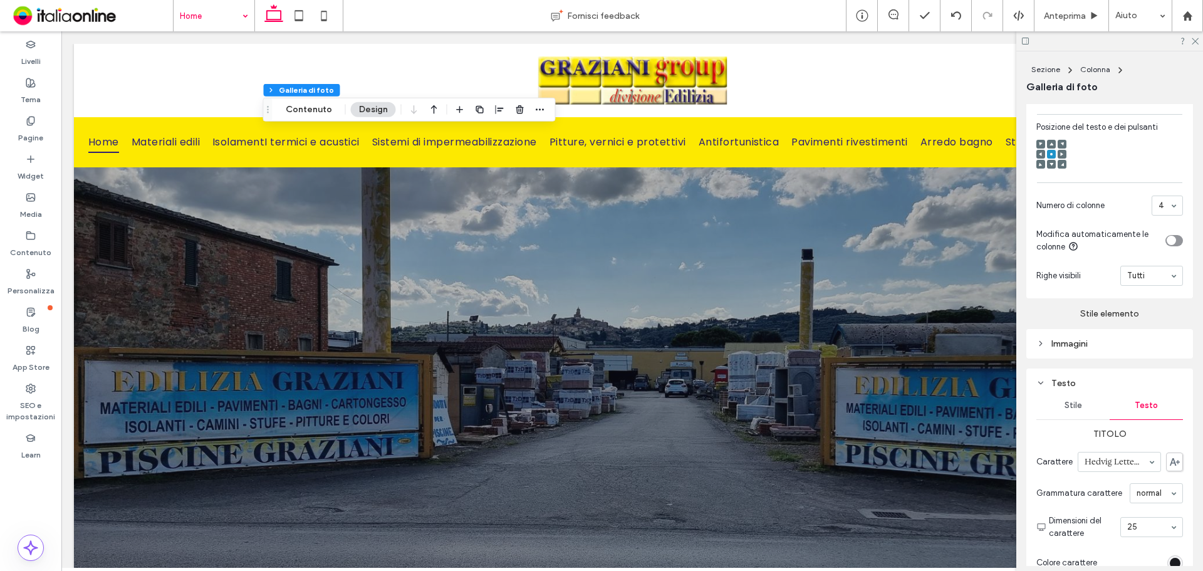
scroll to position [534, 0]
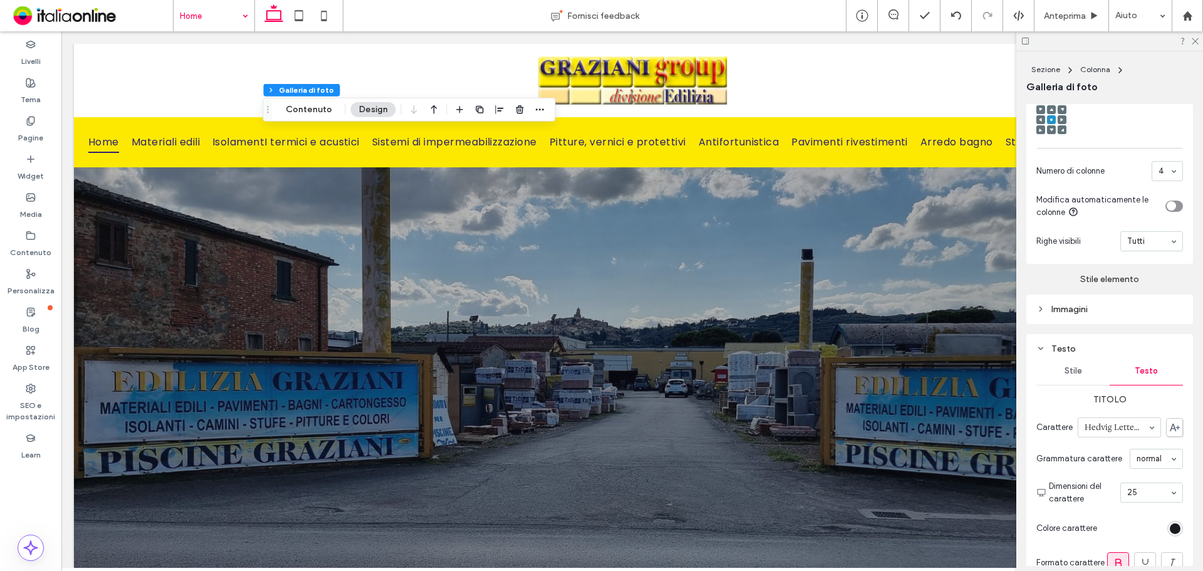
click at [1170, 534] on div "rgb(26, 27, 31)" at bounding box center [1174, 528] width 11 height 11
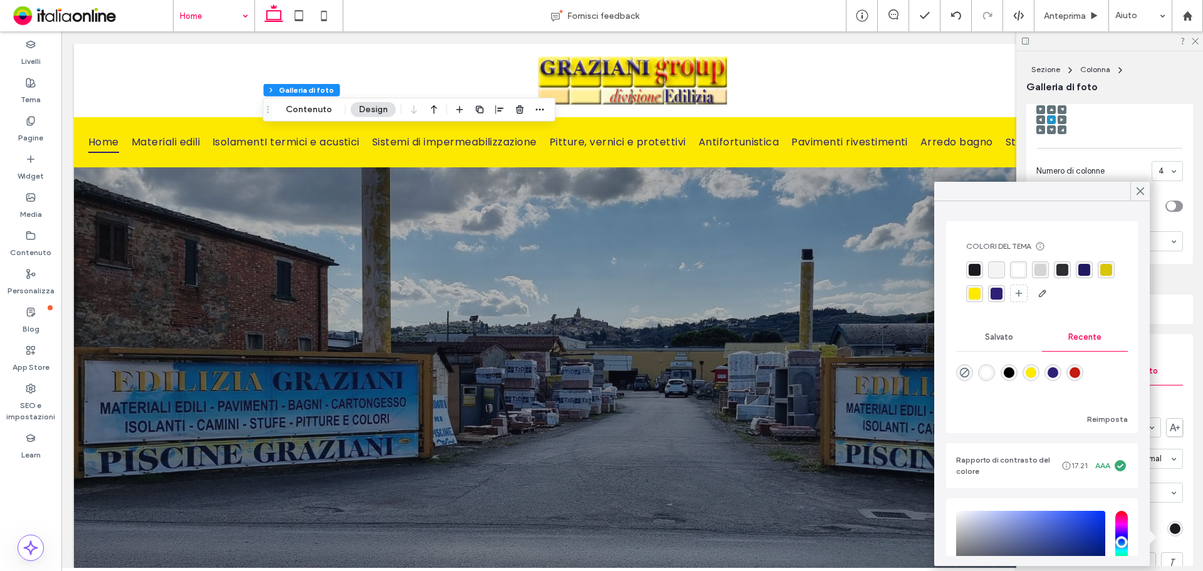
click at [1002, 294] on div "rgba(46, 32, 117, 1)" at bounding box center [996, 294] width 12 height 12
click at [1134, 191] on div at bounding box center [1139, 191] width 19 height 19
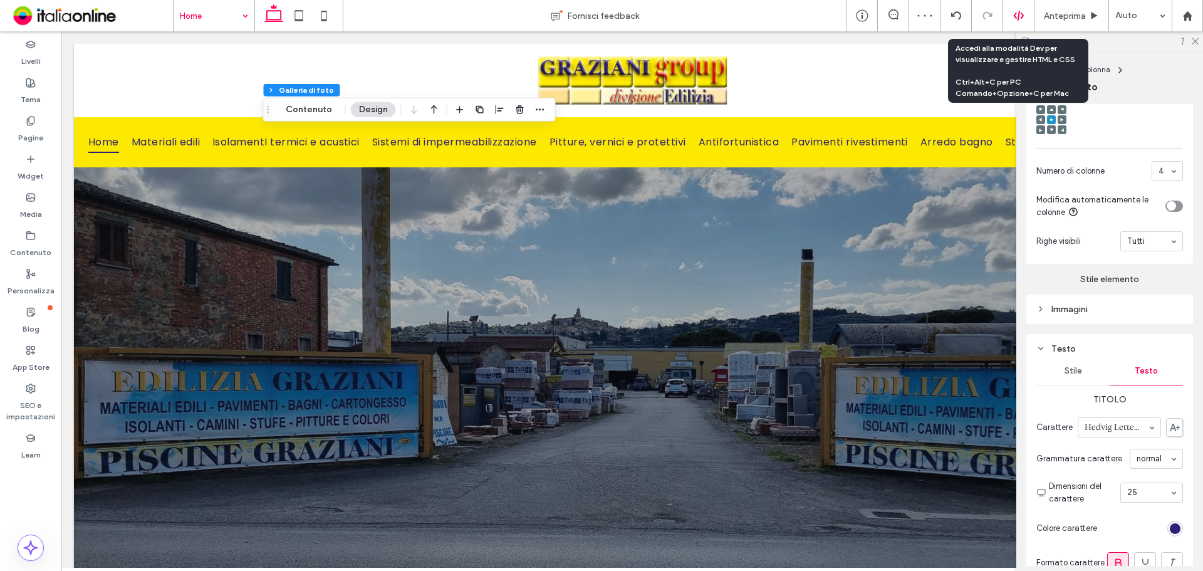
click at [1010, 11] on div at bounding box center [1018, 15] width 31 height 11
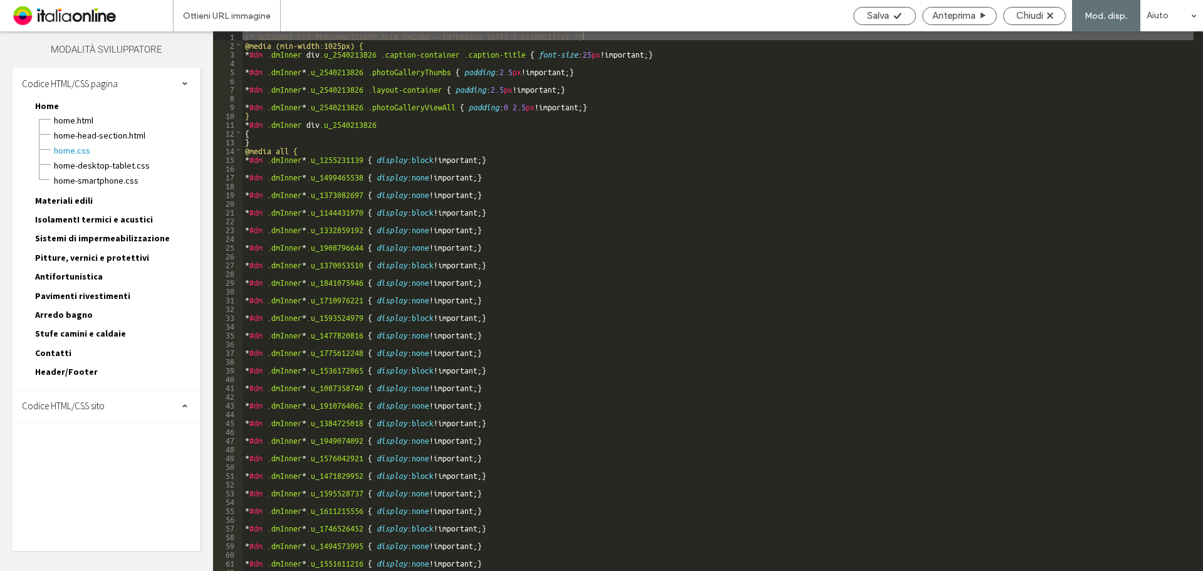
click at [106, 393] on div "Codice HTML/CSS sito" at bounding box center [107, 405] width 188 height 31
click at [96, 461] on span "site.css" at bounding box center [129, 460] width 142 height 13
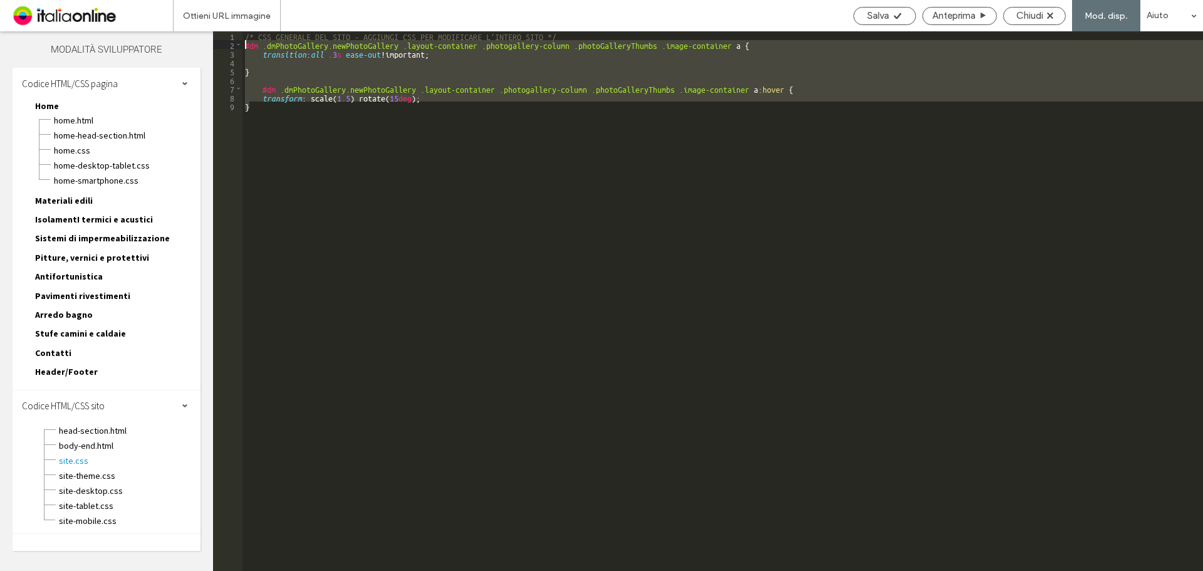
drag, startPoint x: 262, startPoint y: 106, endPoint x: 242, endPoint y: 43, distance: 65.6
click at [242, 43] on div "/* CSS GENERALE DEL SITO - AGGIUNGI CSS PER MODIFICARE L'INTERO SITO */ #dm .dm…" at bounding box center [722, 309] width 960 height 557
click at [505, 314] on div "/* CSS GENERALE DEL SITO - AGGIUNGI CSS PER MODIFICARE L'INTERO SITO */ #dm .dm…" at bounding box center [722, 300] width 960 height 539
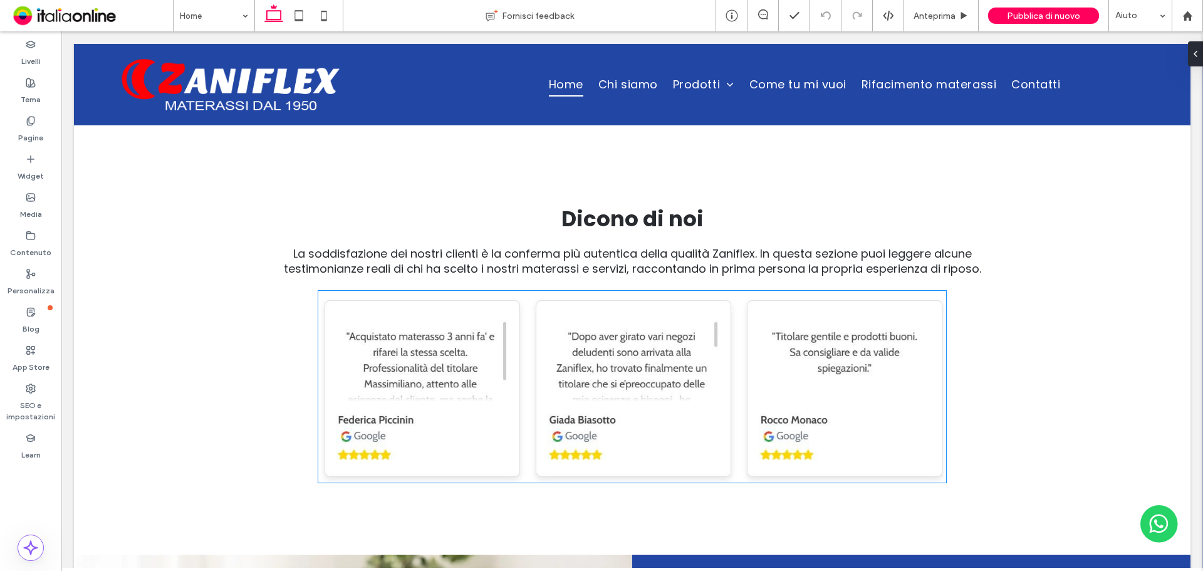
scroll to position [4439, 0]
click at [36, 167] on label "Widget" at bounding box center [31, 173] width 26 height 18
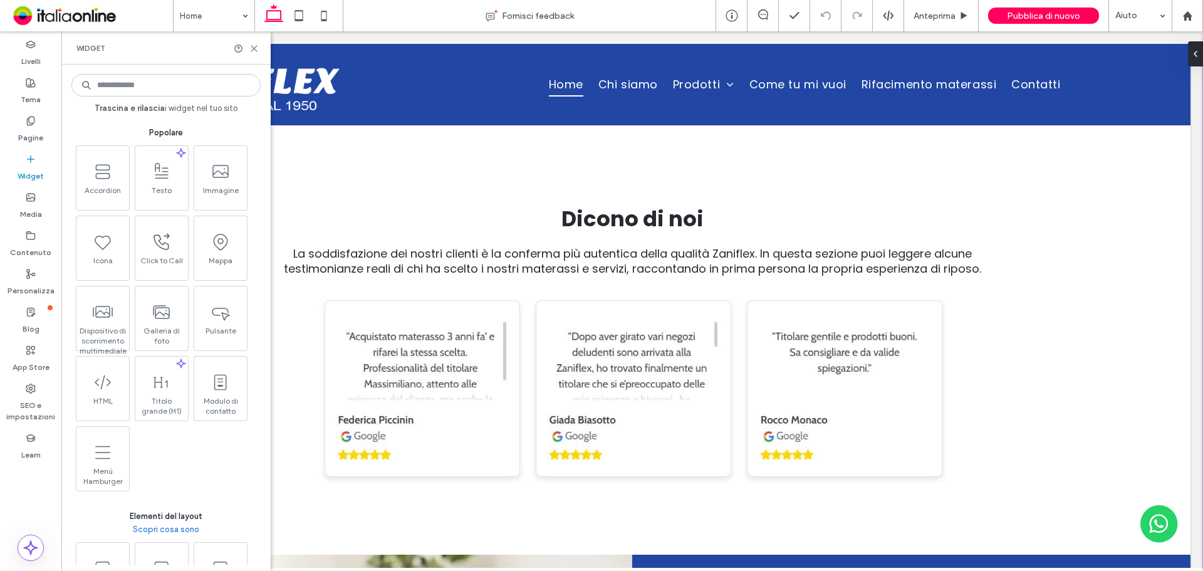
click at [190, 80] on input at bounding box center [165, 85] width 189 height 23
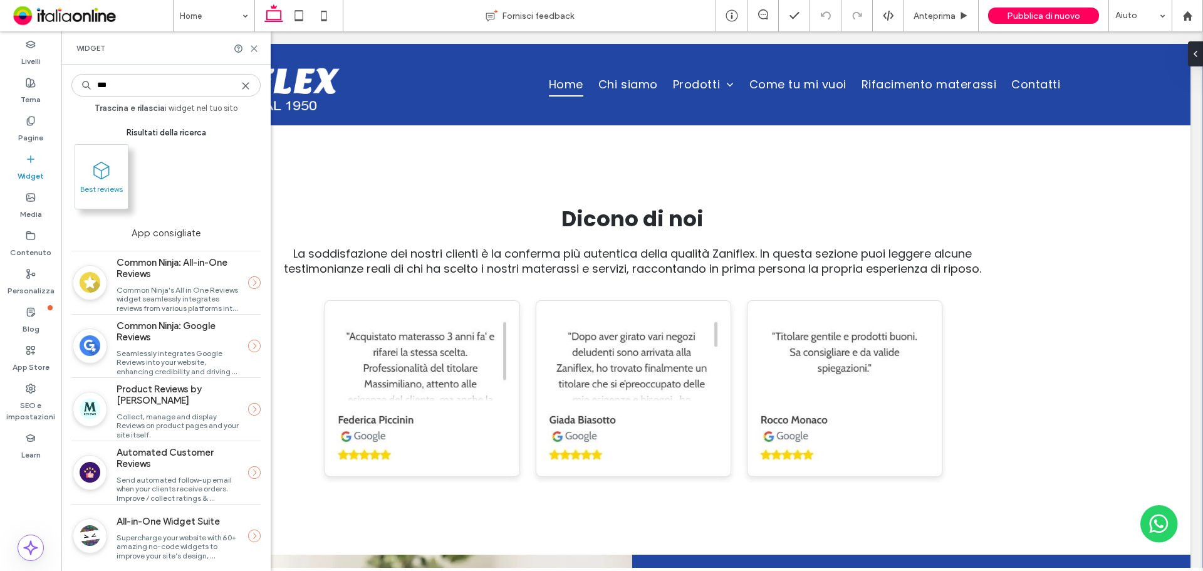
type input "***"
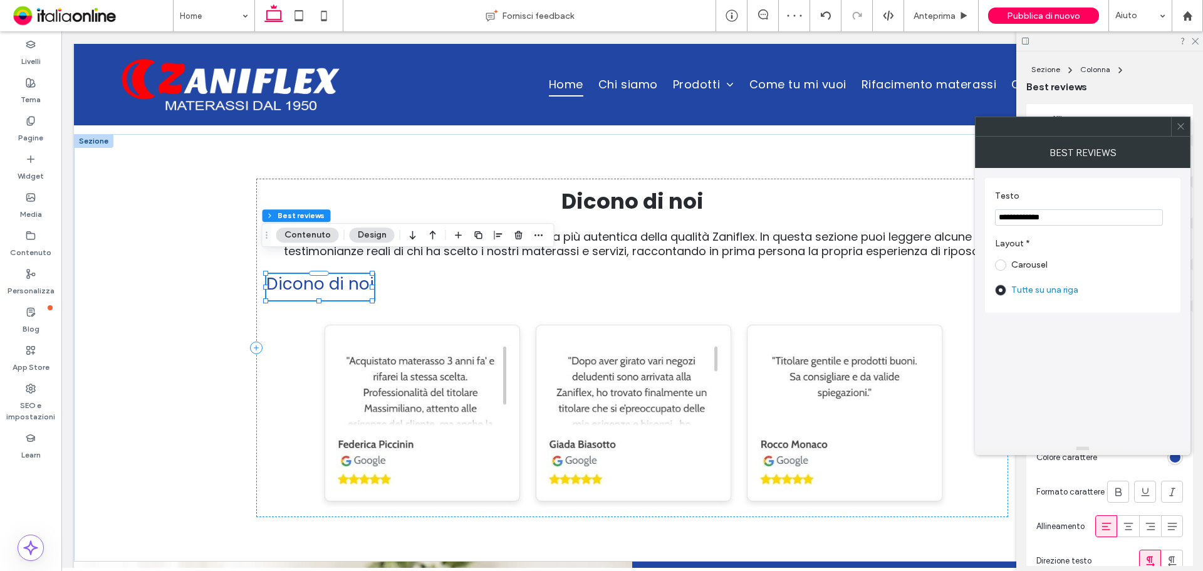
click at [1178, 126] on icon at bounding box center [1180, 126] width 9 height 9
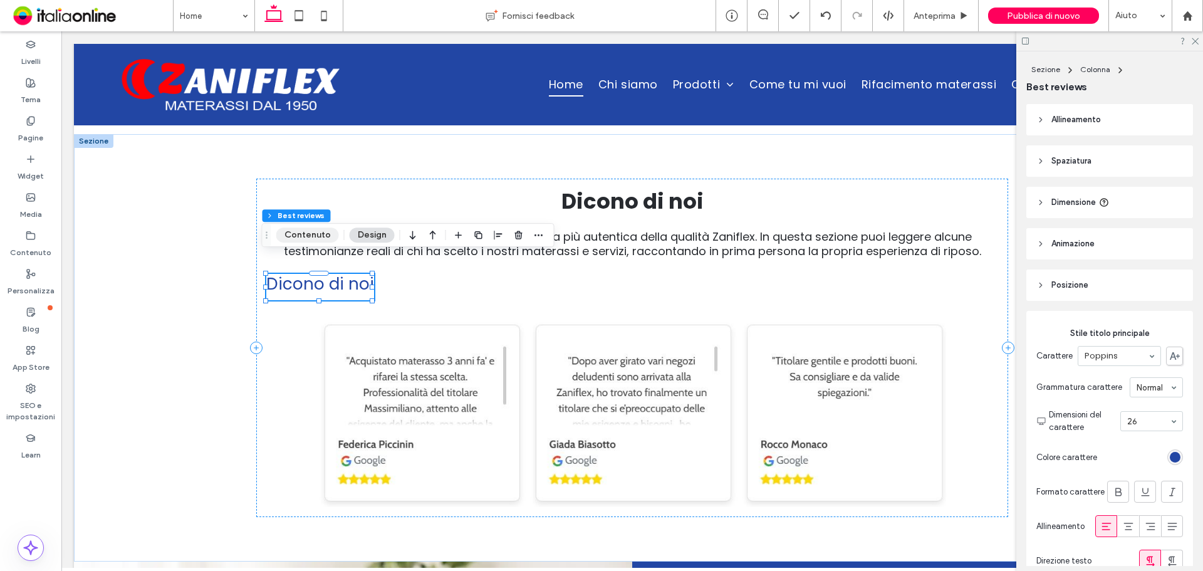
click at [321, 233] on button "Contenuto" at bounding box center [307, 234] width 63 height 15
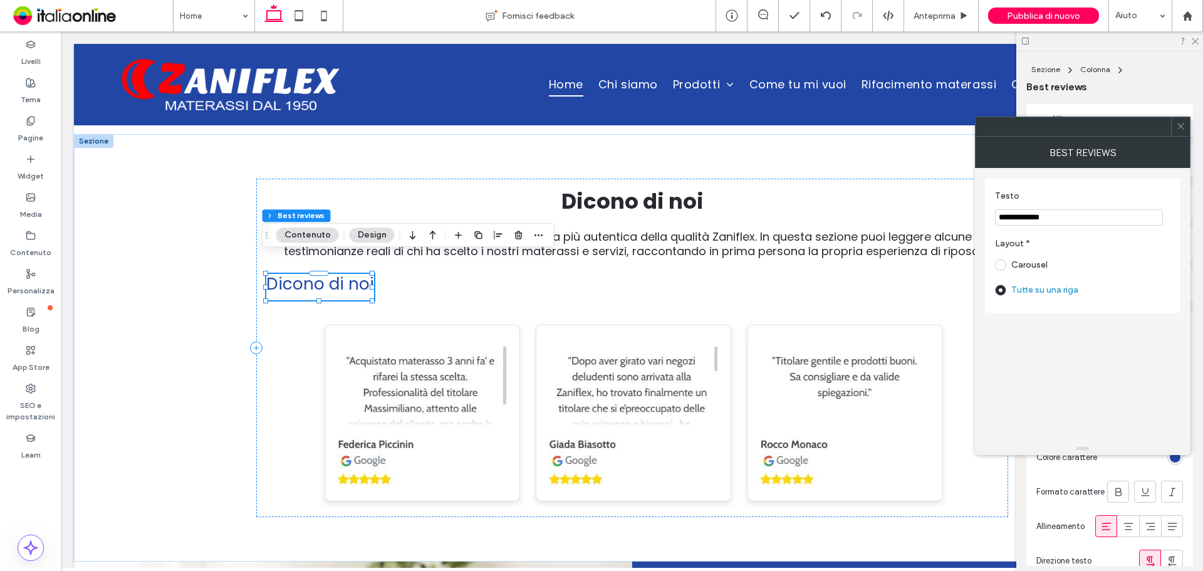
click at [1181, 126] on use at bounding box center [1180, 126] width 6 height 6
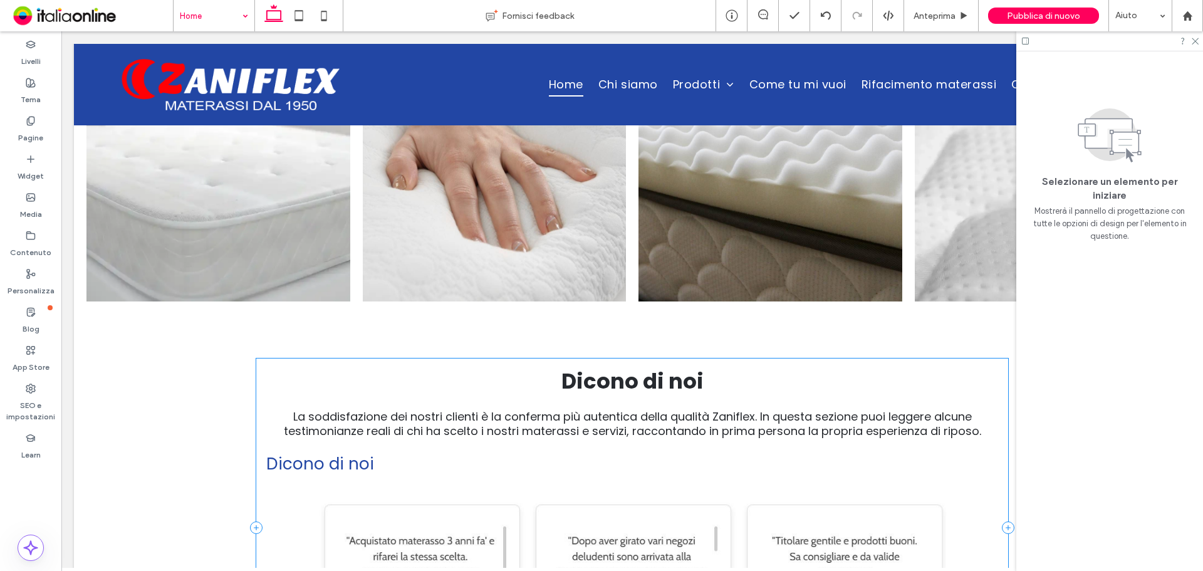
scroll to position [4510, 0]
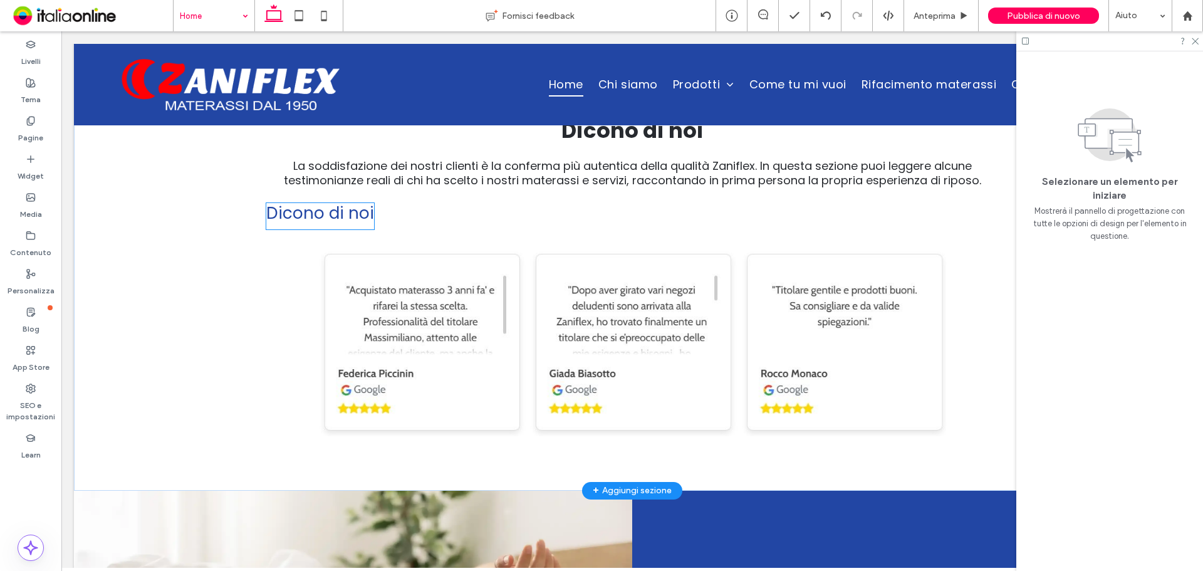
click at [348, 204] on h3 "Dicono di noi" at bounding box center [320, 213] width 108 height 21
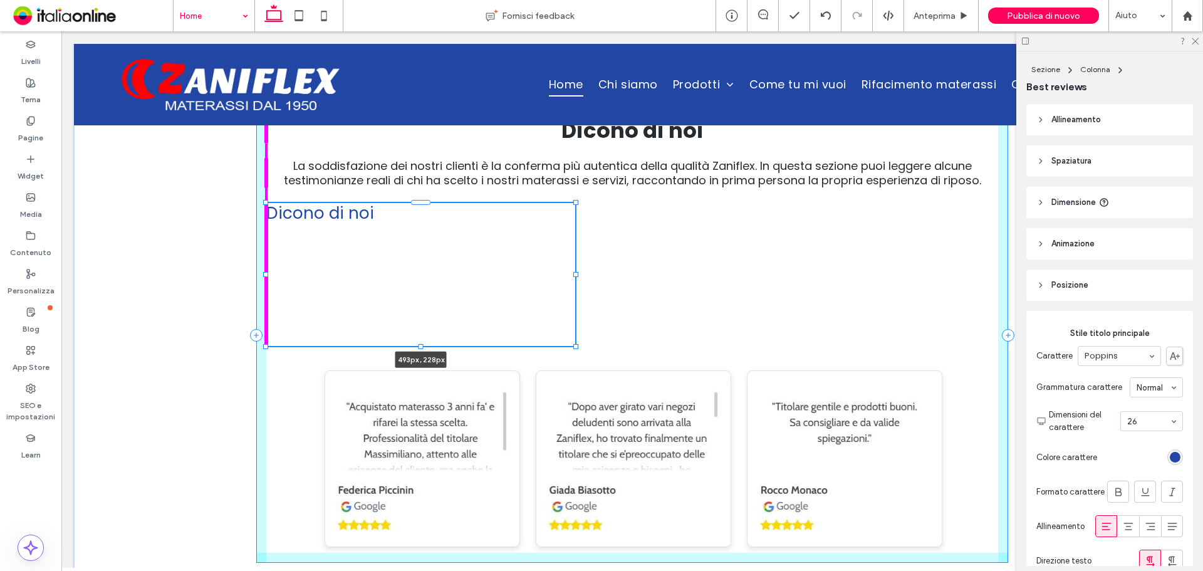
drag, startPoint x: 367, startPoint y: 214, endPoint x: 562, endPoint y: 266, distance: 202.4
click at [267, 204] on div at bounding box center [266, 203] width 1 height 1
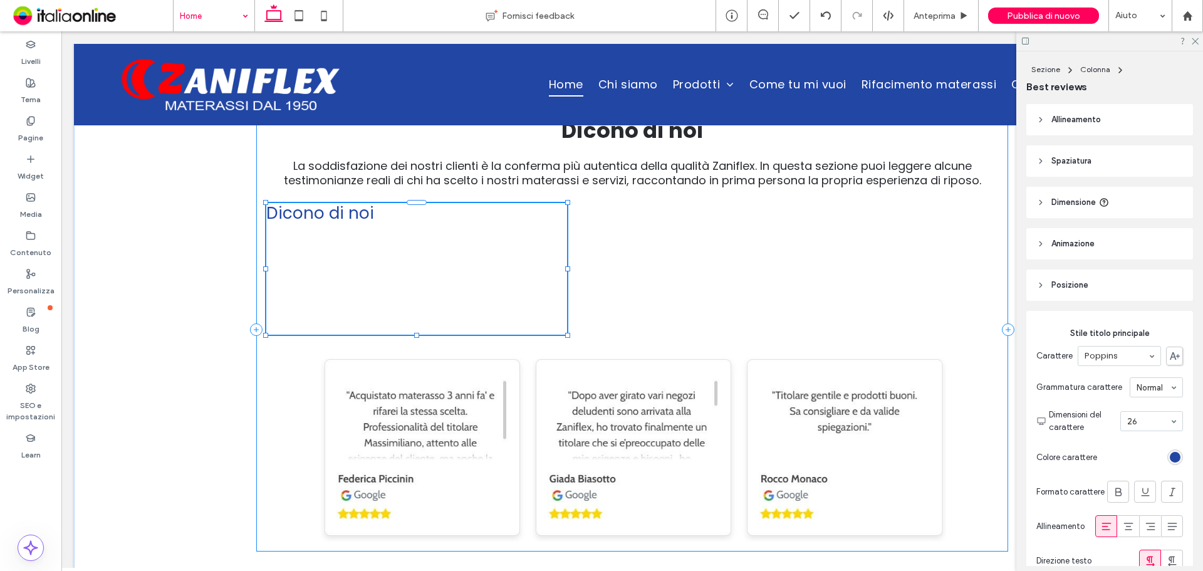
type input "***"
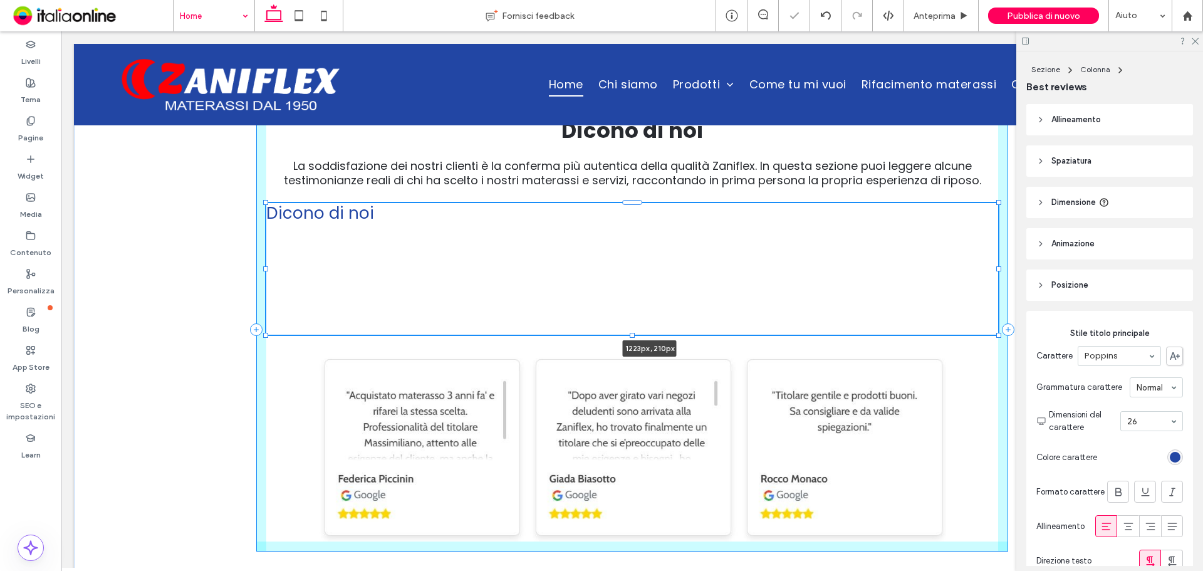
drag, startPoint x: 563, startPoint y: 249, endPoint x: 1090, endPoint y: 298, distance: 529.0
click at [1029, 266] on div "Dicono di noi La soddisfazione dei nostri clienti è la conferma più autentica d…" at bounding box center [632, 329] width 1116 height 532
type input "****"
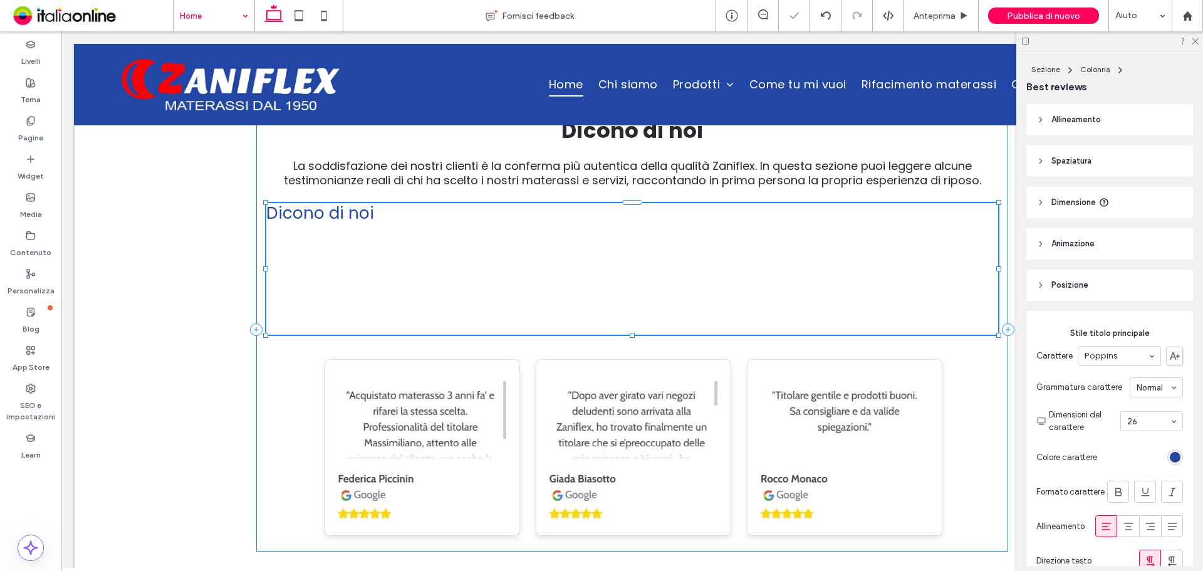
type input "****"
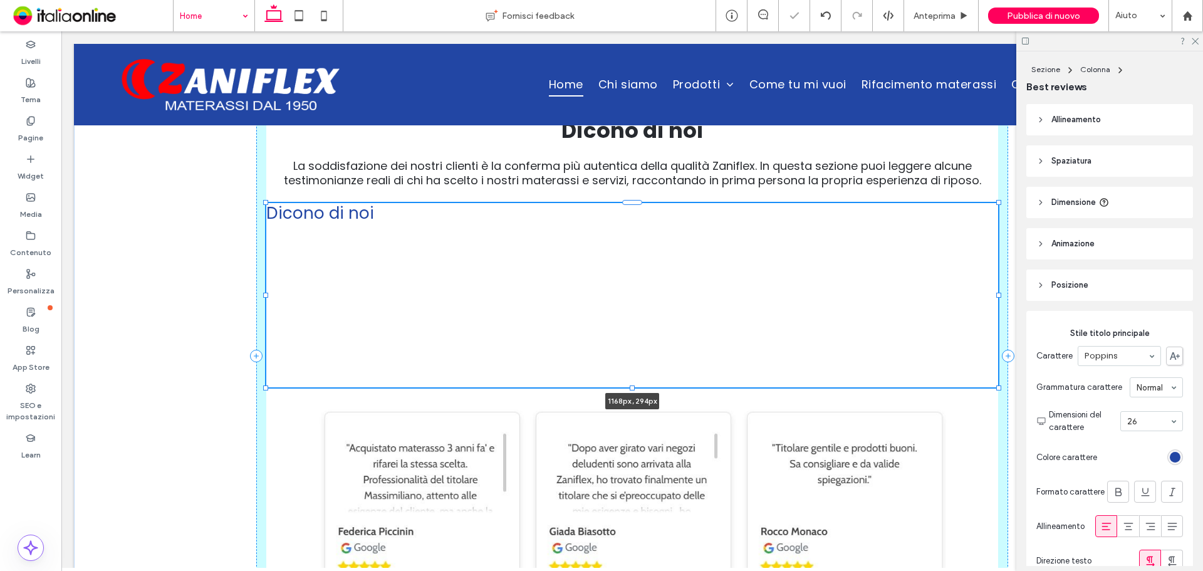
drag, startPoint x: 629, startPoint y: 316, endPoint x: 631, endPoint y: 348, distance: 32.0
click at [632, 348] on div "Dicono di noi La soddisfazione dei nostri clienti è la conferma più autentica d…" at bounding box center [632, 355] width 752 height 585
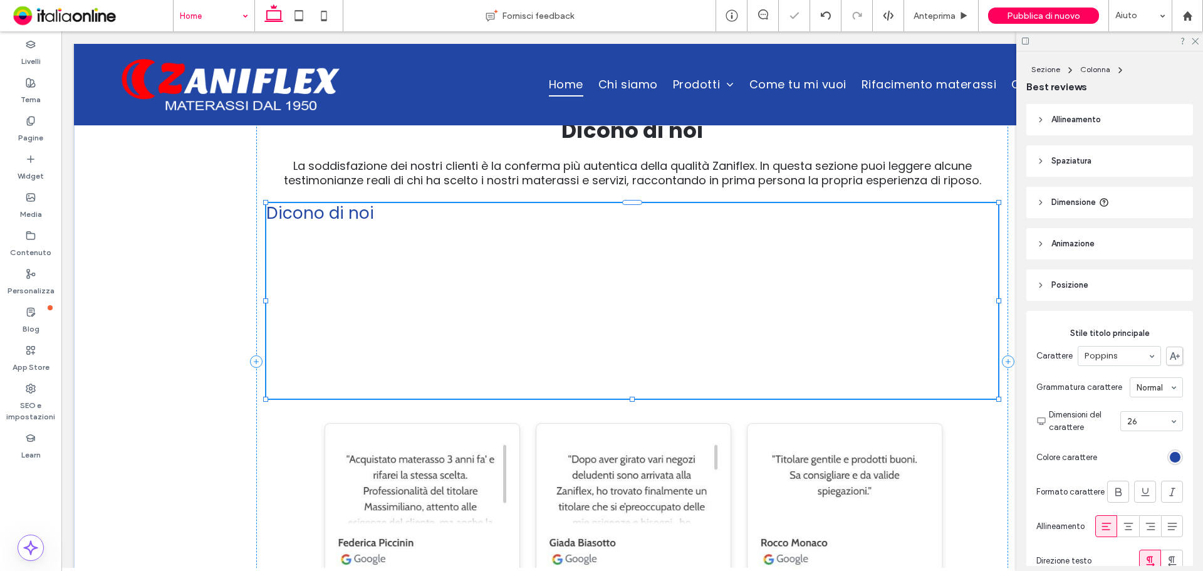
type input "***"
click at [588, 258] on div "Dicono di noi" at bounding box center [632, 300] width 732 height 195
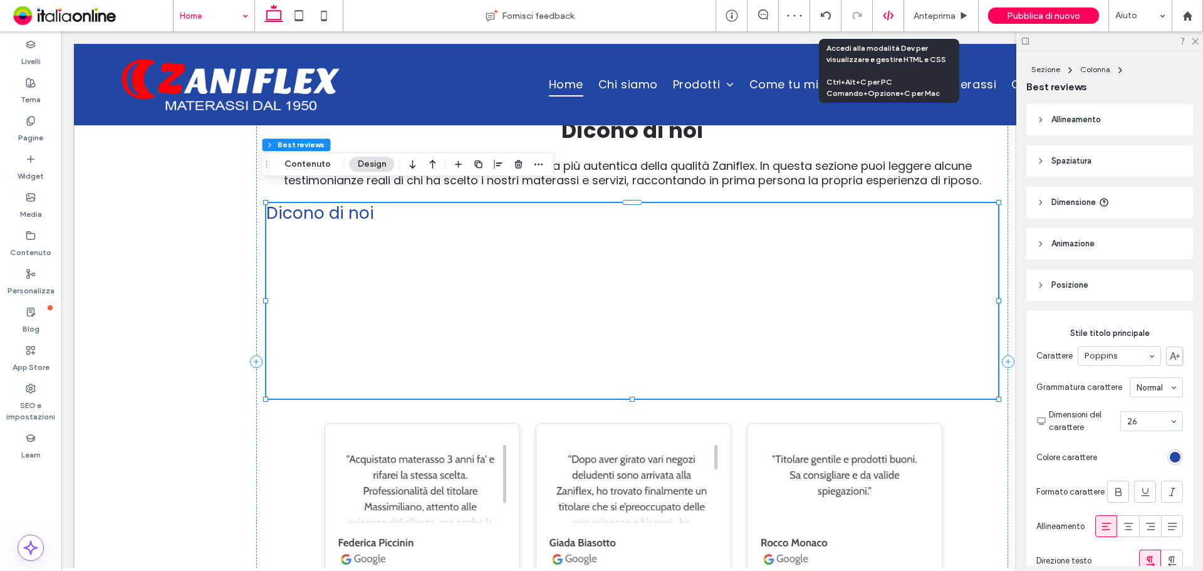
click at [889, 13] on use at bounding box center [888, 16] width 10 height 10
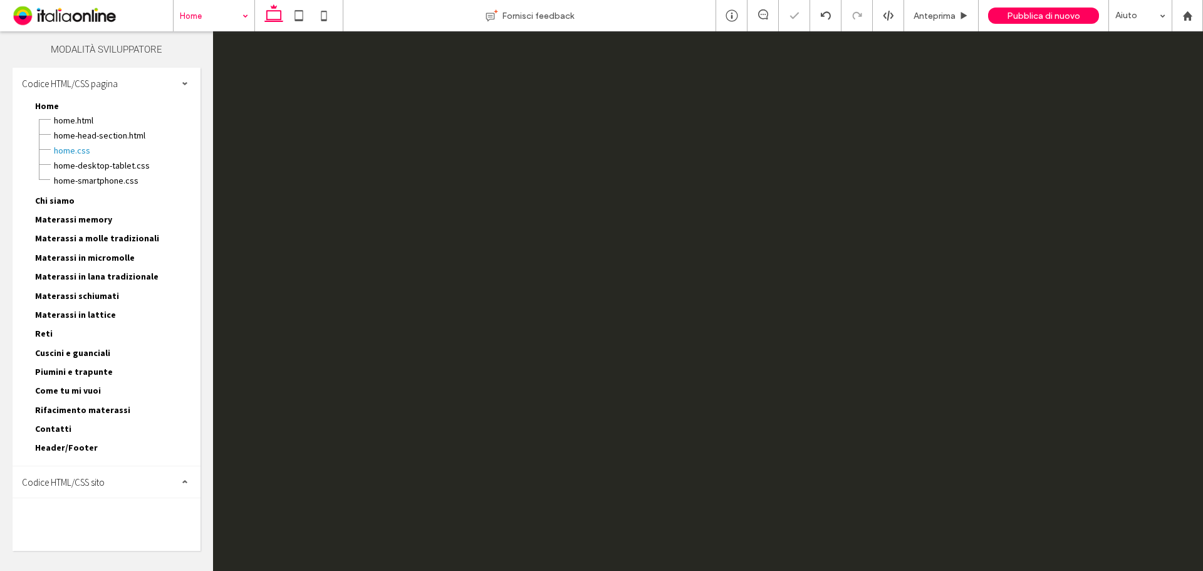
scroll to position [0, 0]
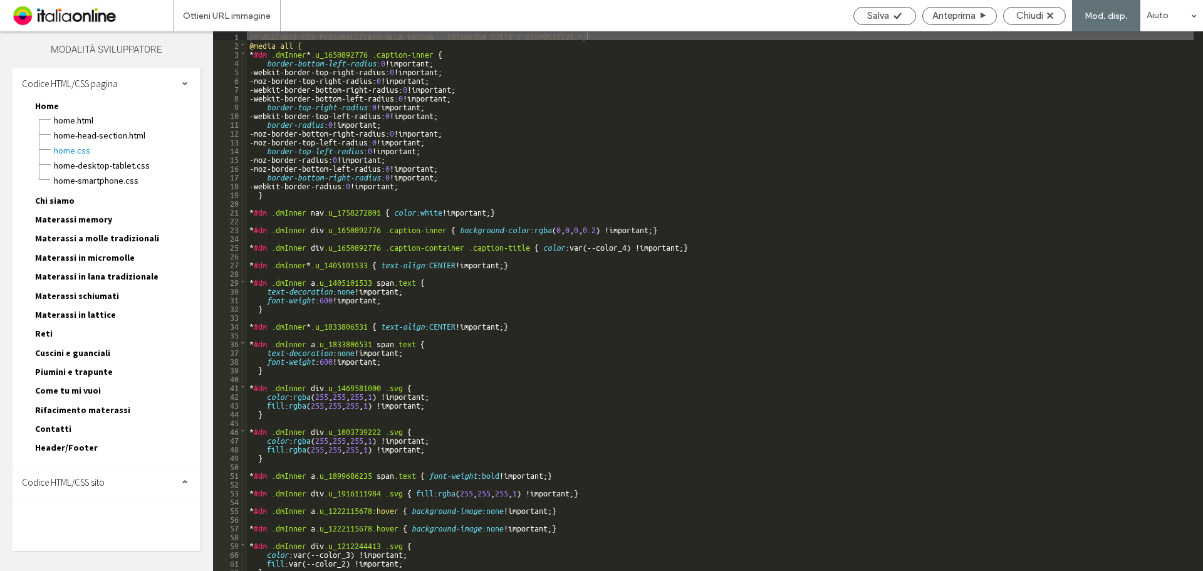
click at [53, 477] on span "Codice HTML/CSS sito" at bounding box center [63, 482] width 83 height 12
click at [76, 537] on span "site.css" at bounding box center [129, 536] width 142 height 13
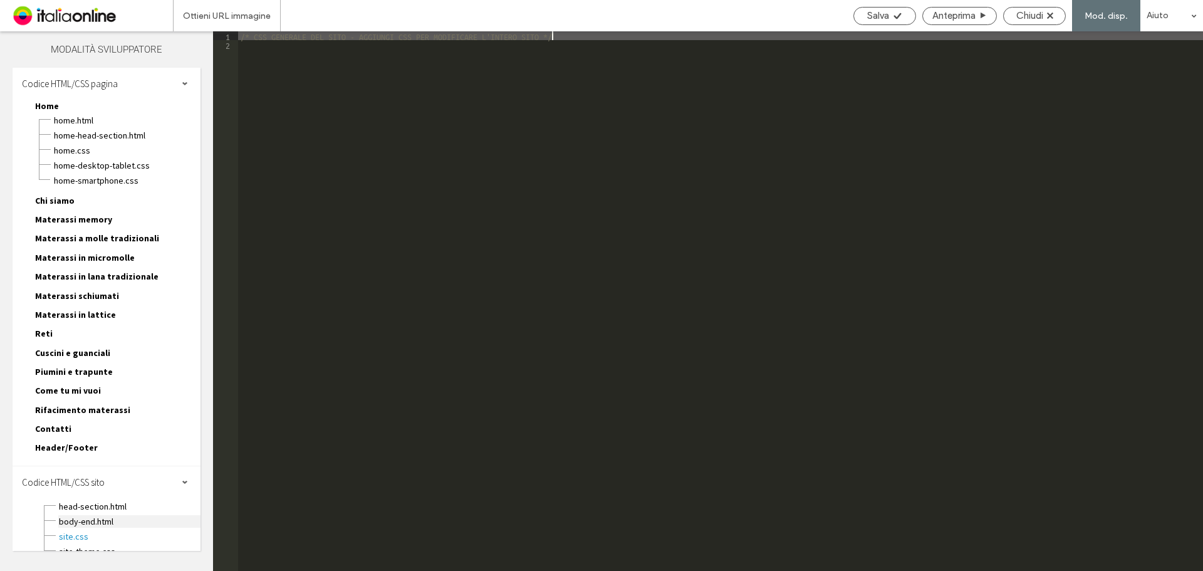
click at [78, 518] on span "body-end.html" at bounding box center [129, 521] width 142 height 13
click at [78, 505] on span "head-section.html" at bounding box center [129, 506] width 142 height 13
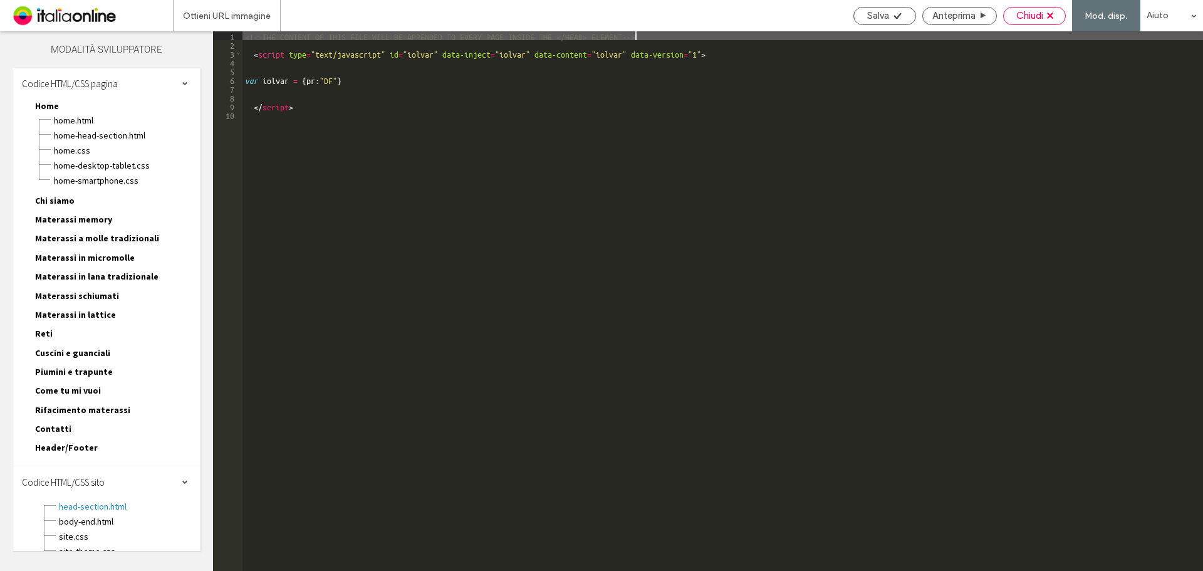
click at [1035, 16] on span "Chiudi" at bounding box center [1029, 15] width 27 height 11
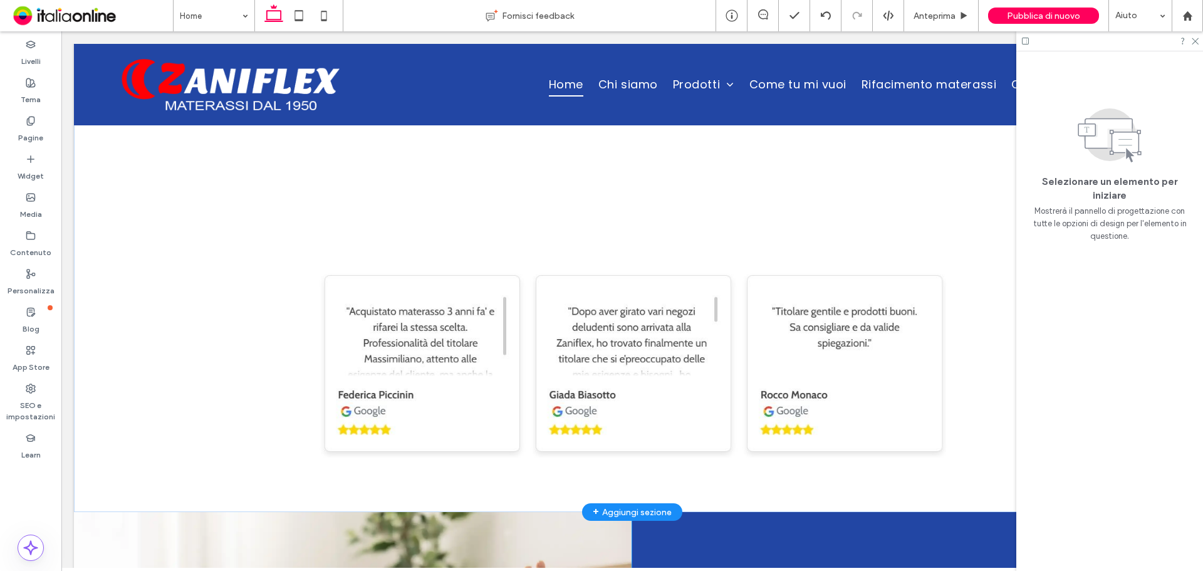
scroll to position [4561, 0]
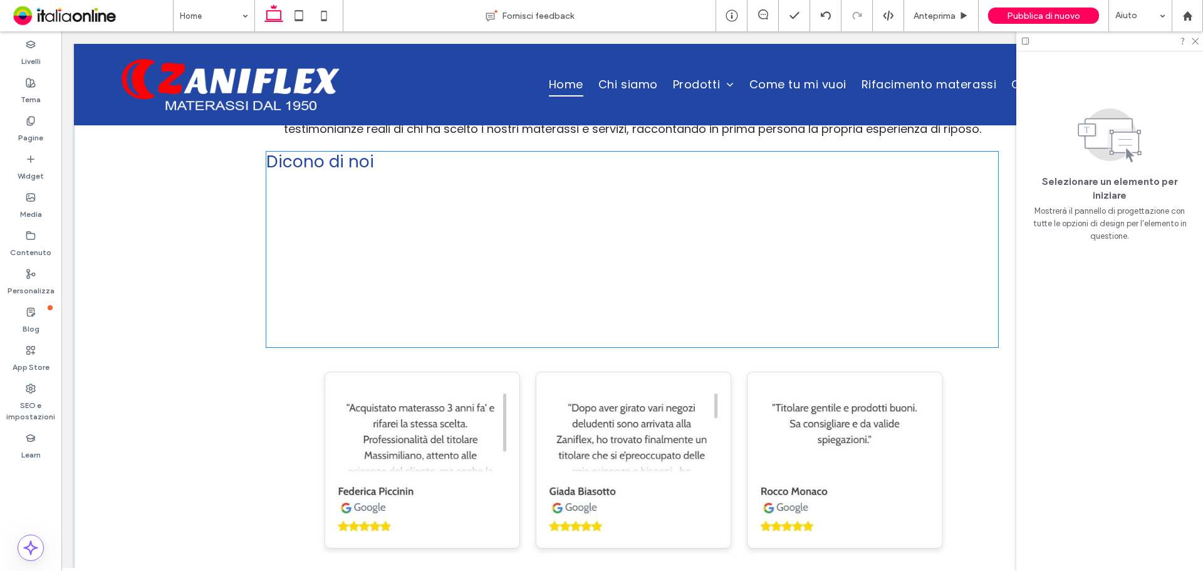
click at [460, 239] on div "Dicono di noi" at bounding box center [632, 249] width 732 height 195
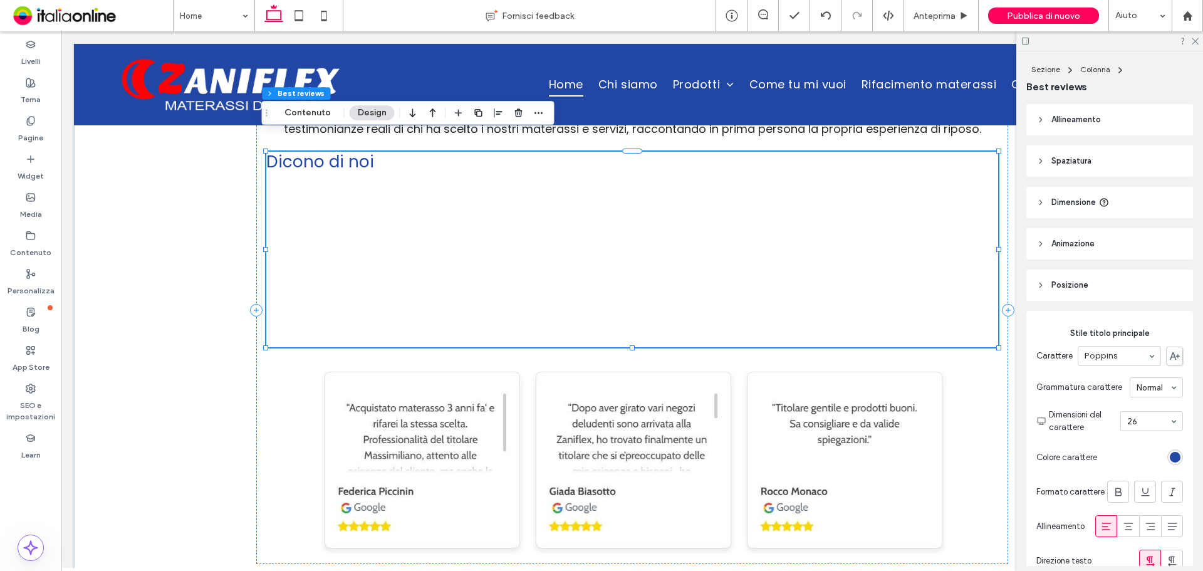
click at [640, 259] on div "Dicono di noi" at bounding box center [632, 249] width 732 height 195
drag, startPoint x: 516, startPoint y: 115, endPoint x: 500, endPoint y: 172, distance: 59.3
click at [516, 115] on icon "button" at bounding box center [519, 113] width 10 height 10
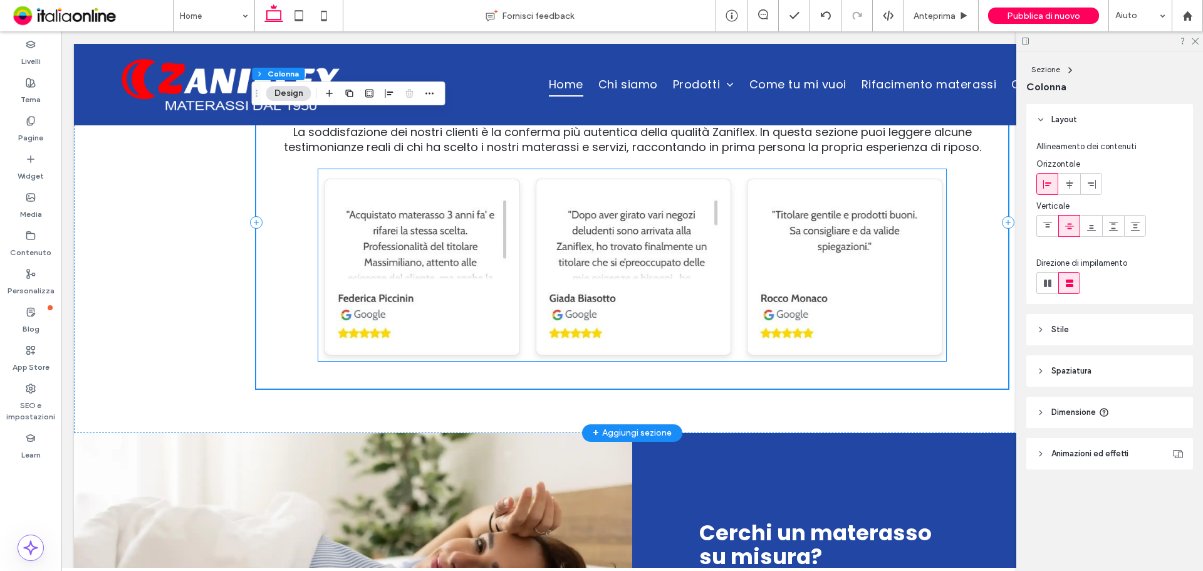
scroll to position [4373, 0]
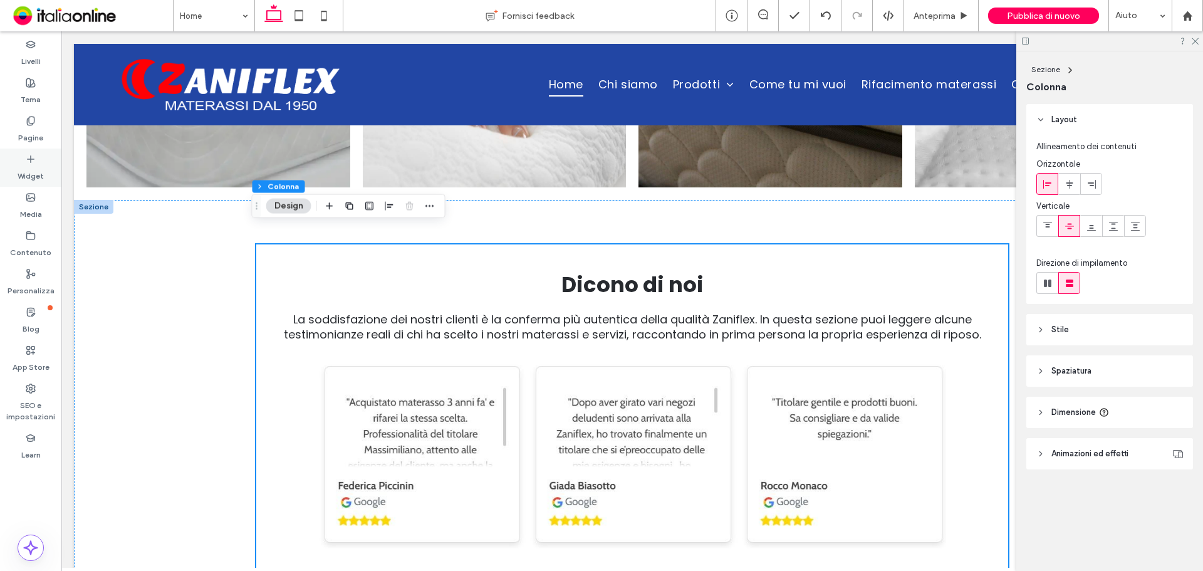
click at [30, 162] on icon at bounding box center [31, 159] width 10 height 10
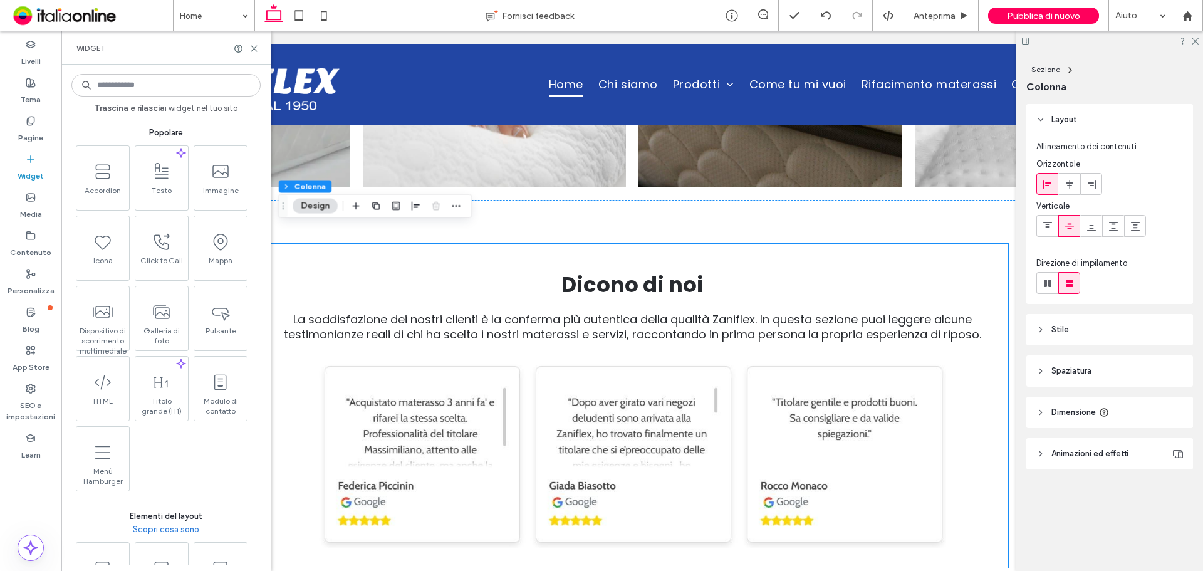
drag, startPoint x: 30, startPoint y: 162, endPoint x: 89, endPoint y: 24, distance: 149.3
click at [29, 161] on icon at bounding box center [31, 159] width 10 height 10
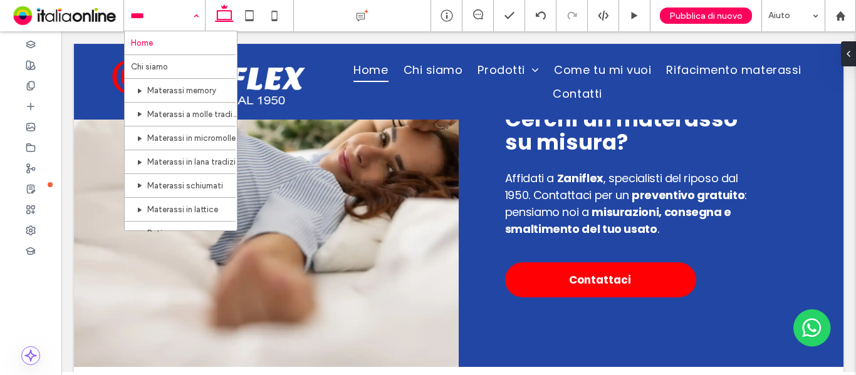
scroll to position [4369, 0]
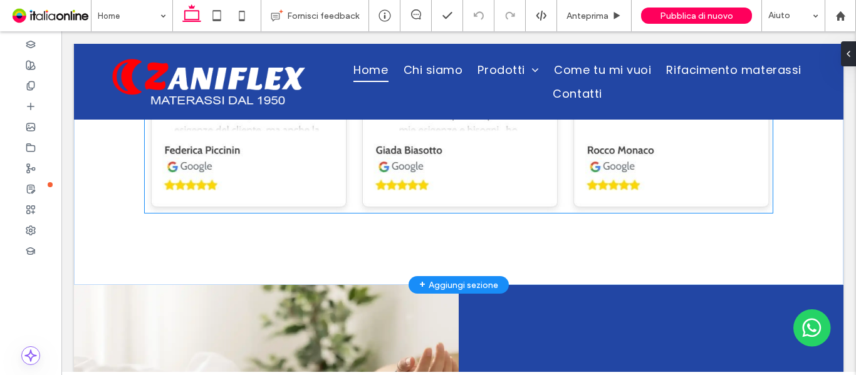
scroll to position [4121, 0]
